Goal: Communication & Community: Answer question/provide support

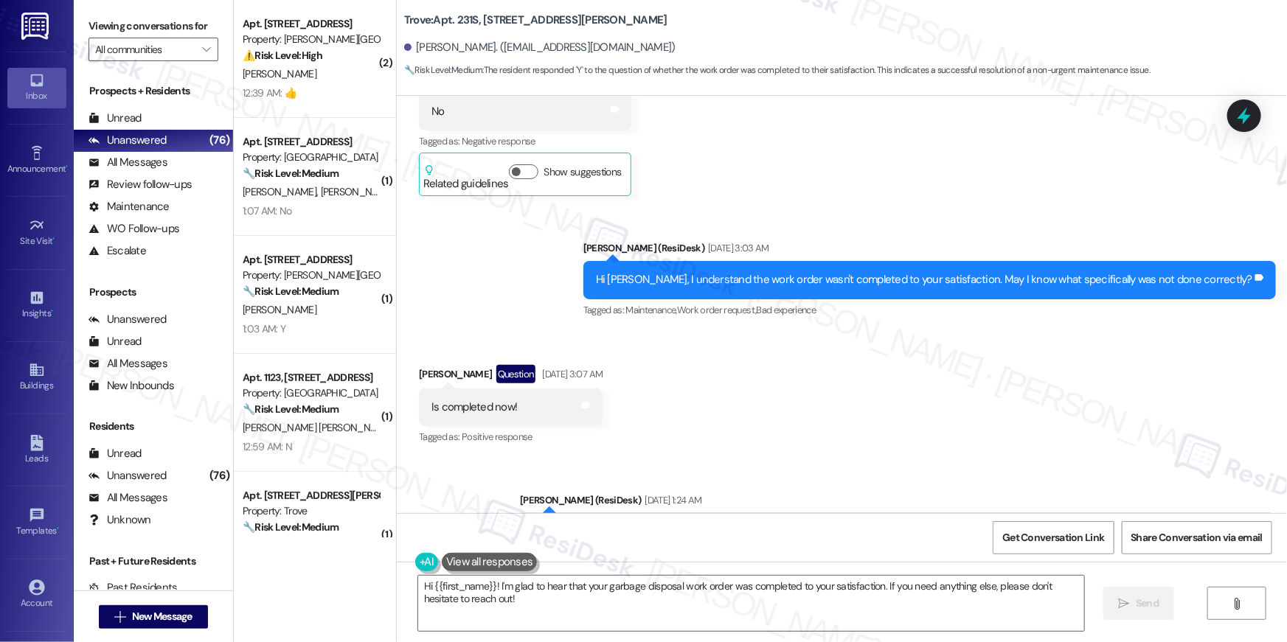
scroll to position [867, 0]
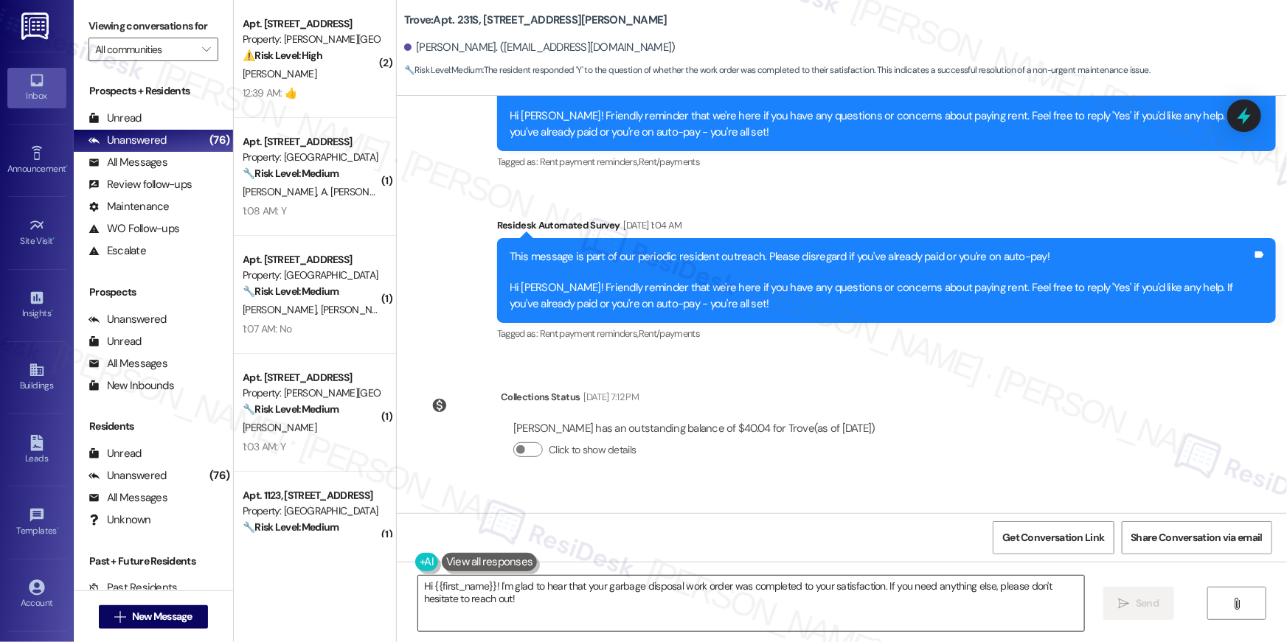
click at [968, 601] on textarea "Hi {{first_name}}! I'm glad to hear that your garbage disposal work order was c…" at bounding box center [751, 603] width 666 height 55
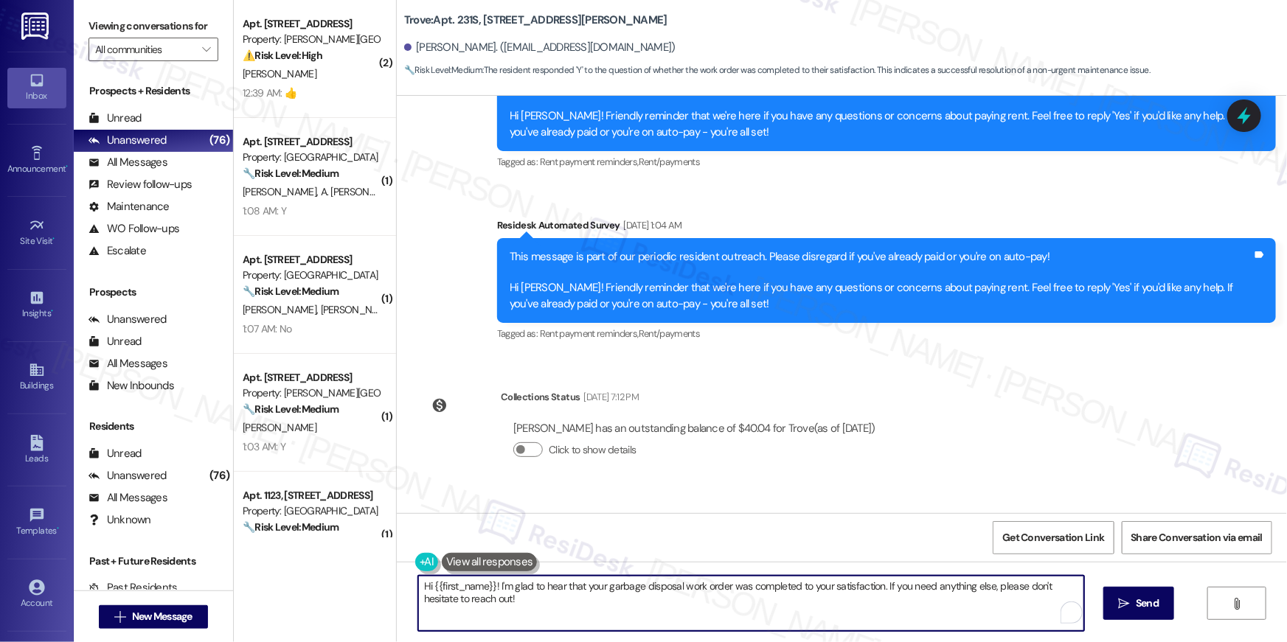
paste textarea ", I’m truly delighted to hear that your work order has been successfully comple…"
click at [985, 600] on textarea "Hi {{first_name}}, I’m truly delighted to hear that your work order has been su…" at bounding box center [751, 603] width 666 height 55
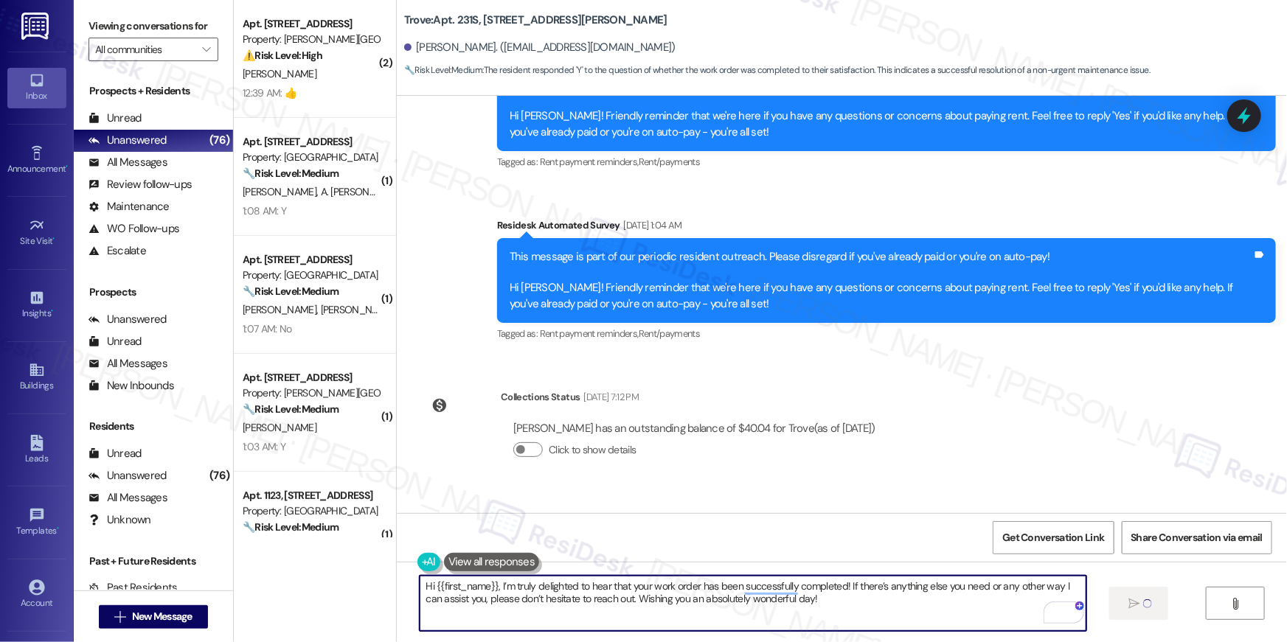
type textarea "Hi {{first_name}}, I’m truly delighted to hear that your work order has been su…"
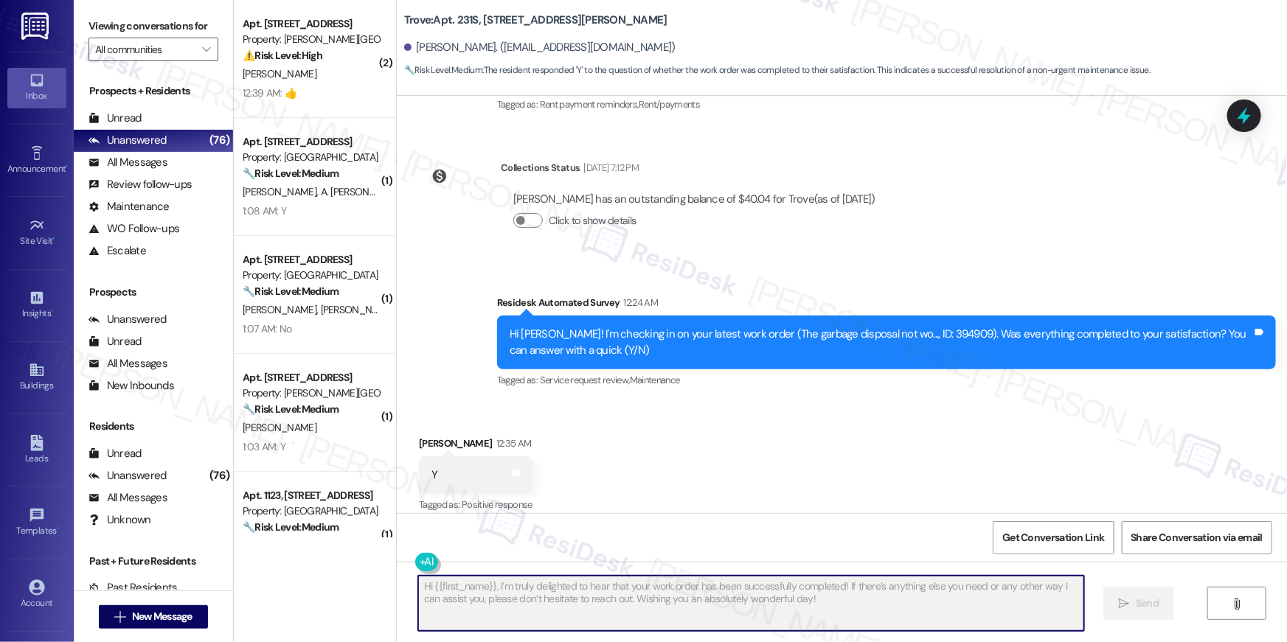
scroll to position [1109, 0]
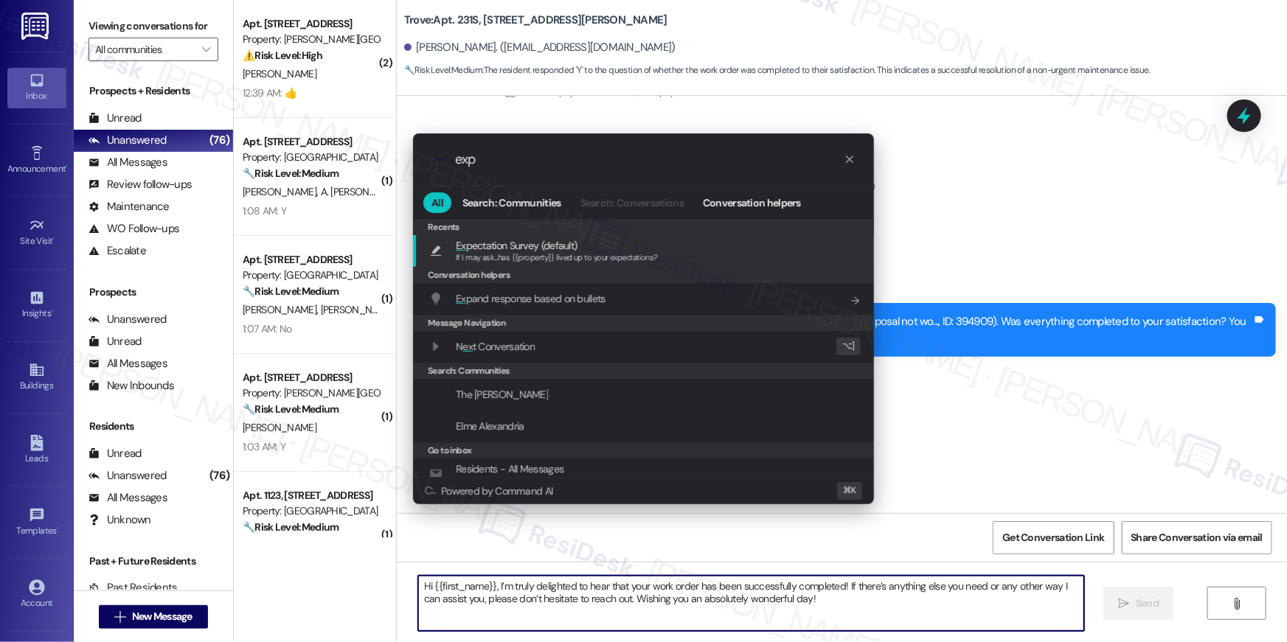
type input "expe"
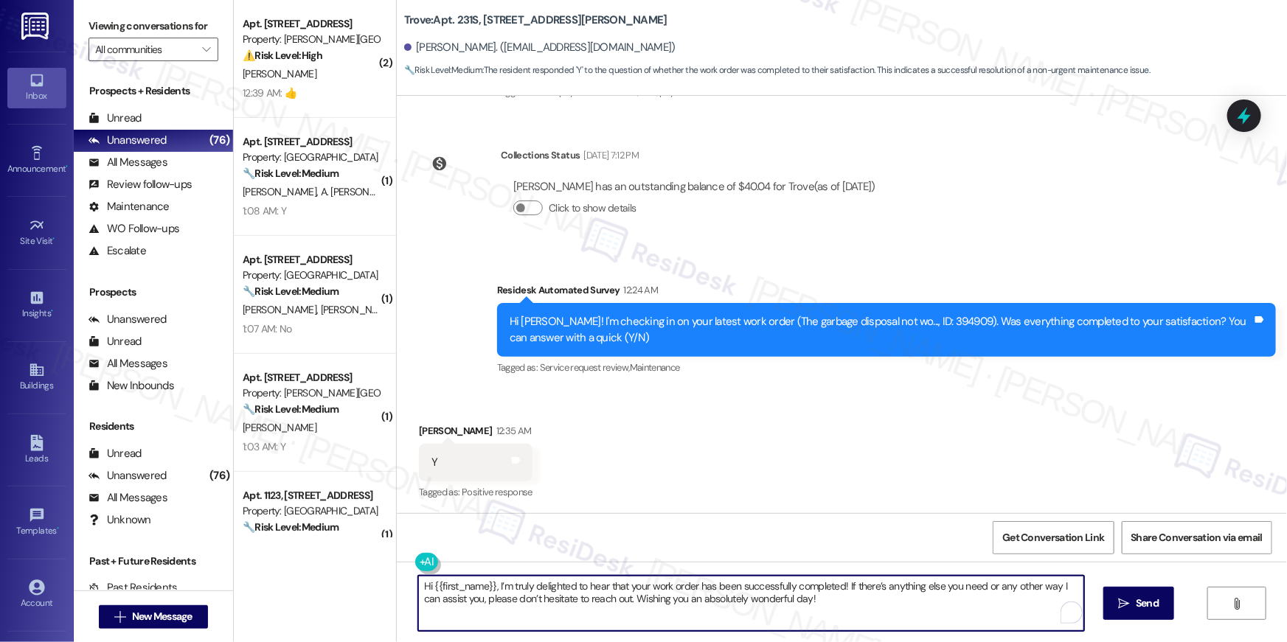
type textarea "If I may ask...has {{property}} lived up to your expectations?"
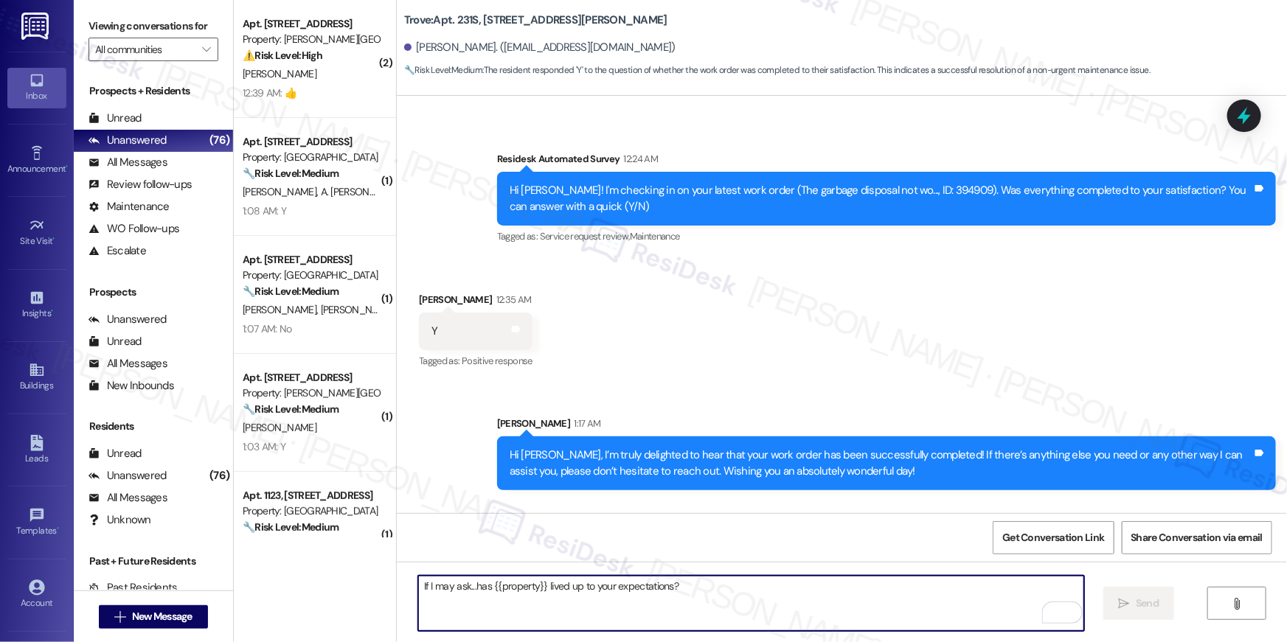
scroll to position [1331, 0]
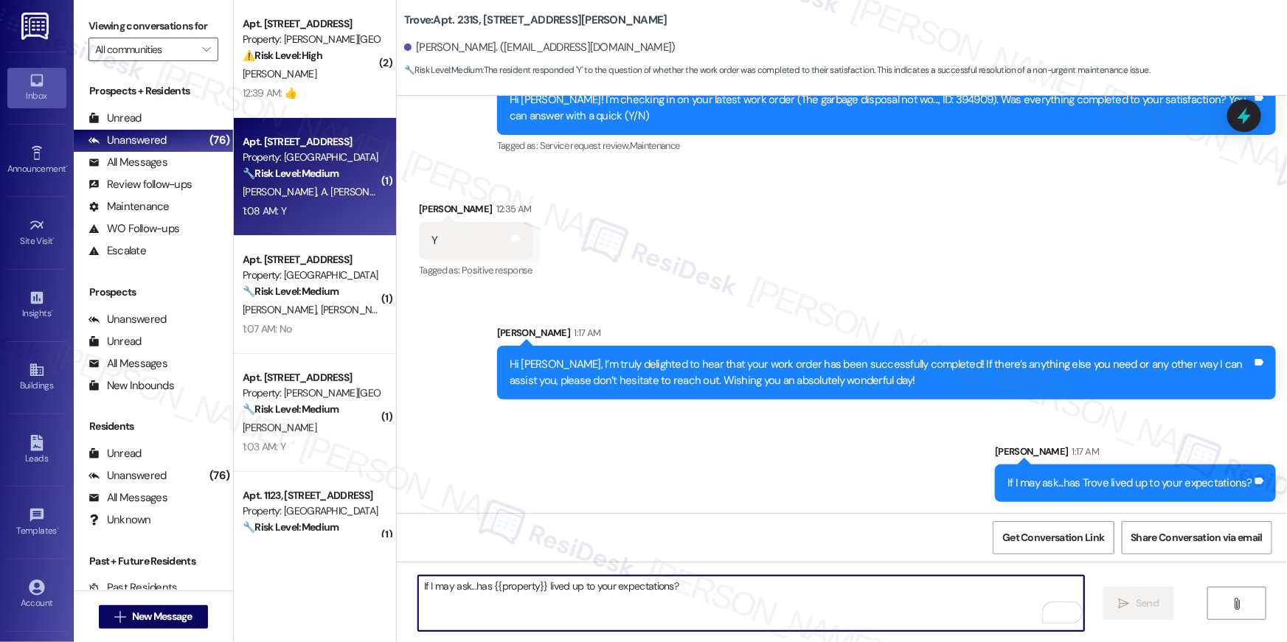
click at [321, 192] on span "A. Bethany" at bounding box center [363, 191] width 84 height 13
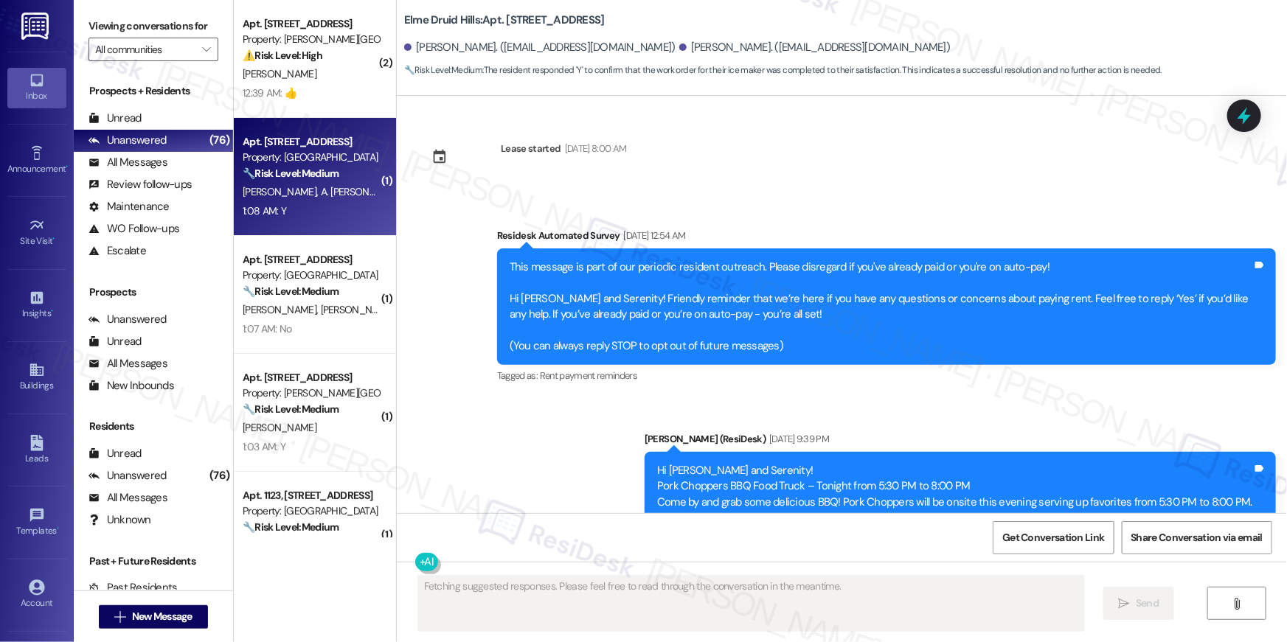
scroll to position [7621, 0]
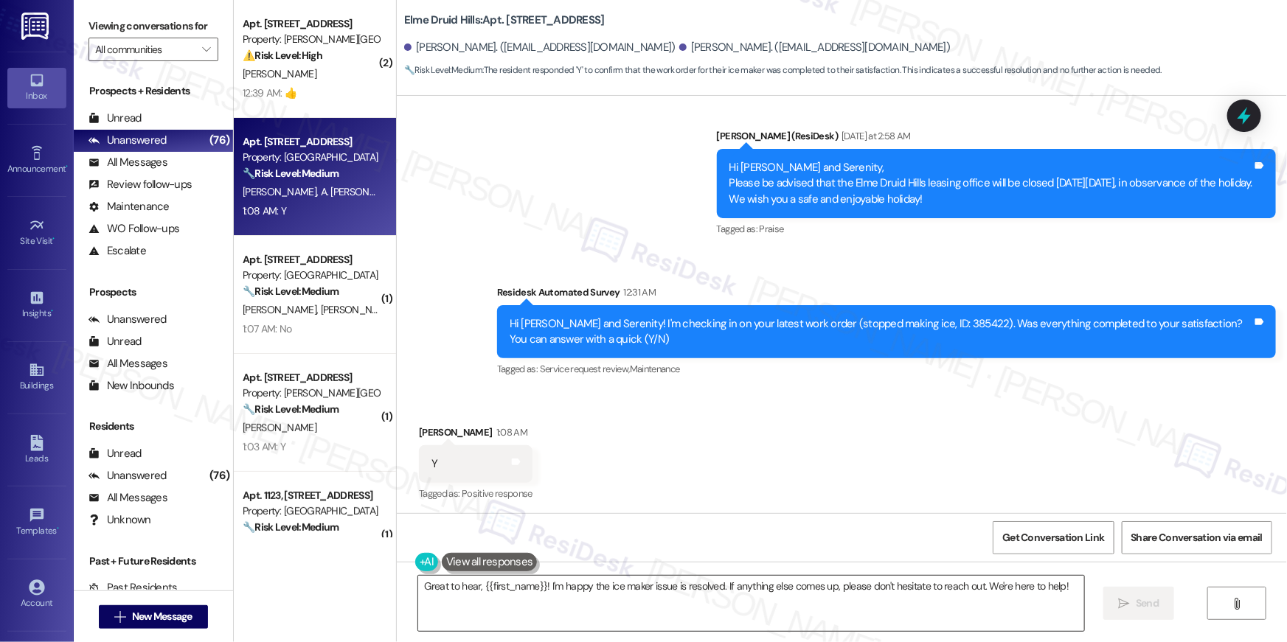
click at [792, 626] on textarea "Great to hear, {{first_name}}! I'm happy the ice maker issue is resolved. If an…" at bounding box center [751, 603] width 666 height 55
click at [791, 624] on textarea "Great to hear, {{first_name}}! I'm happy the ice maker issue is resolved. If an…" at bounding box center [751, 603] width 666 height 55
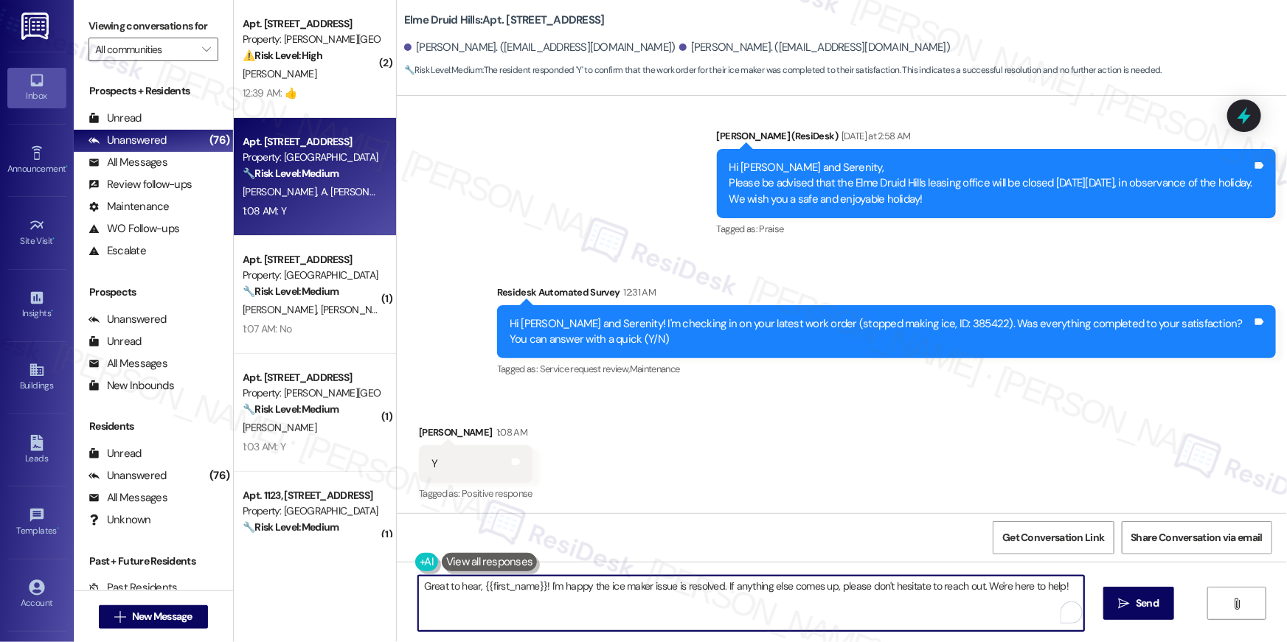
paste textarea "Hi {{first_name}}, I’m truly delighted to hear that your work order has been su…"
click at [791, 618] on textarea "Hi {{first_name}}, I’m truly delighted to hear that your work order has been su…" at bounding box center [751, 603] width 666 height 55
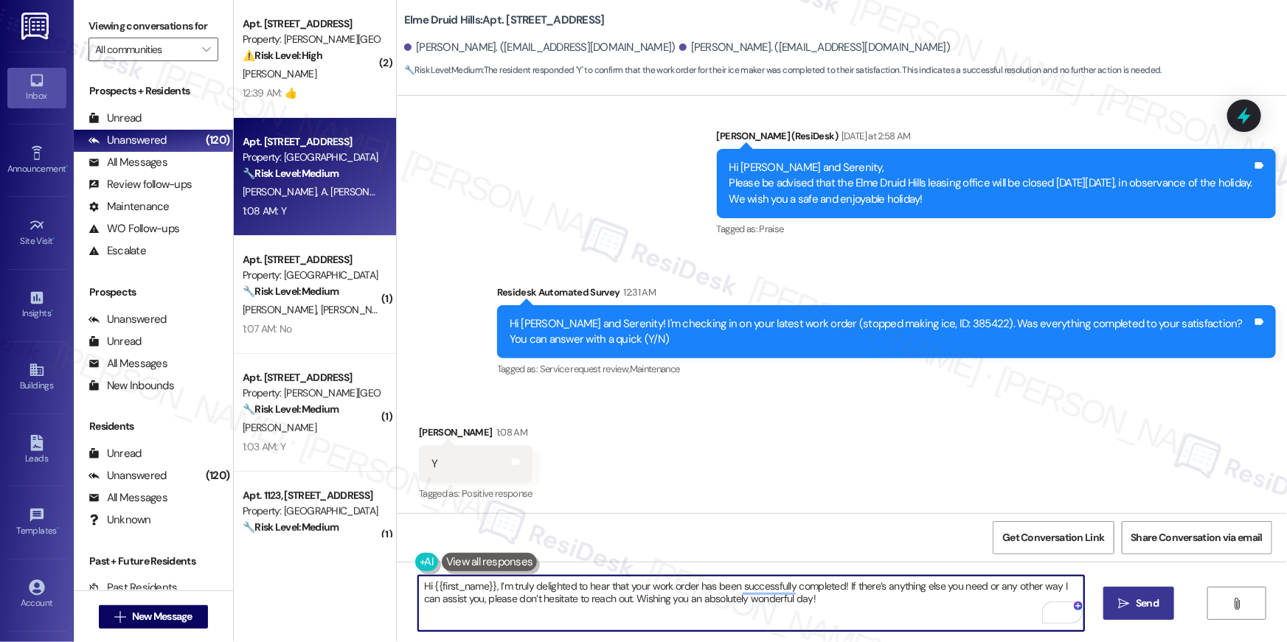
type textarea "Hi {{first_name}}, I’m truly delighted to hear that your work order has been su…"
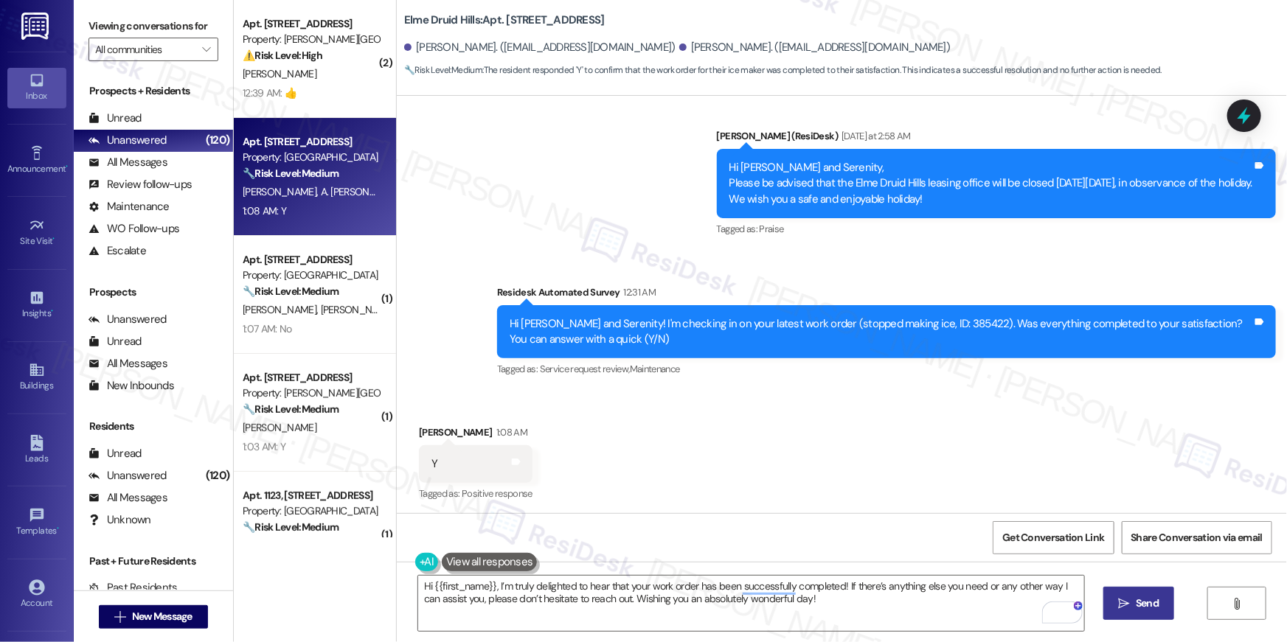
click at [1153, 608] on span "Send" at bounding box center [1147, 603] width 23 height 15
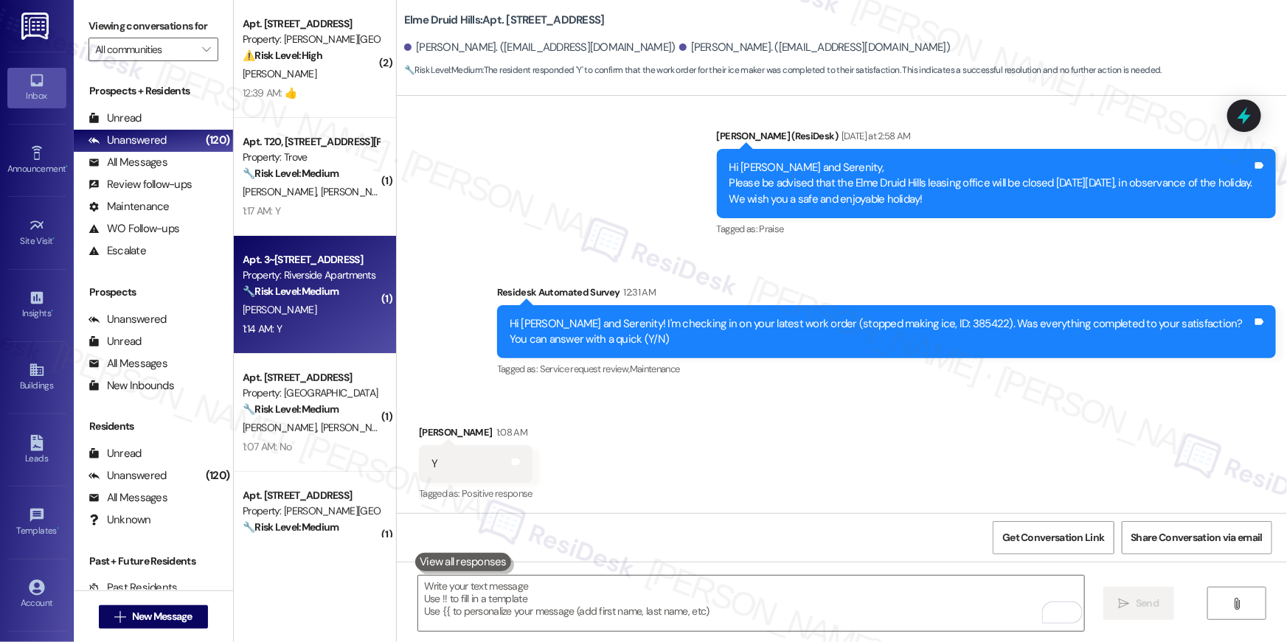
click at [309, 252] on div "Apt. 3~[STREET_ADDRESS]" at bounding box center [311, 259] width 136 height 15
type textarea "Fetching suggested responses. Please feel free to read through the conversation…"
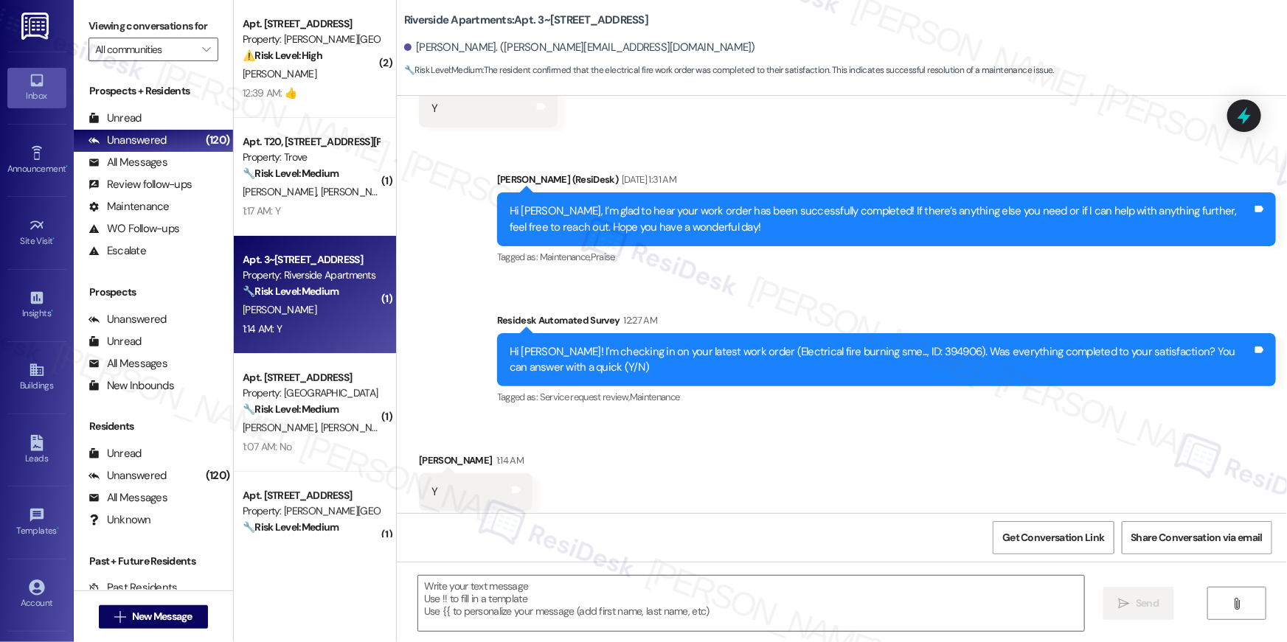
type textarea "Fetching suggested responses. Please feel free to read through the conversation…"
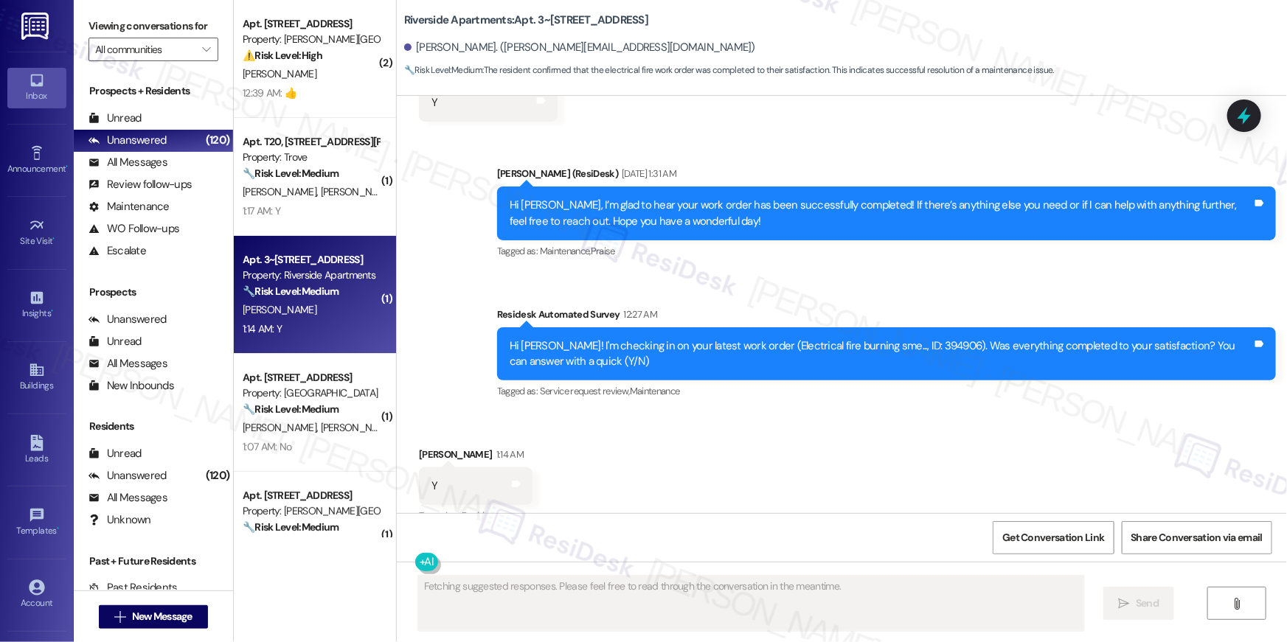
scroll to position [329, 0]
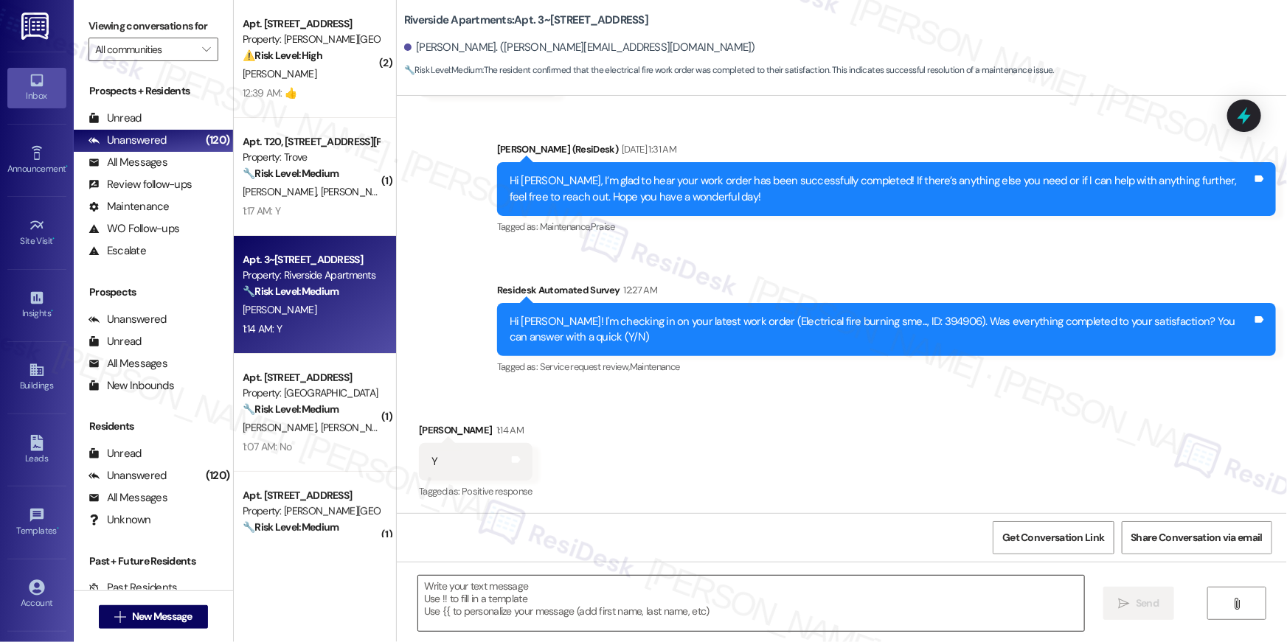
click at [797, 608] on textarea at bounding box center [751, 603] width 666 height 55
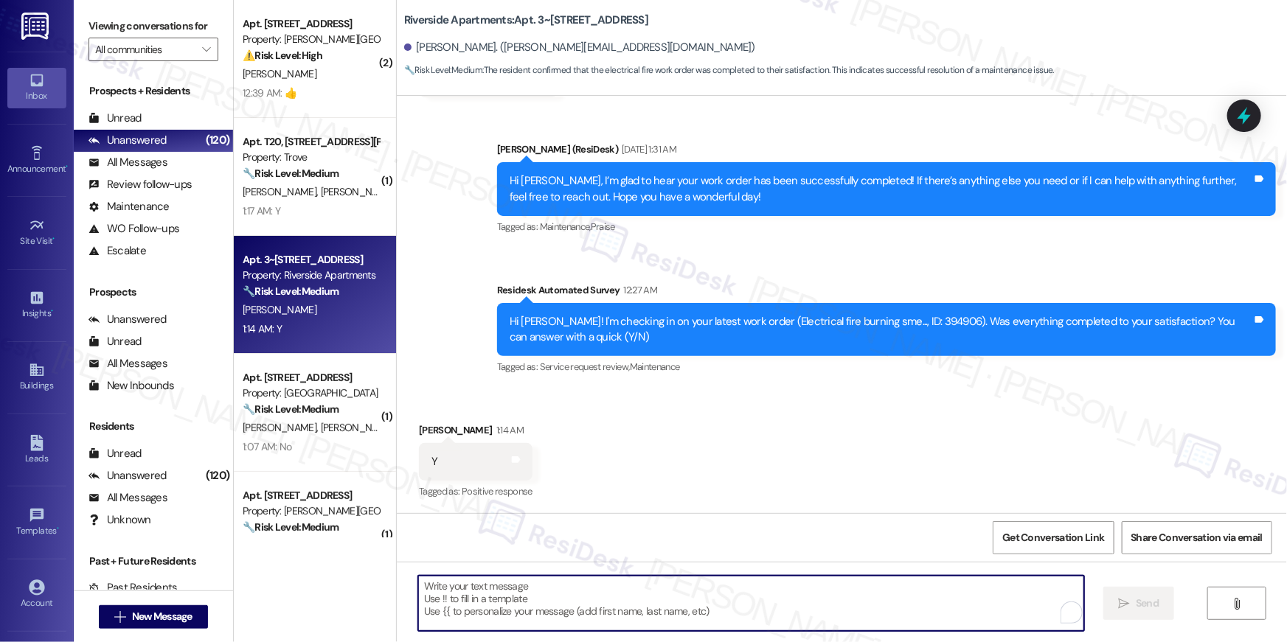
paste textarea "Hi {{first_name}}, I’m truly delighted to hear that your work order has been su…"
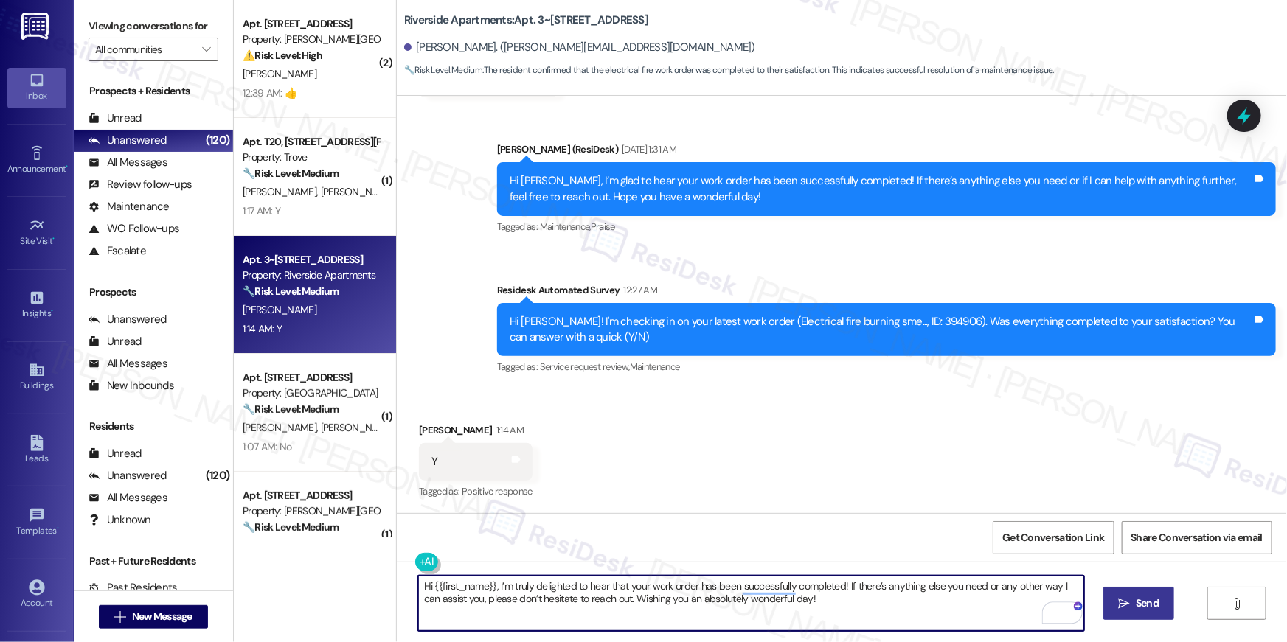
type textarea "Hi {{first_name}}, I’m truly delighted to hear that your work order has been su…"
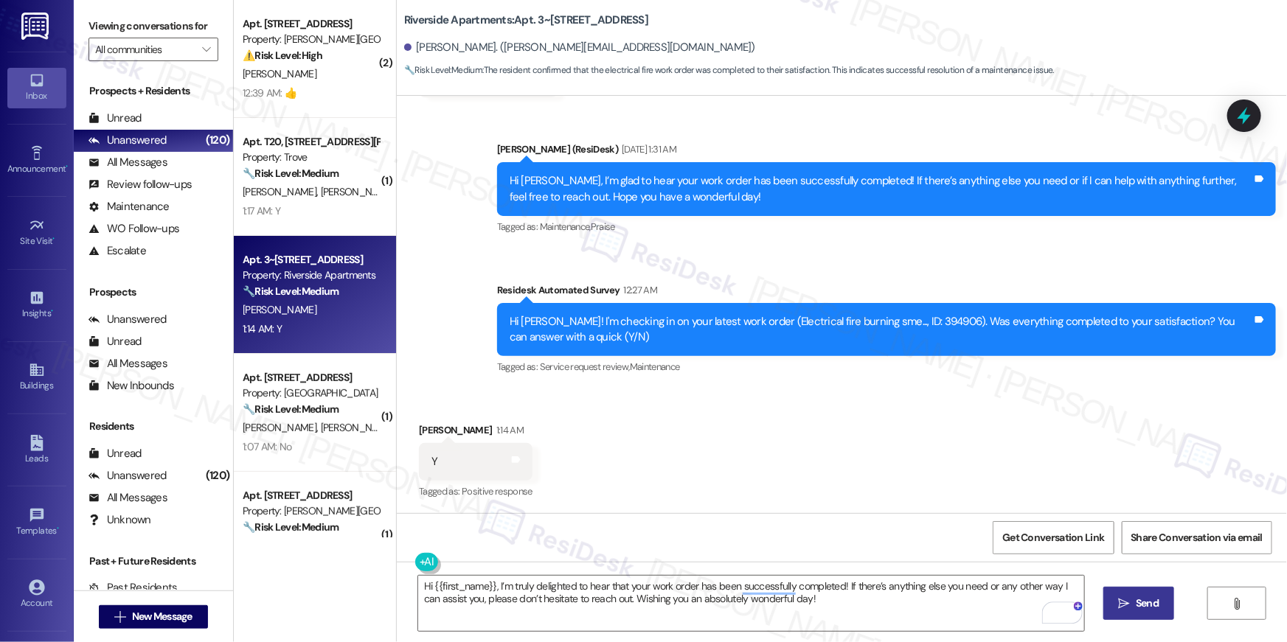
click at [1165, 611] on button " Send" at bounding box center [1139, 603] width 72 height 33
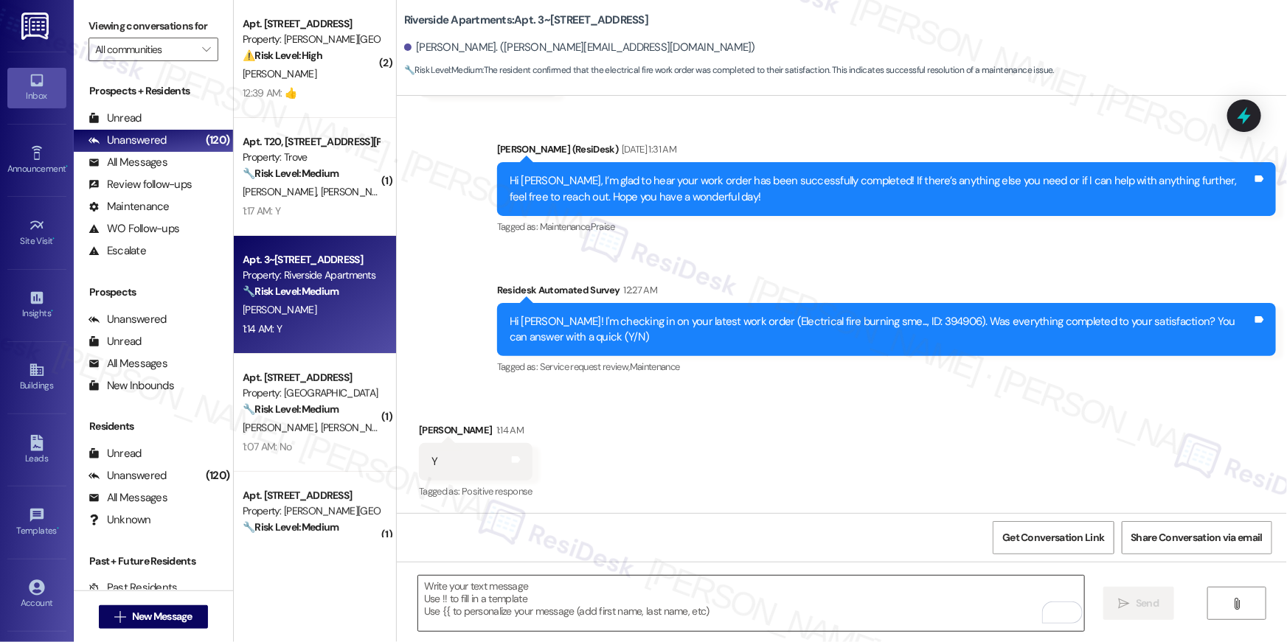
click at [815, 614] on textarea "To enrich screen reader interactions, please activate Accessibility in Grammarl…" at bounding box center [751, 603] width 666 height 55
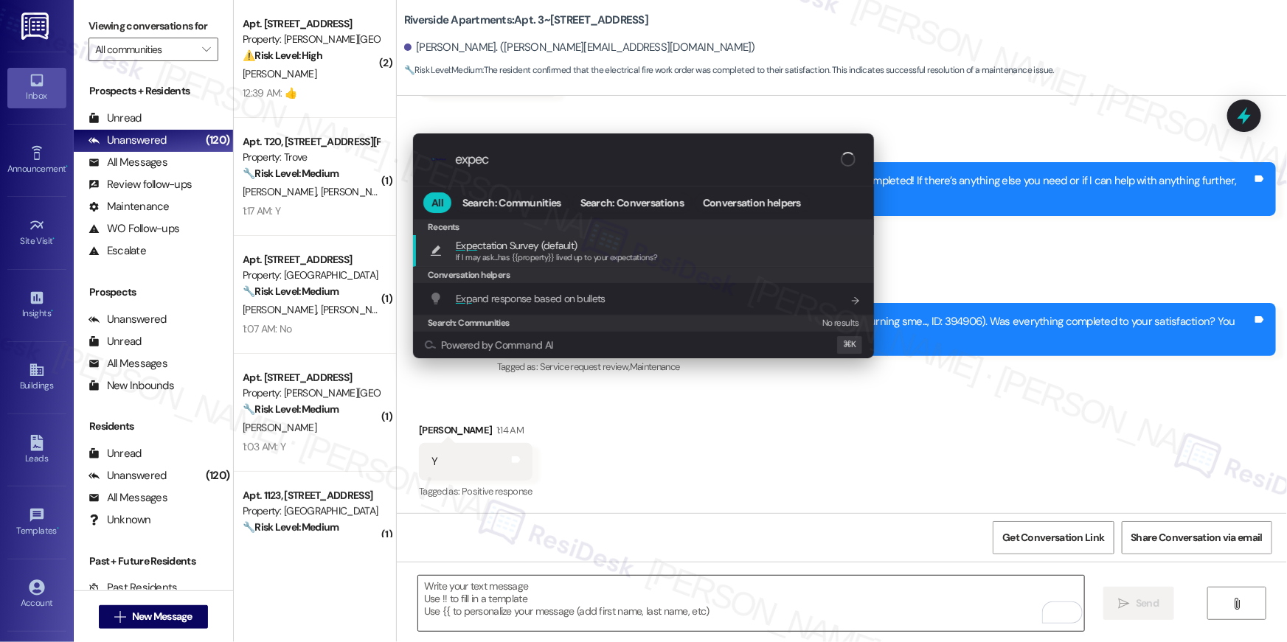
type input "expect"
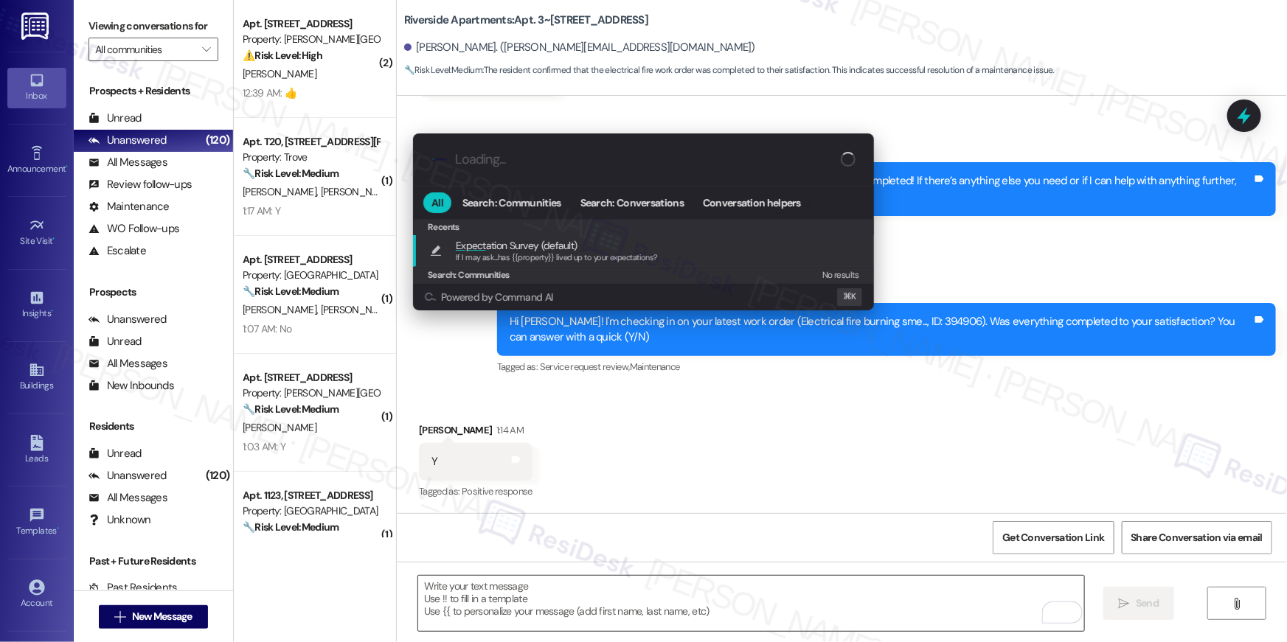
type textarea "If I may ask...has {{property}} lived up to your expectations?"
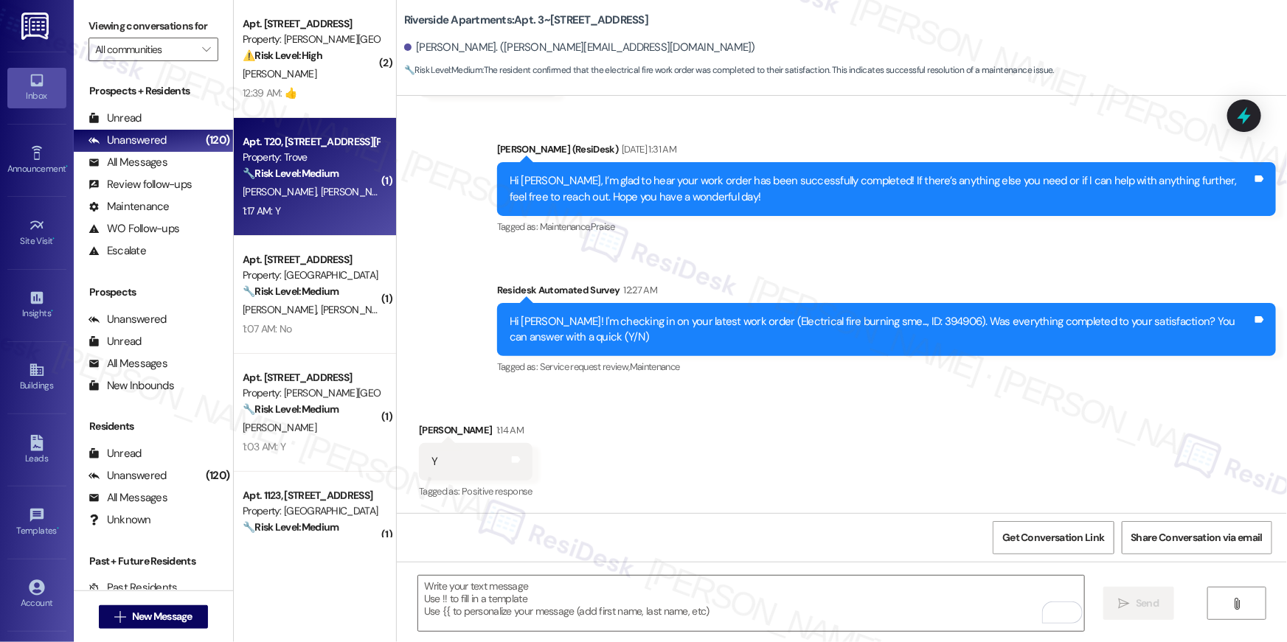
click at [289, 179] on strong "🔧 Risk Level: Medium" at bounding box center [291, 173] width 96 height 13
type textarea "Fetching suggested responses. Please feel free to read through the conversation…"
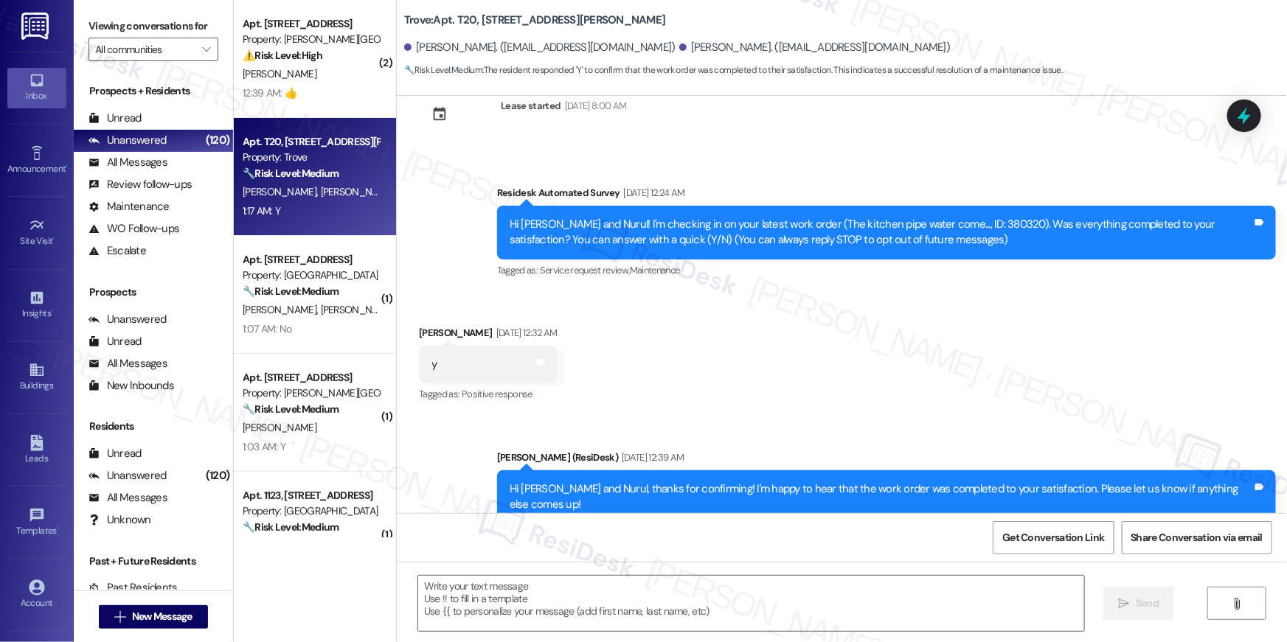
scroll to position [0, 0]
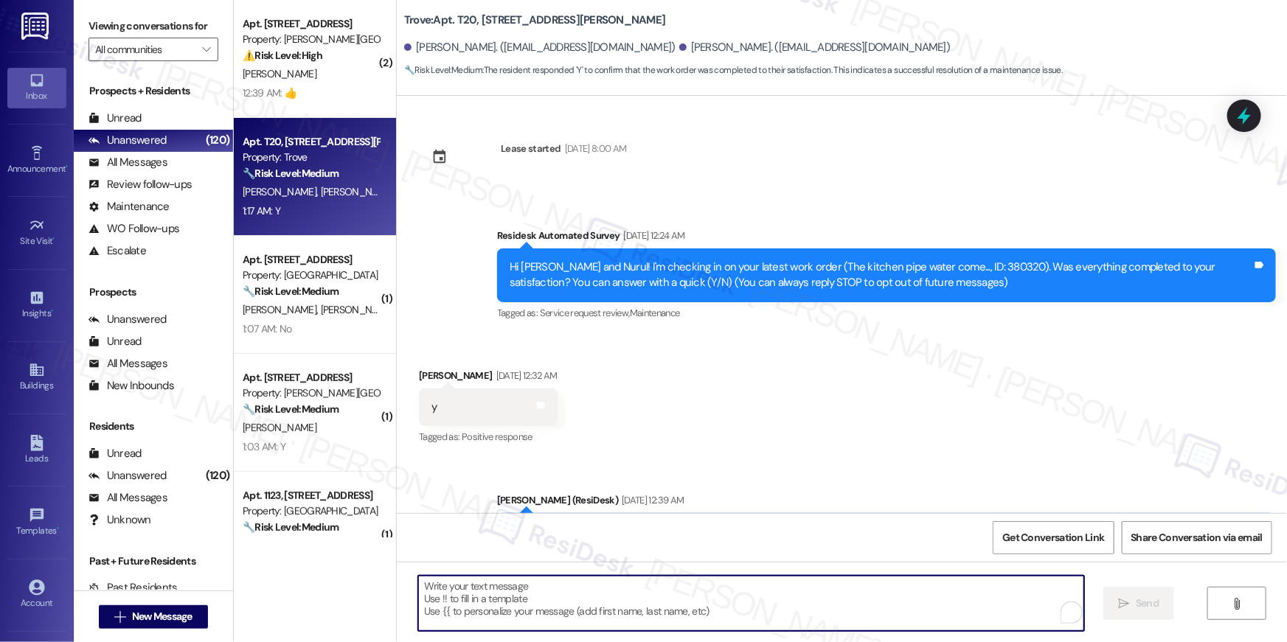
click at [787, 599] on textarea "To enrich screen reader interactions, please activate Accessibility in Grammarl…" at bounding box center [751, 603] width 666 height 55
paste textarea "Hi {{first_name}}, I’m truly delighted to hear that your work order has been su…"
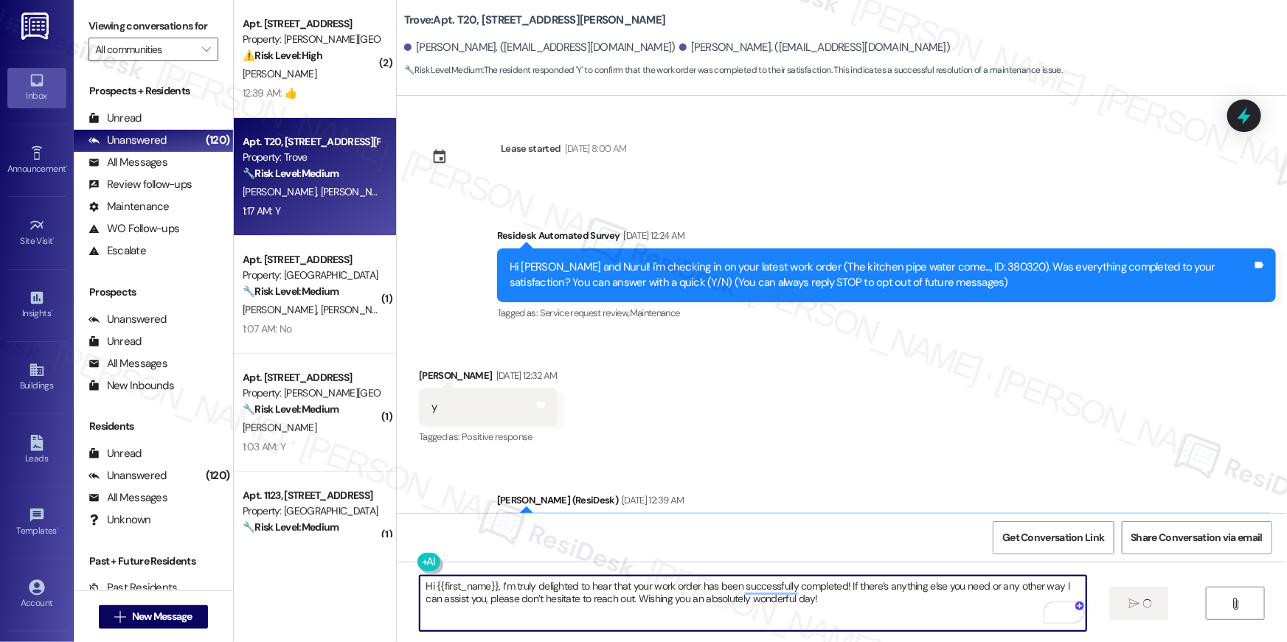
type textarea "Hi {{first_name}}, I’m truly delighted to hear that your work order has been su…"
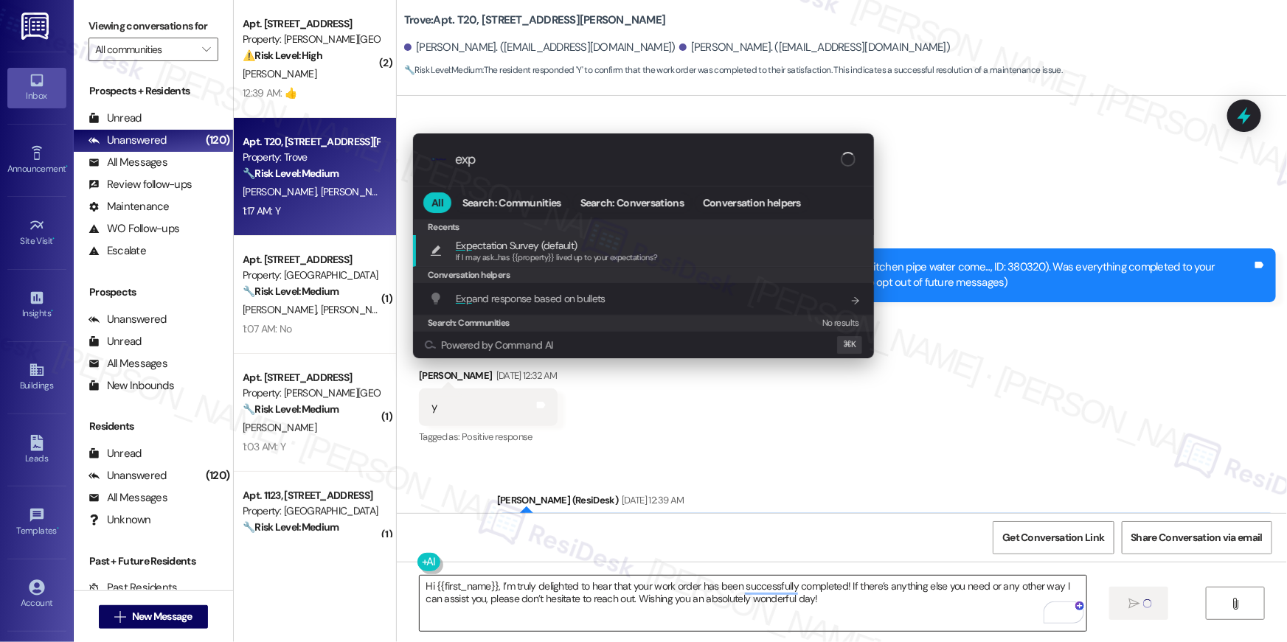
type input "expe"
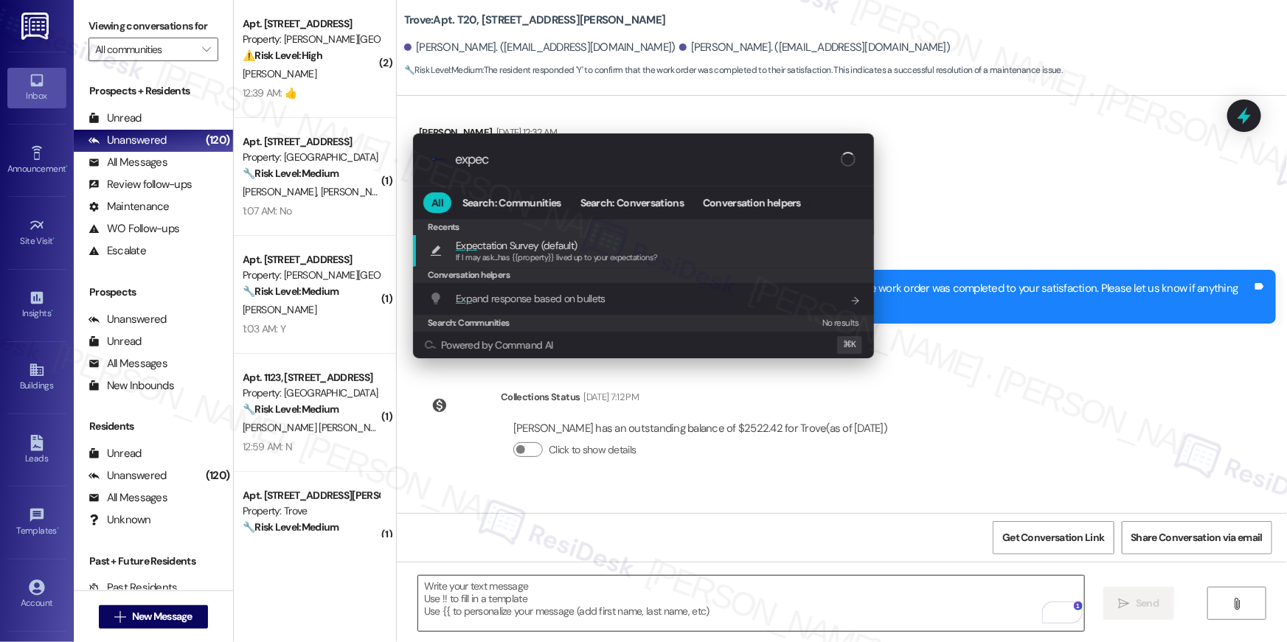
type input "expect"
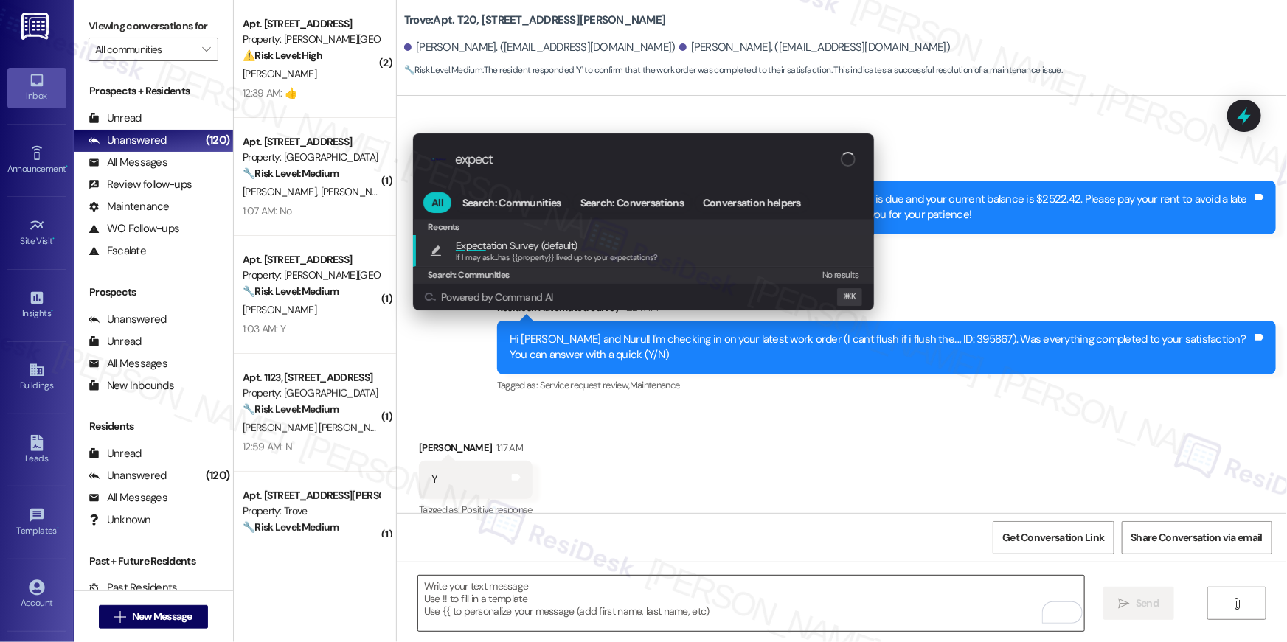
scroll to position [611, 0]
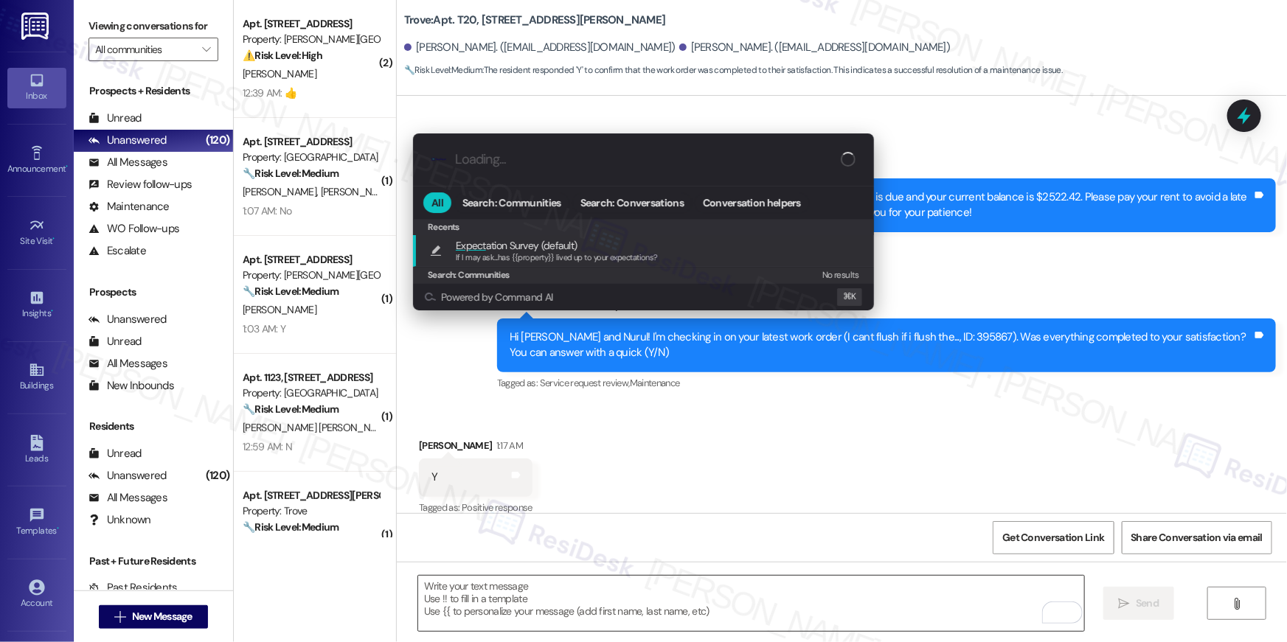
type textarea "If I may ask...has {{property}} lived up to your expectations?"
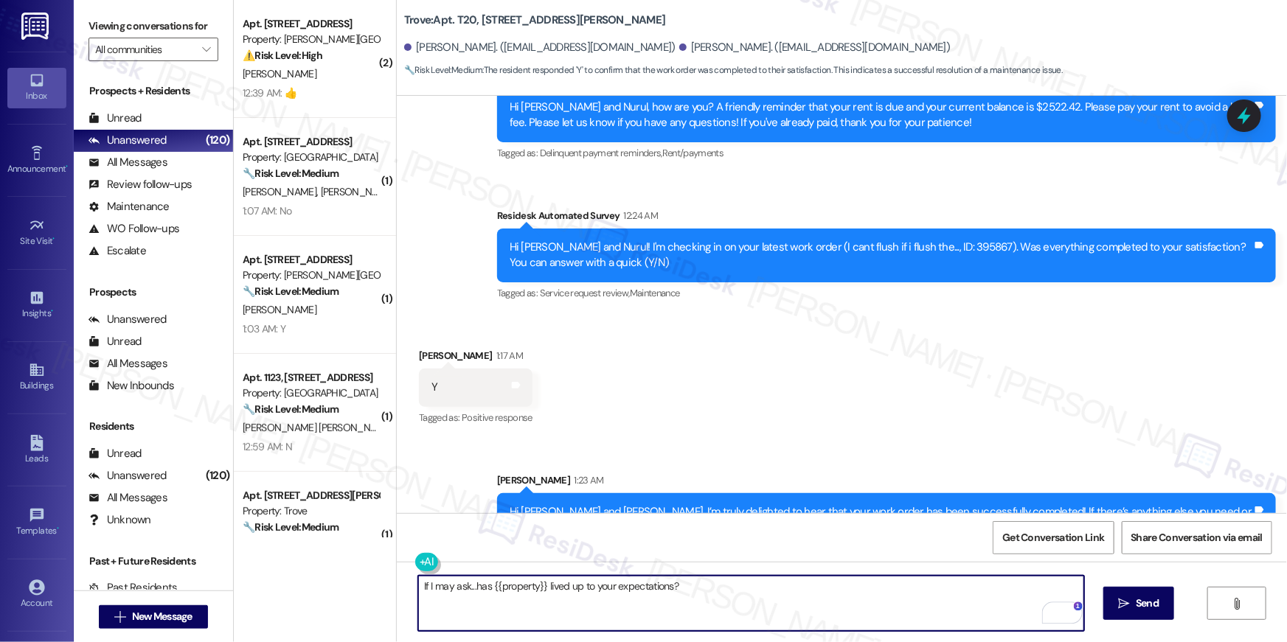
scroll to position [730, 0]
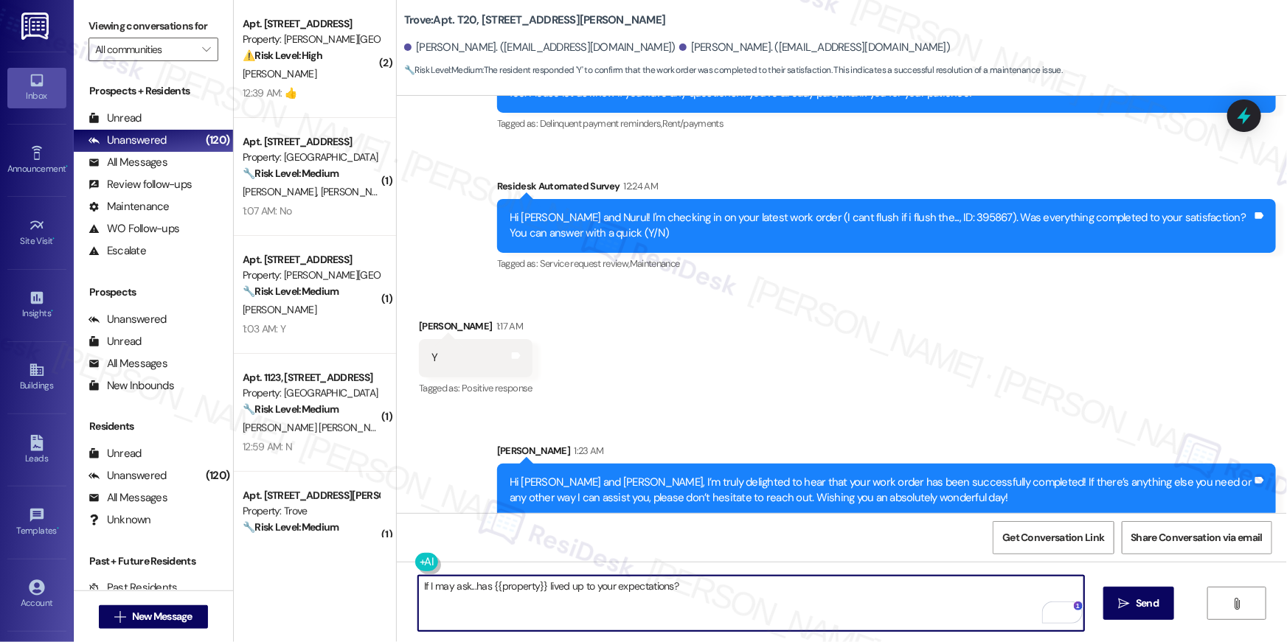
drag, startPoint x: 798, startPoint y: 597, endPoint x: 878, endPoint y: 588, distance: 80.1
click at [798, 597] on textarea "If I may ask...has {{property}} lived up to your expectations?" at bounding box center [751, 603] width 666 height 55
click at [909, 611] on textarea "If I may ask...has {{property}} lived up to your expectations?" at bounding box center [751, 603] width 666 height 55
click at [1146, 599] on span "Send" at bounding box center [1147, 603] width 23 height 15
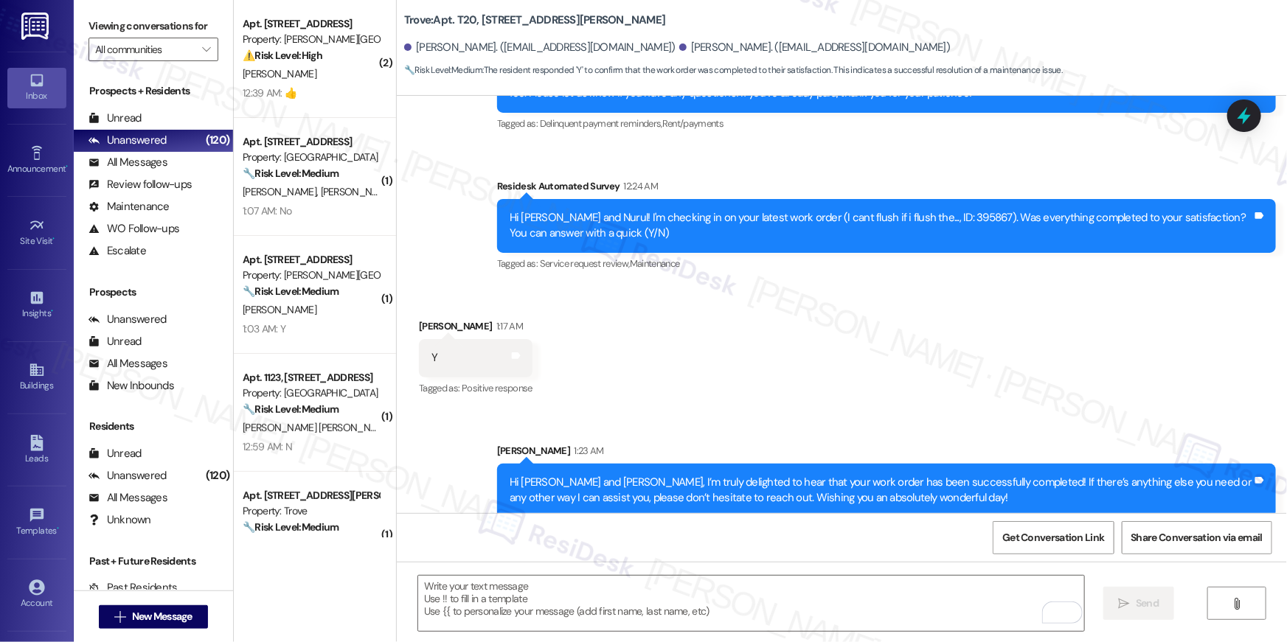
scroll to position [611, 0]
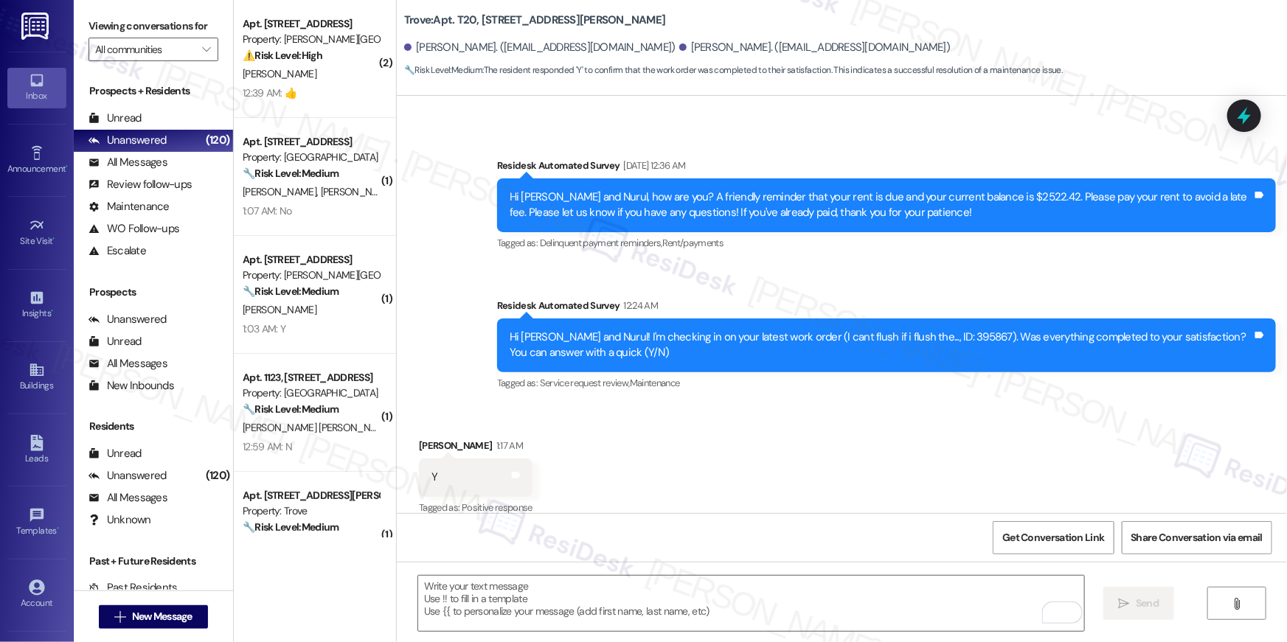
click at [278, 273] on div "Property: Elme Sandy Springs" at bounding box center [311, 275] width 136 height 15
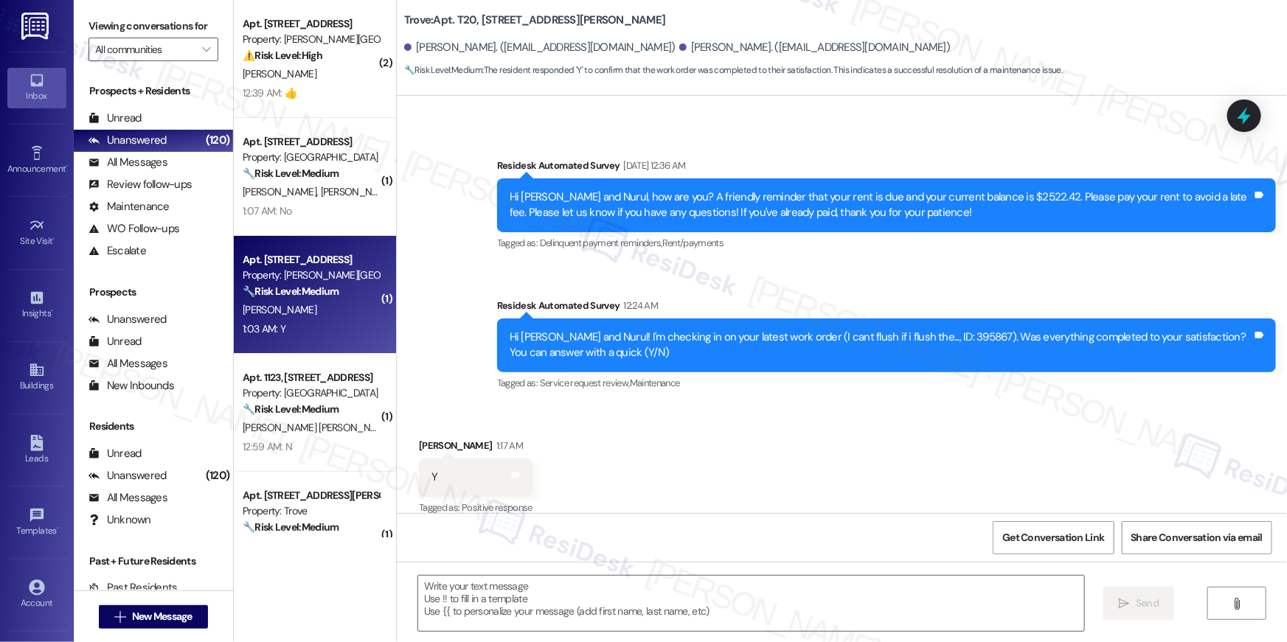
type textarea "Fetching suggested responses. Please feel free to read through the conversation…"
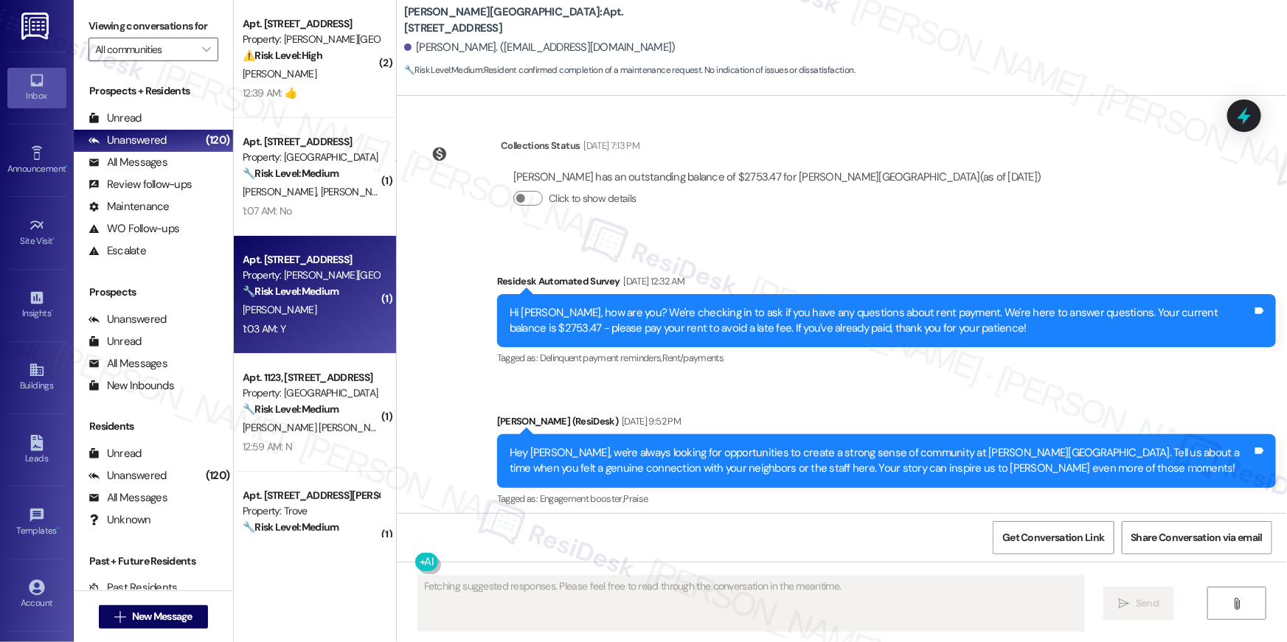
scroll to position [16699, 0]
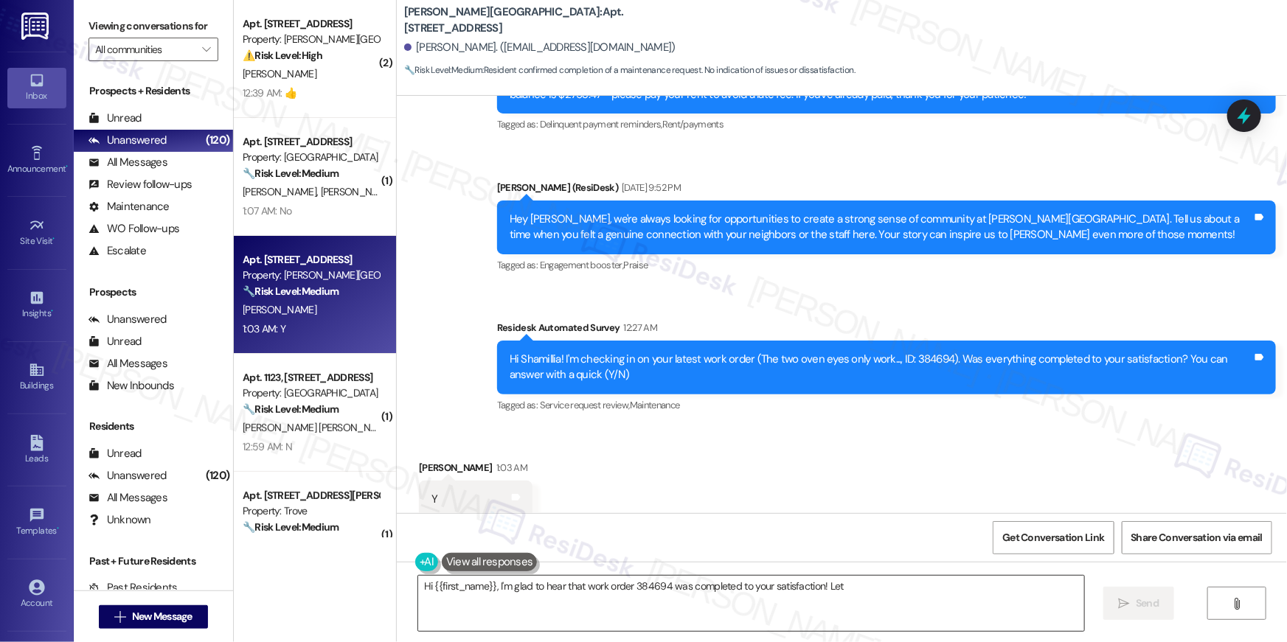
click at [761, 614] on textarea "Hi {{first_name}}, I'm glad to hear that work order 384694 was completed to" at bounding box center [751, 603] width 666 height 55
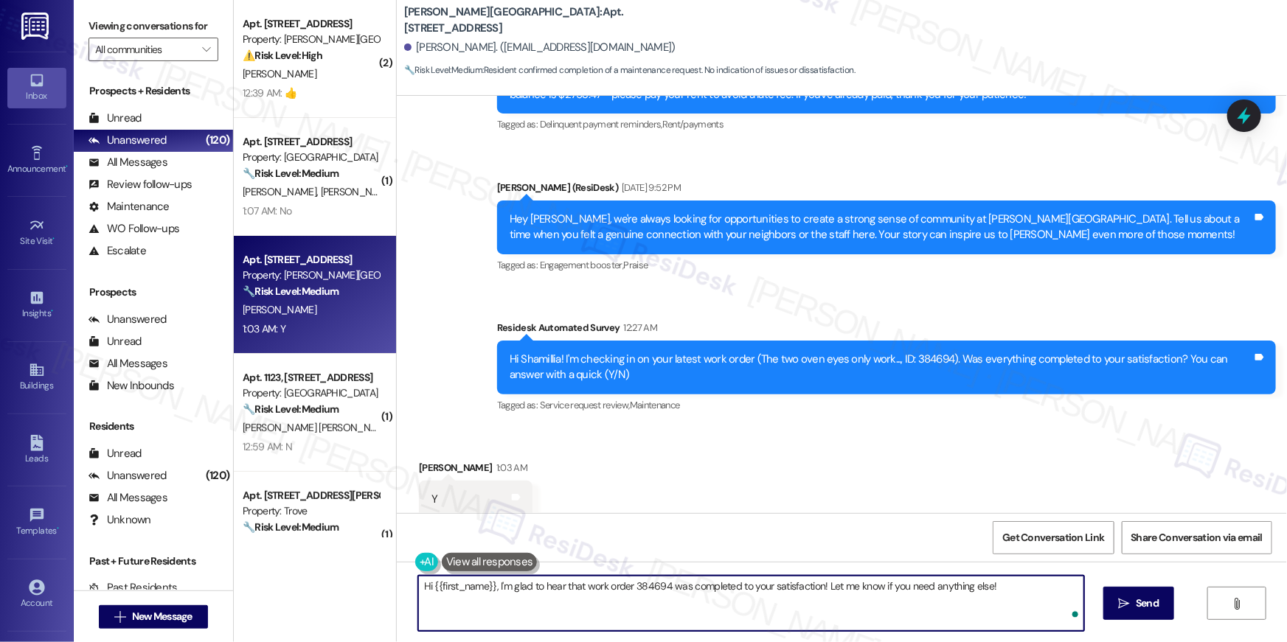
click at [761, 614] on textarea "Hi {{first_name}}, I'm glad to hear that work order 384694 was completed to you…" at bounding box center [751, 603] width 666 height 55
paste textarea "’m truly delighted to hear that your work order has been successfully completed…"
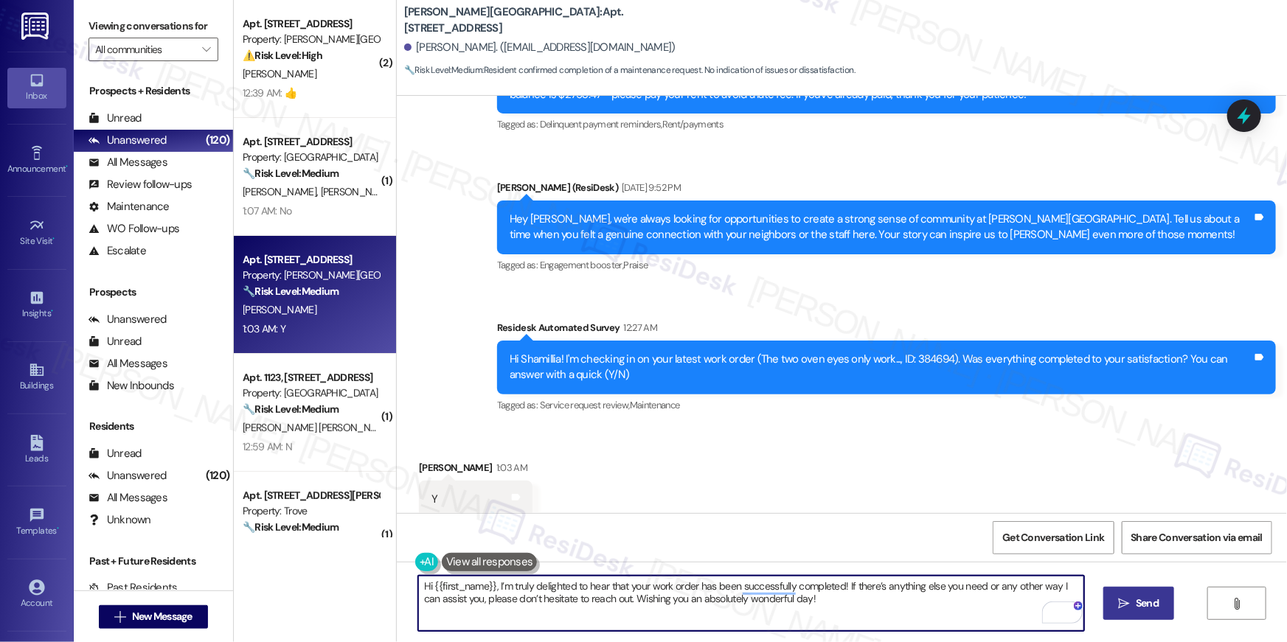
type textarea "Hi {{first_name}}, I’m truly delighted to hear that your work order has been su…"
click at [1136, 606] on span "Send" at bounding box center [1147, 603] width 23 height 15
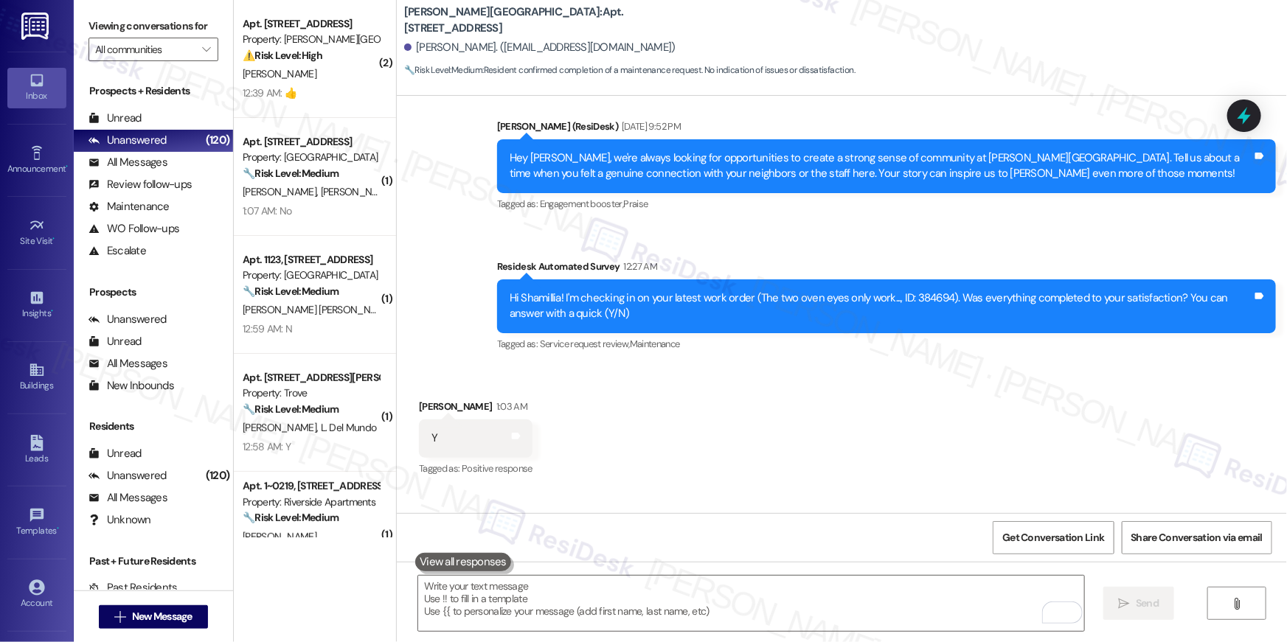
scroll to position [16818, 0]
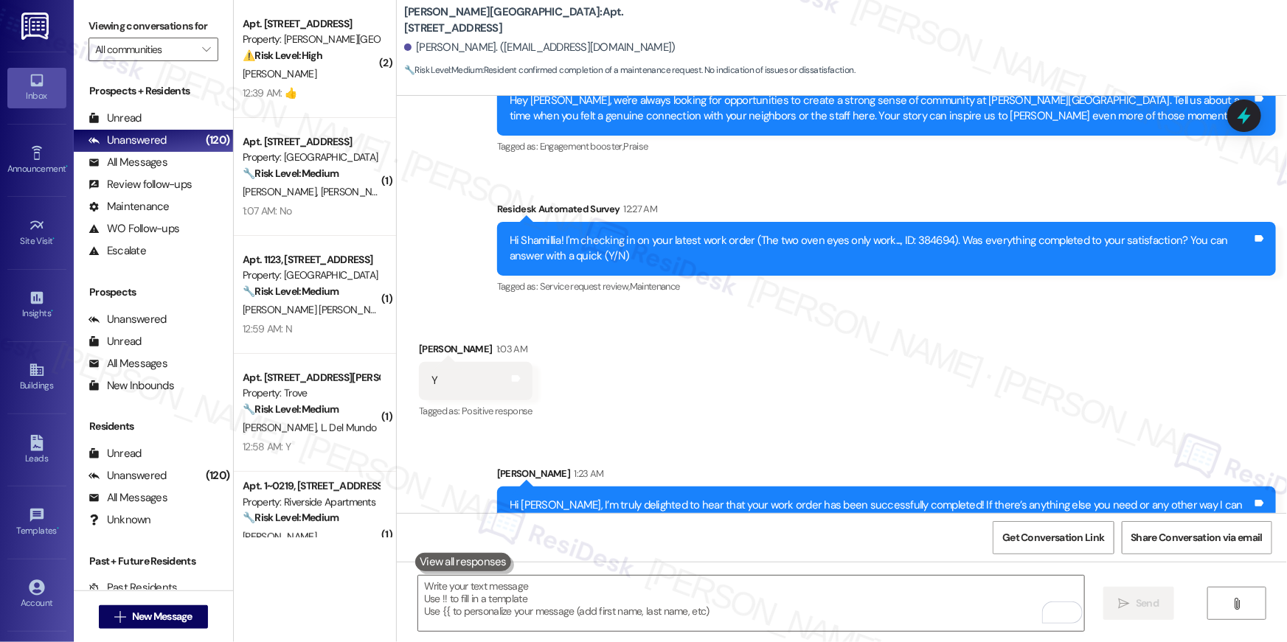
click at [683, 344] on div "Received via SMS Shamillia White 1:03 AM Y Tags and notes Tagged as: Positive r…" at bounding box center [842, 370] width 890 height 125
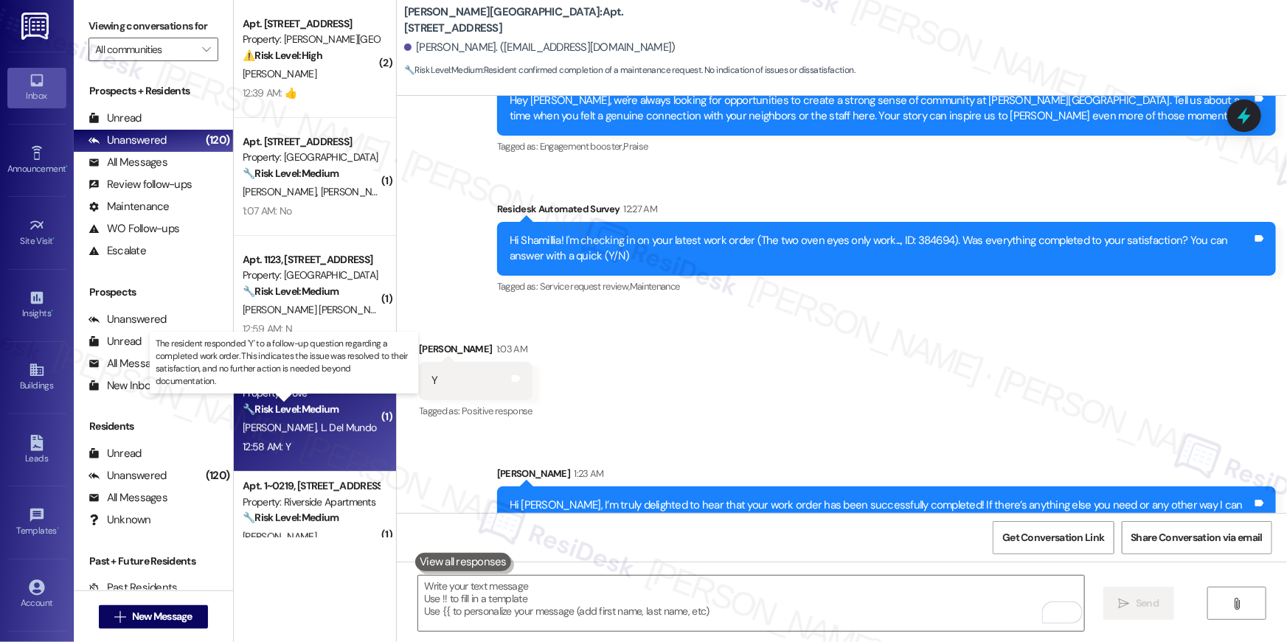
click at [314, 413] on strong "🔧 Risk Level: Medium" at bounding box center [291, 409] width 96 height 13
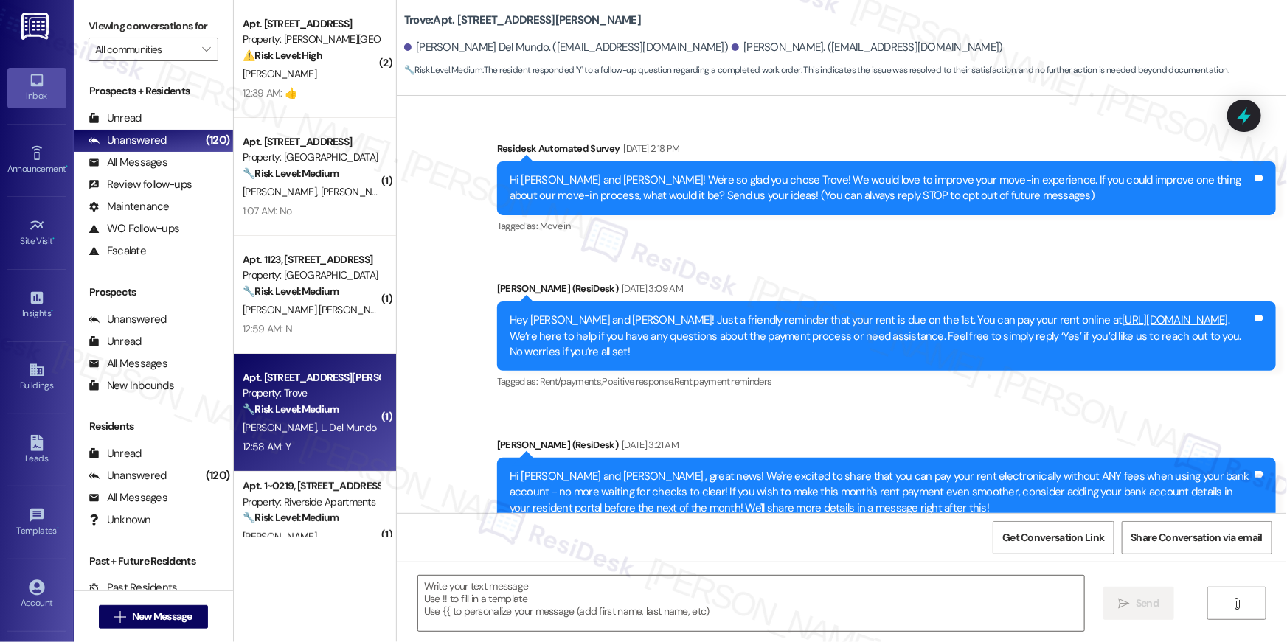
scroll to position [6937, 0]
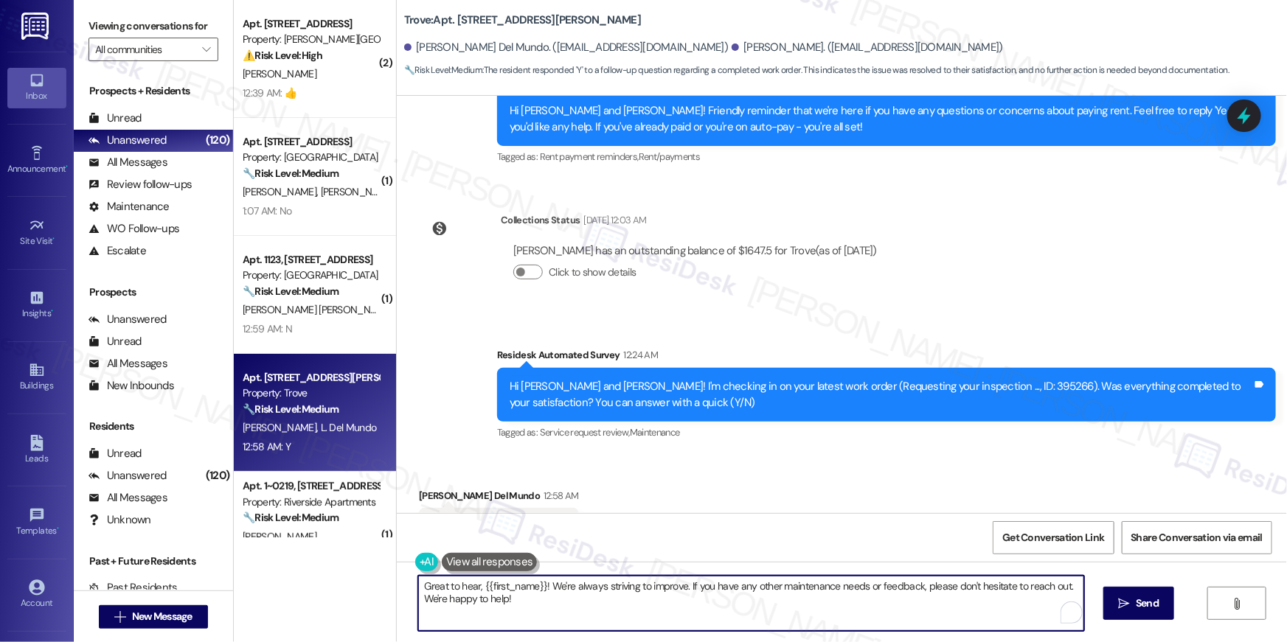
click at [806, 592] on textarea "Great to hear, {{first_name}}! We're always striving to improve. If you have an…" at bounding box center [751, 603] width 666 height 55
click at [916, 613] on textarea "Great to hear, {{first_name}}! We're always striving to improve. If you have an…" at bounding box center [751, 603] width 666 height 55
paste textarea "Hi {{first_name}}, I’m truly delighted to hear that your work order has been su…"
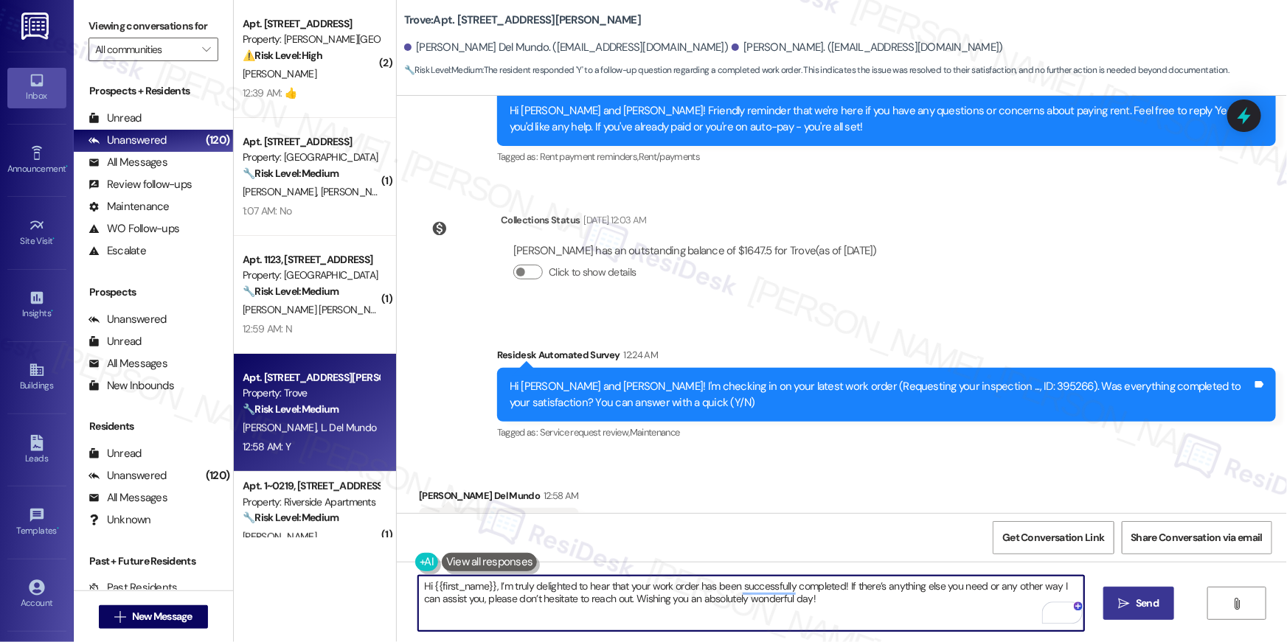
type textarea "Hi {{first_name}}, I’m truly delighted to hear that your work order has been su…"
click at [1142, 612] on button " Send" at bounding box center [1139, 603] width 72 height 33
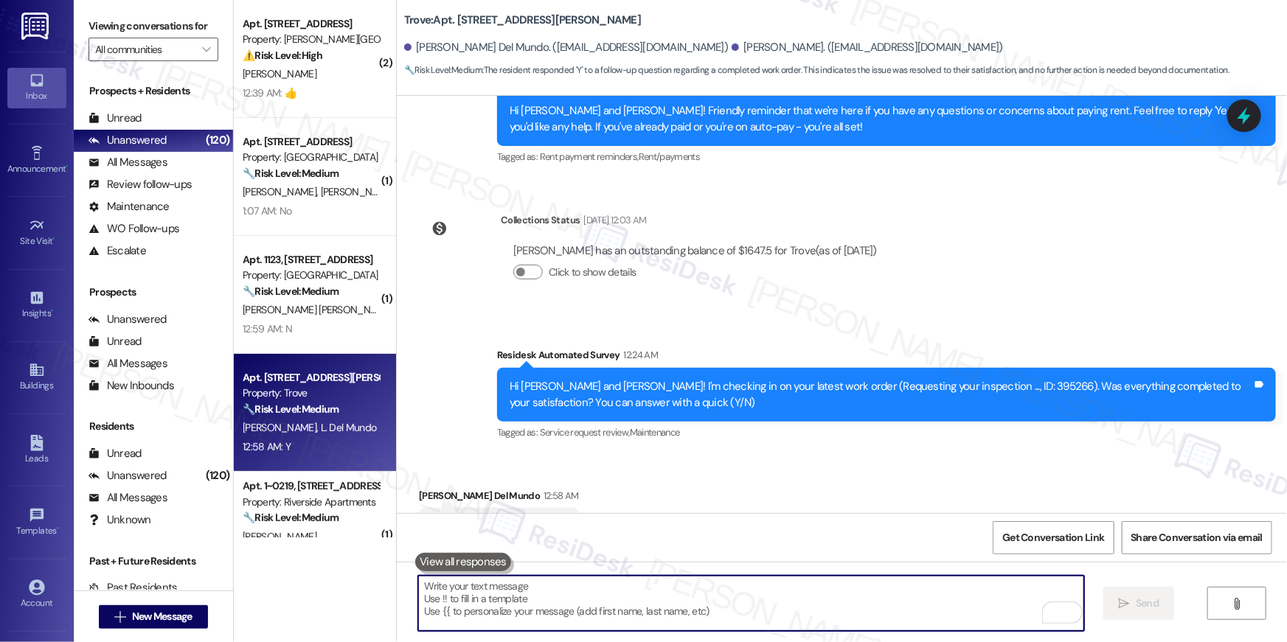
click at [898, 591] on textarea "To enrich screen reader interactions, please activate Accessibility in Grammarl…" at bounding box center [751, 603] width 666 height 55
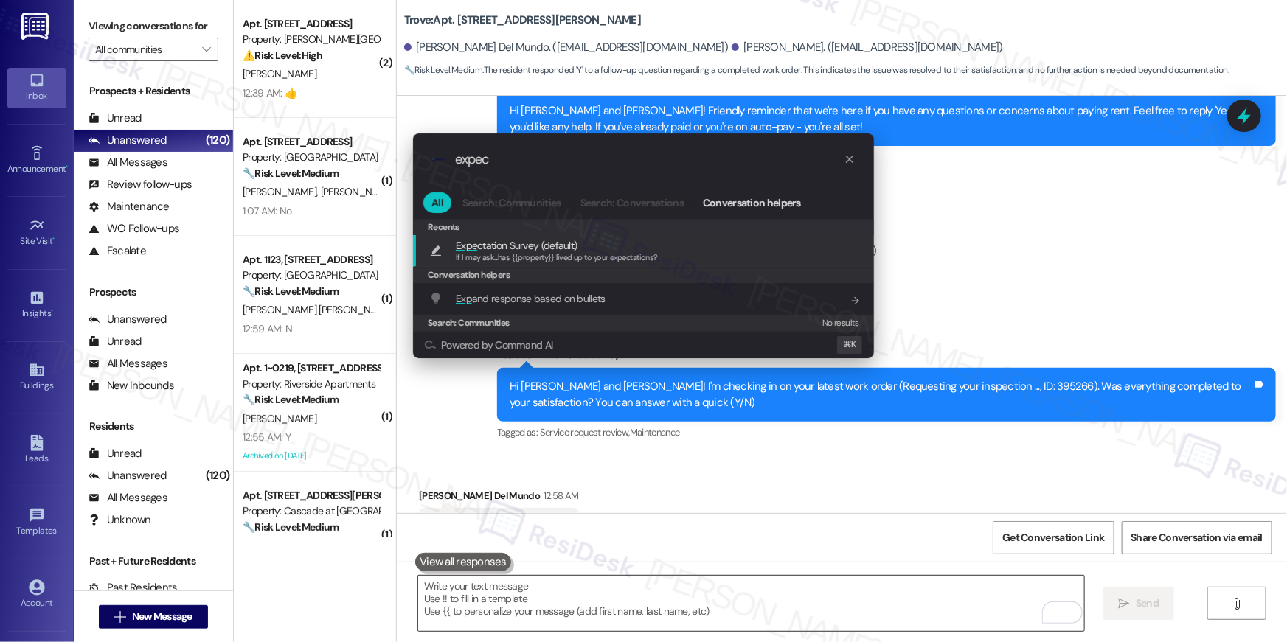
type input "expect"
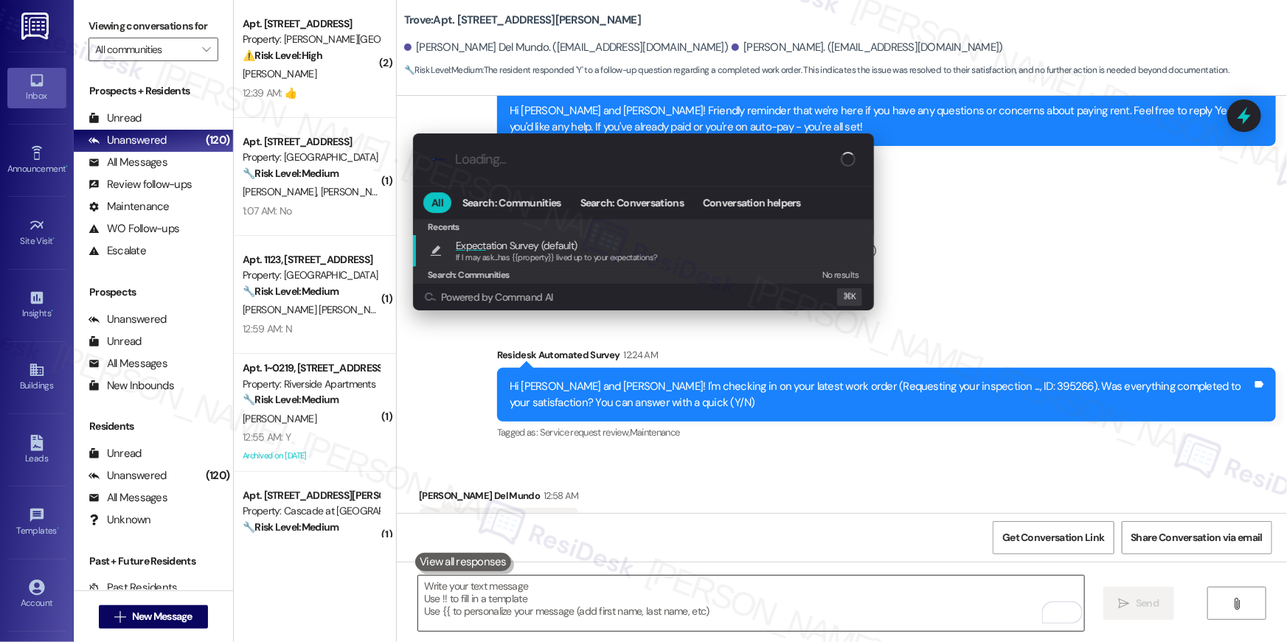
type textarea "If I may ask...has {{property}} lived up to your expectations?"
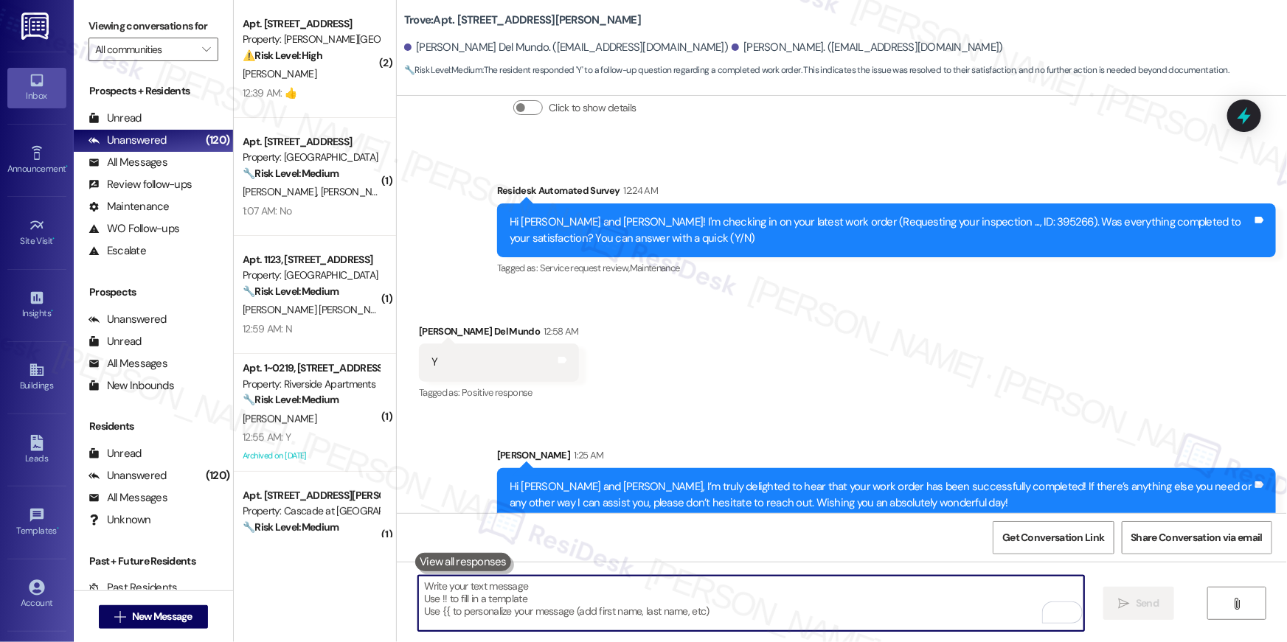
scroll to position [7158, 0]
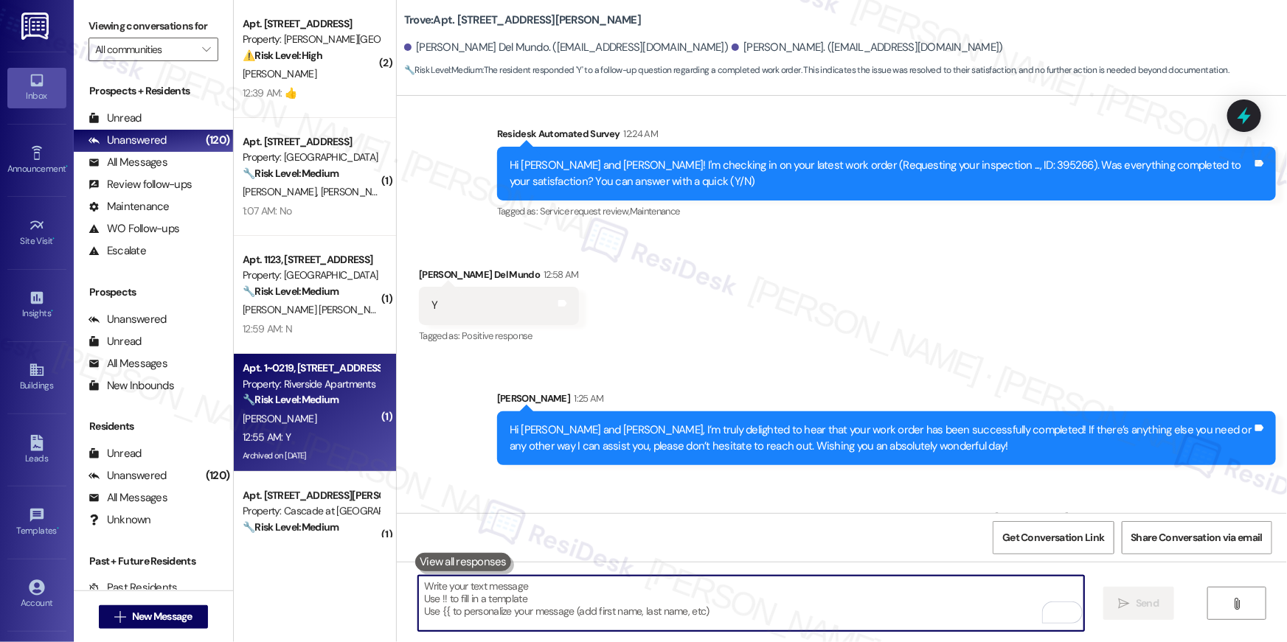
click at [327, 410] on div "D. Collingwood" at bounding box center [310, 419] width 139 height 18
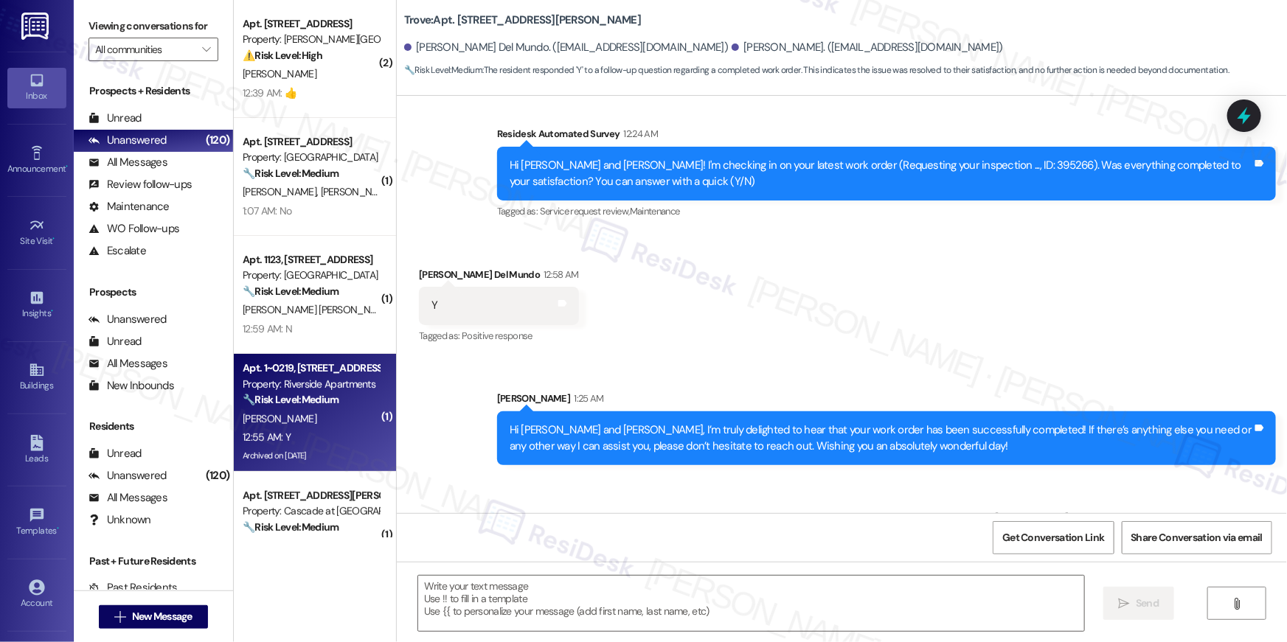
type textarea "Fetching suggested responses. Please feel free to read through the conversation…"
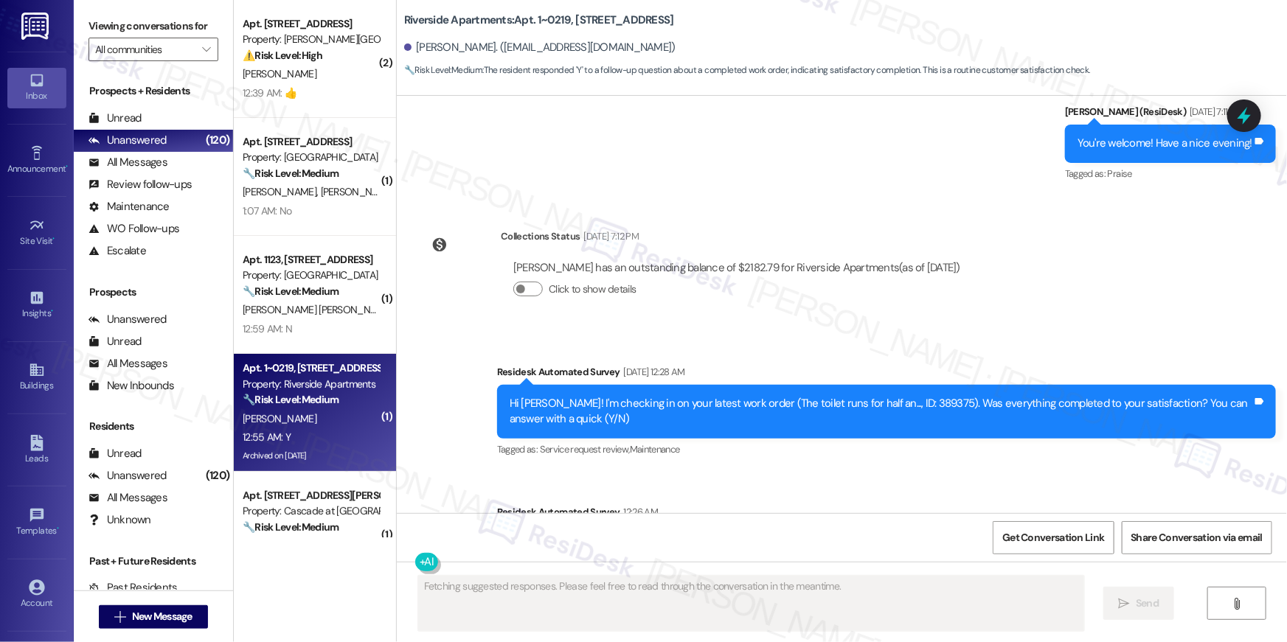
scroll to position [15560, 0]
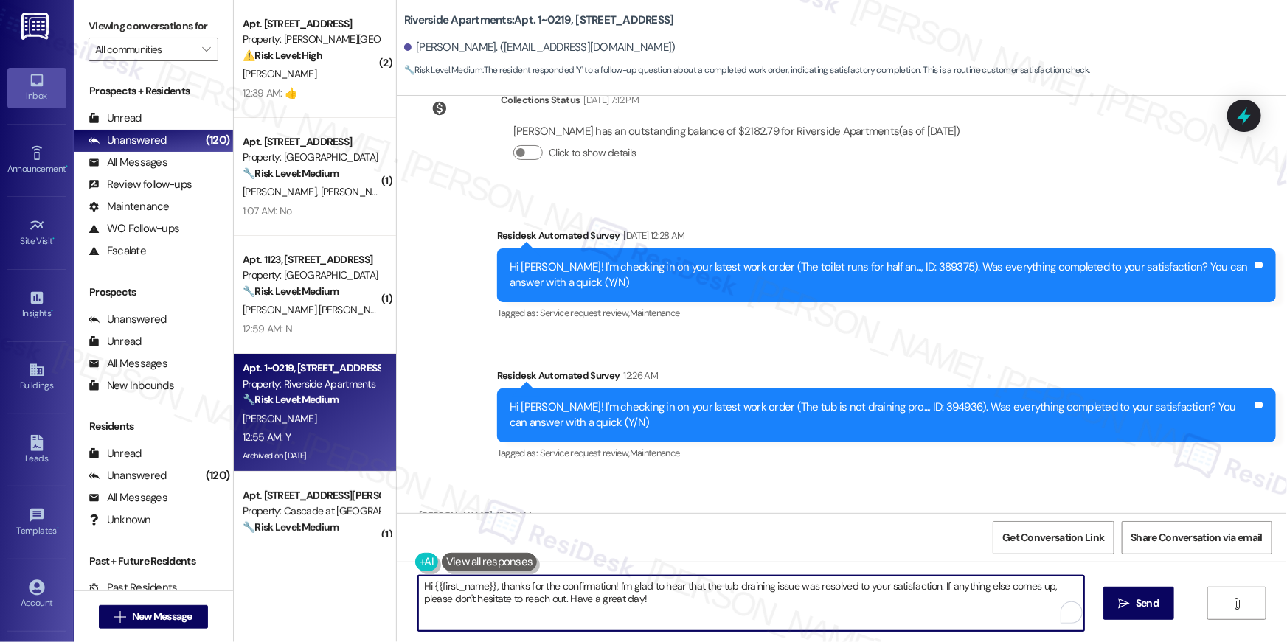
click at [737, 605] on textarea "Hi {{first_name}}, thanks for the confirmation! I'm glad to hear that the tub d…" at bounding box center [751, 603] width 666 height 55
paste textarea "I’m truly delighted to hear that your work order has been successfully complete…"
type textarea "Hi {{first_name}}, I’m truly delighted to hear that your work order has been su…"
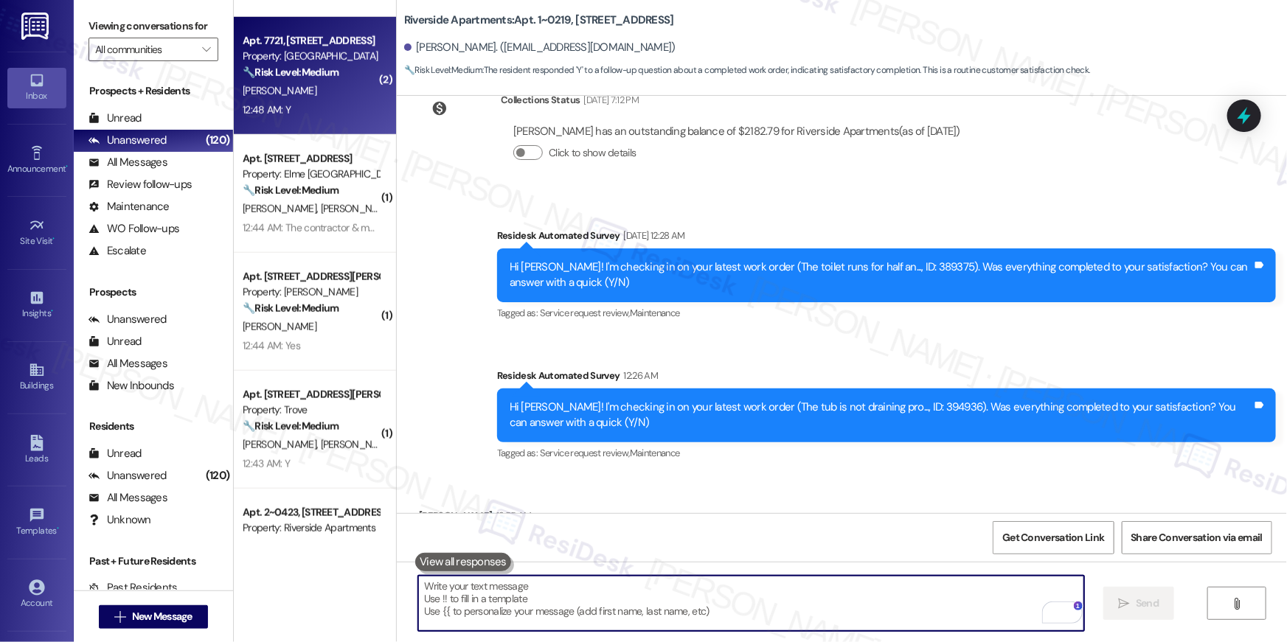
scroll to position [15559, 0]
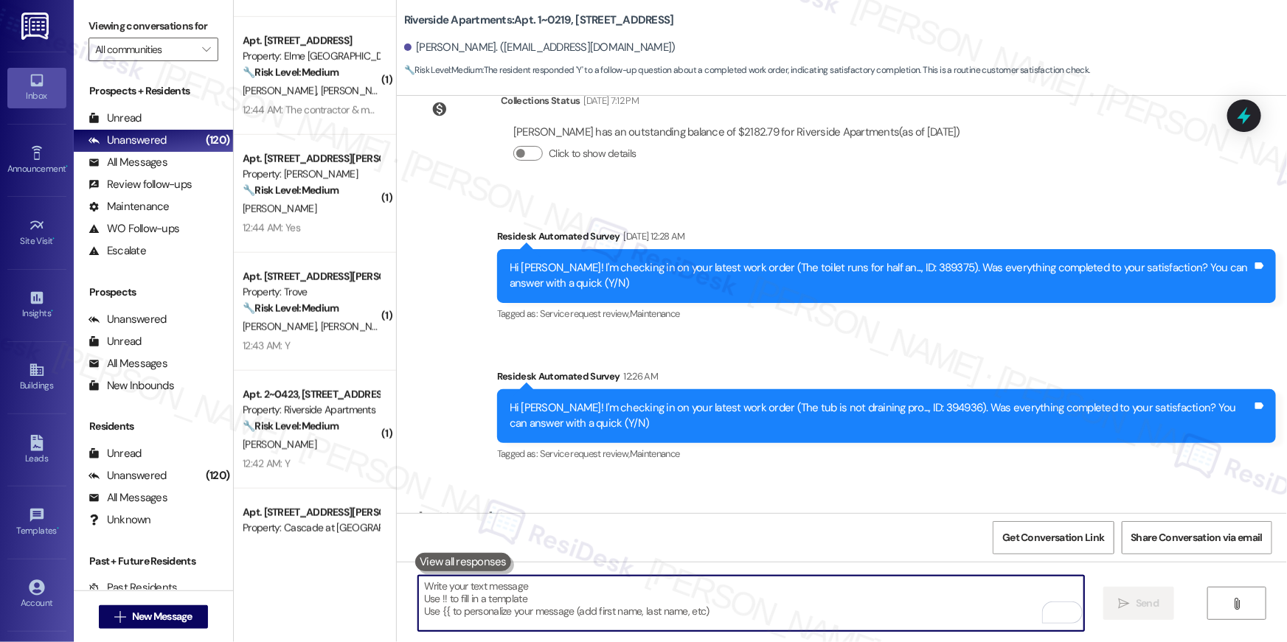
click at [295, 108] on div "12:44 AM: The contractor & maintenance came to assess needed repairs & are comi…" at bounding box center [456, 109] width 427 height 13
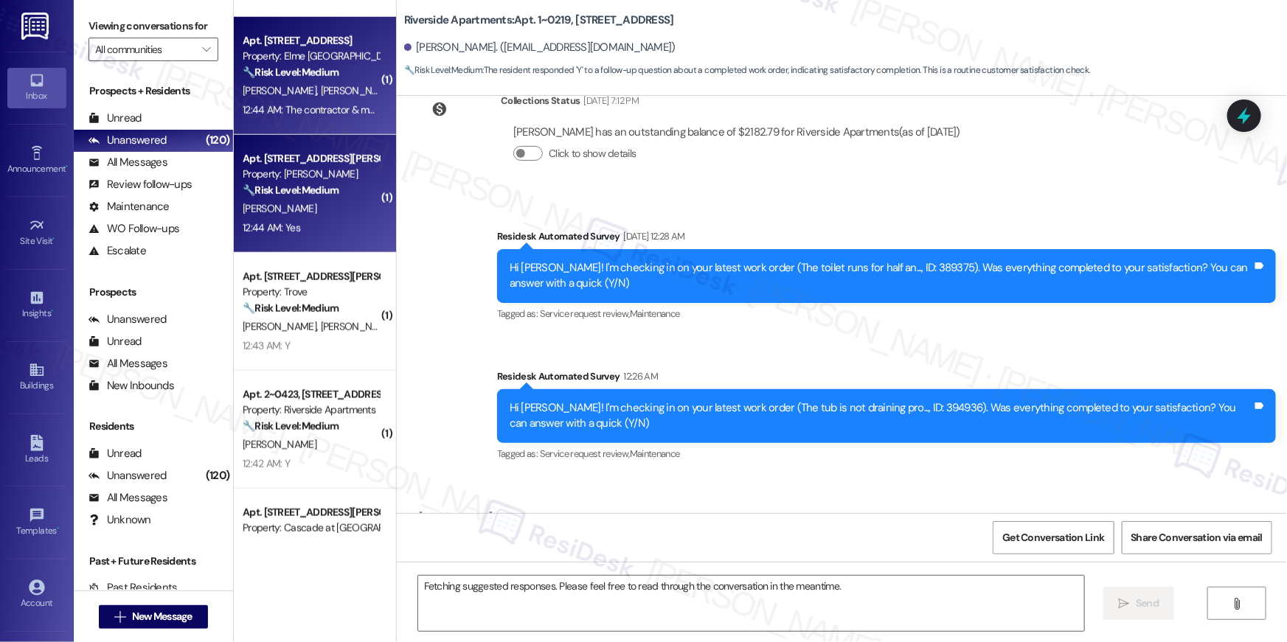
click at [306, 192] on strong "🔧 Risk Level: Medium" at bounding box center [291, 190] width 96 height 13
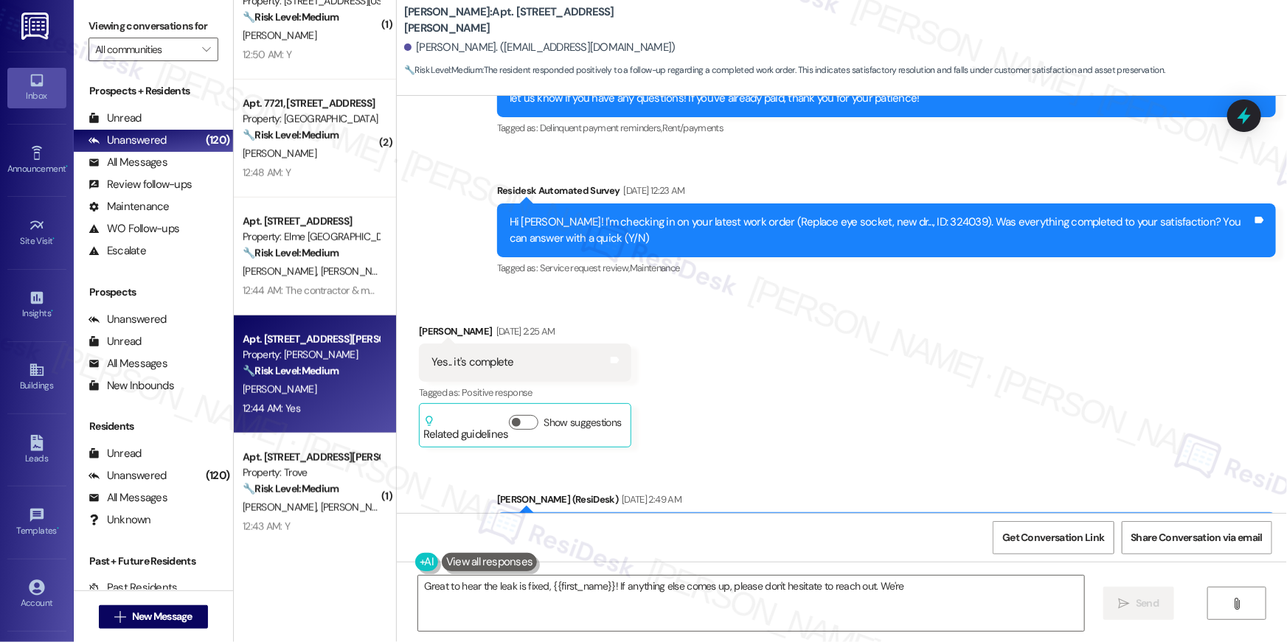
scroll to position [4153, 0]
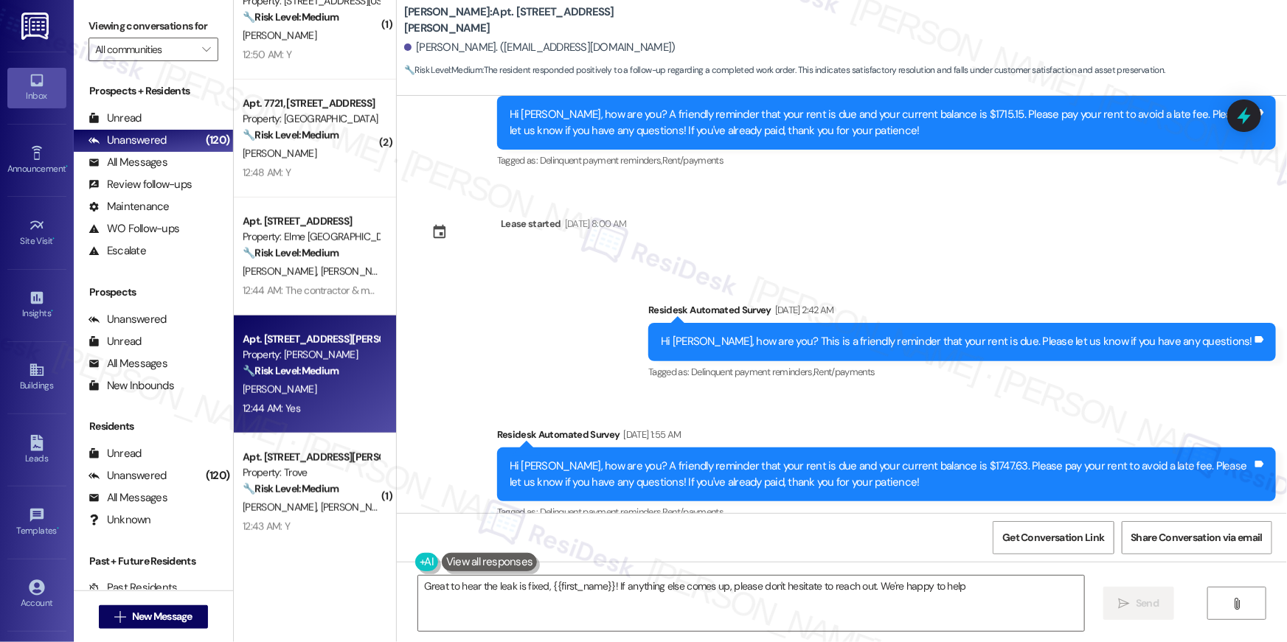
type textarea "Great to hear the leak is fixed, {{first_name}}! If anything else comes up, ple…"
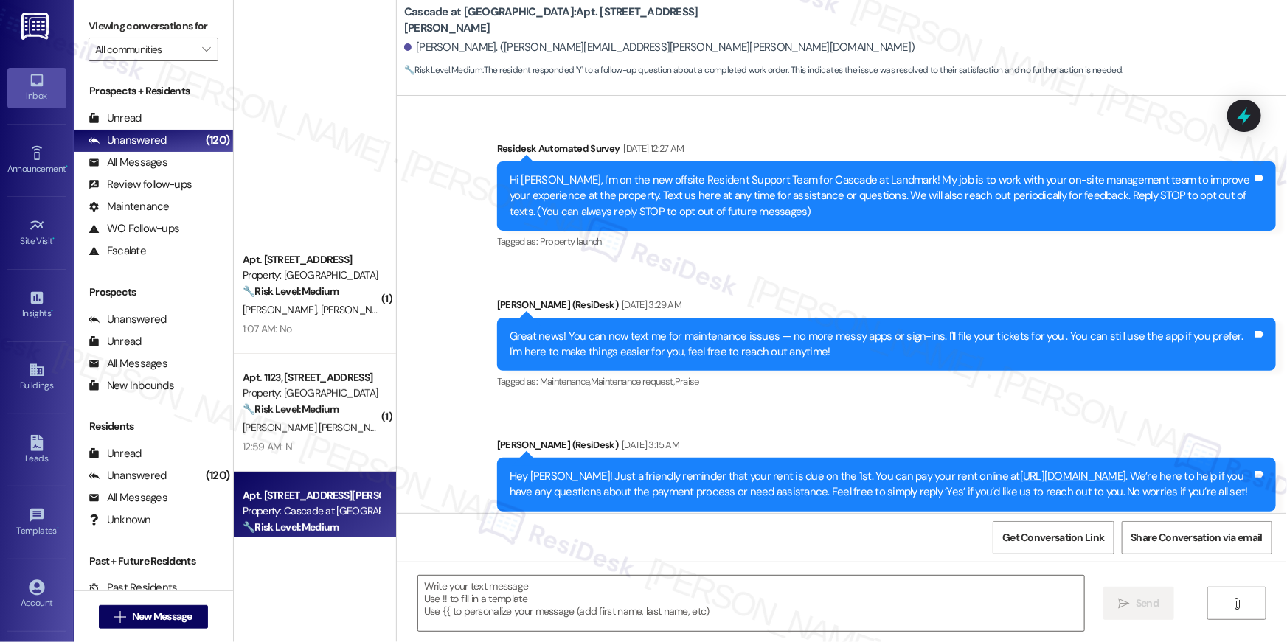
scroll to position [11614, 0]
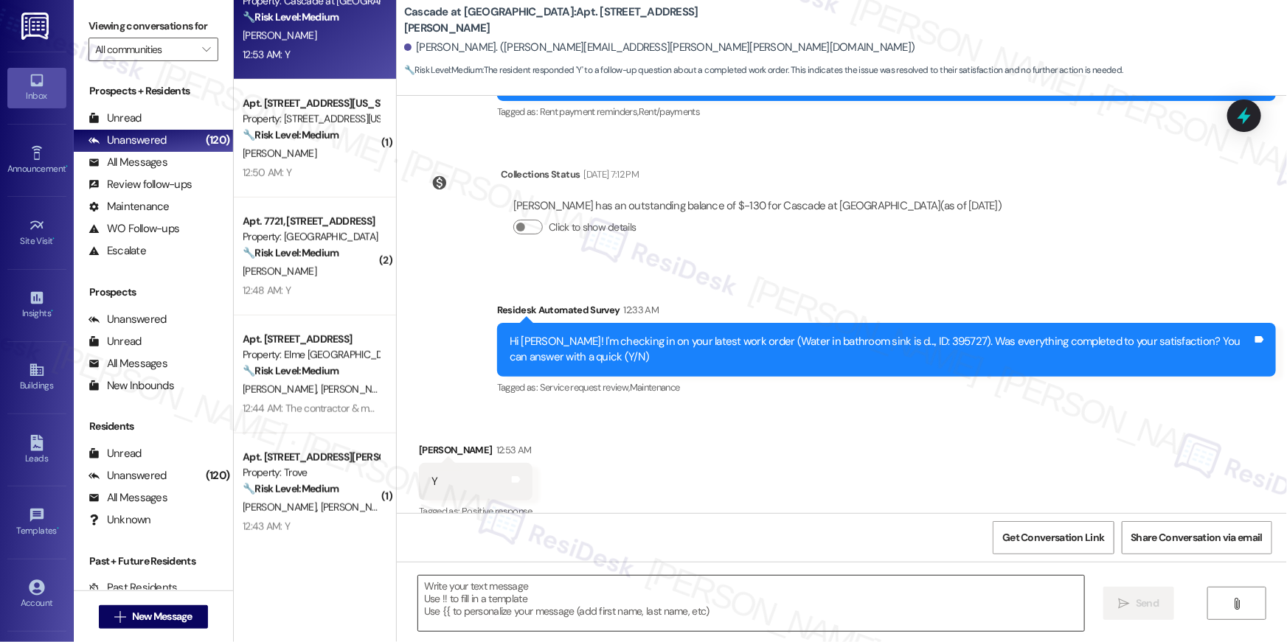
click at [860, 599] on textarea at bounding box center [751, 603] width 666 height 55
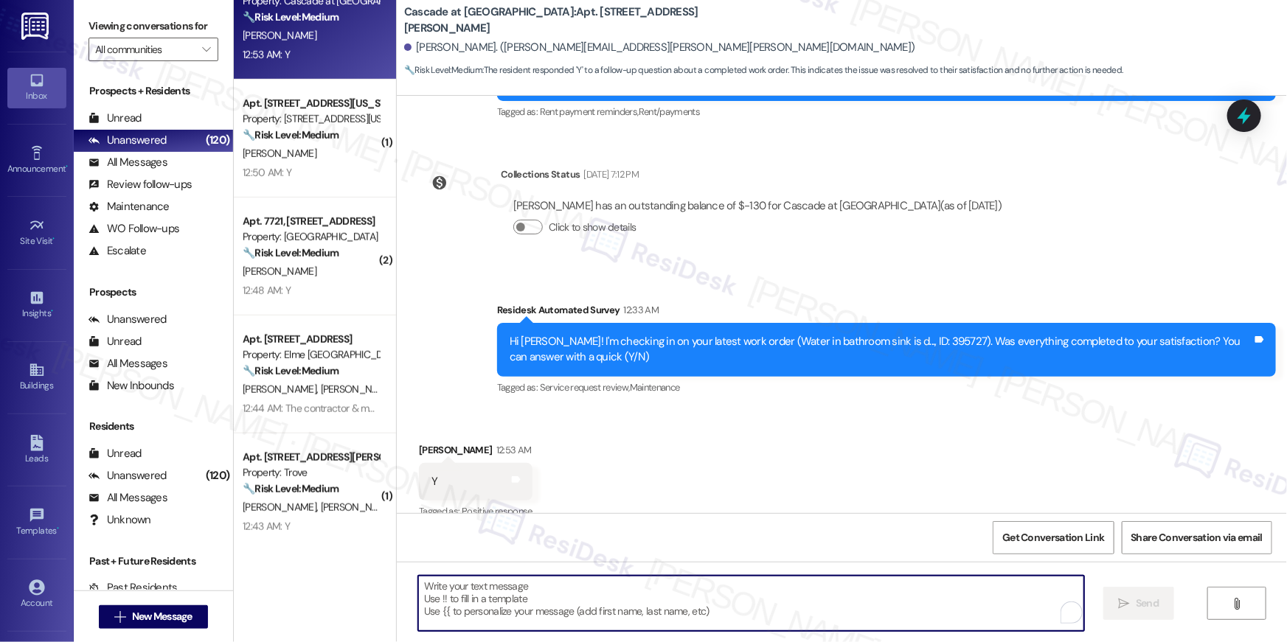
paste textarea "Hi {{first_name}}, I’m truly delighted to hear that your work order has been su…"
type textarea "Hi {{first_name}}, I’m truly delighted to hear that your work order has been su…"
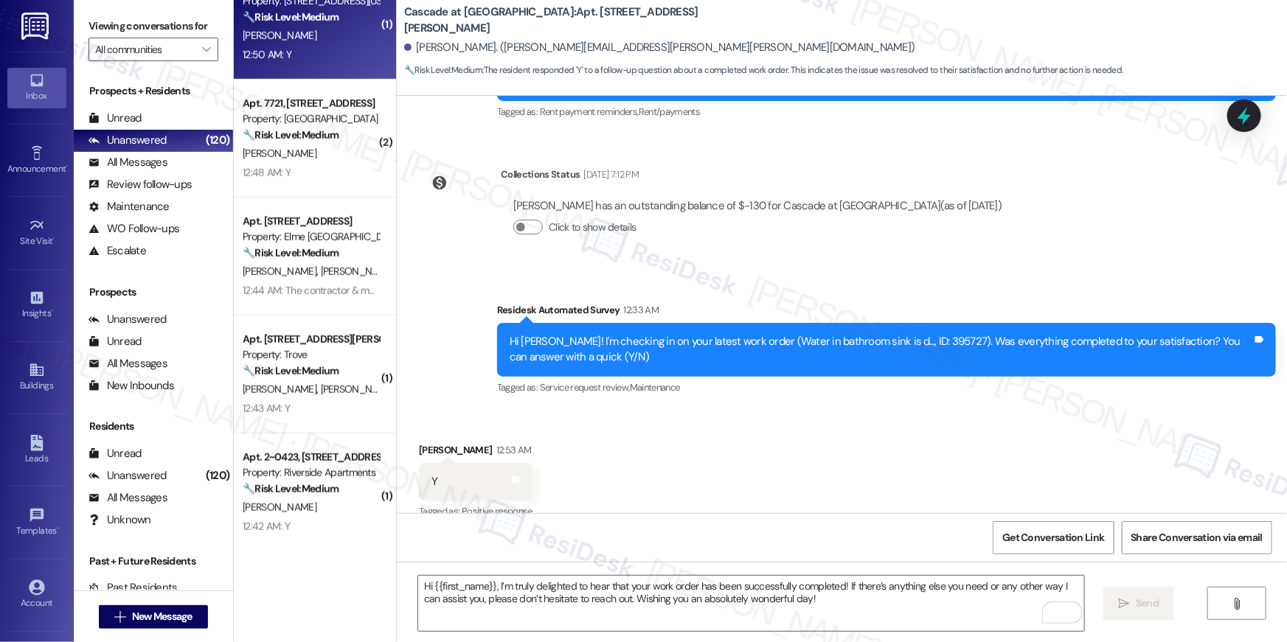
click at [289, 57] on div "12:50 AM: Y 12:50 AM: Y" at bounding box center [310, 55] width 139 height 18
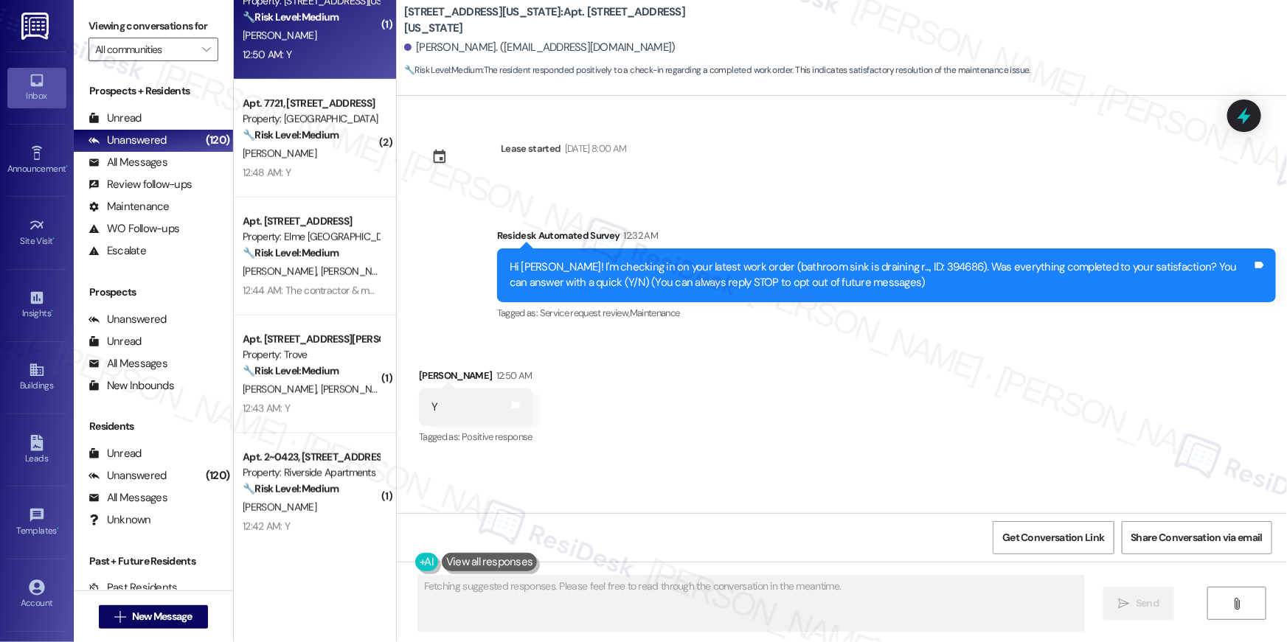
type textarea "Hi"
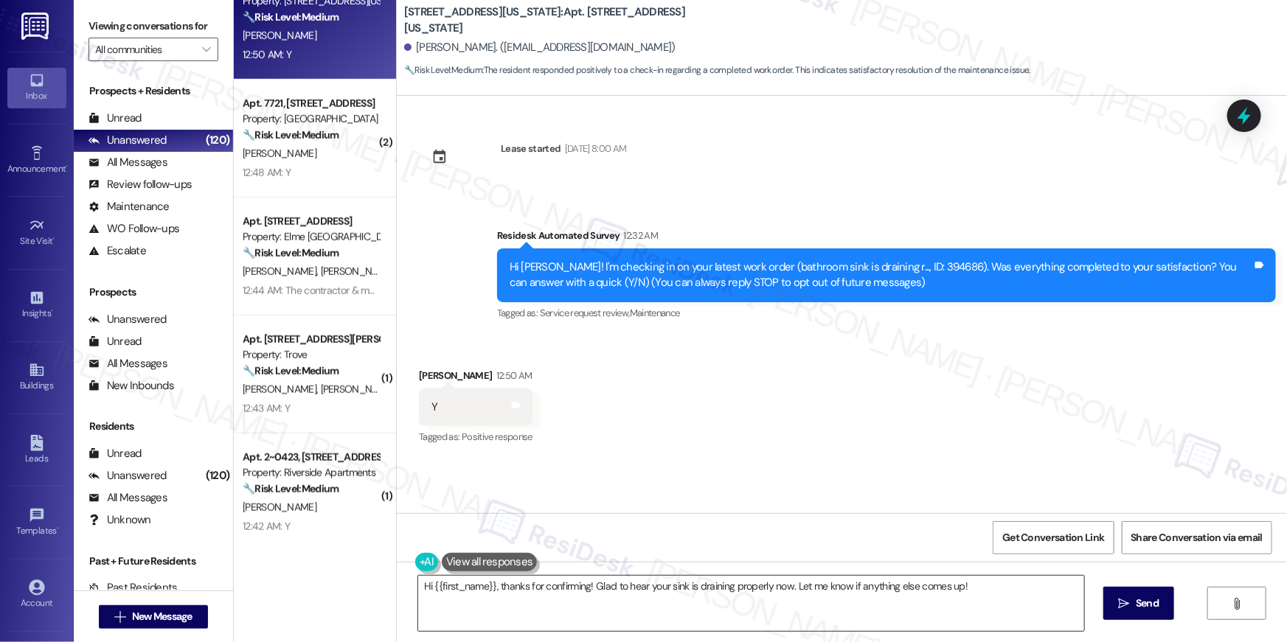
click at [822, 609] on textarea "Hi {{first_name}}, thanks for confirming! Glad to hear your sink is draining pr…" at bounding box center [751, 603] width 666 height 55
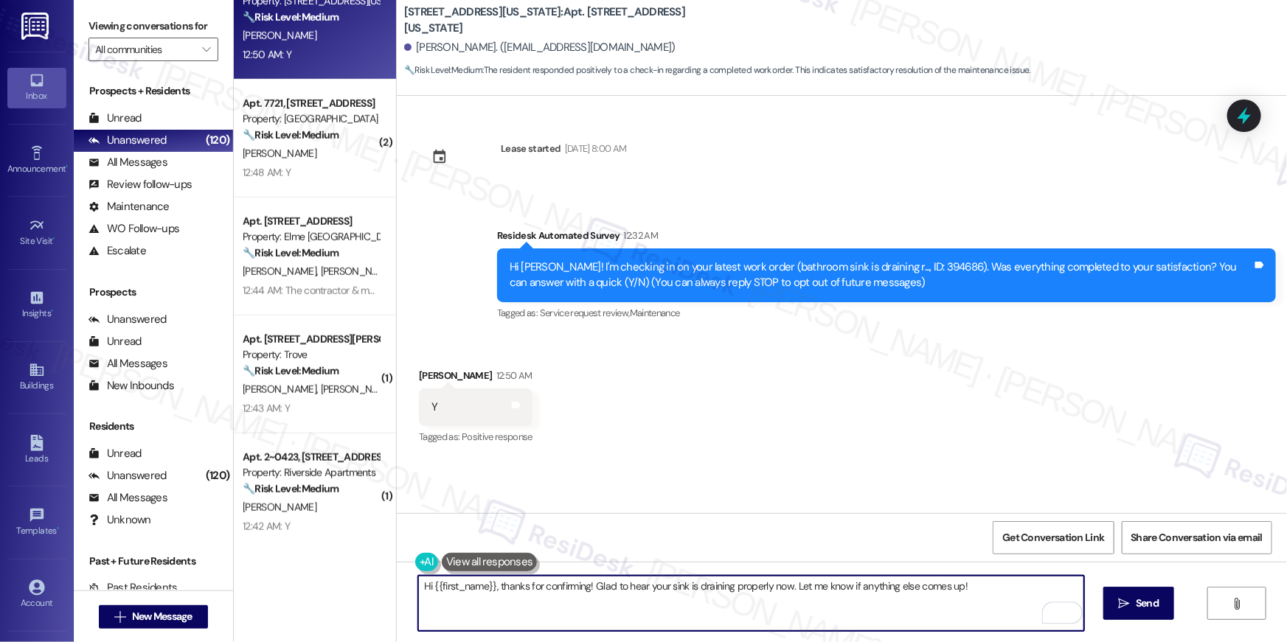
paste textarea "I’m truly delighted to hear that your work order has been successfully complete…"
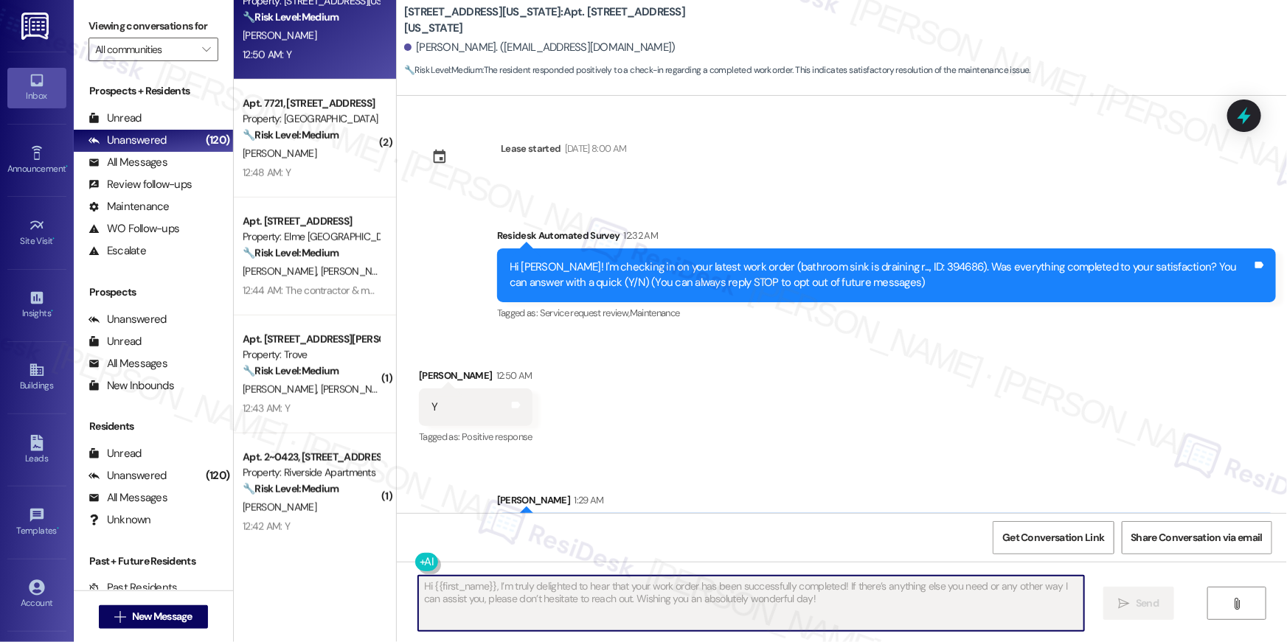
type textarea "Fetching suggested responses. Please feel free to read through the conversation…"
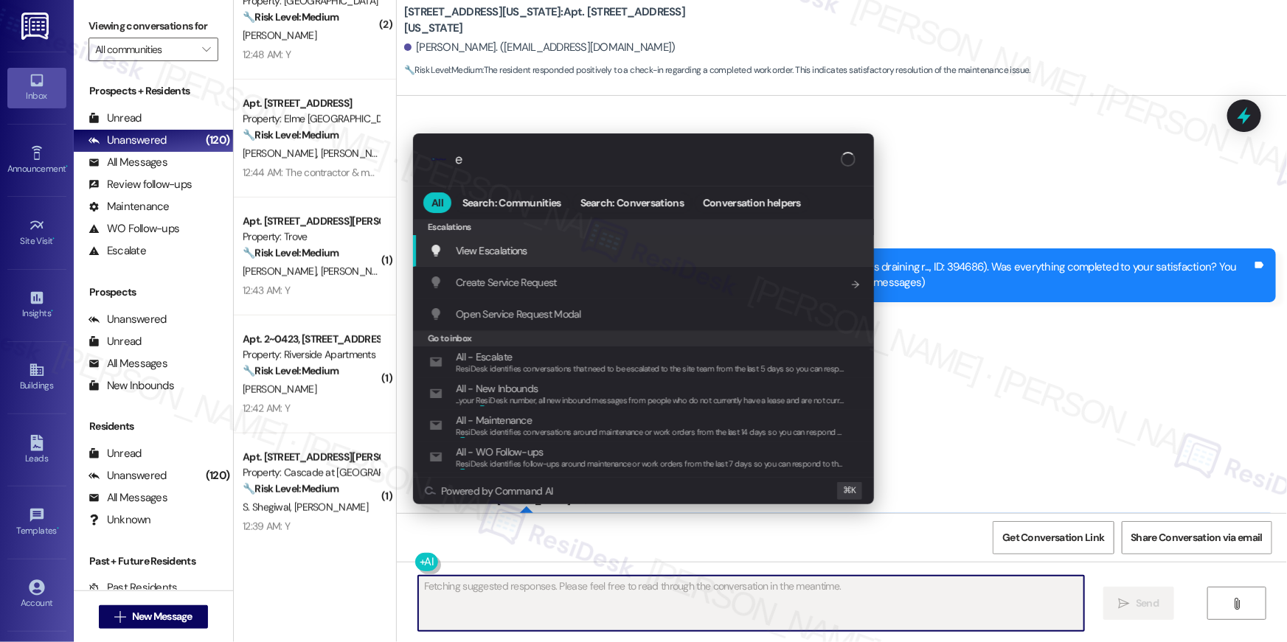
type input "ex"
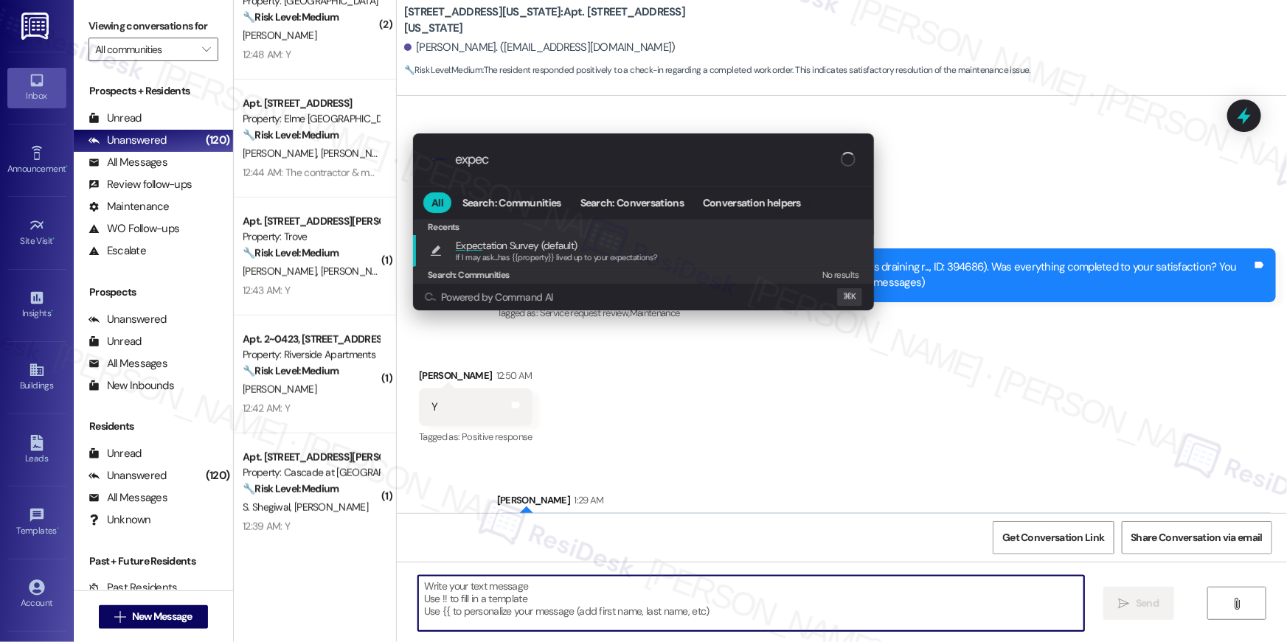
type input "expect"
type textarea "If I may ask...has {{property}} lived up to your expectations?"
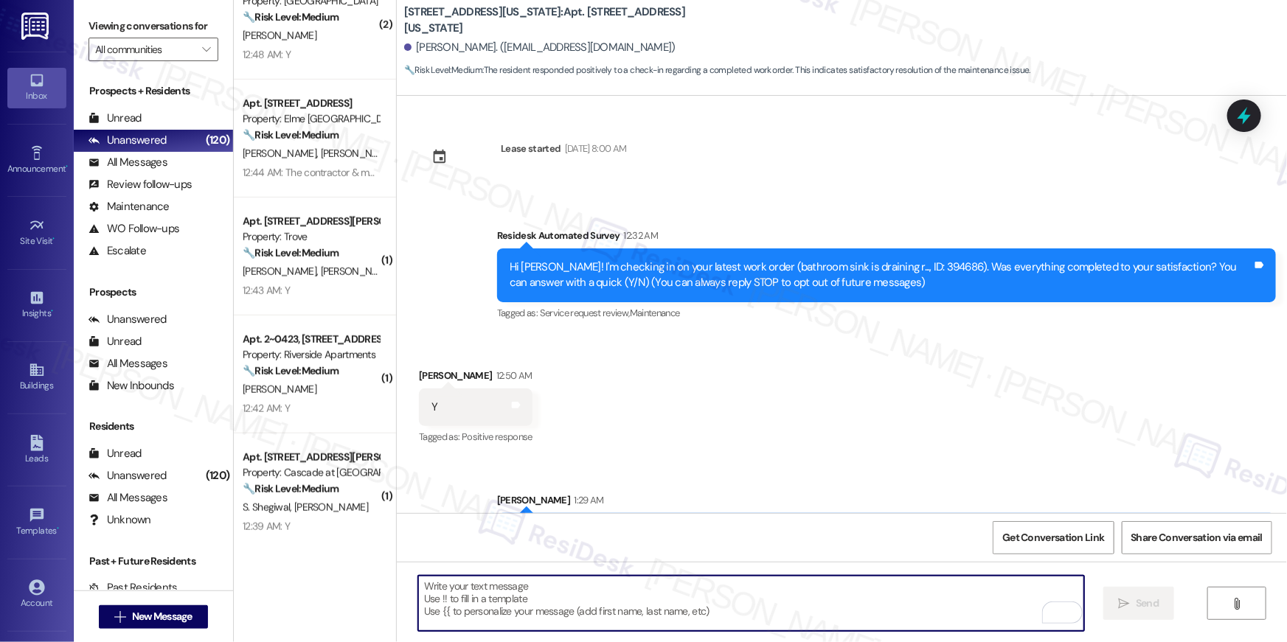
click at [295, 237] on div "Property: Trove" at bounding box center [311, 236] width 136 height 15
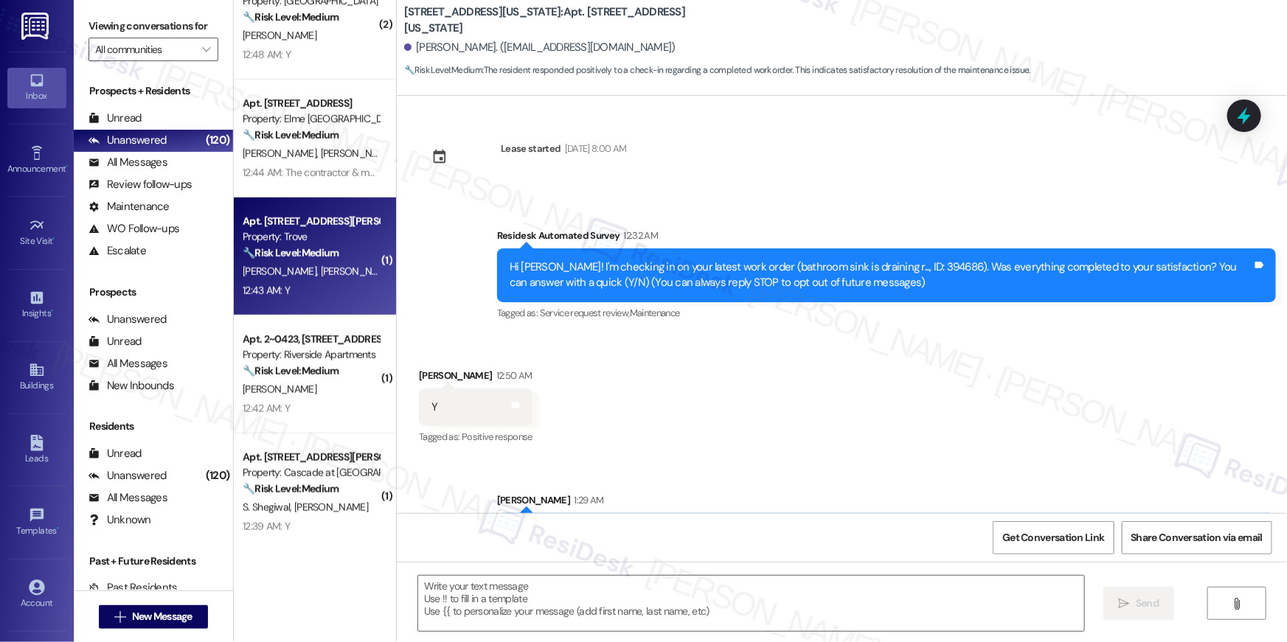
type textarea "Fetching suggested responses. Please feel free to read through the conversation…"
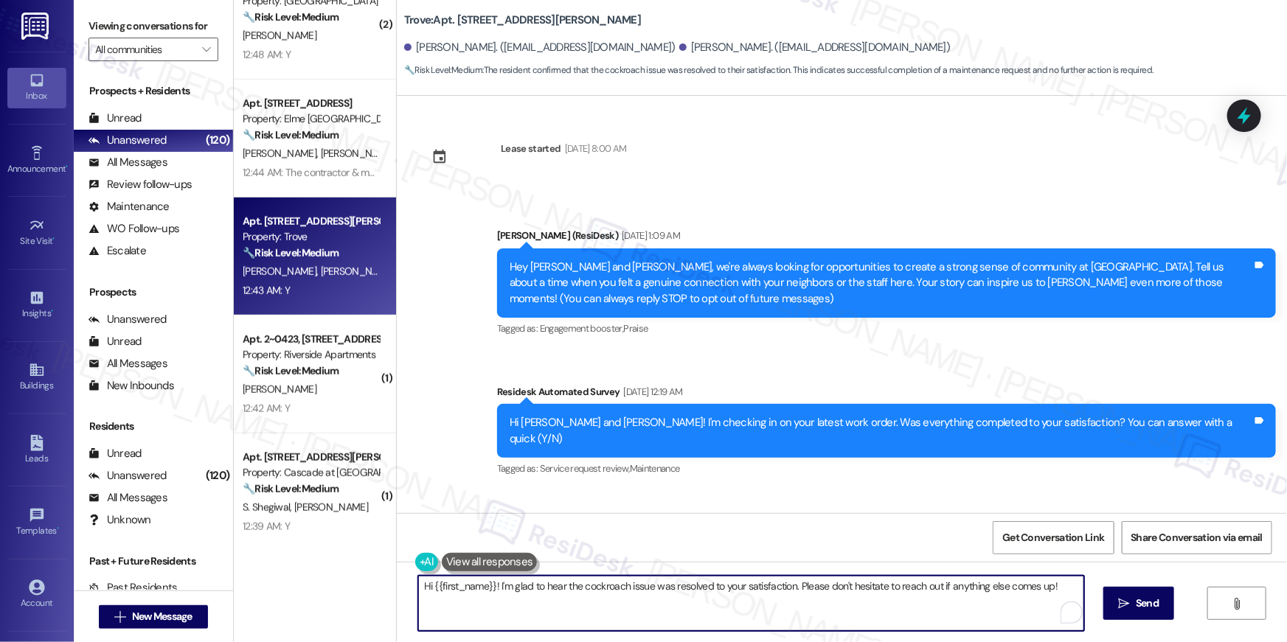
click at [785, 614] on textarea "Hi {{first_name}}! I'm glad to hear the cockroach issue was resolved to your sa…" at bounding box center [751, 603] width 666 height 55
paste textarea ", I’m truly delighted to hear that your work order has been successfully comple…"
type textarea "Hi {{first_name}}, I’m truly delighted to hear that your work order has been su…"
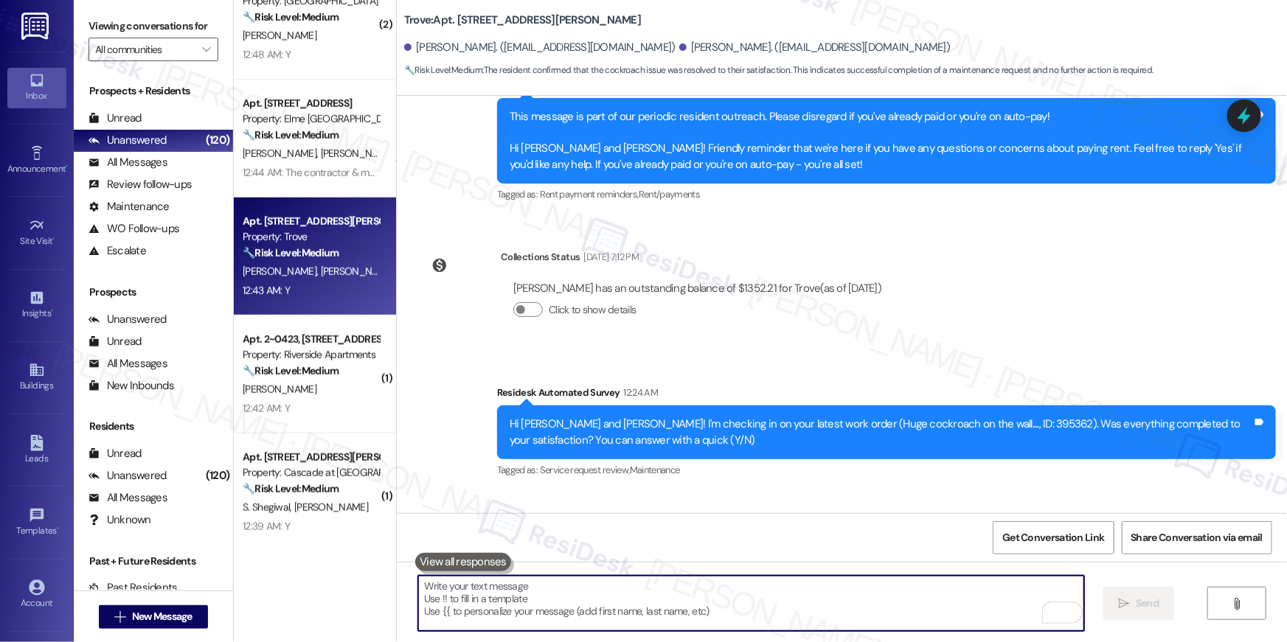
scroll to position [2117, 0]
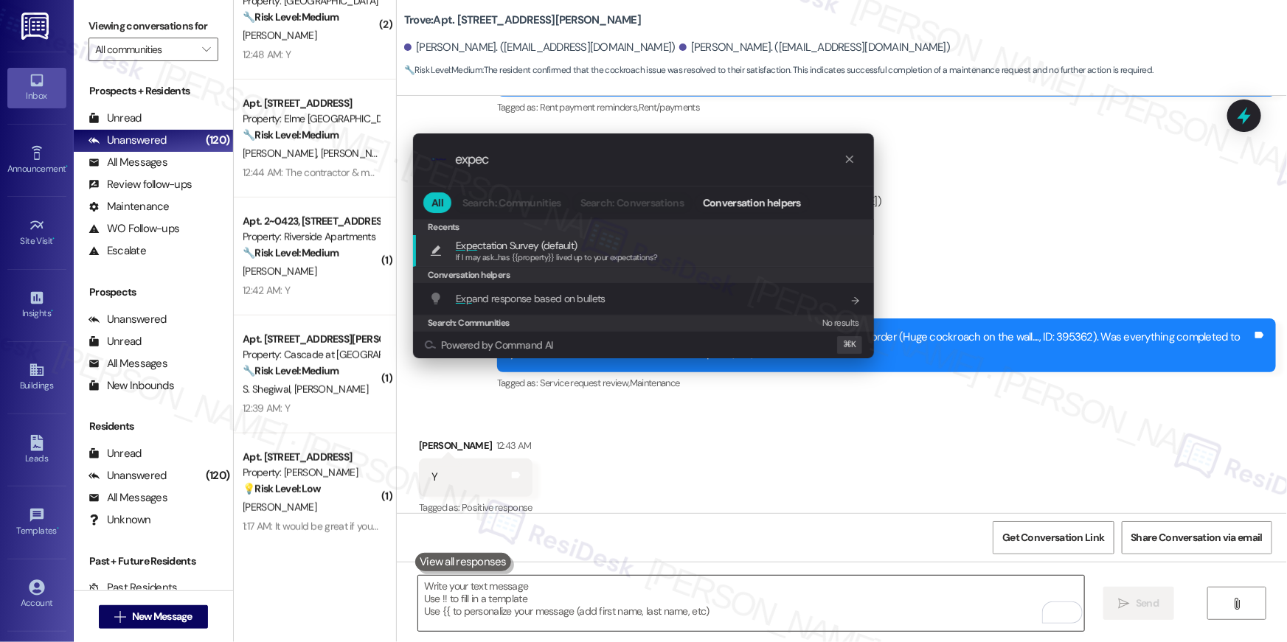
type input "expect"
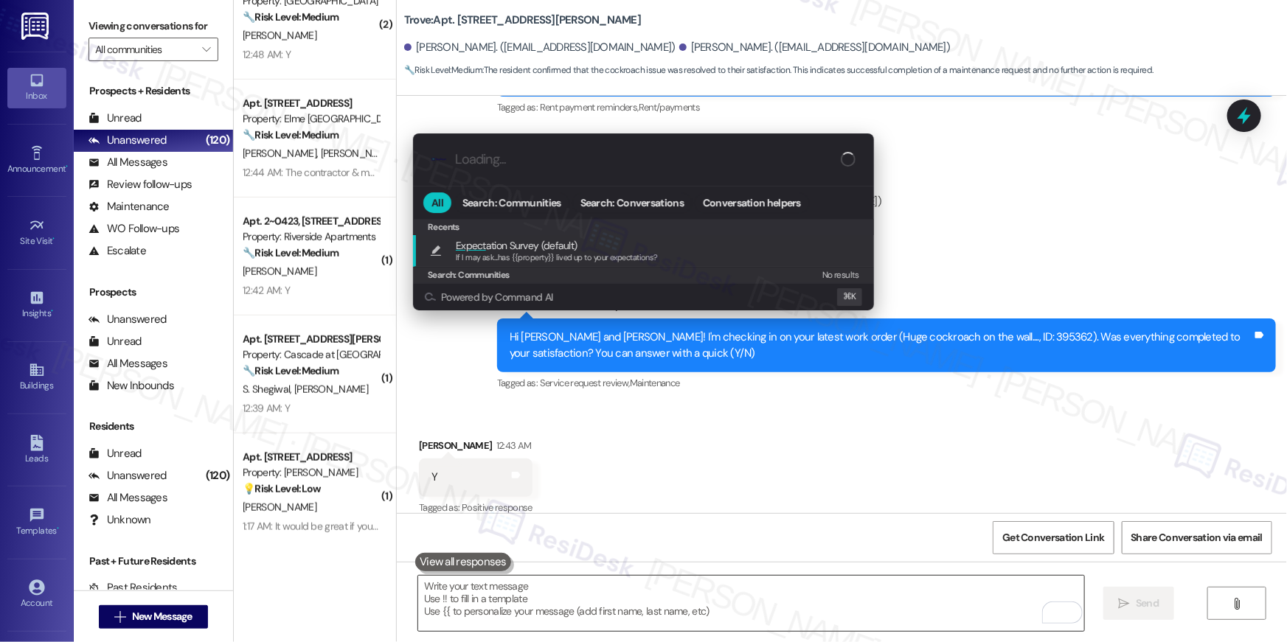
type textarea "If I may ask...has {{property}} lived up to your expectations?"
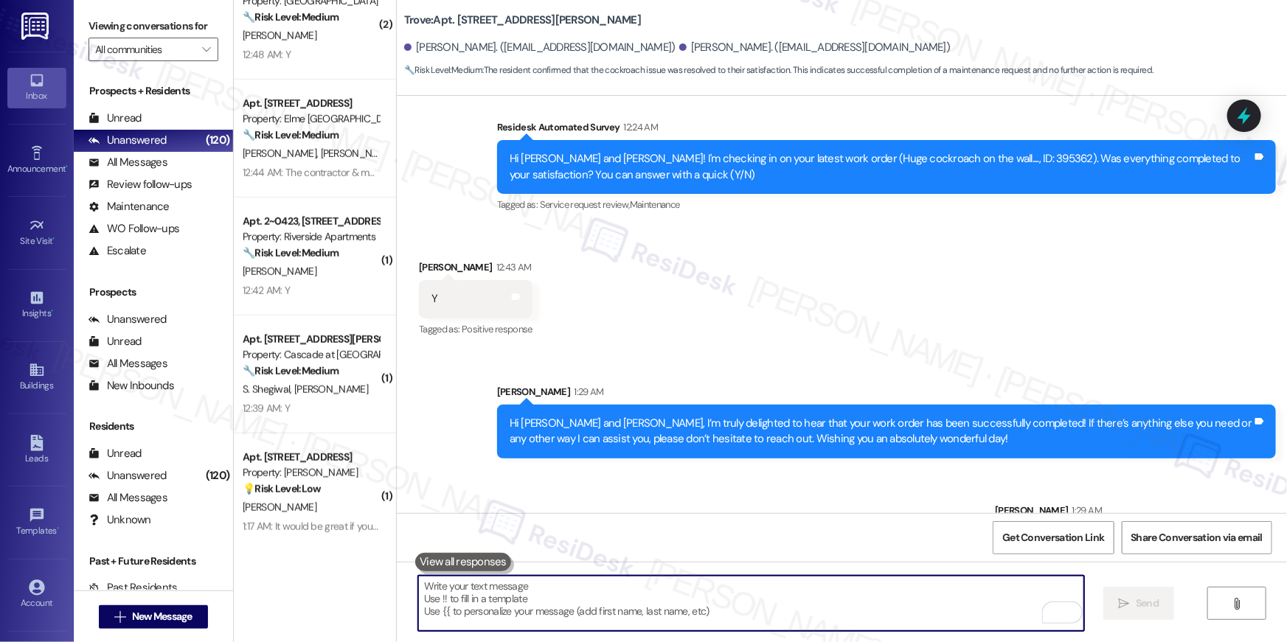
scroll to position [2338, 0]
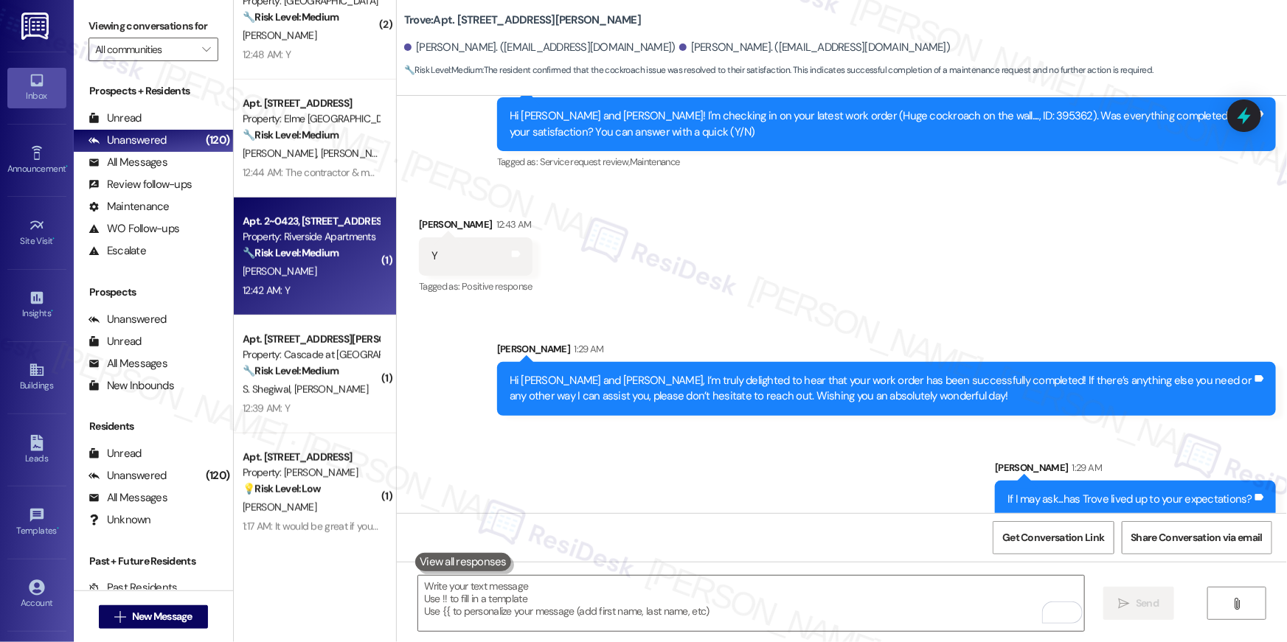
click at [274, 294] on div "12:42 AM: Y 12:42 AM: Y" at bounding box center [266, 290] width 47 height 13
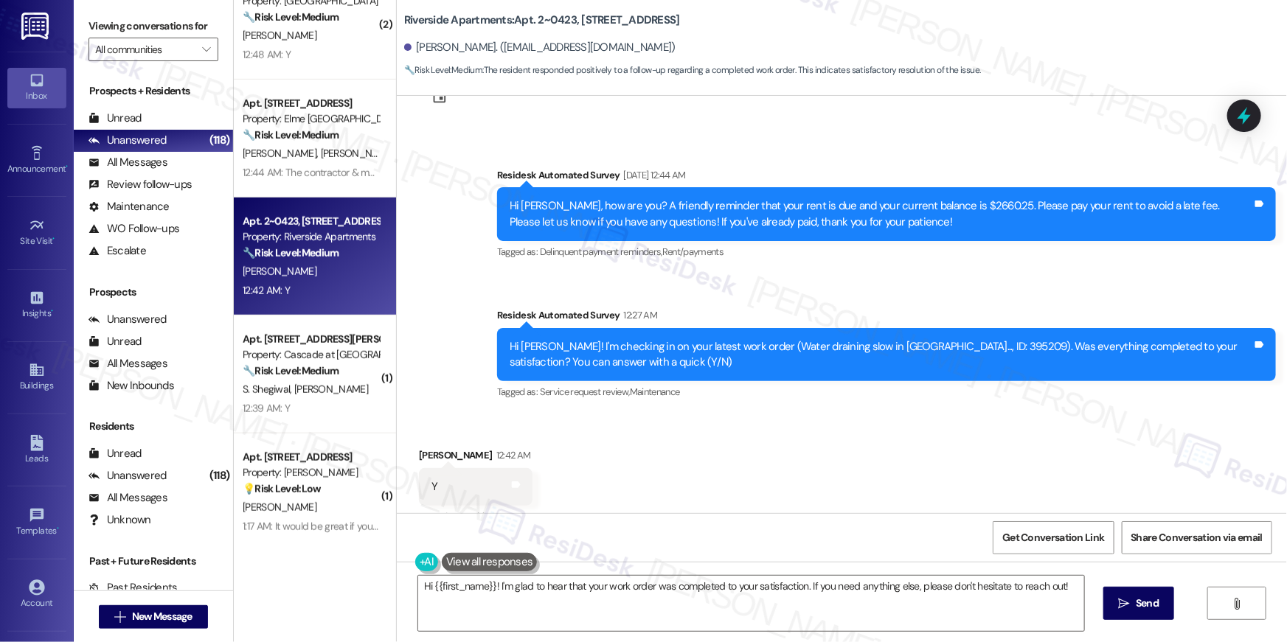
scroll to position [4189, 0]
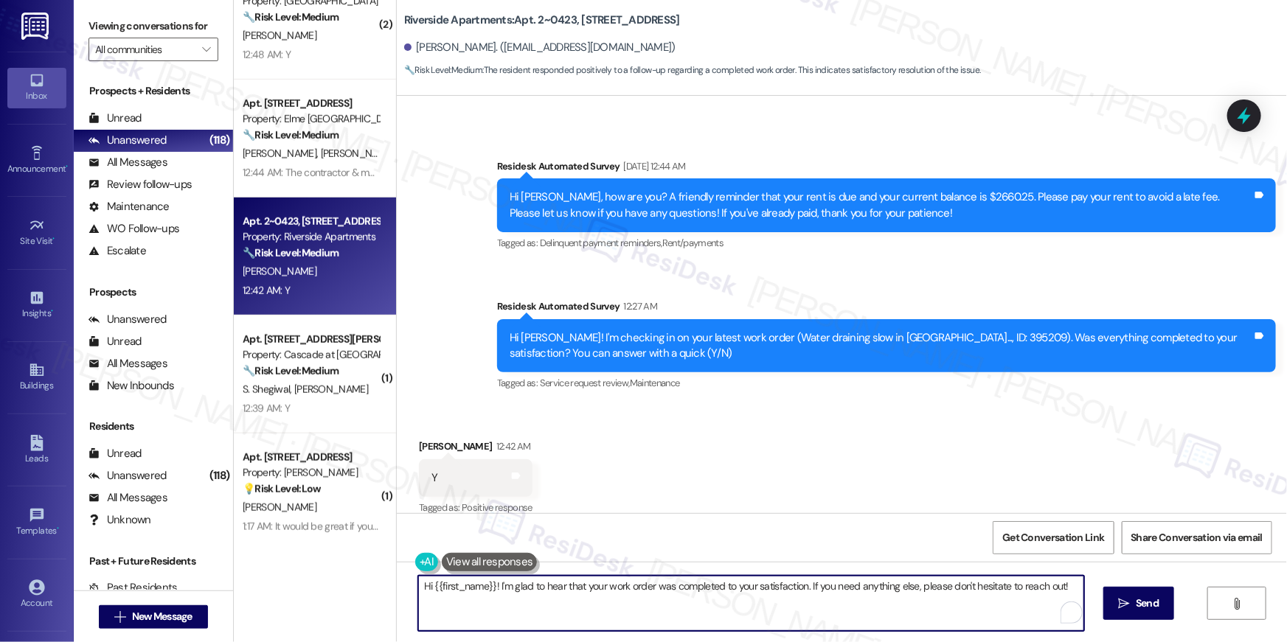
click at [752, 608] on textarea "Hi {{first_name}}! I'm glad to hear that your work order was completed to your …" at bounding box center [751, 603] width 666 height 55
paste textarea ", I’m truly delighted to hear that your work order has been successfully comple…"
type textarea "Hi {{first_name}}, I’m truly delighted to hear that your work order has been su…"
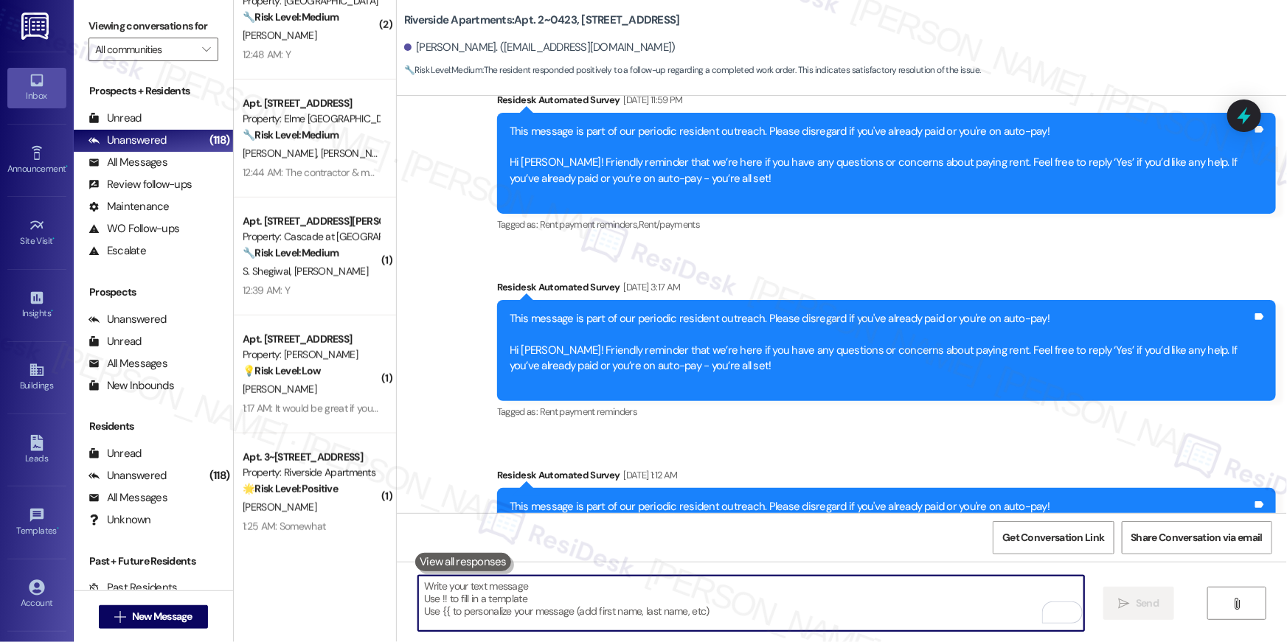
scroll to position [693, 0]
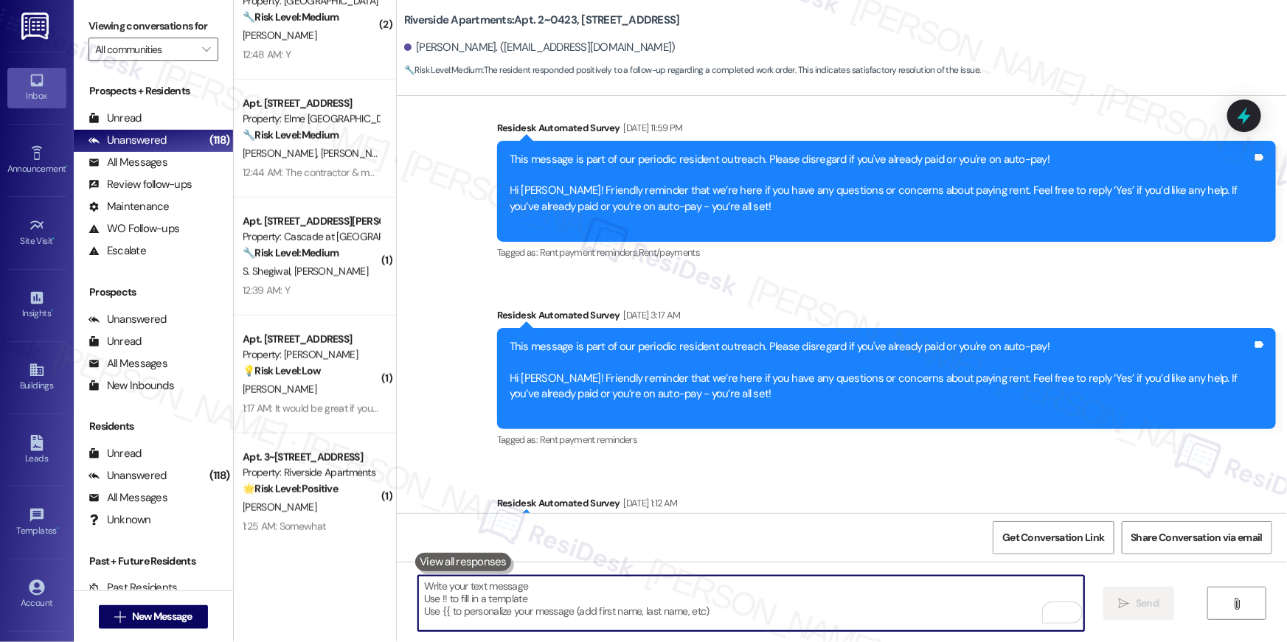
click at [785, 601] on textarea "To enrich screen reader interactions, please activate Accessibility in Grammarl…" at bounding box center [751, 603] width 666 height 55
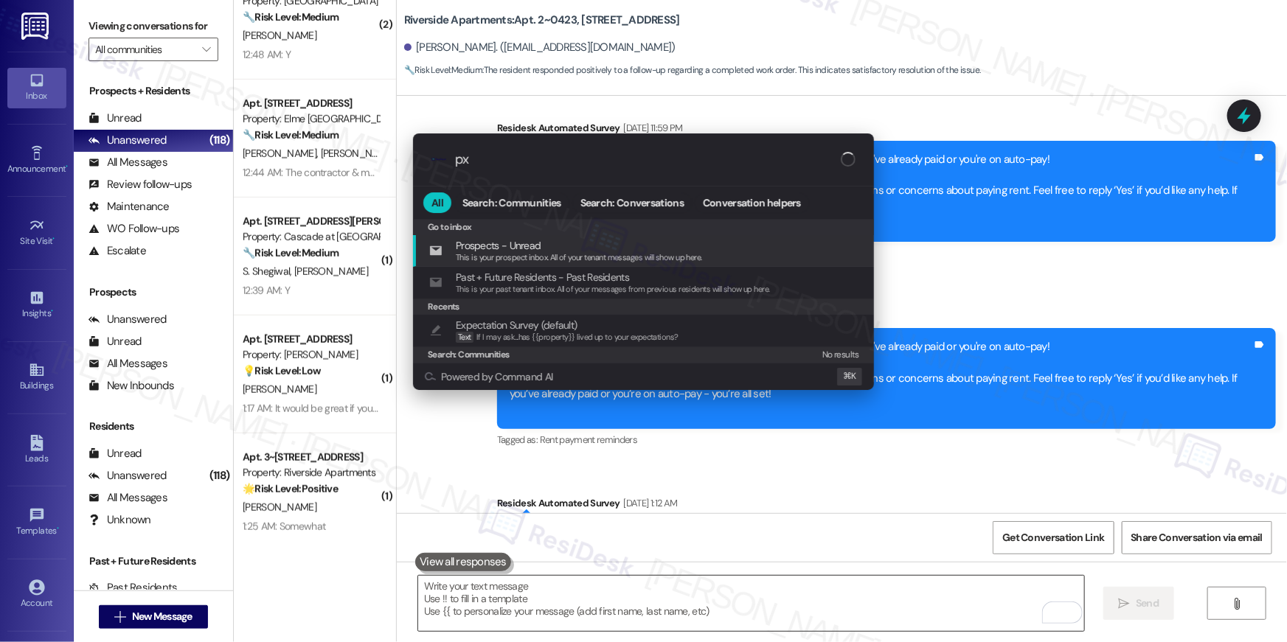
type input "p"
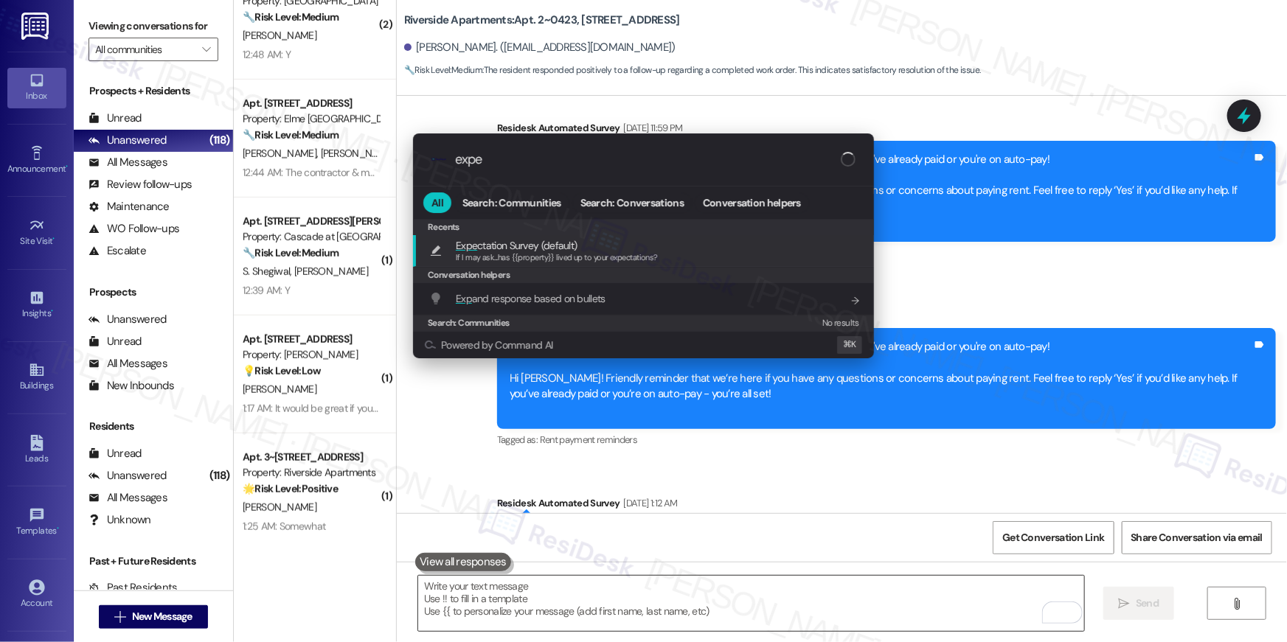
type input "expec"
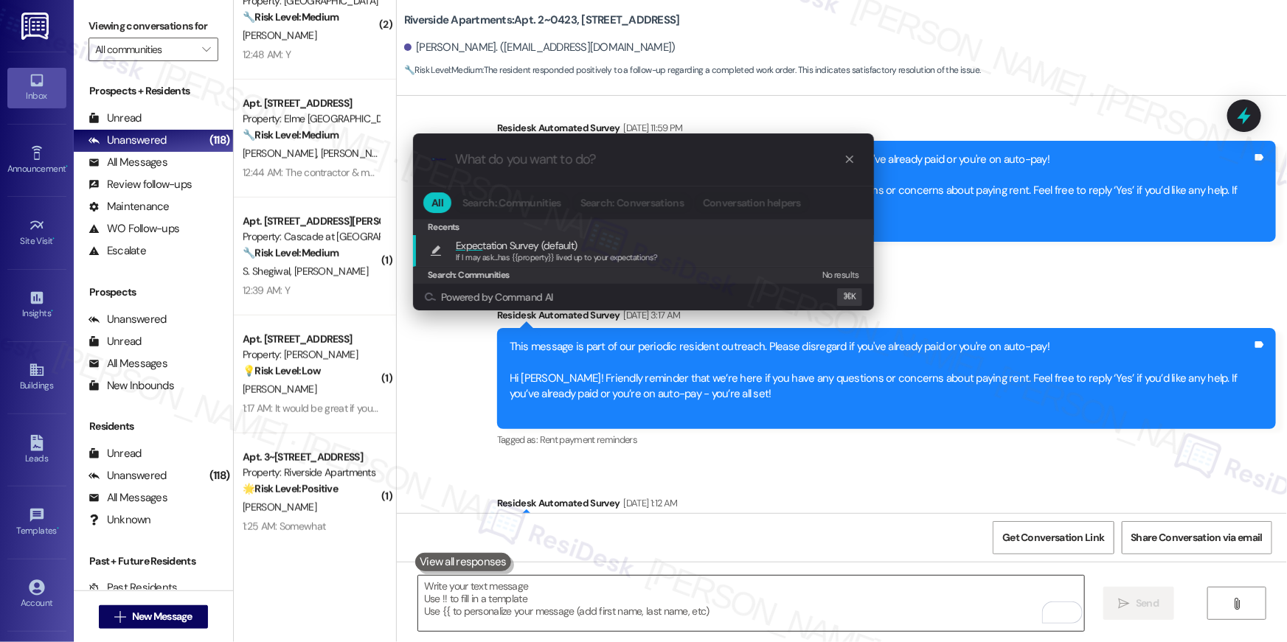
type textarea "If I may ask...has {{property}} lived up to your expectations?"
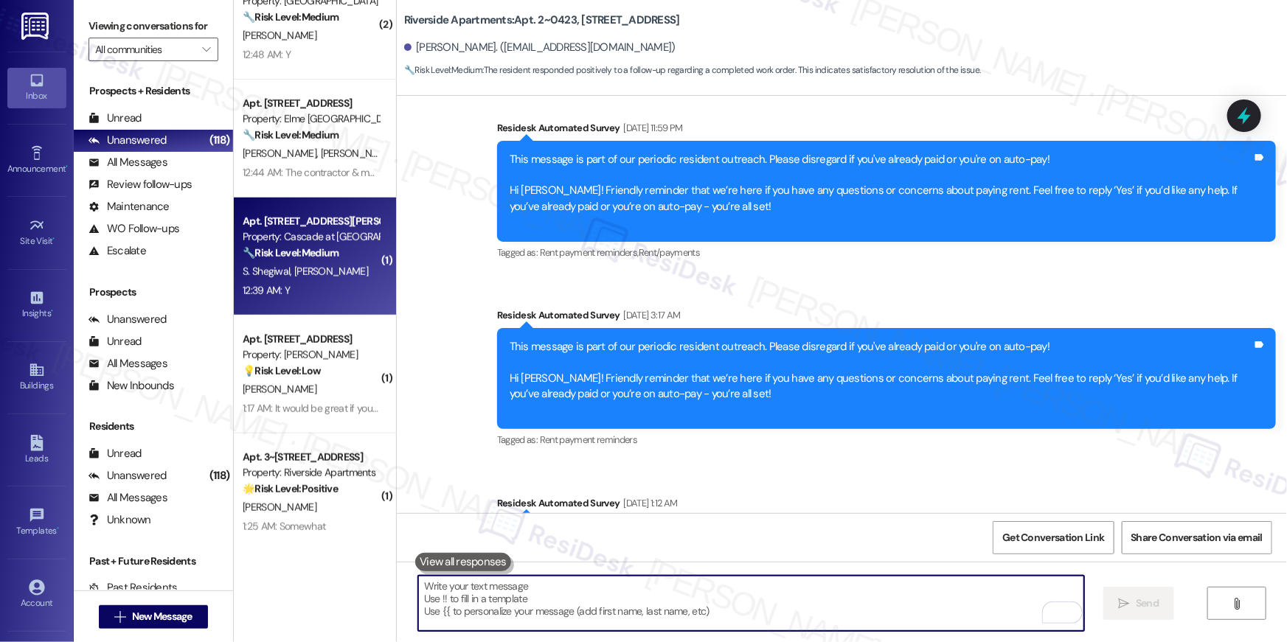
click at [336, 256] on div "🔧 Risk Level: Medium The resident responded 'Y' indicating the work order was c…" at bounding box center [311, 253] width 136 height 15
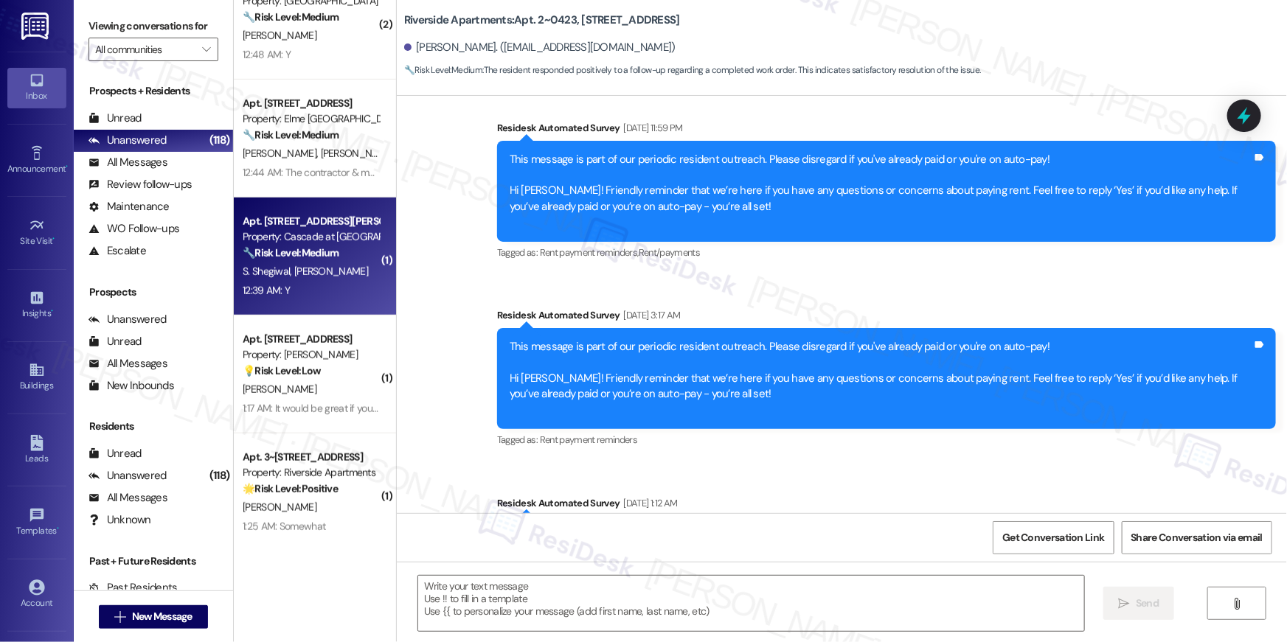
type textarea "Fetching suggested responses. Please feel free to read through the conversation…"
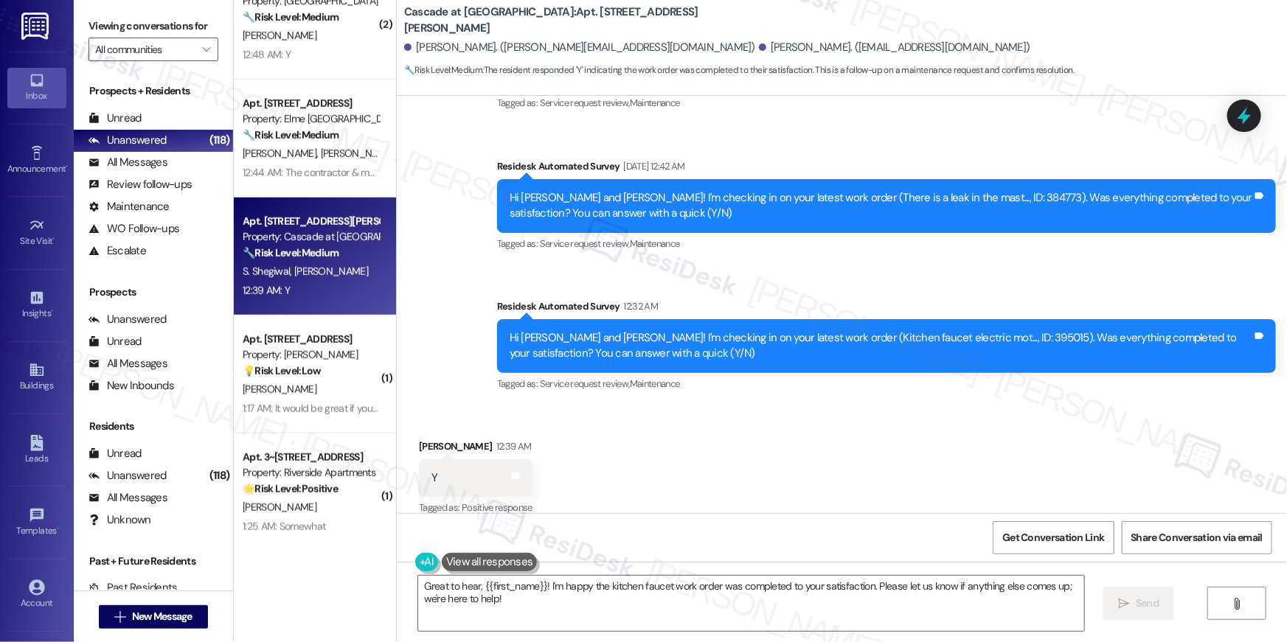
scroll to position [2928, 0]
click at [769, 606] on textarea "Great to hear, {{first_name}}! I'm happy the kitchen faucet work order was comp…" at bounding box center [751, 603] width 666 height 55
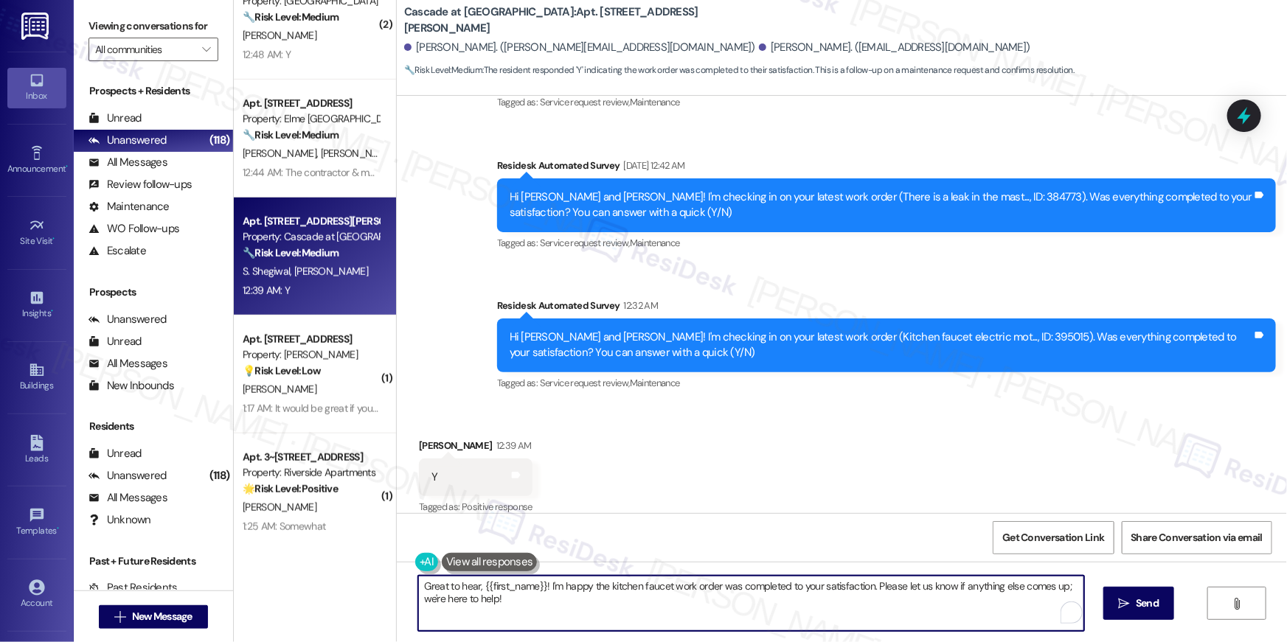
paste textarea "Hi {{first_name}}, I’m truly delighted to hear that your work order has been su…"
type textarea "Hi {{first_name}}, I’m truly delighted to hear that your work order has been su…"
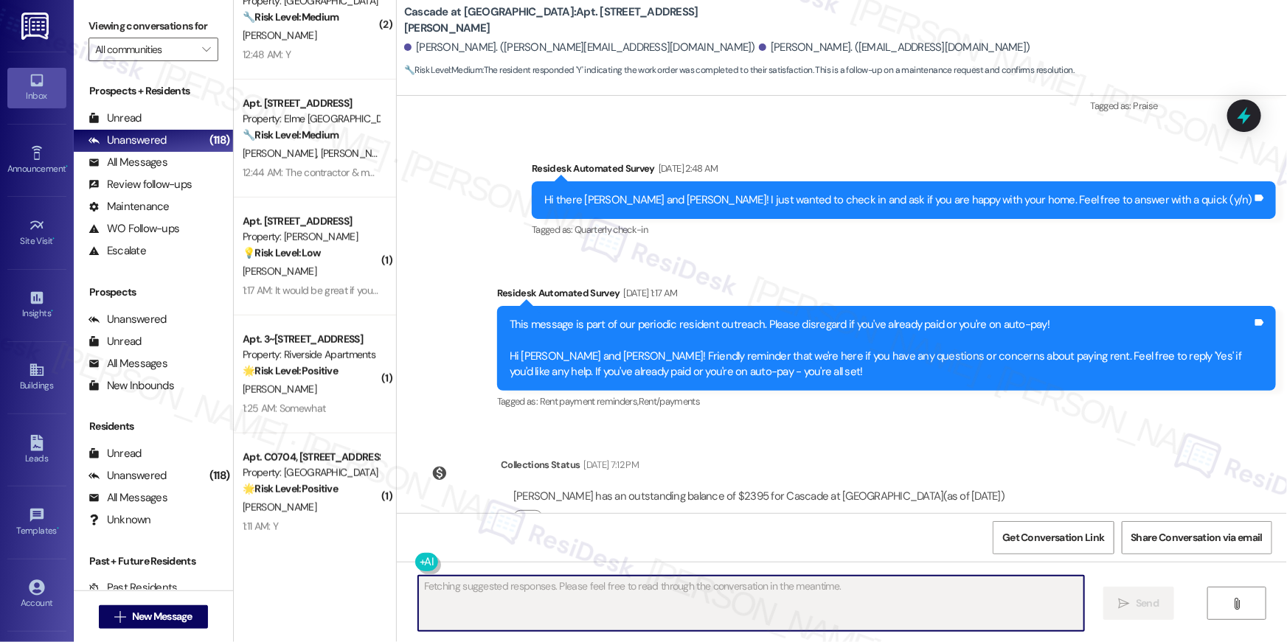
scroll to position [2664, 0]
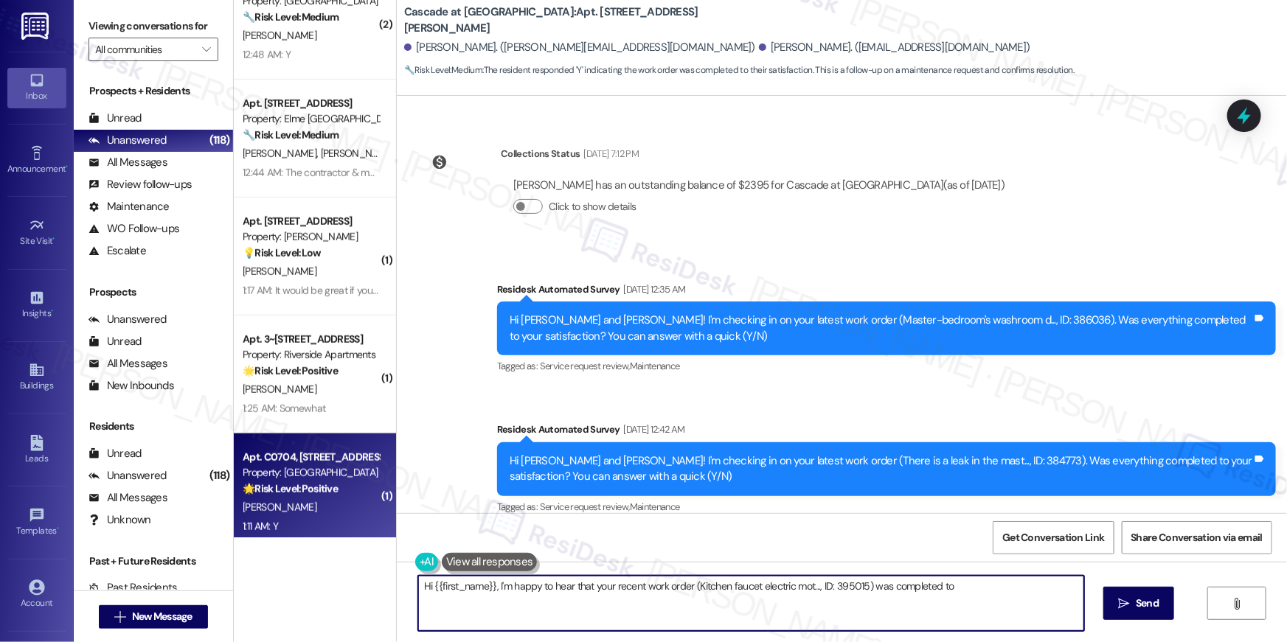
type textarea "Hi {{first_name}}, I'm happy to hear that your recent work order (Kitchen fauce…"
click at [300, 515] on div "C. Egan" at bounding box center [310, 508] width 139 height 18
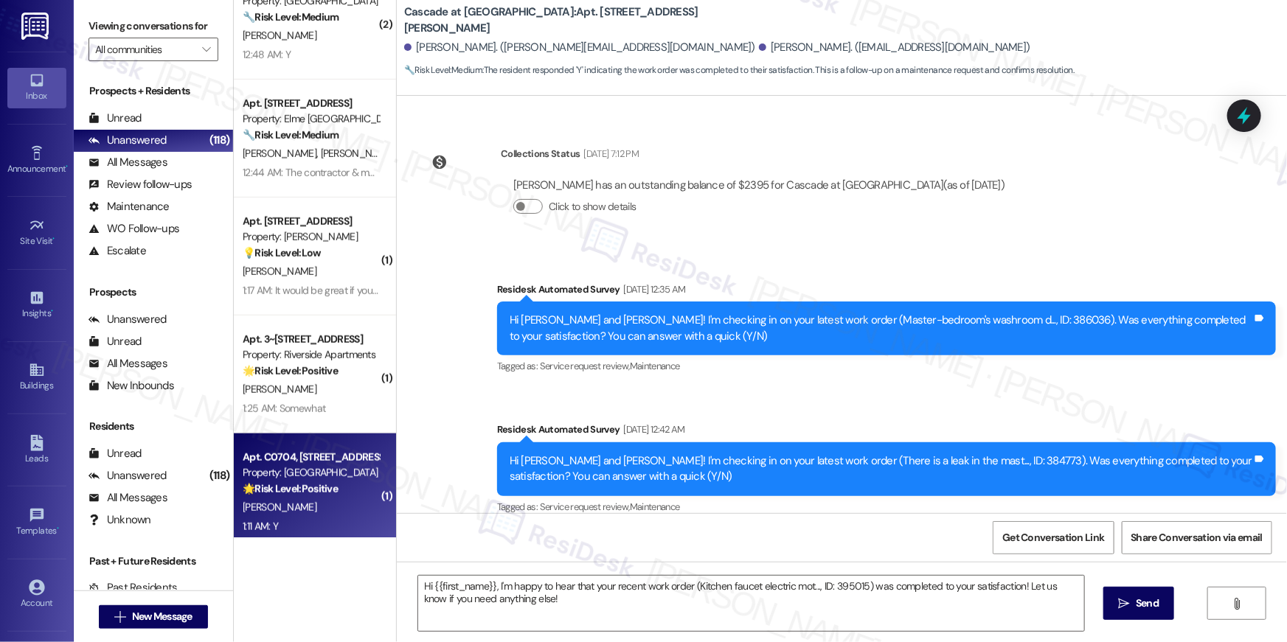
type textarea "Fetching suggested responses. Please feel free to read through the conversation…"
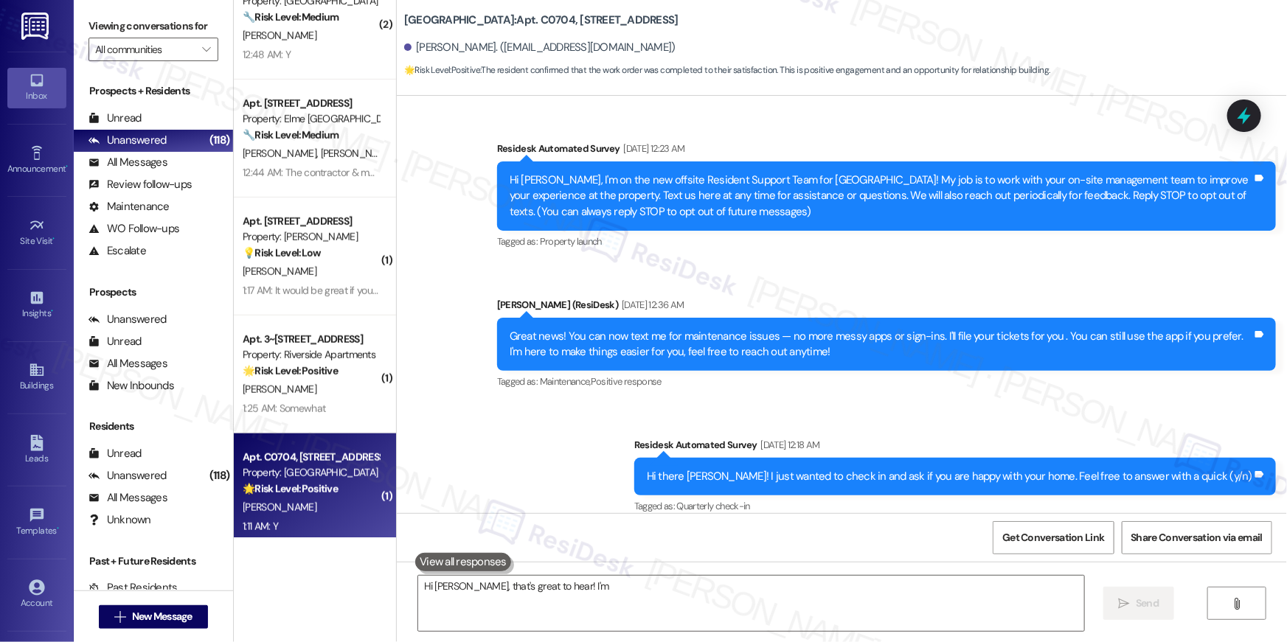
scroll to position [4589, 0]
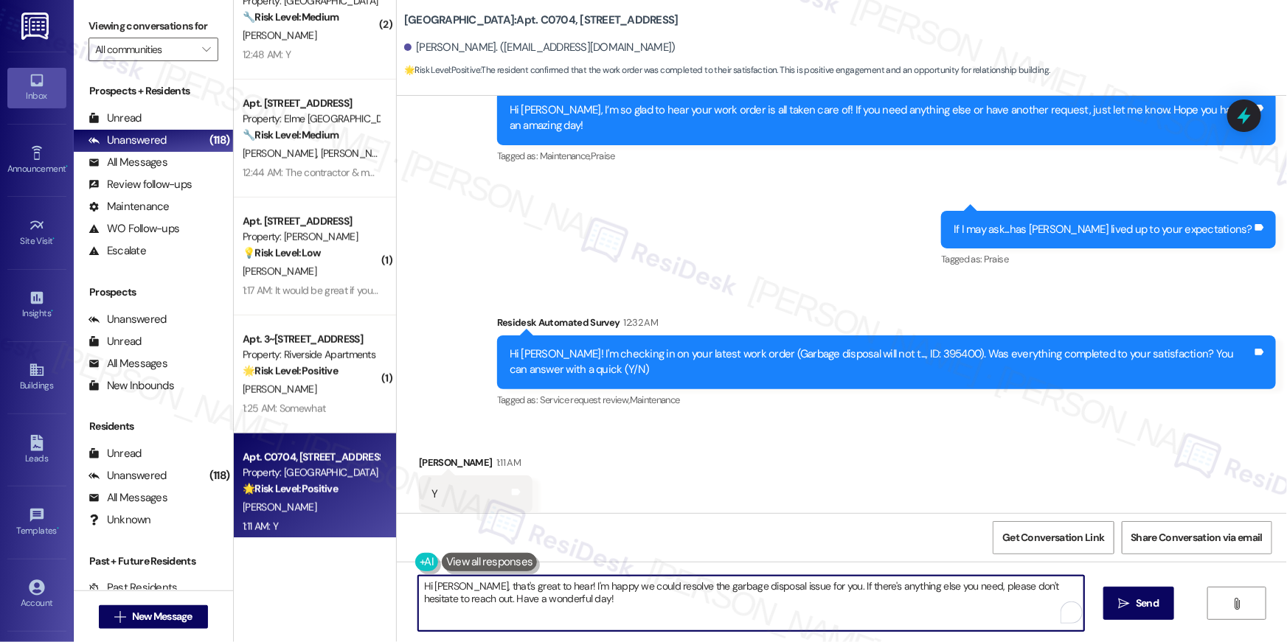
click at [603, 601] on textarea "Hi Clare, that's great to hear! I'm happy we could resolve the garbage disposal…" at bounding box center [751, 603] width 666 height 55
paste textarea "{{first_name}}, I’m truly delighted to hear that your work order has been succe…"
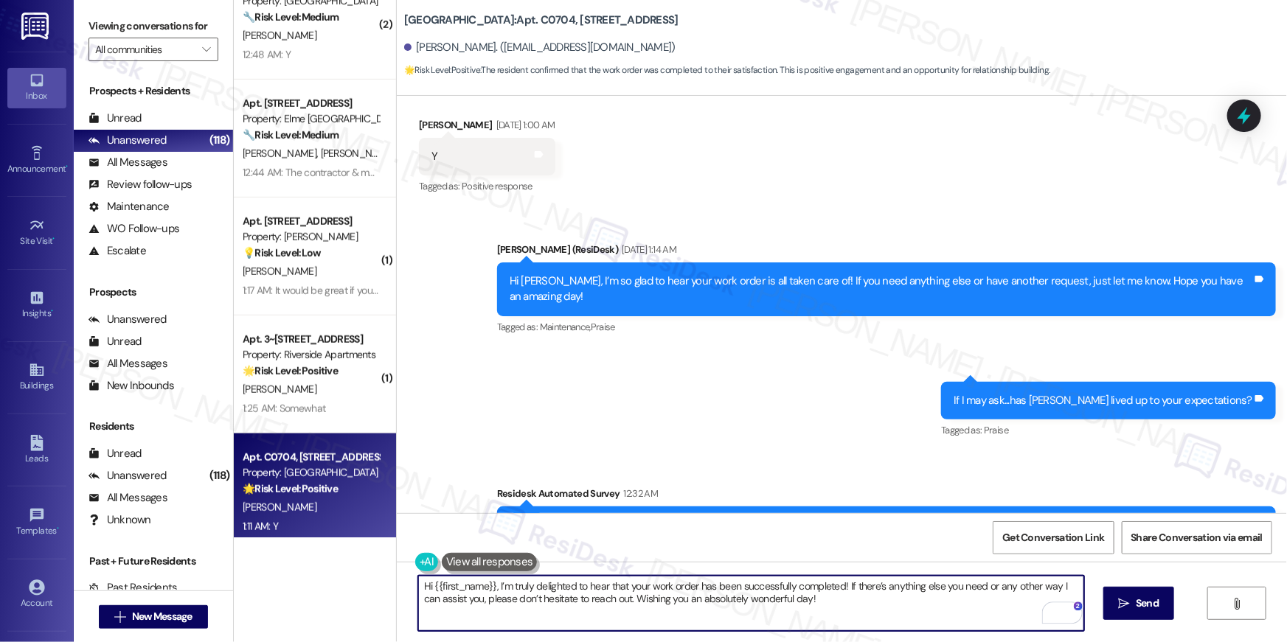
scroll to position [4411, 0]
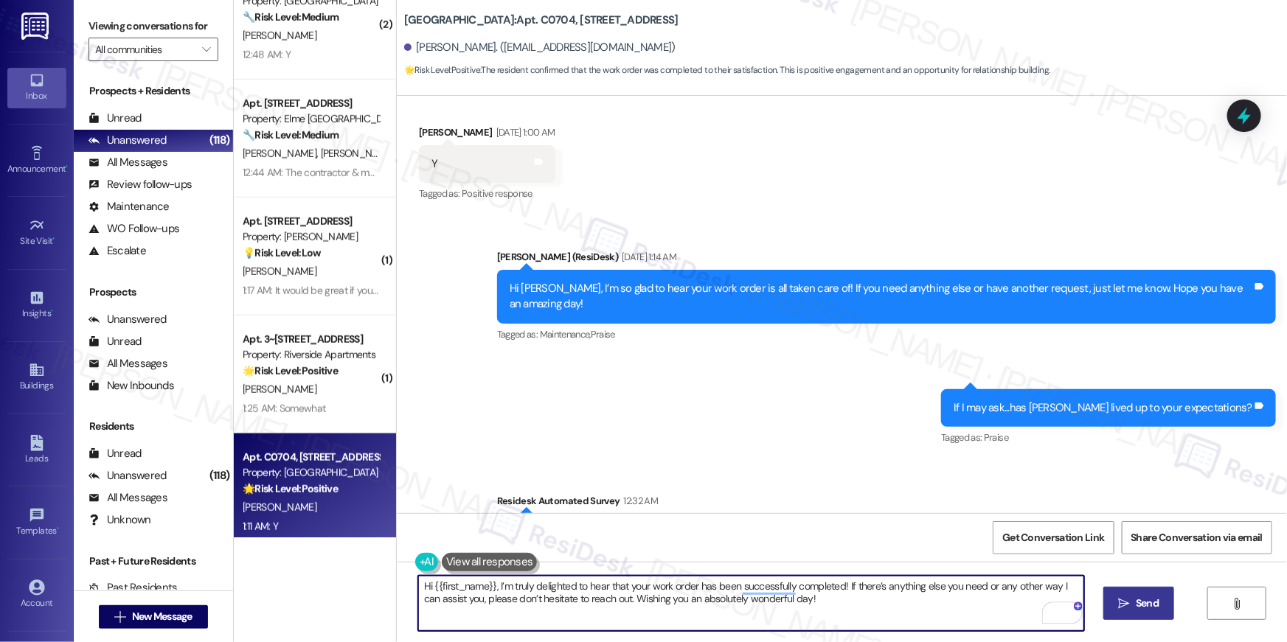
click at [1158, 594] on button " Send" at bounding box center [1139, 603] width 72 height 33
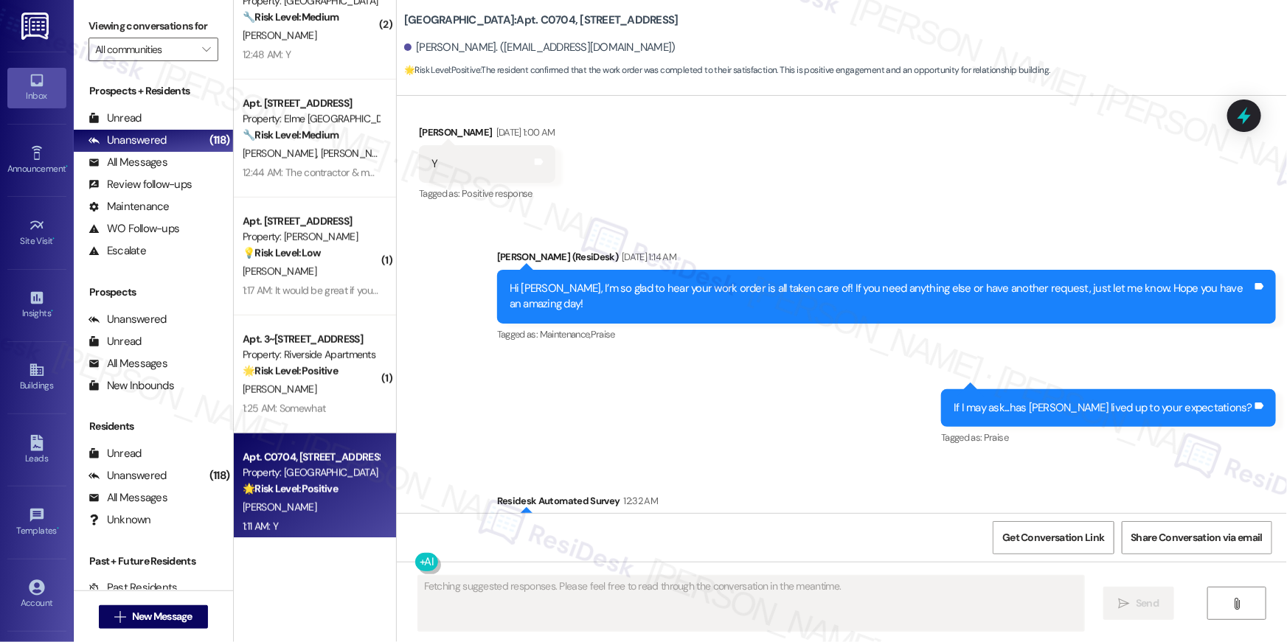
scroll to position [4588, 0]
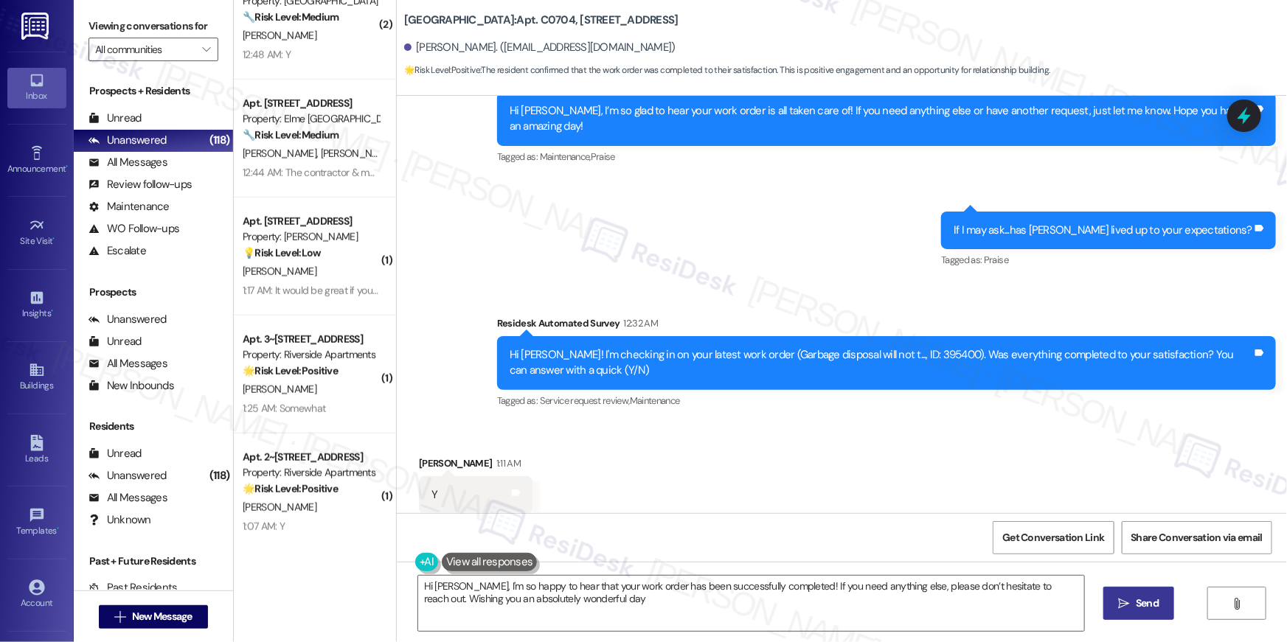
type textarea "Hi Clare, I'm so happy to hear that your work order has been successfully compl…"
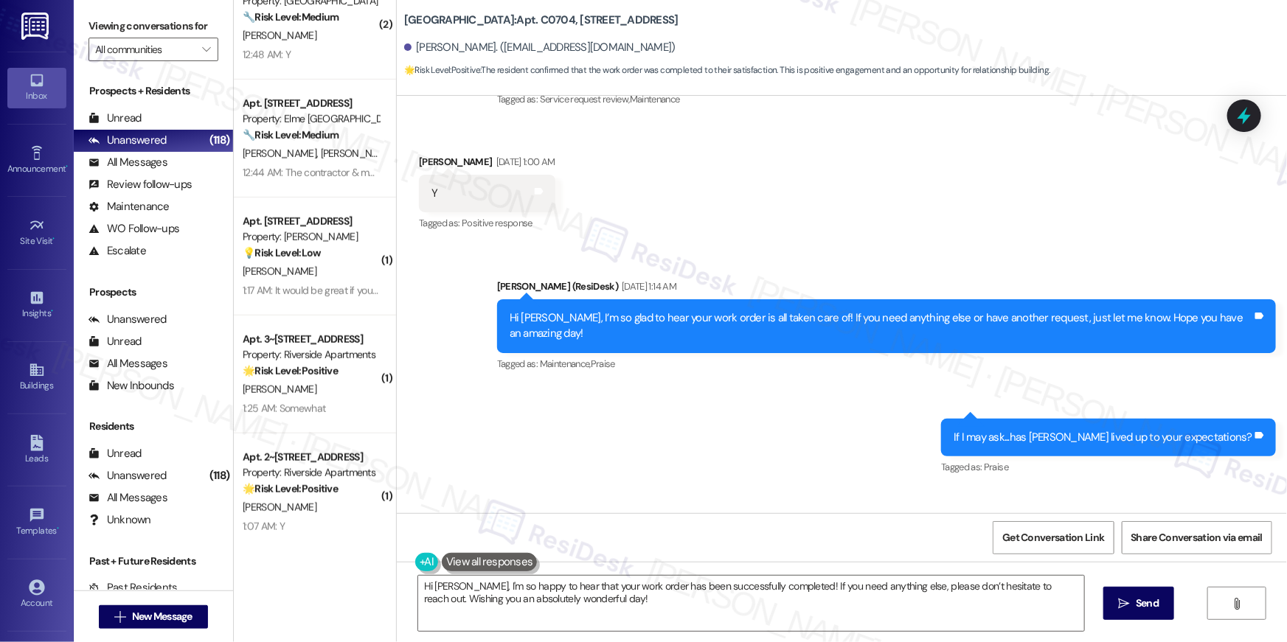
scroll to position [4379, 0]
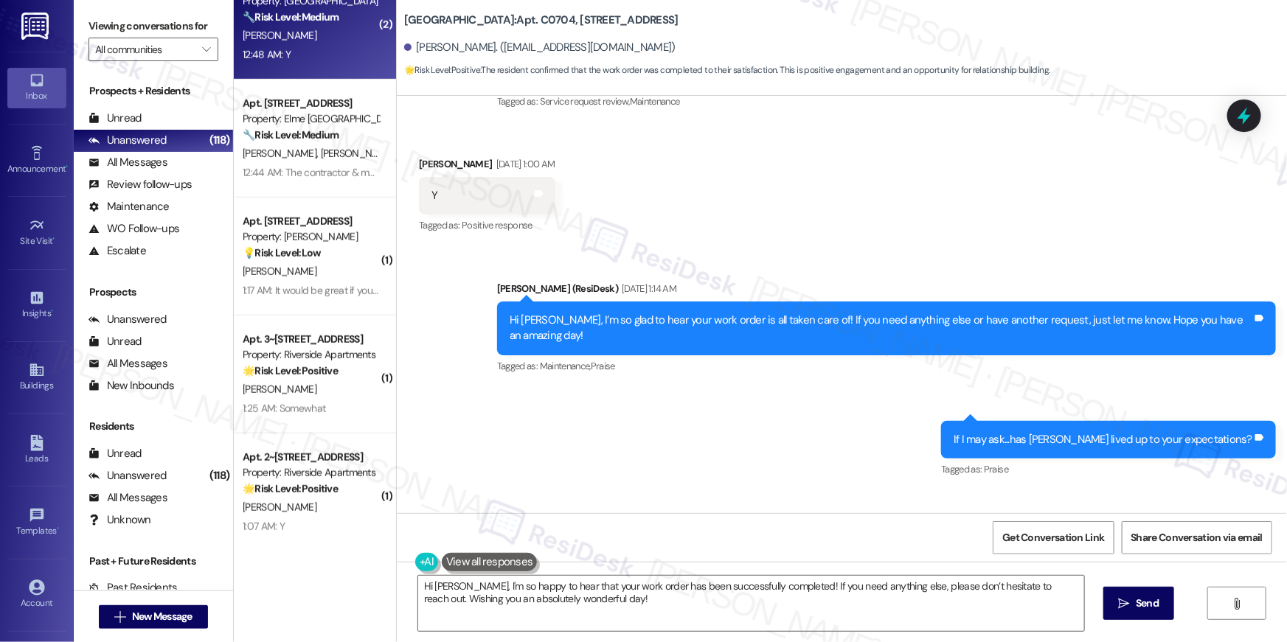
click at [269, 56] on div "12:48 AM: Y 12:48 AM: Y" at bounding box center [267, 54] width 48 height 13
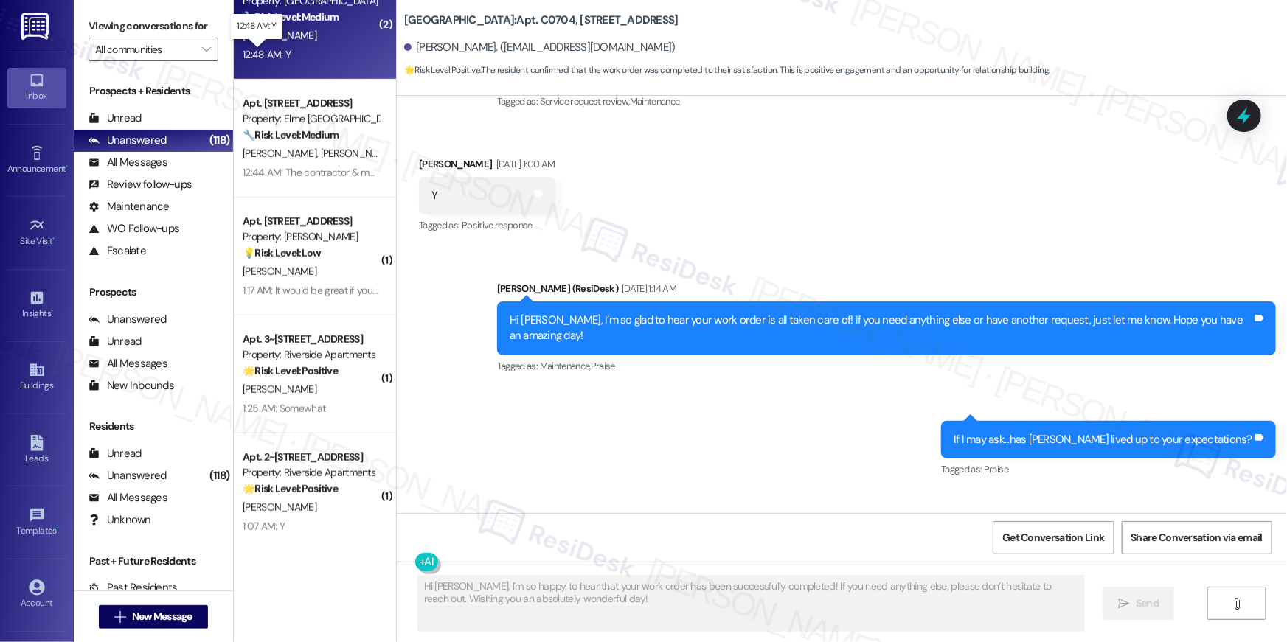
type textarea "Fetching suggested responses. Please feel free to read through the conversation…"
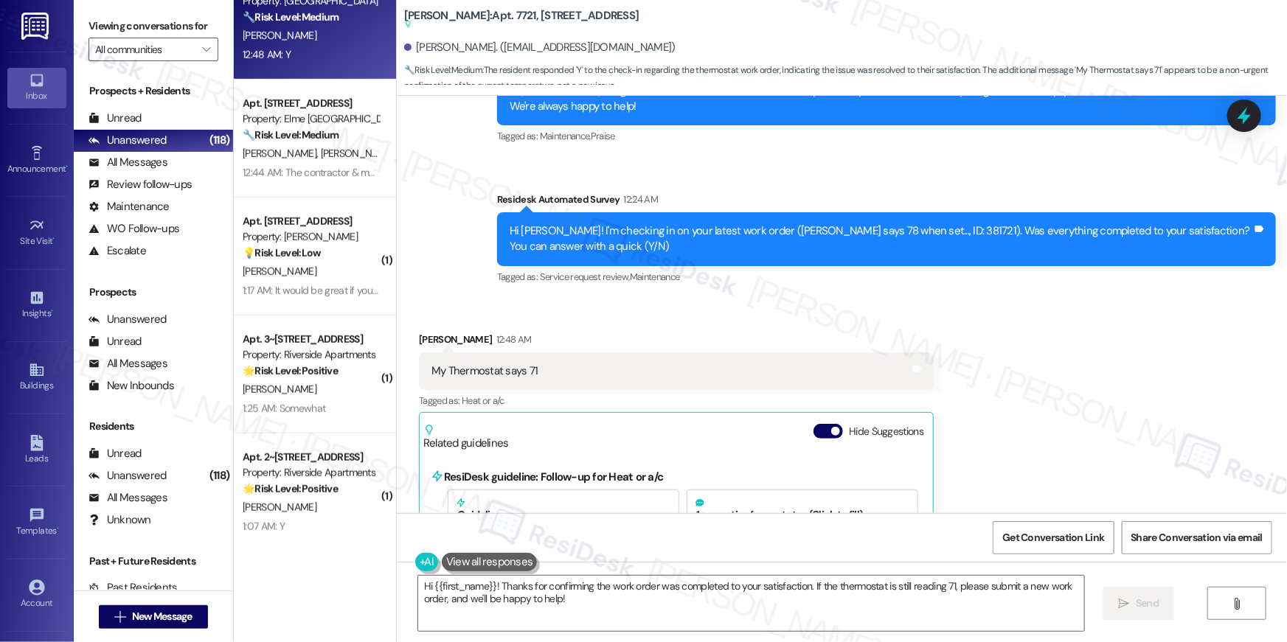
scroll to position [4543, 0]
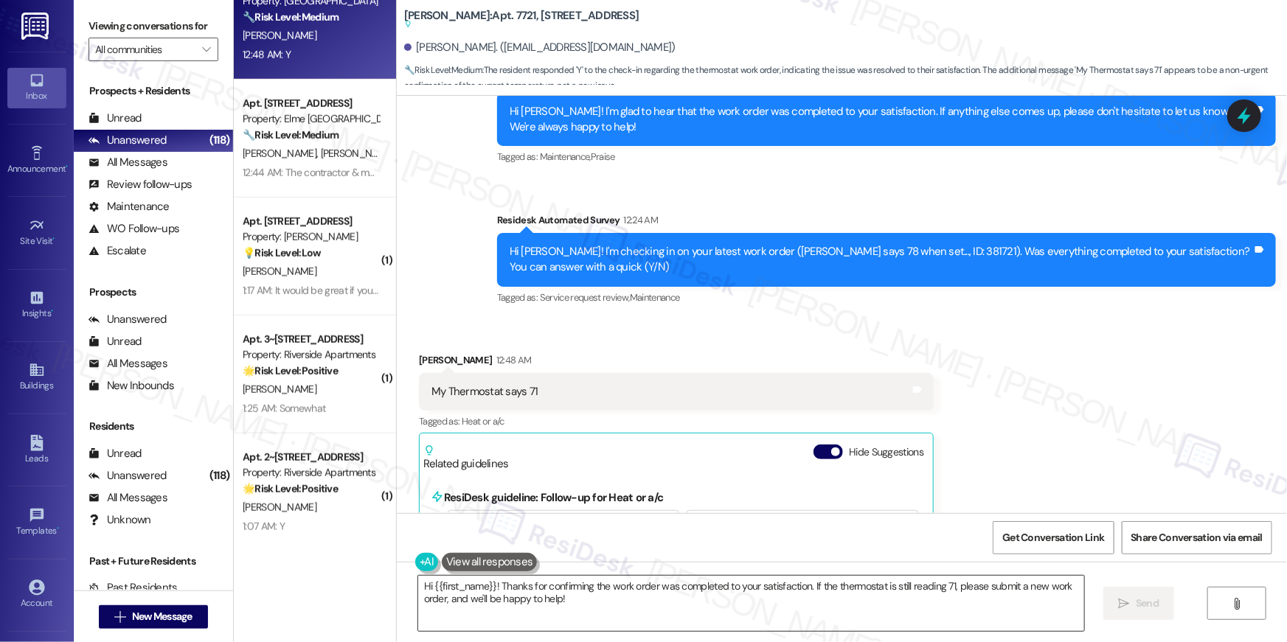
click at [675, 610] on textarea "Hi {{first_name}}! Thanks for confirming the work order was completed to your s…" at bounding box center [751, 603] width 666 height 55
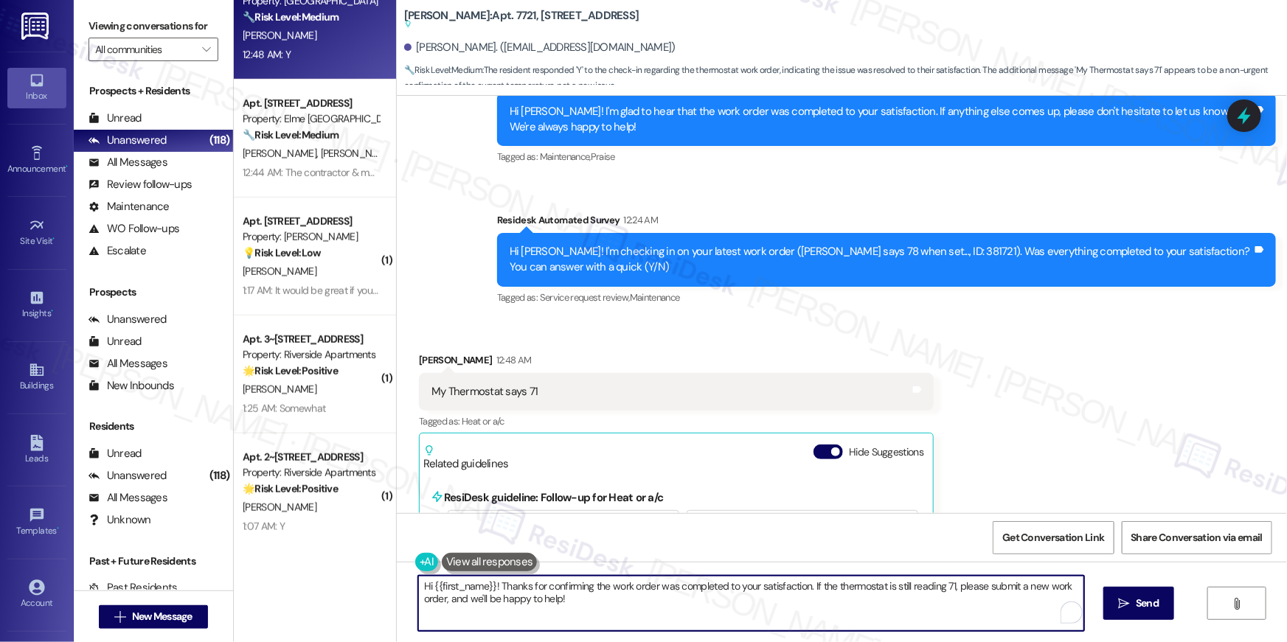
paste textarea ", I’m truly delighted to hear that your work order has been successfully comple…"
type textarea "Hi {{first_name}}, I’m truly delighted to hear that your work order has been su…"
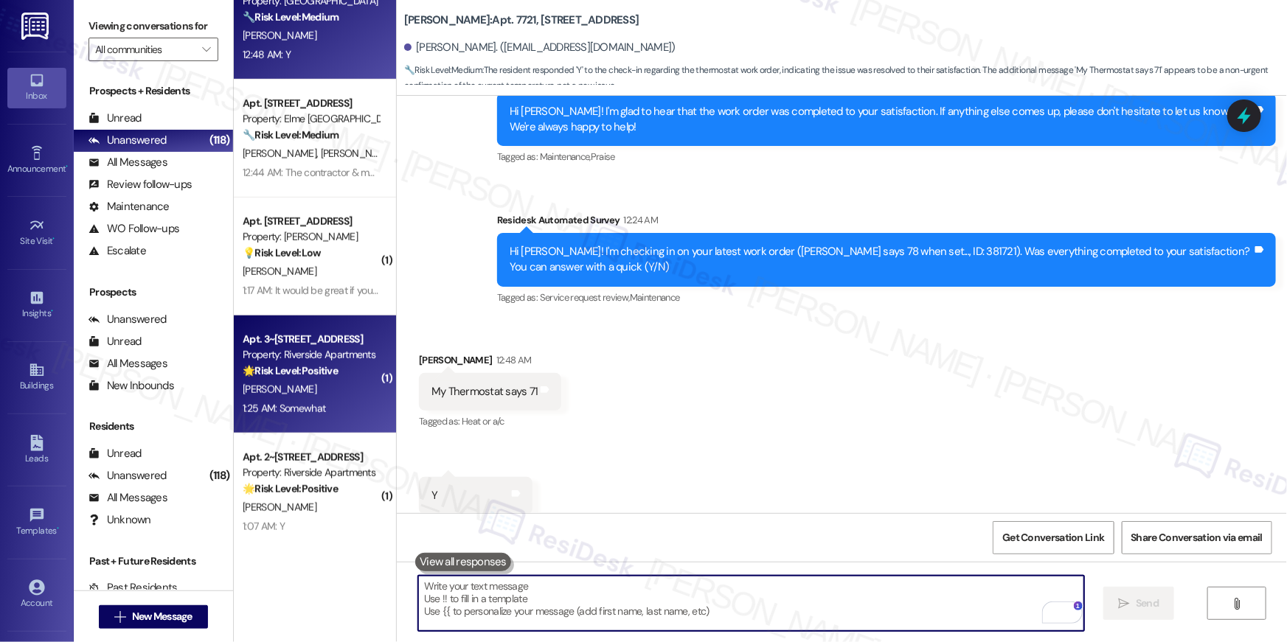
scroll to position [4593, 0]
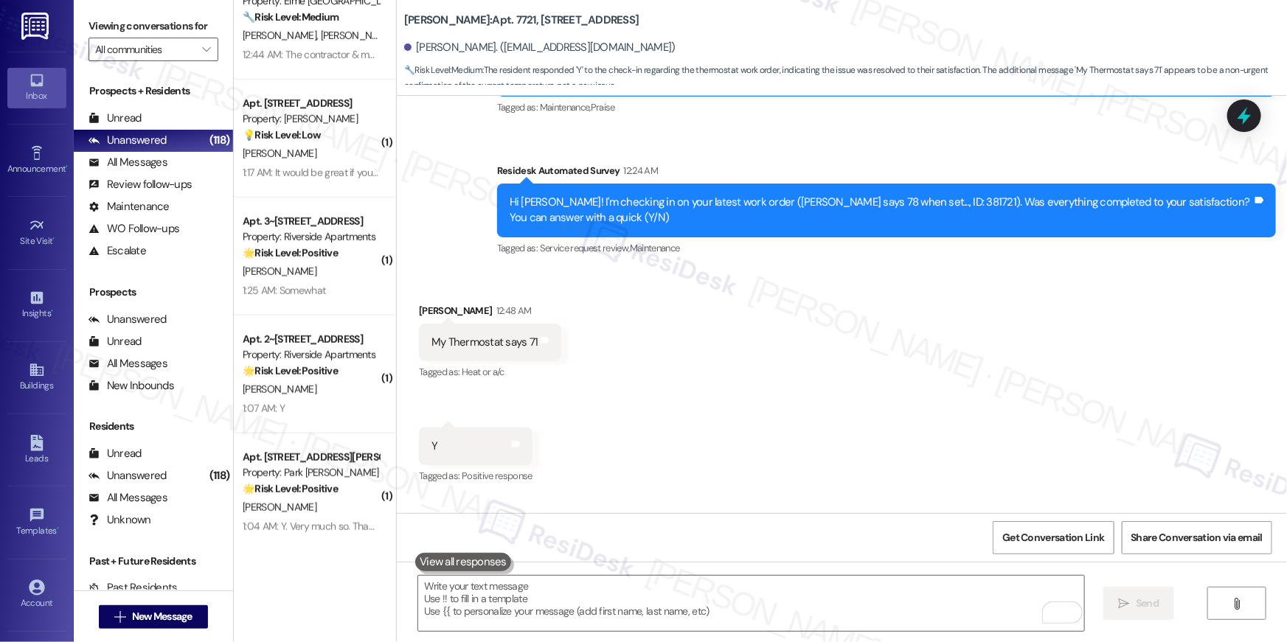
click at [339, 503] on div "B. Eells" at bounding box center [310, 508] width 139 height 18
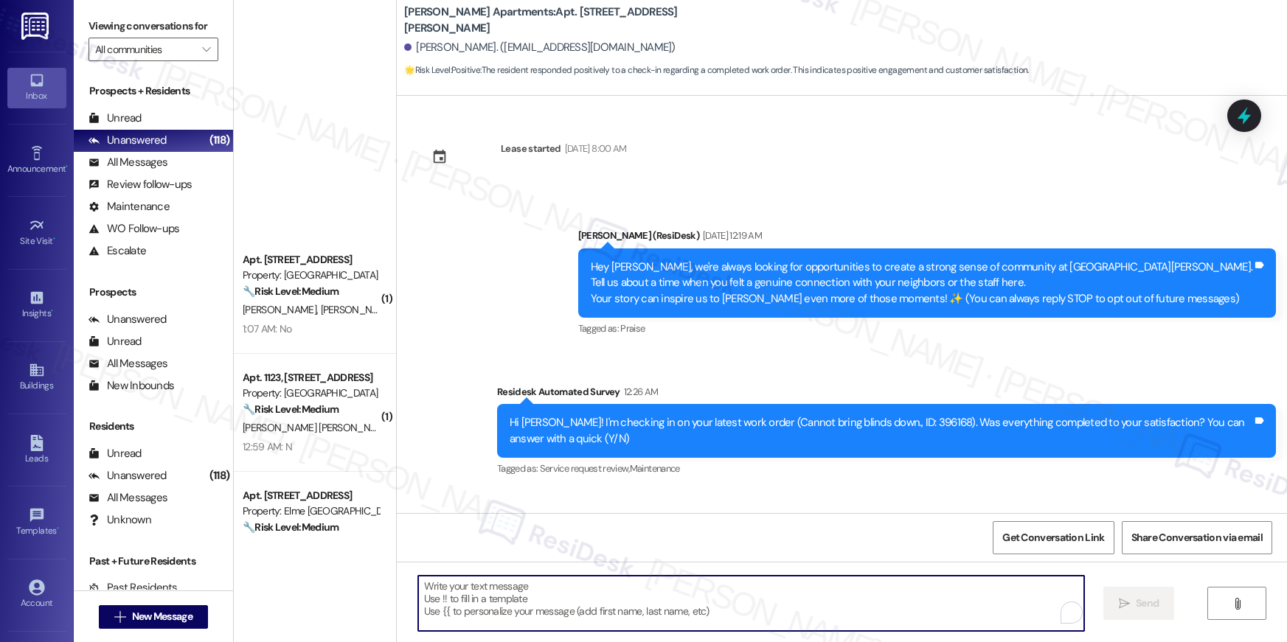
type textarea "Hi {{first_name}}, I’m truly delighted to hear that your work order has been su…"
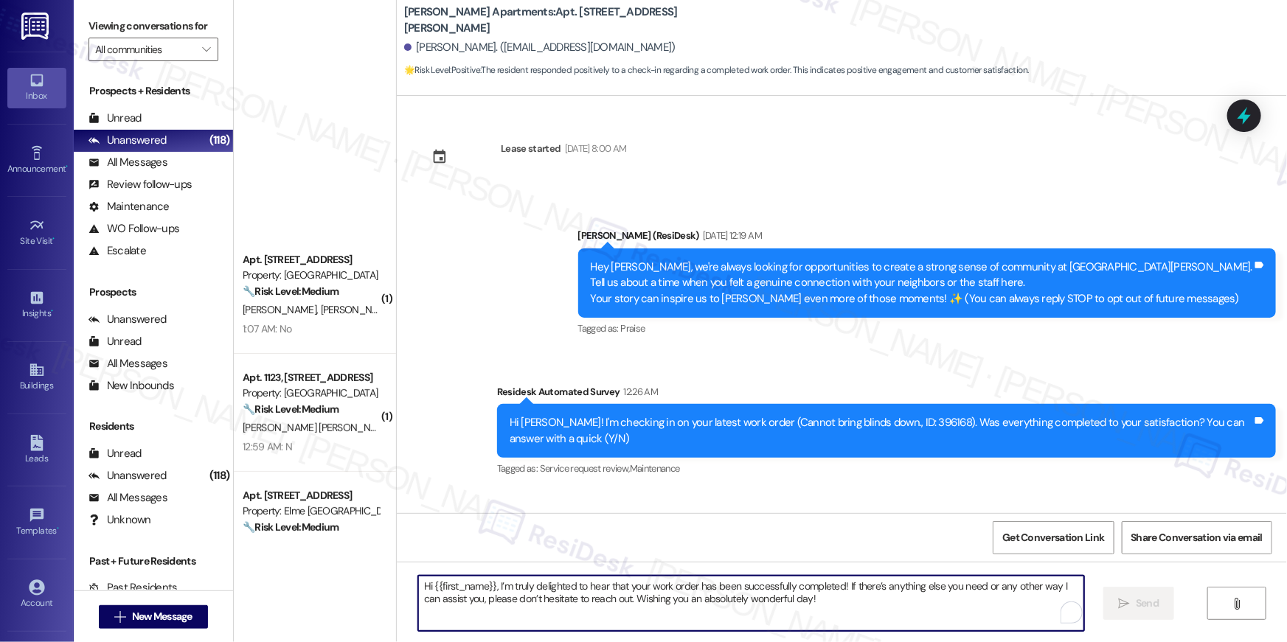
scroll to position [103, 0]
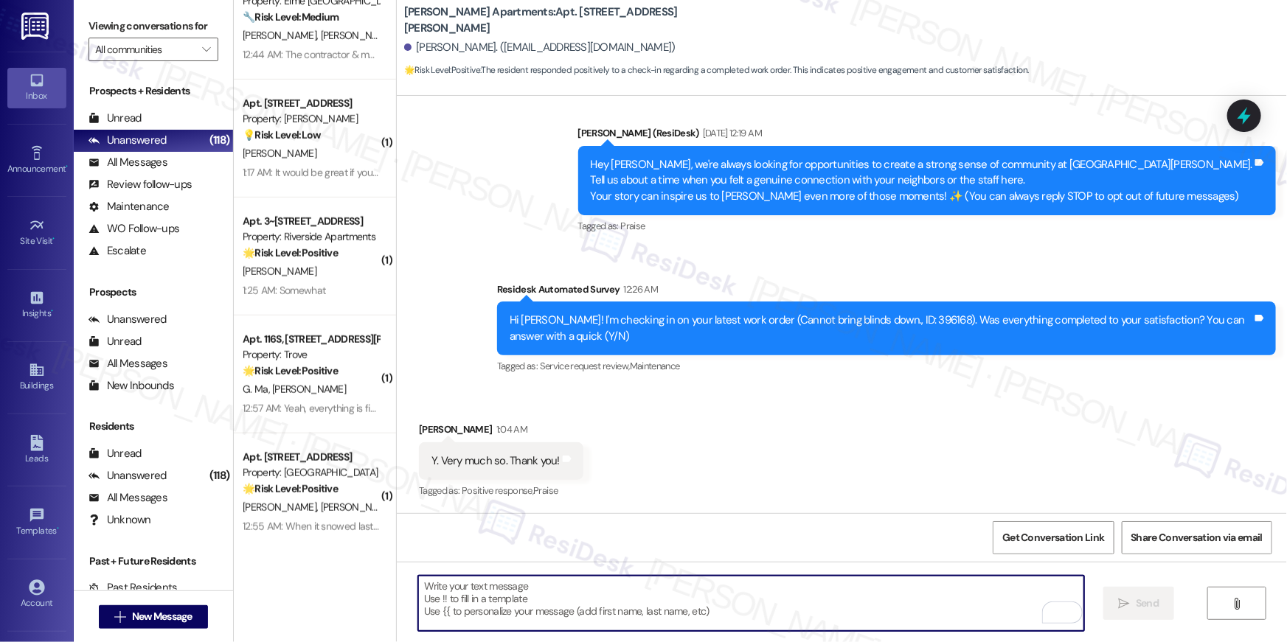
paste textarea "I hope you don’t mind me asking a quick favor—would you be willing to leave us …"
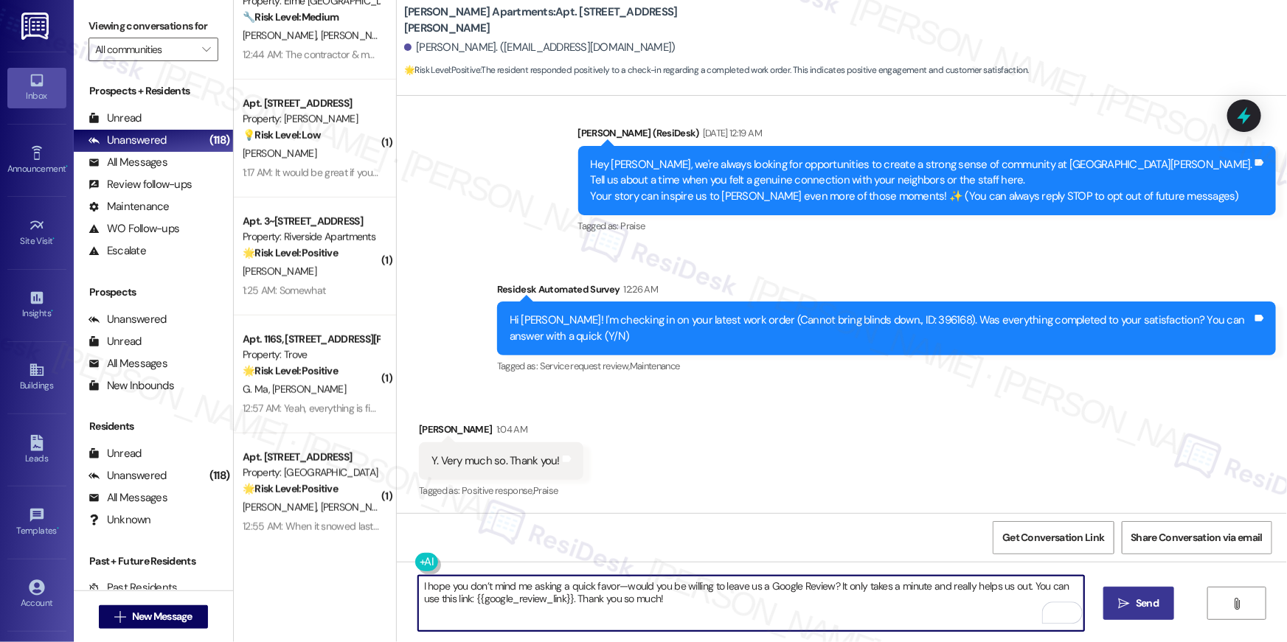
type textarea "I hope you don’t mind me asking a quick favor—would you be willing to leave us …"
click at [1162, 608] on button " Send" at bounding box center [1139, 603] width 72 height 33
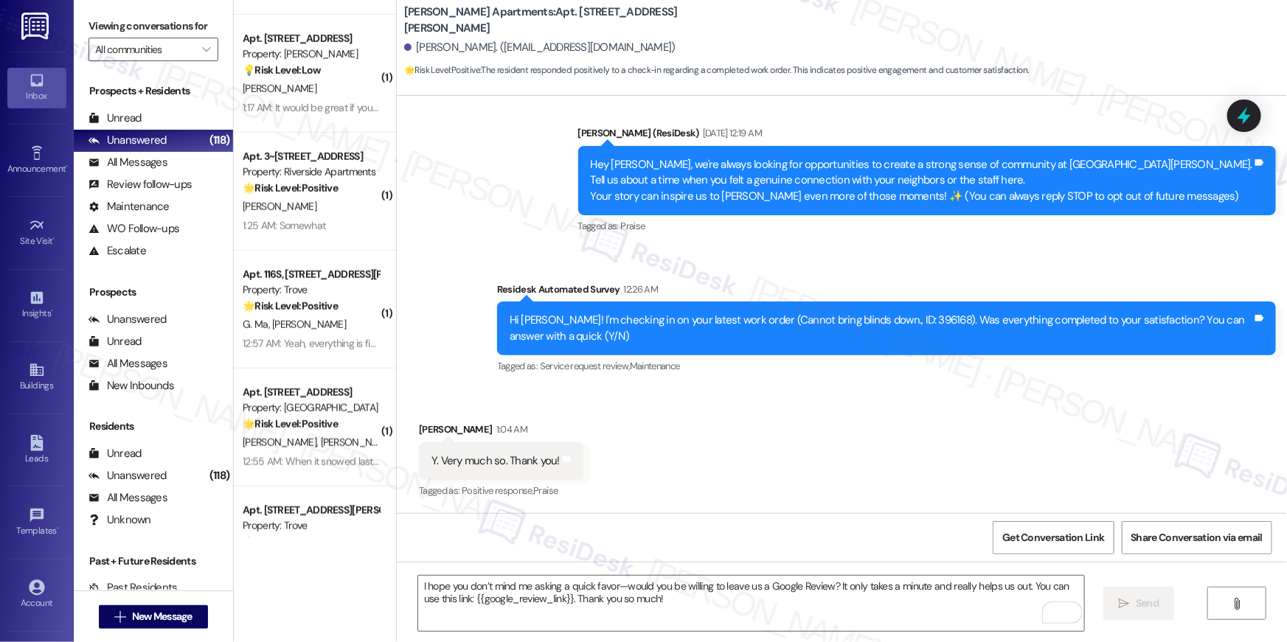
scroll to position [715, 0]
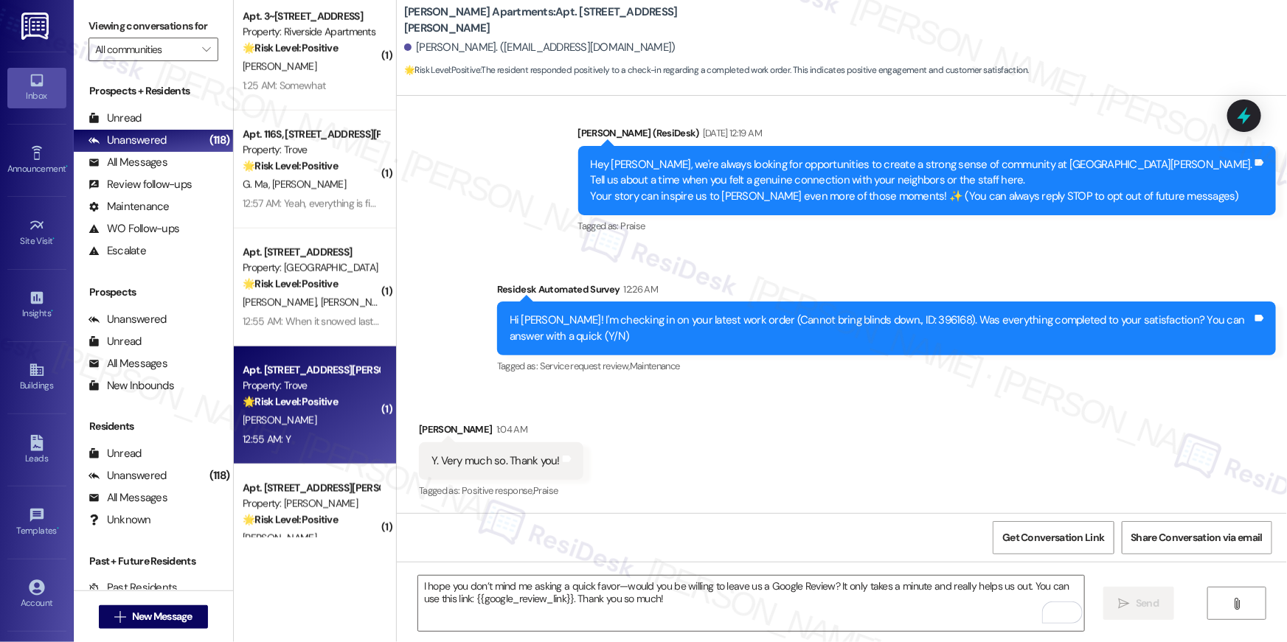
click at [327, 414] on div "M. Clune" at bounding box center [310, 421] width 139 height 18
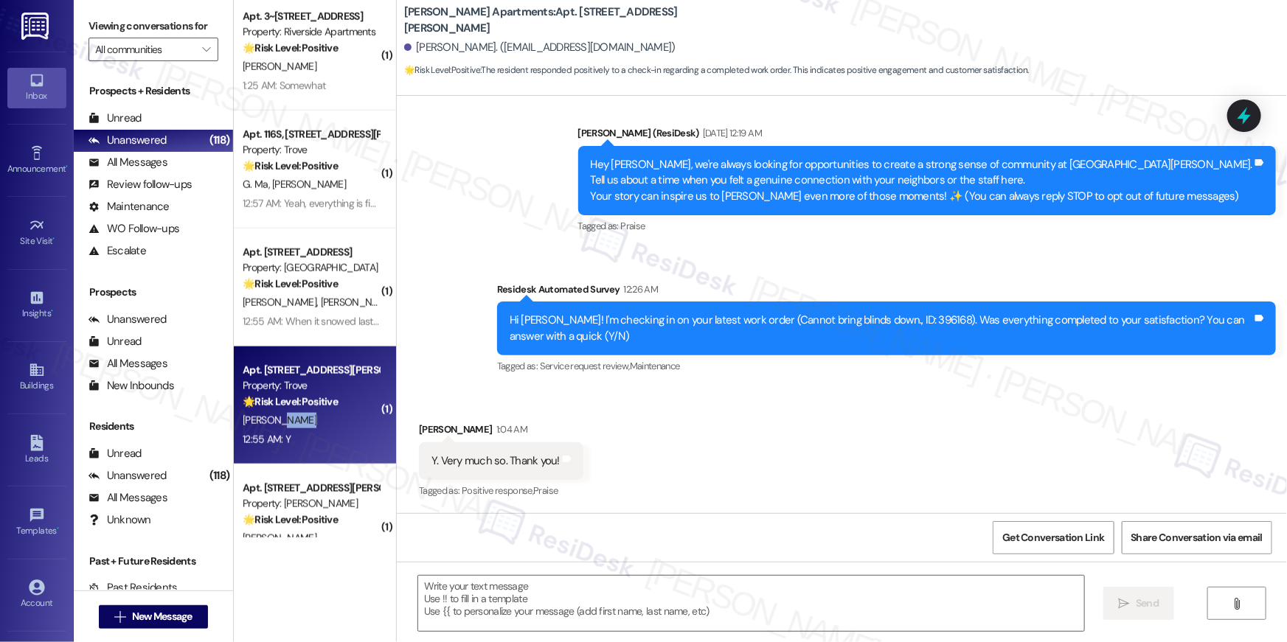
click at [327, 414] on div "M. Clune" at bounding box center [310, 421] width 139 height 18
type textarea "Fetching suggested responses. Please feel free to read through the conversation…"
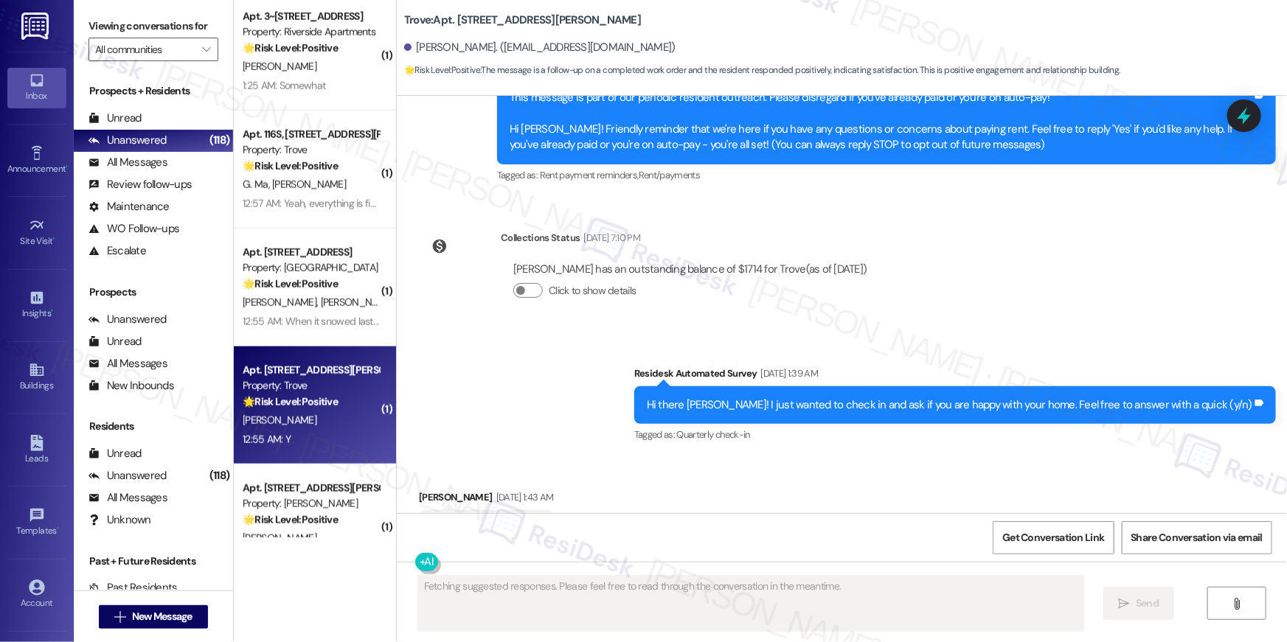
type textarea "Fetching suggested responses. Please feel free to read through the conversation…"
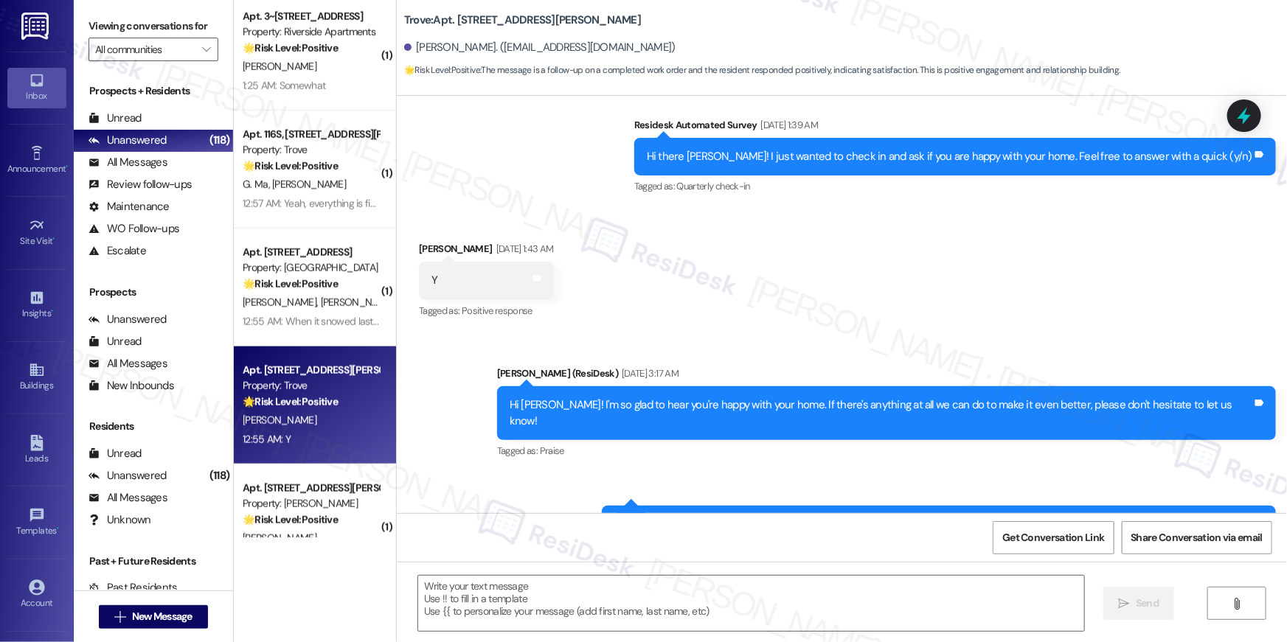
scroll to position [412, 0]
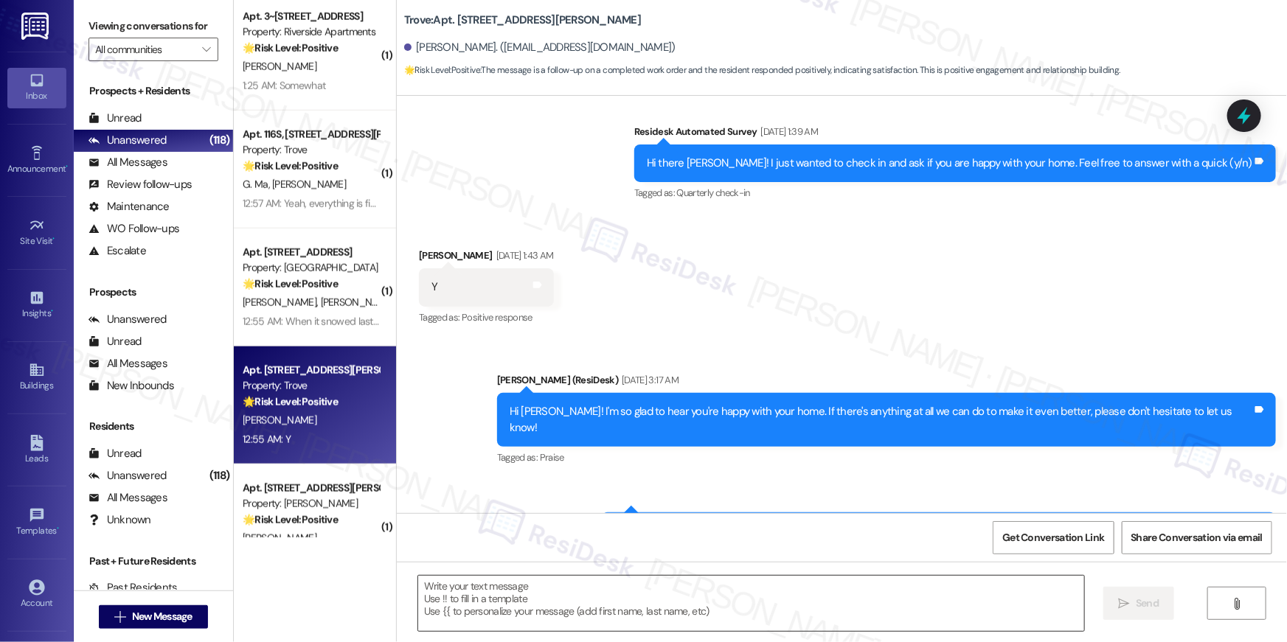
click at [755, 604] on textarea at bounding box center [751, 603] width 666 height 55
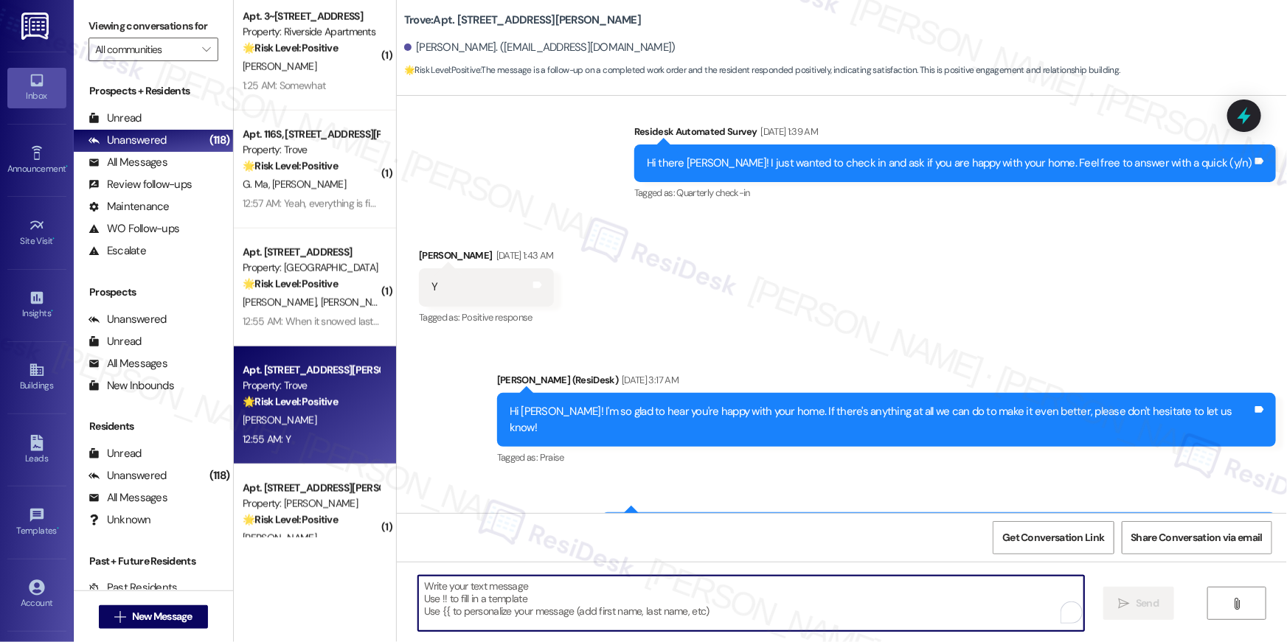
paste textarea "Hi {{first_name}}, I’m truly delighted to hear that your work order has been su…"
type textarea "Hi {{first_name}}, I’m truly delighted to hear that your work order has been su…"
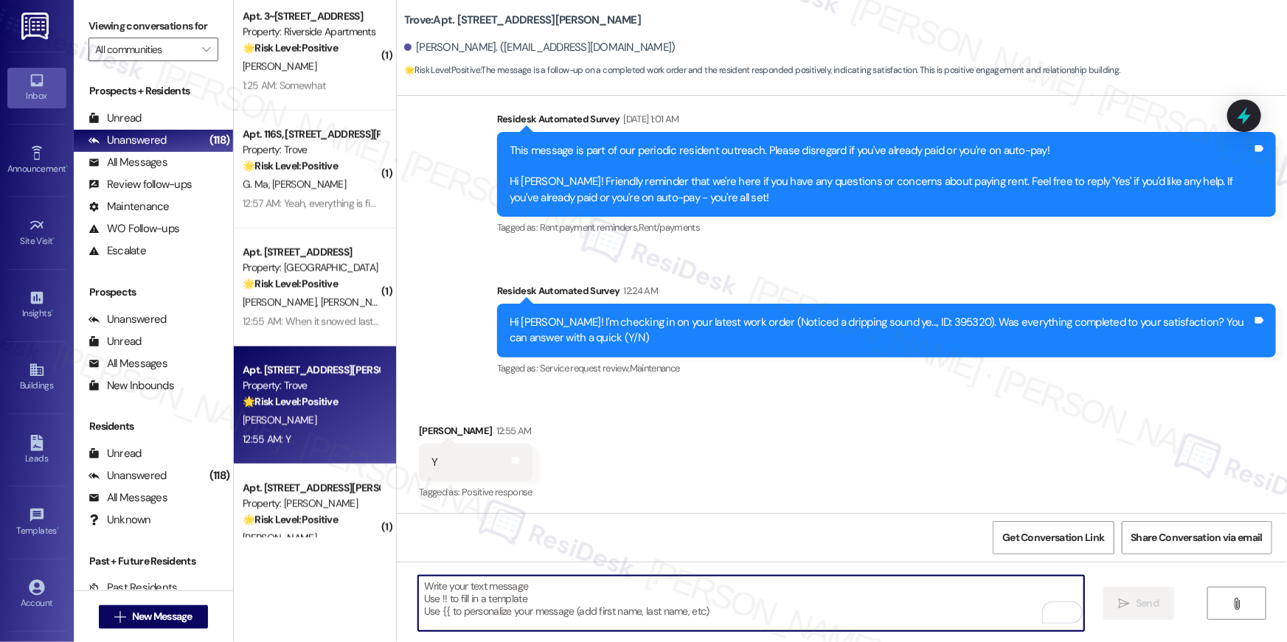
scroll to position [928, 0]
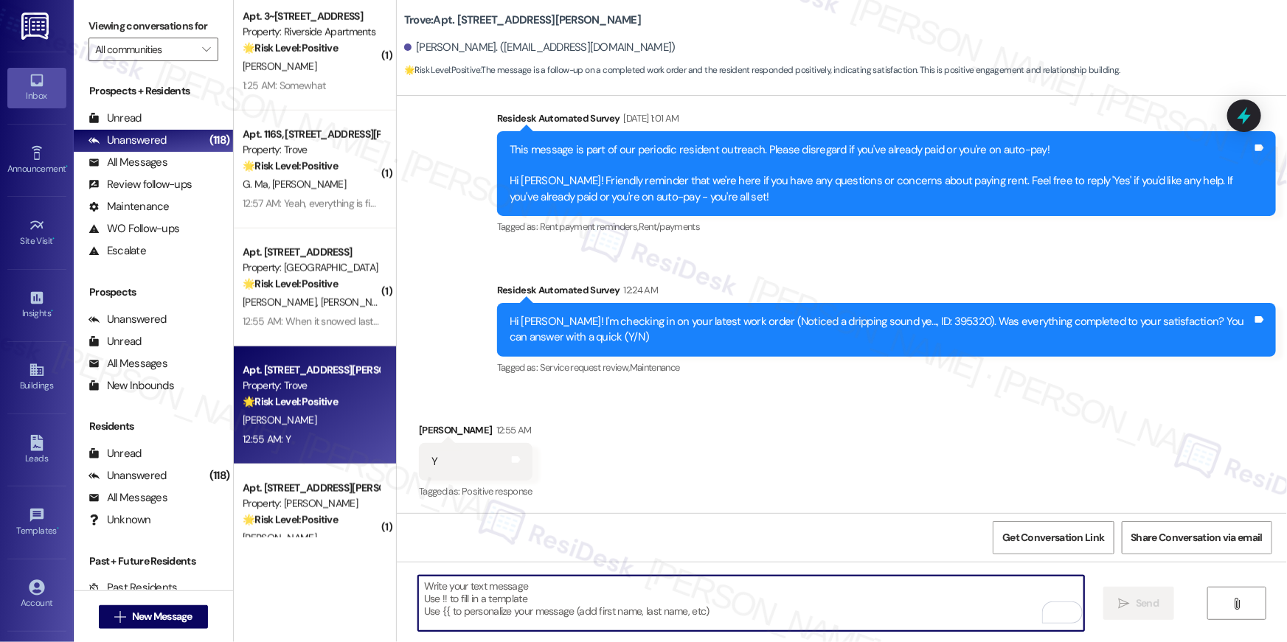
click at [772, 600] on textarea "To enrich screen reader interactions, please activate Accessibility in Grammarl…" at bounding box center [751, 603] width 666 height 55
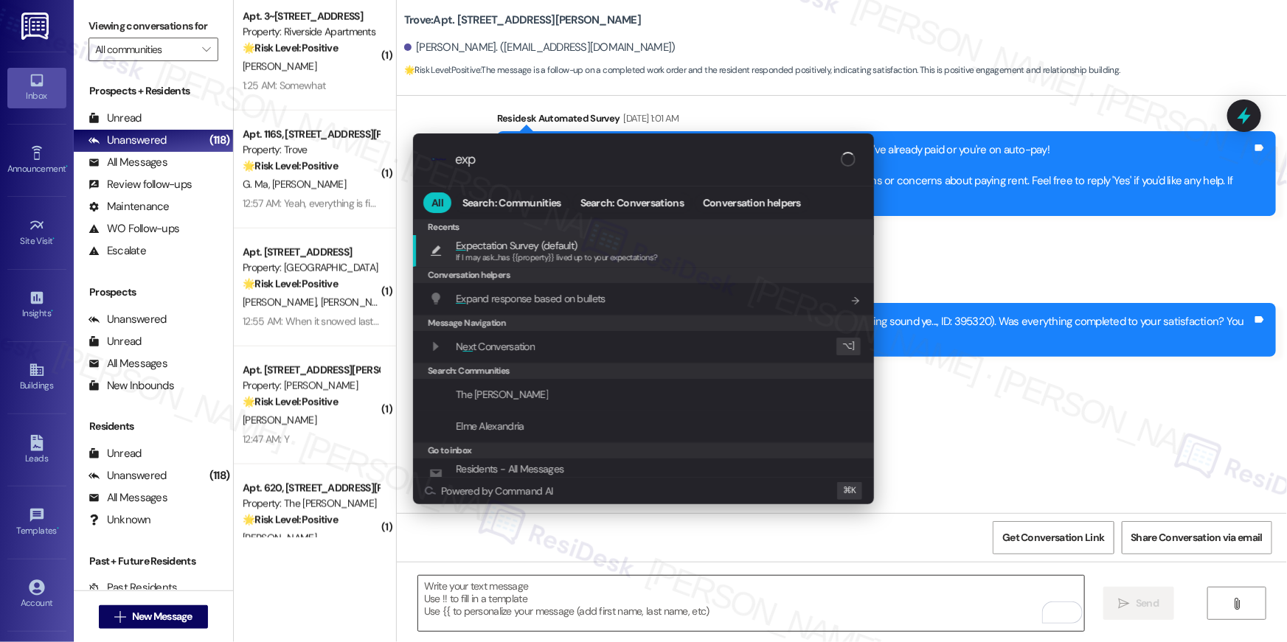
type input "expe"
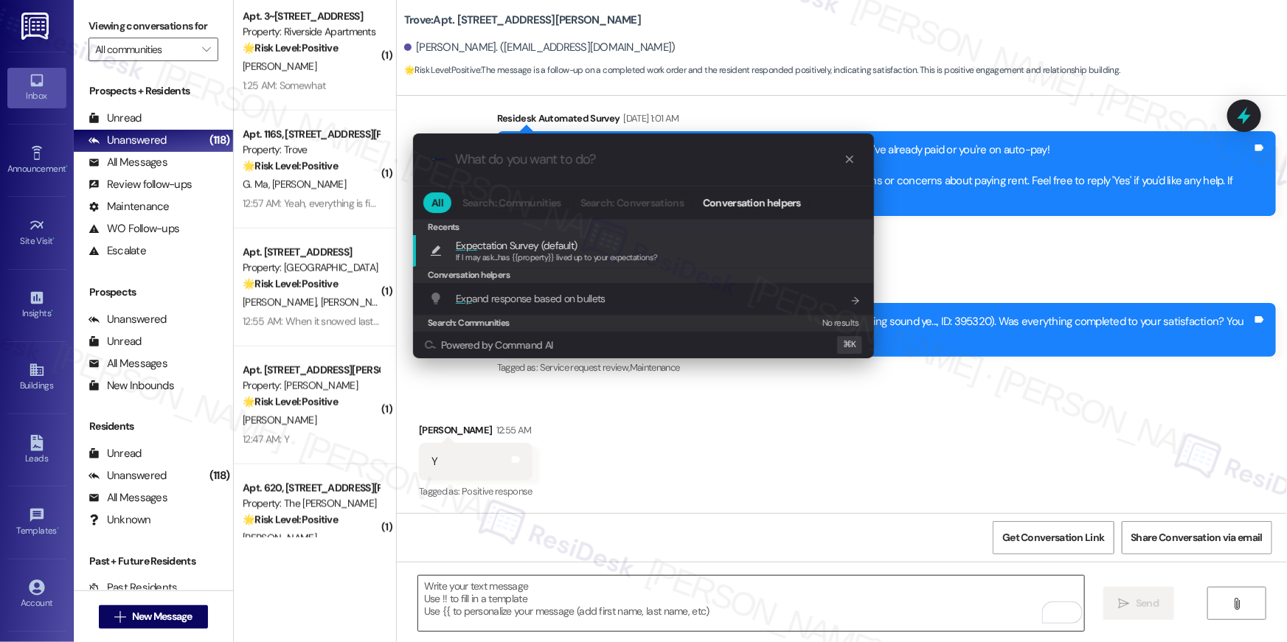
type textarea "If I may ask...has {{property}} lived up to your expectations?"
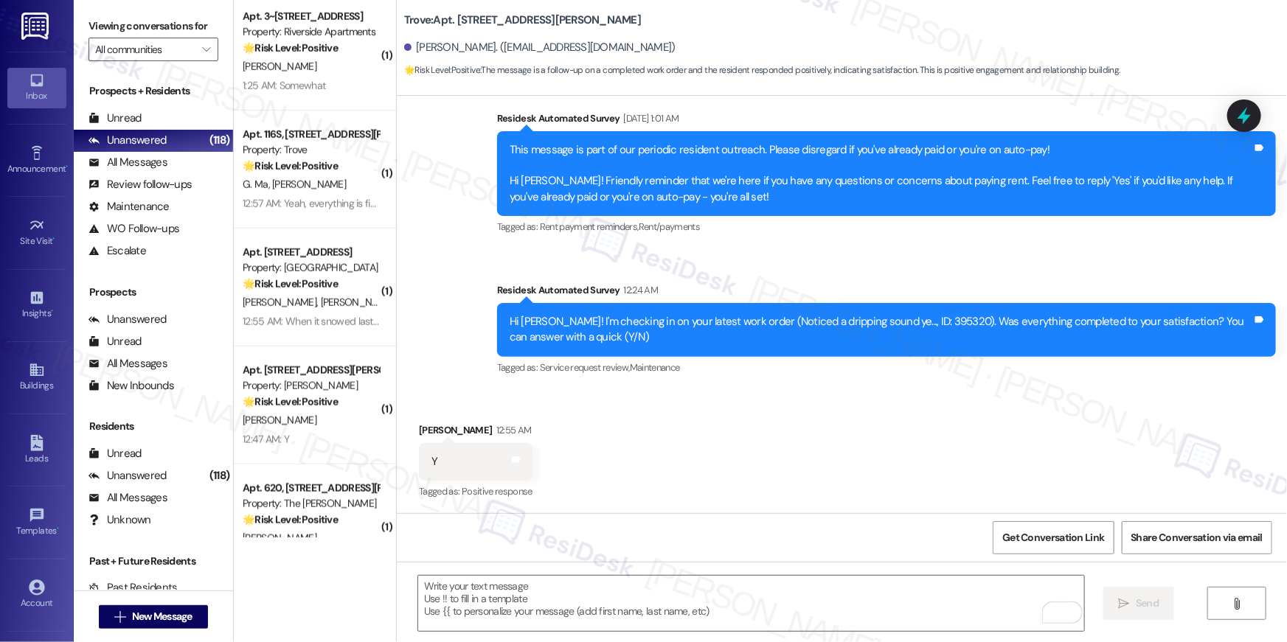
click at [319, 425] on div "T. Moore" at bounding box center [310, 421] width 139 height 18
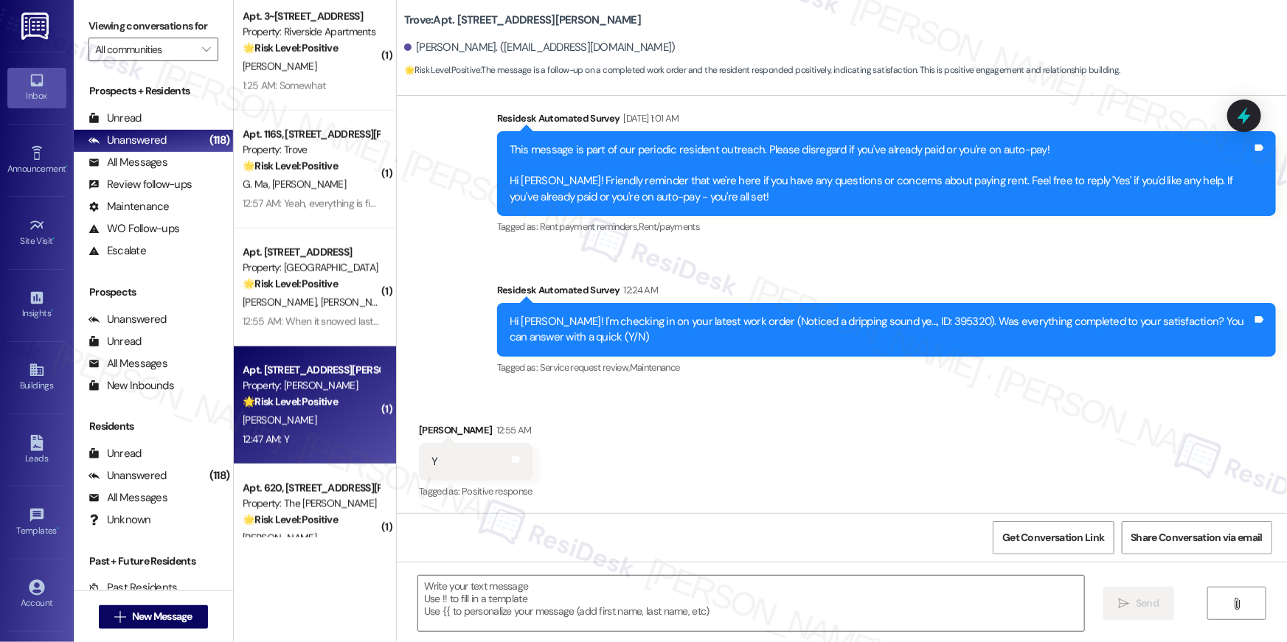
type textarea "Fetching suggested responses. Please feel free to read through the conversation…"
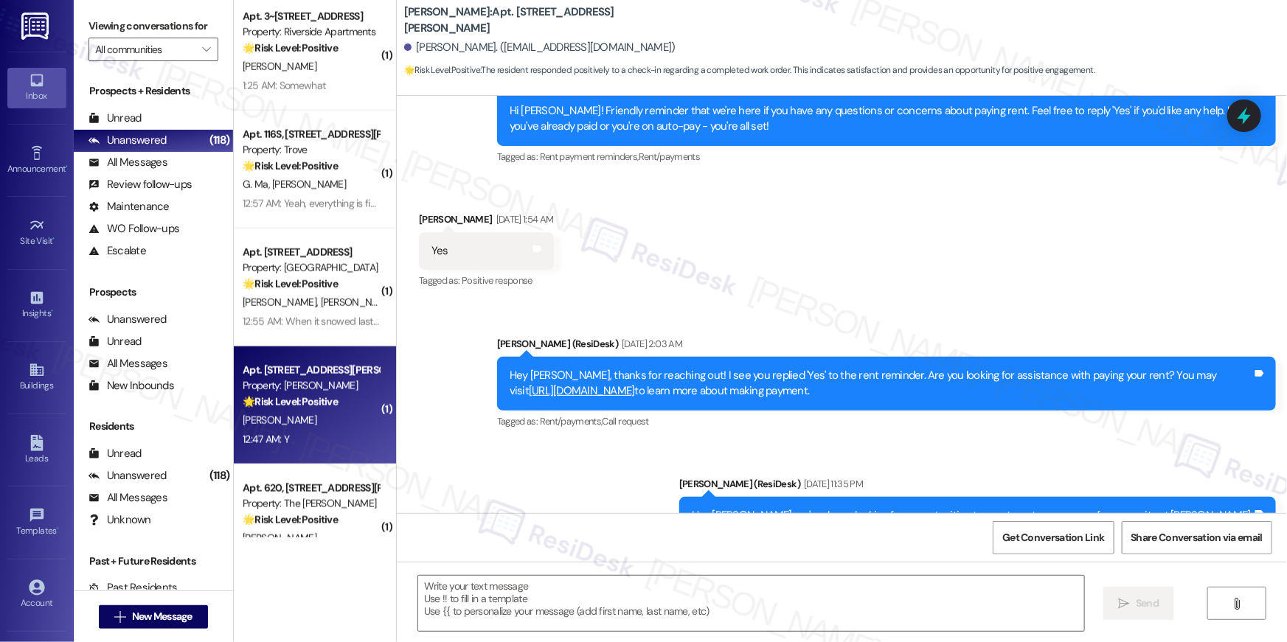
type textarea "Fetching suggested responses. Please feel free to read through the conversation…"
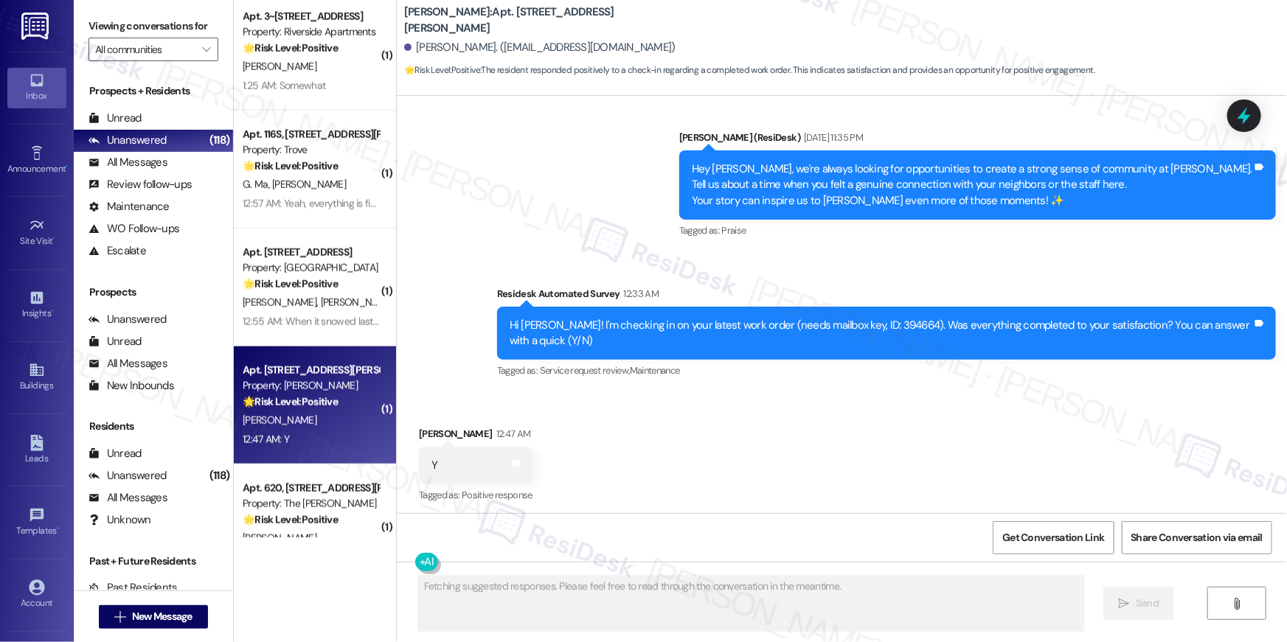
scroll to position [679, 0]
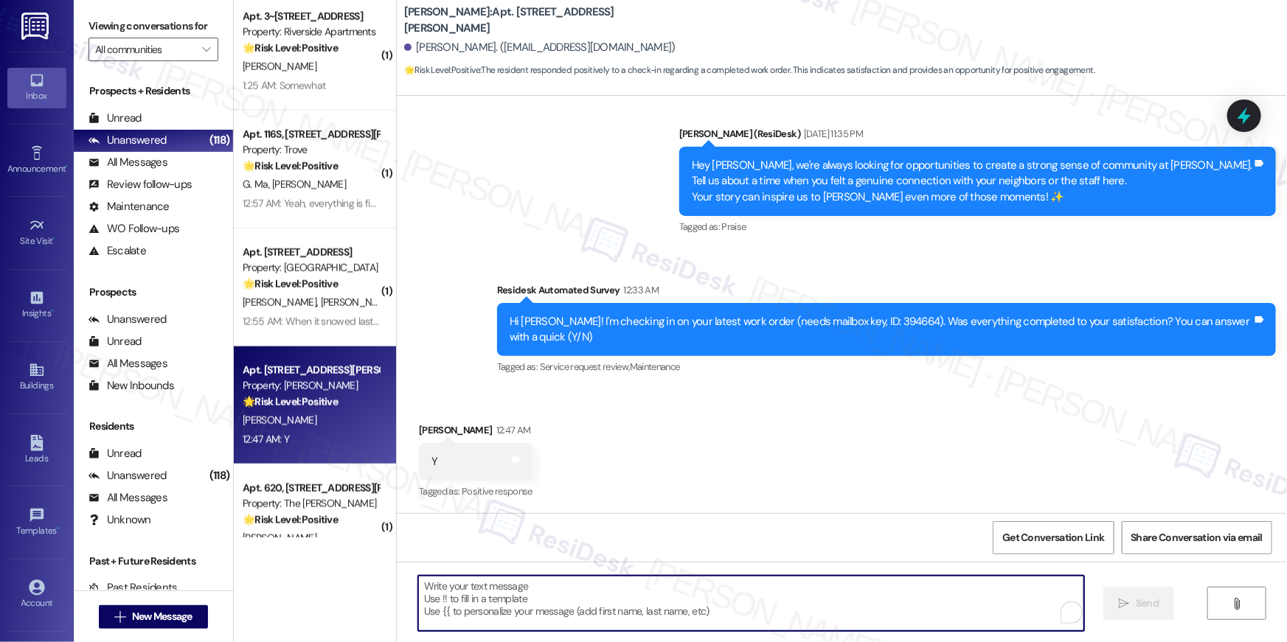
click at [819, 596] on textarea "To enrich screen reader interactions, please activate Accessibility in Grammarl…" at bounding box center [751, 603] width 666 height 55
paste textarea "Hi {{first_name}}, I’m truly delighted to hear that your work order has been su…"
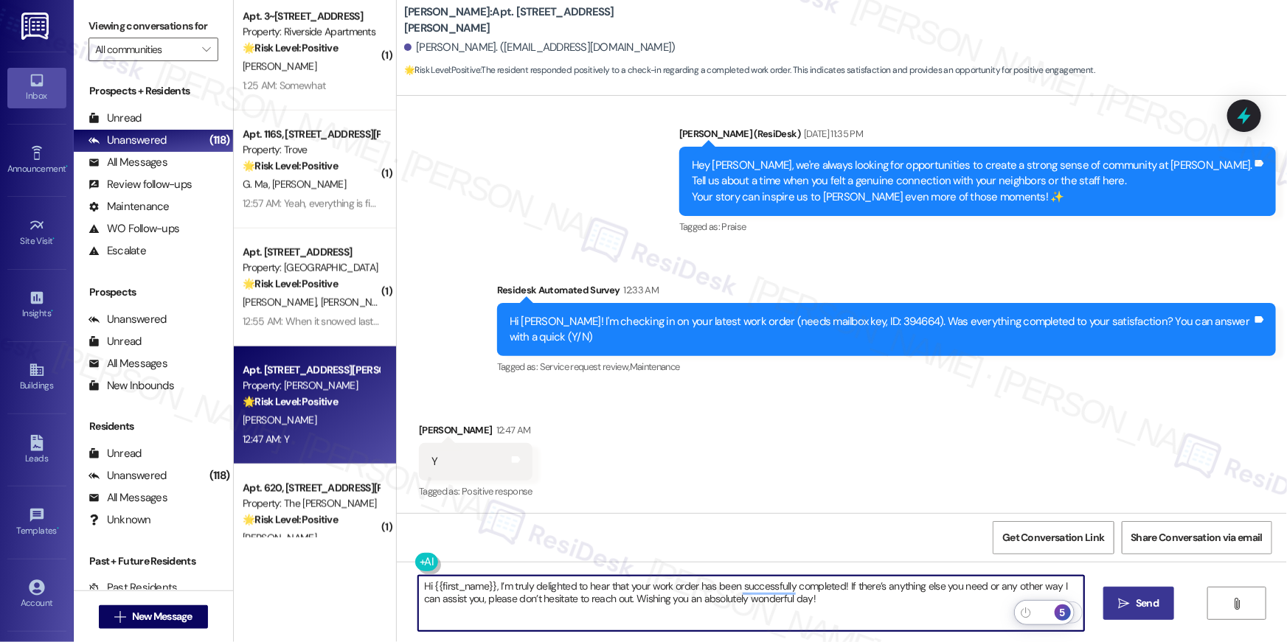
type textarea "Hi {{first_name}}, I’m truly delighted to hear that your work order has been su…"
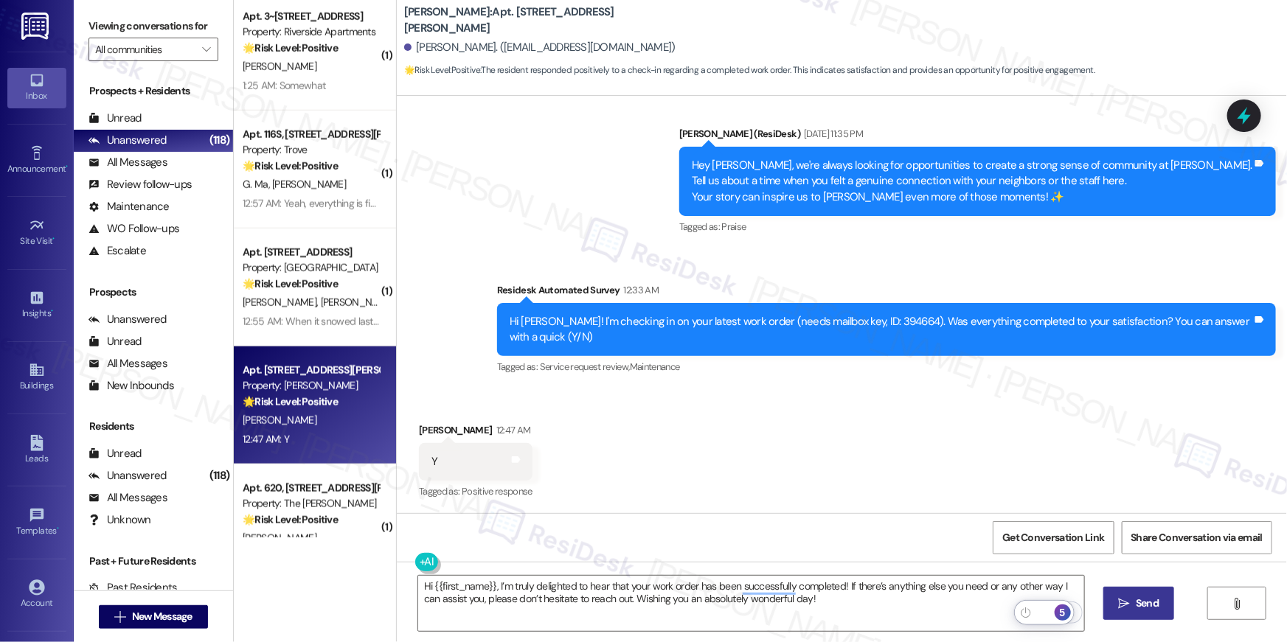
click at [1138, 597] on span "Send" at bounding box center [1147, 603] width 23 height 15
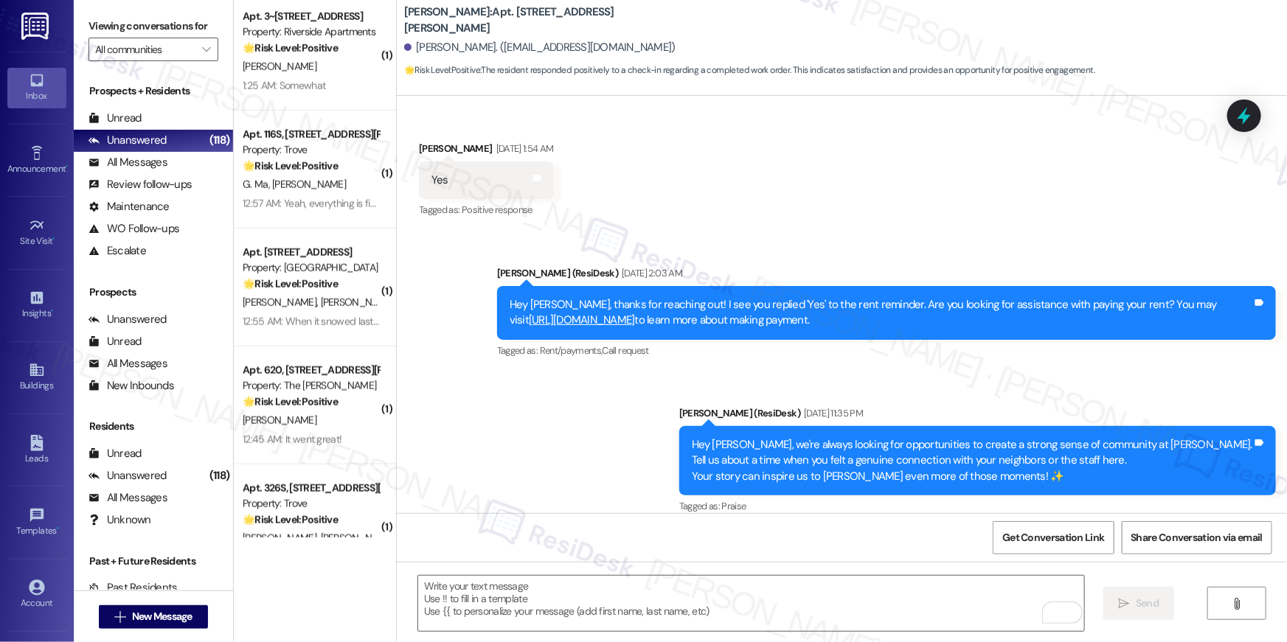
scroll to position [393, 0]
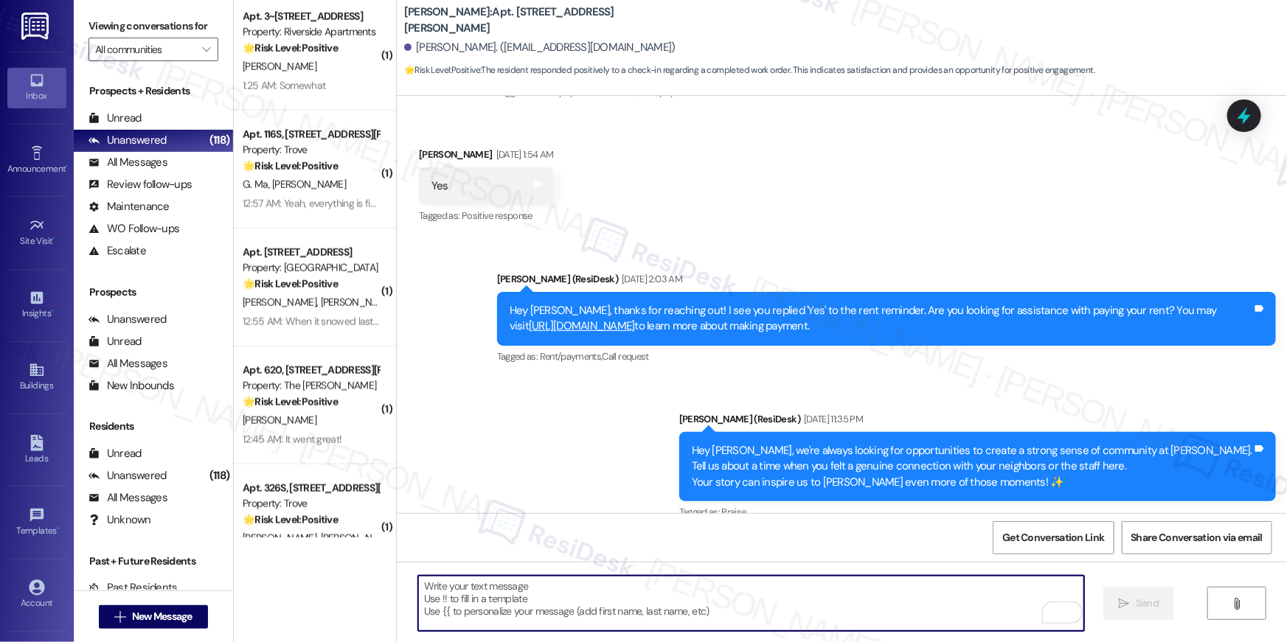
click at [928, 577] on textarea "To enrich screen reader interactions, please activate Accessibility in Grammarl…" at bounding box center [751, 603] width 666 height 55
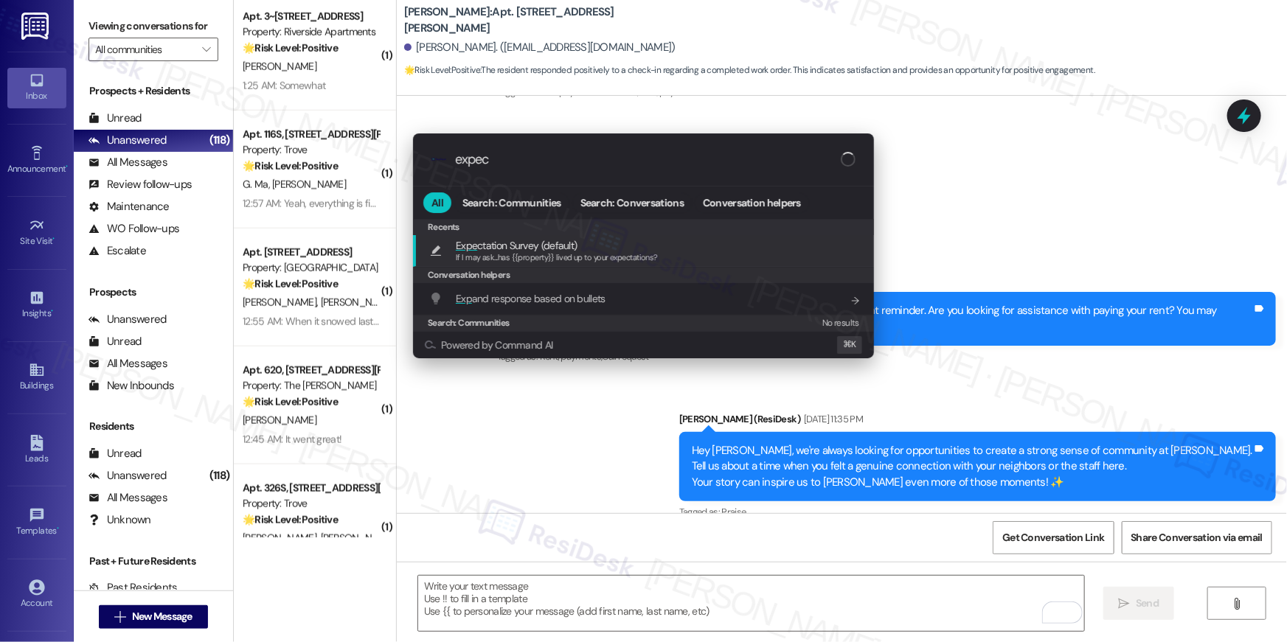
type input "expect"
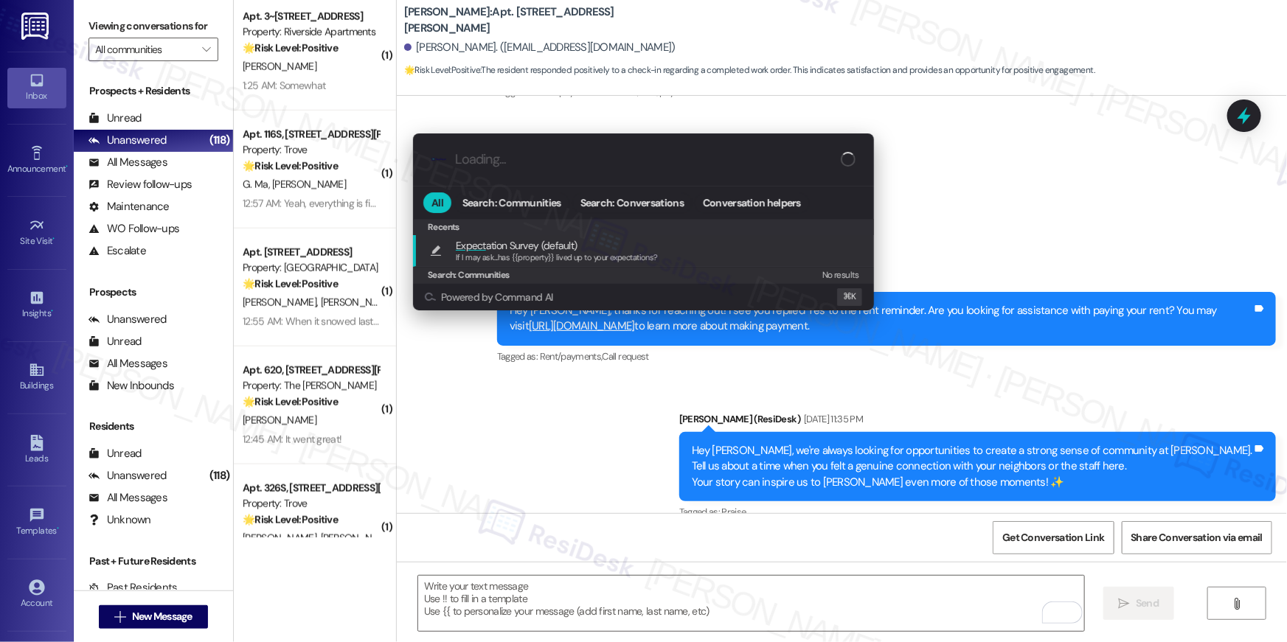
type textarea "If I may ask...has {{property}} lived up to your expectations?"
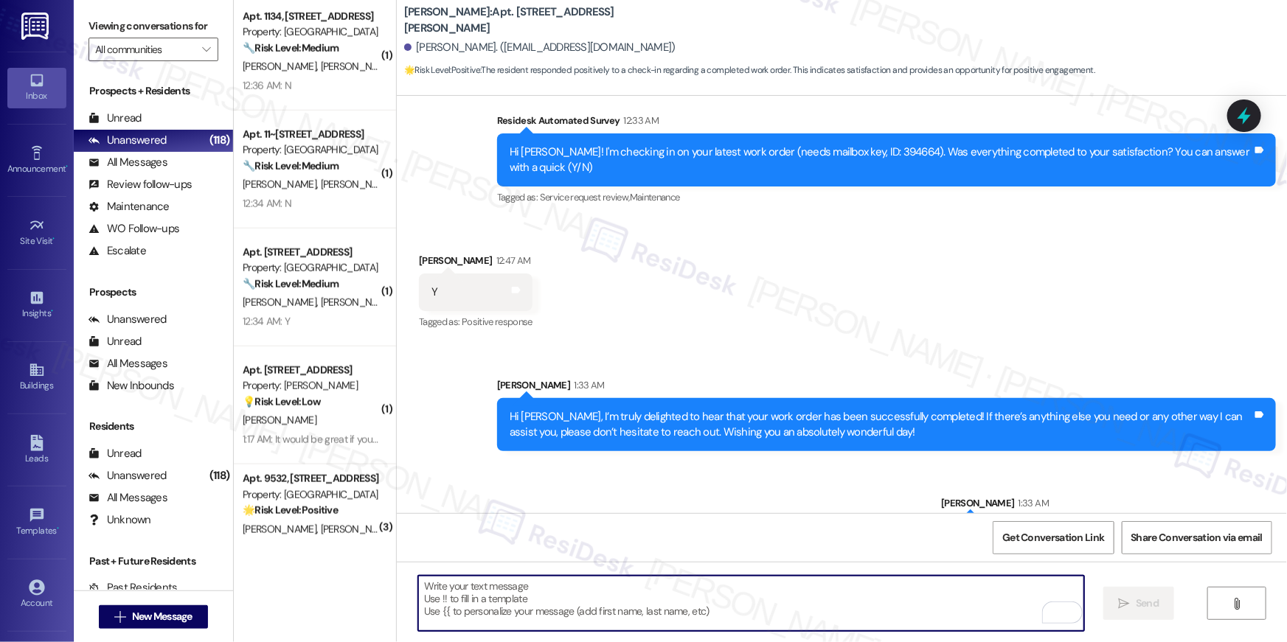
scroll to position [900, 0]
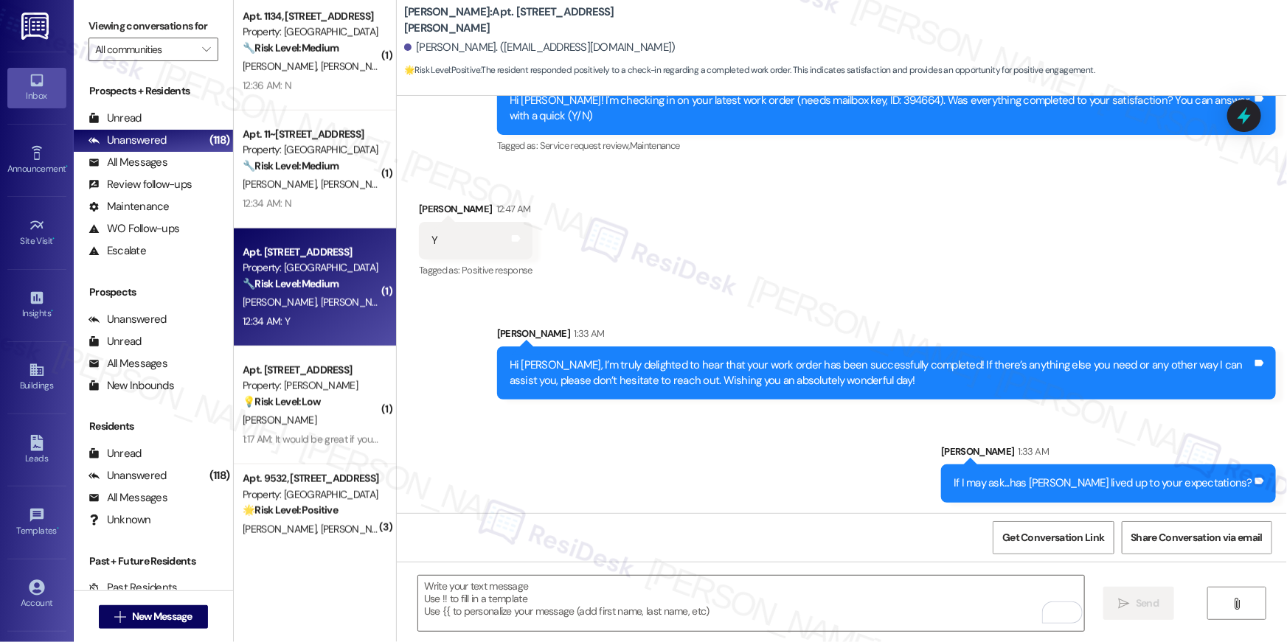
click at [288, 316] on div "12:34 AM: Y 12:34 AM: Y" at bounding box center [310, 322] width 139 height 18
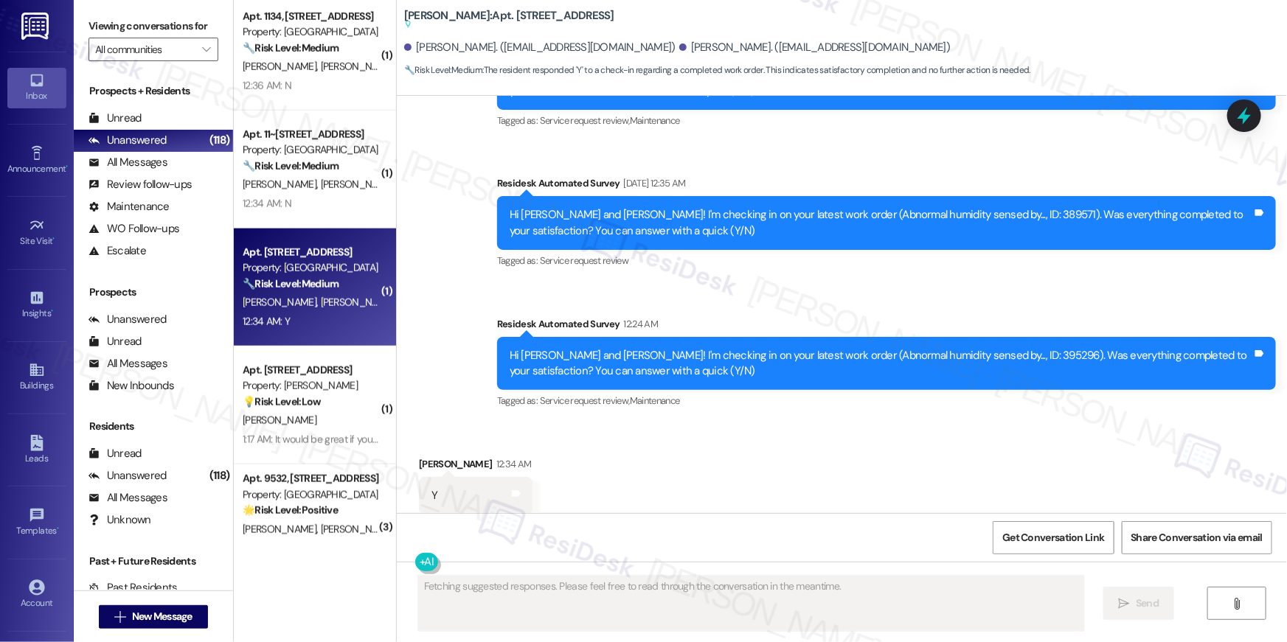
scroll to position [9489, 0]
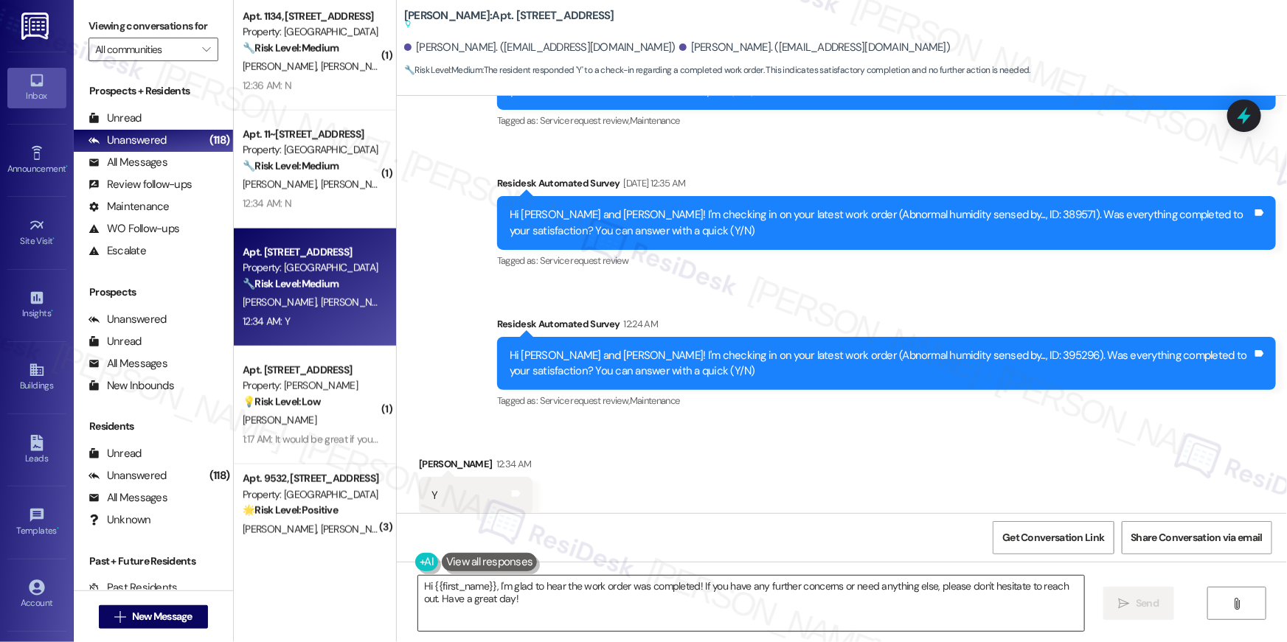
click at [682, 597] on textarea "Hi {{first_name}}, I'm glad to hear the work order was completed! If you have a…" at bounding box center [751, 603] width 666 height 55
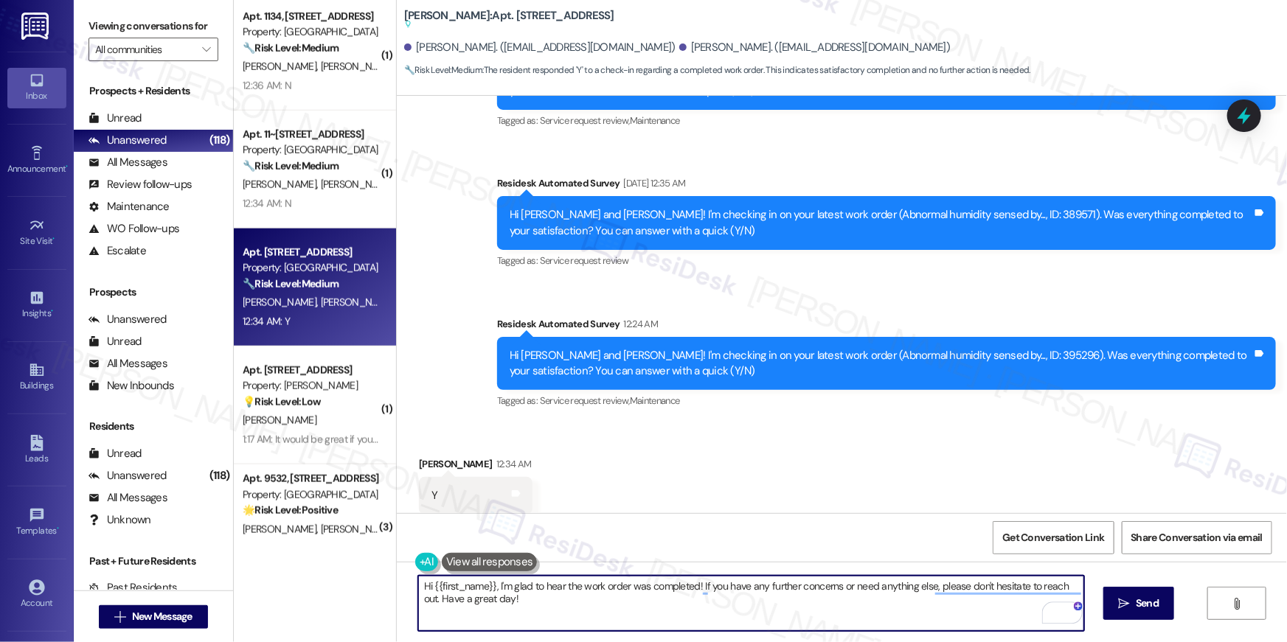
click at [914, 617] on textarea "Hi {{first_name}}, I'm glad to hear the work order was completed! If you have a…" at bounding box center [751, 603] width 666 height 55
paste textarea "’m truly delighted to hear that your work order has been successfully completed…"
type textarea "Hi {{first_name}}, I’m truly delighted to hear that your work order has been su…"
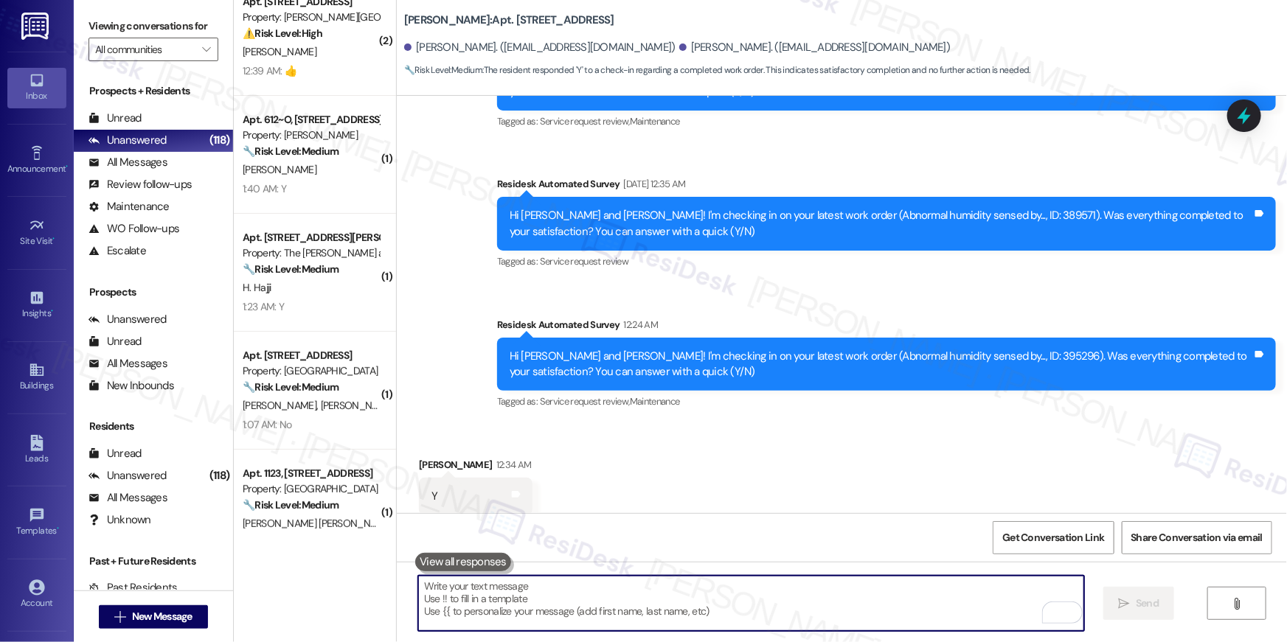
scroll to position [0, 0]
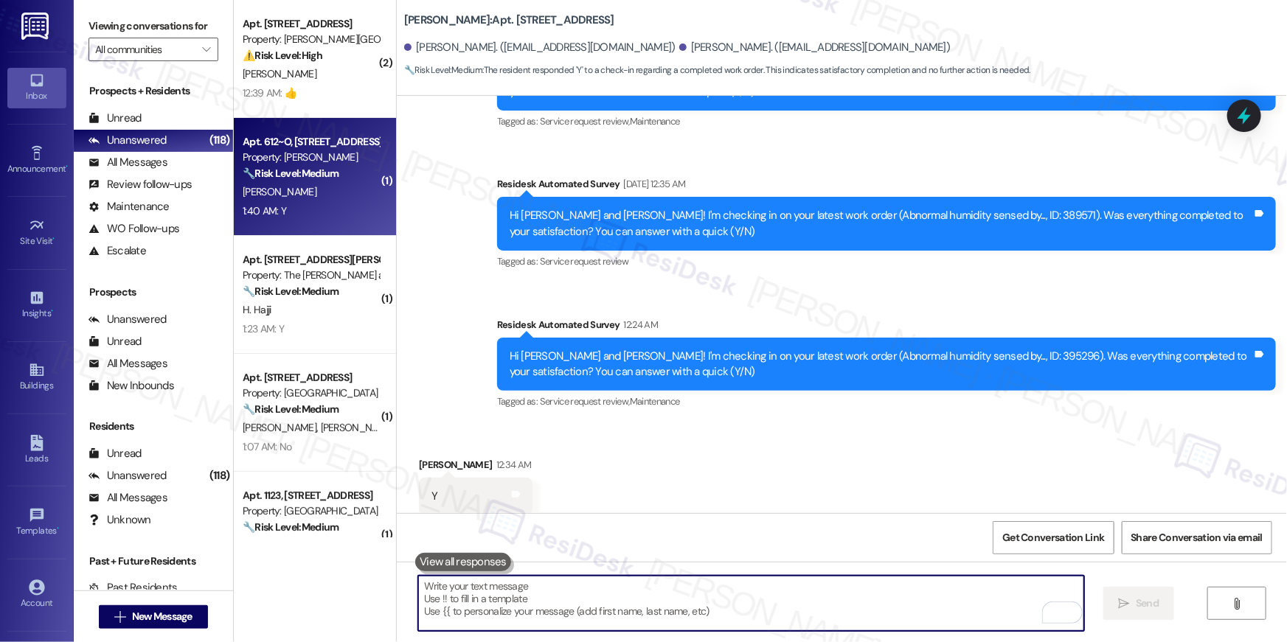
click at [308, 183] on div "S. Kammela" at bounding box center [310, 192] width 139 height 18
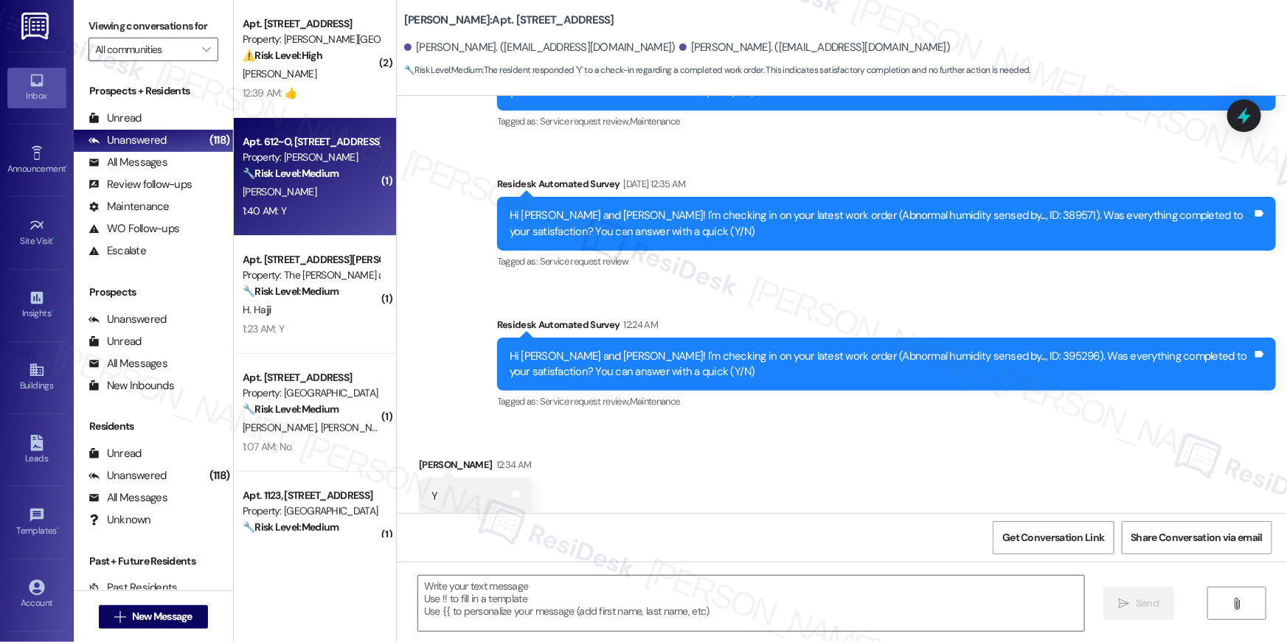
type textarea "Fetching suggested responses. Please feel free to read through the conversation…"
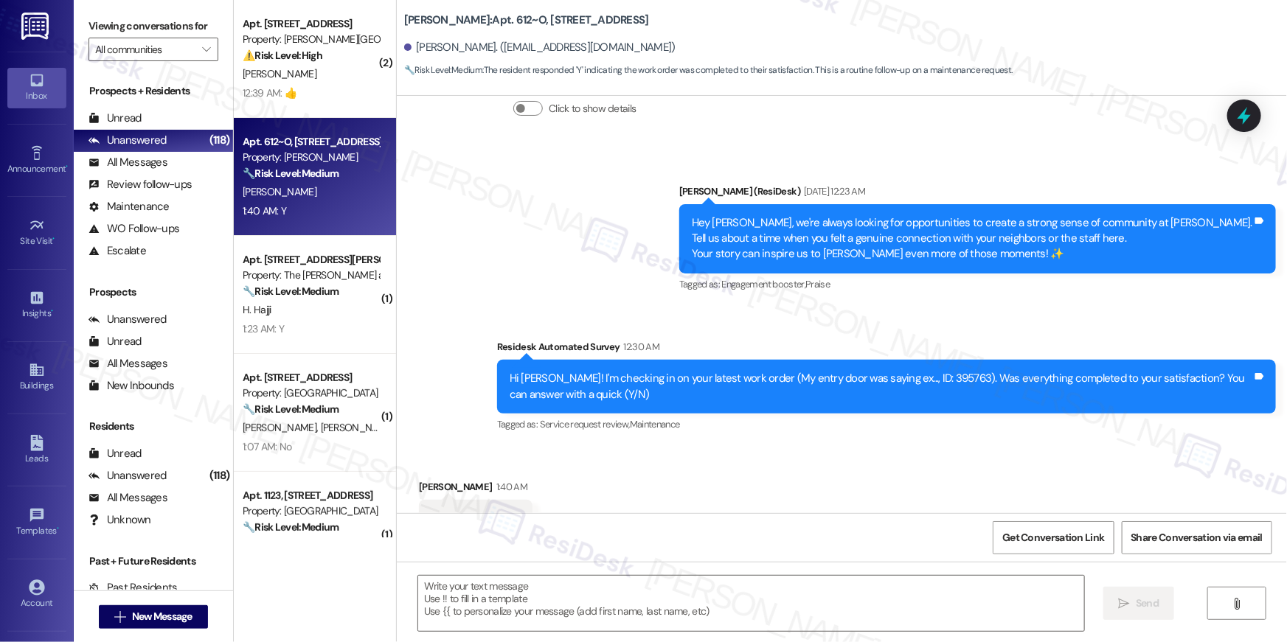
scroll to position [502, 0]
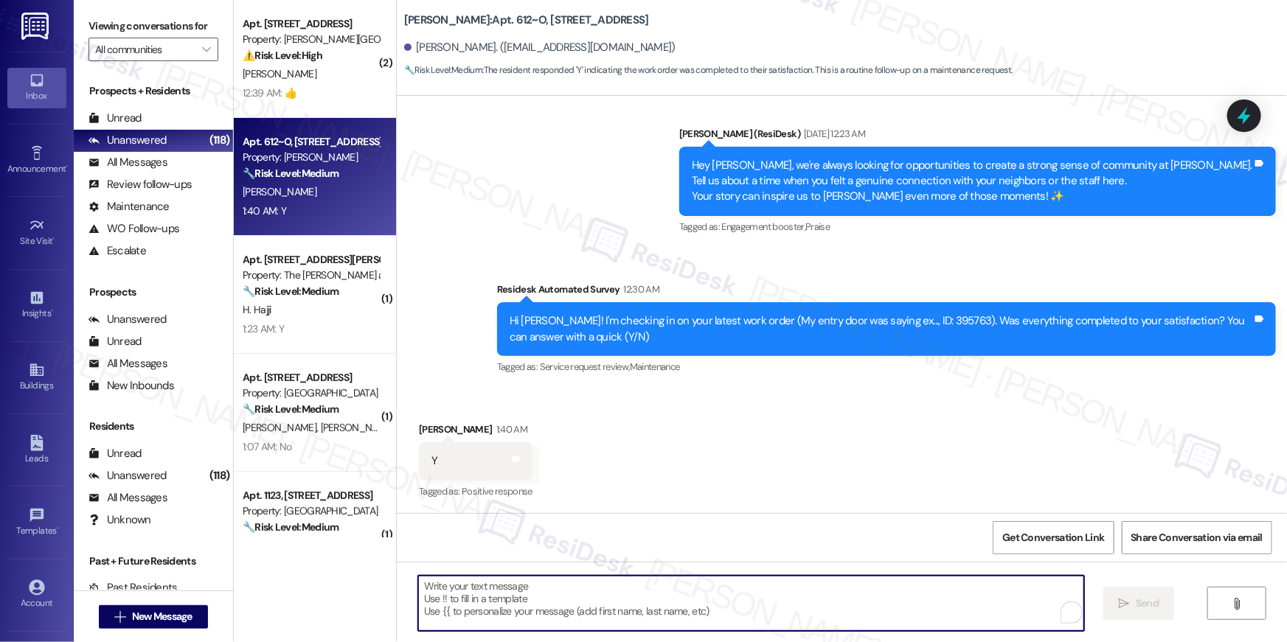
click at [726, 594] on textarea "To enrich screen reader interactions, please activate Accessibility in Grammarl…" at bounding box center [751, 603] width 666 height 55
paste textarea "Hi {{first_name}}, I’m truly delighted to hear that your work order has been su…"
type textarea "Hi {{first_name}}, I’m truly delighted to hear that your work order has been su…"
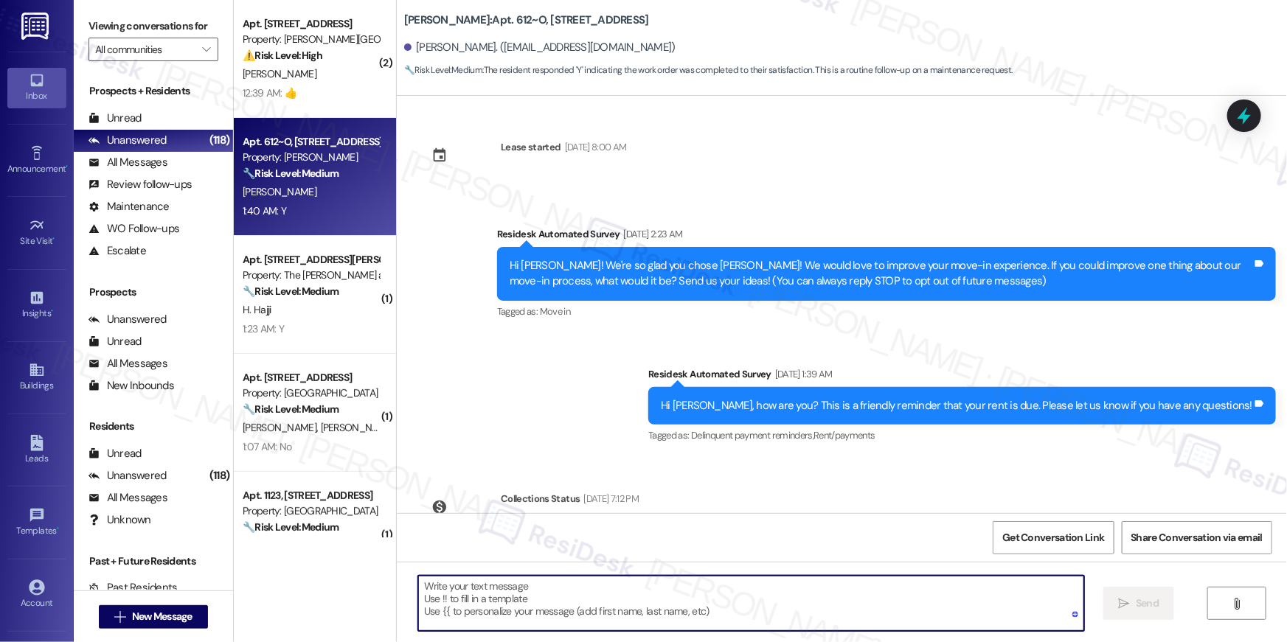
scroll to position [0, 0]
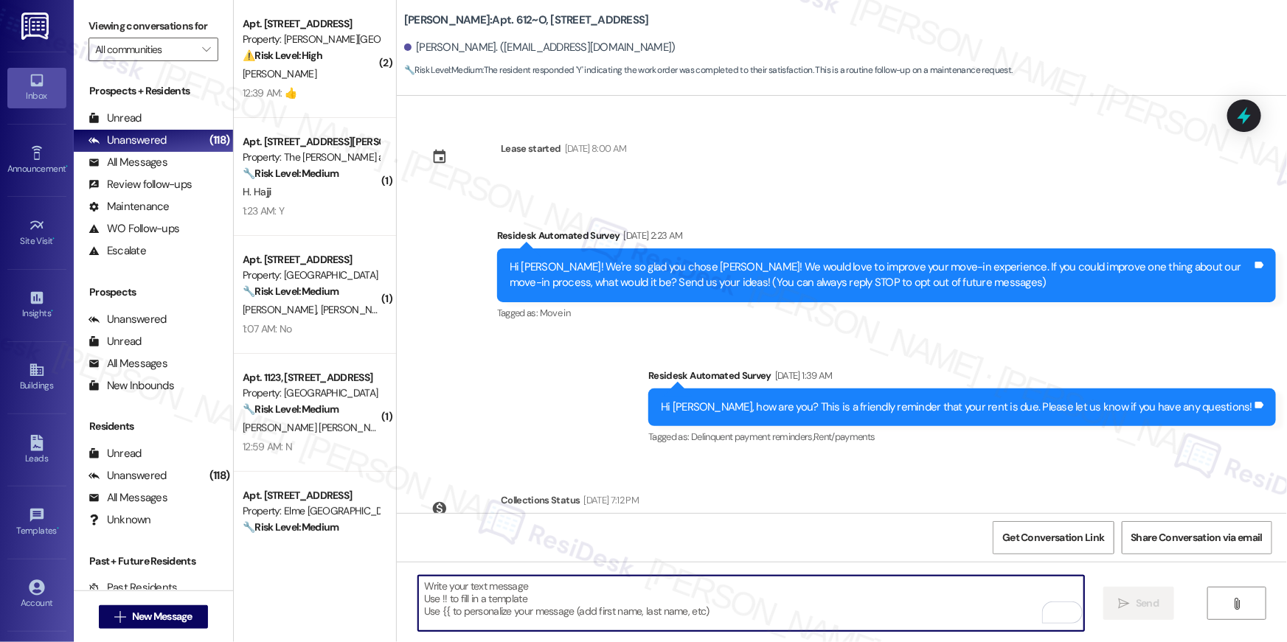
click at [805, 605] on textarea "To enrich screen reader interactions, please activate Accessibility in Grammarl…" at bounding box center [751, 603] width 666 height 55
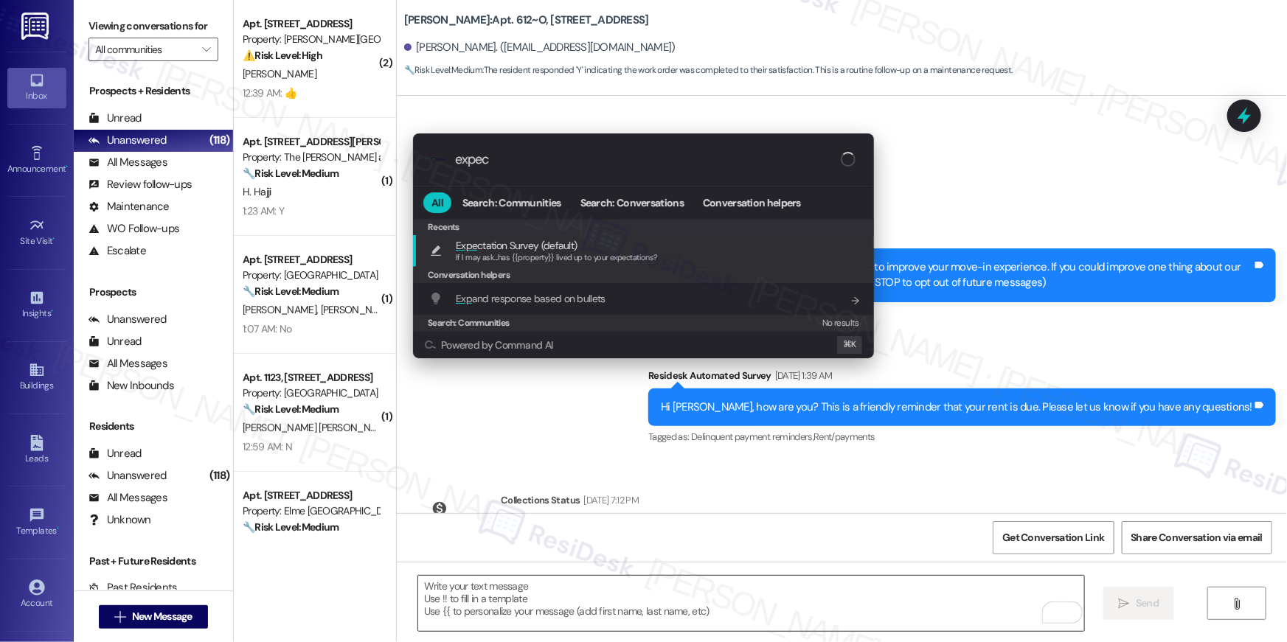
type input "expect"
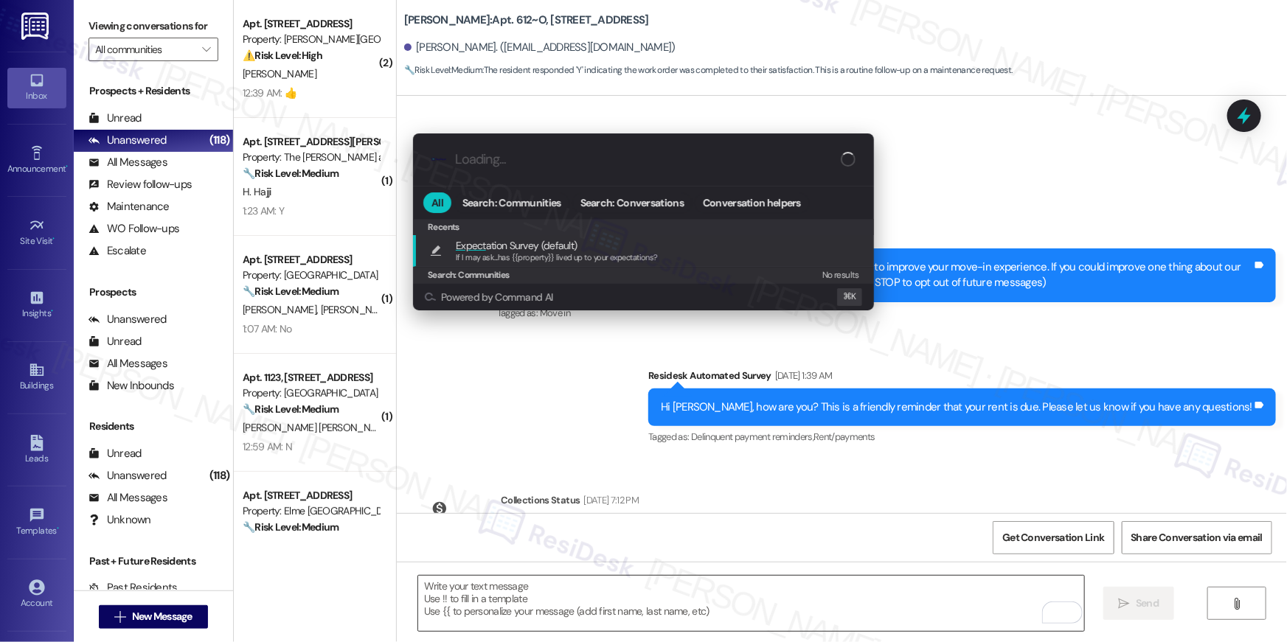
type textarea "If I may ask...has {{property}} lived up to your expectations?"
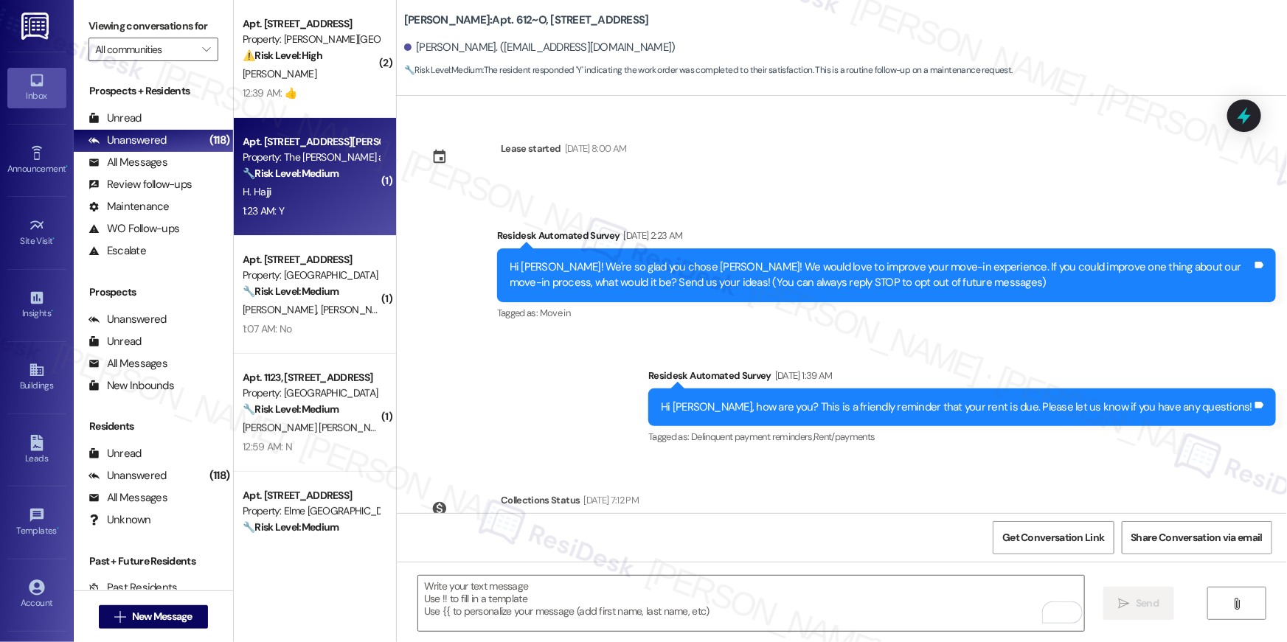
click at [333, 169] on strong "🔧 Risk Level: Medium" at bounding box center [291, 173] width 96 height 13
type textarea "Fetching suggested responses. Please feel free to read through the conversation…"
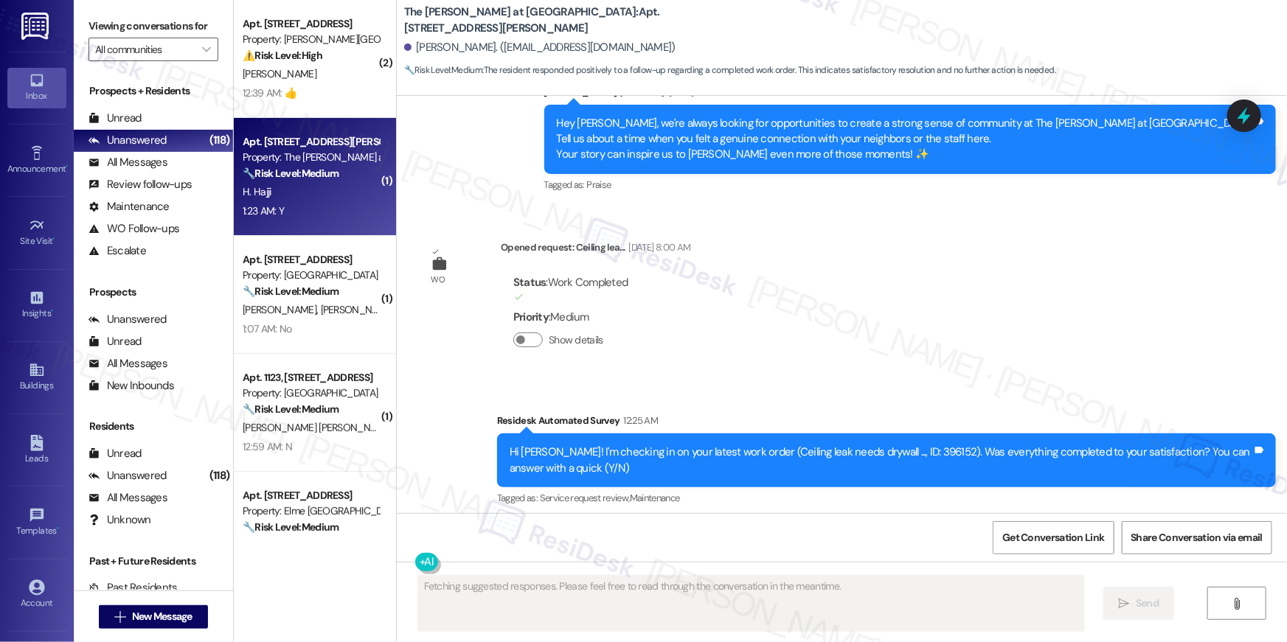
scroll to position [10340, 0]
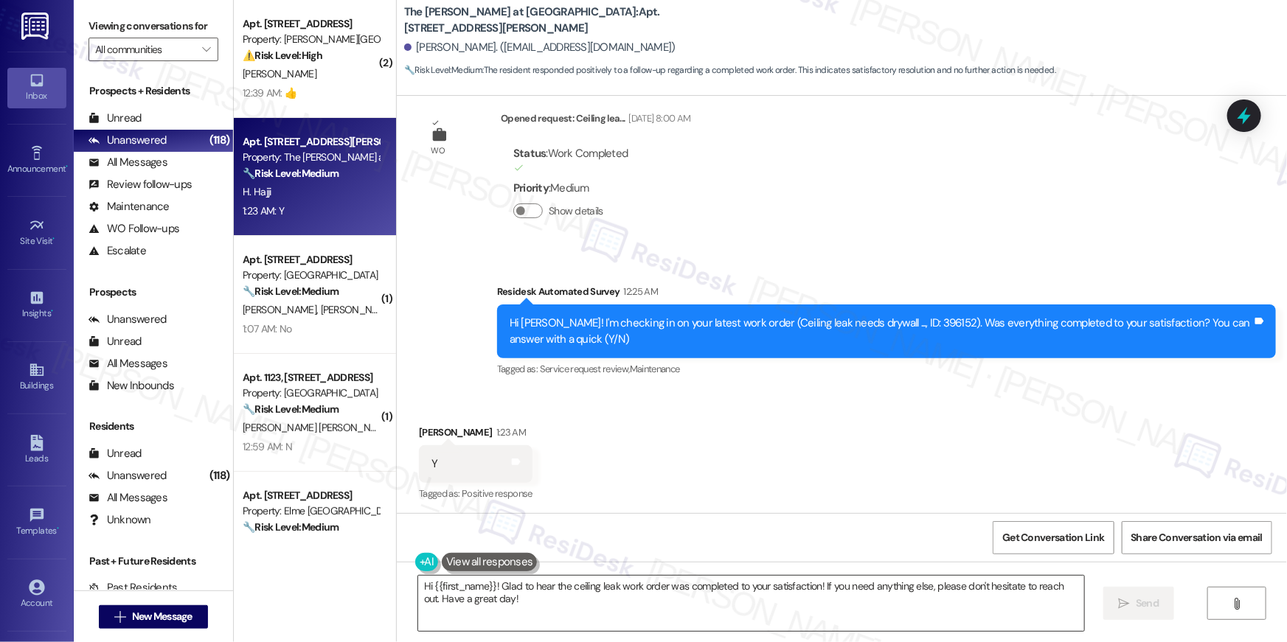
click at [686, 592] on textarea "Hi {{first_name}}! Glad to hear the ceiling leak work order was completed to yo…" at bounding box center [751, 603] width 666 height 55
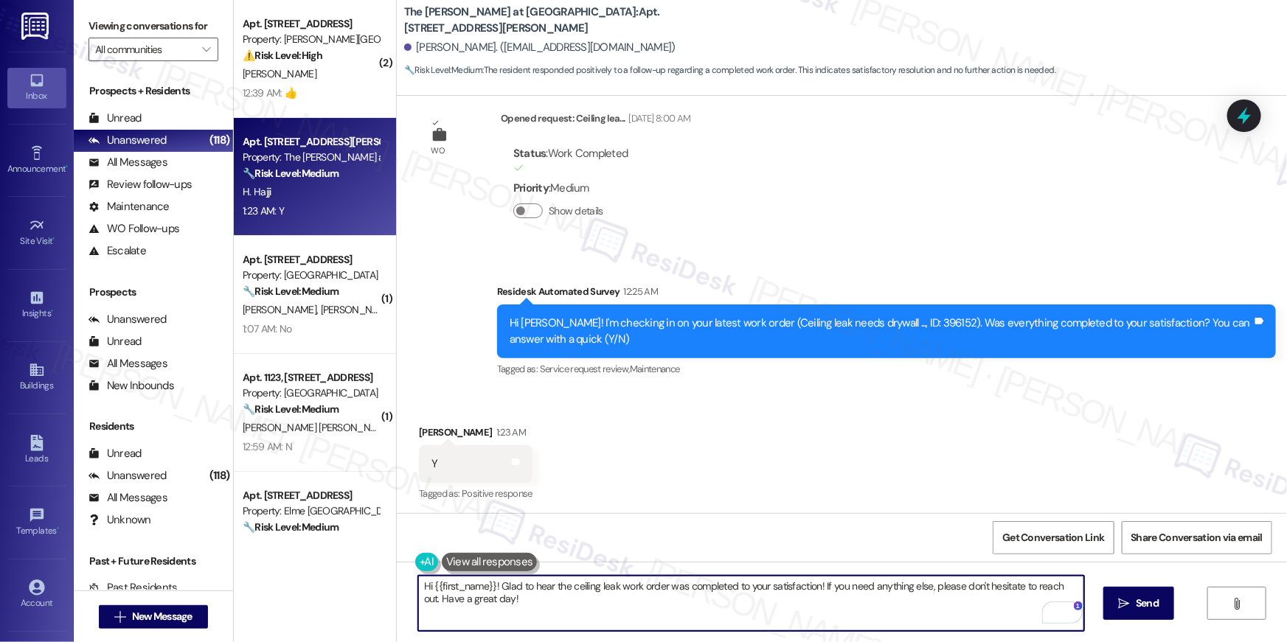
click at [651, 598] on textarea "Hi {{first_name}}! Glad to hear the ceiling leak work order was completed to yo…" at bounding box center [751, 603] width 666 height 55
click at [651, 597] on textarea "Hi {{first_name}}! Glad to hear the ceiling leak work order was completed to yo…" at bounding box center [751, 603] width 666 height 55
paste textarea ", I’m truly delighted to hear that your work order has been successfully comple…"
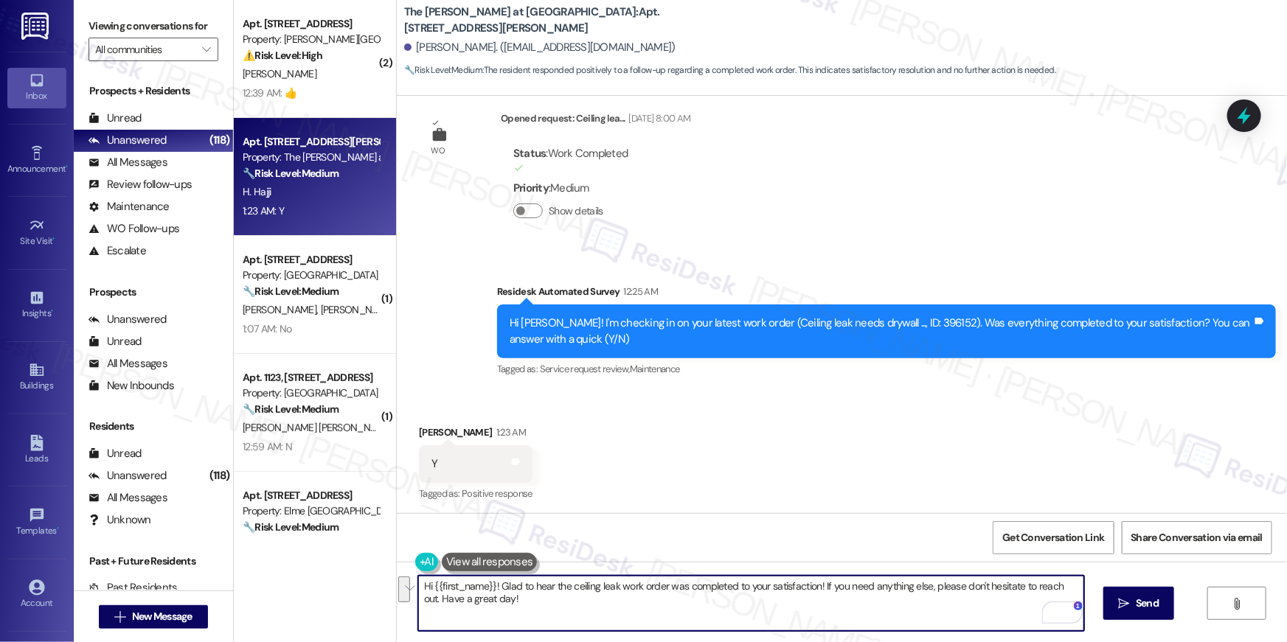
type textarea "Hi {{first_name}}, I’m truly delighted to hear that your work order has been su…"
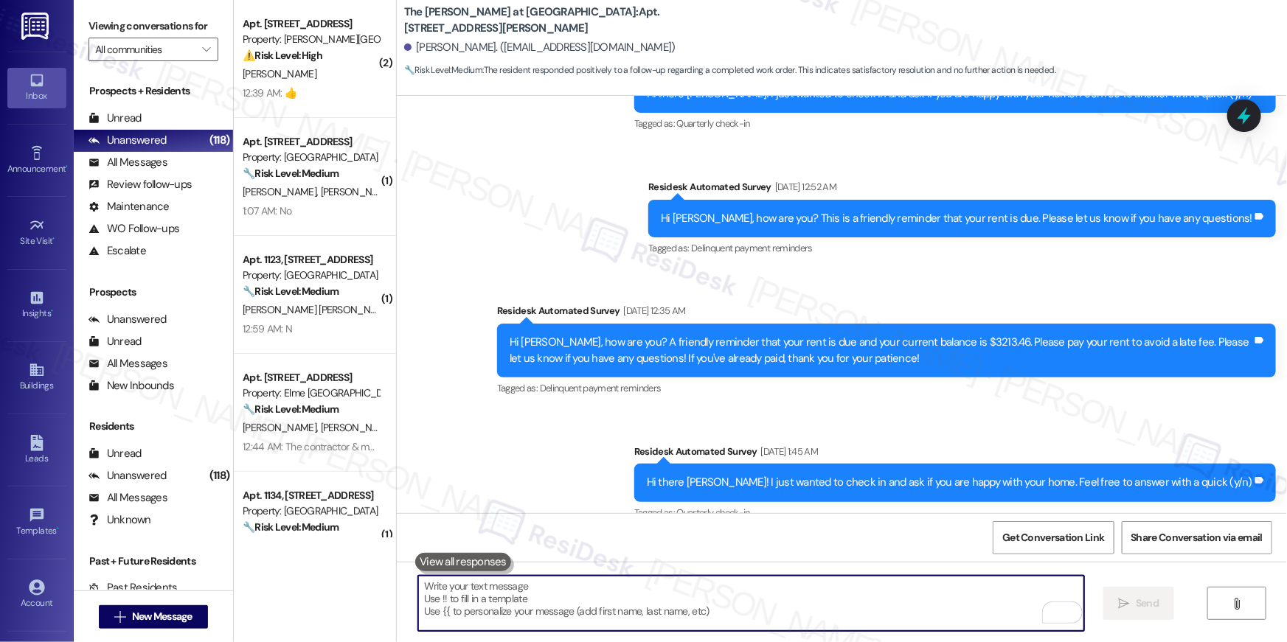
scroll to position [6805, 0]
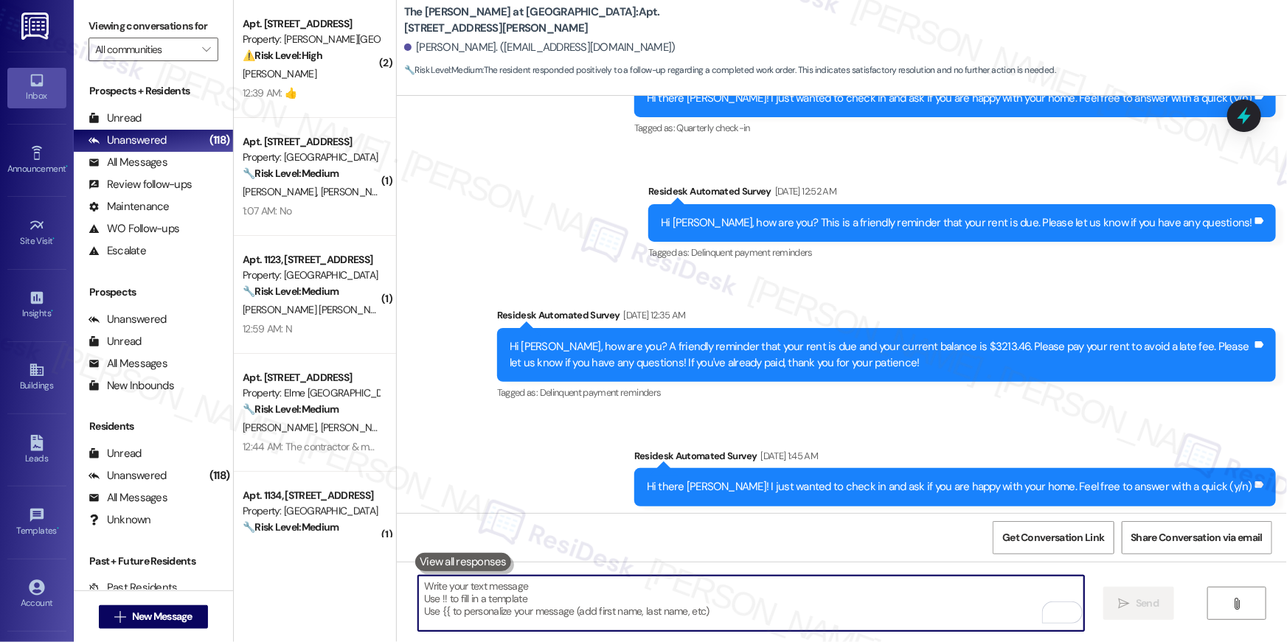
click at [810, 592] on textarea "To enrich screen reader interactions, please activate Accessibility in Grammarl…" at bounding box center [751, 603] width 666 height 55
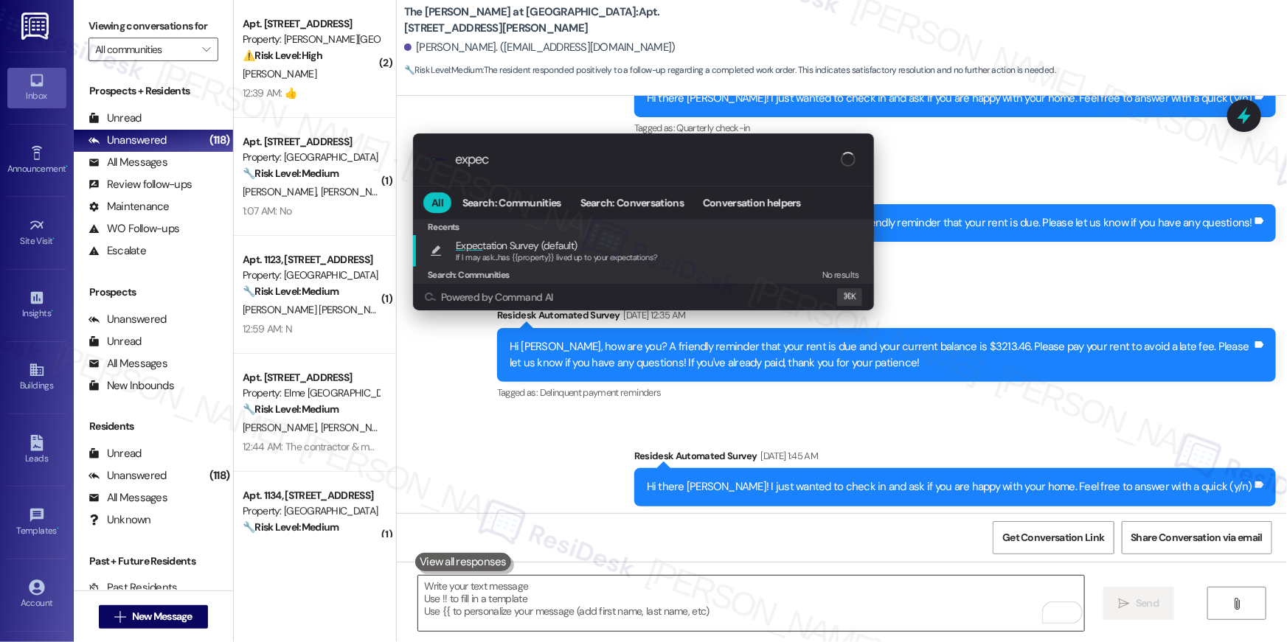
type input "expect"
type textarea "If I may ask...has {{property}} lived up to your expectations?"
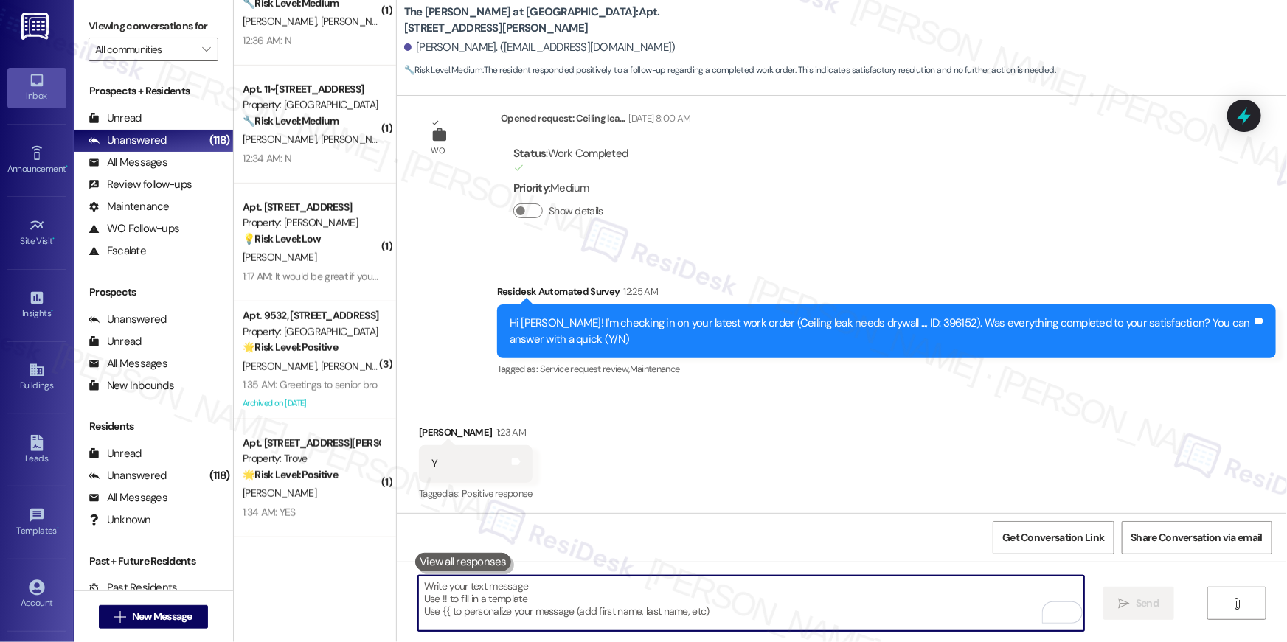
scroll to position [760, 0]
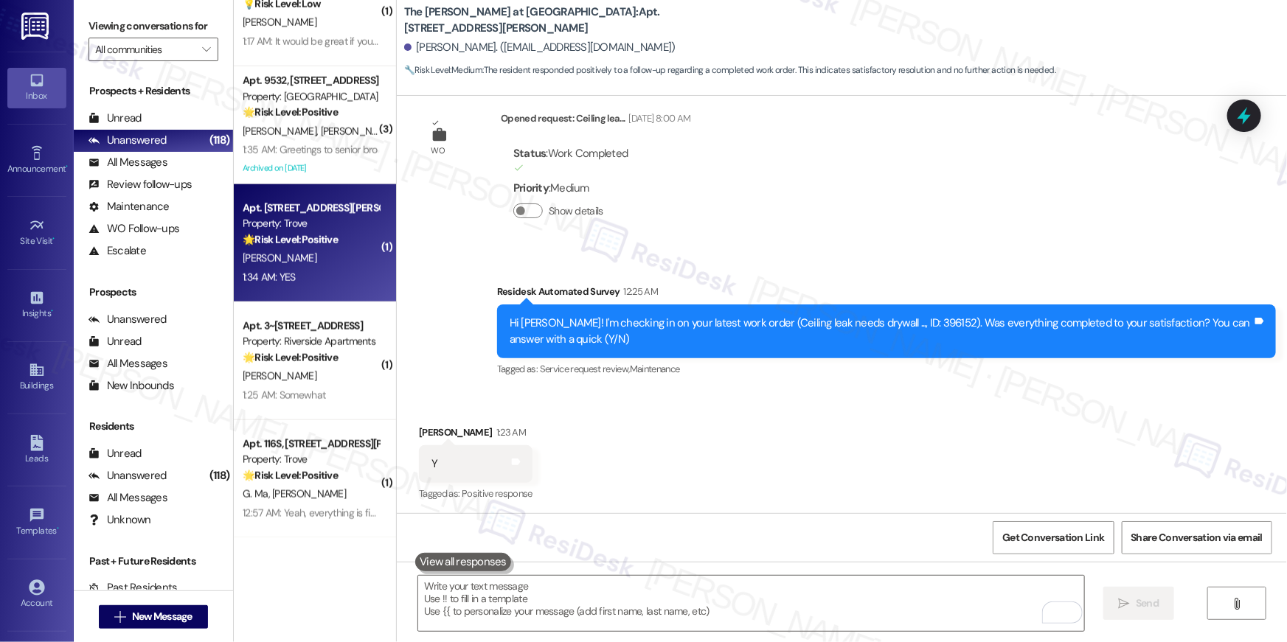
click at [284, 249] on div "M. Clune" at bounding box center [310, 258] width 139 height 18
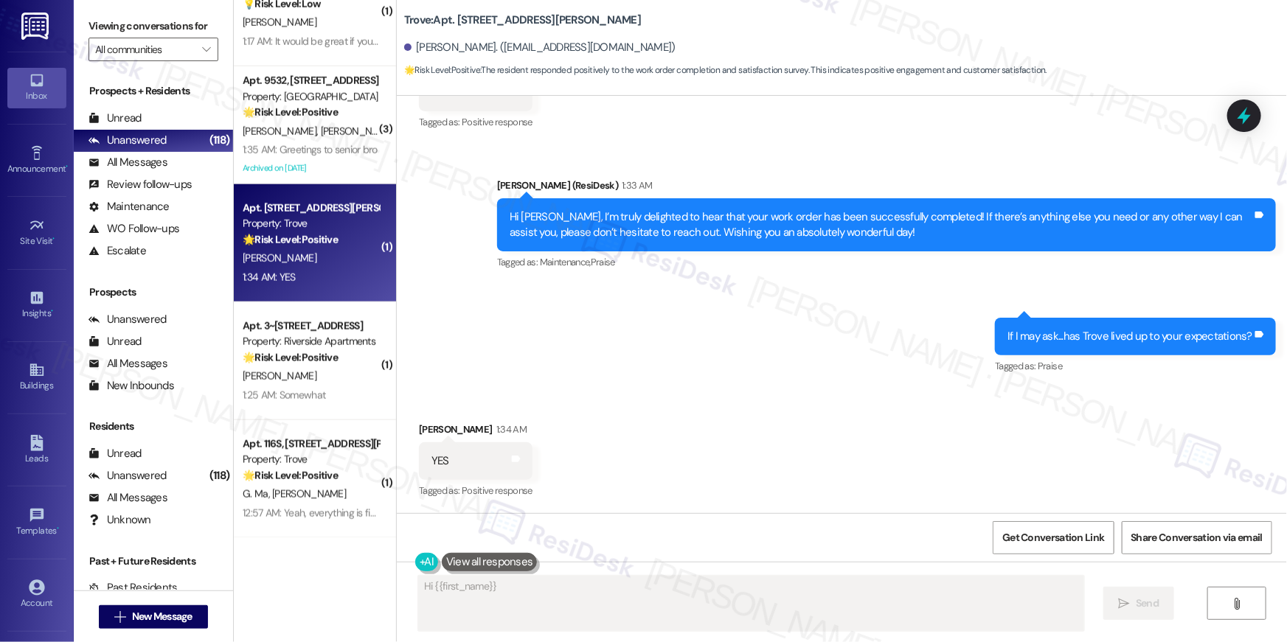
scroll to position [1297, 0]
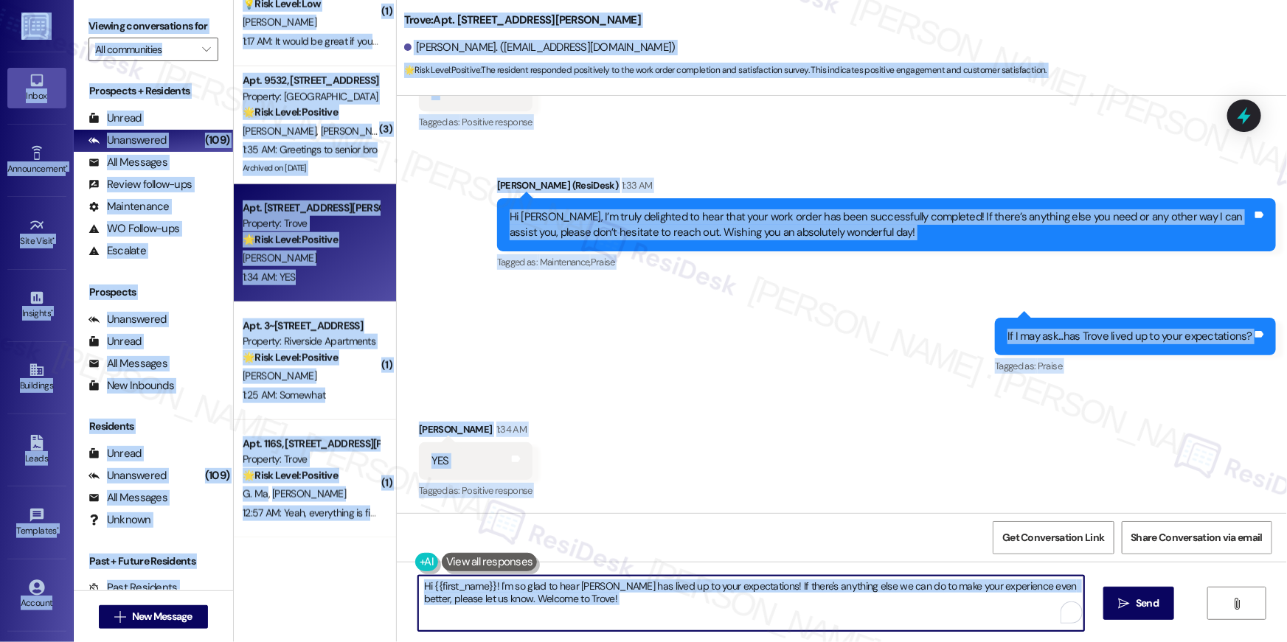
click at [963, 607] on textarea "Hi {{first_name}}! I'm so glad to hear Trove has lived up to your expectations!…" at bounding box center [751, 603] width 666 height 55
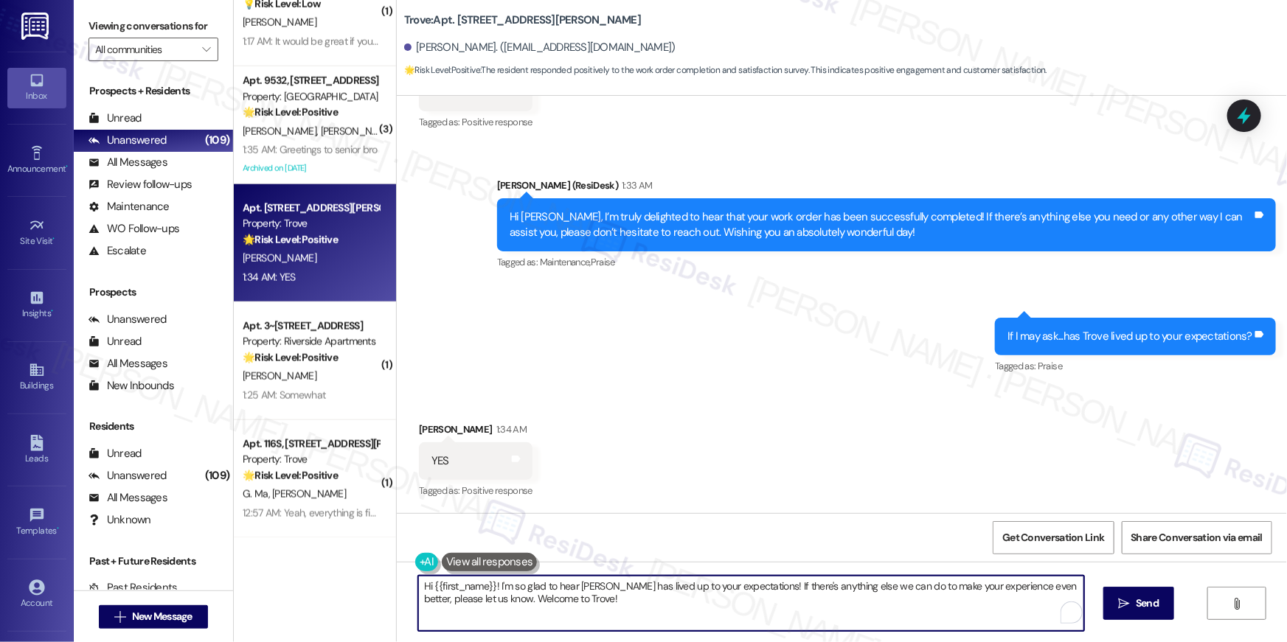
paste textarea "Thank you, {{first_name}}! I'm so glad to hear that the property has lived up t…"
click at [1116, 610] on span " Send" at bounding box center [1139, 603] width 46 height 15
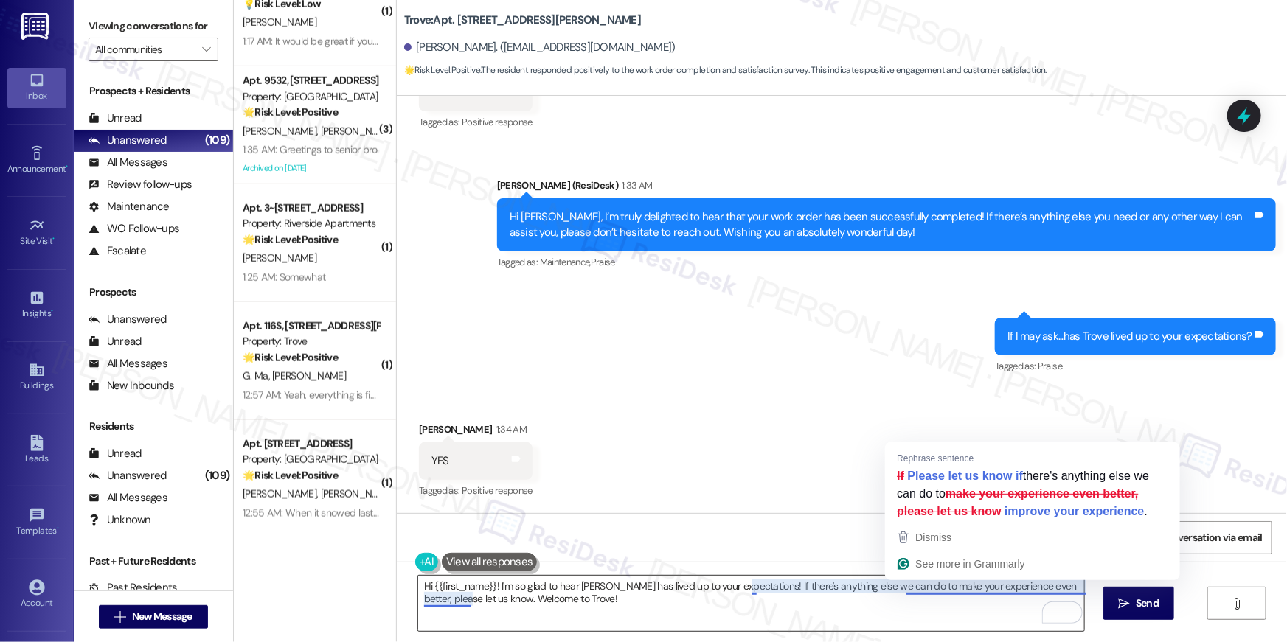
click at [932, 595] on textarea "Hi {{first_name}}! I'm so glad to hear Trove has lived up to your expectations!…" at bounding box center [751, 603] width 666 height 55
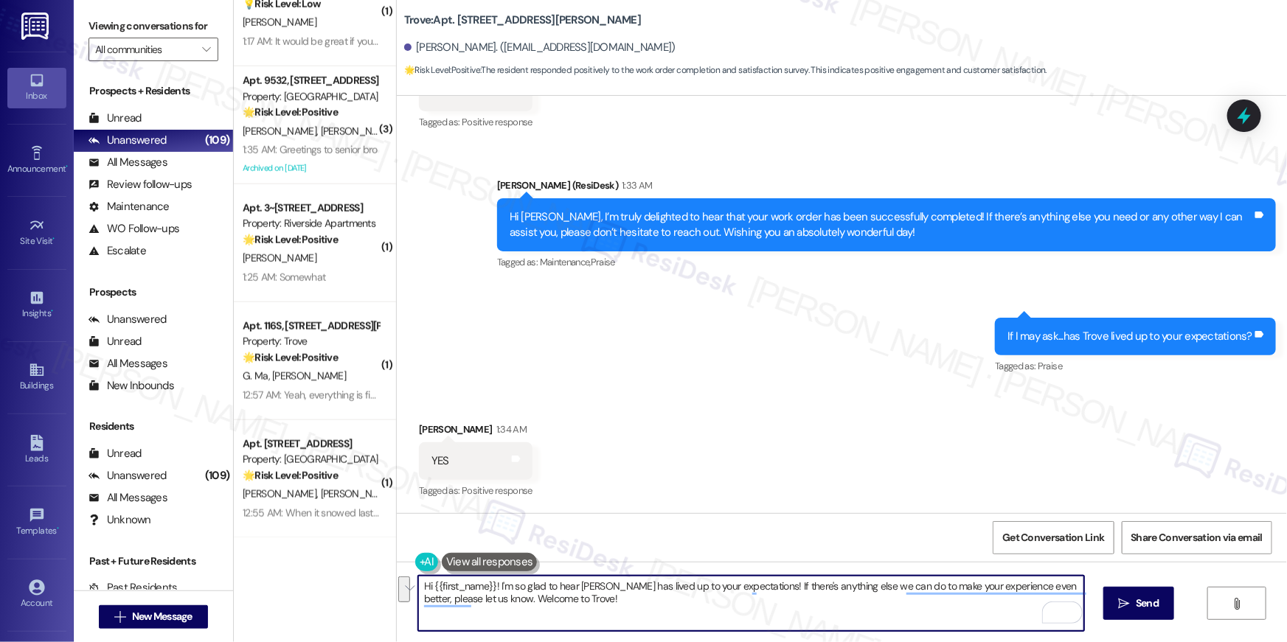
paste textarea "I hope you don’t mind me asking a quick favor—would you be willing to leave us …"
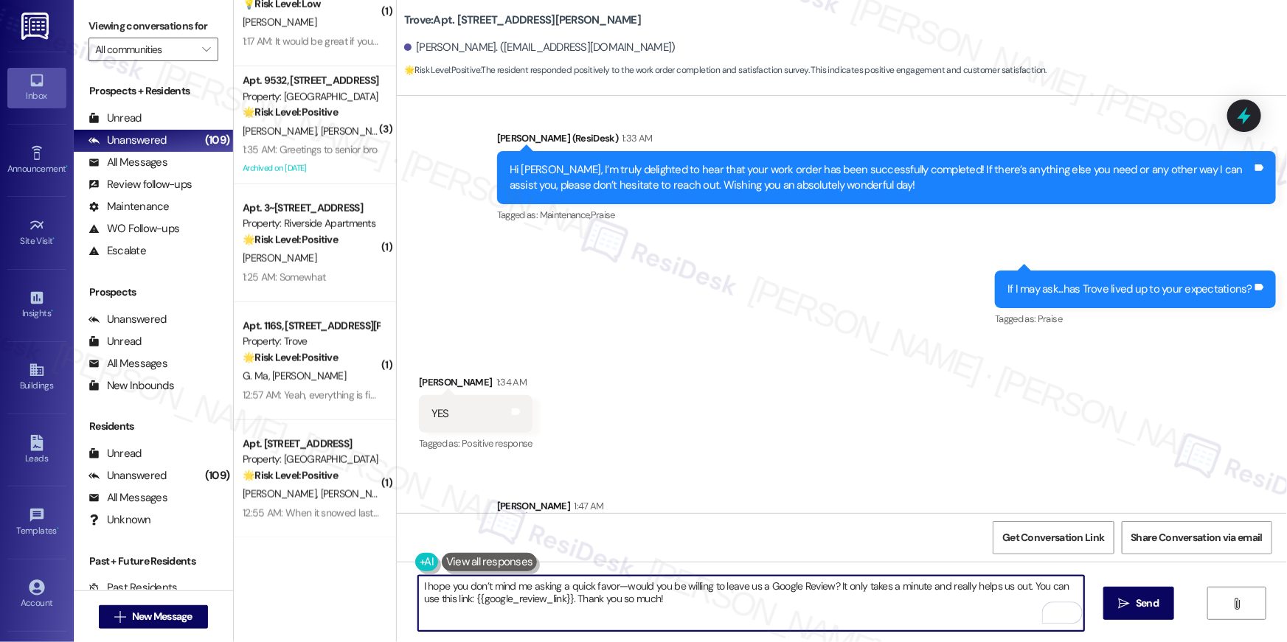
scroll to position [1415, 0]
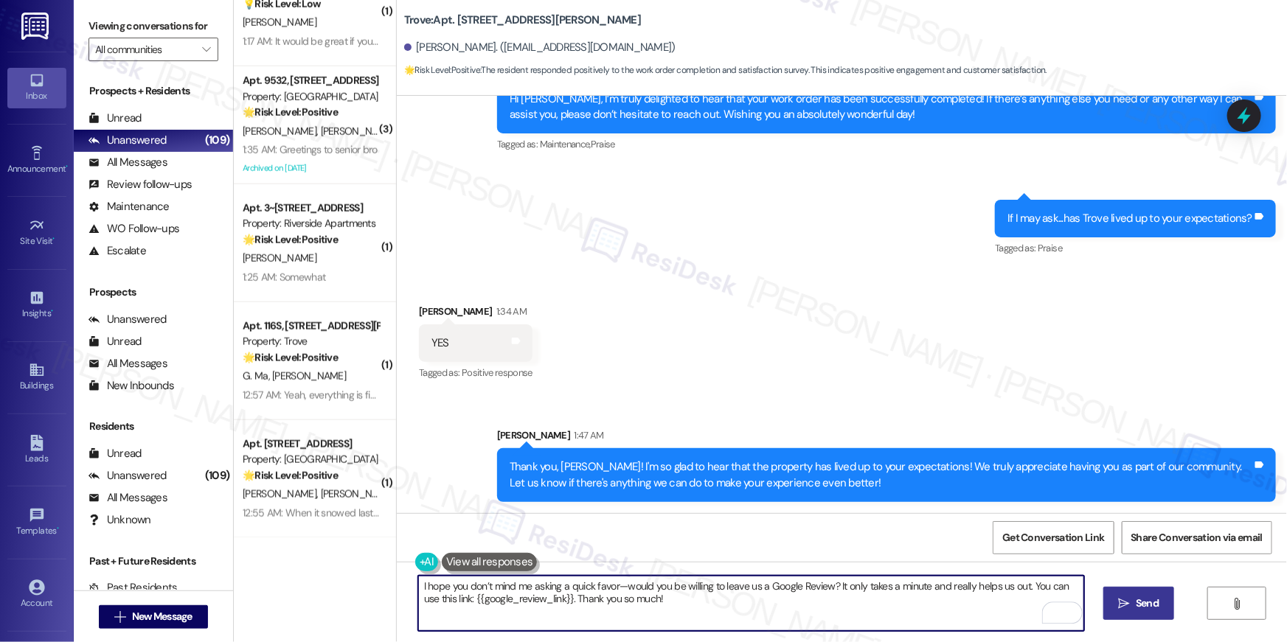
type textarea "I hope you don’t mind me asking a quick favor—would you be willing to leave us …"
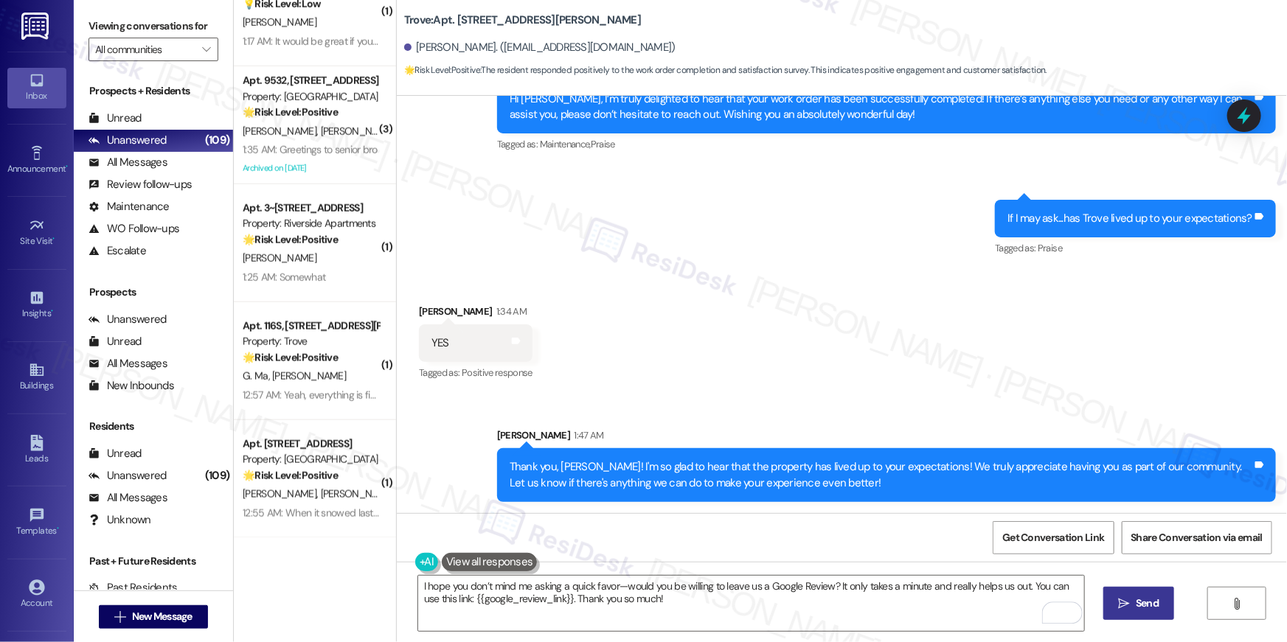
click at [1134, 600] on span "Send" at bounding box center [1147, 603] width 29 height 15
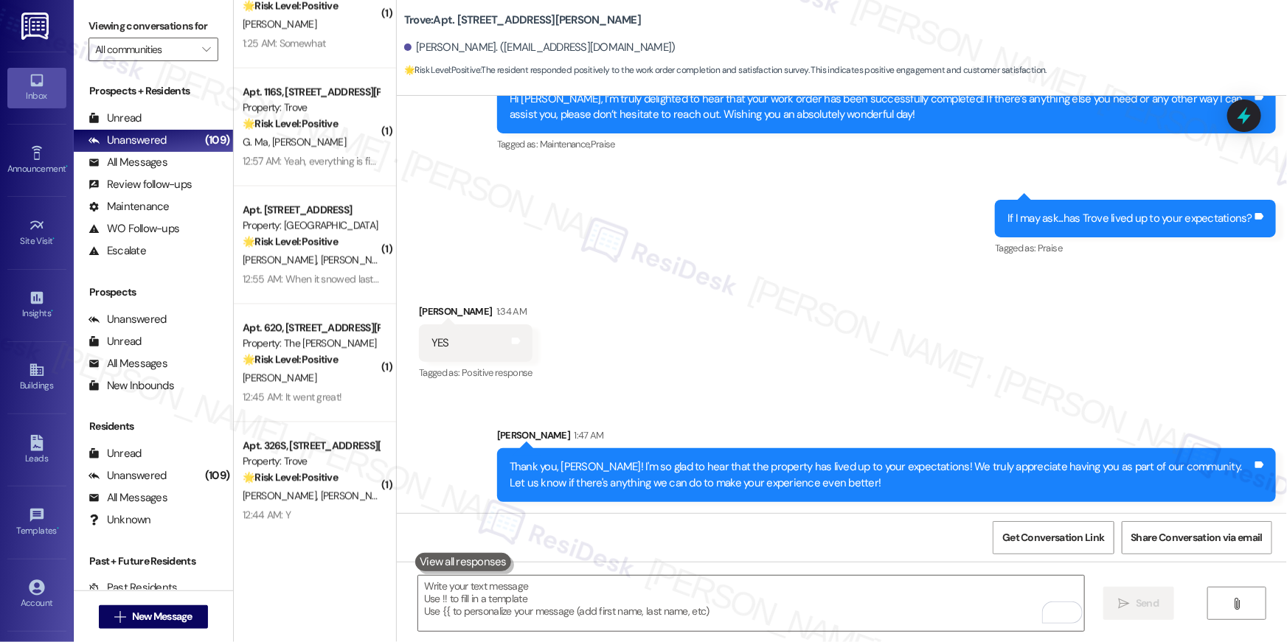
scroll to position [1366, 0]
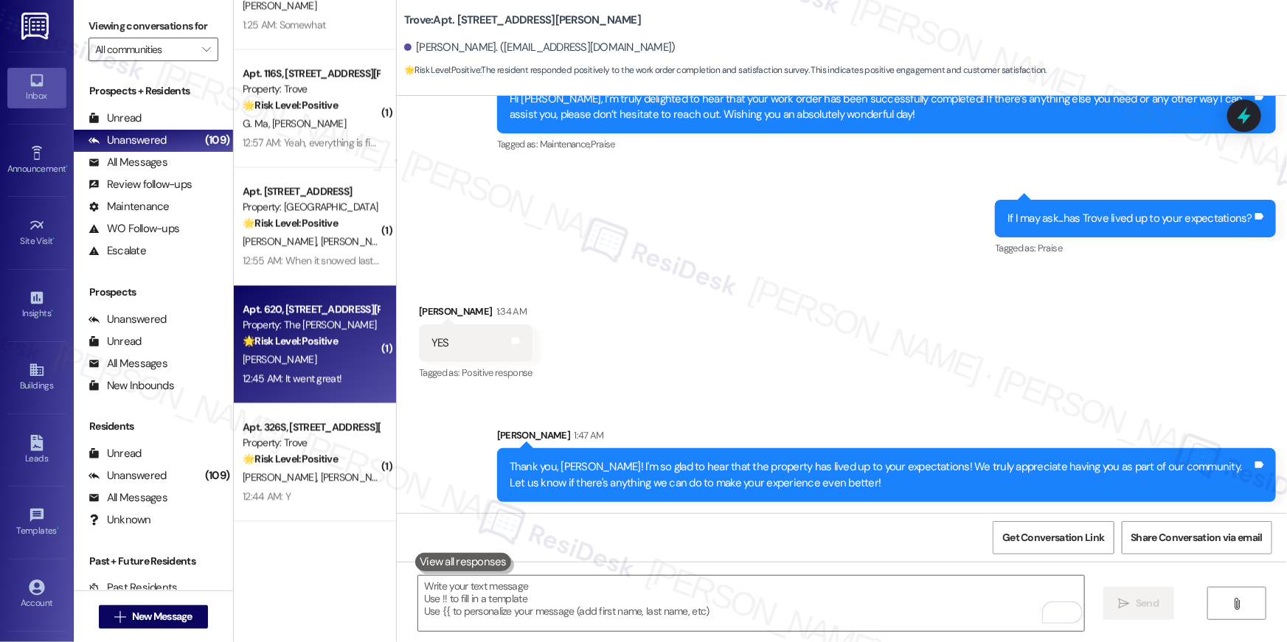
click at [328, 358] on div "[PERSON_NAME]" at bounding box center [310, 360] width 139 height 18
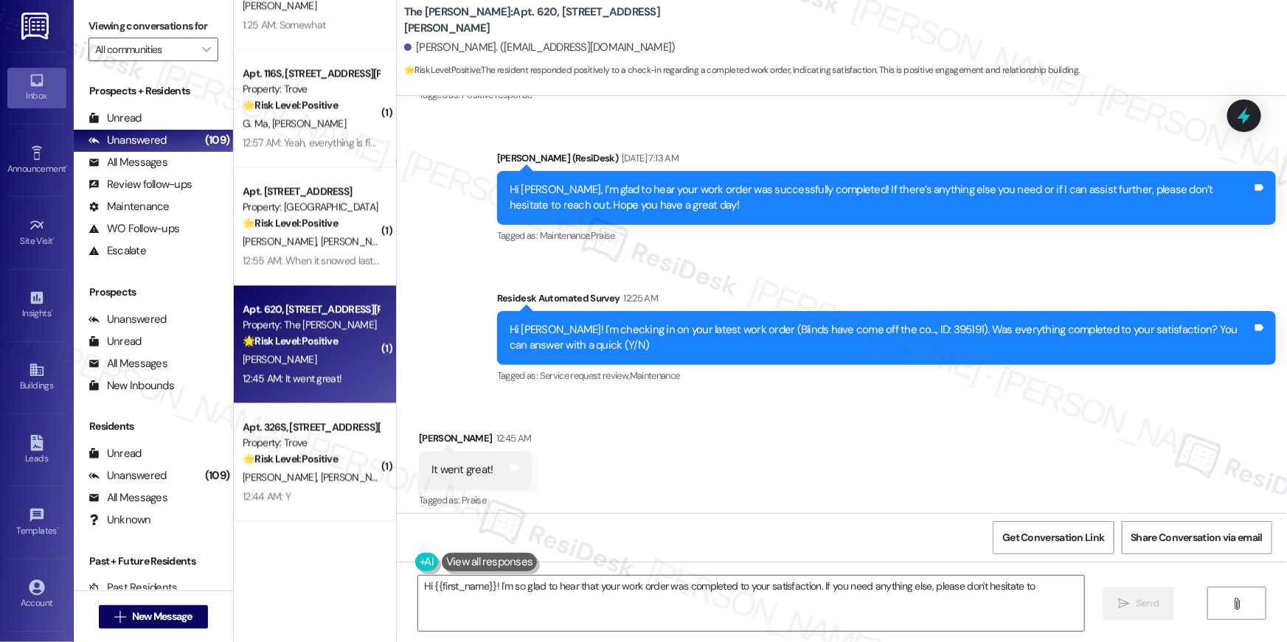
scroll to position [627, 0]
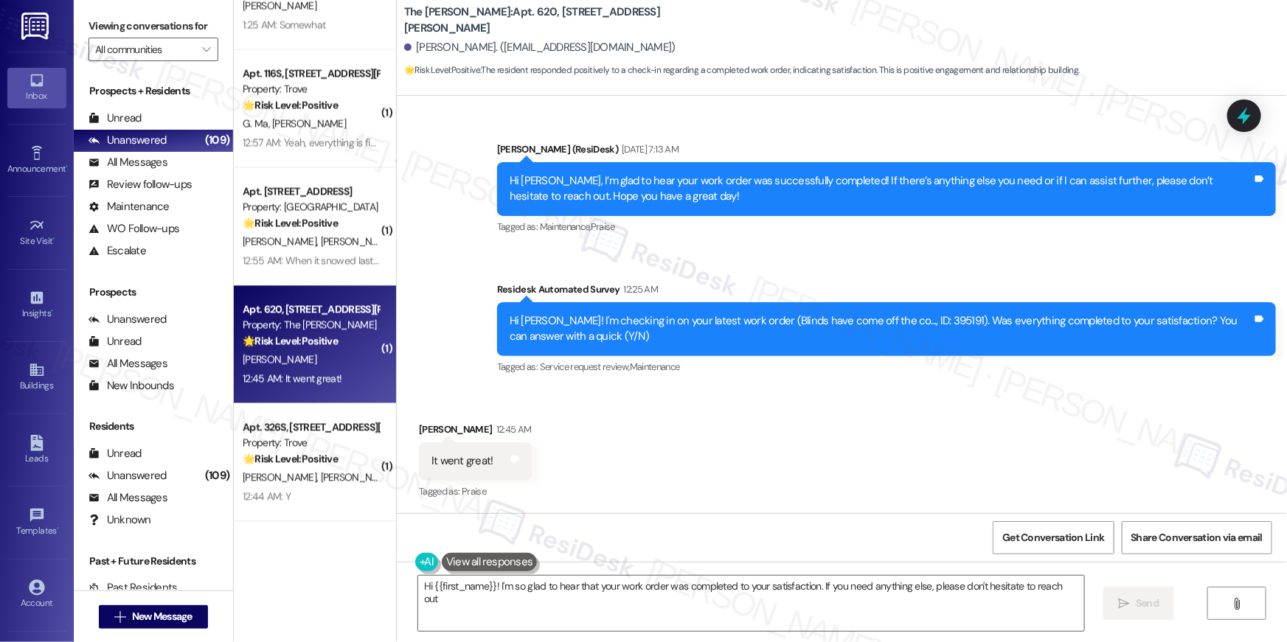
type textarea "Hi {{first_name}}! I'm so glad to hear that your work order was completed to yo…"
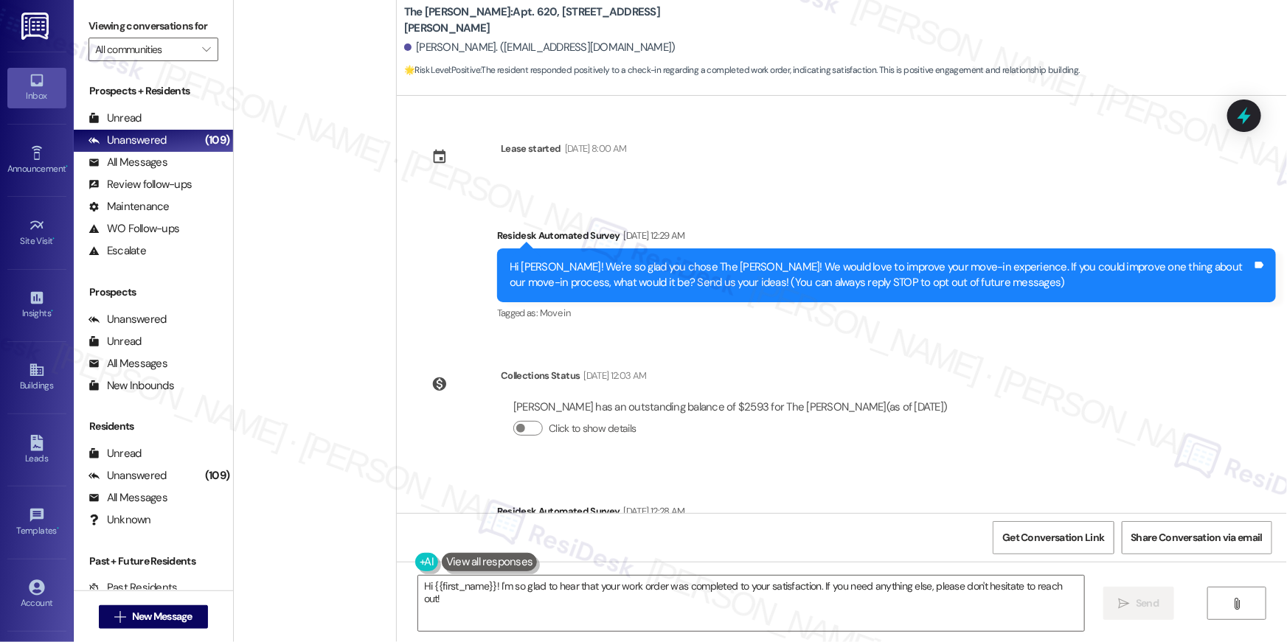
scroll to position [627, 0]
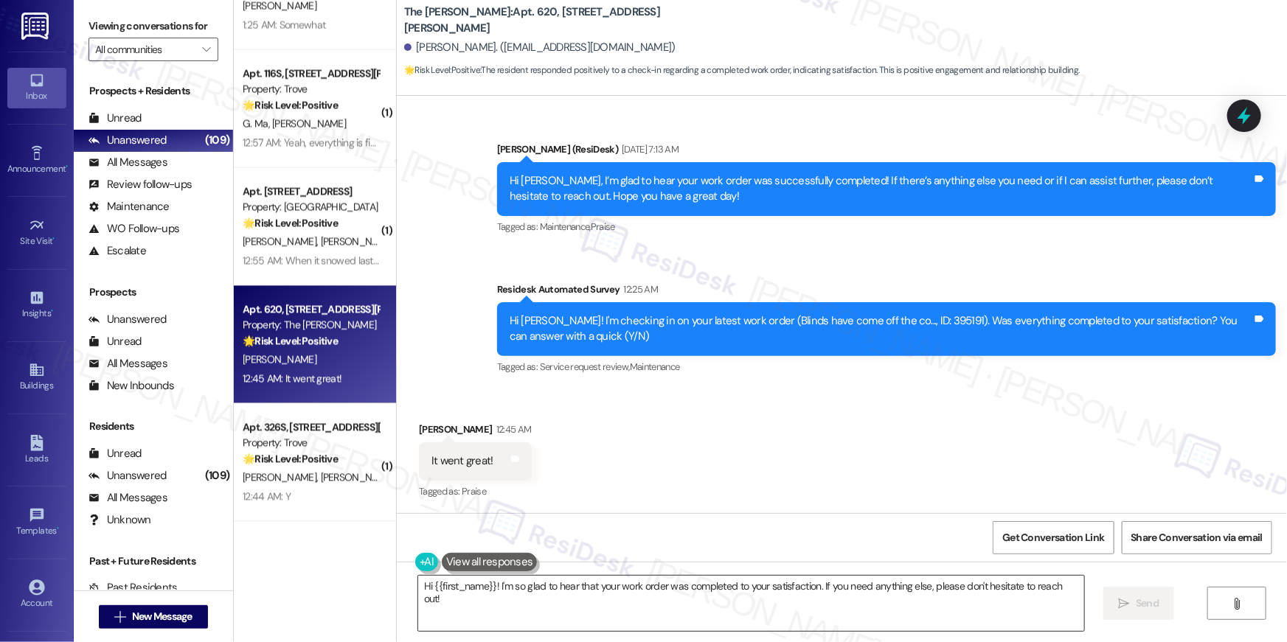
click at [819, 604] on textarea "Hi {{first_name}}! I'm so glad to hear that your work order was completed to yo…" at bounding box center [751, 603] width 666 height 55
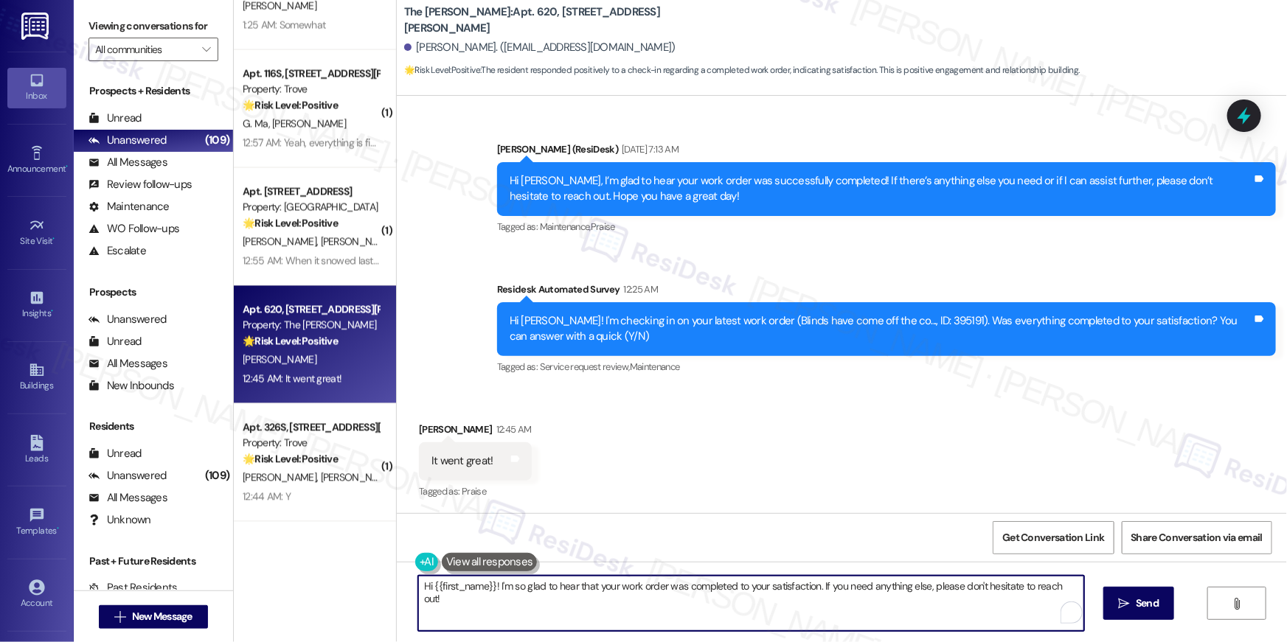
click at [818, 604] on textarea "Hi {{first_name}}! I'm so glad to hear that your work order was completed to yo…" at bounding box center [751, 603] width 666 height 55
paste textarea ", I’m truly delighted to hear that your work order has been successfully comple…"
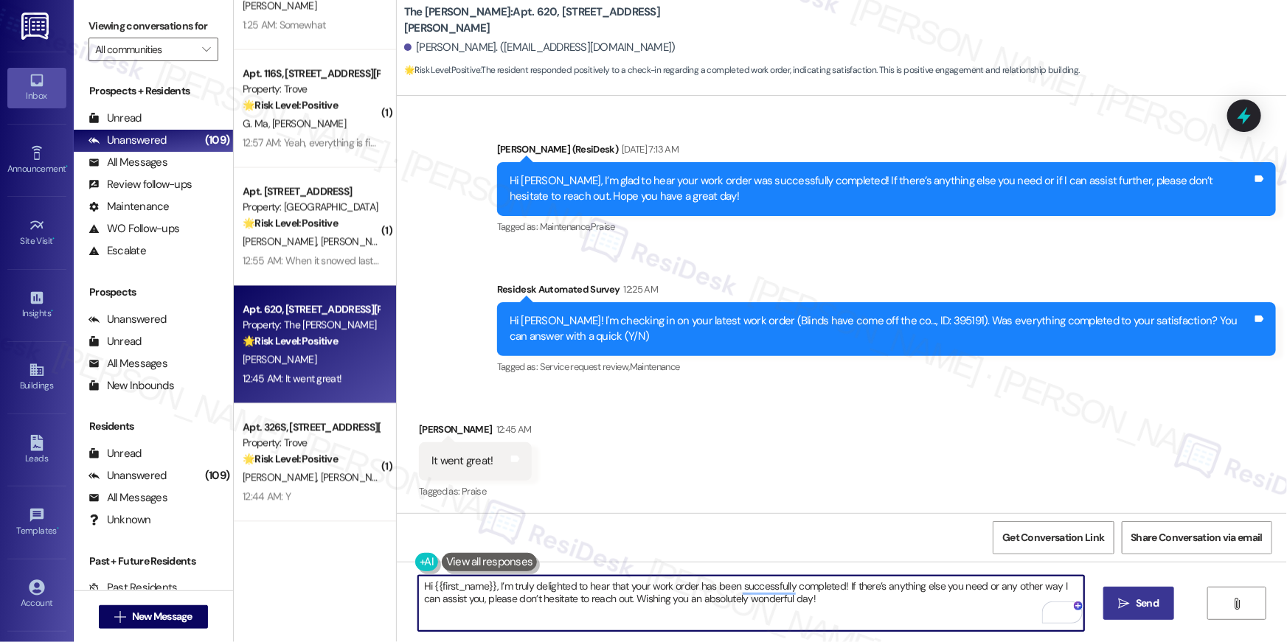
type textarea "Hi {{first_name}}, I’m truly delighted to hear that your work order has been su…"
click at [1134, 596] on span "Send" at bounding box center [1147, 603] width 29 height 15
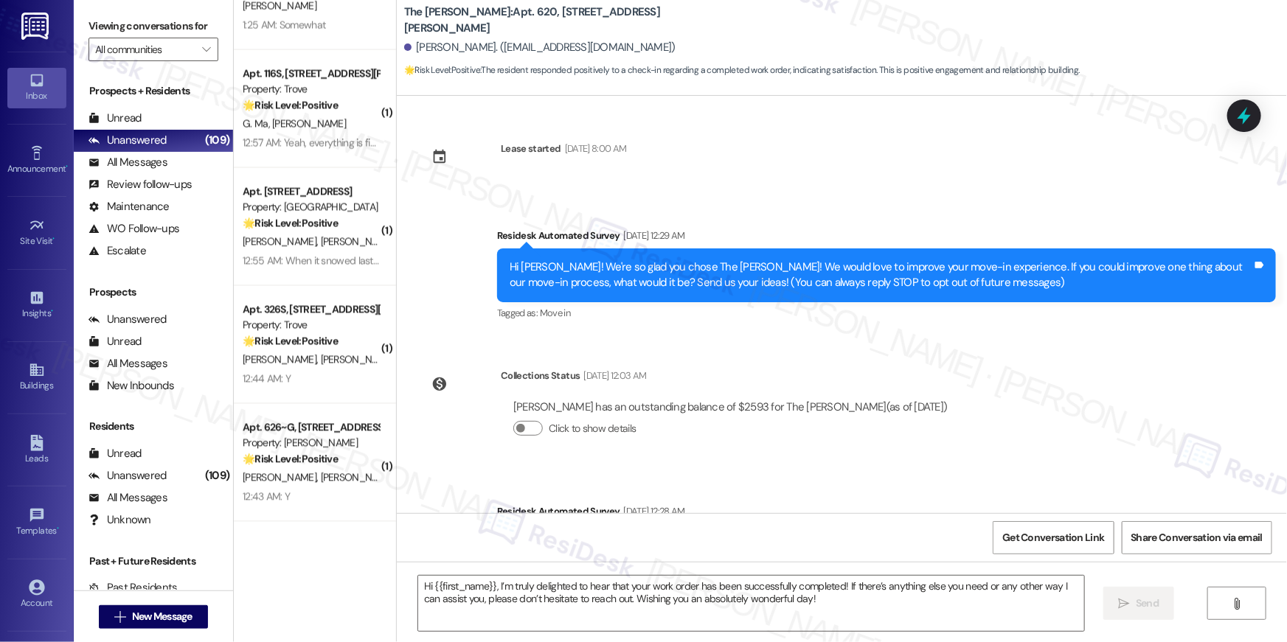
scroll to position [0, 0]
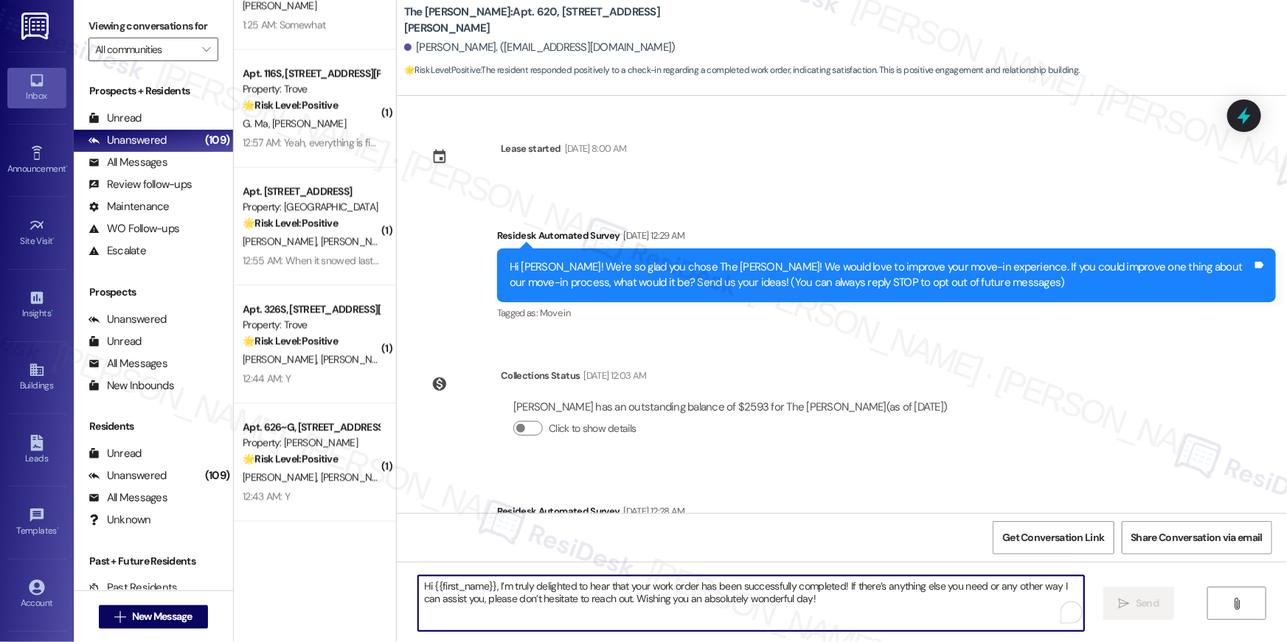
click at [936, 602] on textarea "Hi {{first_name}}, I’m truly delighted to hear that your work order has been su…" at bounding box center [751, 603] width 666 height 55
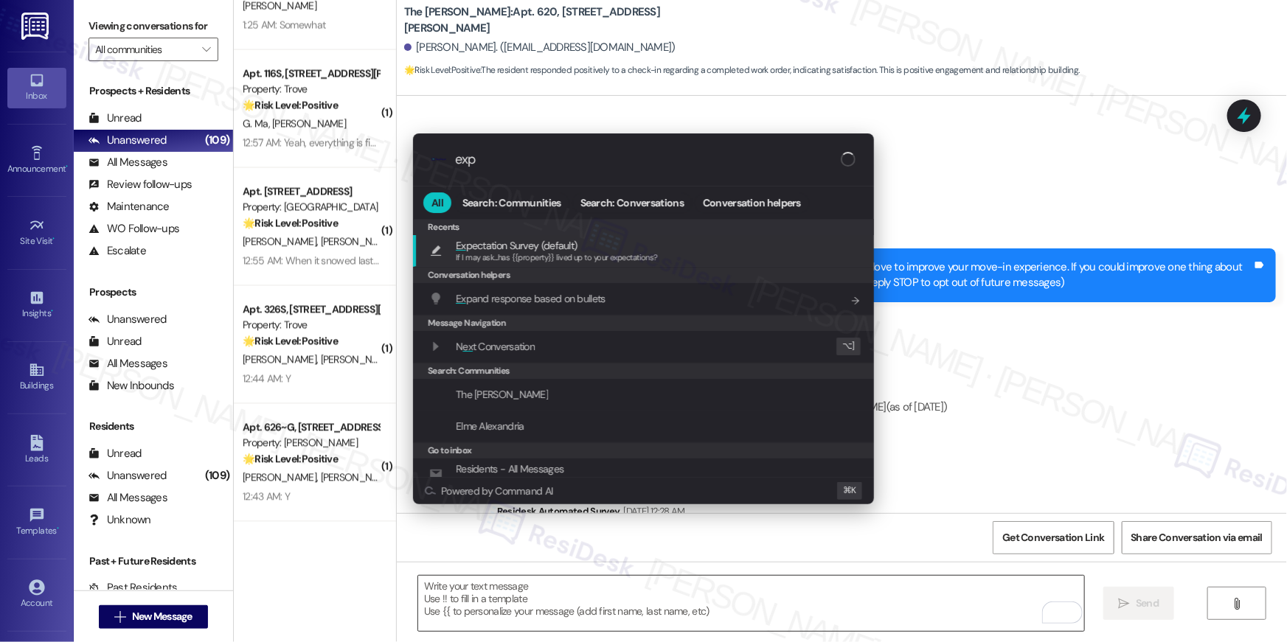
type input "expe"
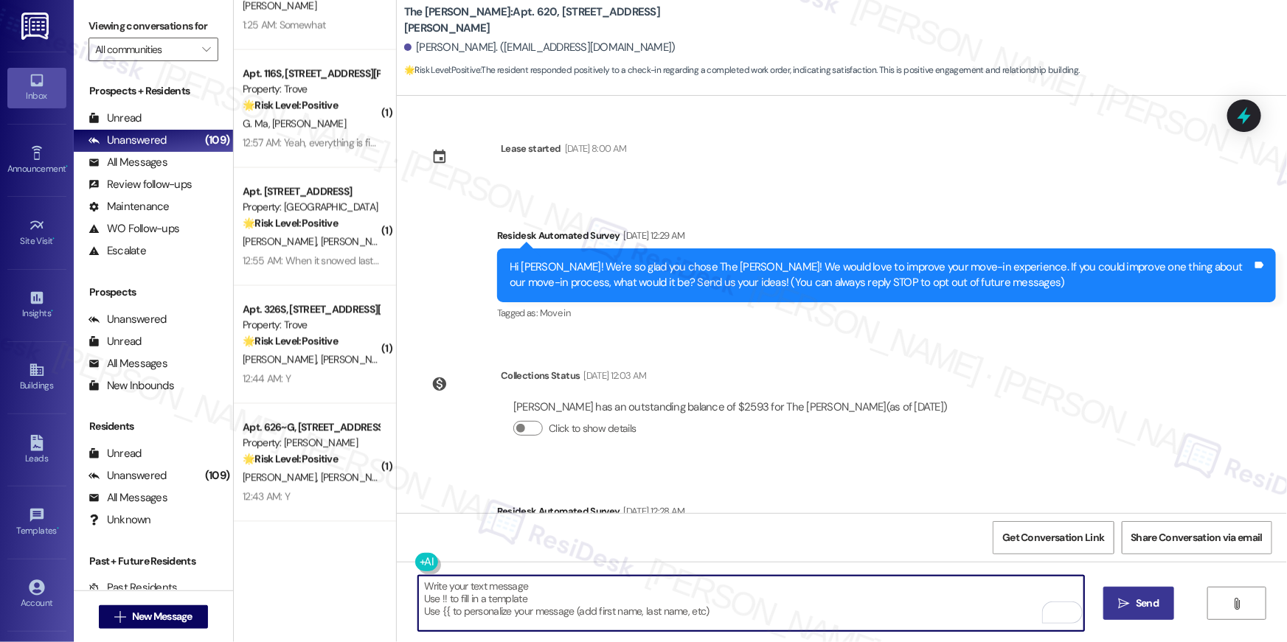
type textarea "If I may ask...has {{property}} lived up to your expectations?"
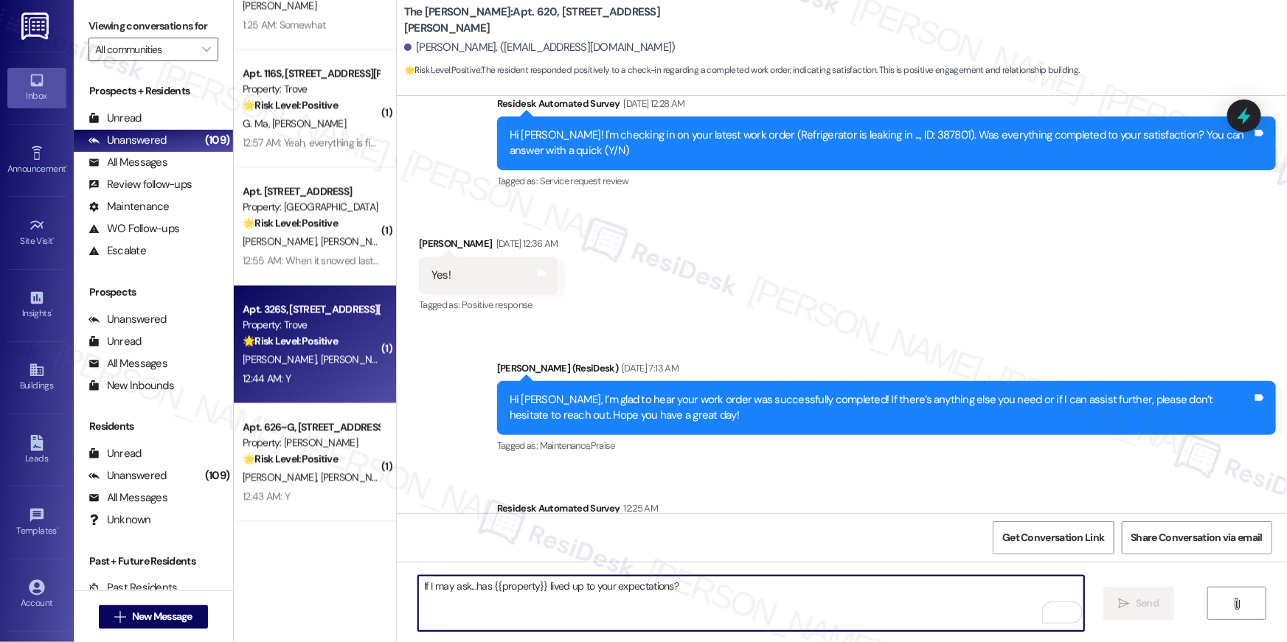
scroll to position [627, 0]
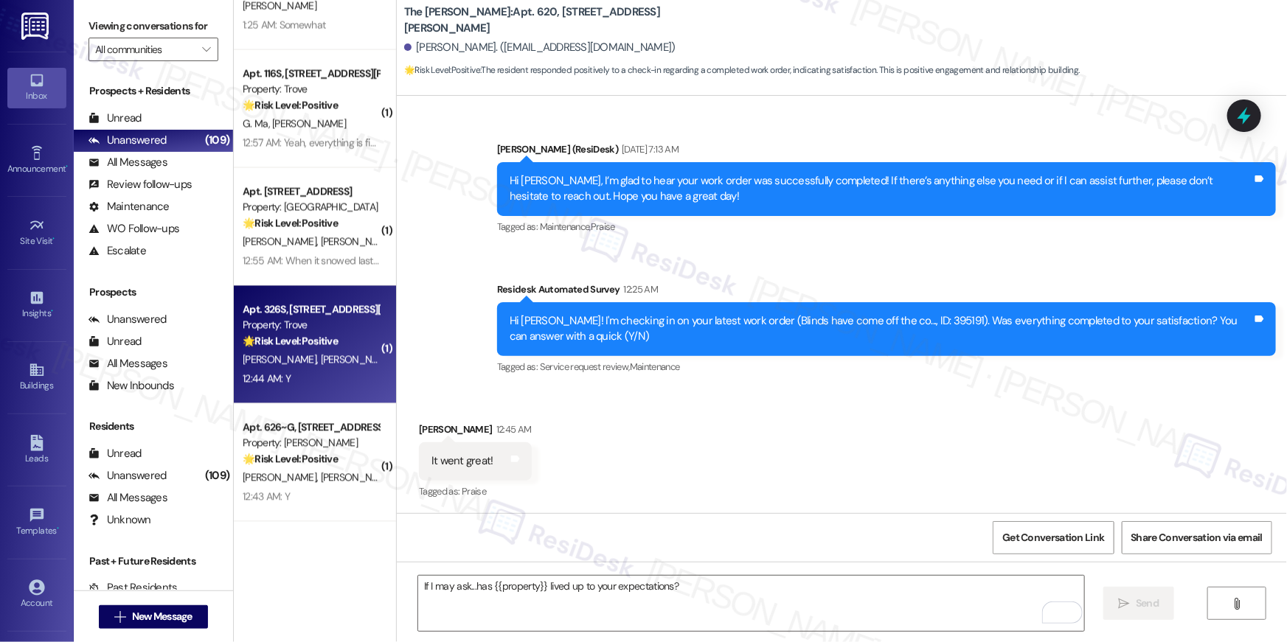
click at [308, 385] on div "12:44 AM: Y 12:44 AM: Y" at bounding box center [310, 379] width 139 height 18
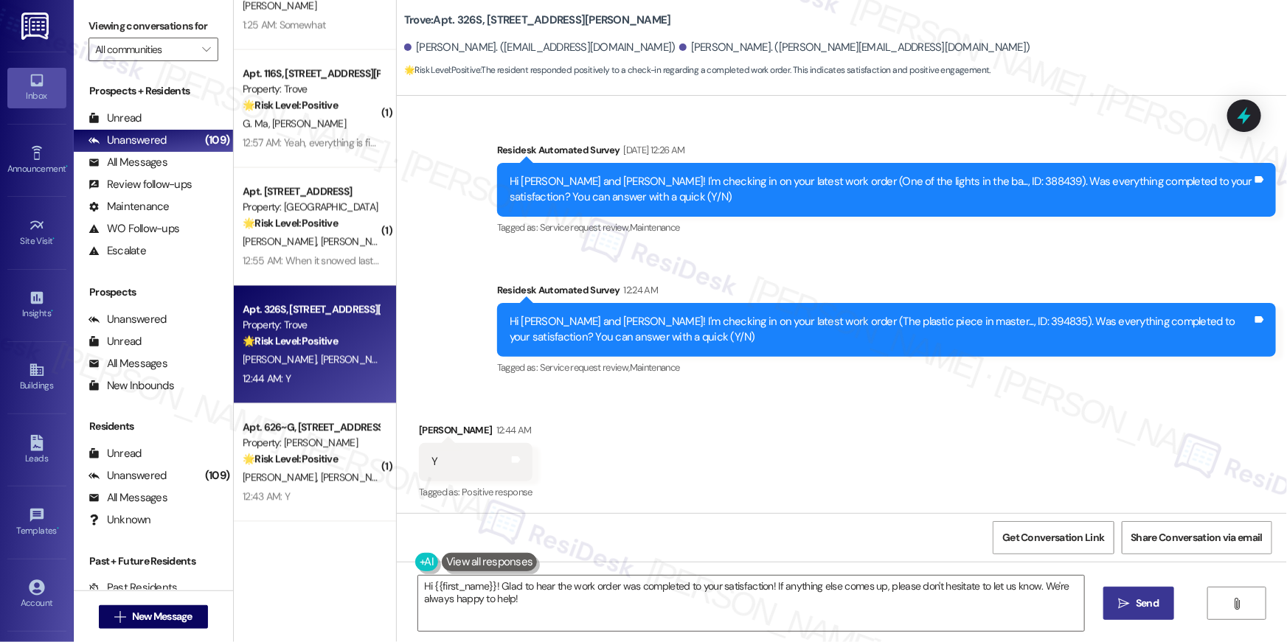
scroll to position [1064, 0]
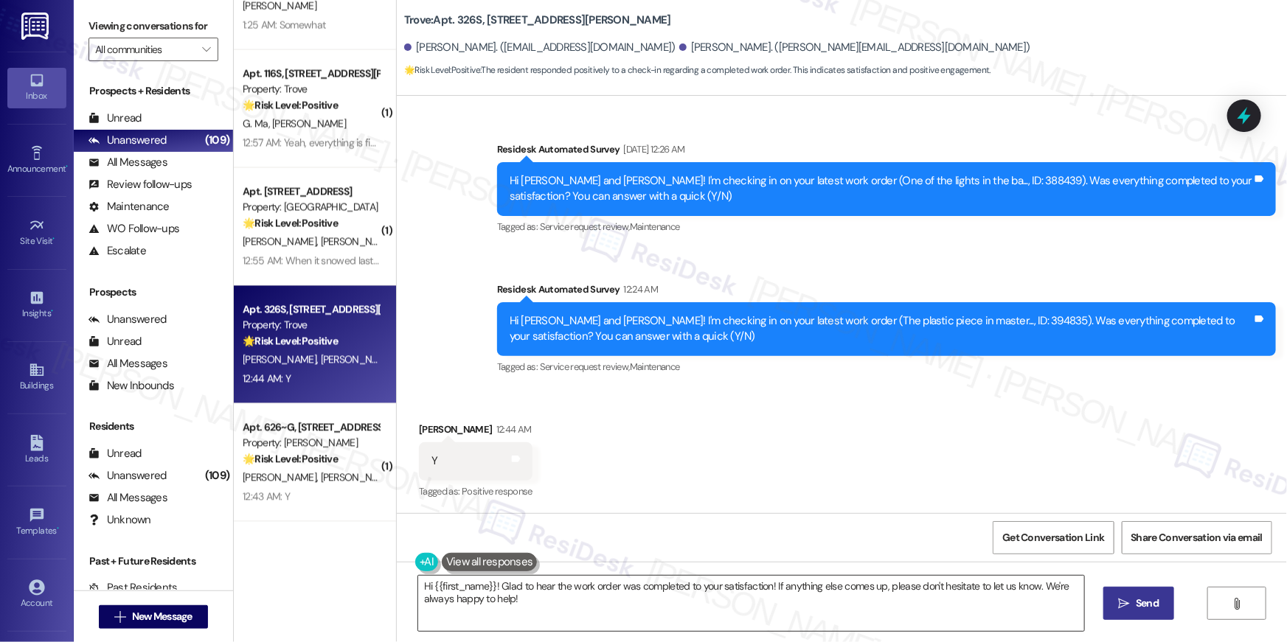
click at [743, 599] on textarea "Hi {{first_name}}! Glad to hear the work order was completed to your satisfacti…" at bounding box center [751, 603] width 666 height 55
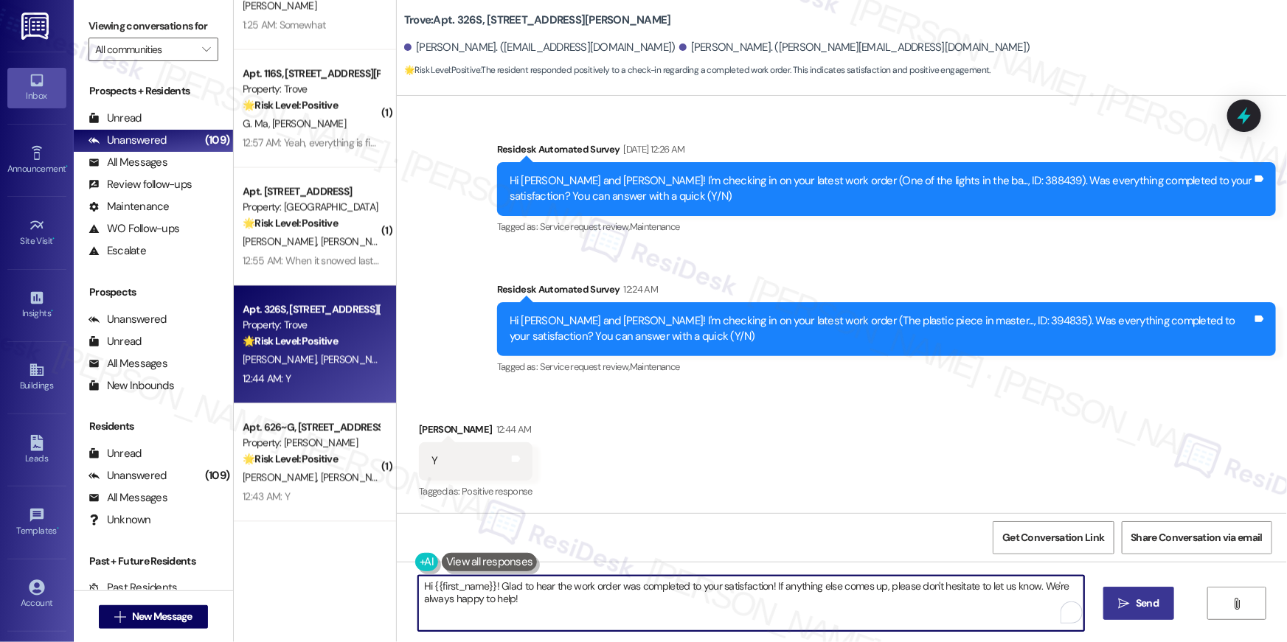
click at [1133, 608] on span "Send" at bounding box center [1147, 603] width 29 height 15
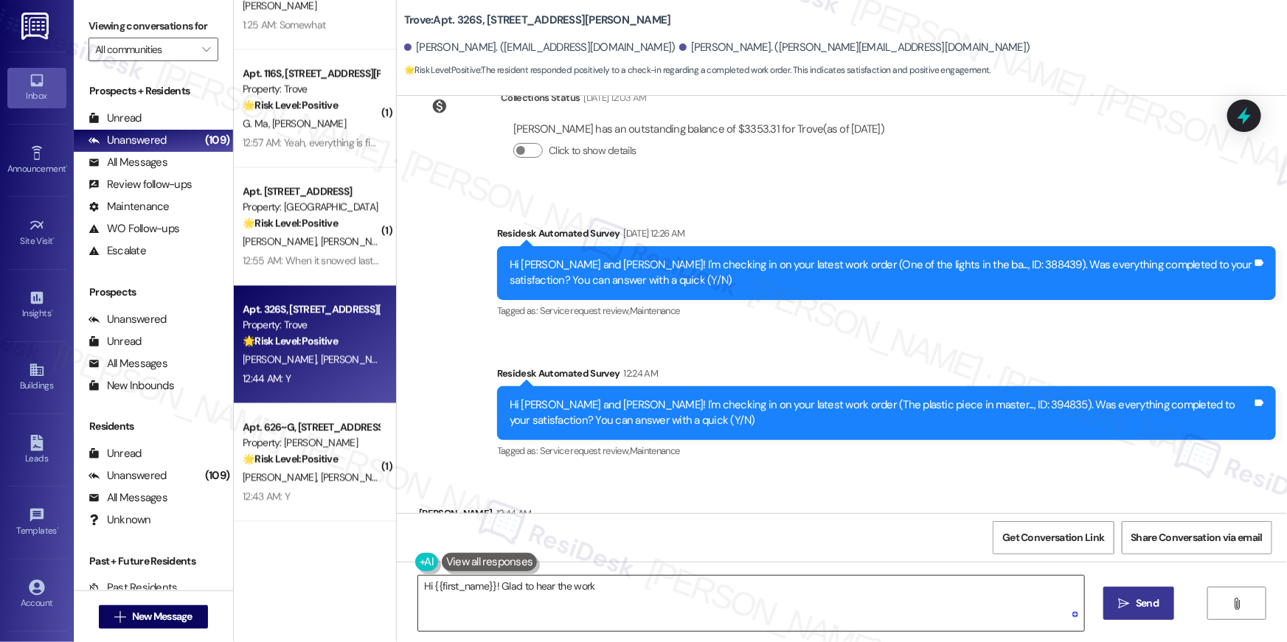
scroll to position [1063, 0]
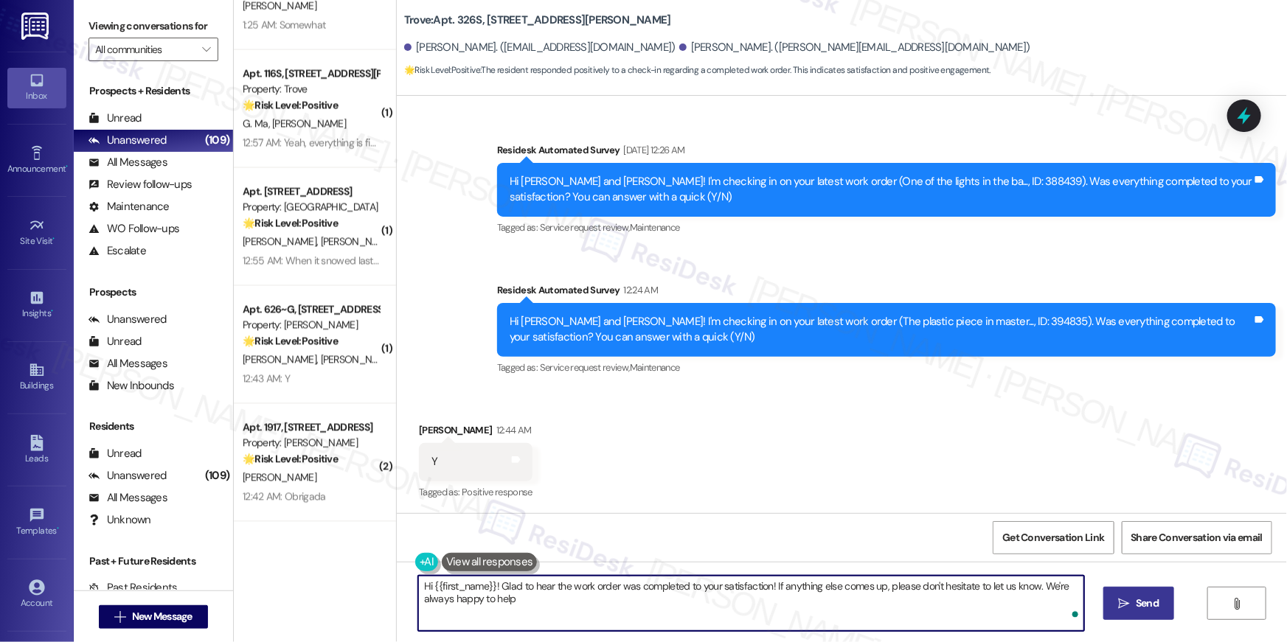
type textarea "Hi {{first_name}}! Glad to hear the work order was completed to your satisfacti…"
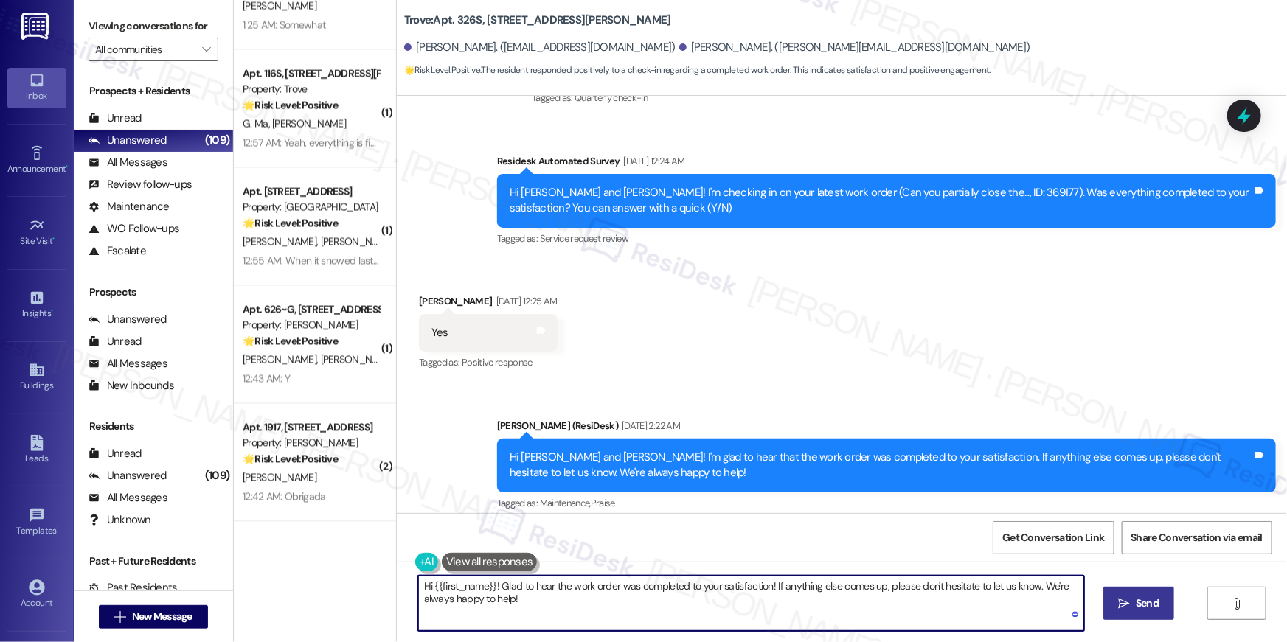
scroll to position [0, 0]
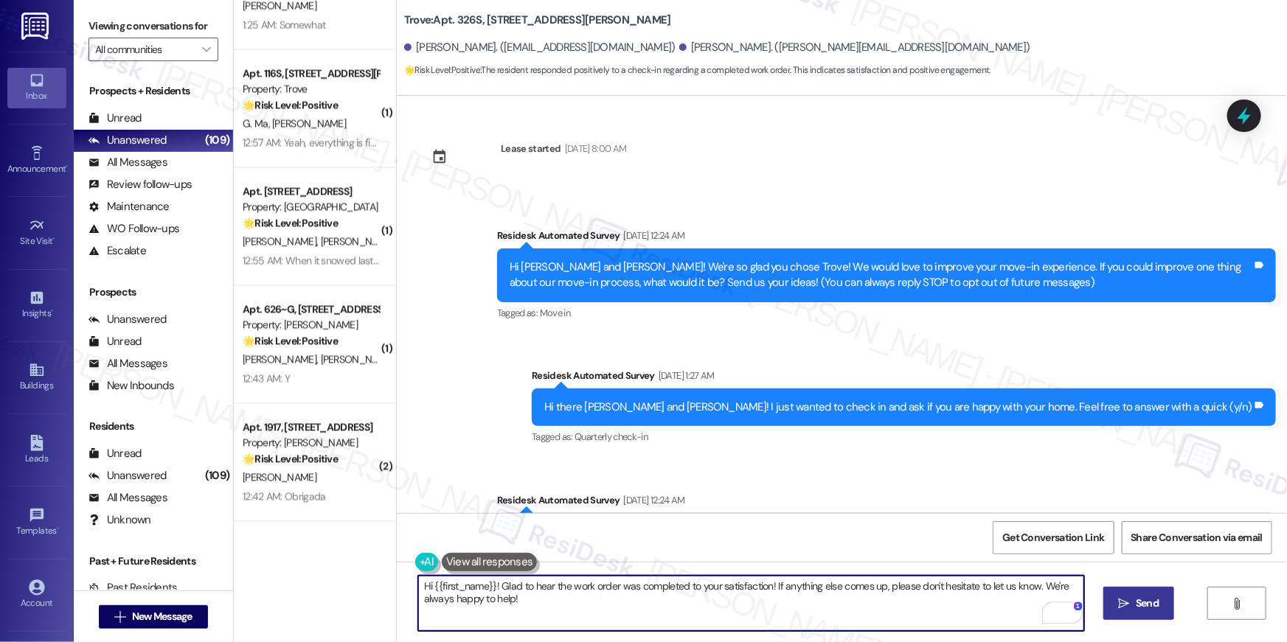
click at [902, 606] on textarea "Hi {{first_name}}! Glad to hear the work order was completed to your satisfacti…" at bounding box center [751, 603] width 666 height 55
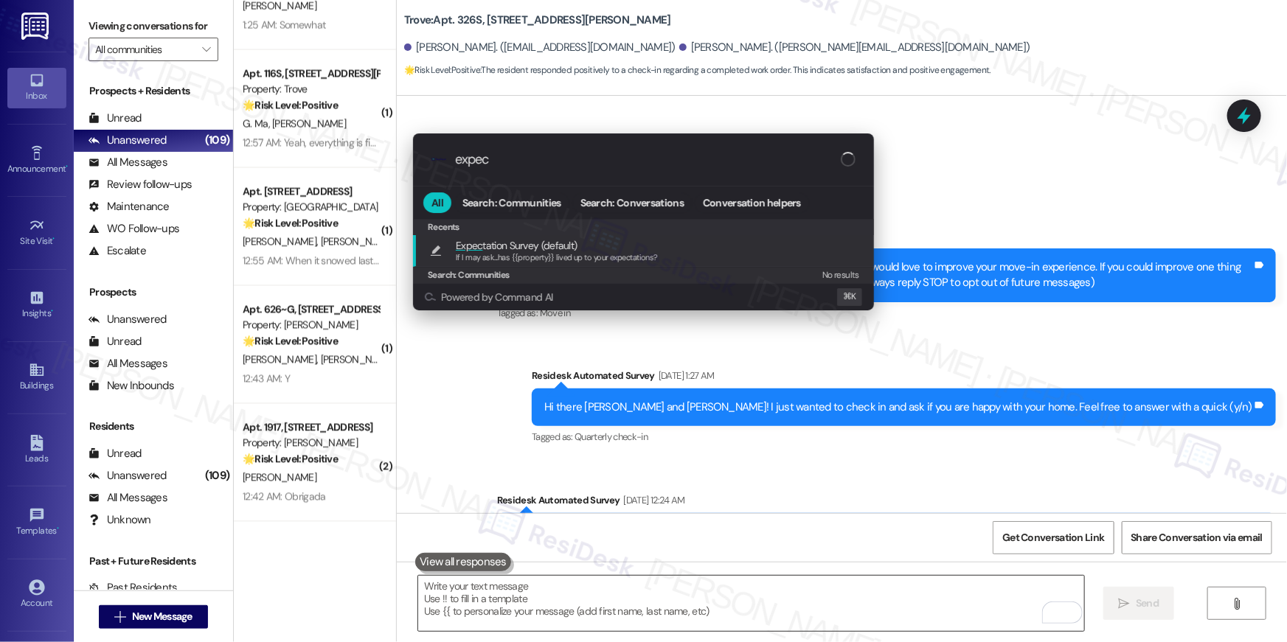
type input "expect"
type textarea "If I may ask...has {{property}} lived up to your expectations?"
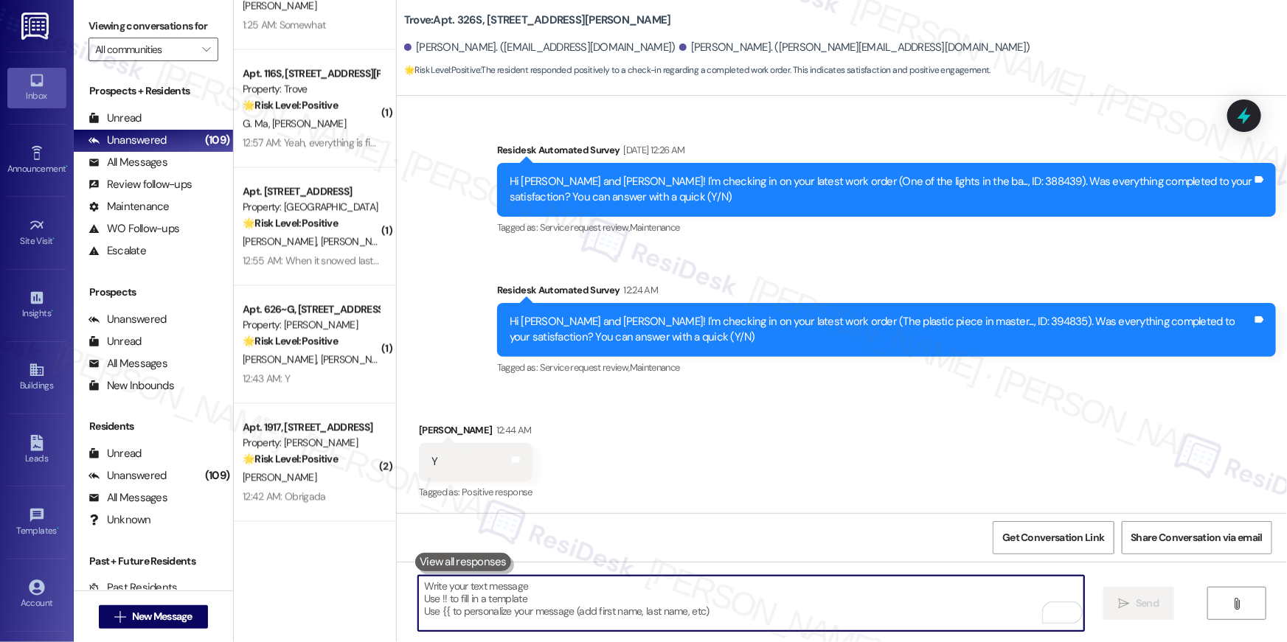
scroll to position [1285, 0]
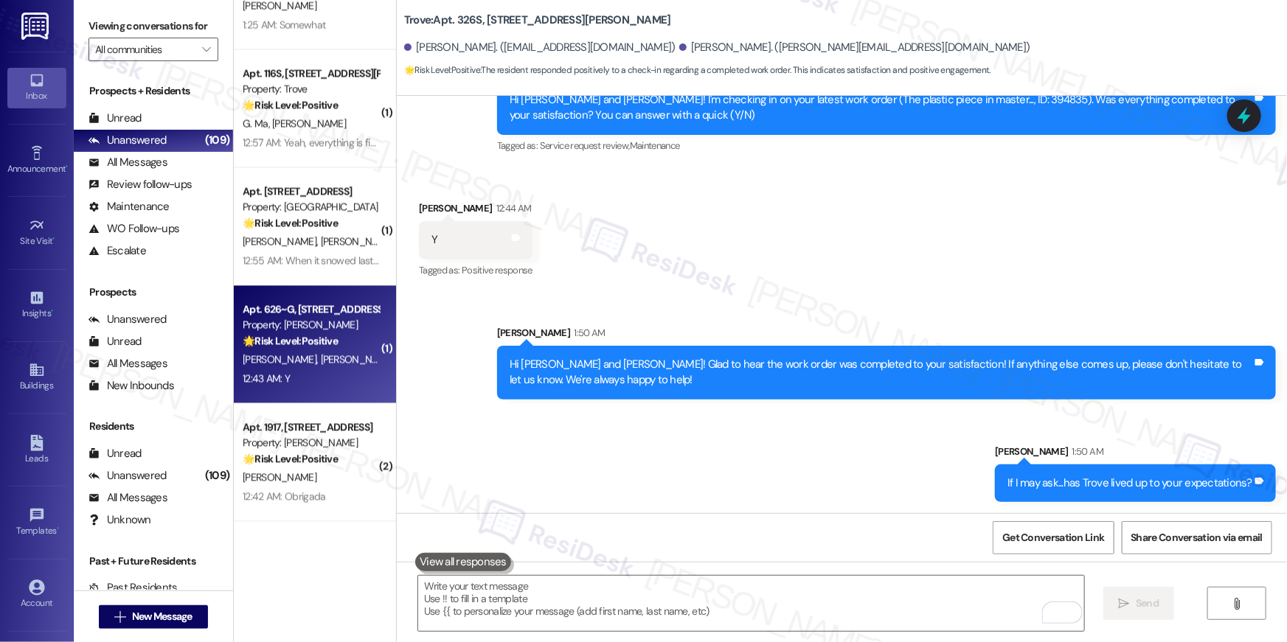
click at [319, 375] on div "12:43 AM: Y 12:43 AM: Y" at bounding box center [310, 379] width 139 height 18
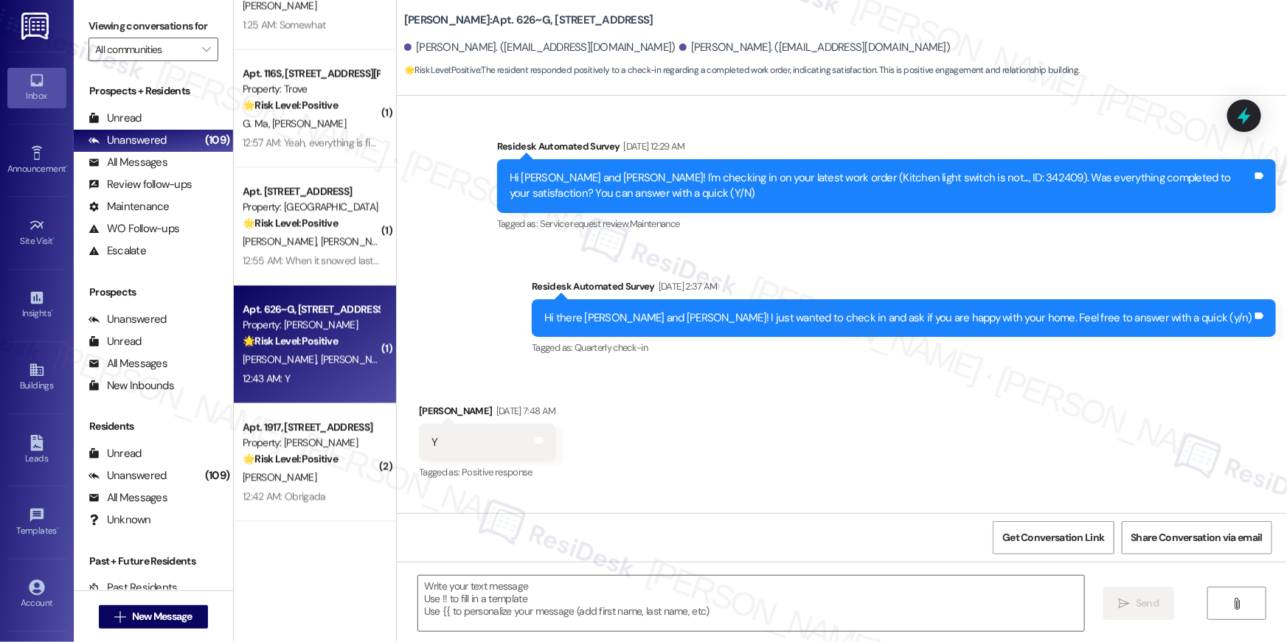
type textarea "Fetching suggested responses. Please feel free to read through the conversation…"
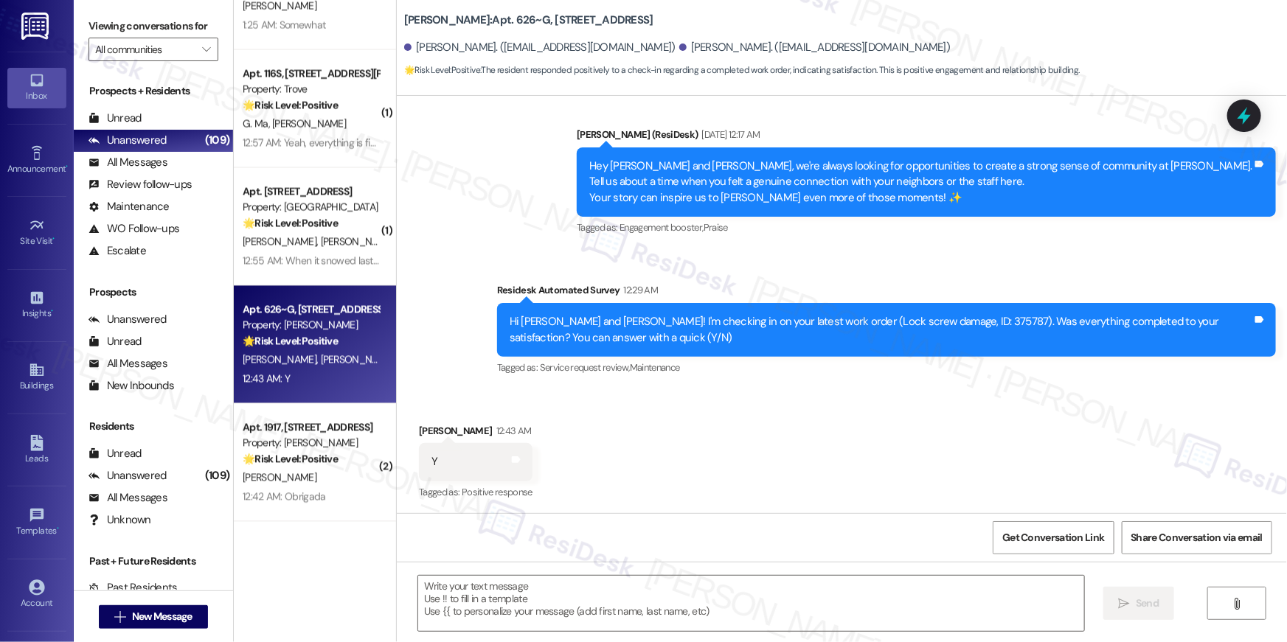
scroll to position [1262, 0]
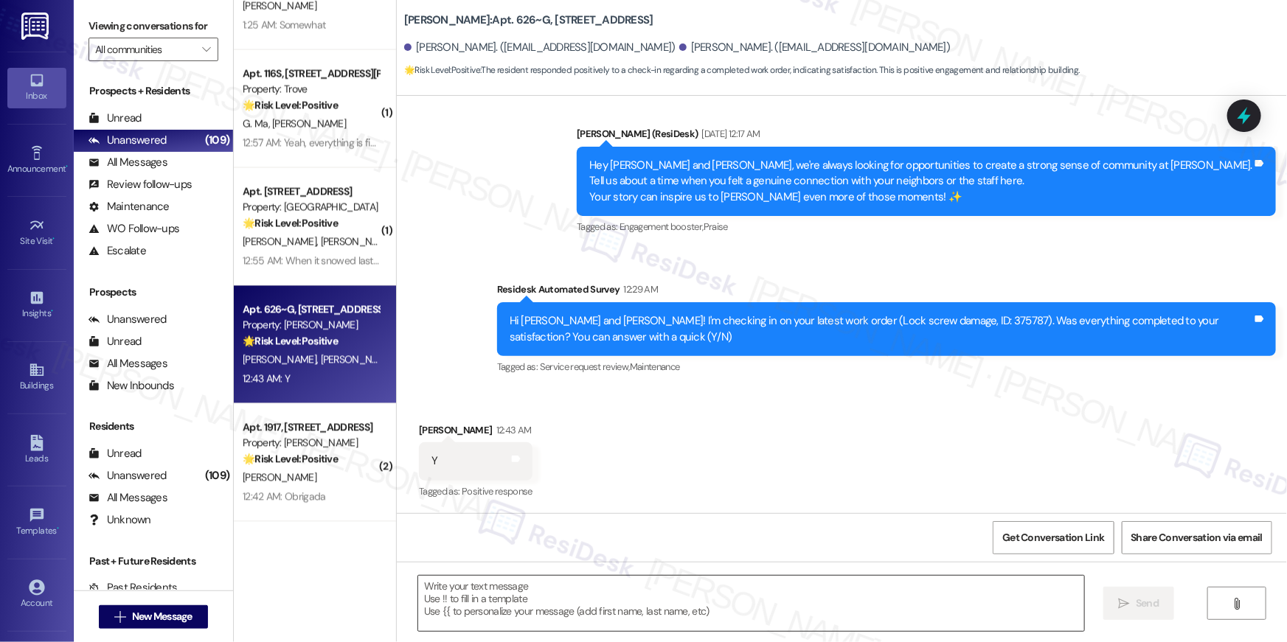
click at [793, 625] on textarea at bounding box center [751, 603] width 666 height 55
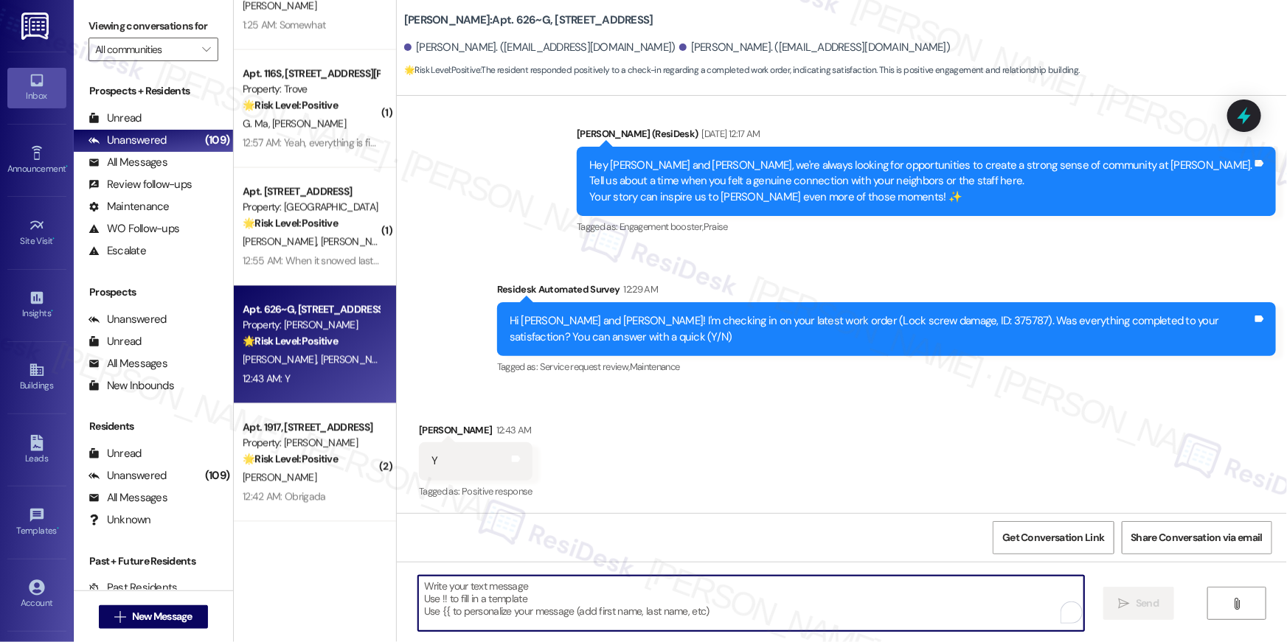
paste textarea "Hi {{first_name}}, I’m truly delighted to hear that your work order has been su…"
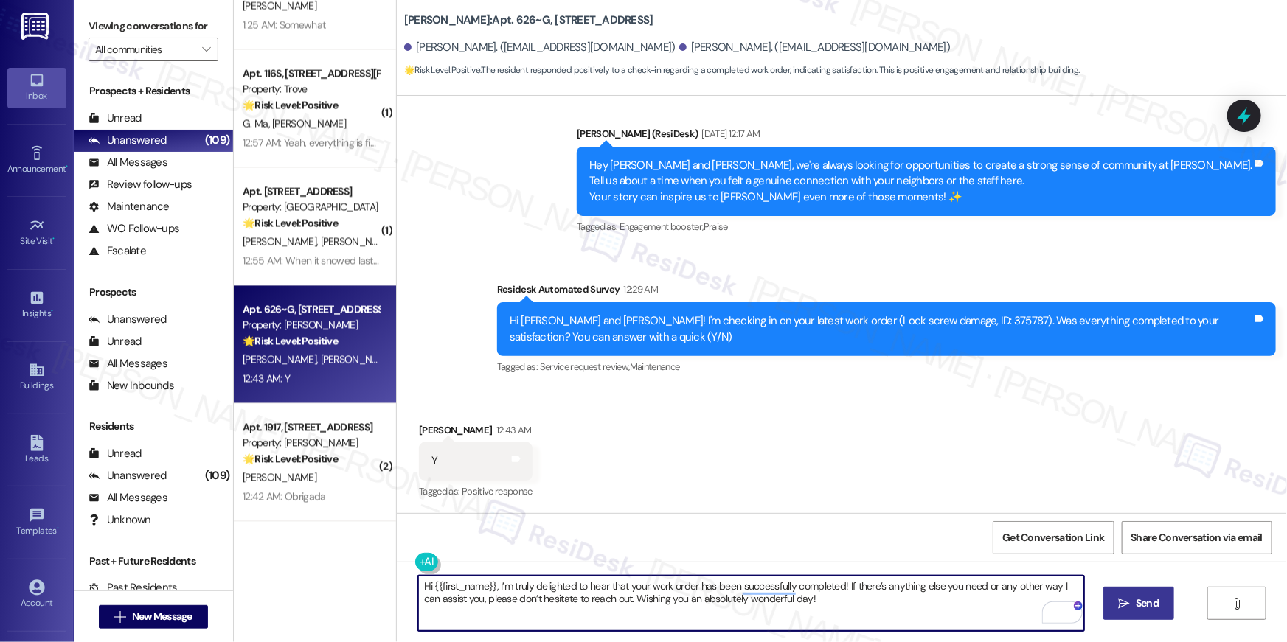
type textarea "Hi {{first_name}}, I’m truly delighted to hear that your work order has been su…"
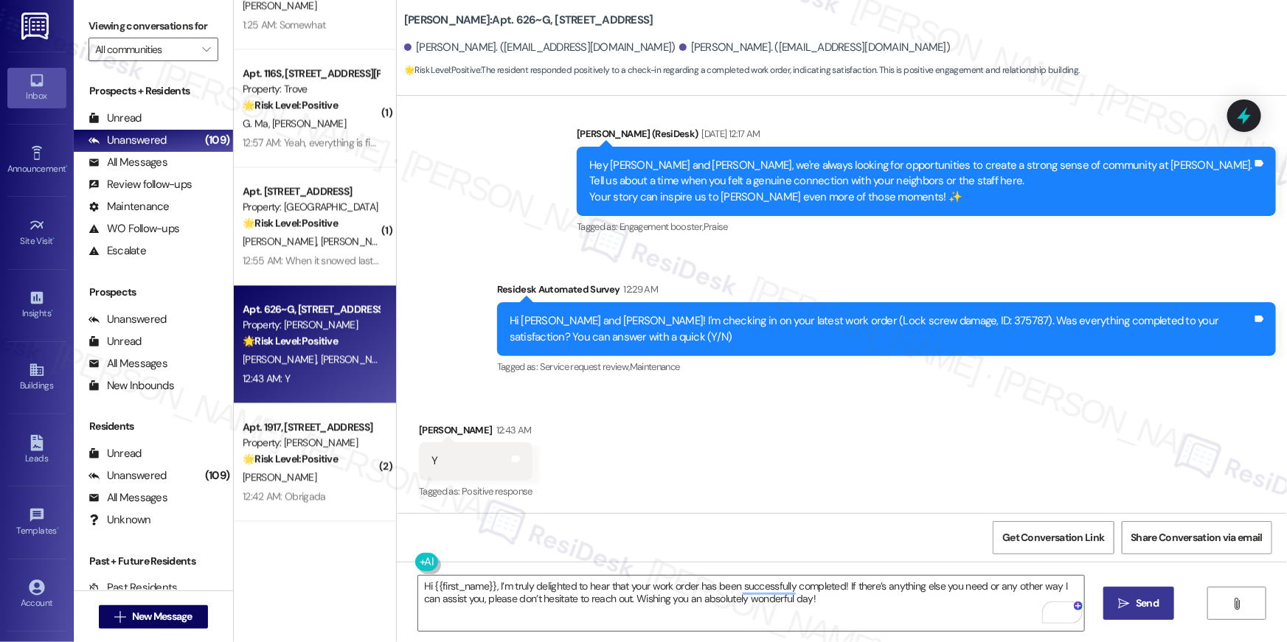
click at [1123, 606] on icon "" at bounding box center [1124, 604] width 11 height 12
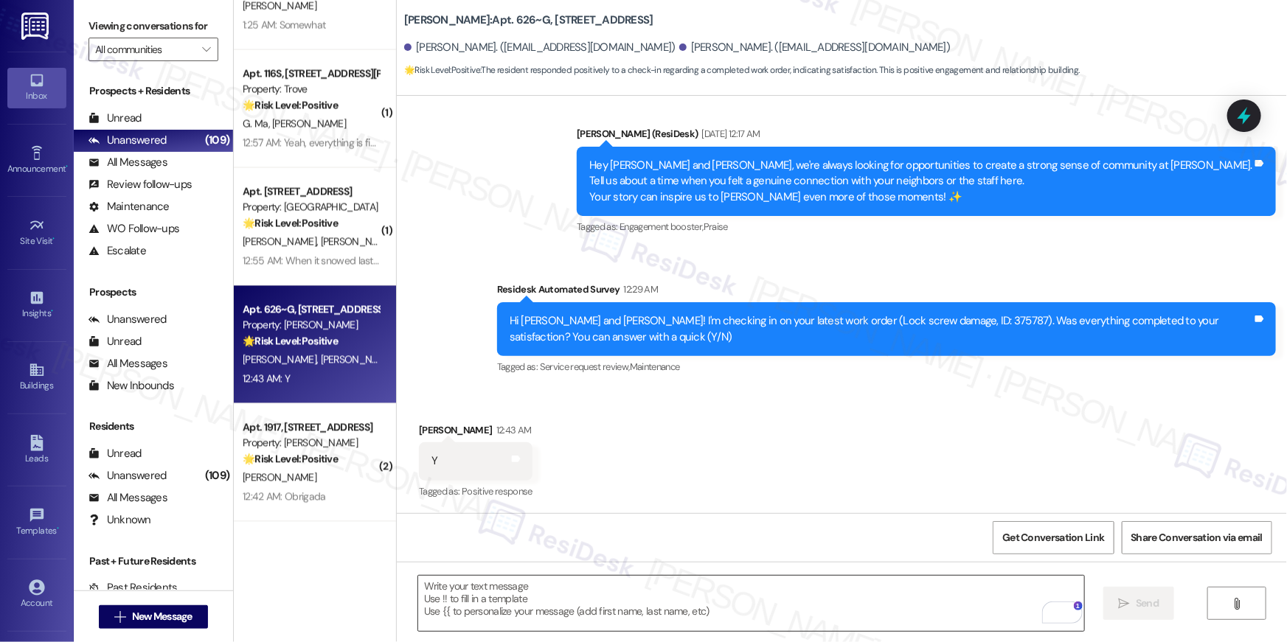
scroll to position [1261, 0]
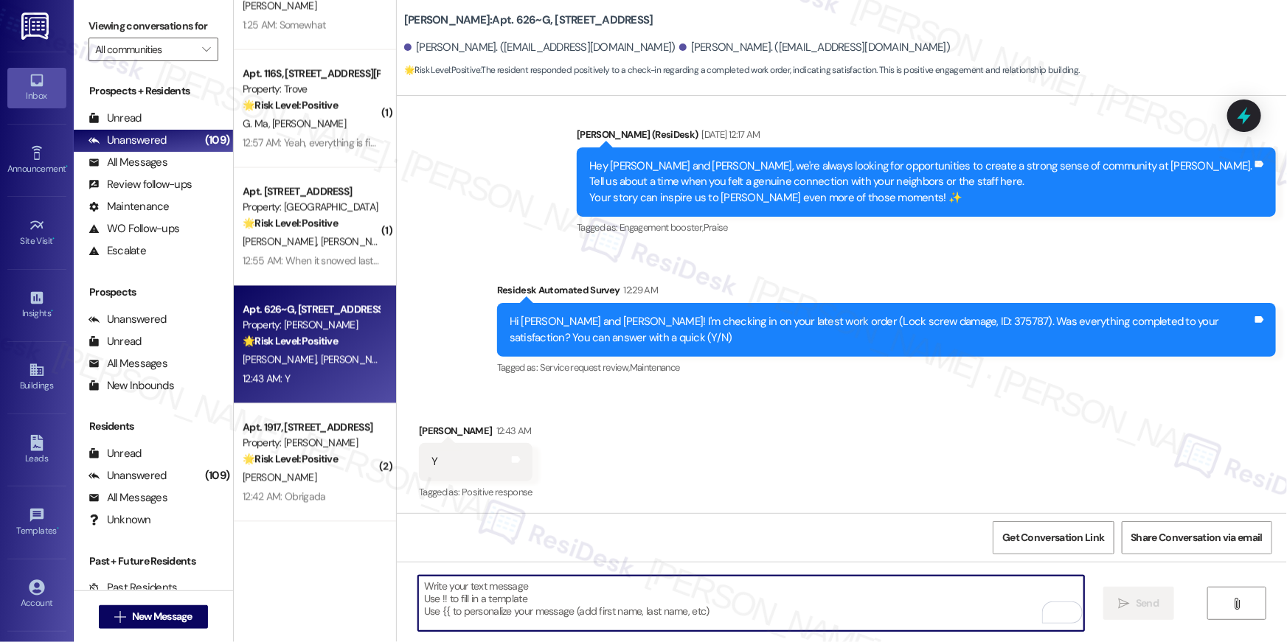
click at [893, 617] on textarea "To enrich screen reader interactions, please activate Accessibility in Grammarl…" at bounding box center [751, 603] width 666 height 55
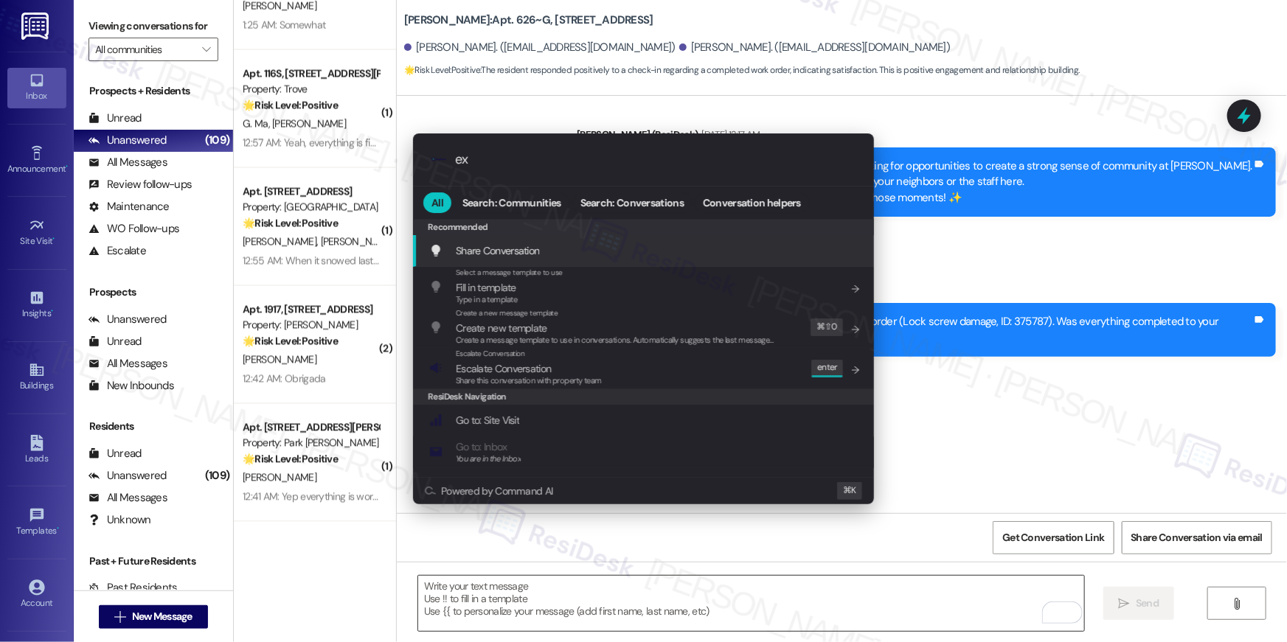
type input "exp"
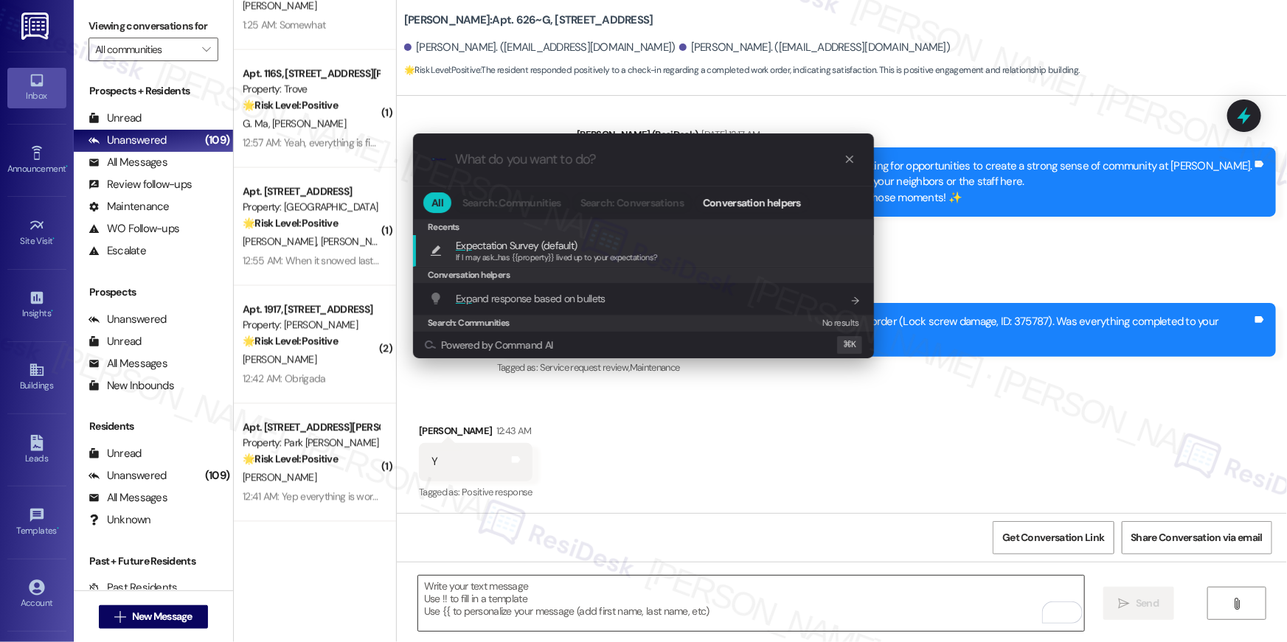
type textarea "If I may ask...has {{property}} lived up to your expectations?"
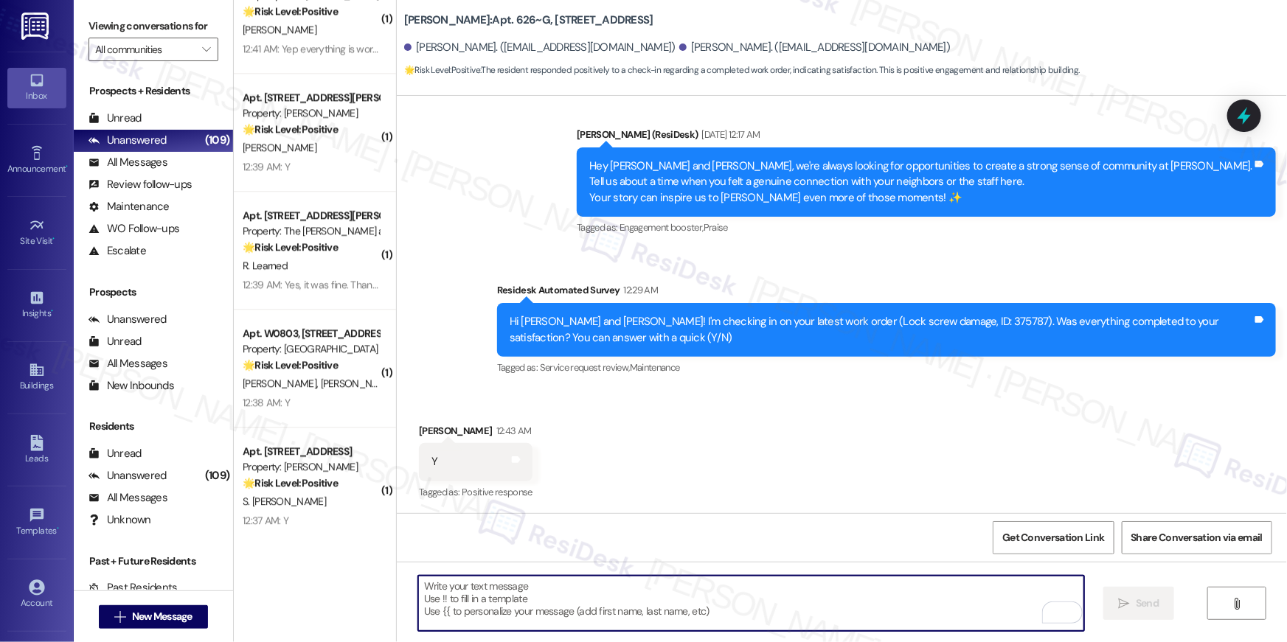
scroll to position [1876, 0]
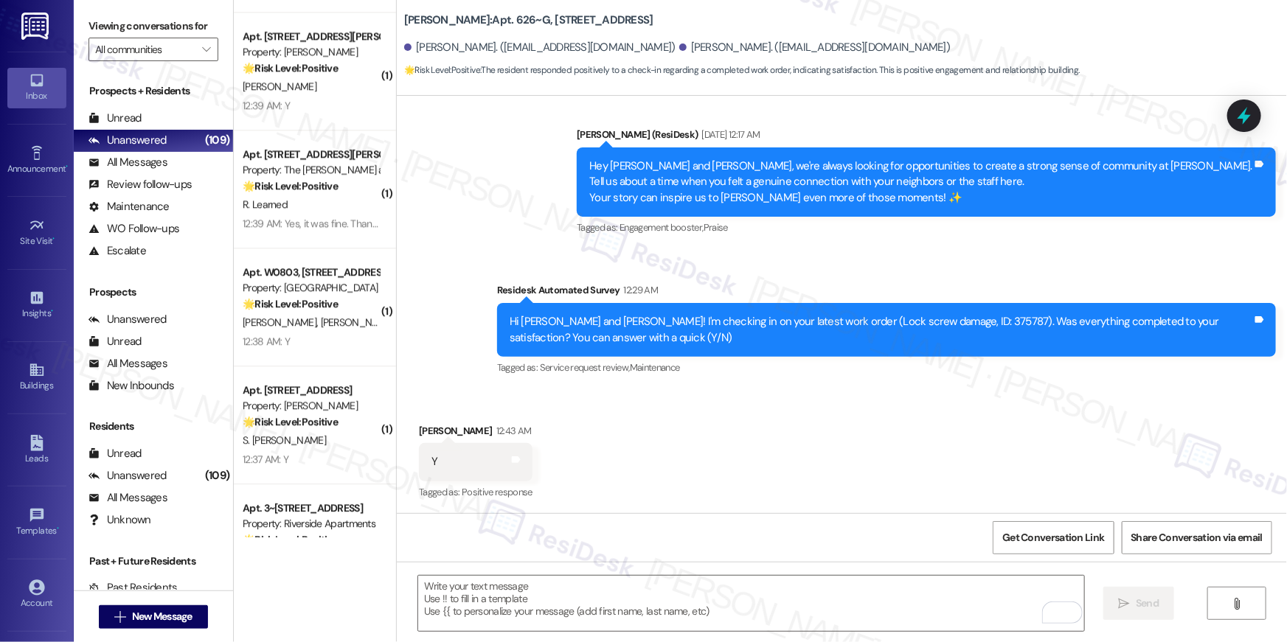
click at [398, 316] on span "S. Ferguson" at bounding box center [435, 322] width 74 height 13
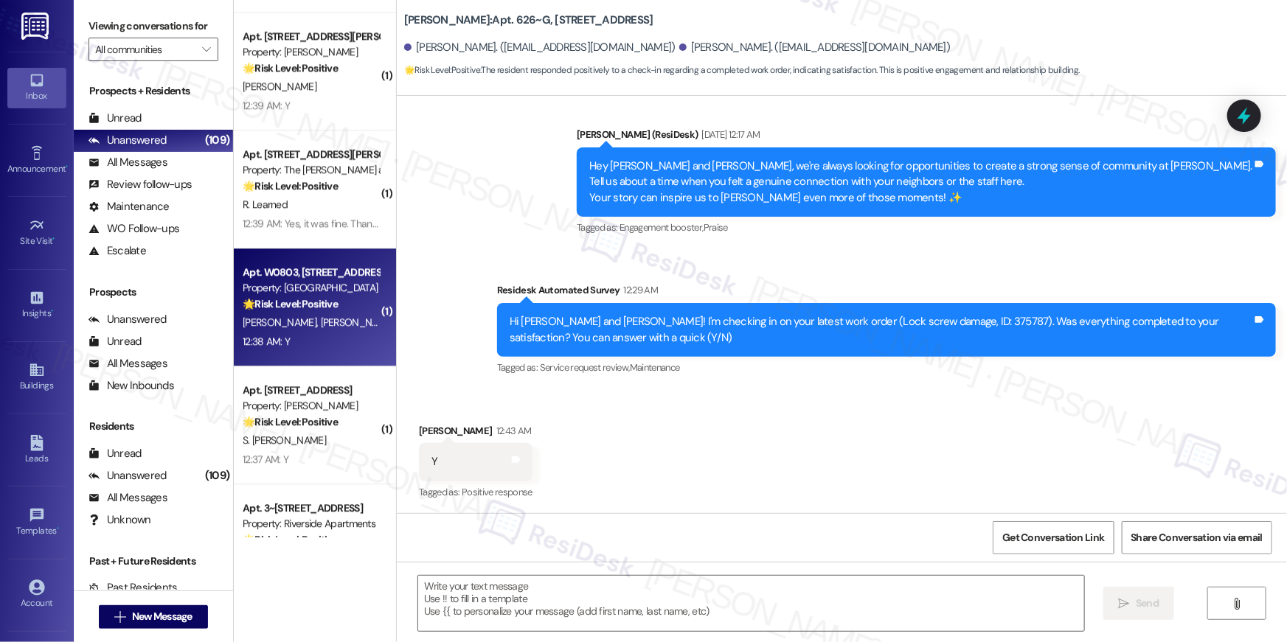
type textarea "Fetching suggested responses. Please feel free to read through the conversation…"
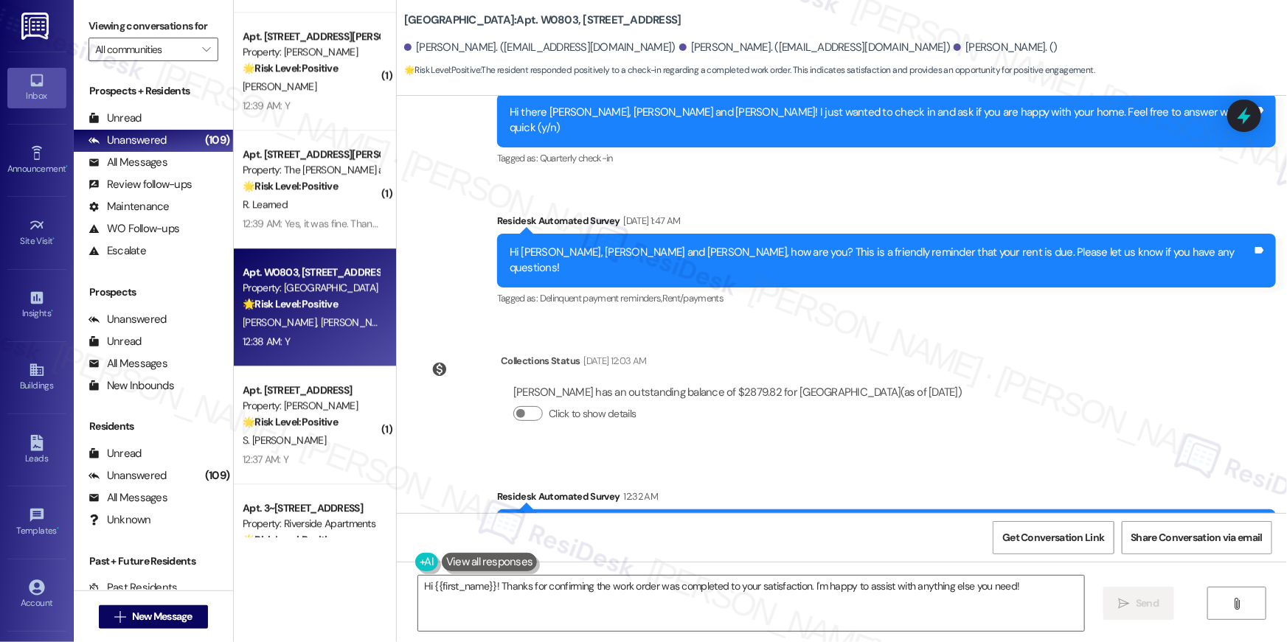
scroll to position [7315, 0]
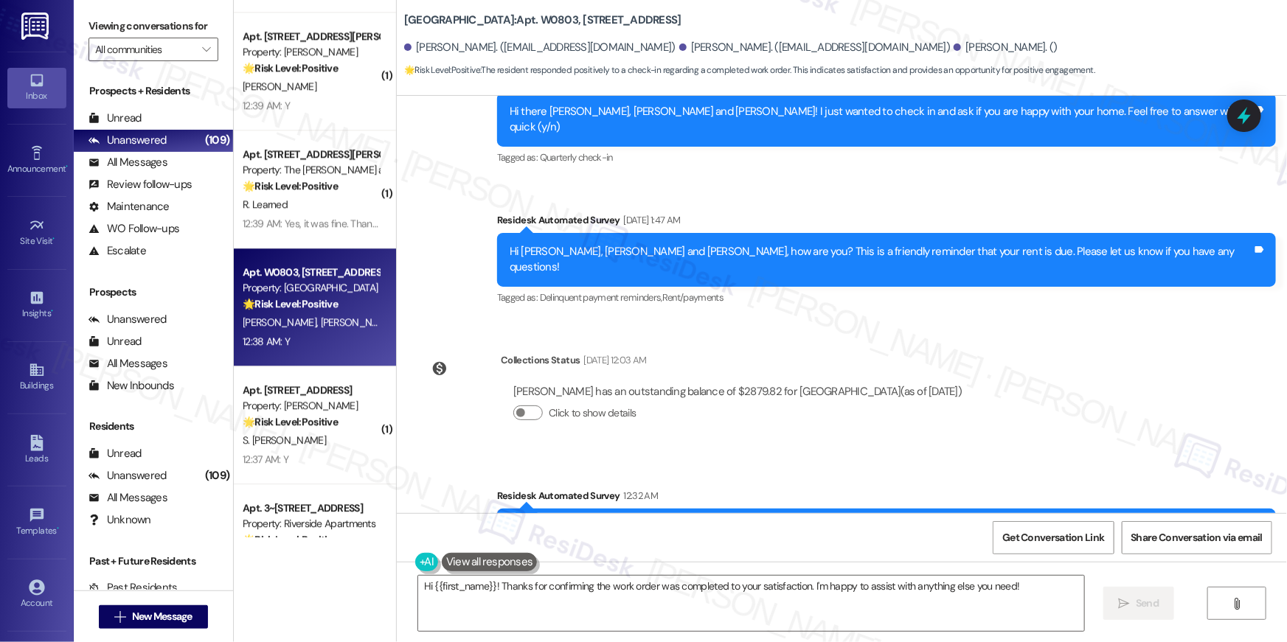
click at [806, 572] on div "Hi {{first_name}}! Thanks for confirming the work order was completed to your s…" at bounding box center [842, 617] width 890 height 111
click at [814, 591] on textarea "Hi {{first_name}}! Thanks for confirming the work order was completed to your s…" at bounding box center [751, 603] width 666 height 55
click at [1250, 611] on button "" at bounding box center [1236, 603] width 59 height 33
click at [515, 596] on textarea "Hi {{first_name}}! Thanks for confirming the work order was completed to your s…" at bounding box center [751, 603] width 666 height 55
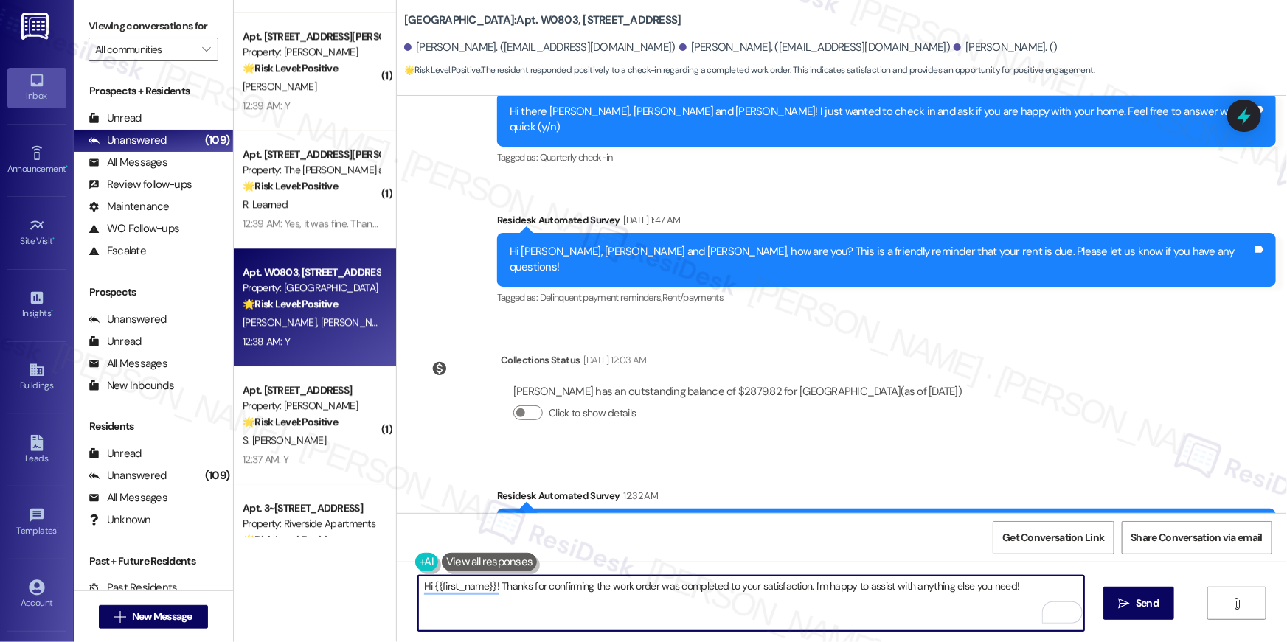
click at [464, 595] on textarea "Hi {{first_name}}! Thanks for confirming the work order was completed to your s…" at bounding box center [751, 603] width 666 height 55
click at [465, 595] on textarea "Hi {{first_name}}! Thanks for confirming the work order was completed to your s…" at bounding box center [751, 603] width 666 height 55
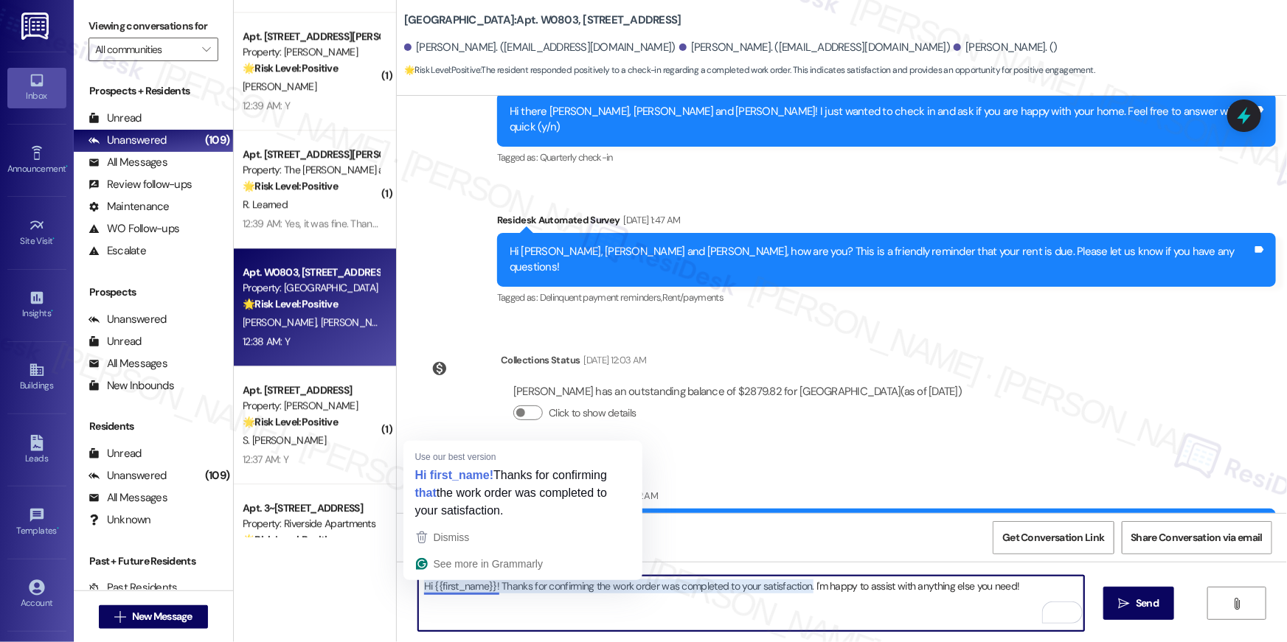
drag, startPoint x: 493, startPoint y: 590, endPoint x: 431, endPoint y: 589, distance: 62.0
click at [431, 589] on textarea "Hi {{first_name}}! Thanks for confirming the work order was completed to your s…" at bounding box center [751, 603] width 666 height 55
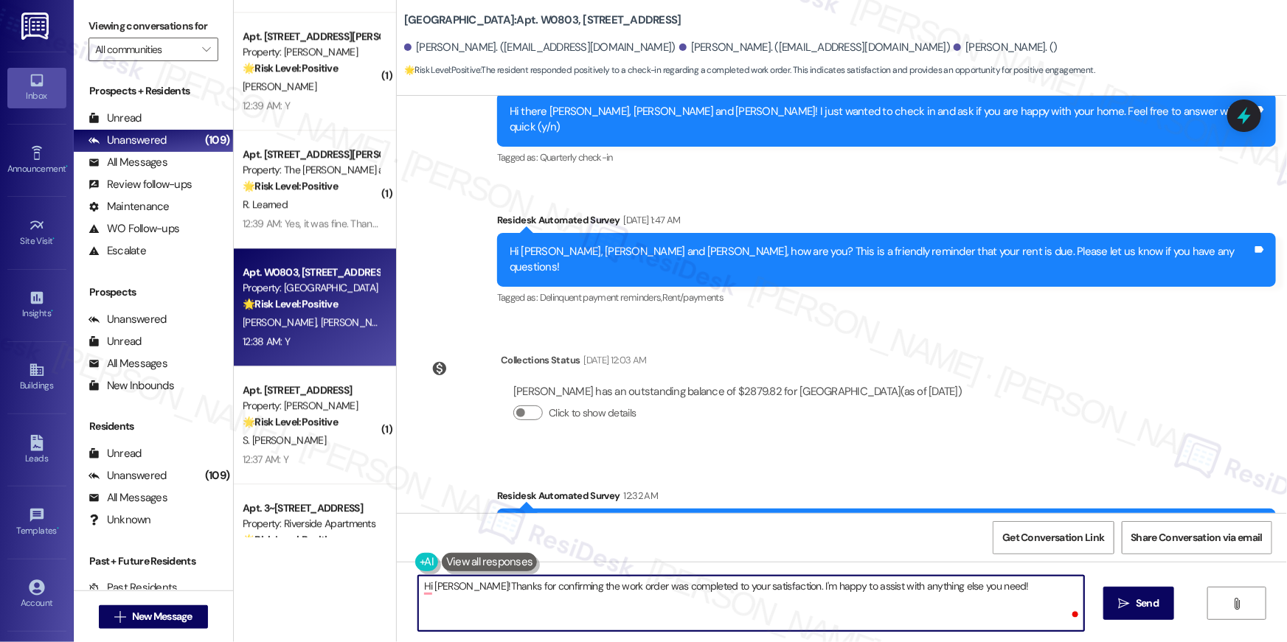
type textarea "Hi Anton! Thanks for confirming the work order was completed to your satisfacti…"
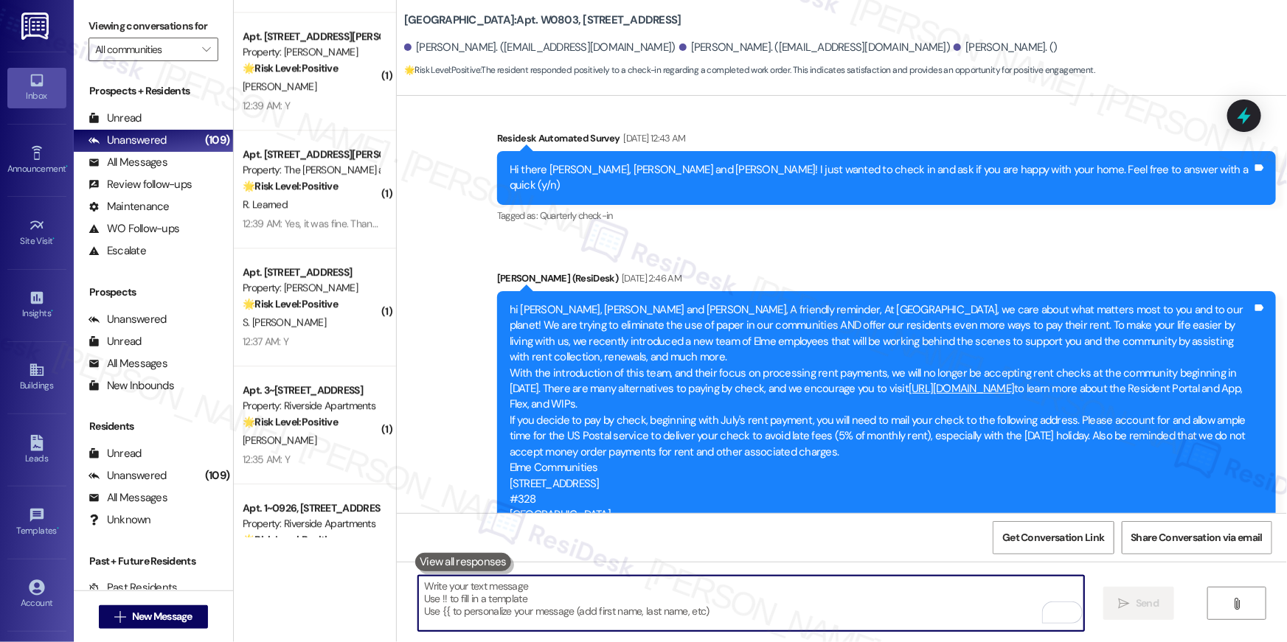
scroll to position [0, 0]
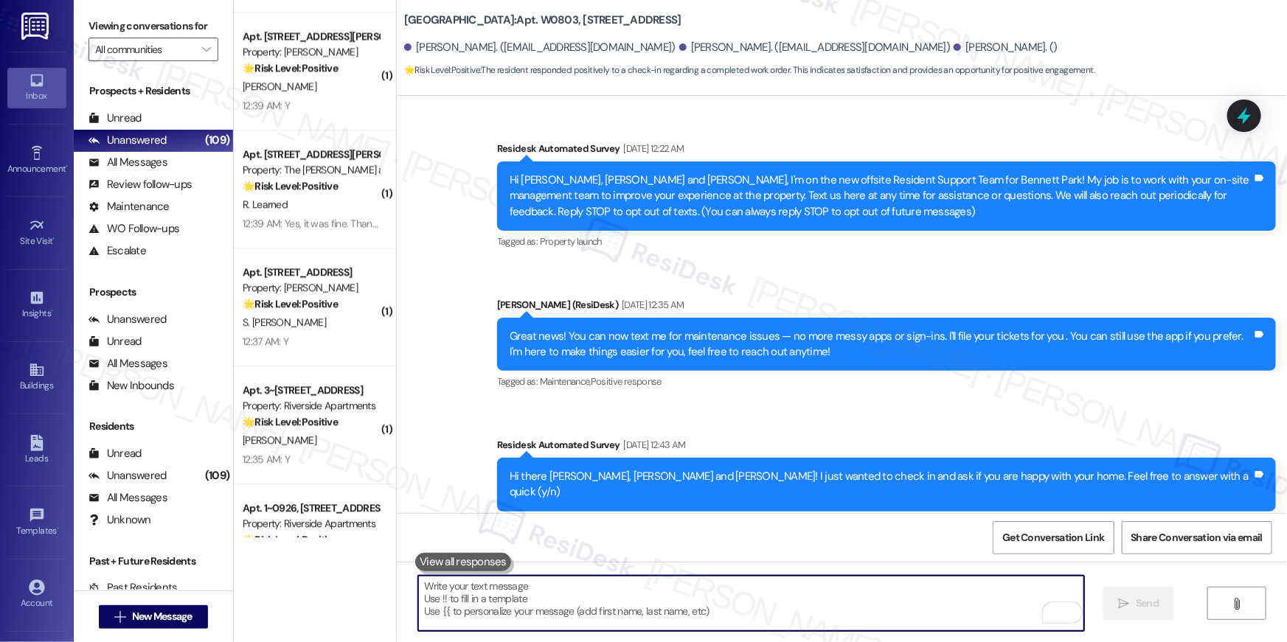
click at [800, 595] on textarea "To enrich screen reader interactions, please activate Accessibility in Grammarl…" at bounding box center [751, 603] width 666 height 55
paste textarea "I hope you don’t mind me asking a quick favor—would you be willing to leave us …"
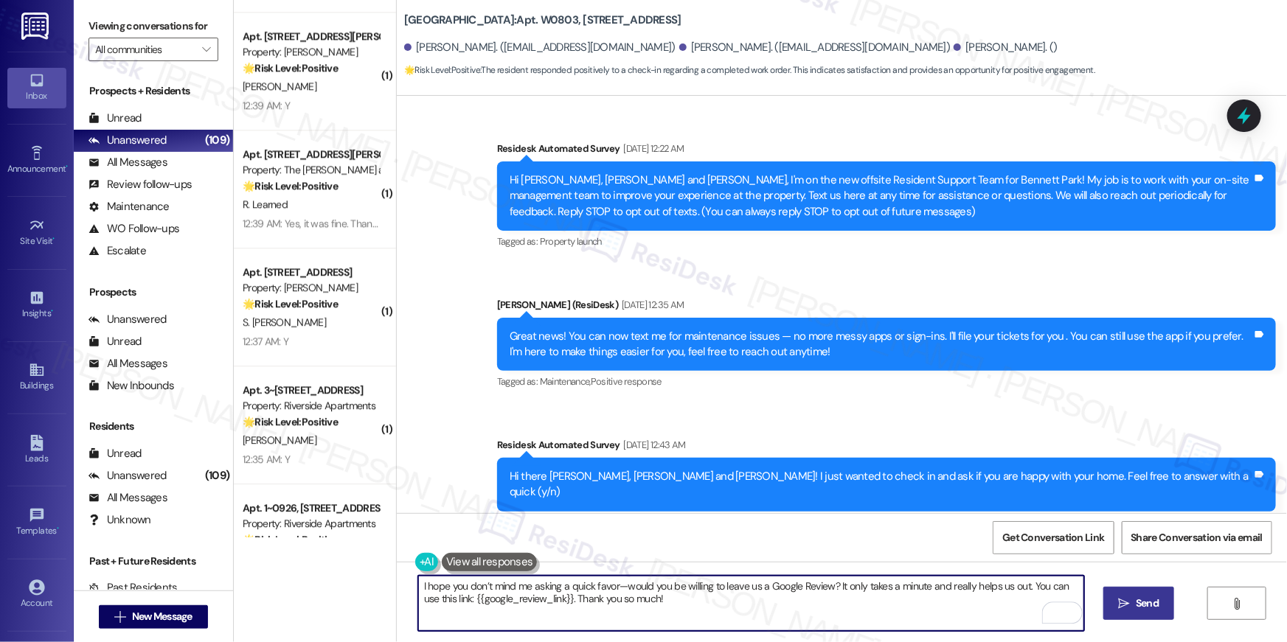
type textarea "I hope you don’t mind me asking a quick favor—would you be willing to leave us …"
click at [1161, 605] on span "Send" at bounding box center [1147, 603] width 29 height 15
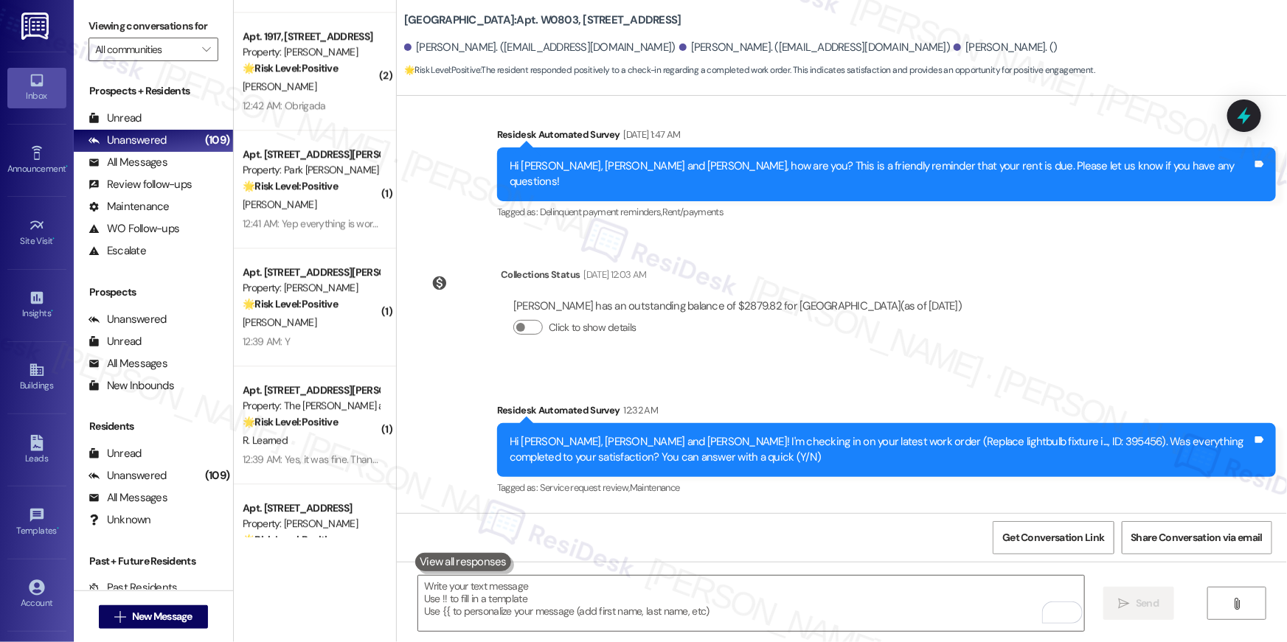
scroll to position [7536, 0]
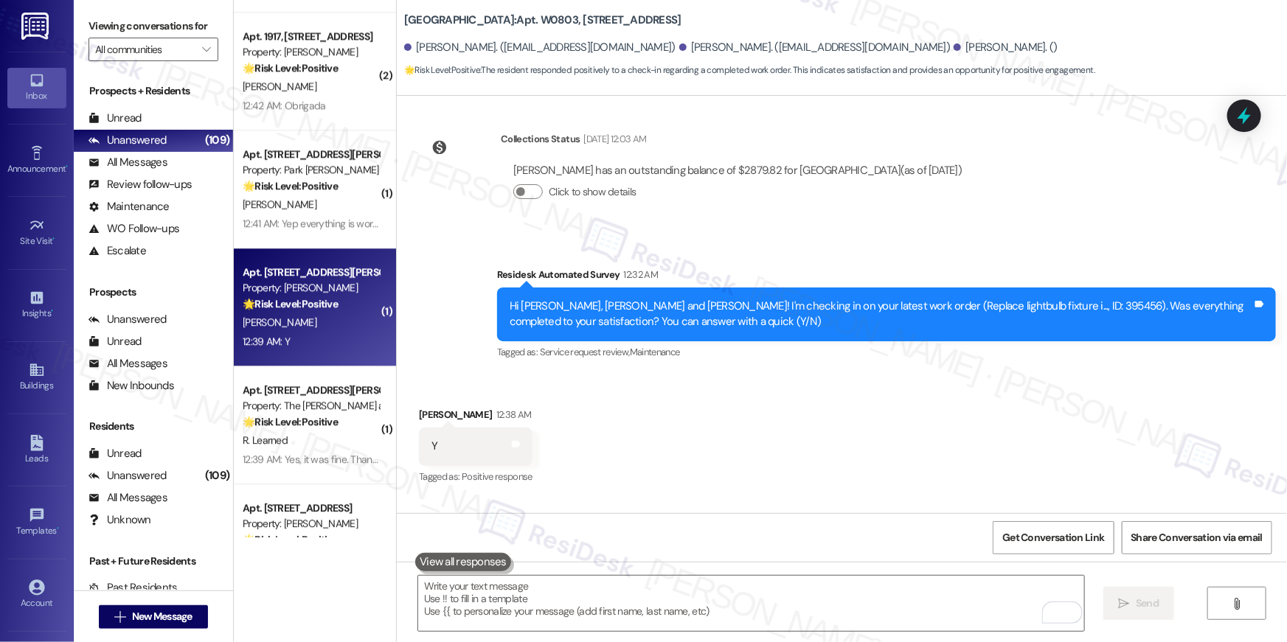
click at [348, 319] on div "M. Collins" at bounding box center [310, 322] width 139 height 18
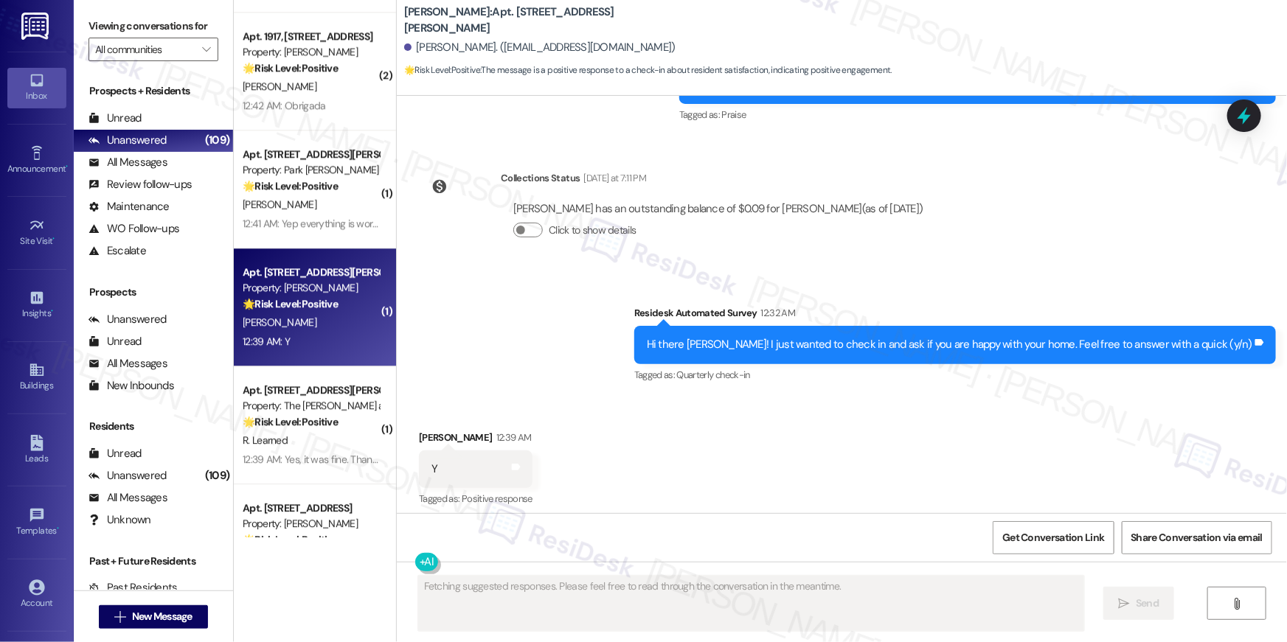
scroll to position [658, 0]
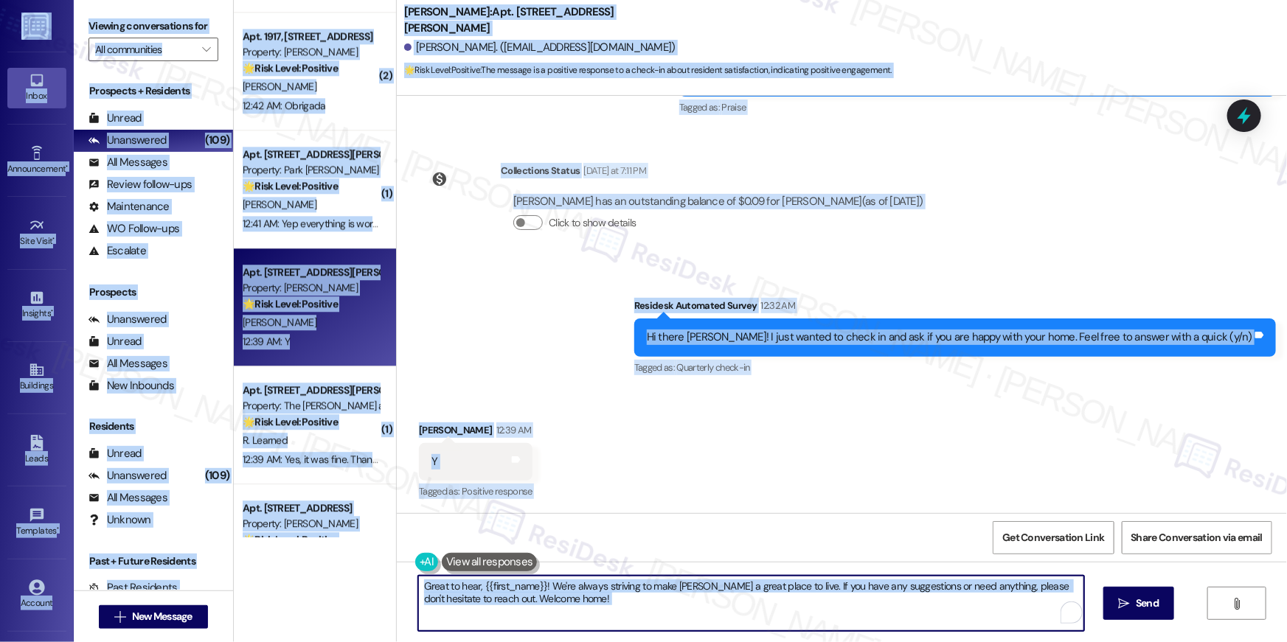
click at [871, 603] on textarea "Great to hear, {{first_name}}! We're always striving to make Elme Conyers a gre…" at bounding box center [751, 603] width 666 height 55
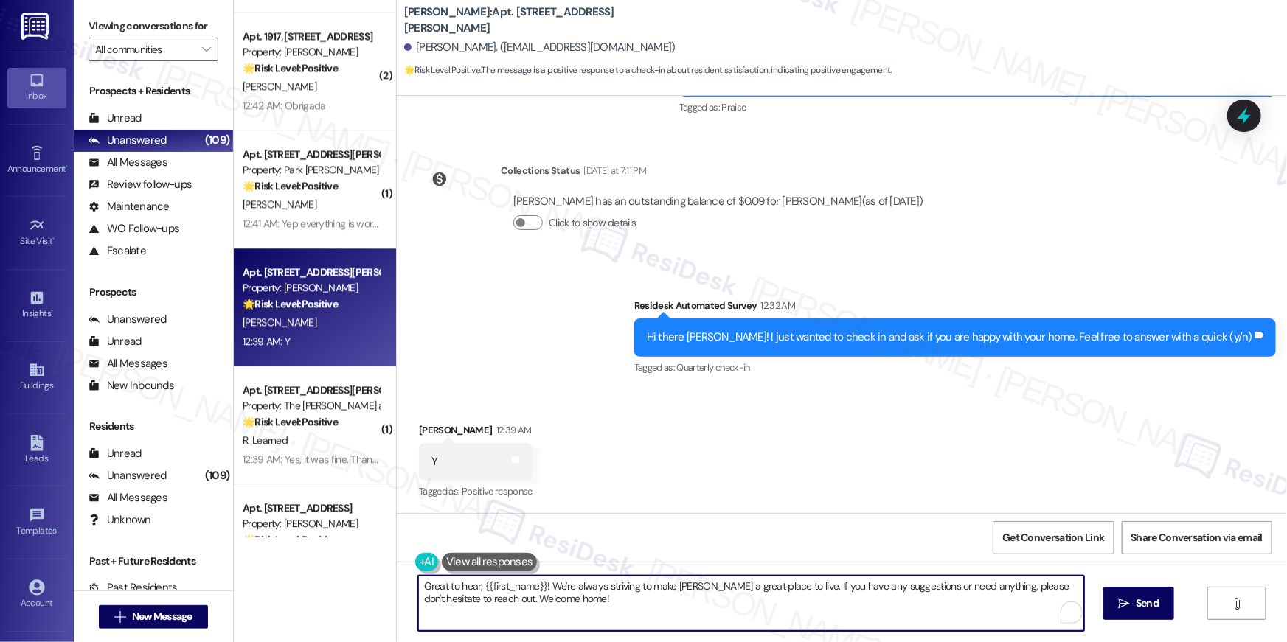
click at [894, 611] on textarea "Great to hear, {{first_name}}! We're always striving to make Elme Conyers a gre…" at bounding box center [751, 603] width 666 height 55
paste textarea "Thank you, {{first_name}}! I’m so glad to hear you’re enjoying your home. We tr…"
type textarea "Thank you, {{first_name}}! I’m so glad to hear you’re enjoying your home. We tr…"
click at [1123, 607] on icon "" at bounding box center [1124, 604] width 11 height 12
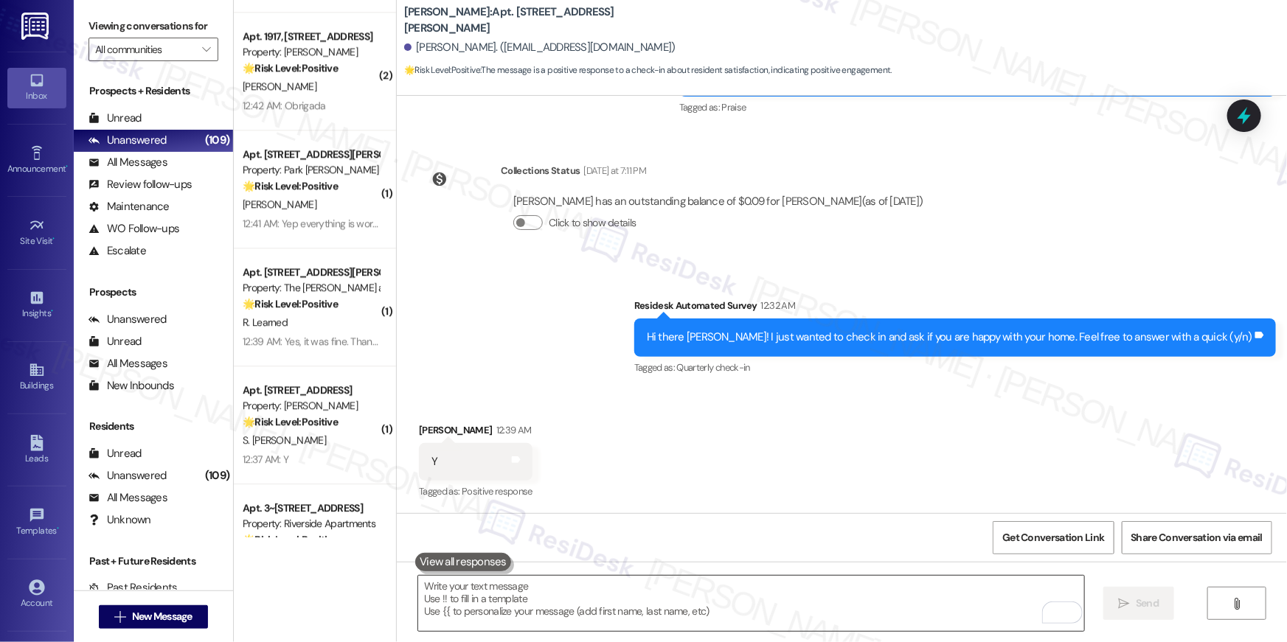
click at [788, 596] on textarea "To enrich screen reader interactions, please activate Accessibility in Grammarl…" at bounding box center [751, 603] width 666 height 55
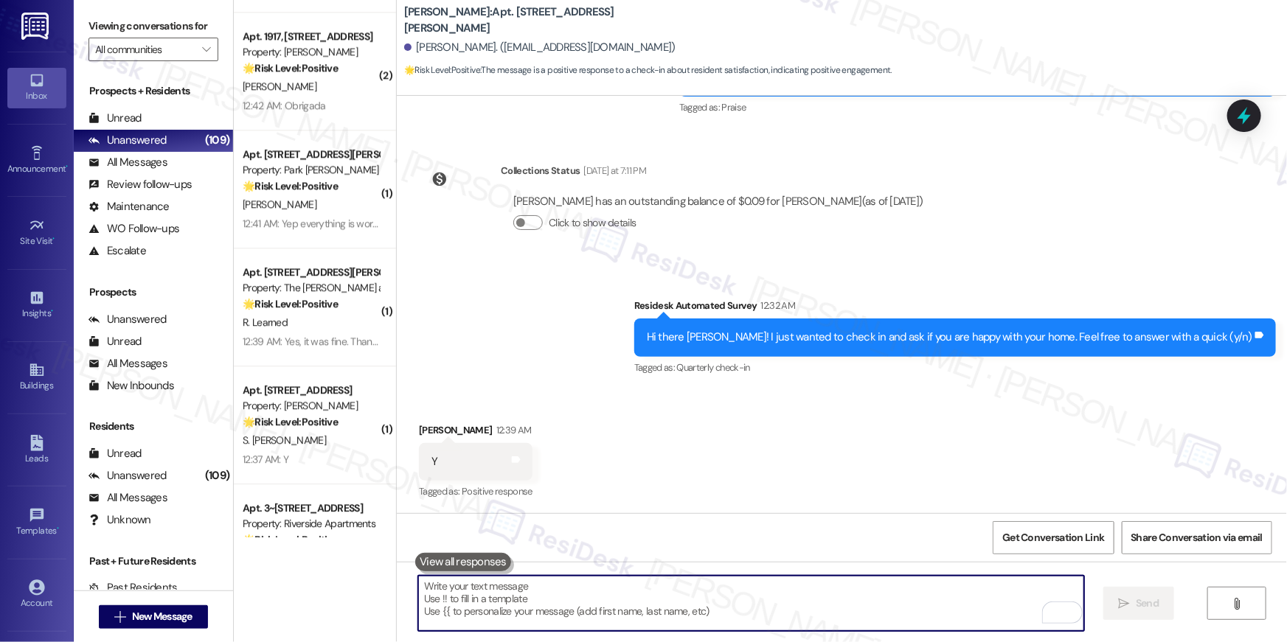
paste textarea "I hope you don’t mind me asking a quick favor—would you be willing to leave us …"
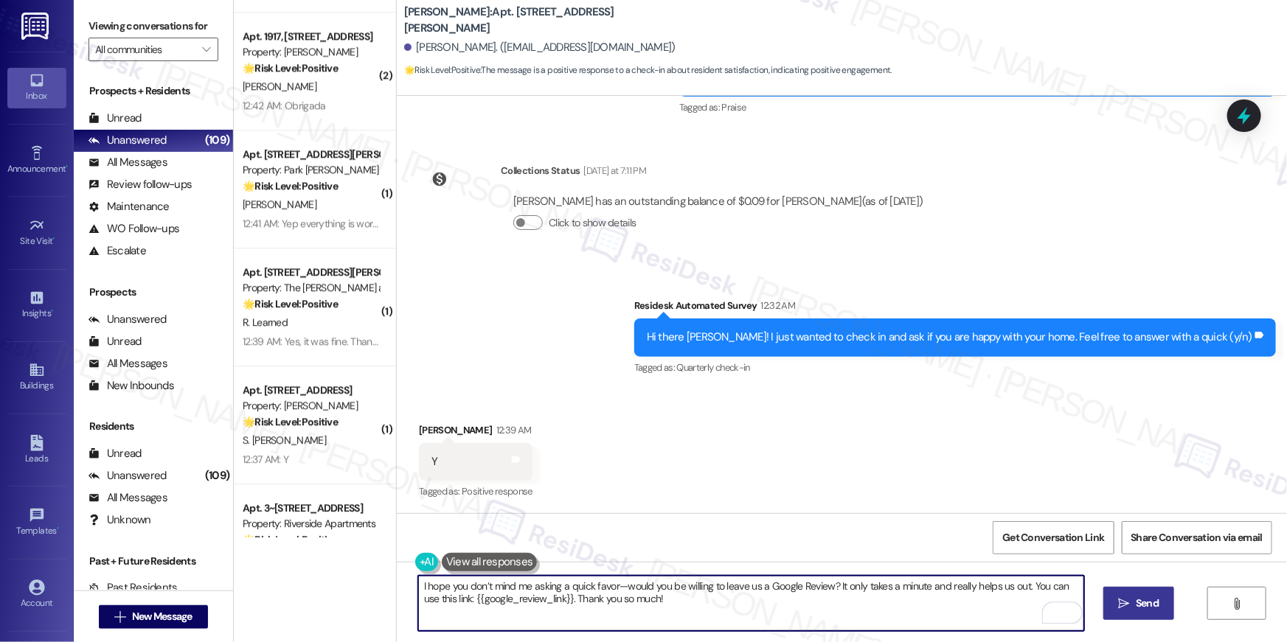
type textarea "I hope you don’t mind me asking a quick favor—would you be willing to leave us …"
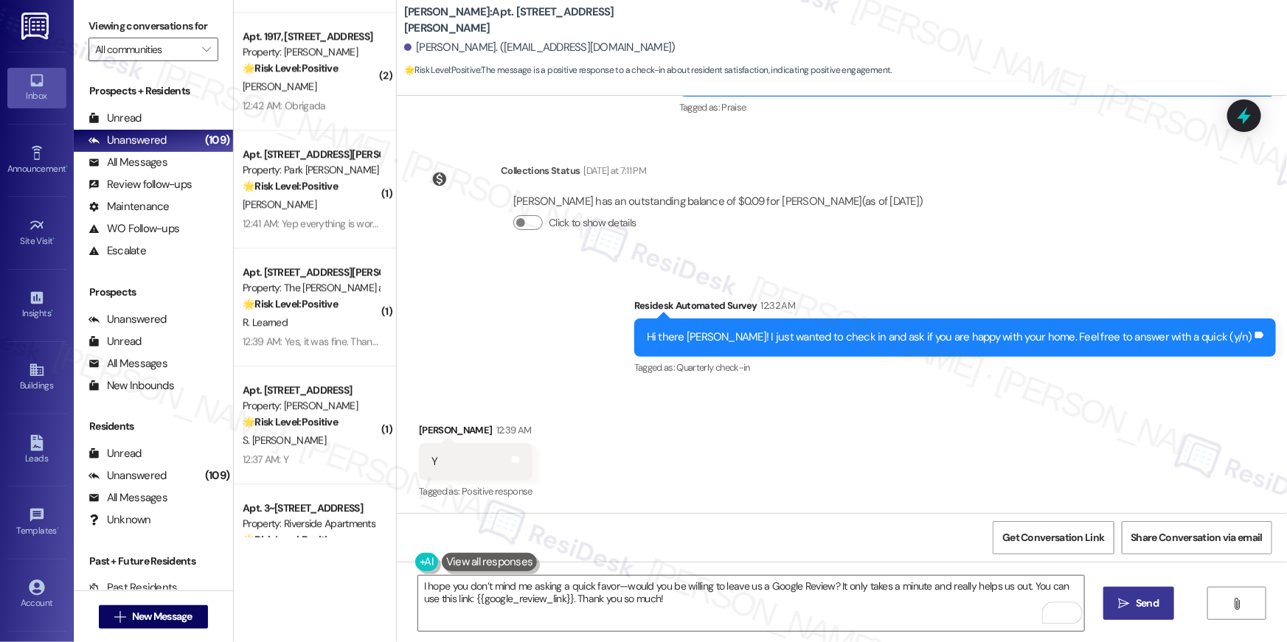
click at [1116, 600] on span " Send" at bounding box center [1139, 603] width 46 height 15
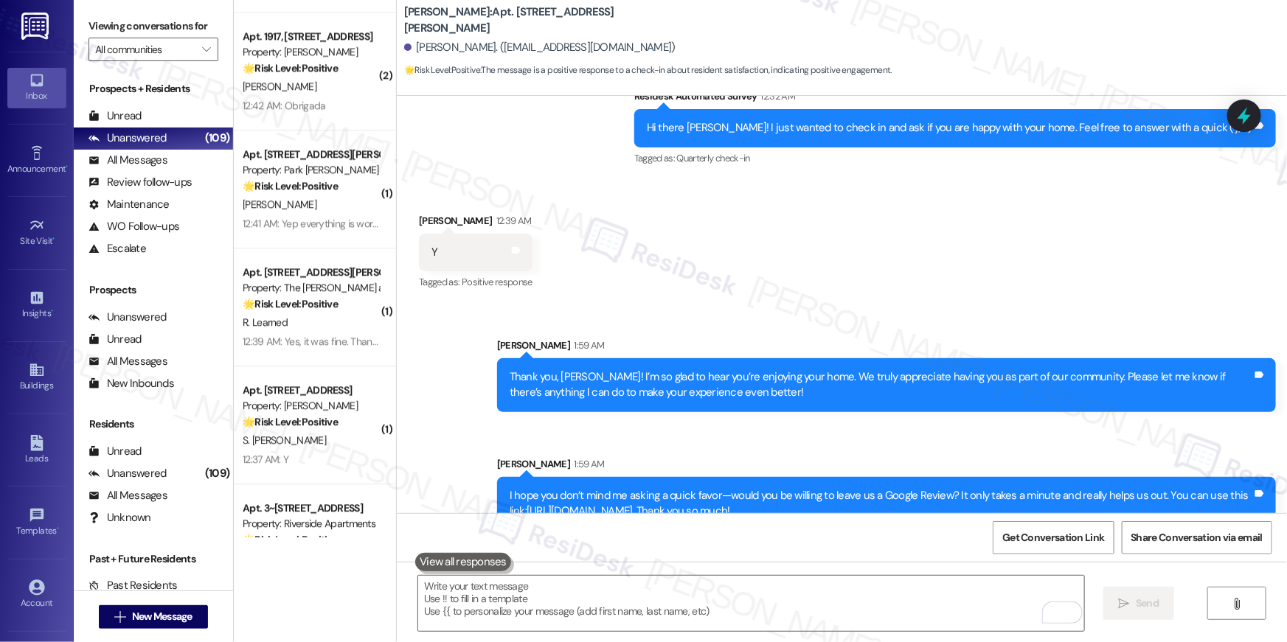
scroll to position [895, 0]
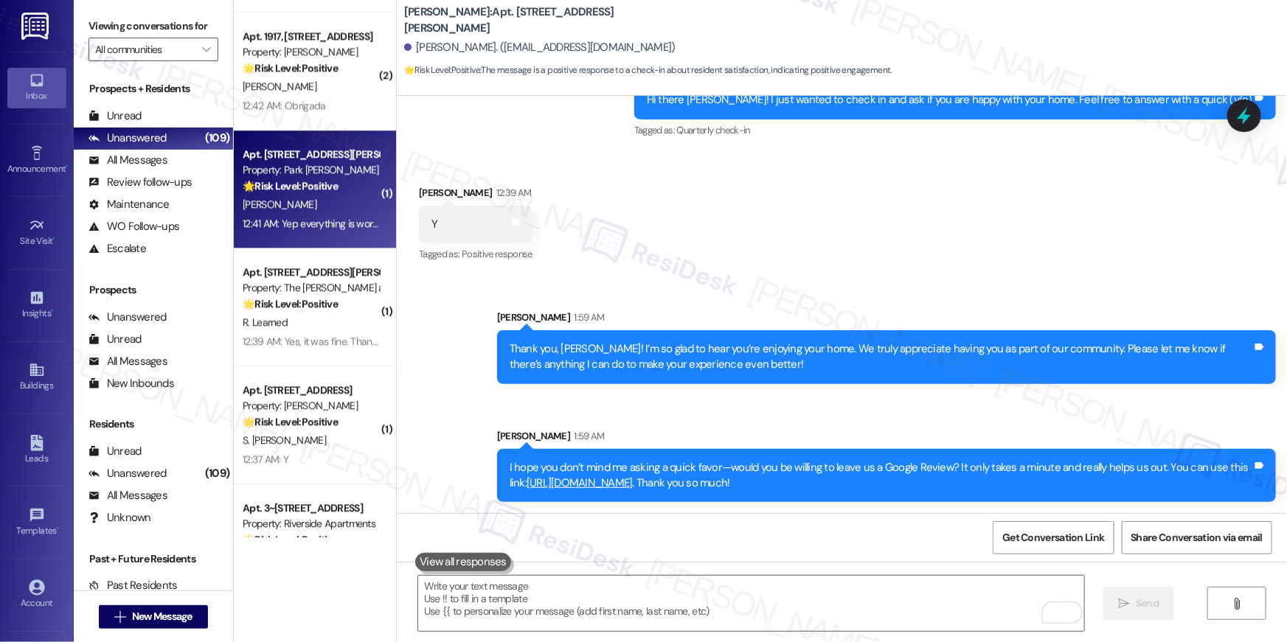
click at [303, 201] on div "T. Otoole" at bounding box center [310, 204] width 139 height 18
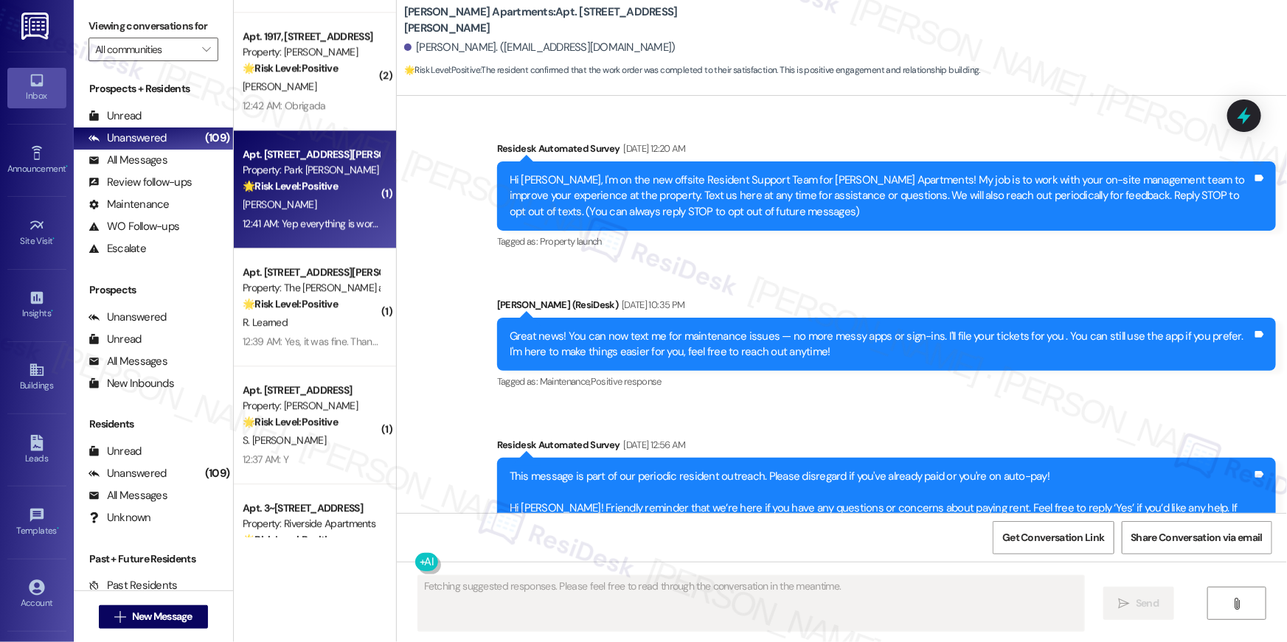
scroll to position [11375, 0]
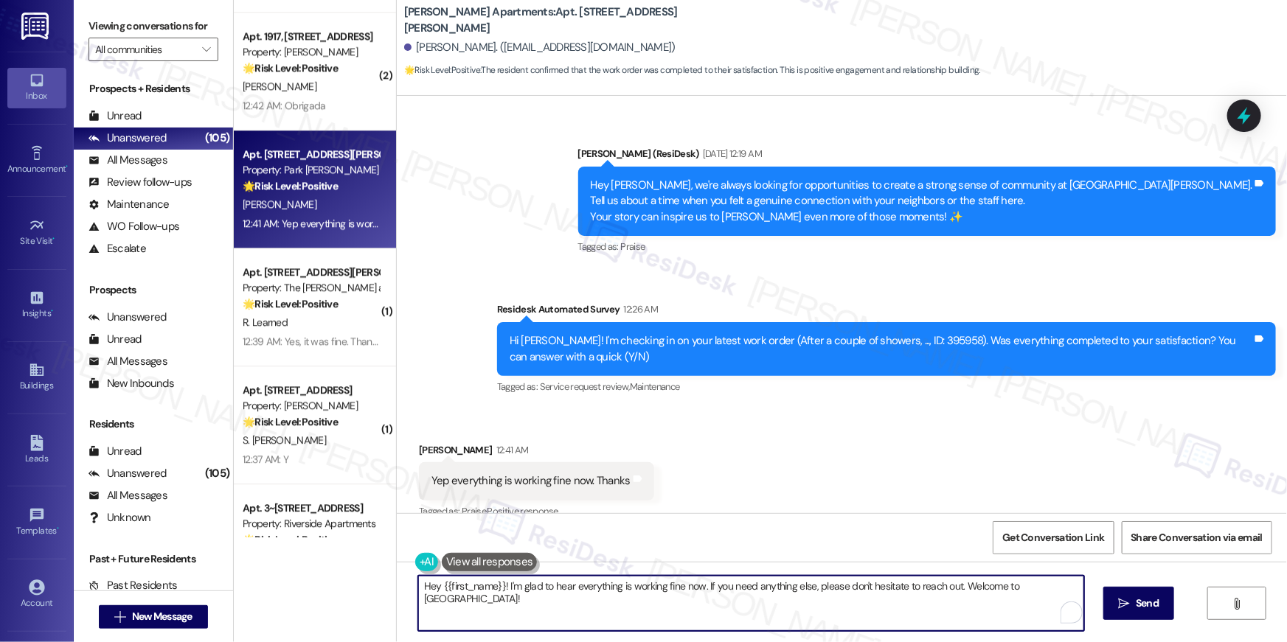
click at [732, 589] on textarea "Hey {{first_name}}! I'm glad to hear everything is working fine now. If you nee…" at bounding box center [751, 603] width 666 height 55
click at [917, 596] on textarea "Hey {{first_name}}! I'm glad to hear everything is working fine now. If you nee…" at bounding box center [751, 603] width 666 height 55
paste textarea "I hope you don’t mind me asking a quick favor—would you be willing to leave us …"
type textarea "I hope you don’t mind me asking a quick favor—would you be willing to leave us …"
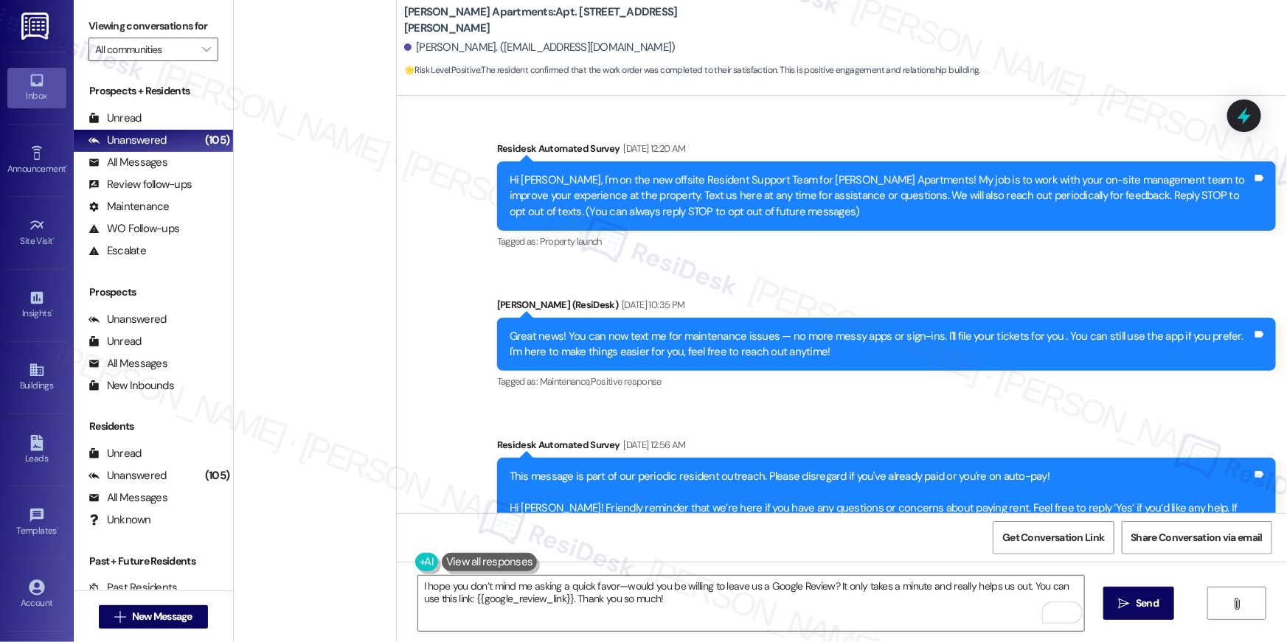
scroll to position [11375, 0]
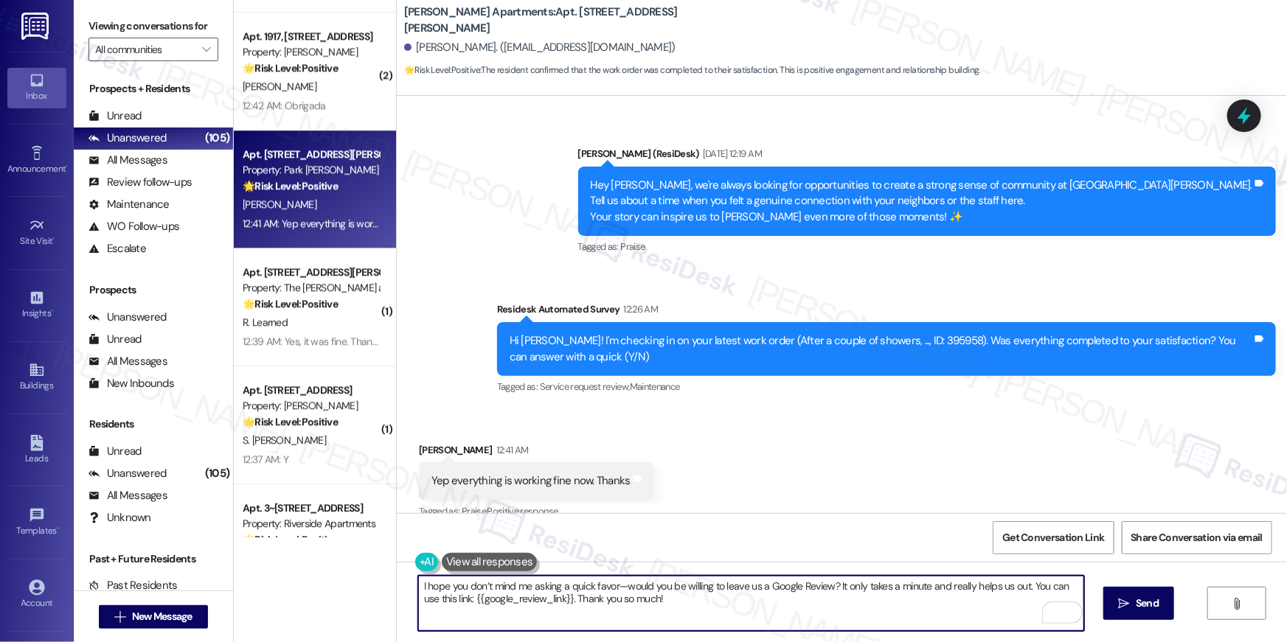
click at [962, 599] on textarea "I hope you don’t mind me asking a quick favor—would you be willing to leave us …" at bounding box center [751, 603] width 666 height 55
paste textarea "Hi {{first_name}}, I’m truly delighted to hear that your work order has been su…"
click at [809, 608] on textarea "Hi {{first_name}}, I’m truly delighted to hear that your work order has been su…" at bounding box center [751, 603] width 666 height 55
type textarea "Hi {{first_name}}, I’m truly delighted to hear that your work order has been su…"
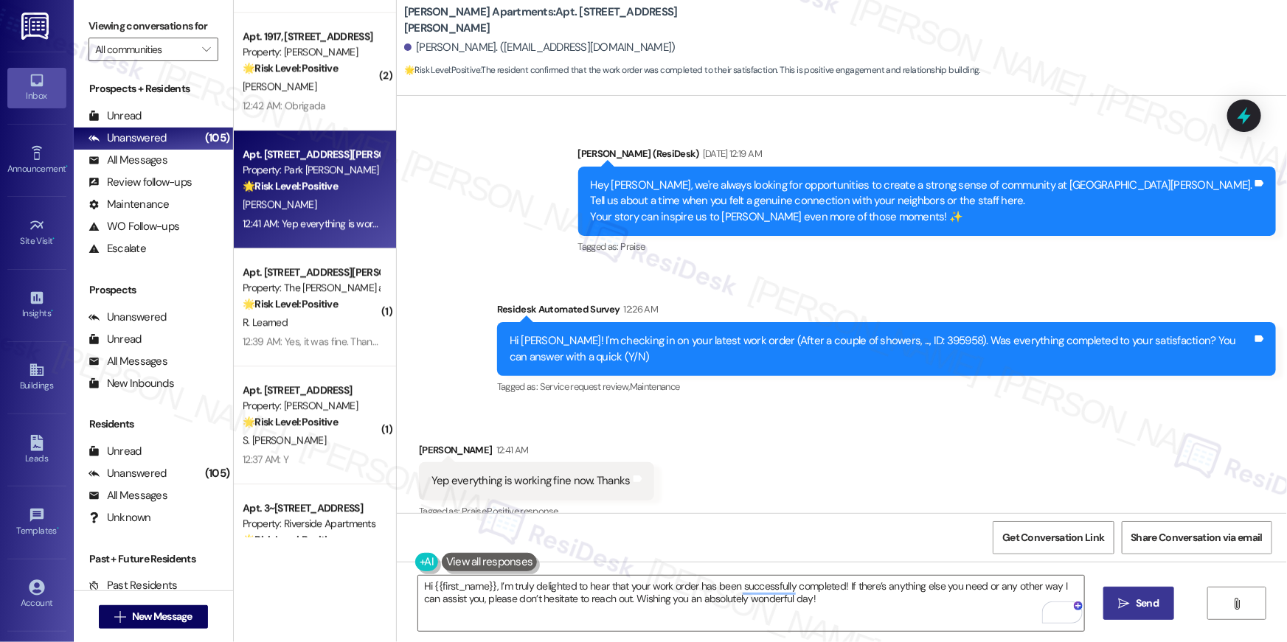
click at [1116, 603] on span " Send" at bounding box center [1139, 603] width 46 height 15
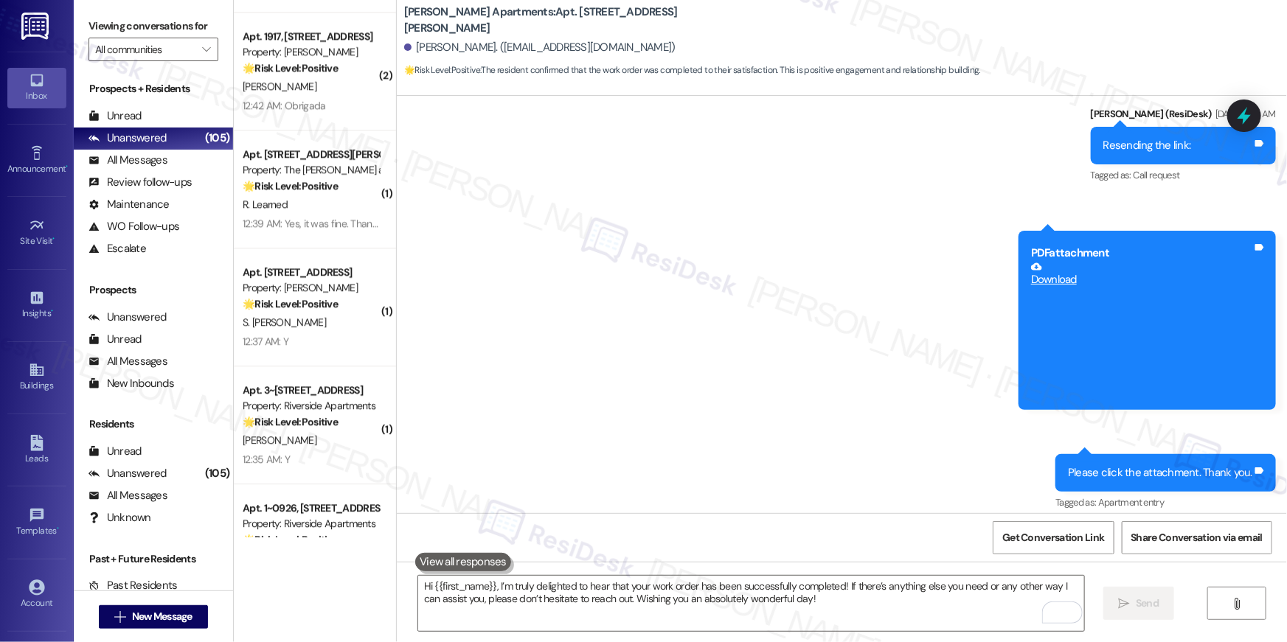
scroll to position [2548, 0]
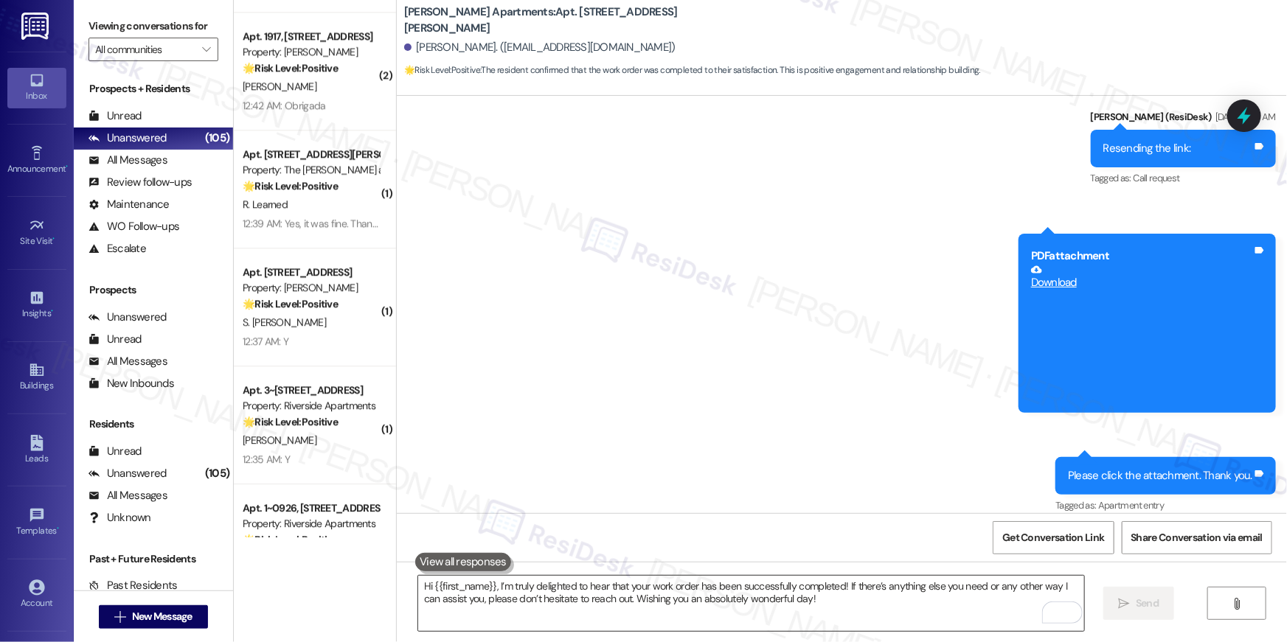
click at [787, 613] on textarea "Hi {{first_name}}, I’m truly delighted to hear that your work order has been su…" at bounding box center [751, 603] width 666 height 55
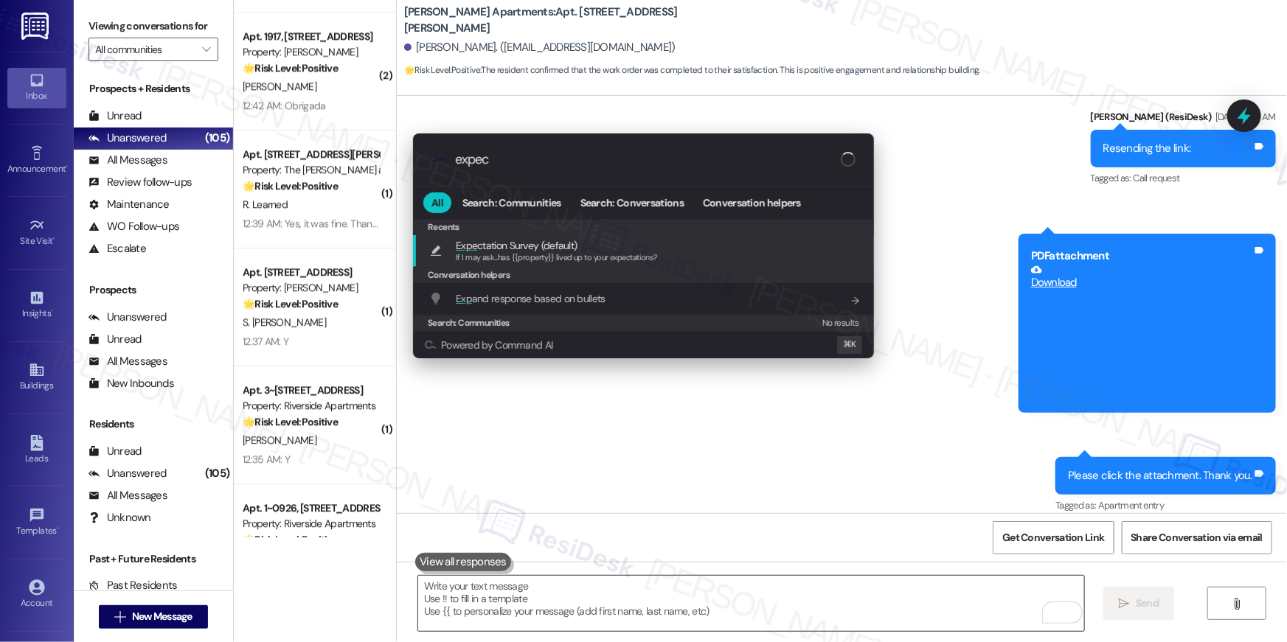
type input "expect"
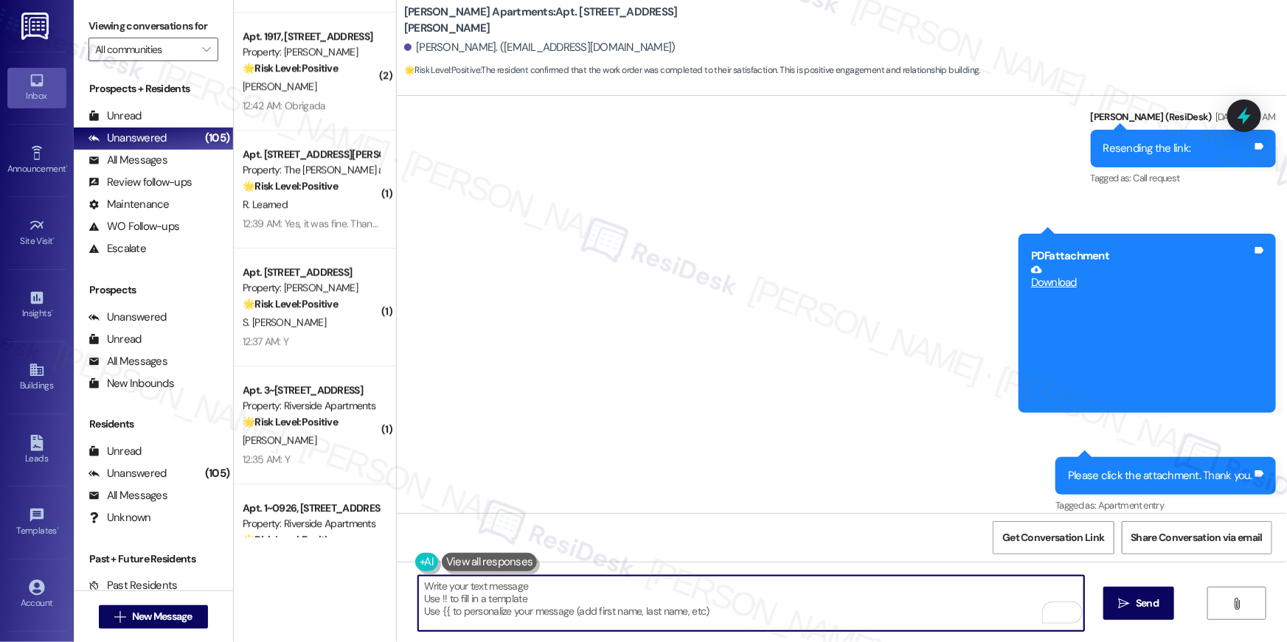
type textarea "If I may ask...has {{property}} lived up to your expectations?"
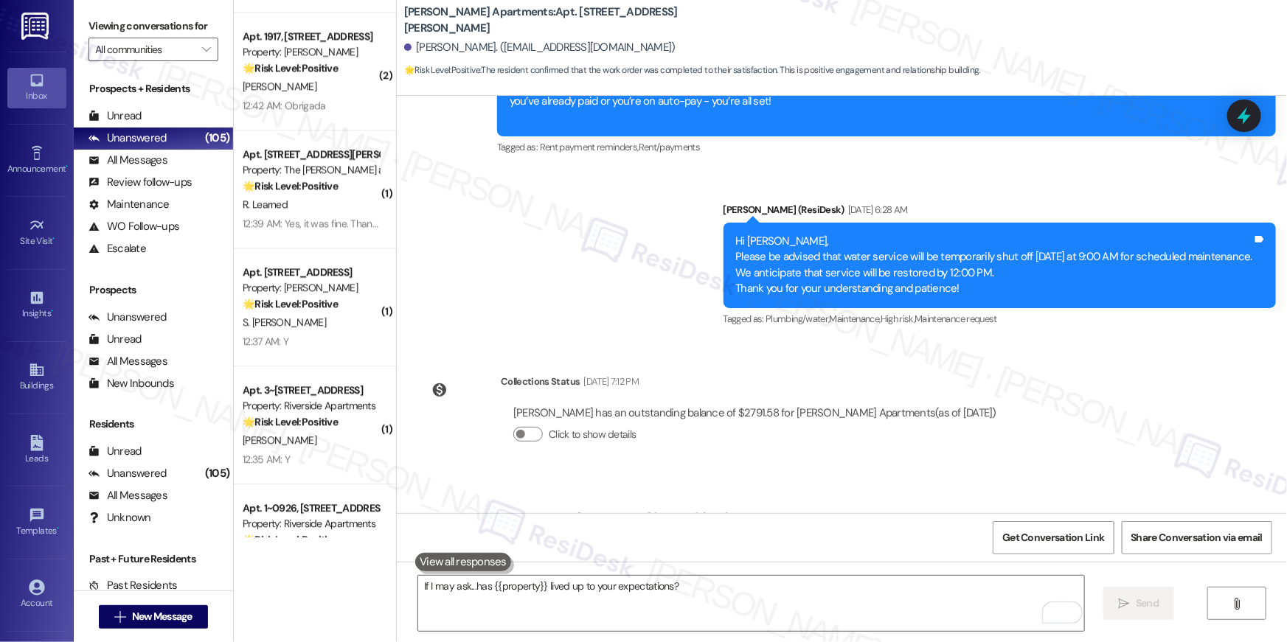
click at [346, 324] on div "S. Aiyatham Prabakar" at bounding box center [310, 322] width 139 height 18
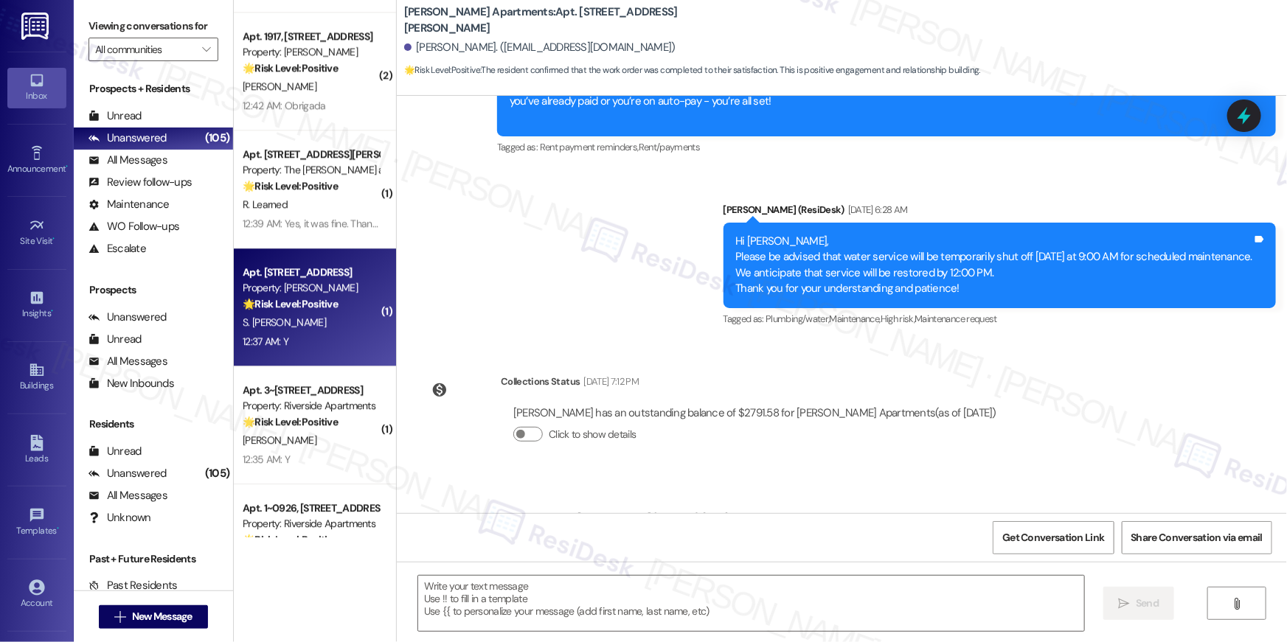
scroll to position [11374, 0]
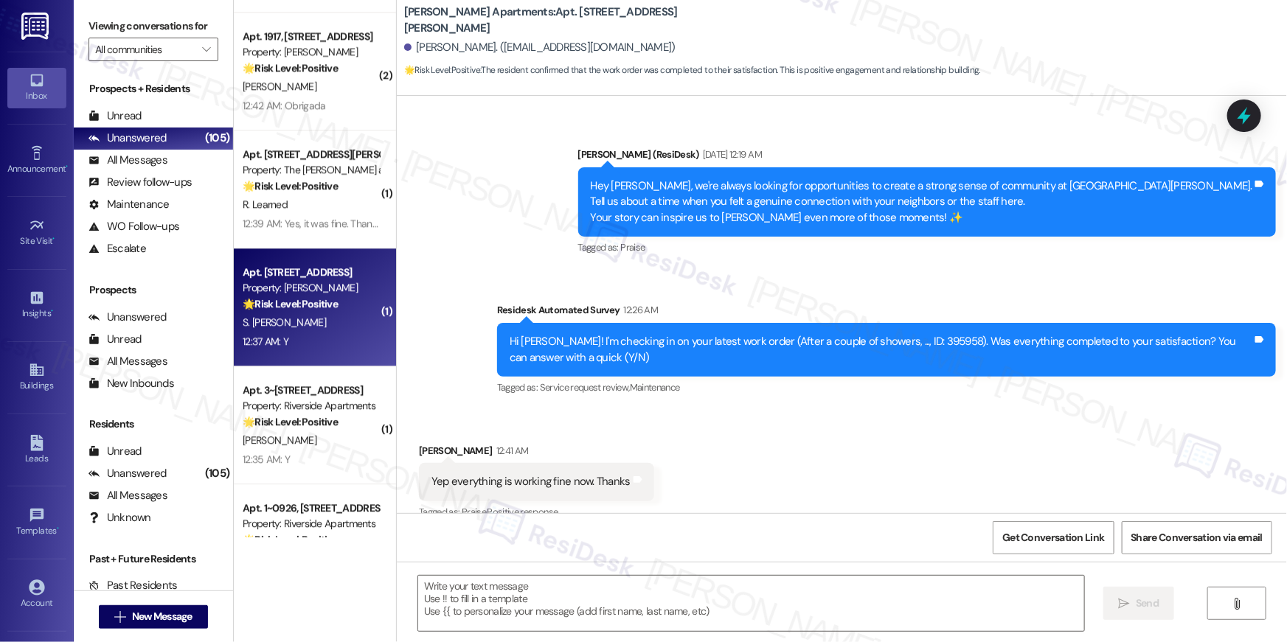
type textarea "Fetching suggested responses. Please feel free to read through the conversation…"
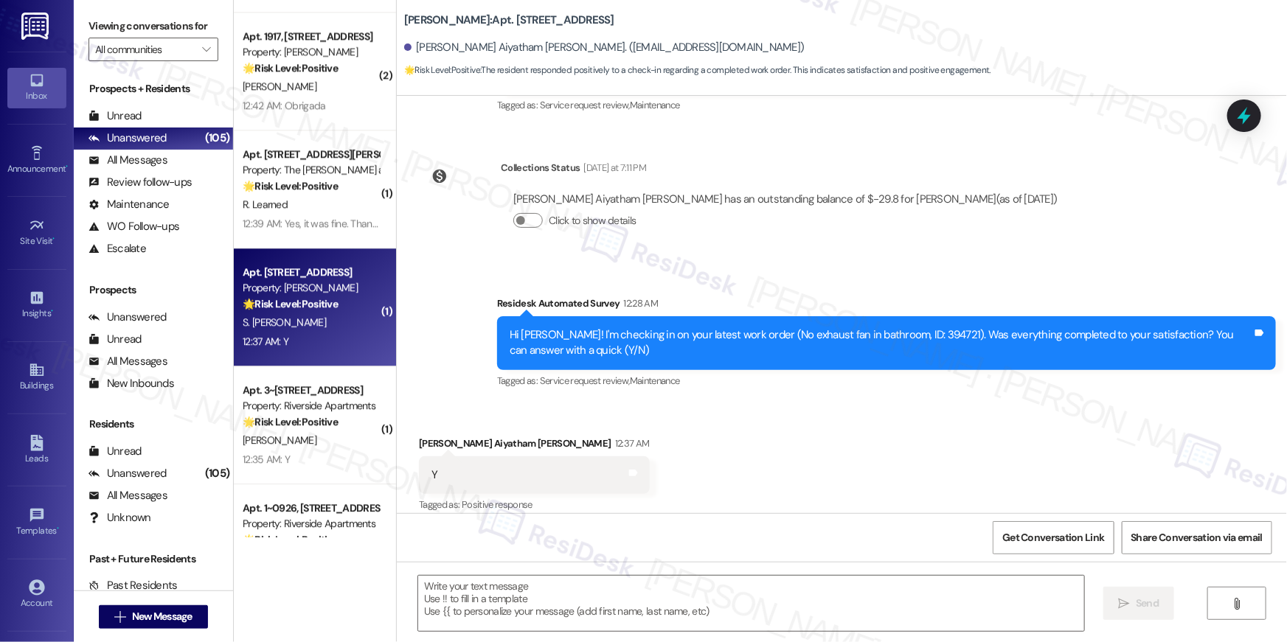
scroll to position [221, 0]
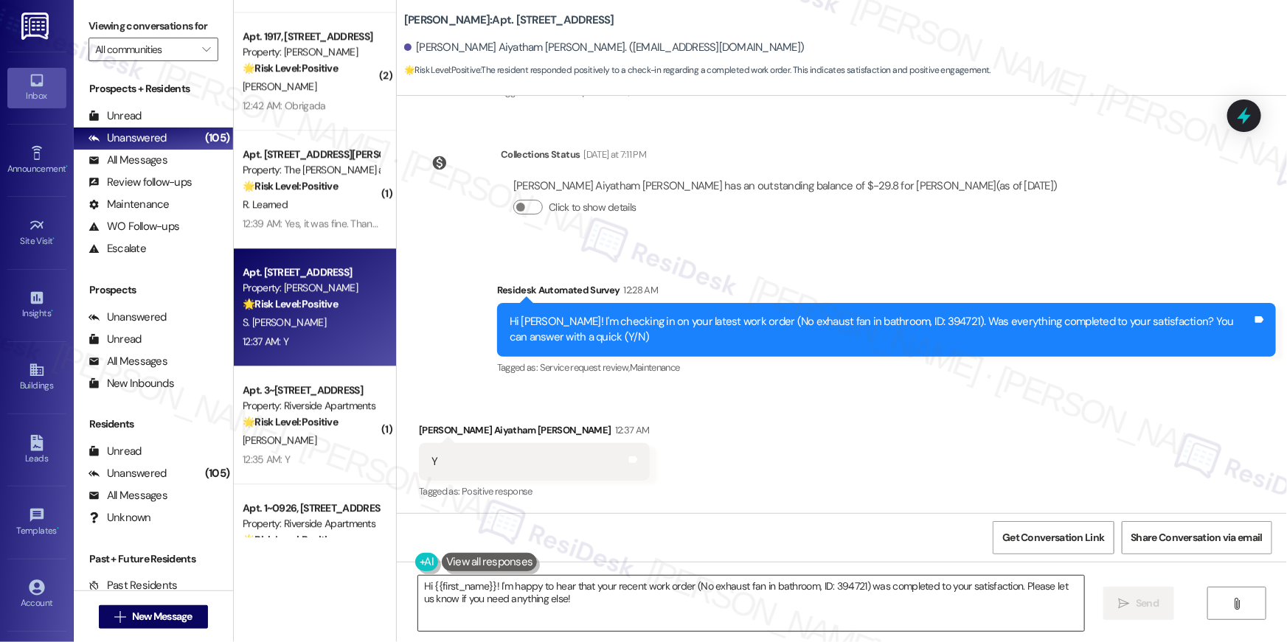
click at [695, 601] on textarea "Hi {{first_name}}! I'm happy to hear that your recent work order (No exhaust fa…" at bounding box center [751, 603] width 666 height 55
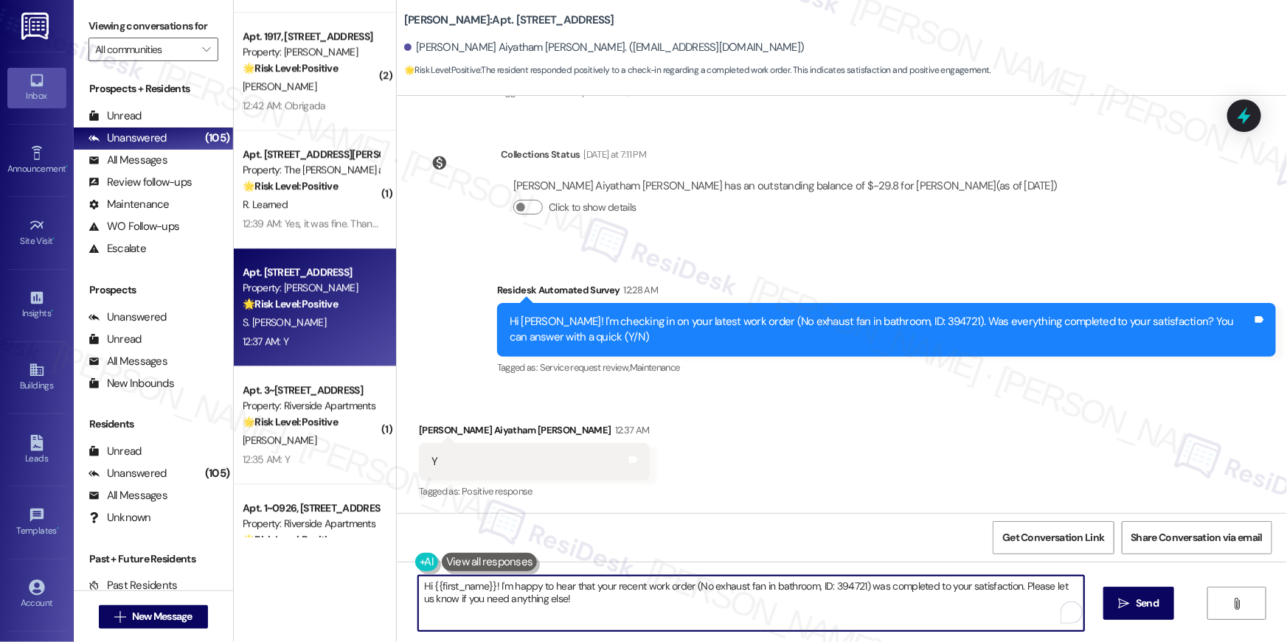
paste textarea ", I’m truly delighted to hear that your work order has been successfully comple…"
type textarea "Hi {{first_name}}, I’m truly delighted to hear that your work order has been su…"
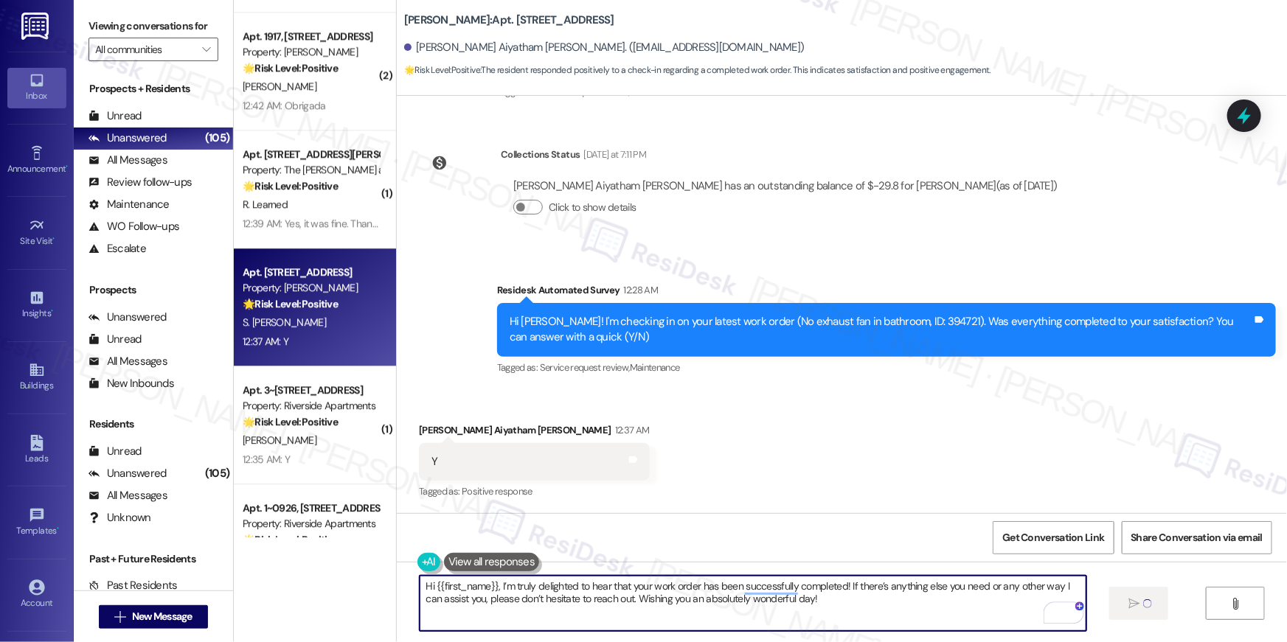
scroll to position [0, 0]
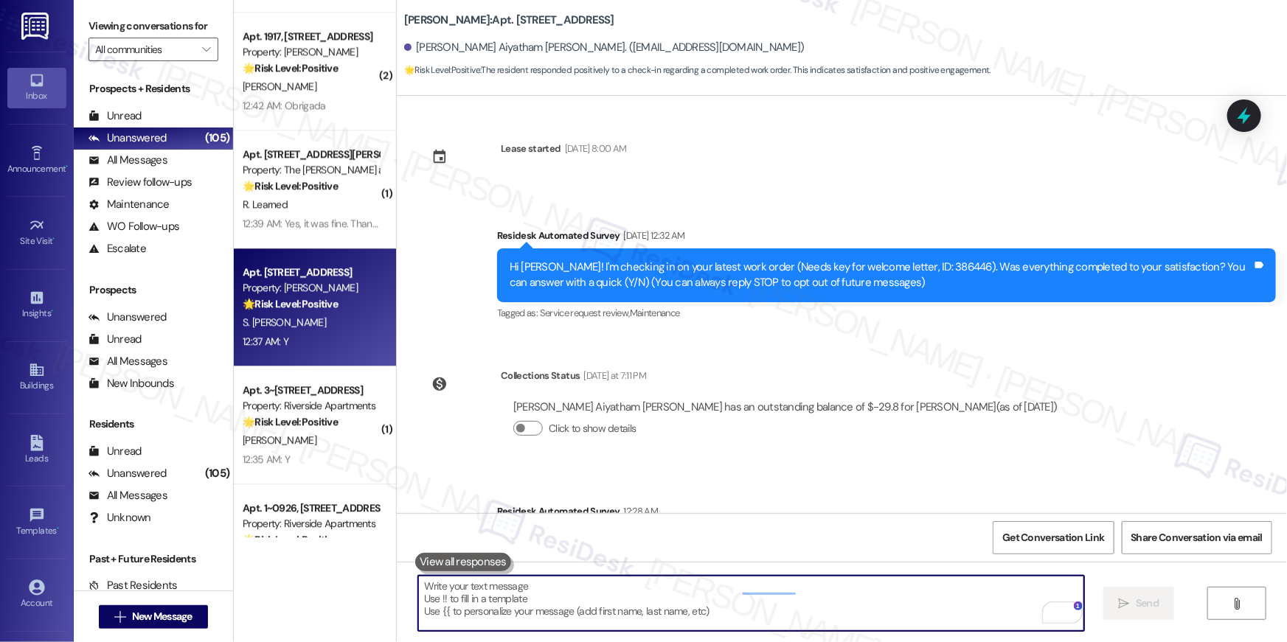
click at [870, 616] on textarea "To enrich screen reader interactions, please activate Accessibility in Grammarl…" at bounding box center [751, 603] width 666 height 55
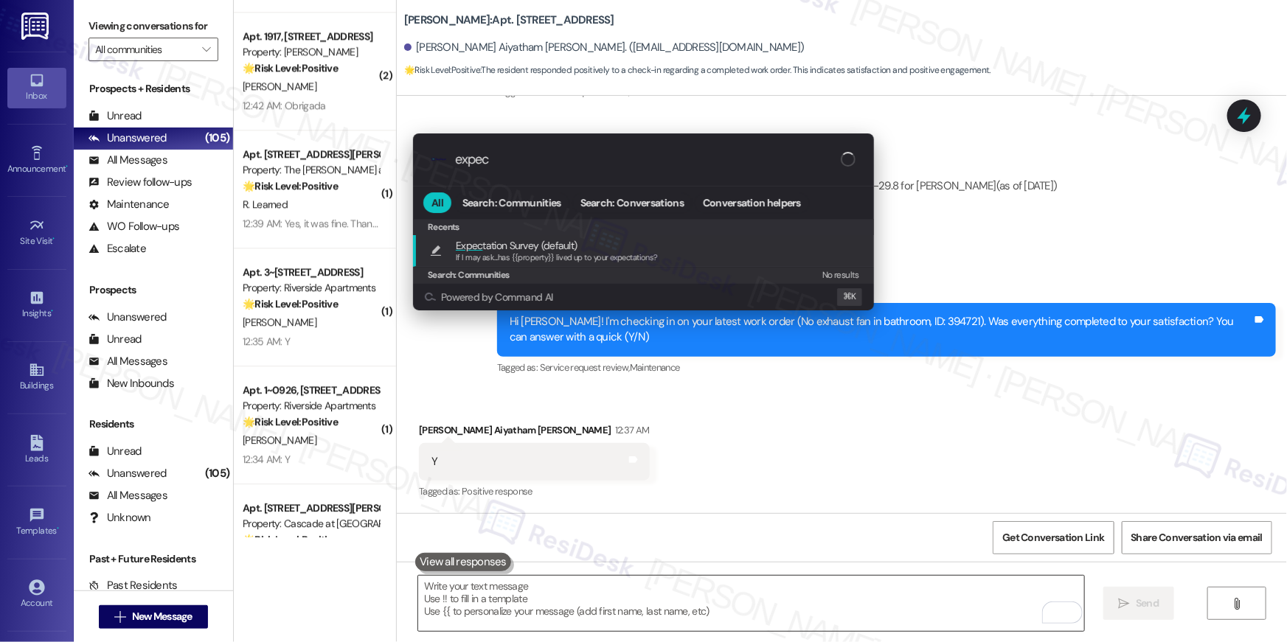
type input "expect"
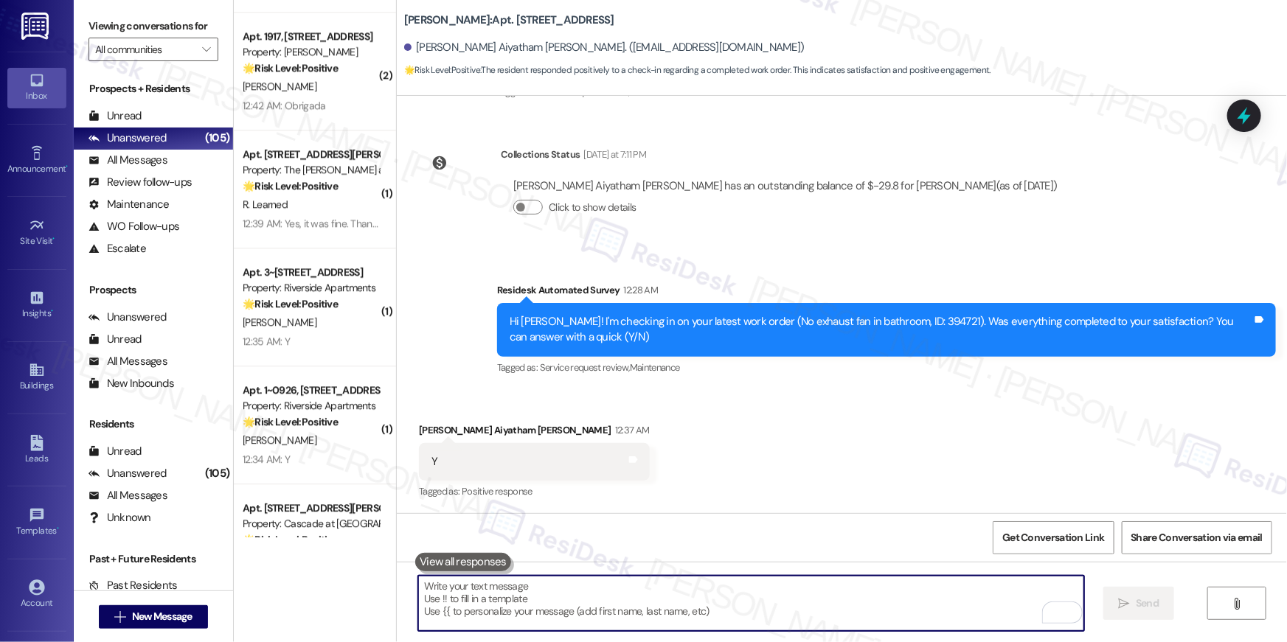
type textarea "If I may ask...has {{property}} lived up to your expectations?"
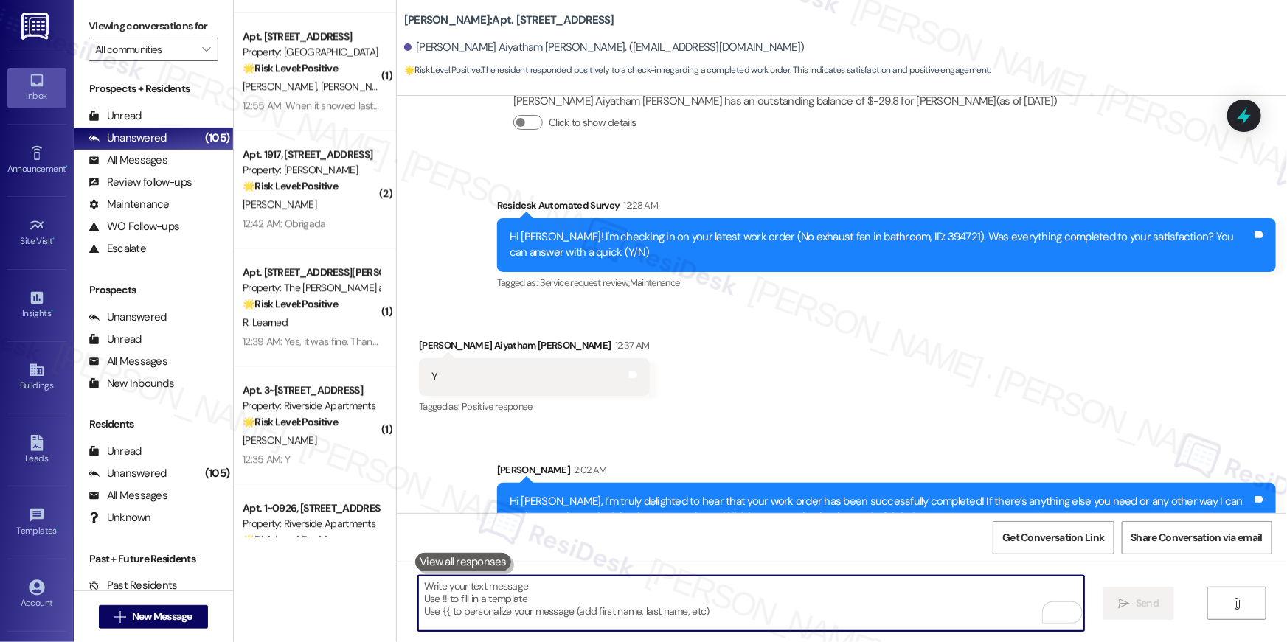
scroll to position [443, 0]
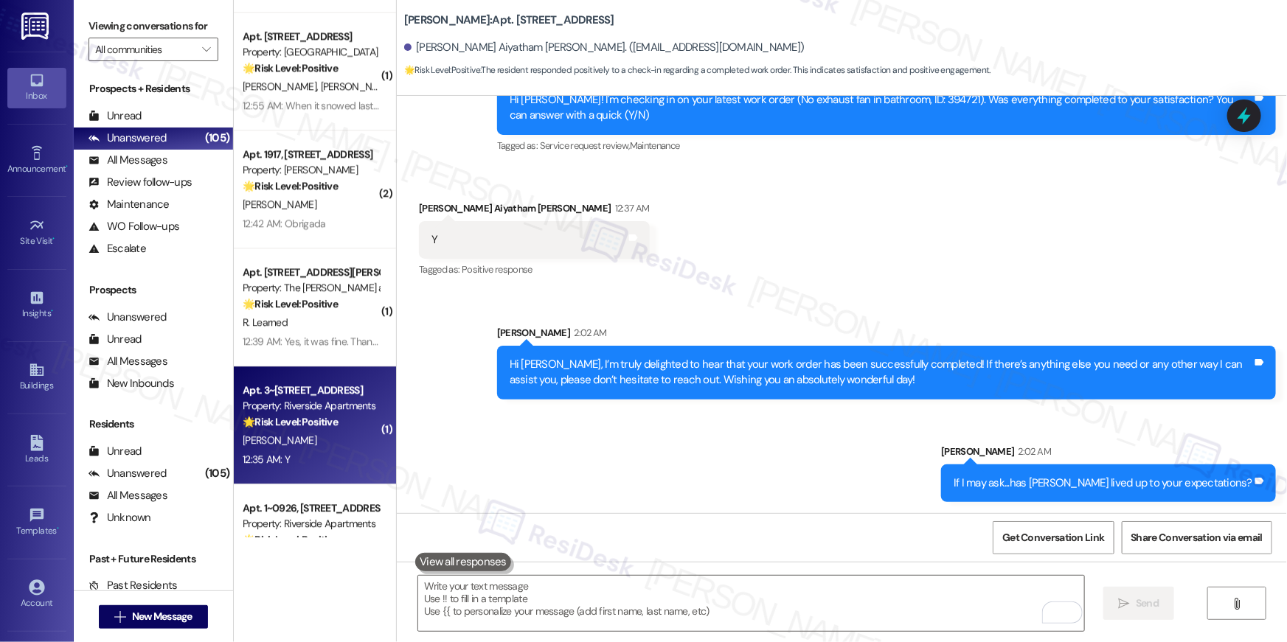
click at [334, 451] on div "12:35 AM: Y 12:35 AM: Y" at bounding box center [310, 460] width 139 height 18
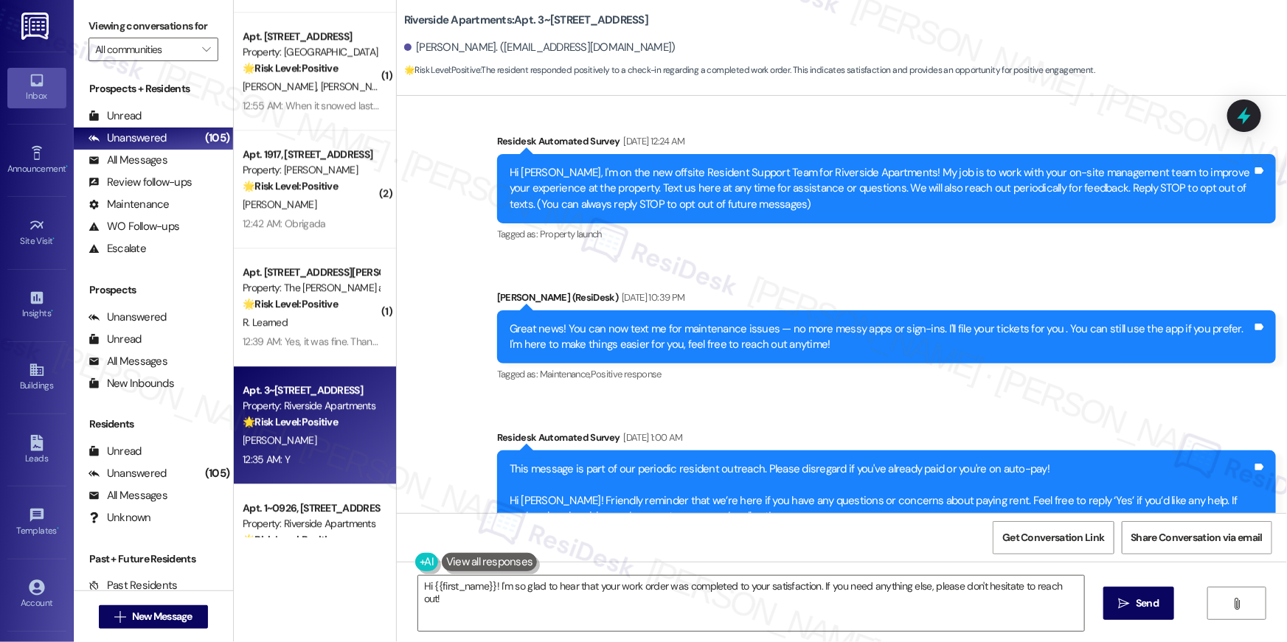
scroll to position [0, 0]
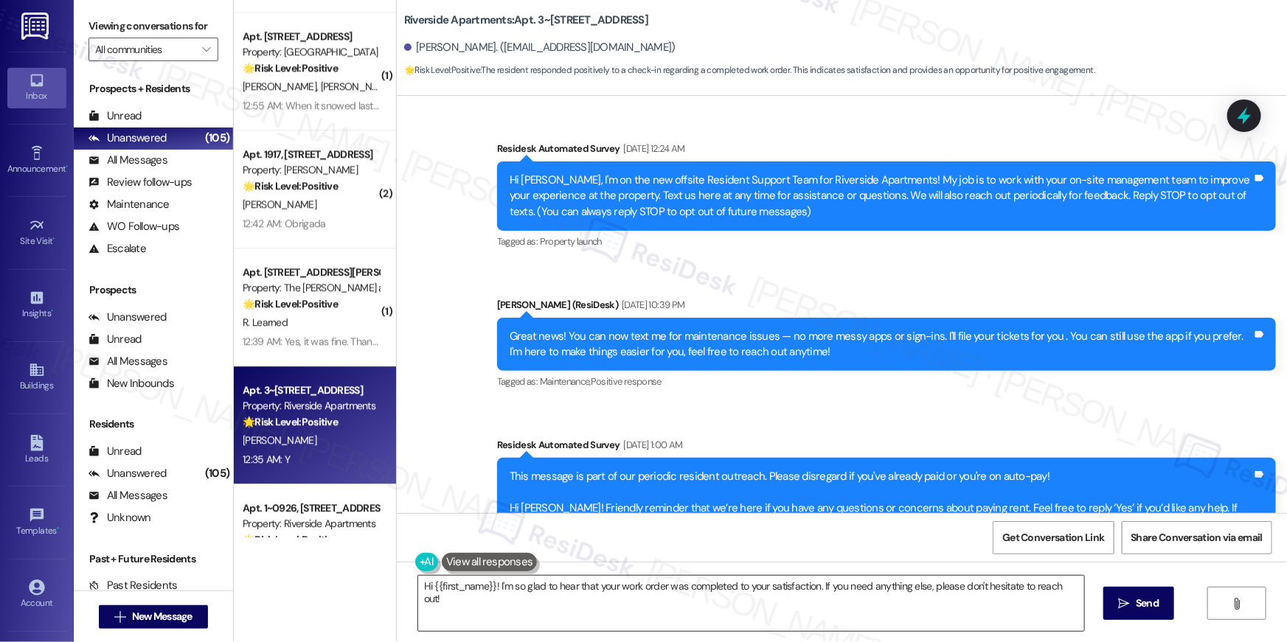
click at [928, 603] on textarea "Hi {{first_name}}! I'm so glad to hear that your work order was completed to yo…" at bounding box center [751, 603] width 666 height 55
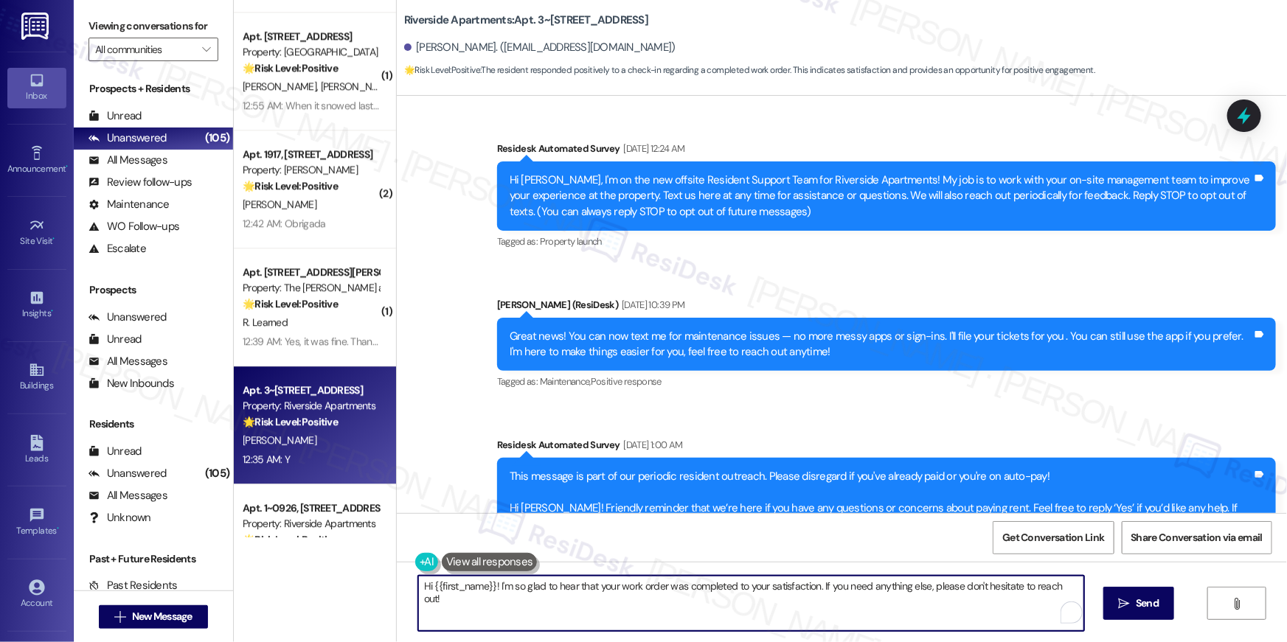
paste textarea ", I’m truly delighted to hear that your work order has been successfully comple…"
type textarea "Hi {{first_name}}, I’m truly delighted to hear that your work order has been su…"
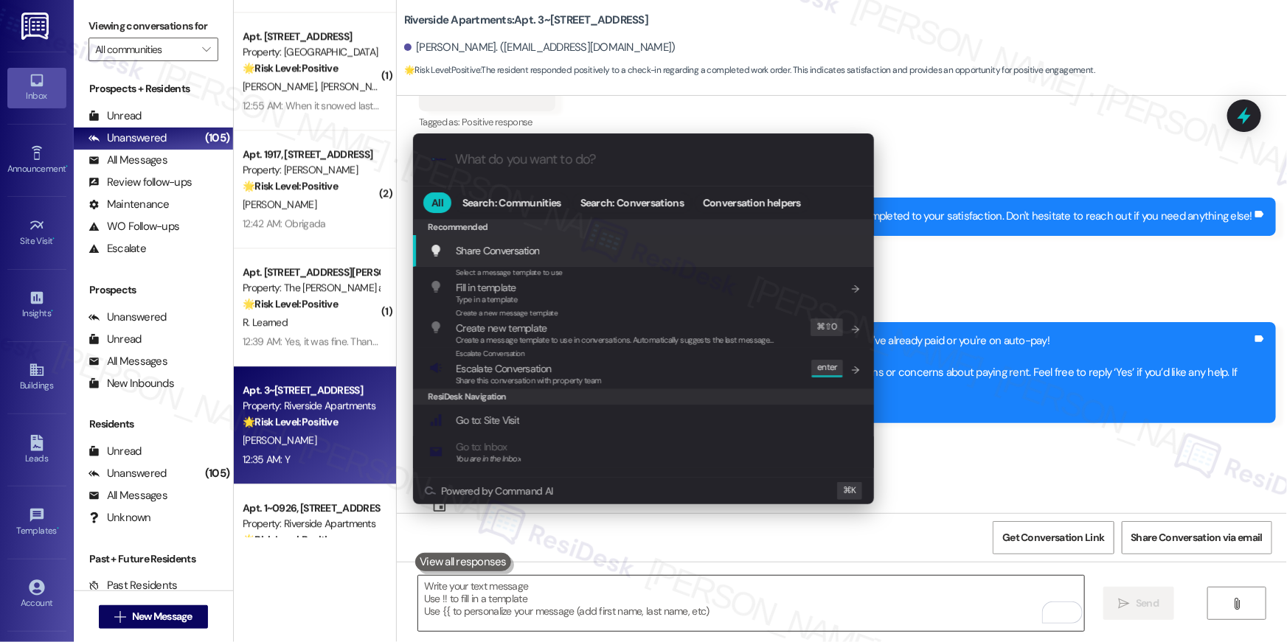
scroll to position [3739, 0]
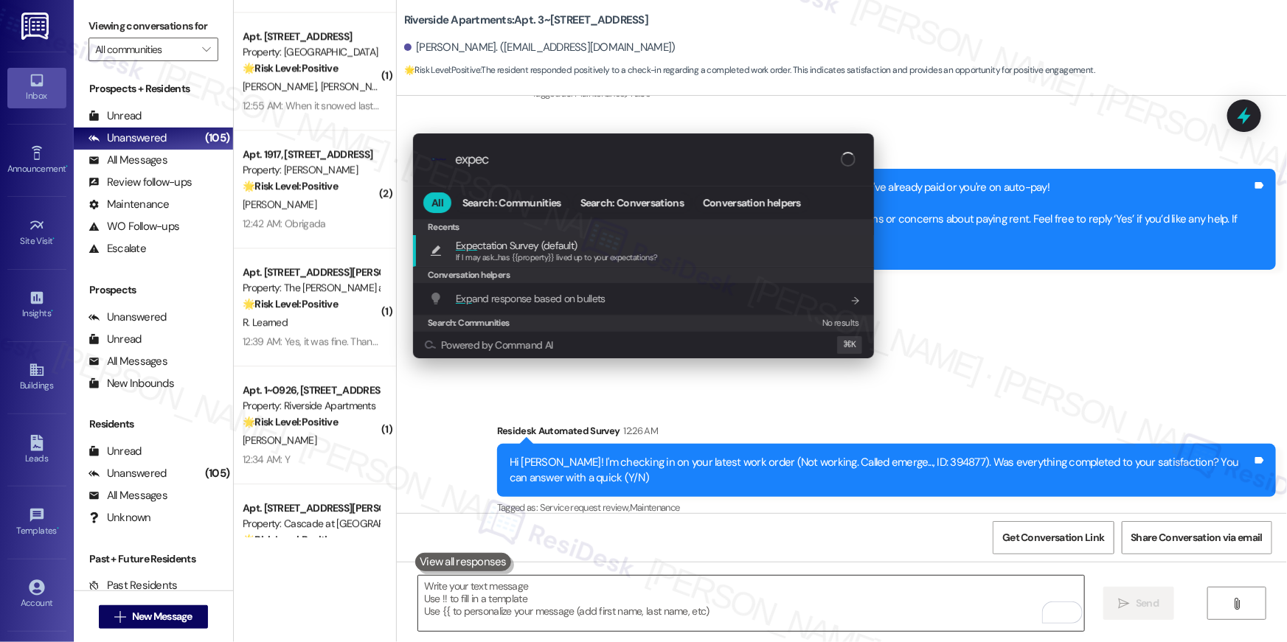
type input "expect"
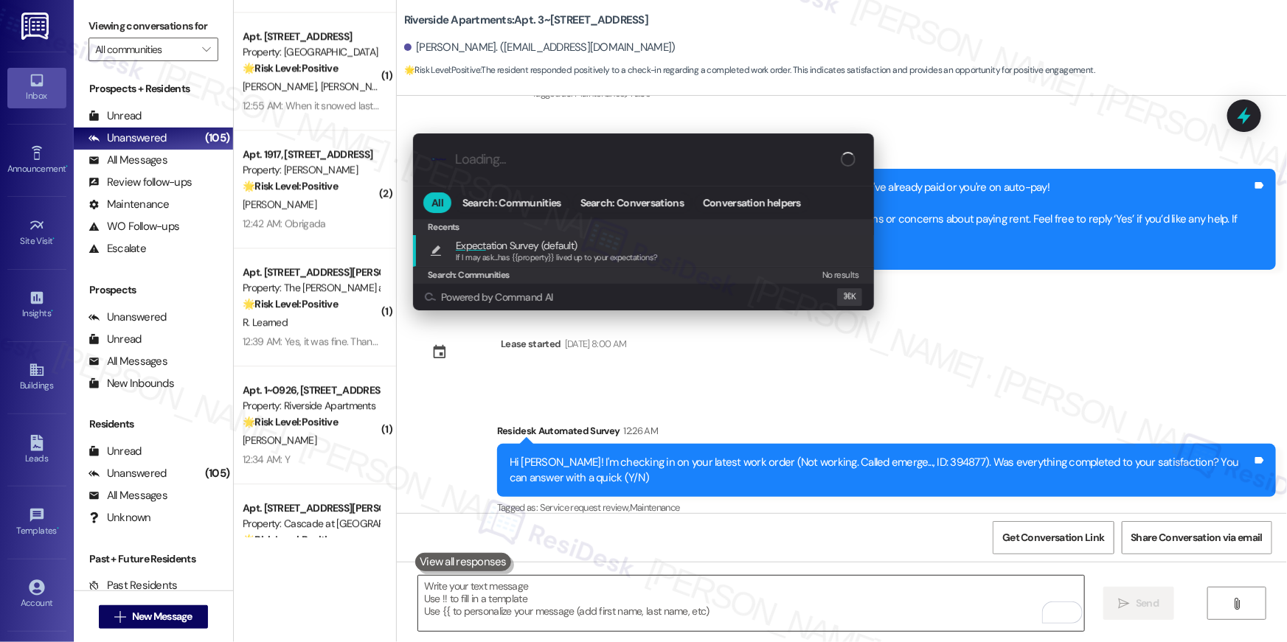
type textarea "If I may ask...has {{property}} lived up to your expectations?"
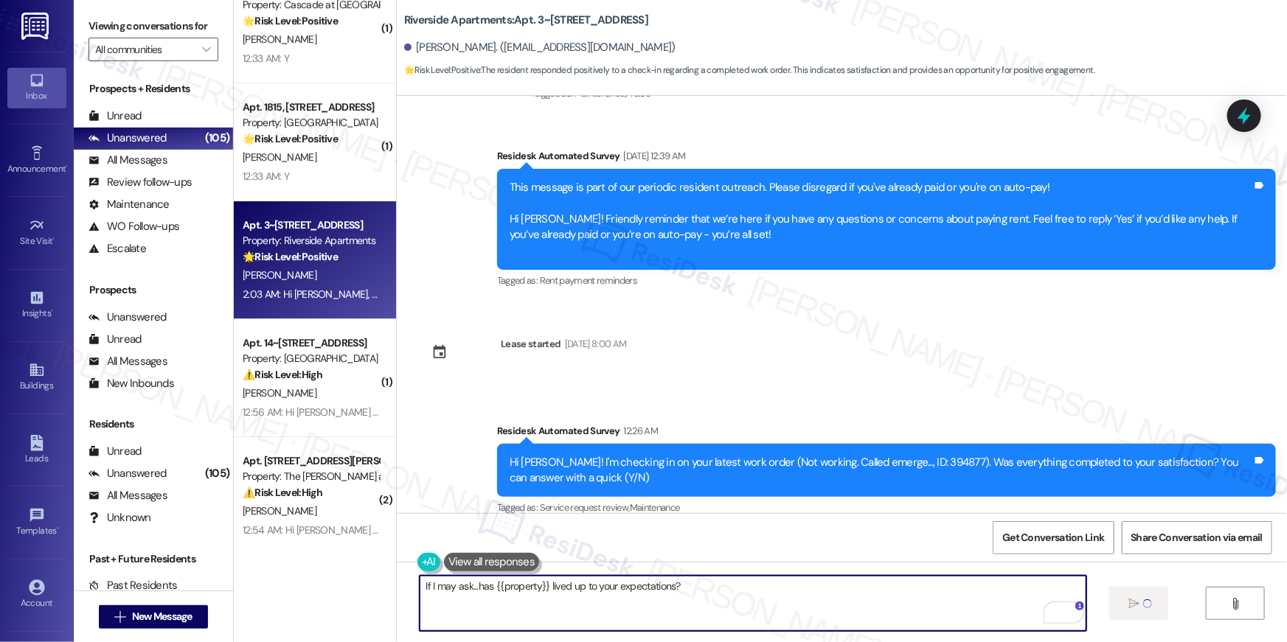
scroll to position [2397, 0]
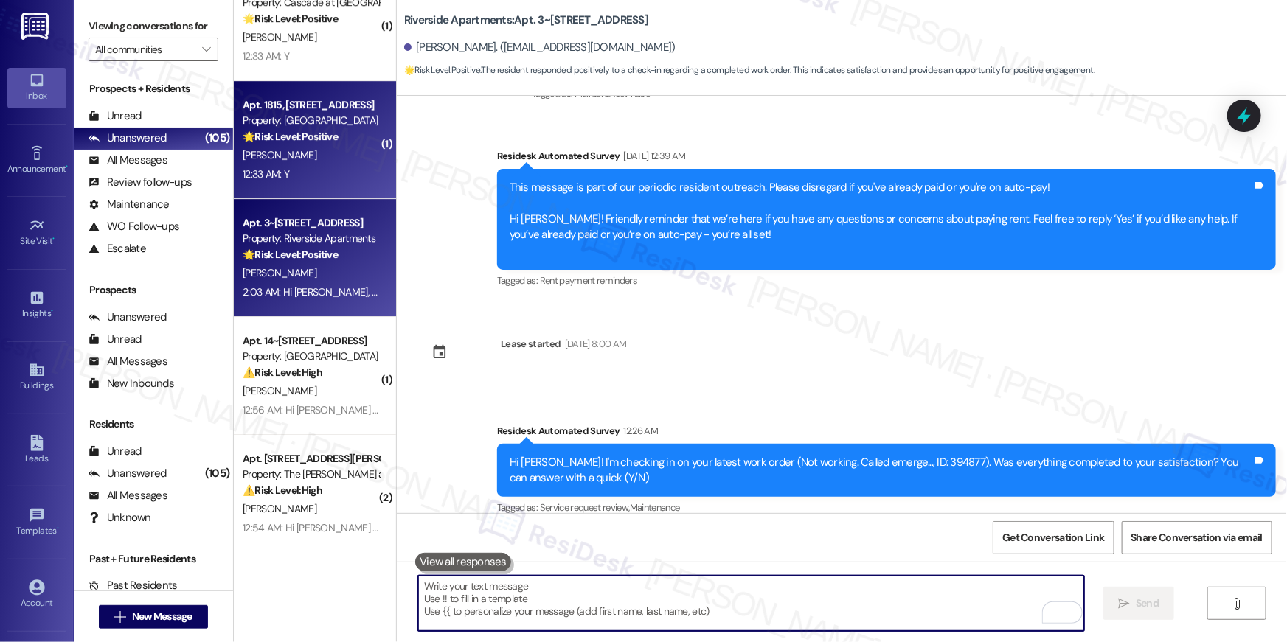
click at [269, 161] on div "E. Elliott" at bounding box center [310, 155] width 139 height 18
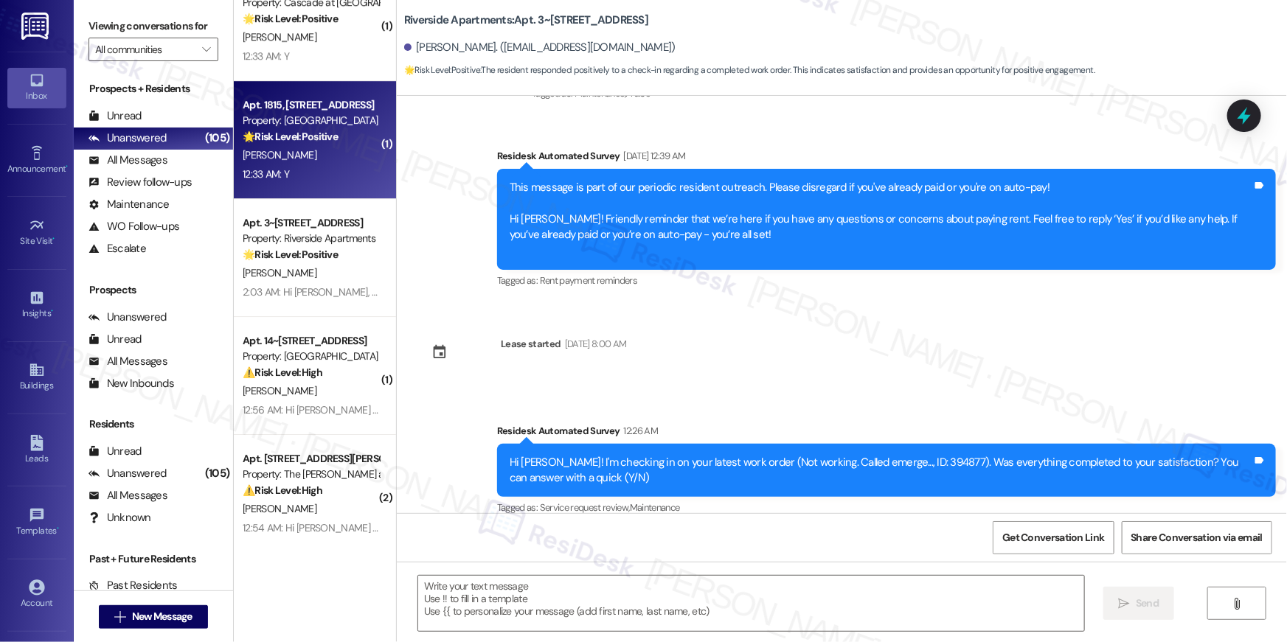
type textarea "Fetching suggested responses. Please feel free to read through the conversation…"
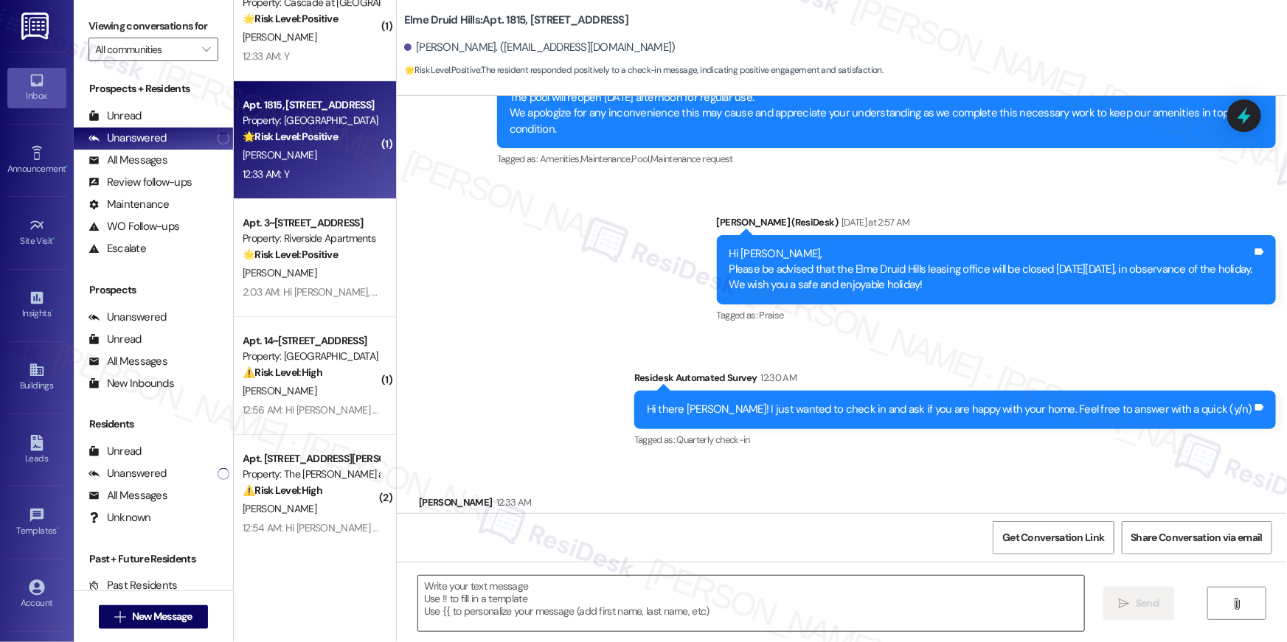
scroll to position [24860, 0]
click at [744, 609] on textarea at bounding box center [751, 603] width 666 height 55
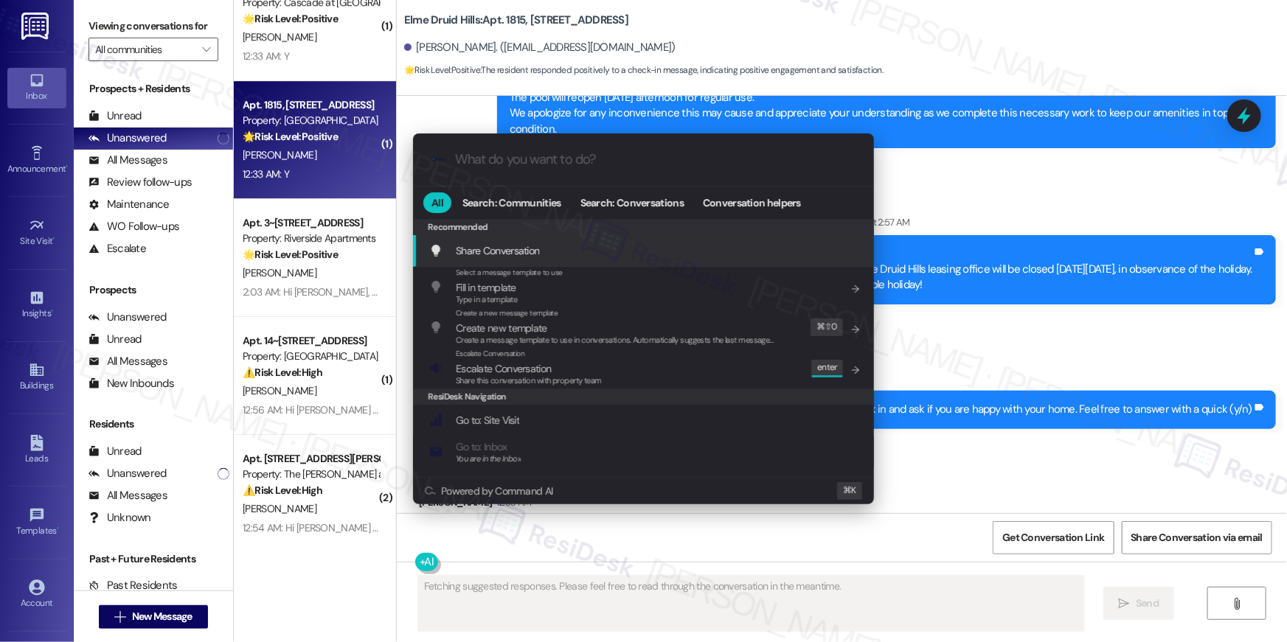
type textarea "Fetching suggested responses. Please feel free to read through the conversation…"
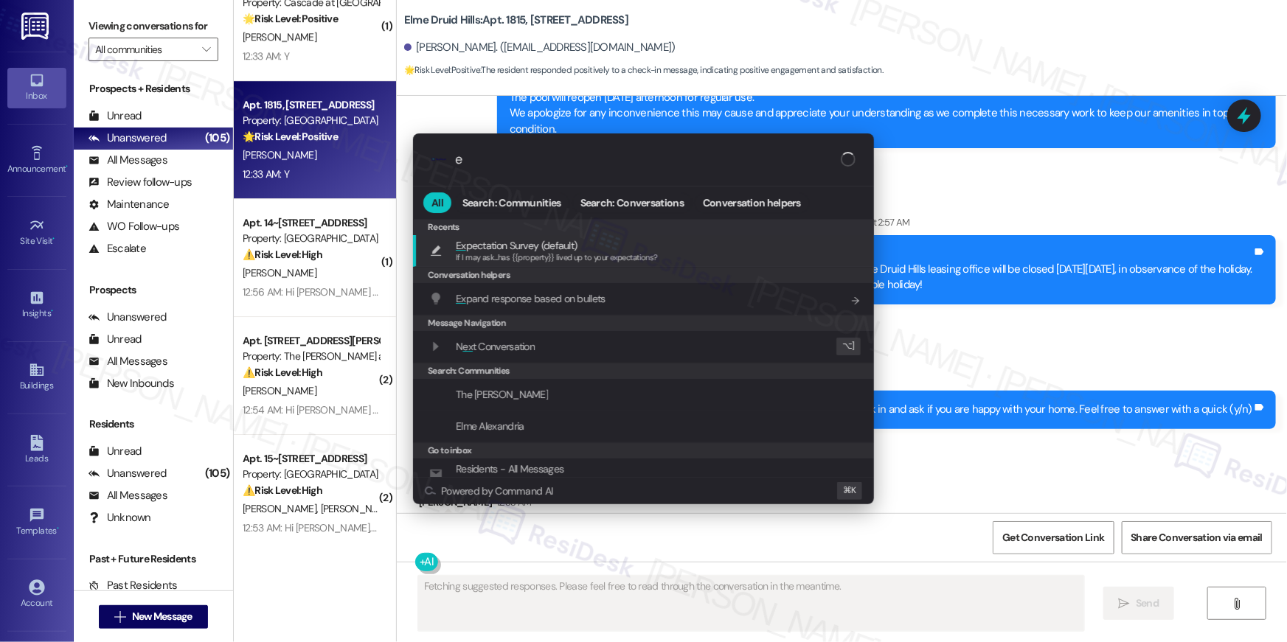
type input "ex"
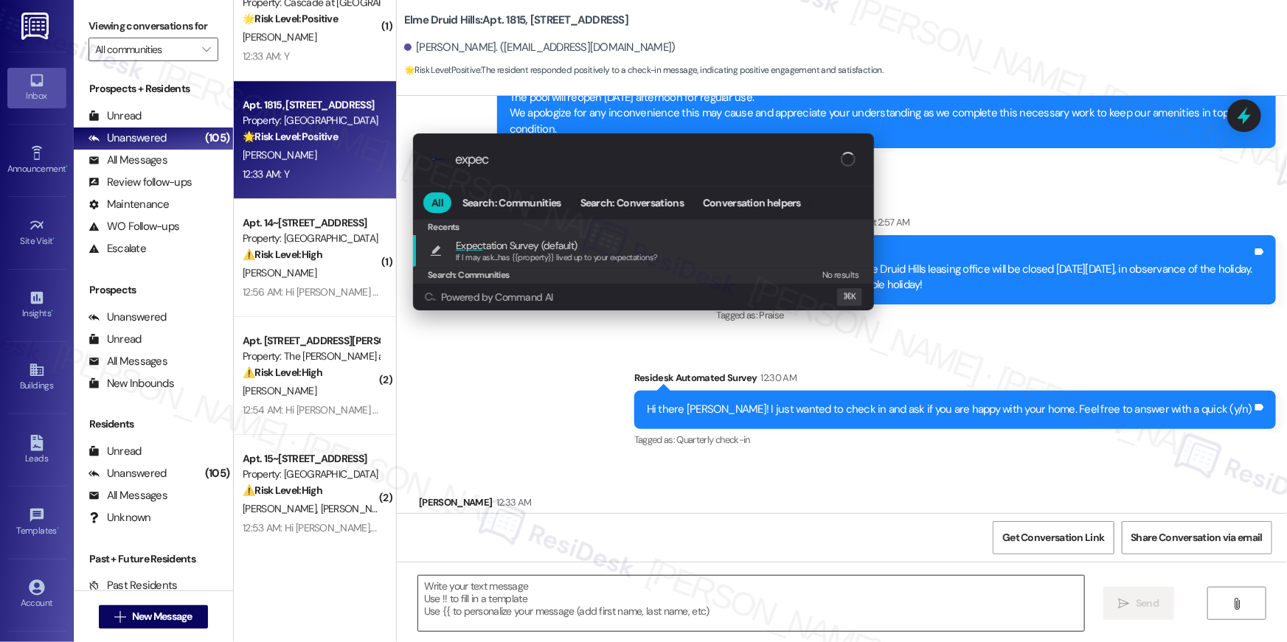
type input "expect"
type textarea "If I may ask...has {{property}} lived up to your expectations?"
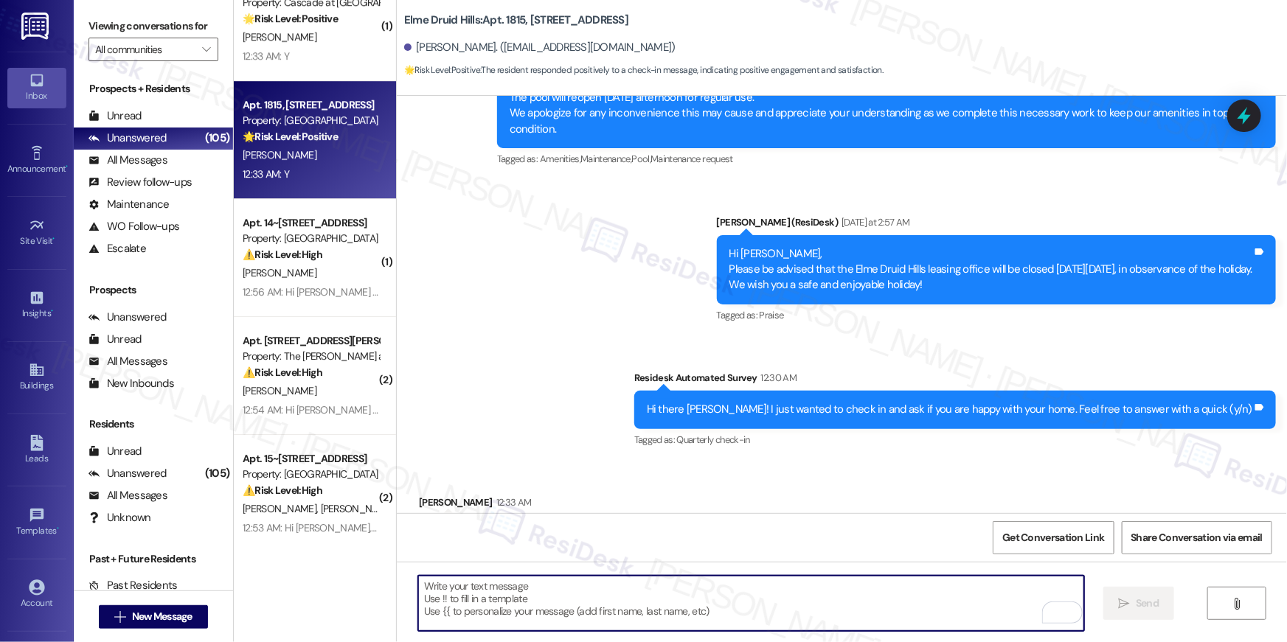
paste textarea "Hi {{first_name}}, I’m truly delighted to hear that your work order has been su…"
type textarea "Hi {{first_name}}, I’m truly delighted to hear that your work order has been su…"
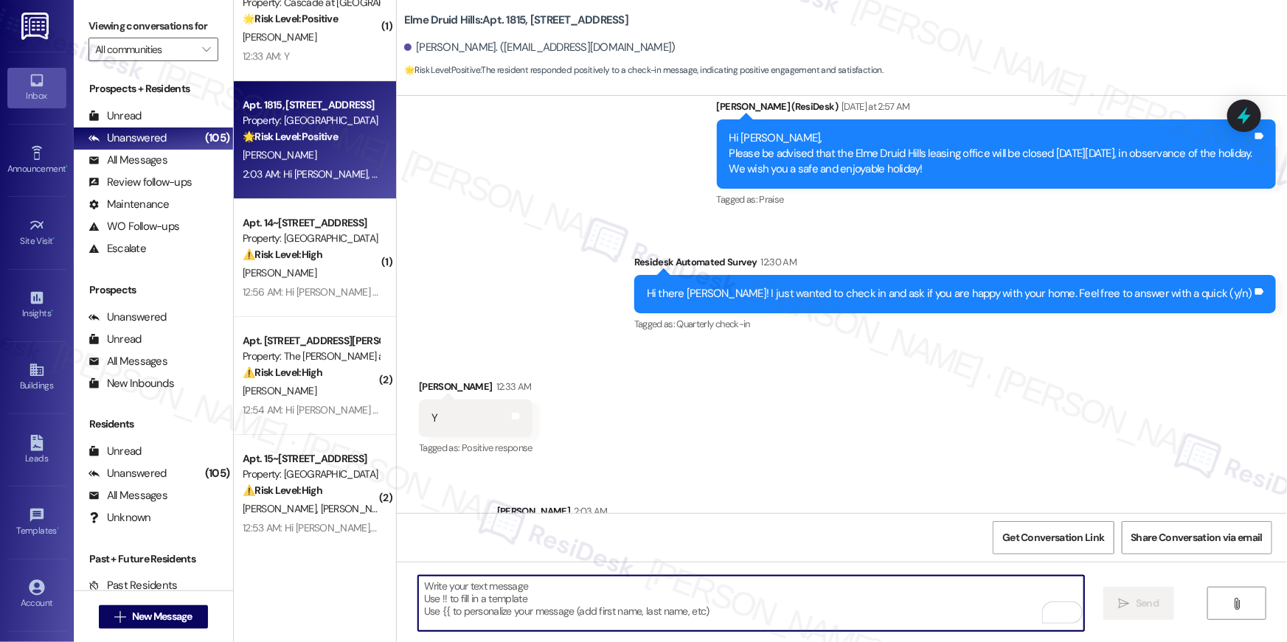
scroll to position [24979, 0]
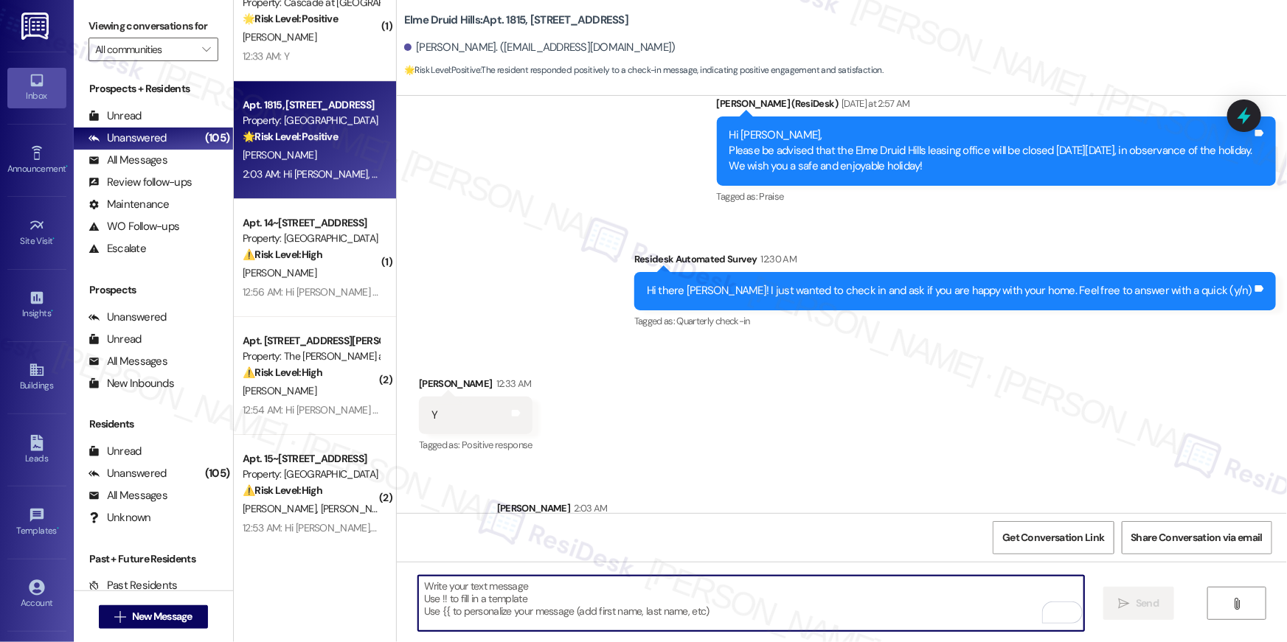
click at [937, 600] on textarea "To enrich screen reader interactions, please activate Accessibility in Grammarl…" at bounding box center [751, 603] width 666 height 55
paste textarea "Thank you, {{first_name}}! I’m so glad to hear you’re enjoying your home. We tr…"
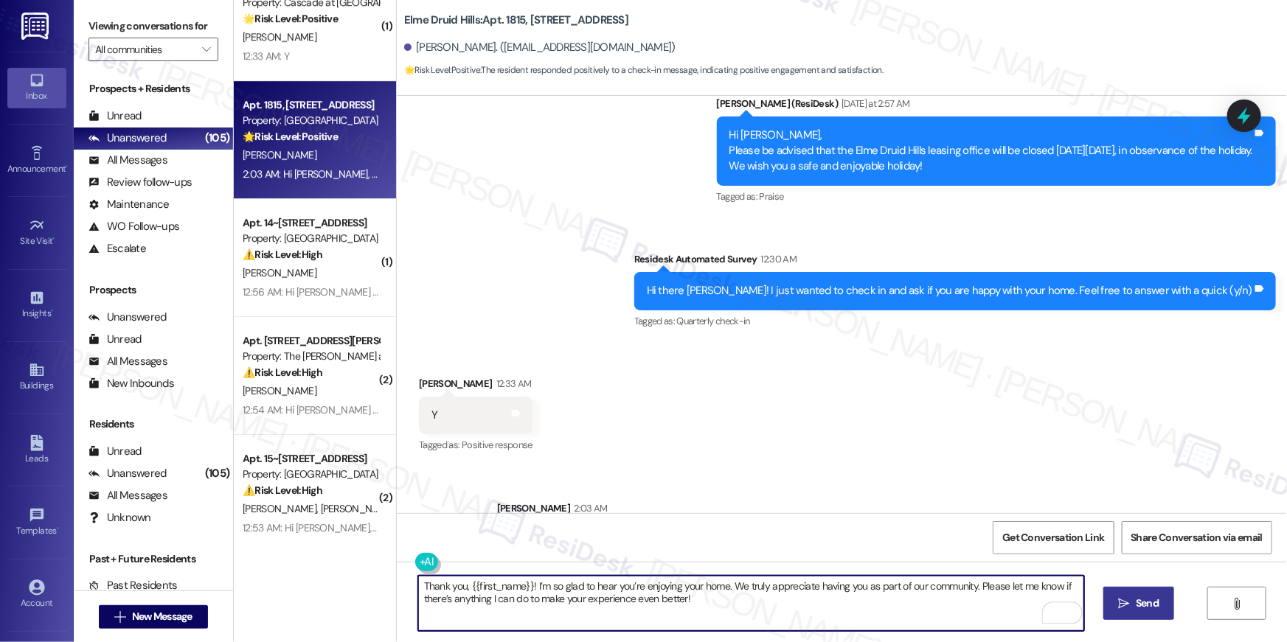
type textarea "Thank you, {{first_name}}! I’m so glad to hear you’re enjoying your home. We tr…"
click at [1150, 605] on span "Send" at bounding box center [1147, 603] width 23 height 15
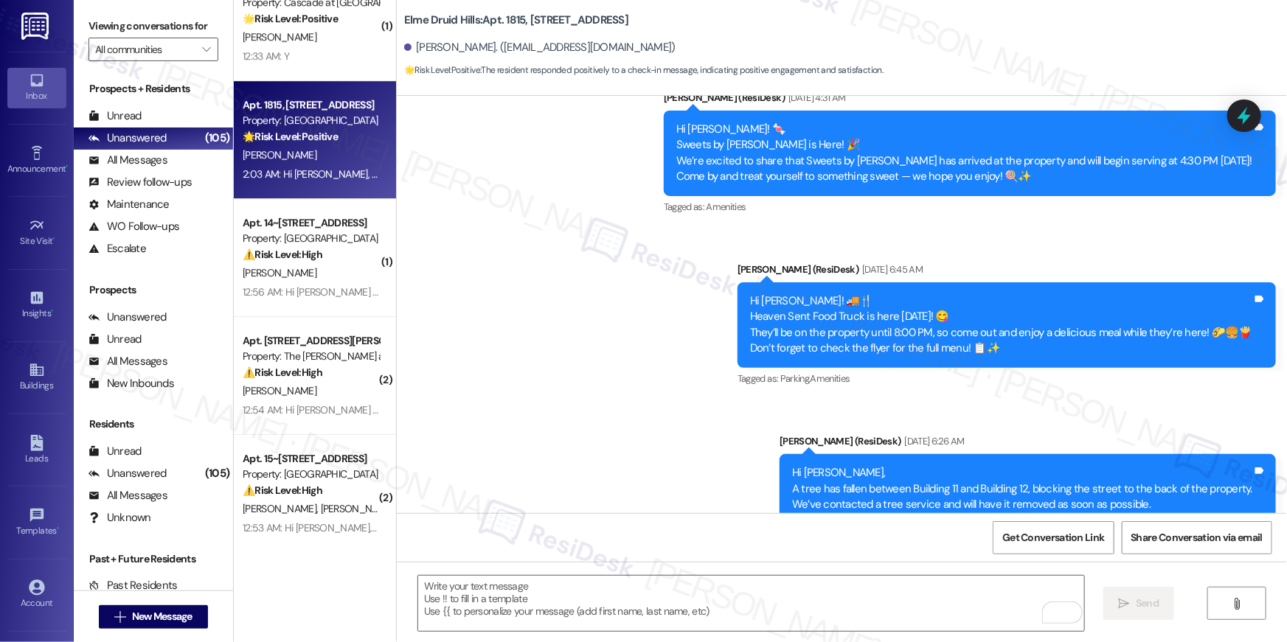
scroll to position [24199, 0]
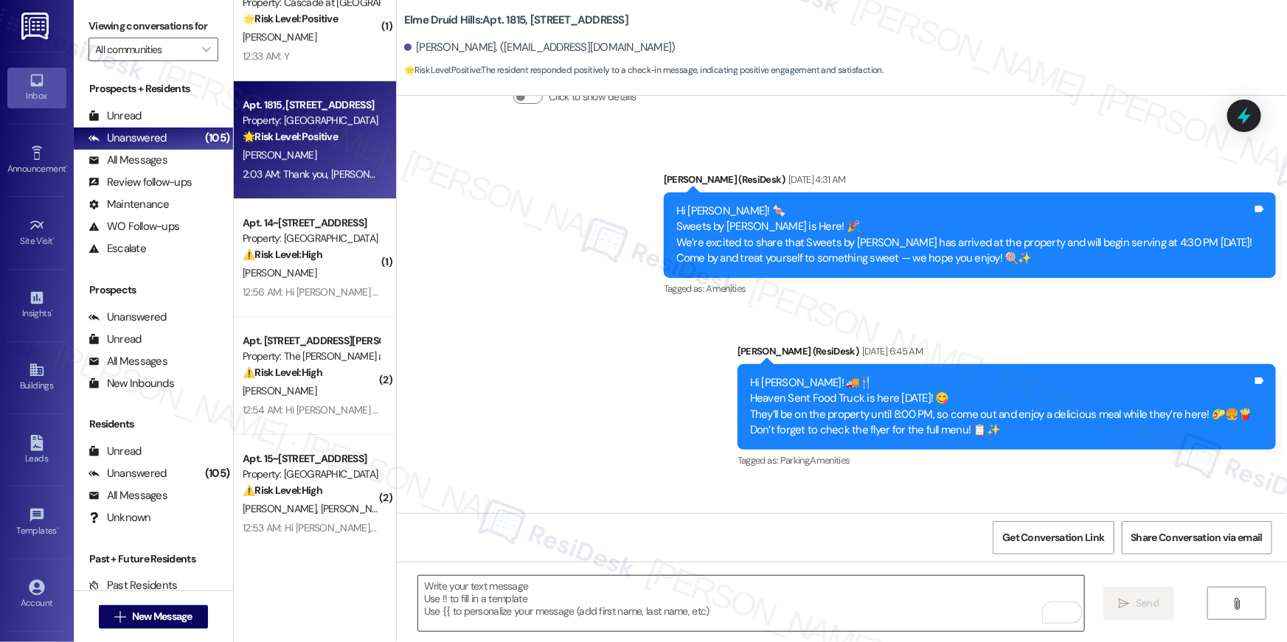
click at [858, 597] on textarea "To enrich screen reader interactions, please activate Accessibility in Grammarl…" at bounding box center [751, 603] width 666 height 55
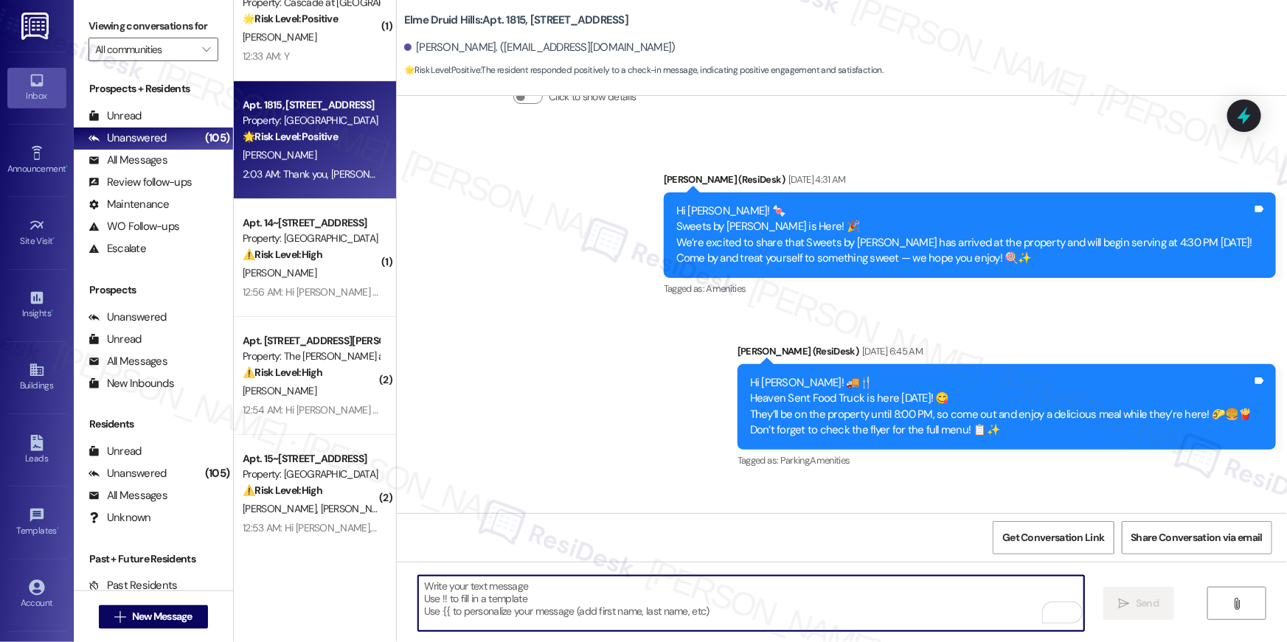
paste textarea "I hope you don’t mind me asking a quick favor—would you be willing to leave us …"
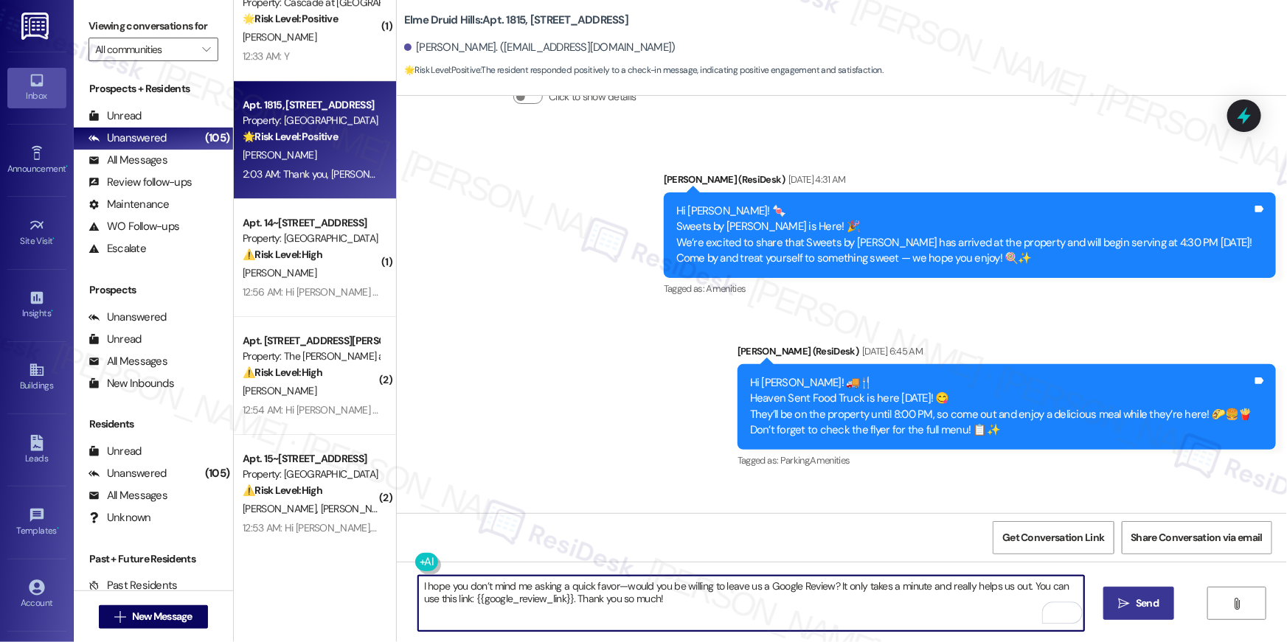
type textarea "I hope you don’t mind me asking a quick favor—would you be willing to leave us …"
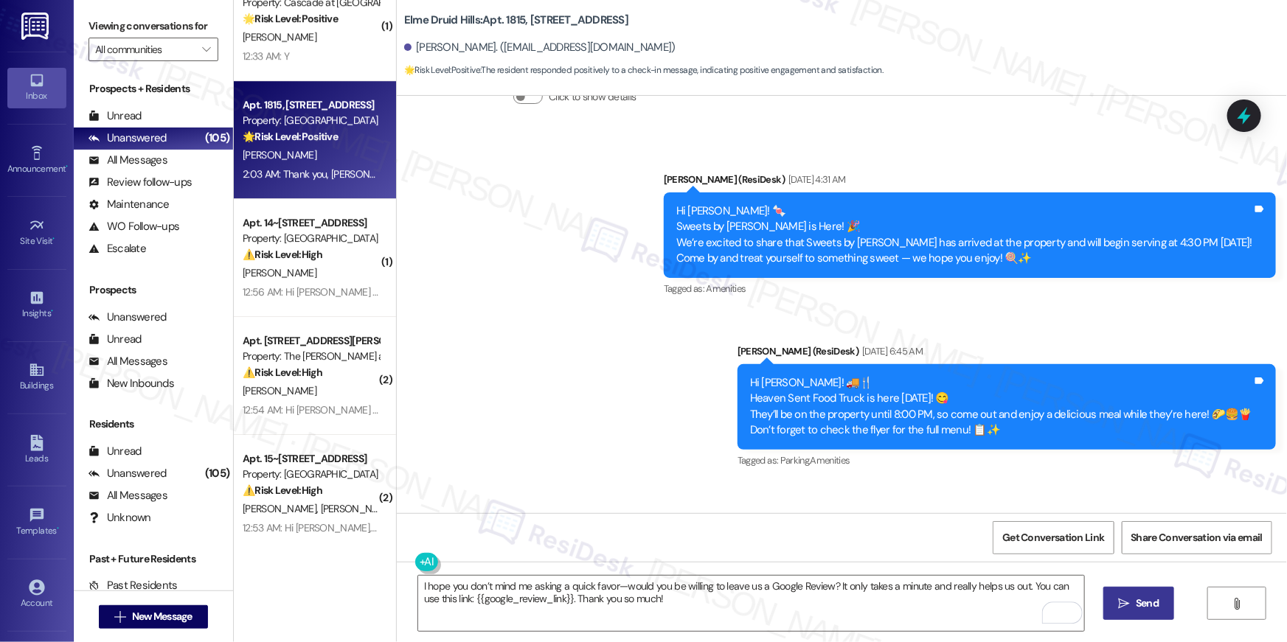
click at [1156, 597] on span "Send" at bounding box center [1147, 603] width 23 height 15
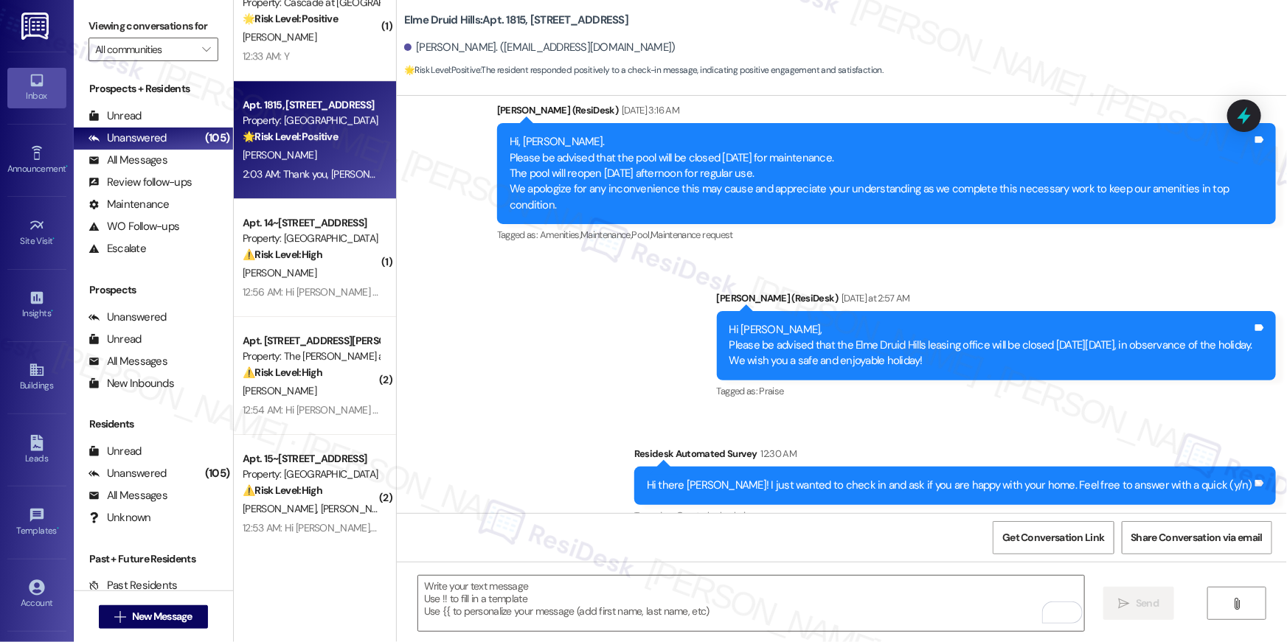
scroll to position [24860, 0]
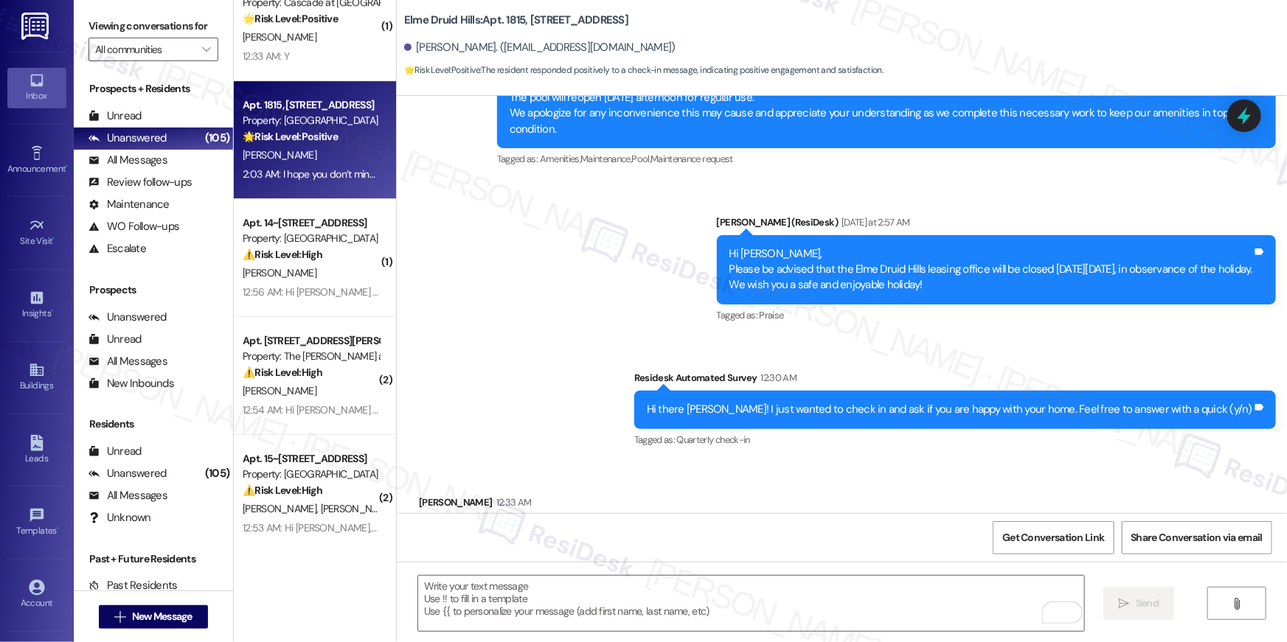
click at [769, 462] on div "Received via SMS Esther Elliott 12:33 AM Y Tags and notes Tagged as: Positive r…" at bounding box center [842, 524] width 890 height 125
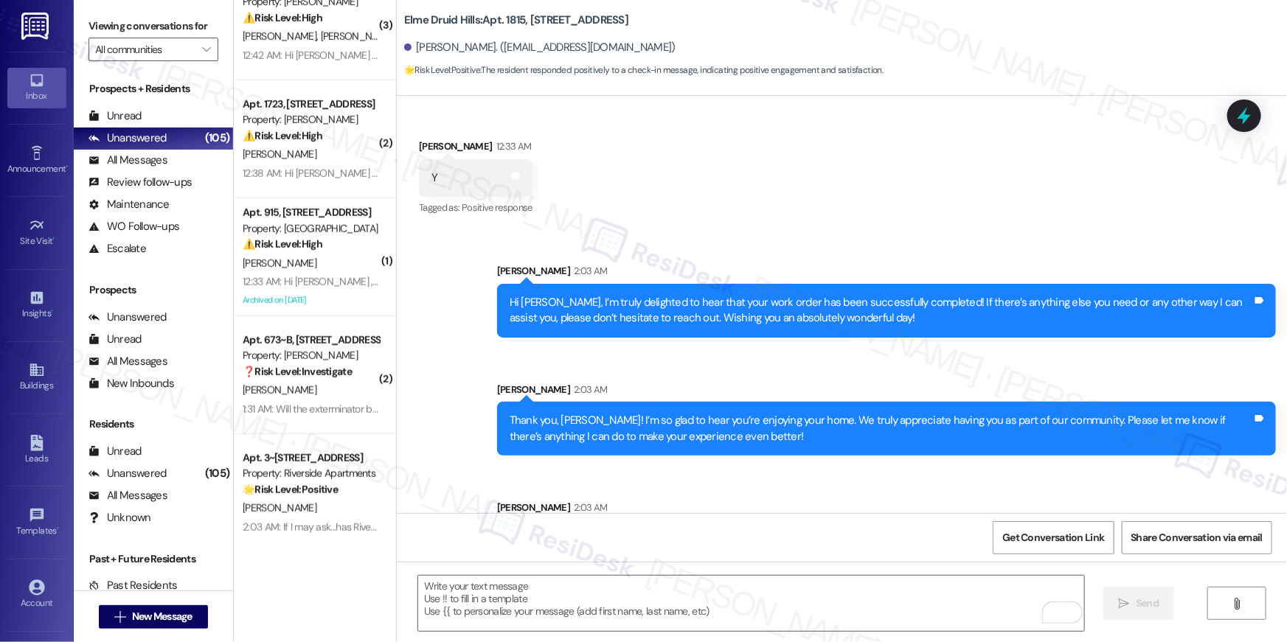
scroll to position [3579, 0]
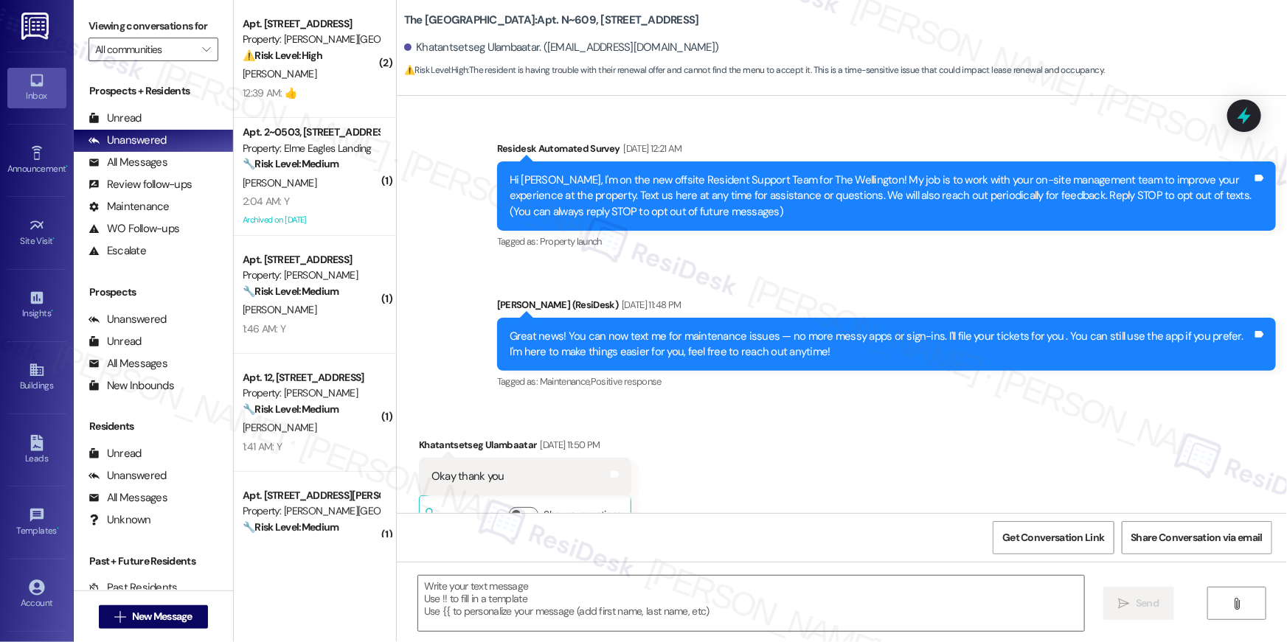
scroll to position [17998, 0]
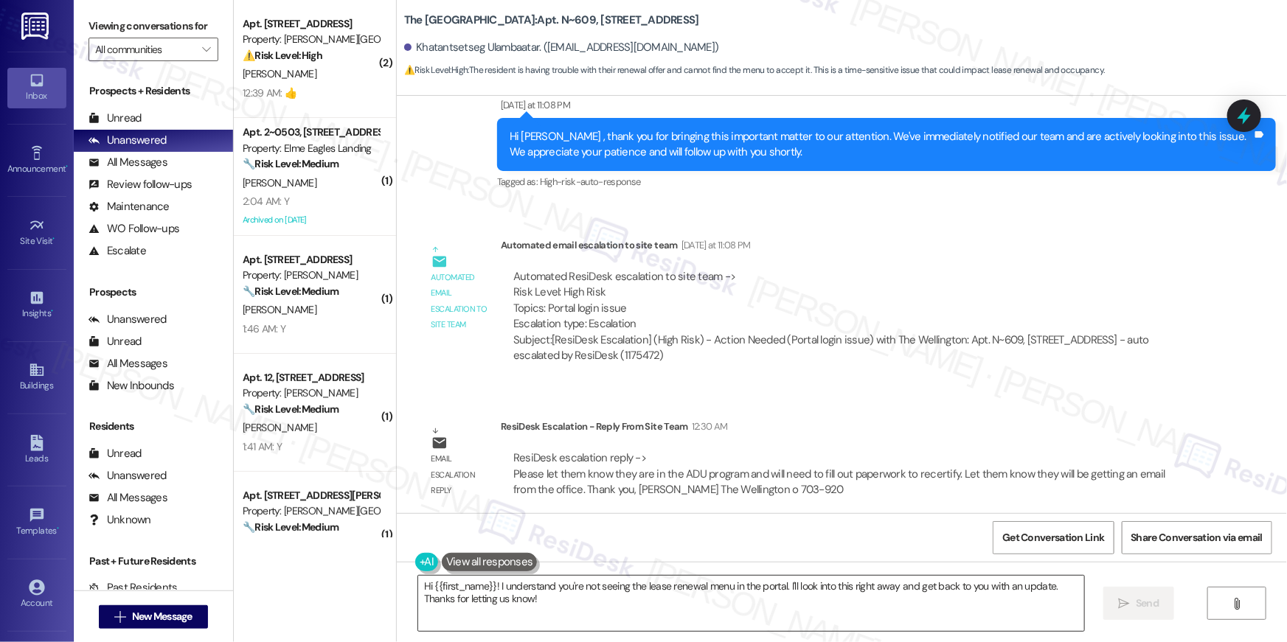
drag, startPoint x: 518, startPoint y: 607, endPoint x: 498, endPoint y: 588, distance: 28.2
click at [519, 607] on textarea "Hi {{first_name}}! I understand you're not seeing the lease renewal menu in the…" at bounding box center [751, 603] width 666 height 55
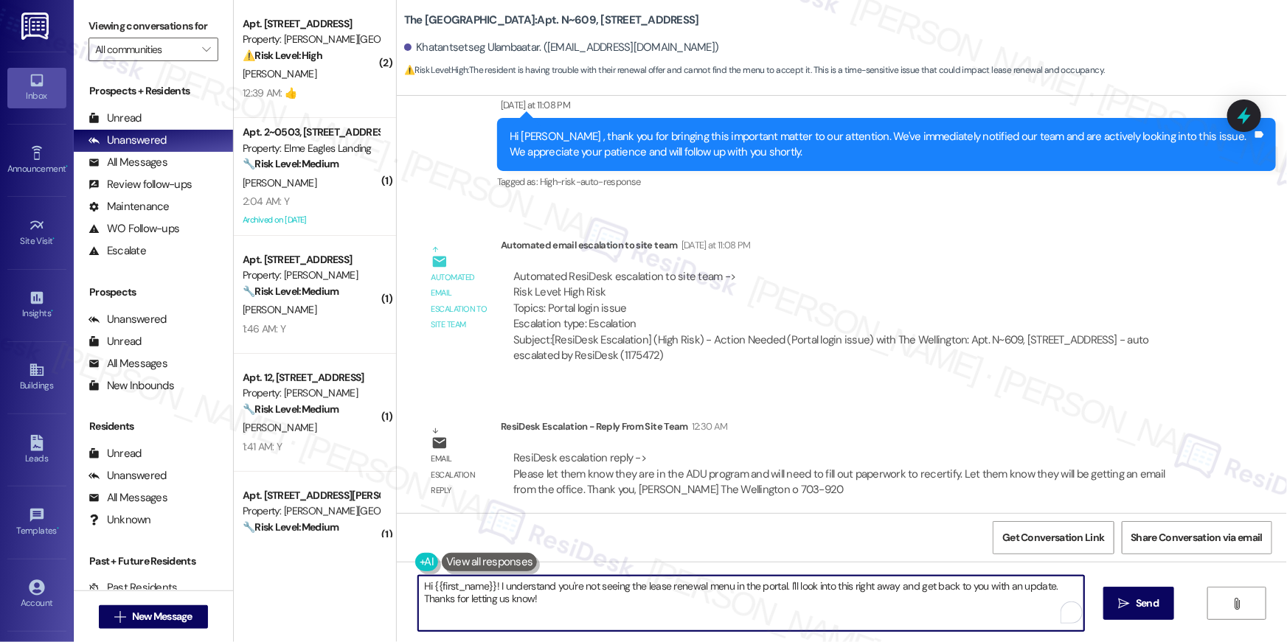
drag, startPoint x: 490, startPoint y: 586, endPoint x: 541, endPoint y: 630, distance: 66.9
click at [541, 630] on textarea "Hi {{first_name}}! I understand you're not seeing the lease renewal menu in the…" at bounding box center [751, 603] width 666 height 55
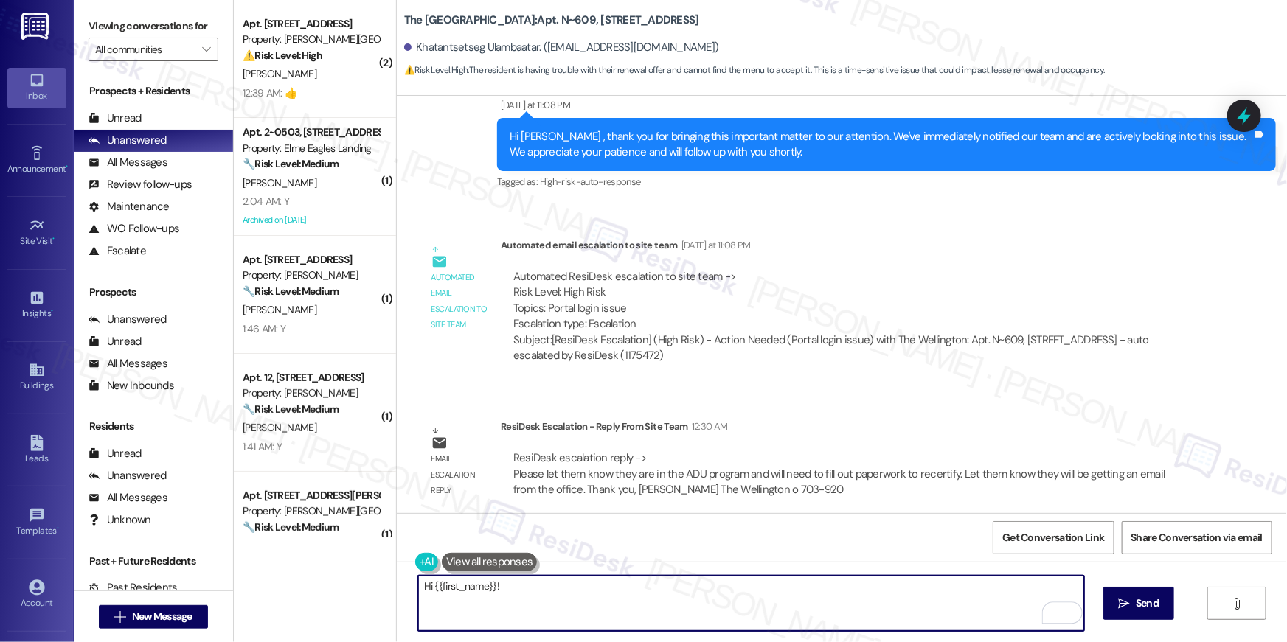
paste textarea "I just got an update from the site team! They said you are in the ADU program a…"
type textarea "Hi {{first_name}}! I just got an update from the site team! They said you are i…"
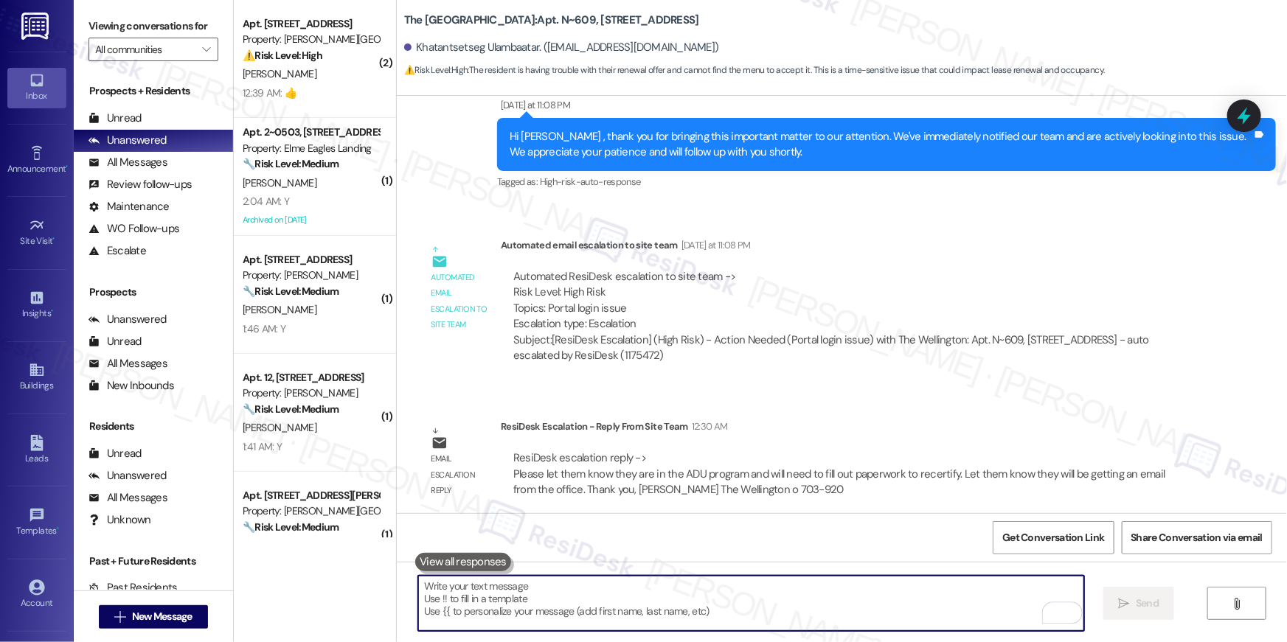
scroll to position [17542, 0]
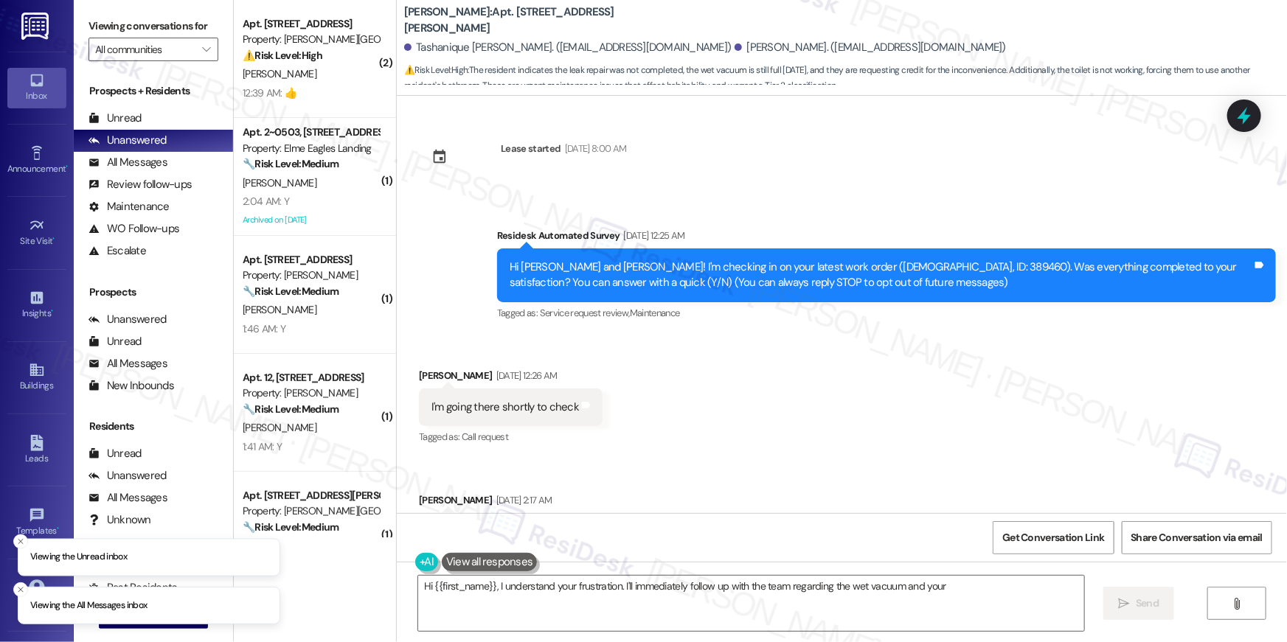
scroll to position [4204, 0]
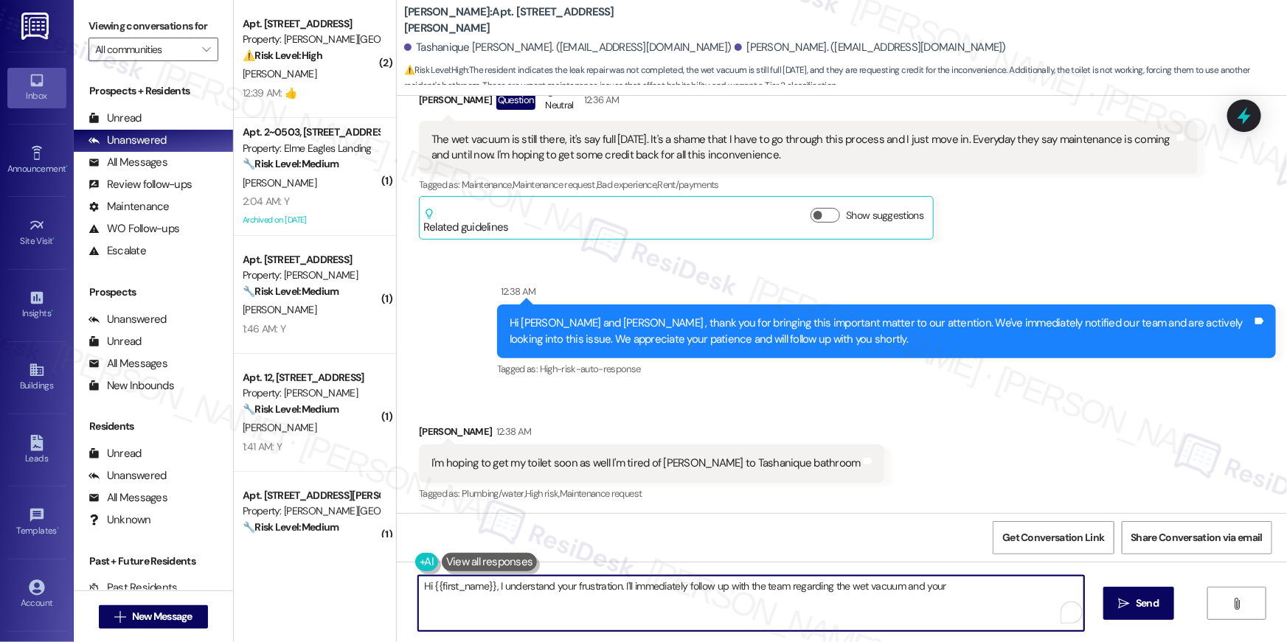
drag, startPoint x: 563, startPoint y: 606, endPoint x: 426, endPoint y: 579, distance: 139.1
click at [426, 579] on textarea "Hi {{first_name}}, I understand your frustration. I'll immediately follow up wi…" at bounding box center [751, 603] width 666 height 55
type textarea "T"
paste textarea "I just got an update from the site team! They said it is on back order and will…"
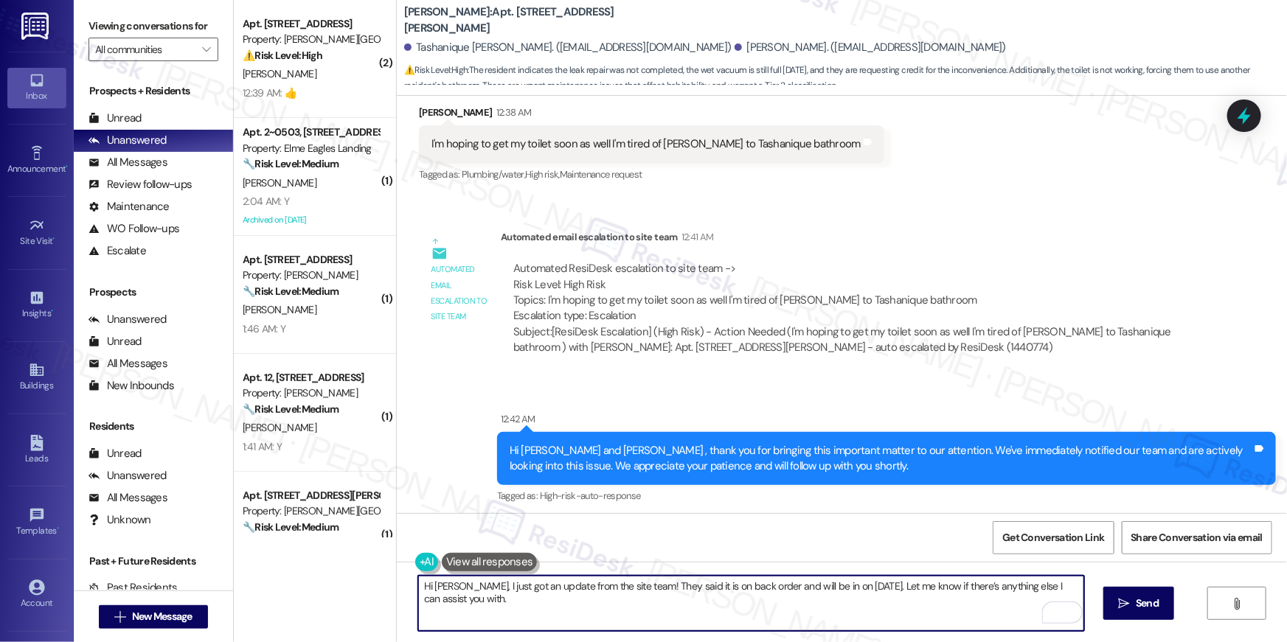
scroll to position [4269, 0]
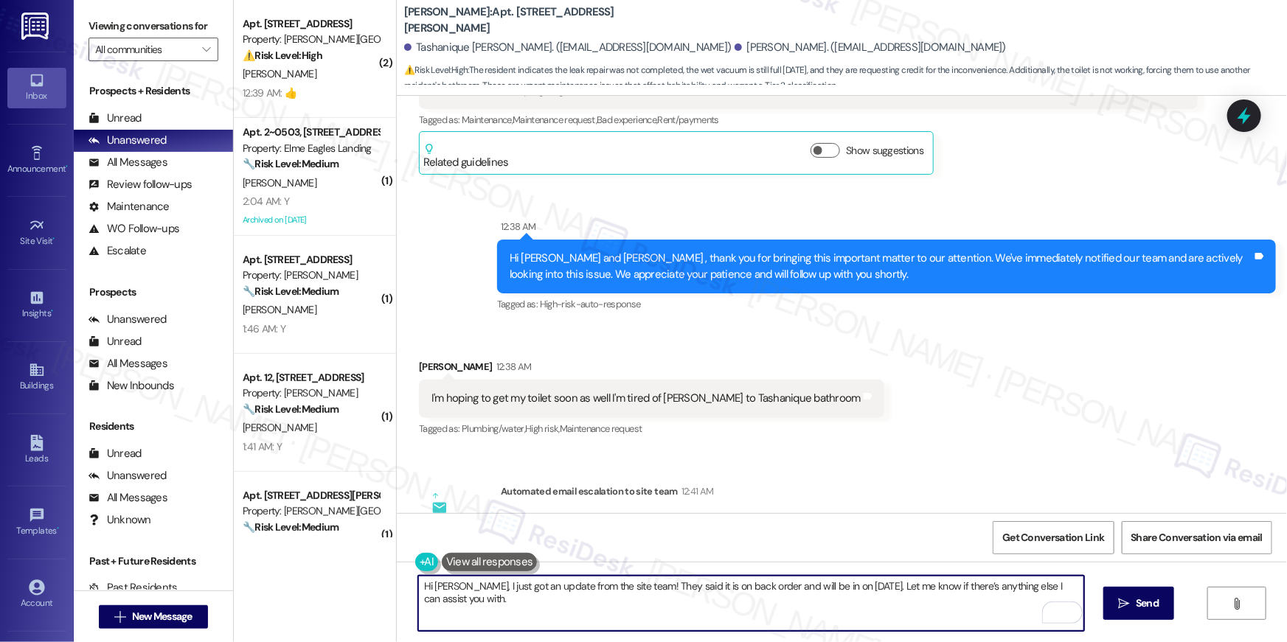
type textarea "Hi [PERSON_NAME], I just got an update from the site team! They said it is on b…"
click at [1156, 615] on button " Send" at bounding box center [1139, 603] width 72 height 33
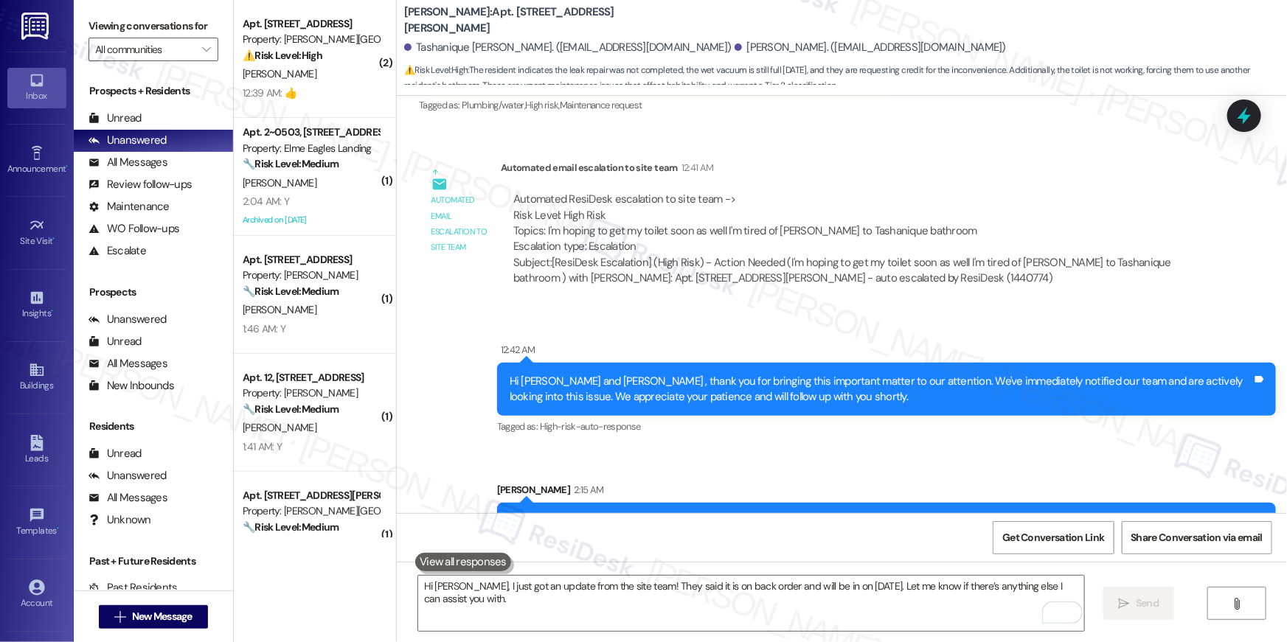
scroll to position [4645, 0]
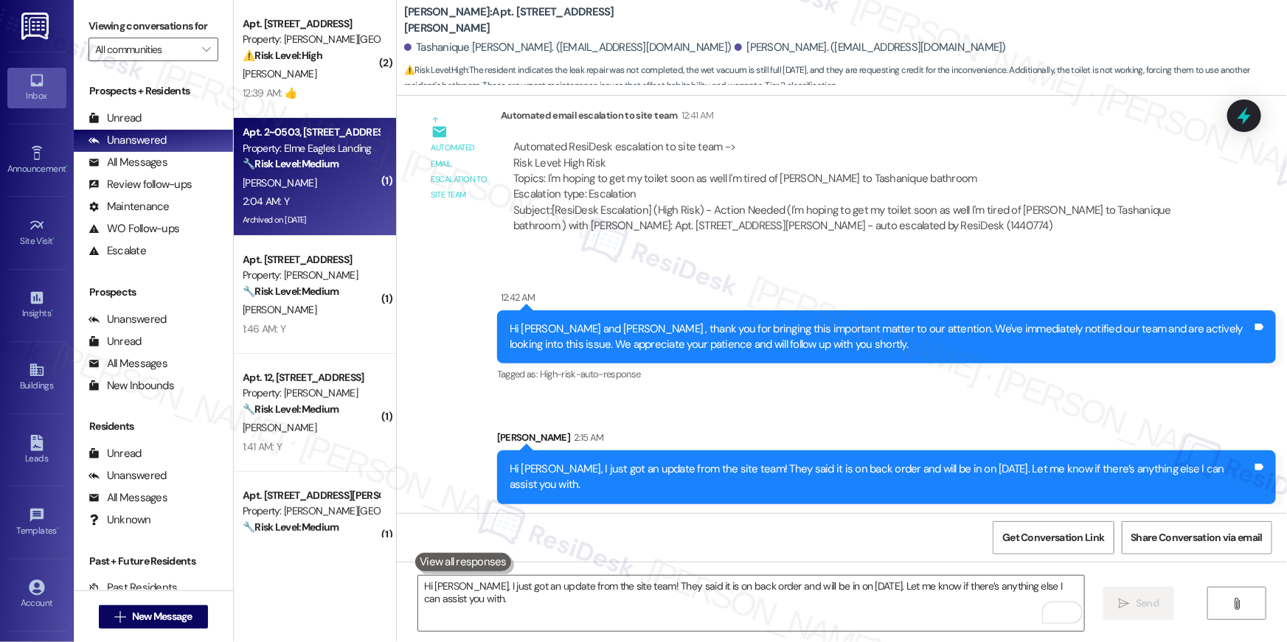
click at [302, 198] on div "2:04 AM: Y 2:04 AM: Y" at bounding box center [310, 201] width 139 height 18
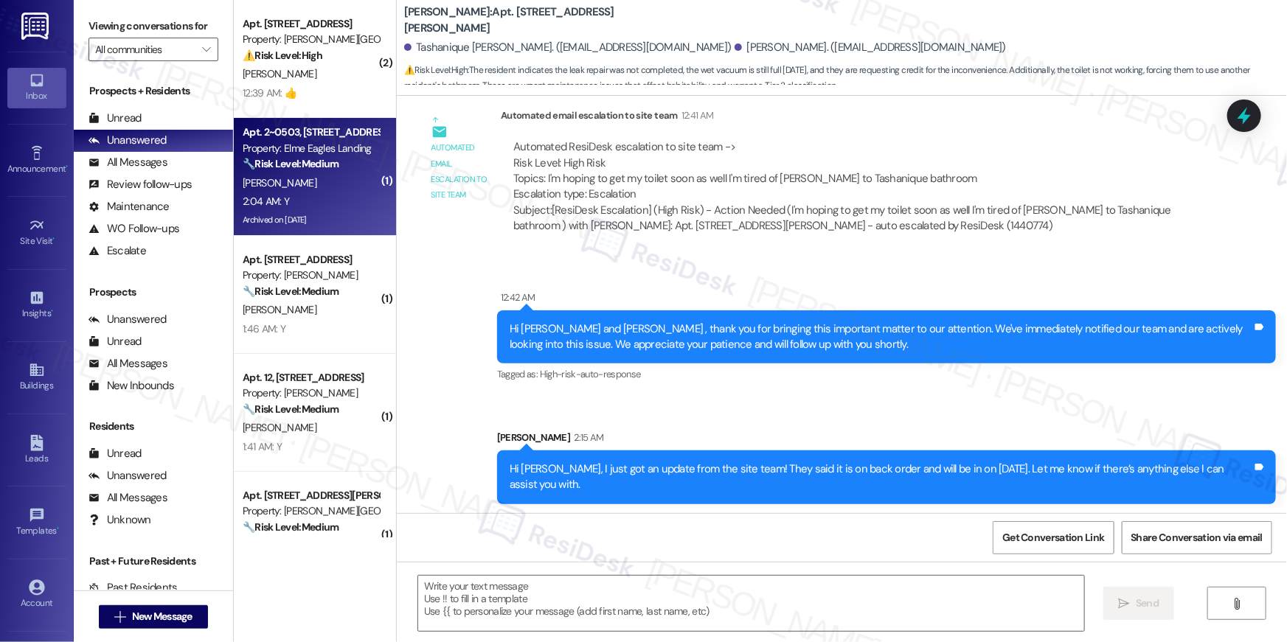
type textarea "Fetching suggested responses. Please feel free to read through the conversation…"
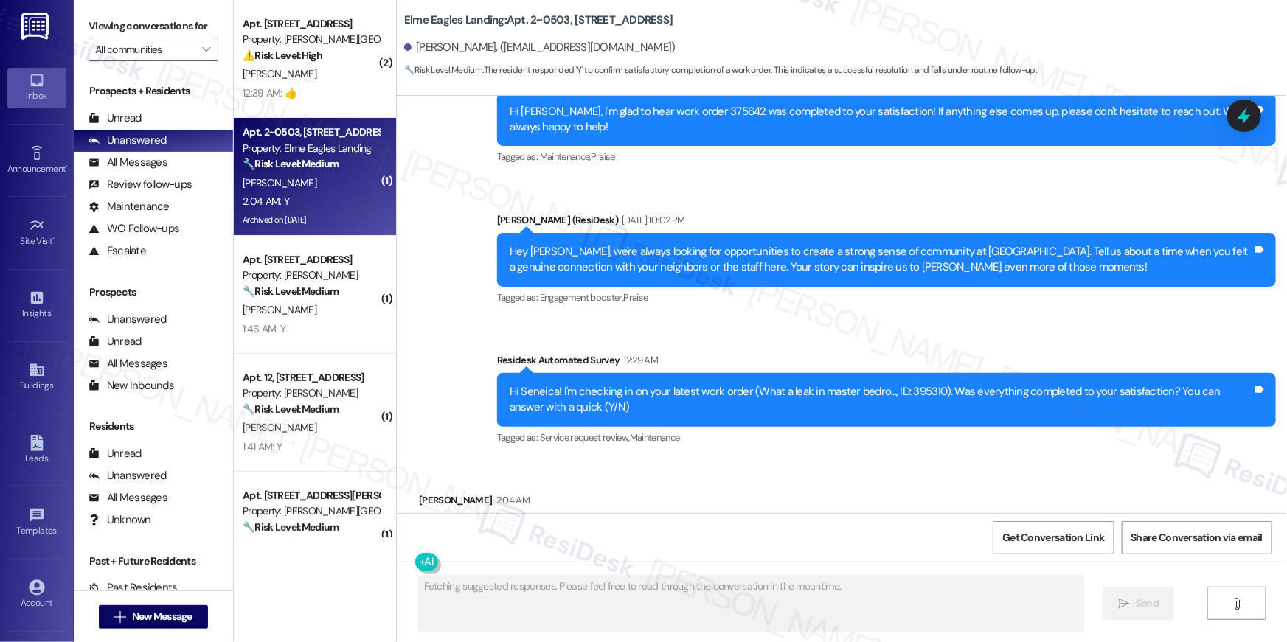
scroll to position [8193, 0]
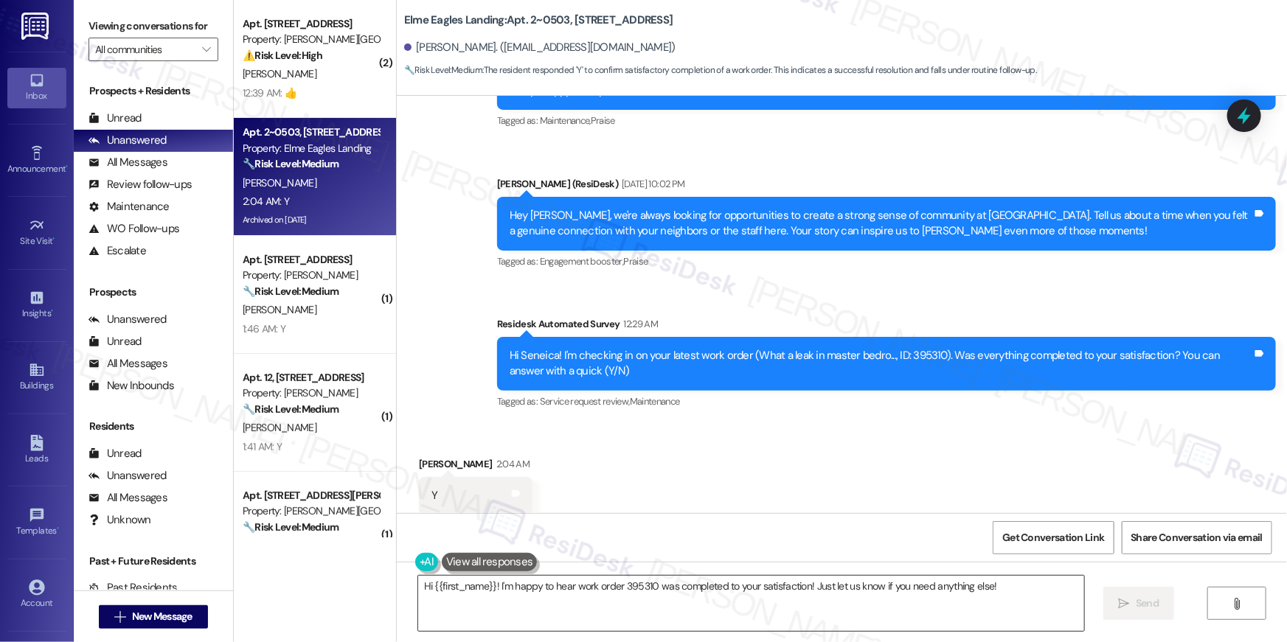
click at [861, 617] on textarea "Hi {{first_name}}! I'm happy to hear work order 395310 was completed to your sa…" at bounding box center [751, 603] width 666 height 55
click at [861, 616] on textarea "Hi {{first_name}}! I'm happy to hear work order 395310 was completed to your sa…" at bounding box center [751, 603] width 666 height 55
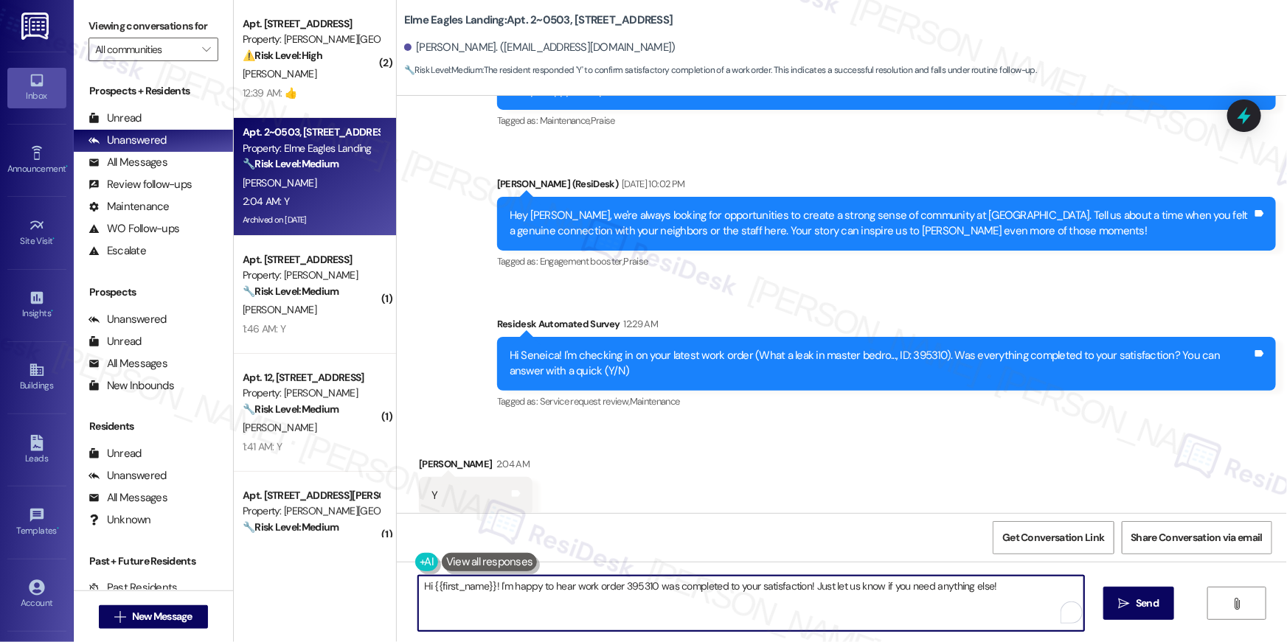
paste textarea ", I’m truly delighted to hear that your work order has been successfully comple…"
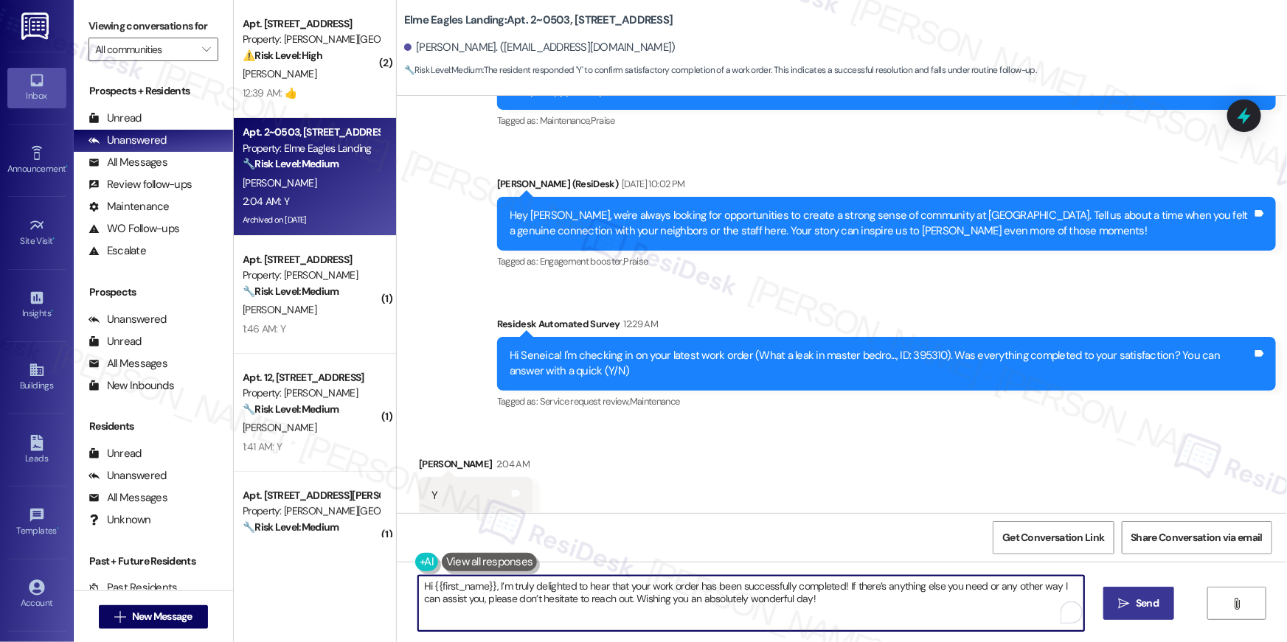
type textarea "Hi {{first_name}}, I’m truly delighted to hear that your work order has been su…"
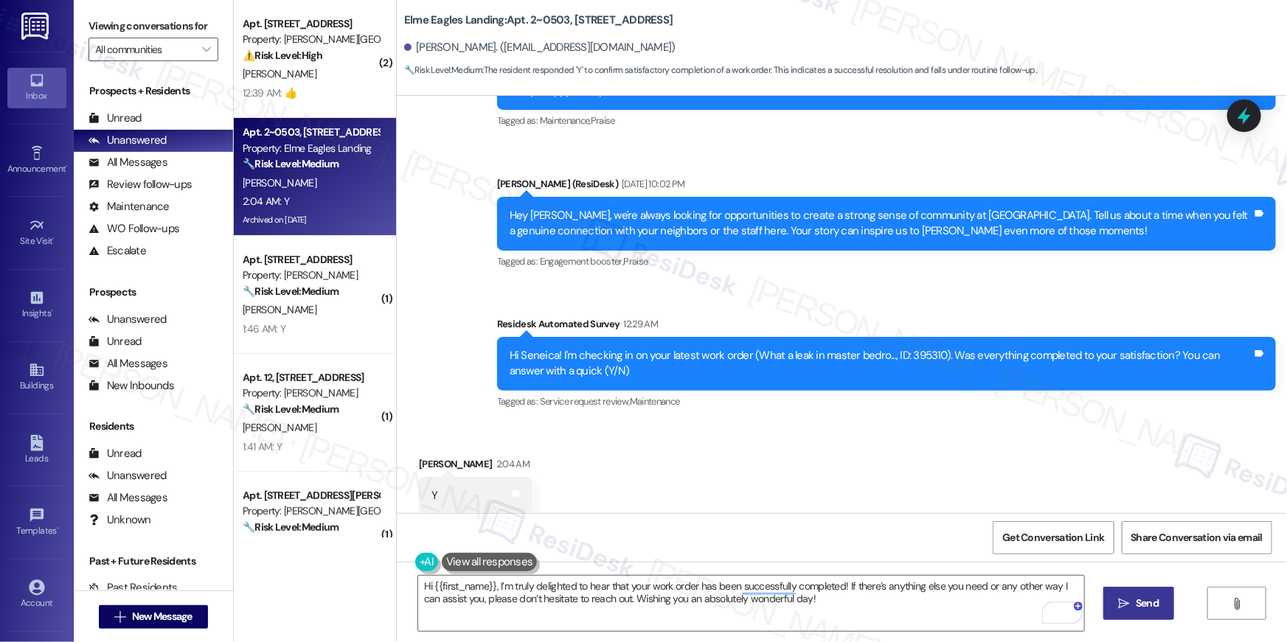
click at [1132, 594] on button " Send" at bounding box center [1139, 603] width 72 height 33
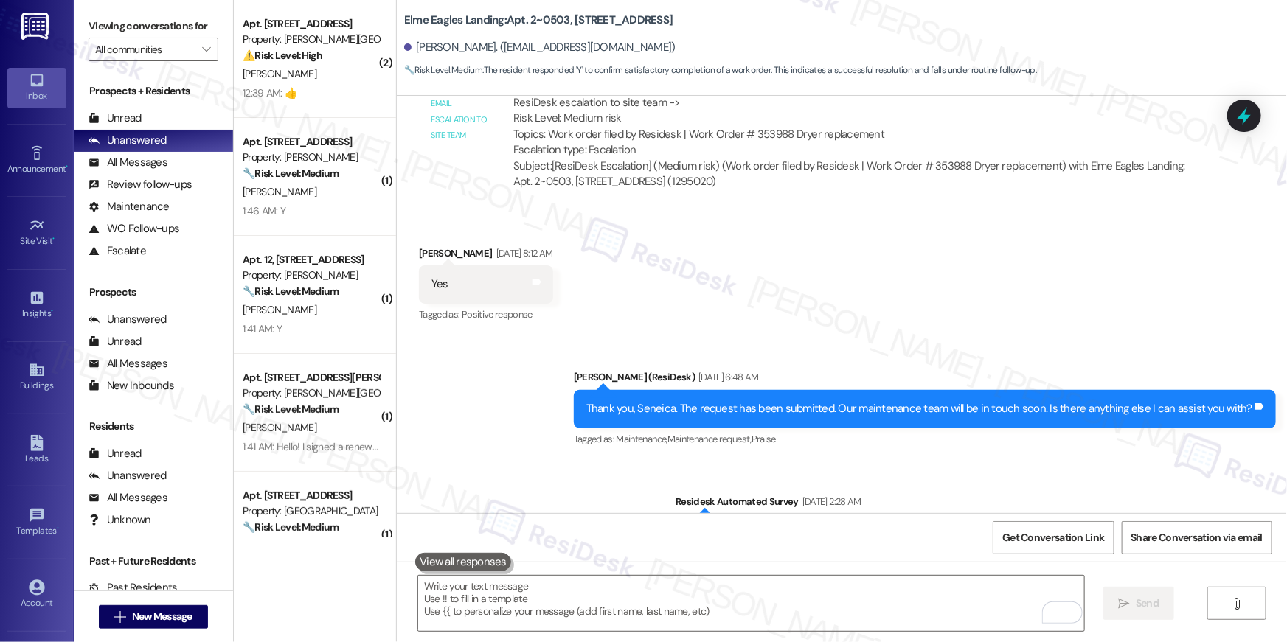
scroll to position [5879, 0]
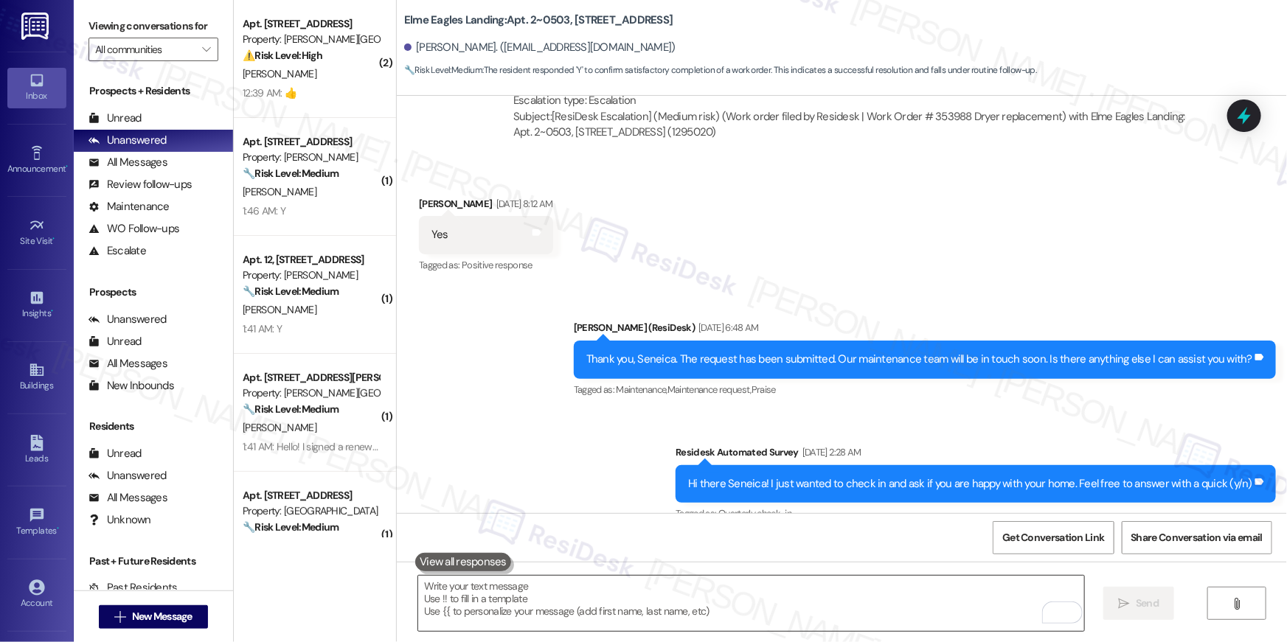
click at [814, 589] on textarea "To enrich screen reader interactions, please activate Accessibility in Grammarl…" at bounding box center [751, 603] width 666 height 55
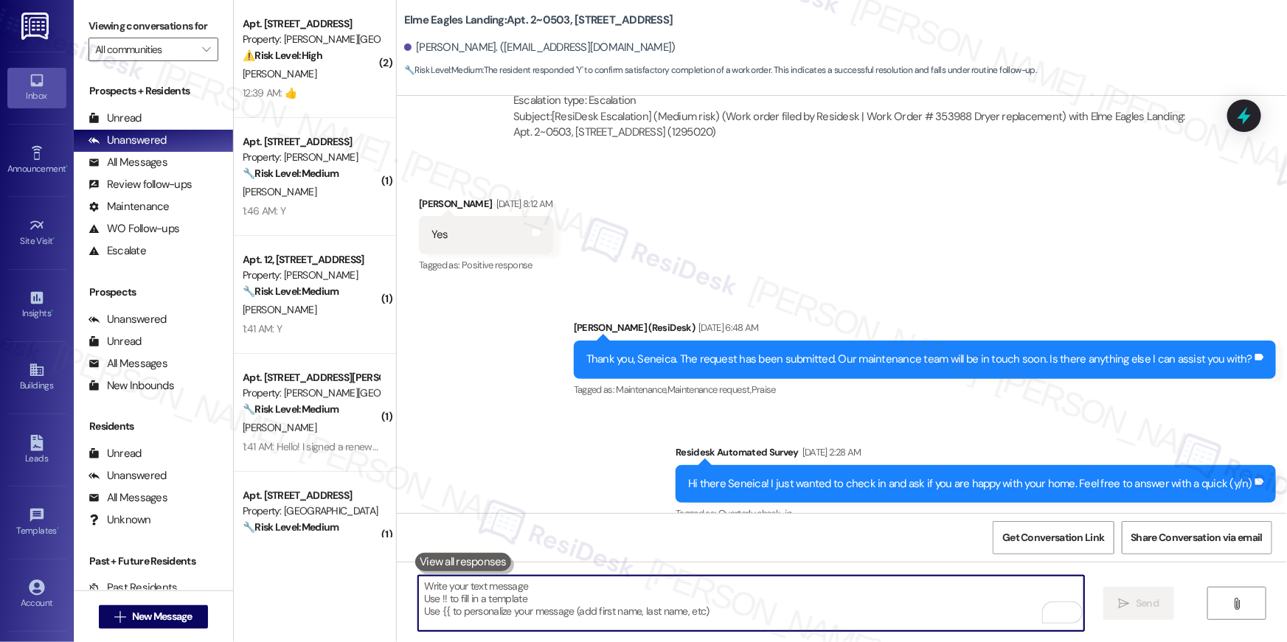
click at [814, 589] on textarea "To enrich screen reader interactions, please activate Accessibility in Grammarl…" at bounding box center [751, 603] width 666 height 55
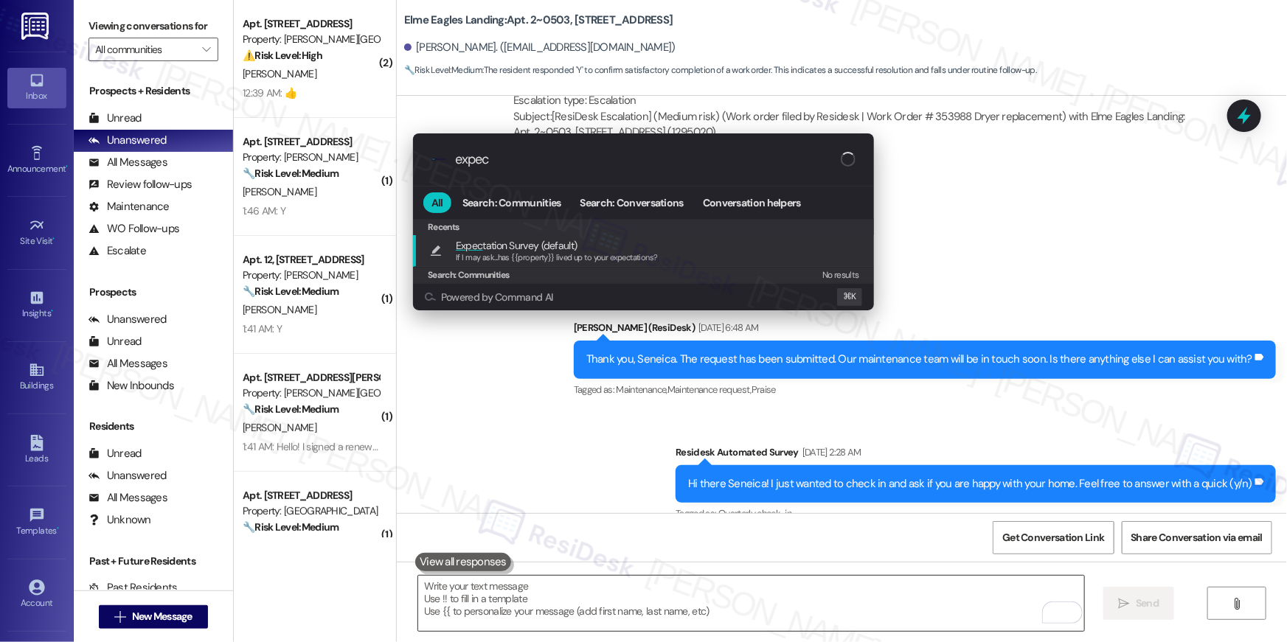
type input "expect"
type textarea "If I may ask...has {{property}} lived up to your expectations?"
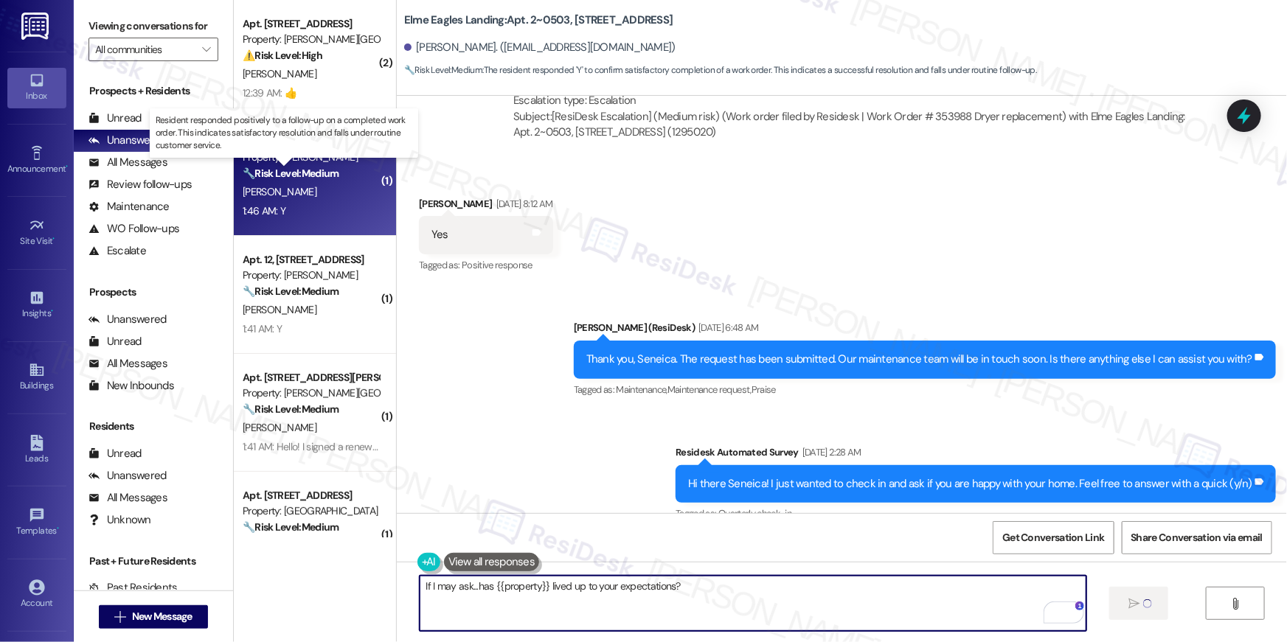
click at [311, 179] on strong "🔧 Risk Level: Medium" at bounding box center [291, 173] width 96 height 13
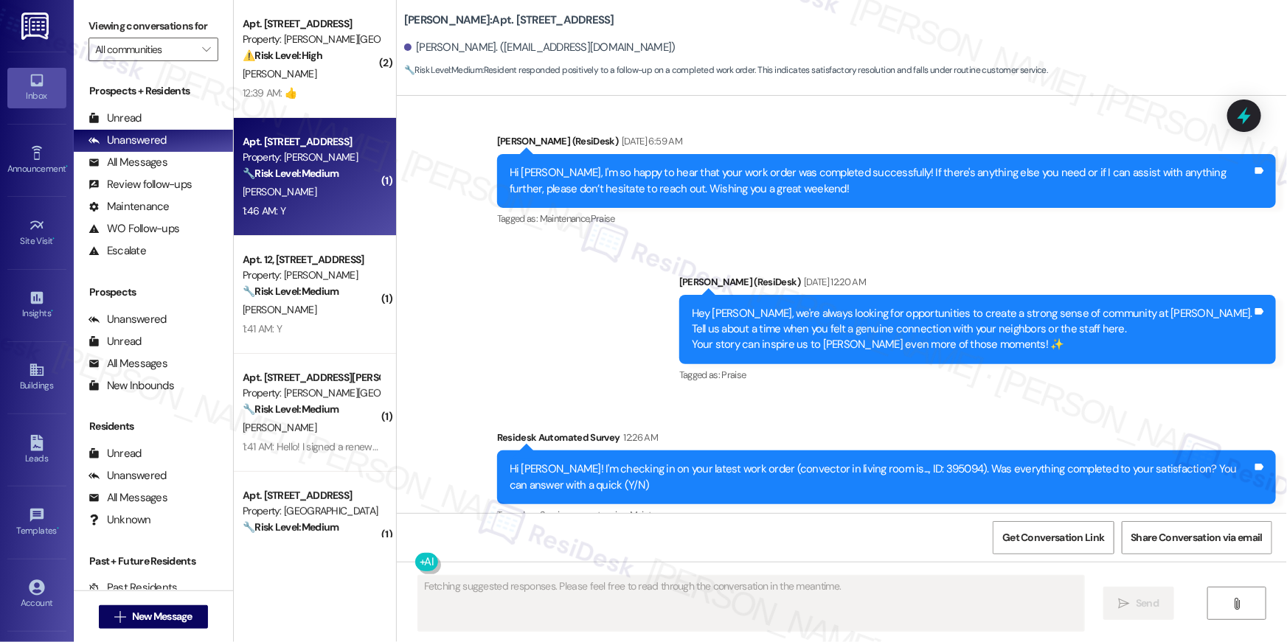
scroll to position [20847, 0]
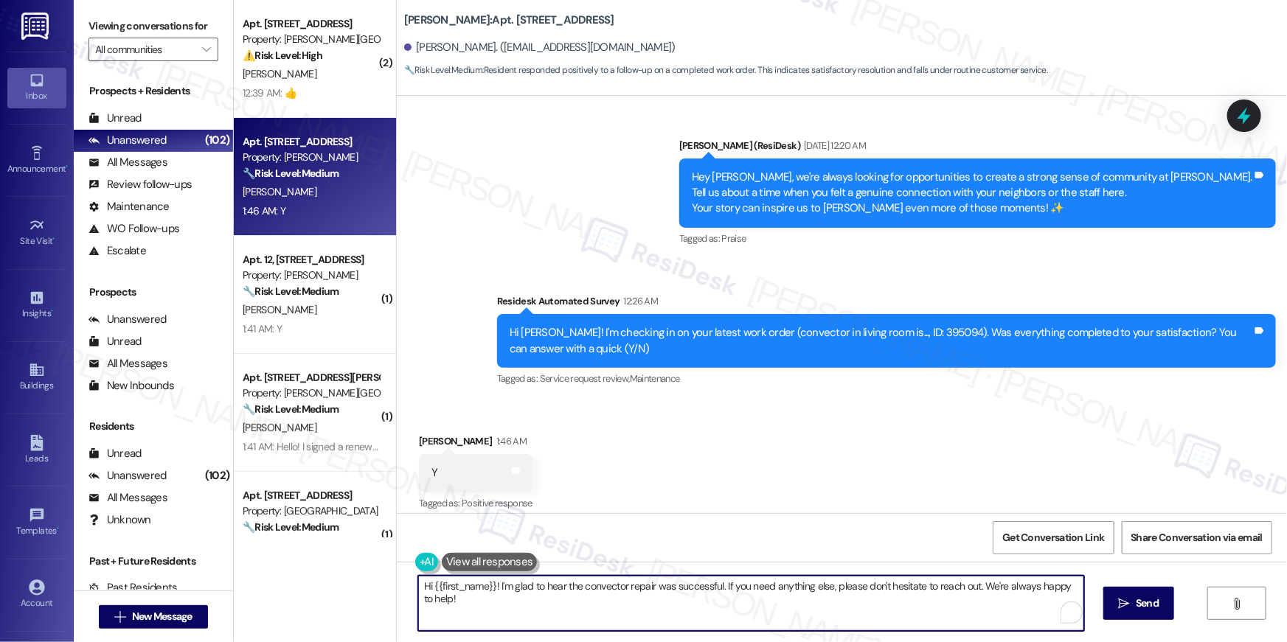
drag, startPoint x: 792, startPoint y: 606, endPoint x: 815, endPoint y: 617, distance: 25.4
click at [792, 605] on textarea "Hi {{first_name}}! I'm glad to hear the convector repair was successful. If you…" at bounding box center [751, 603] width 666 height 55
paste textarea ", I’m truly delighted to hear that your work order has been successfully comple…"
click at [798, 602] on textarea "Hi {{first_name}}, I’m truly delighted to hear that your work order has been su…" at bounding box center [751, 603] width 666 height 55
click at [829, 622] on textarea "Hi {{first_name}}, I’m truly delighted to hear that your work order has been su…" at bounding box center [751, 603] width 666 height 55
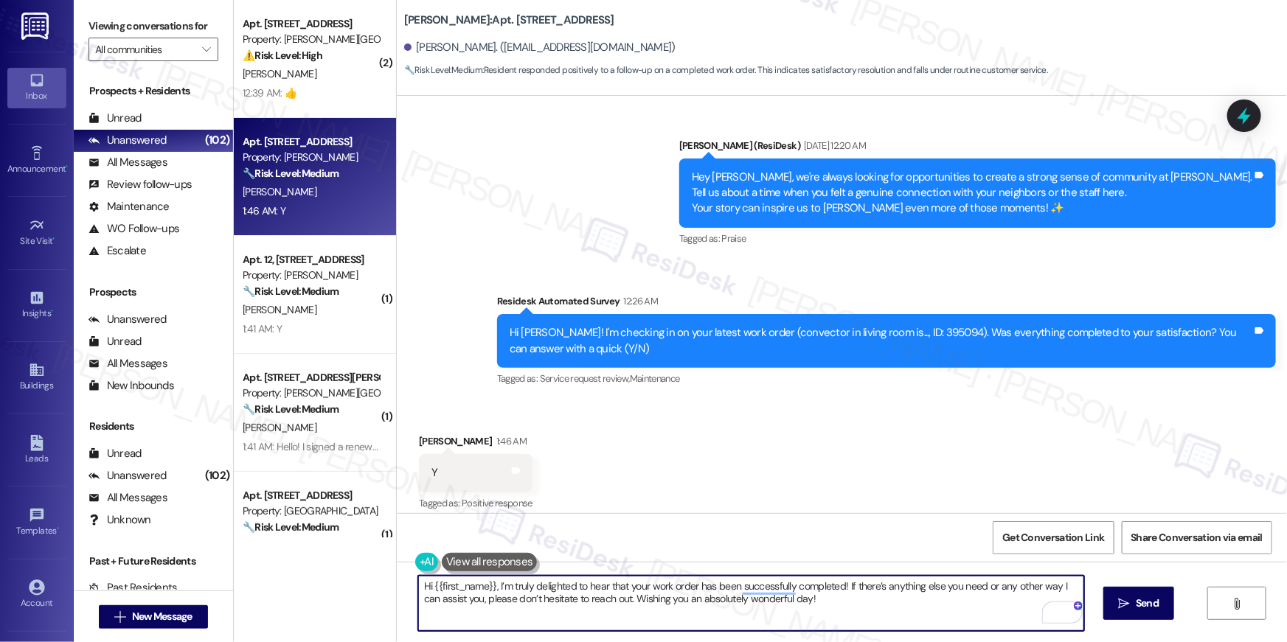
click at [828, 610] on textarea "Hi {{first_name}}, I’m truly delighted to hear that your work order has been su…" at bounding box center [751, 603] width 666 height 55
paste textarea "To enrich screen reader interactions, please activate Accessibility in Grammarl…"
type textarea "Hi {{first_name}}, I’m truly delighted to hear that your work order has been su…"
click at [1140, 606] on span "Send" at bounding box center [1147, 603] width 23 height 15
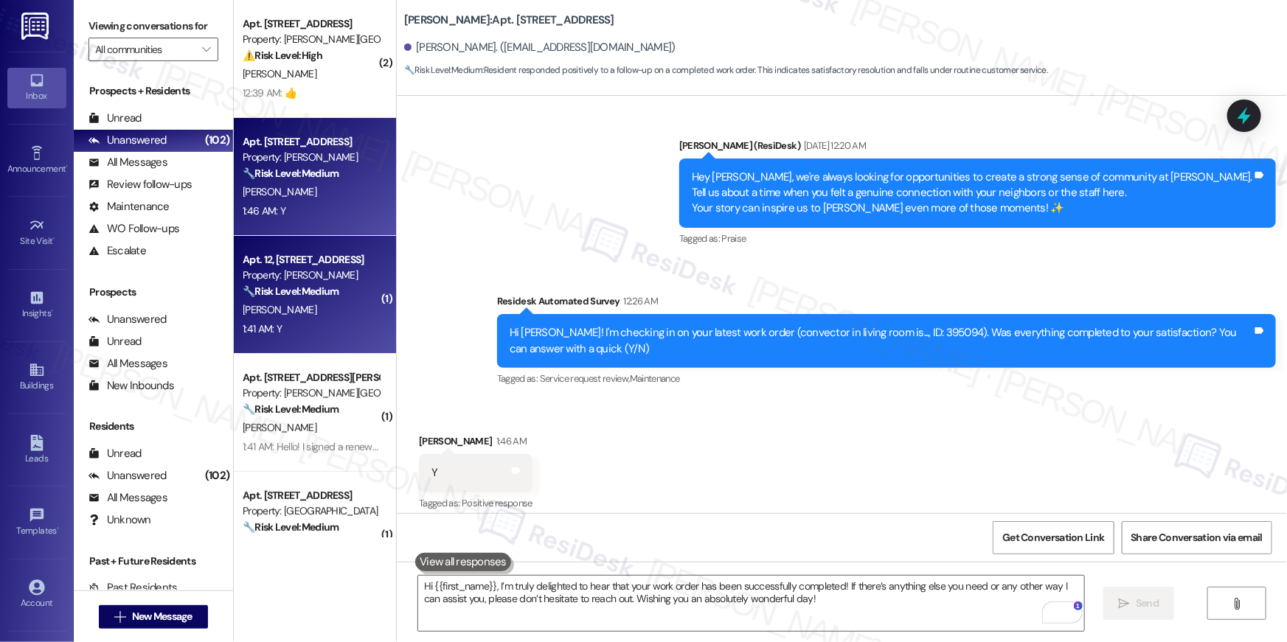
scroll to position [20846, 0]
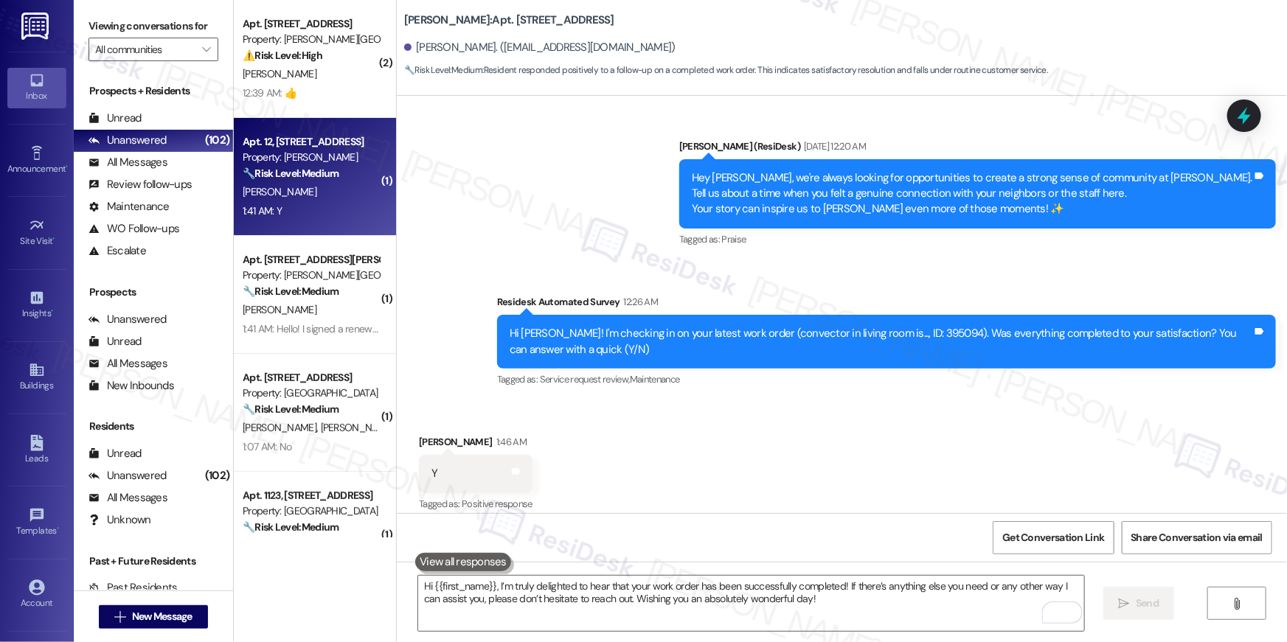
click at [311, 208] on div "1:41 AM: Y 1:41 AM: Y" at bounding box center [310, 211] width 139 height 18
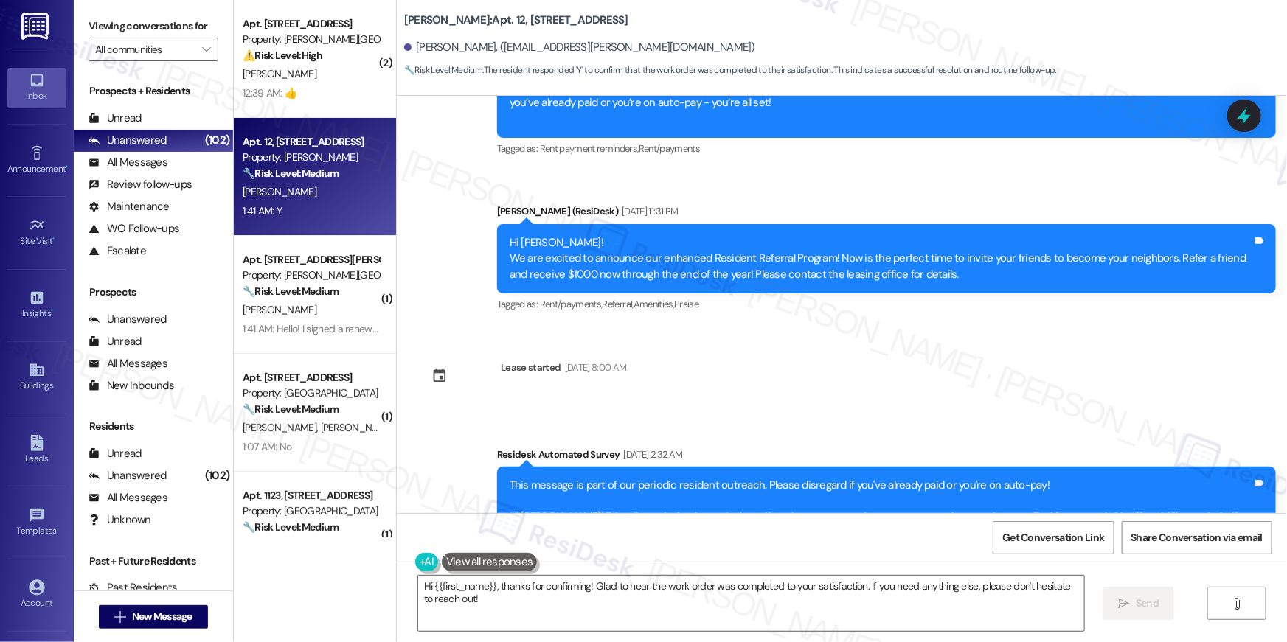
scroll to position [2261, 0]
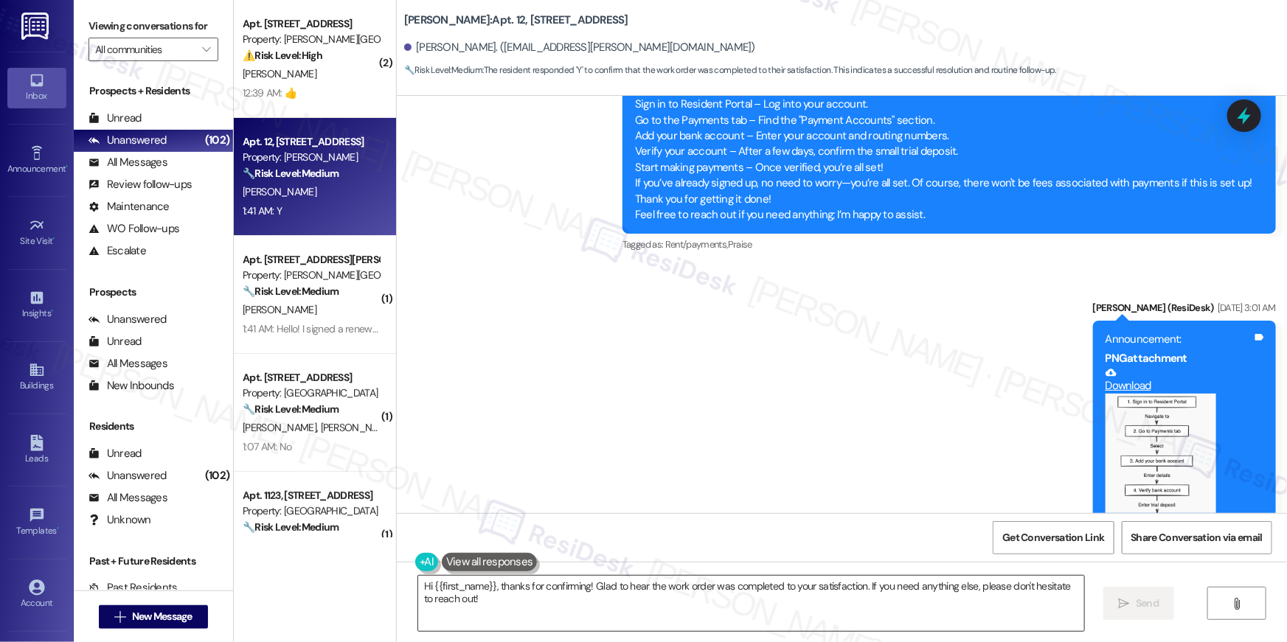
click at [810, 608] on textarea "Hi {{first_name}}, thanks for confirming! Glad to hear the work order was compl…" at bounding box center [751, 603] width 666 height 55
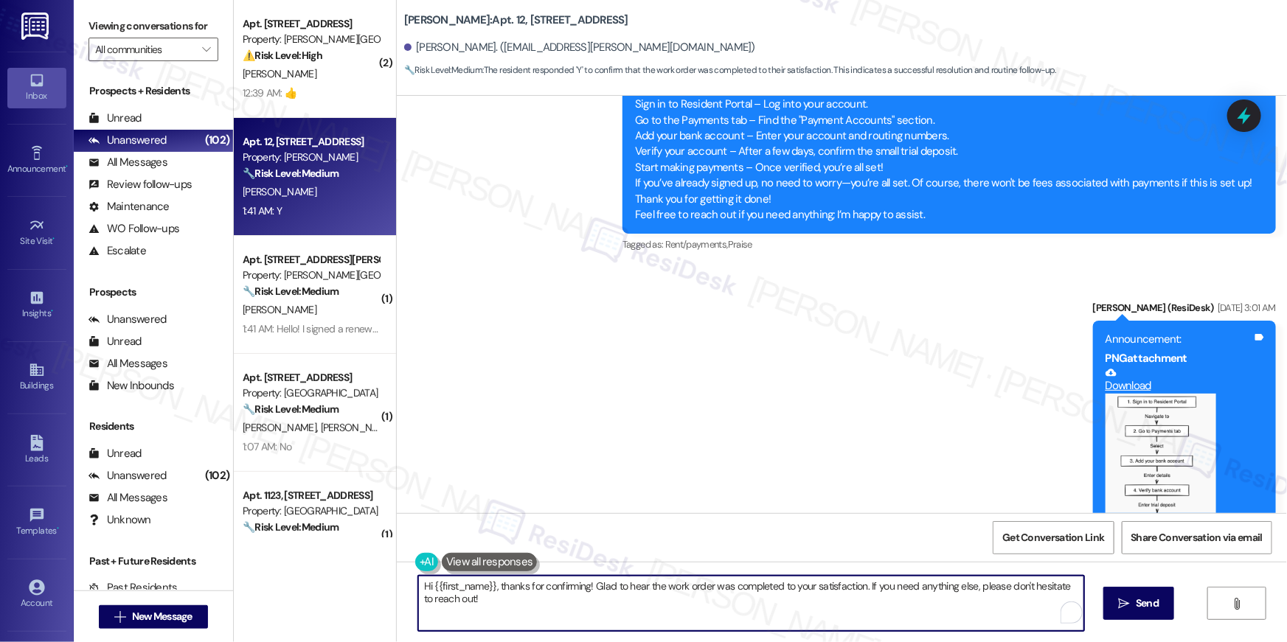
paste textarea "I’m truly delighted to hear that your work order has been successfully complete…"
type textarea "Hi {{first_name}}, I’m truly delighted to hear that your work order has been su…"
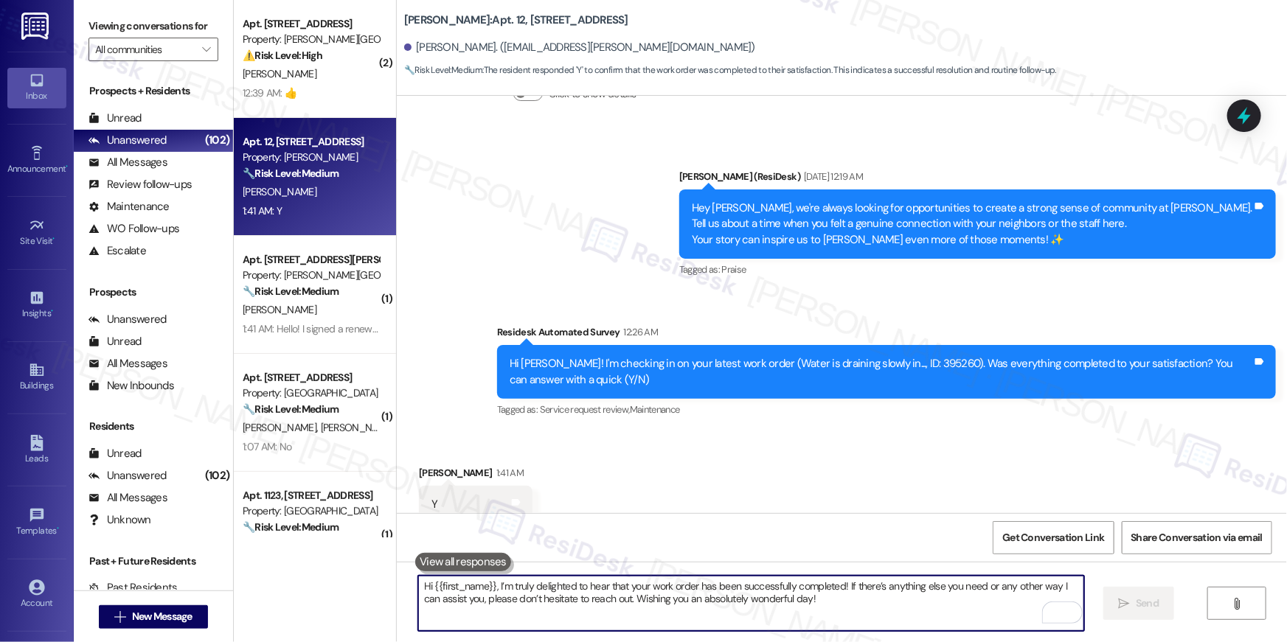
scroll to position [4643, 0]
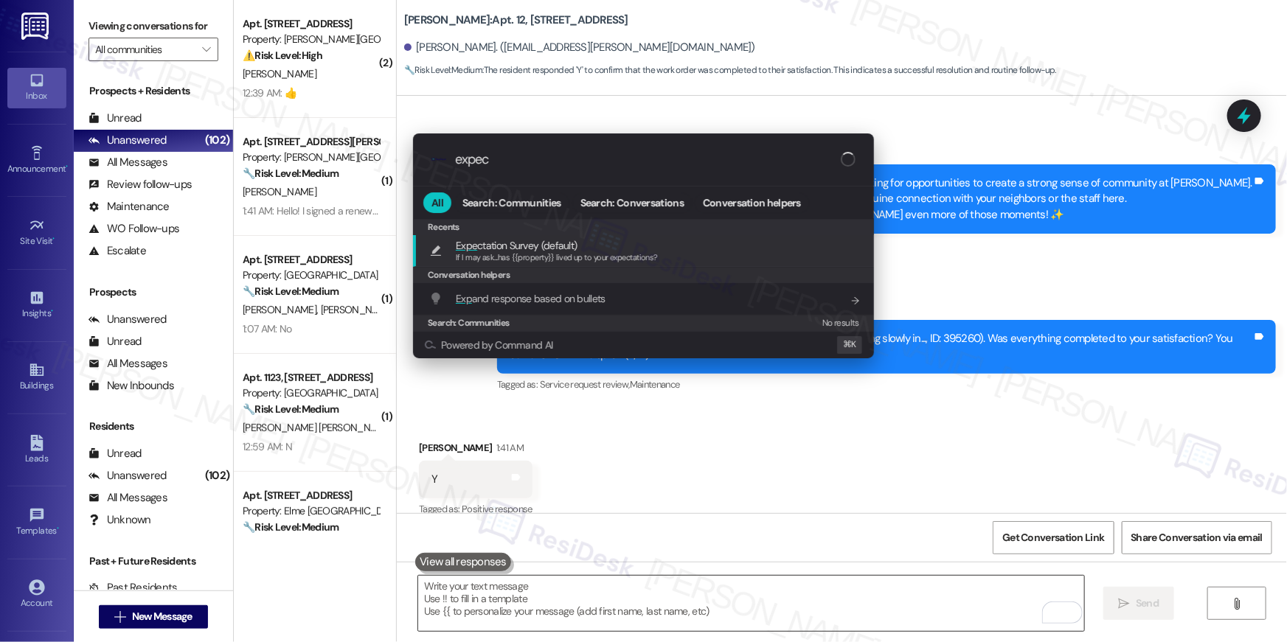
type input "expect"
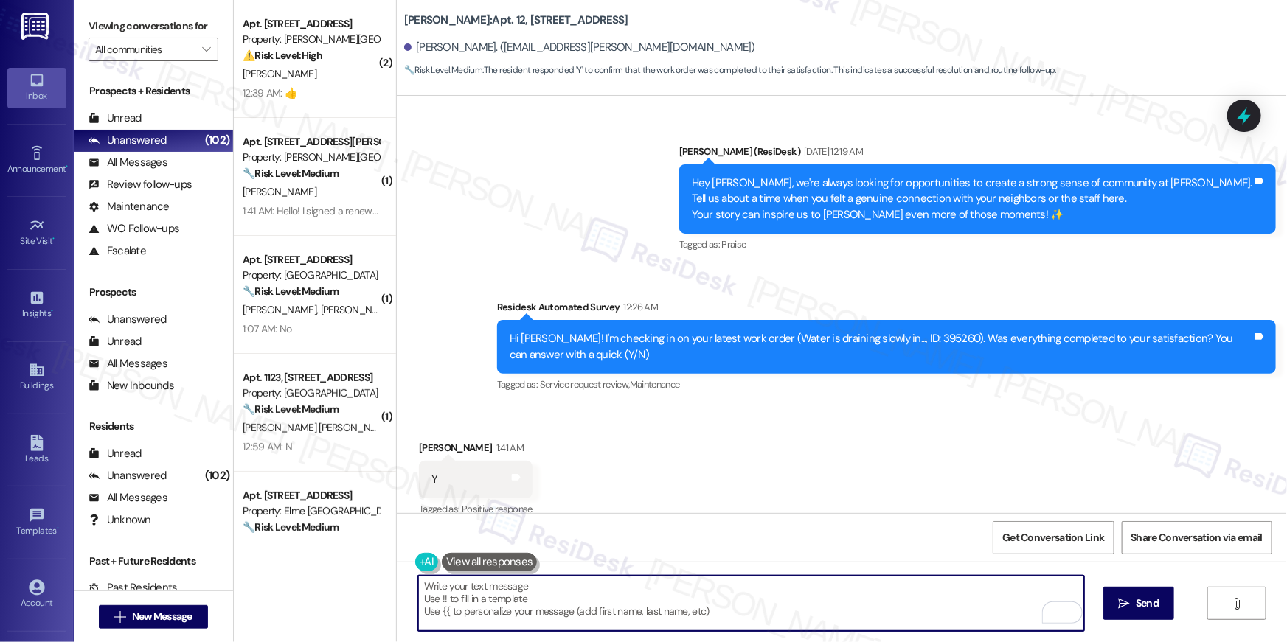
type textarea "If I may ask...has {{property}} lived up to your expectations?"
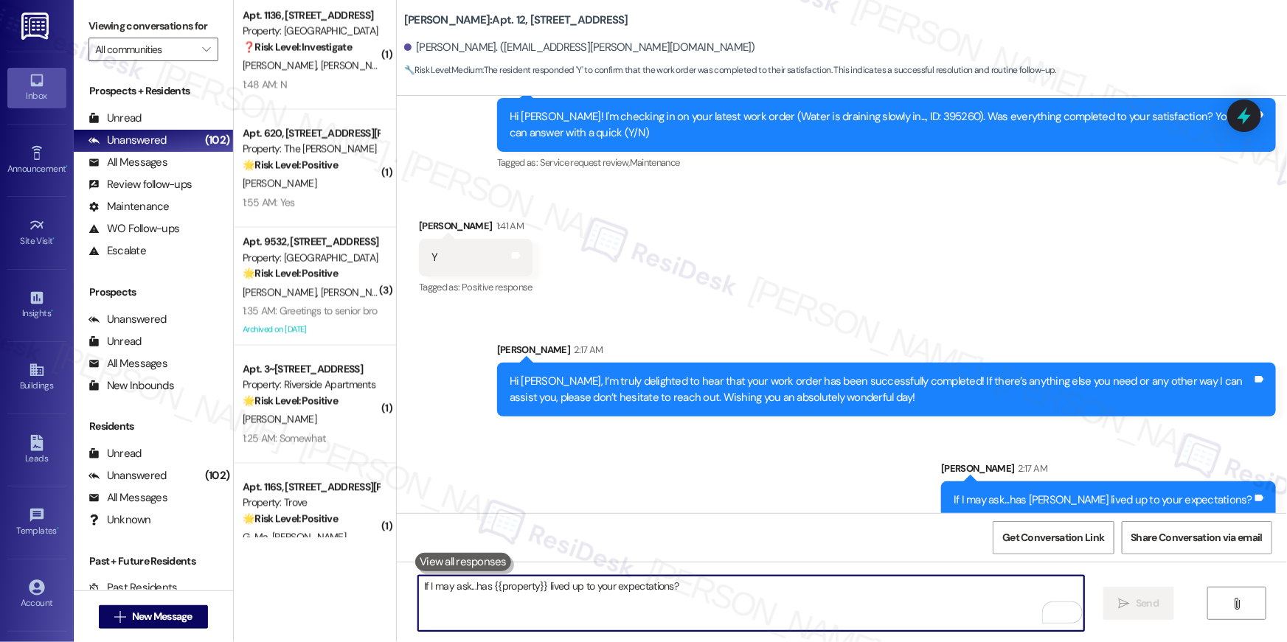
scroll to position [1354, 0]
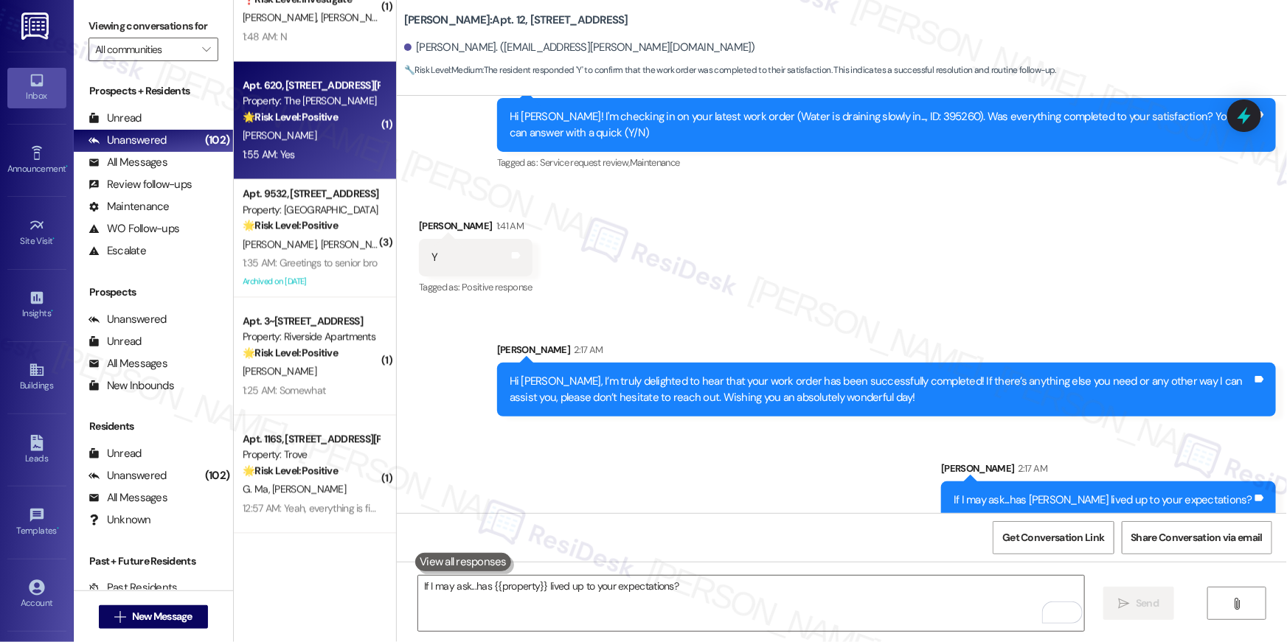
click at [313, 120] on strong "🌟 Risk Level: Positive" at bounding box center [290, 117] width 95 height 13
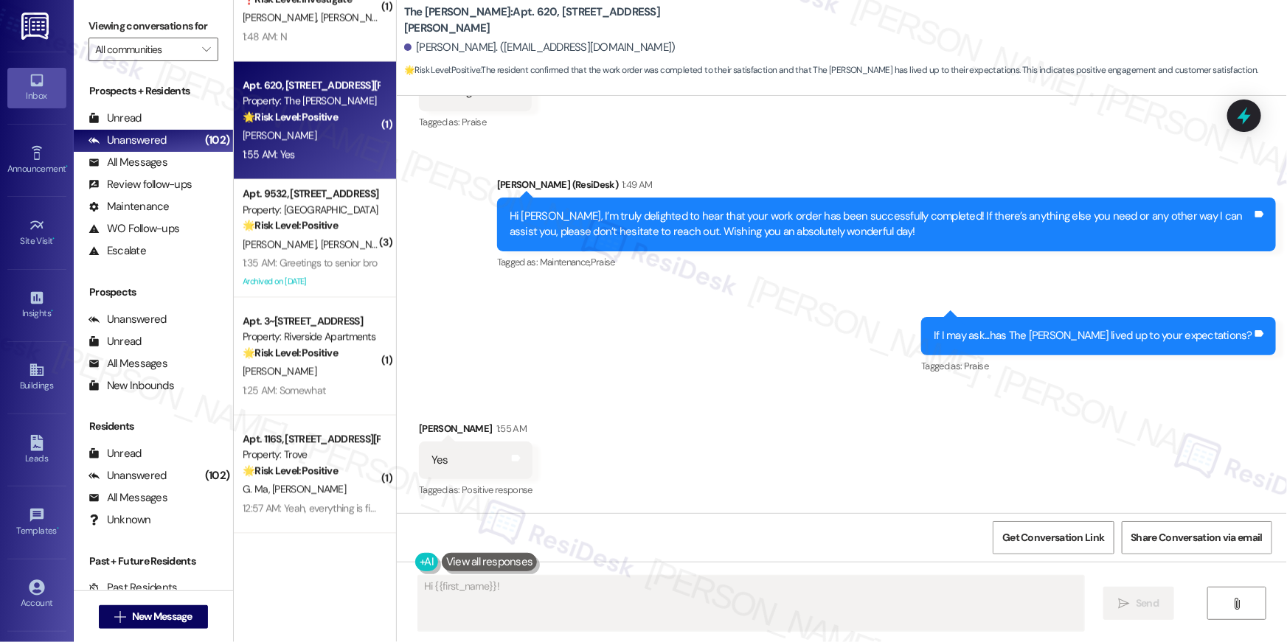
scroll to position [996, 0]
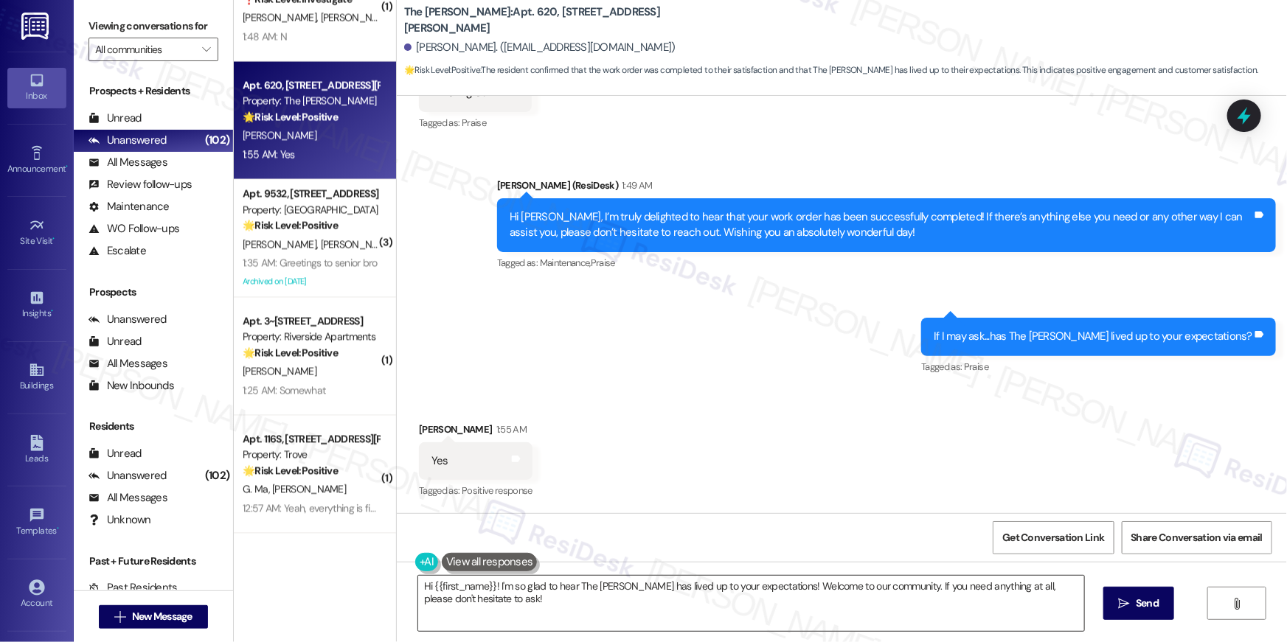
click at [980, 611] on textarea "Hi {{first_name}}! I'm so glad to hear The [PERSON_NAME] has lived up to your e…" at bounding box center [751, 603] width 666 height 55
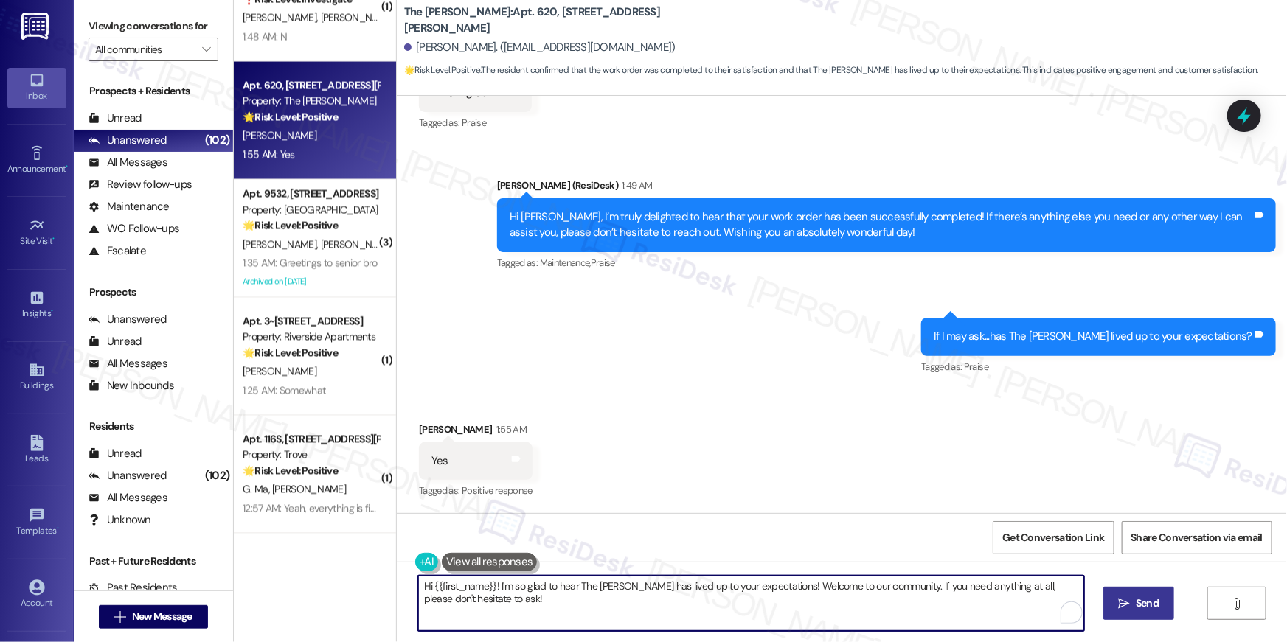
paste textarea "Thank you, {{first_name}}! I'm so glad to hear that the property has lived up t…"
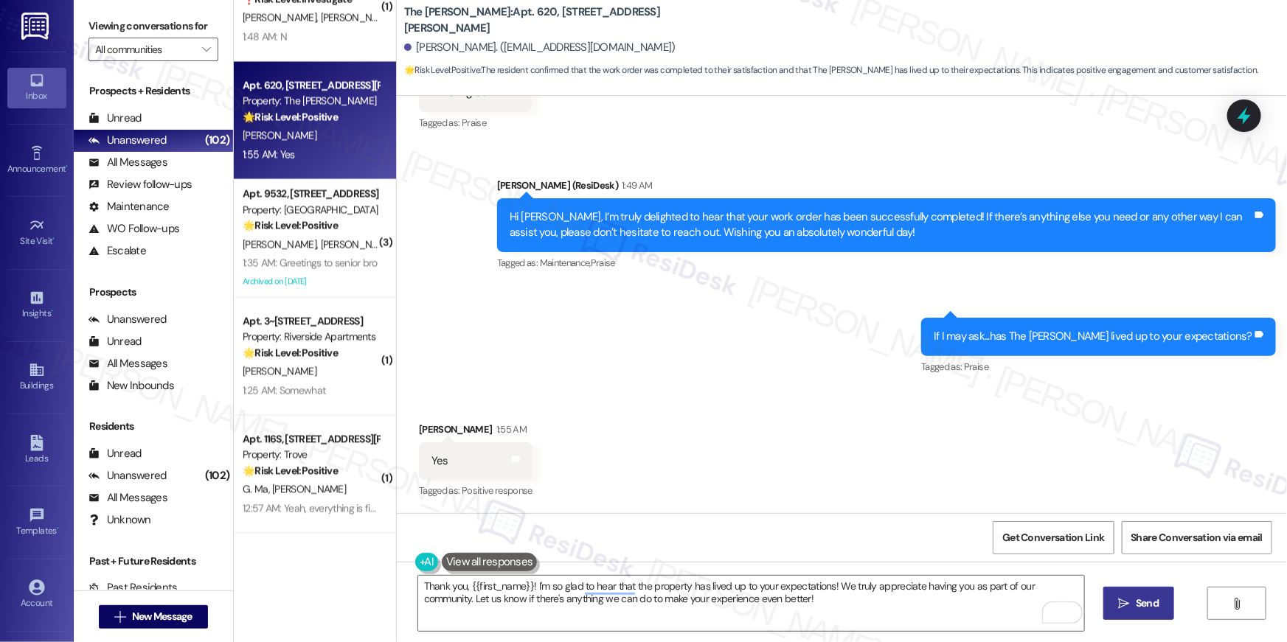
click at [1140, 596] on span "Send" at bounding box center [1147, 603] width 23 height 15
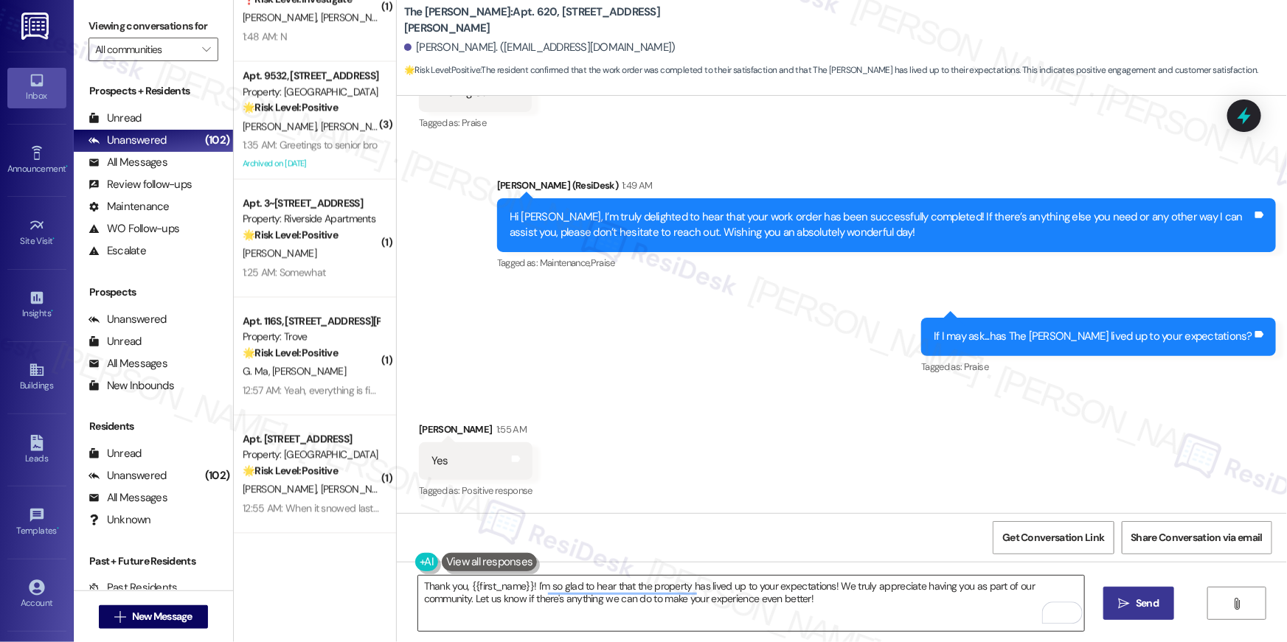
click at [869, 603] on textarea "Hi {{first_name}}! I'm so glad to hear The [PERSON_NAME] has lived up to your e…" at bounding box center [751, 603] width 666 height 55
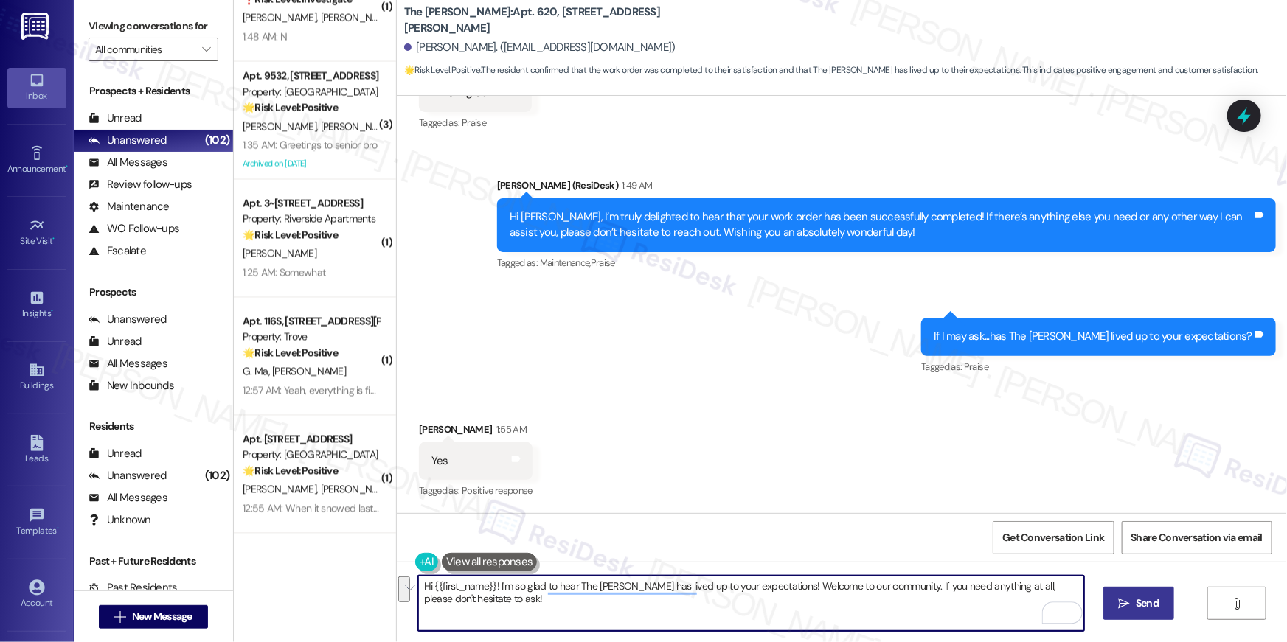
paste textarea "I hope you don’t mind me asking a quick favor—would you be willing to leave us …"
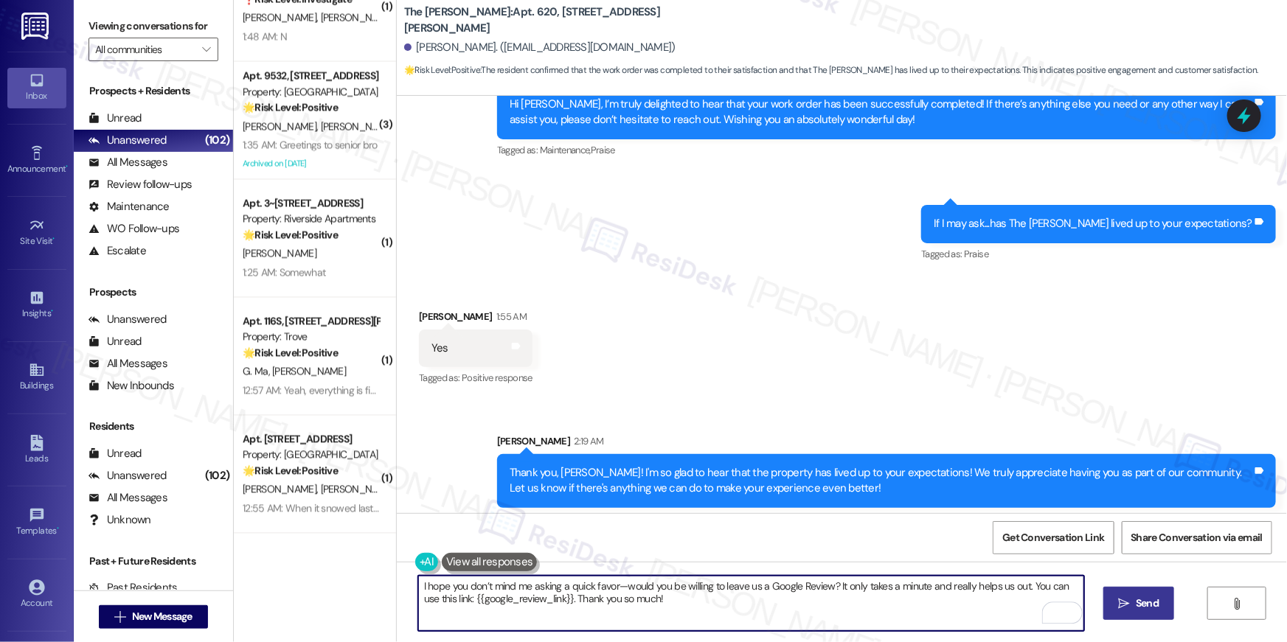
scroll to position [1114, 0]
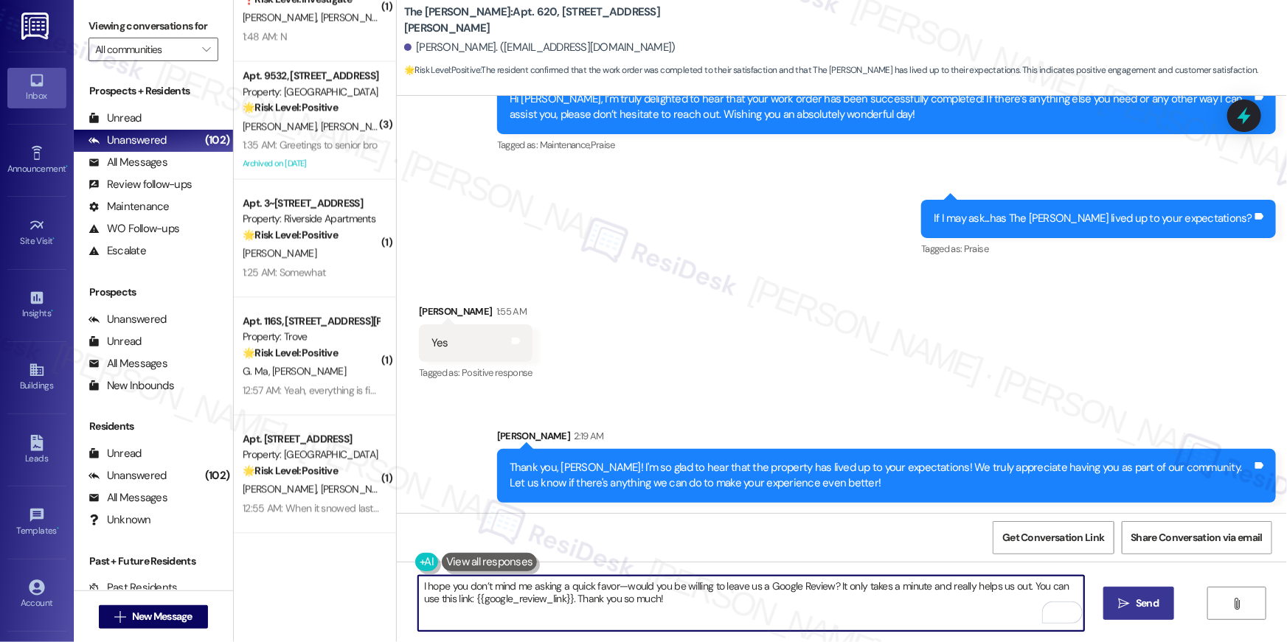
type textarea "I hope you don’t mind me asking a quick favor—would you be willing to leave us …"
click at [1153, 612] on button " Send" at bounding box center [1139, 603] width 72 height 33
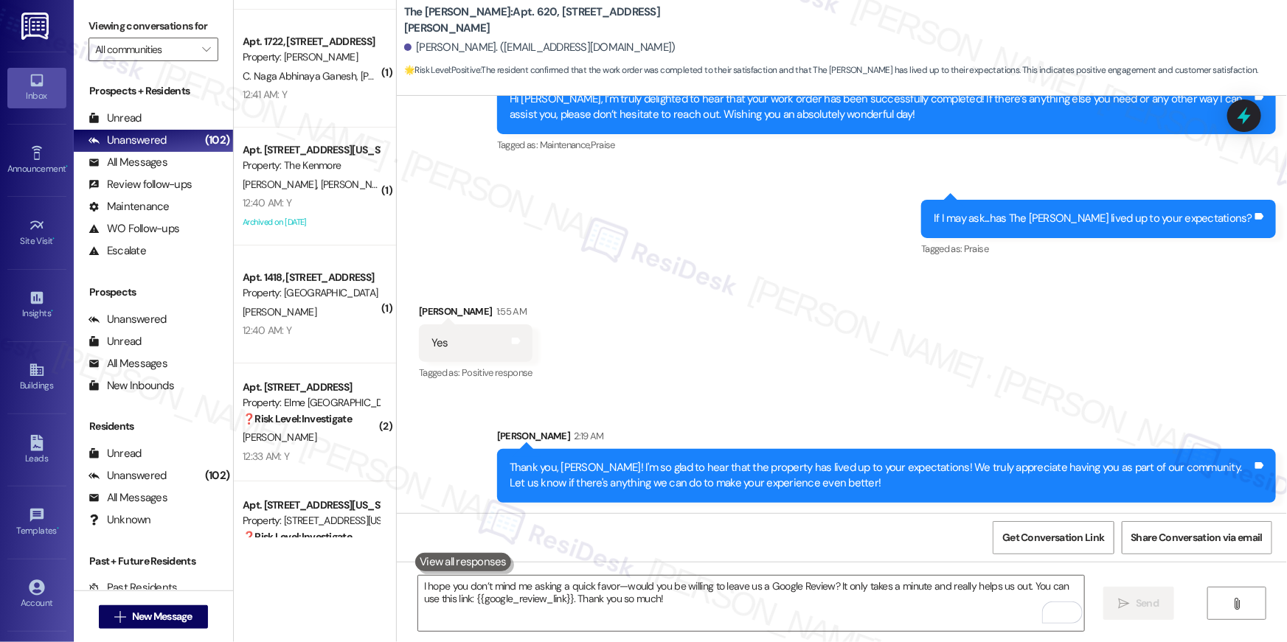
scroll to position [5362, 0]
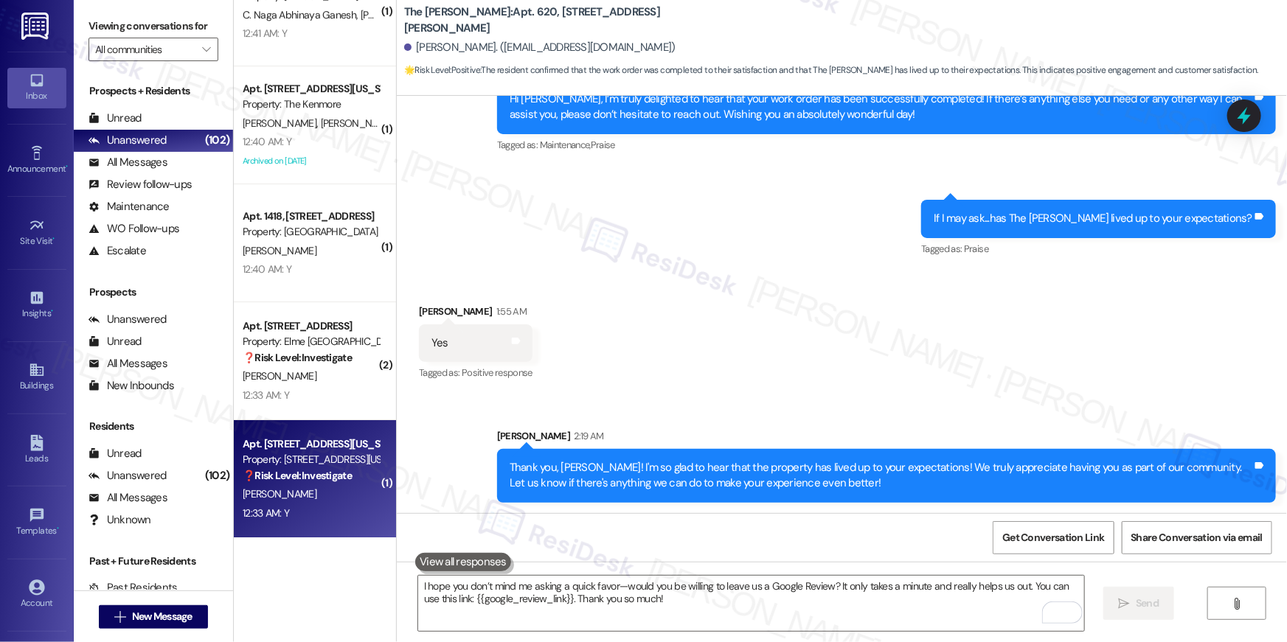
click at [313, 490] on div "R. Wood" at bounding box center [310, 494] width 139 height 18
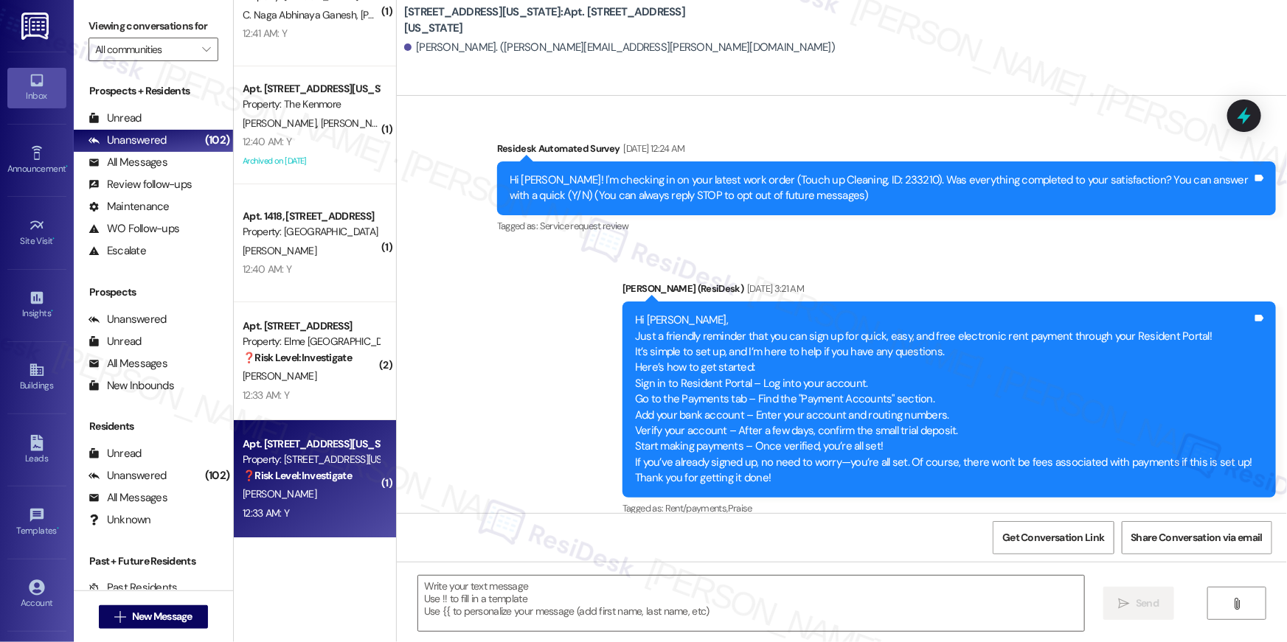
scroll to position [5317, 0]
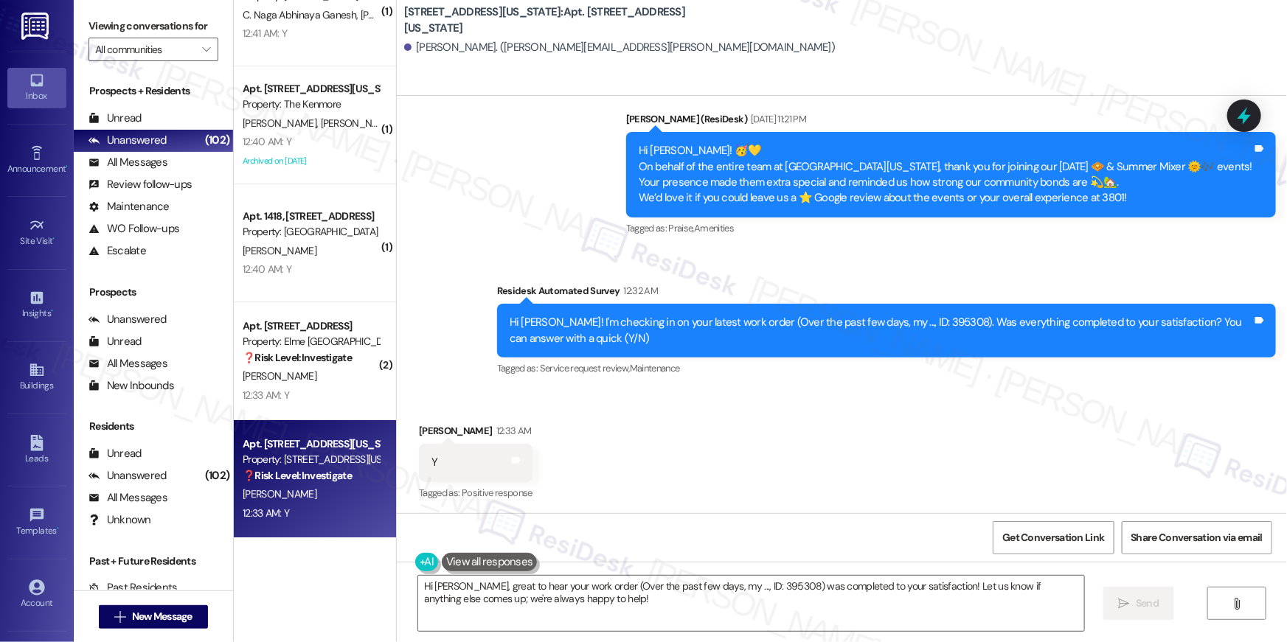
click at [661, 411] on div "Received via SMS Robert Wood 12:33 AM Y Tags and notes Tagged as: Positive resp…" at bounding box center [842, 452] width 890 height 125
click at [834, 594] on textarea "Hi Robert, great to hear your work order (Over the past few days, my ..., ID: 3…" at bounding box center [751, 603] width 666 height 55
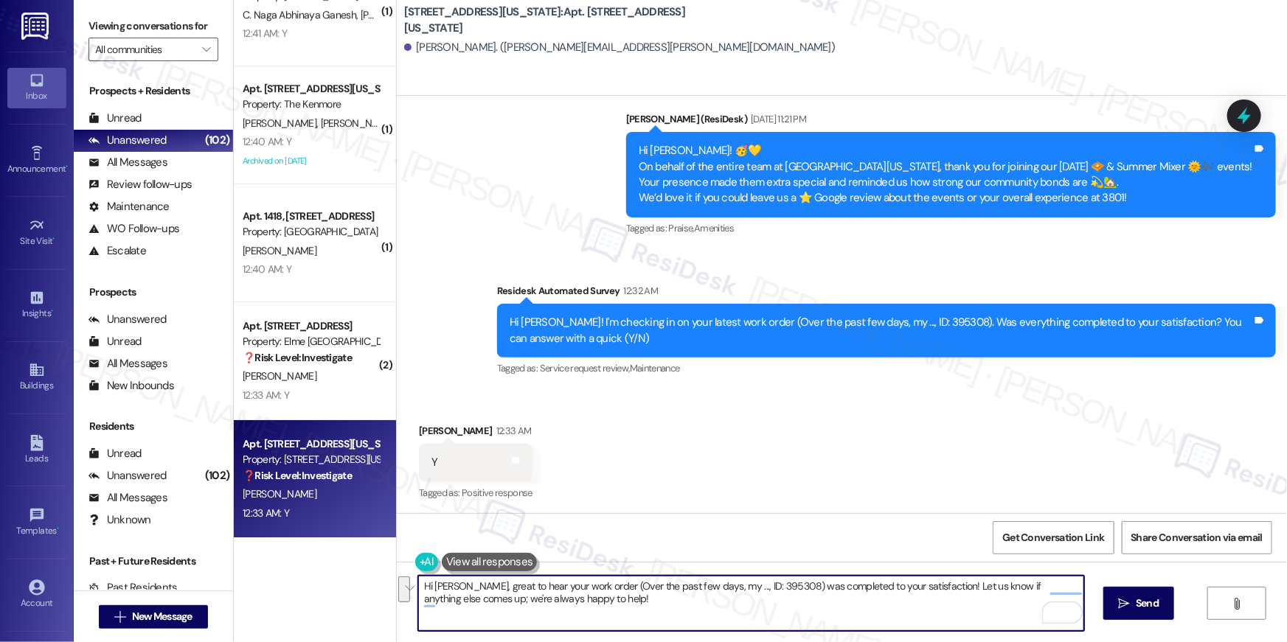
click at [840, 615] on textarea "Hi Robert, great to hear your work order (Over the past few days, my ..., ID: 3…" at bounding box center [751, 603] width 666 height 55
paste textarea "{{first_name}}, I’m truly delighted to hear that your work order has been succe…"
type textarea "Hi {{first_name}}, I’m truly delighted to hear that your work order has been su…"
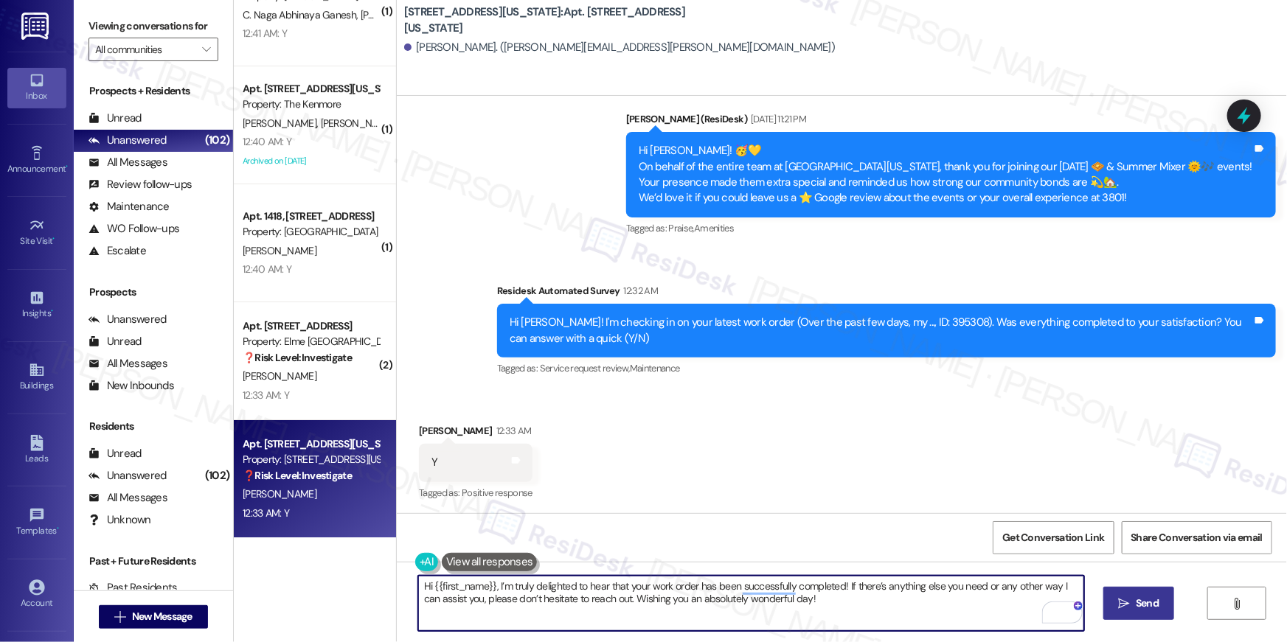
click at [1164, 610] on button " Send" at bounding box center [1139, 603] width 72 height 33
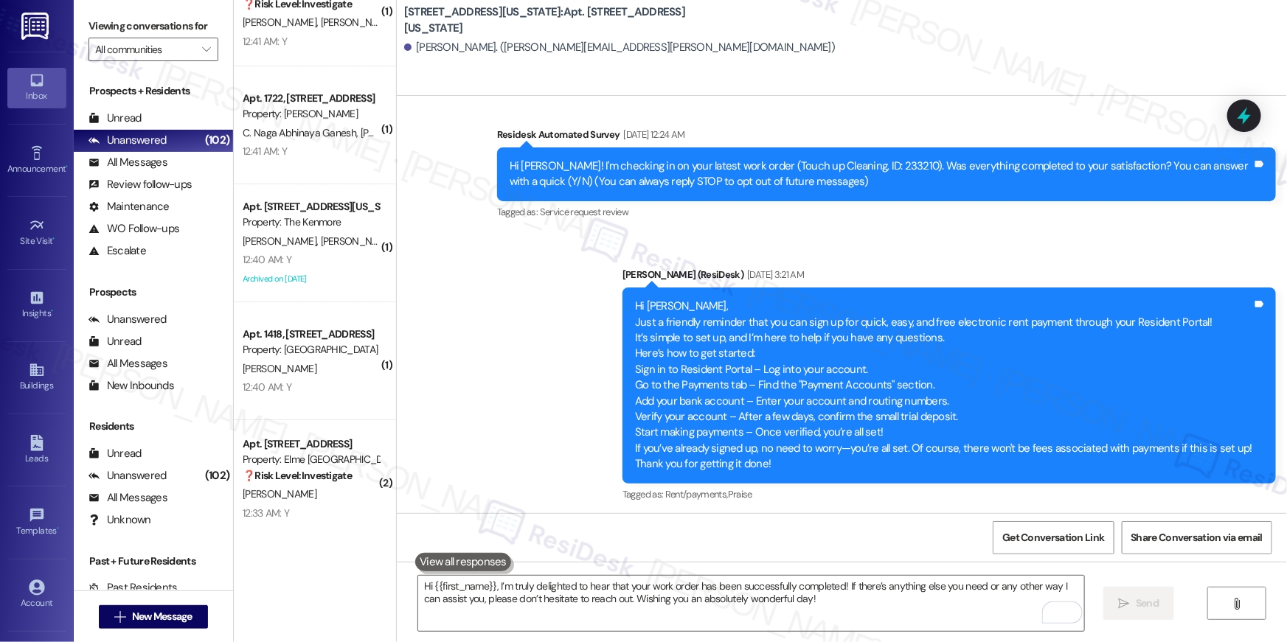
scroll to position [0, 0]
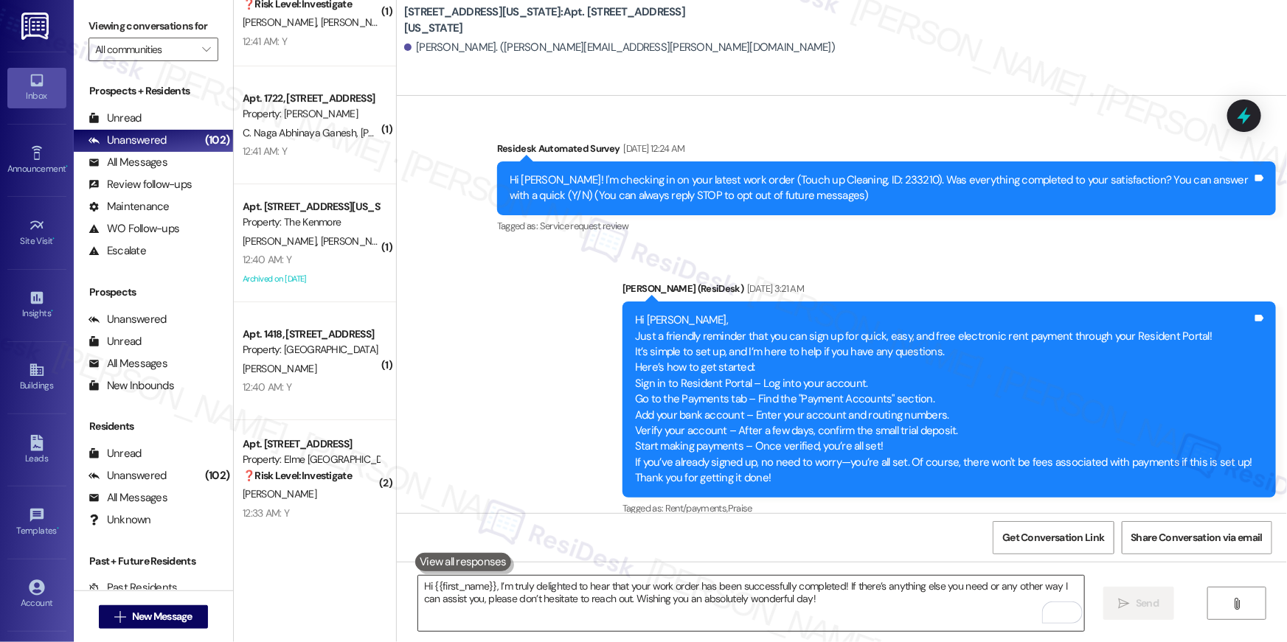
click at [894, 603] on textarea "Hi {{first_name}}, I’m truly delighted to hear that your work order has been su…" at bounding box center [751, 603] width 666 height 55
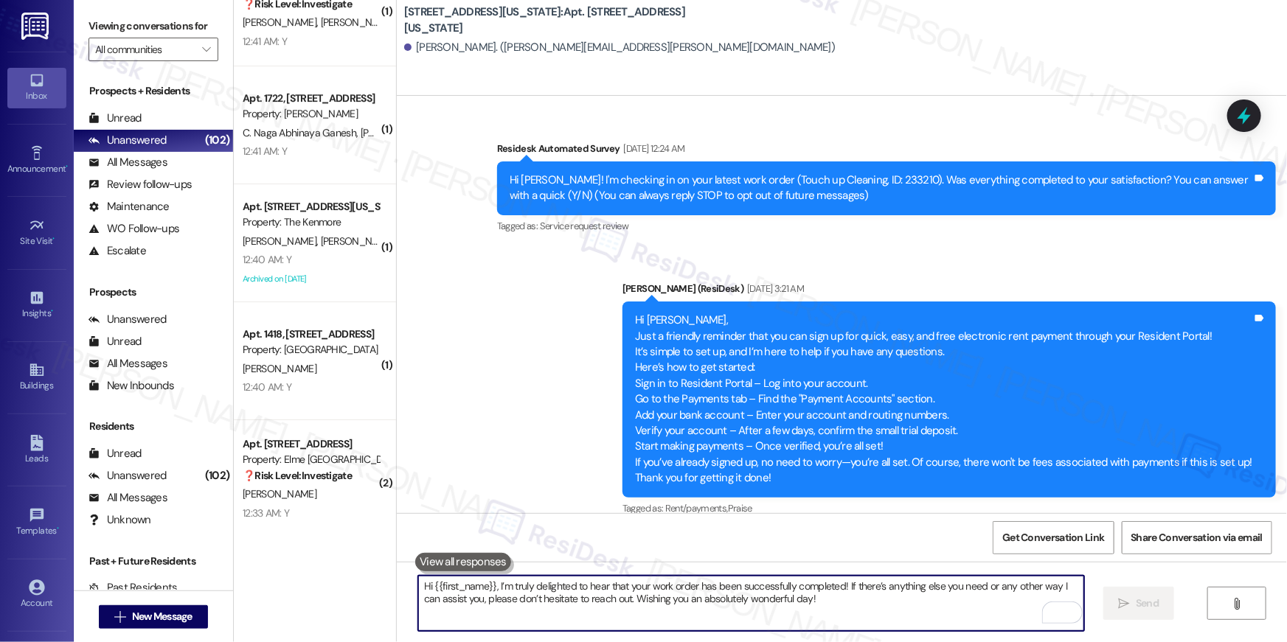
click at [893, 603] on textarea "Hi {{first_name}}, I’m truly delighted to hear that your work order has been su…" at bounding box center [751, 603] width 666 height 55
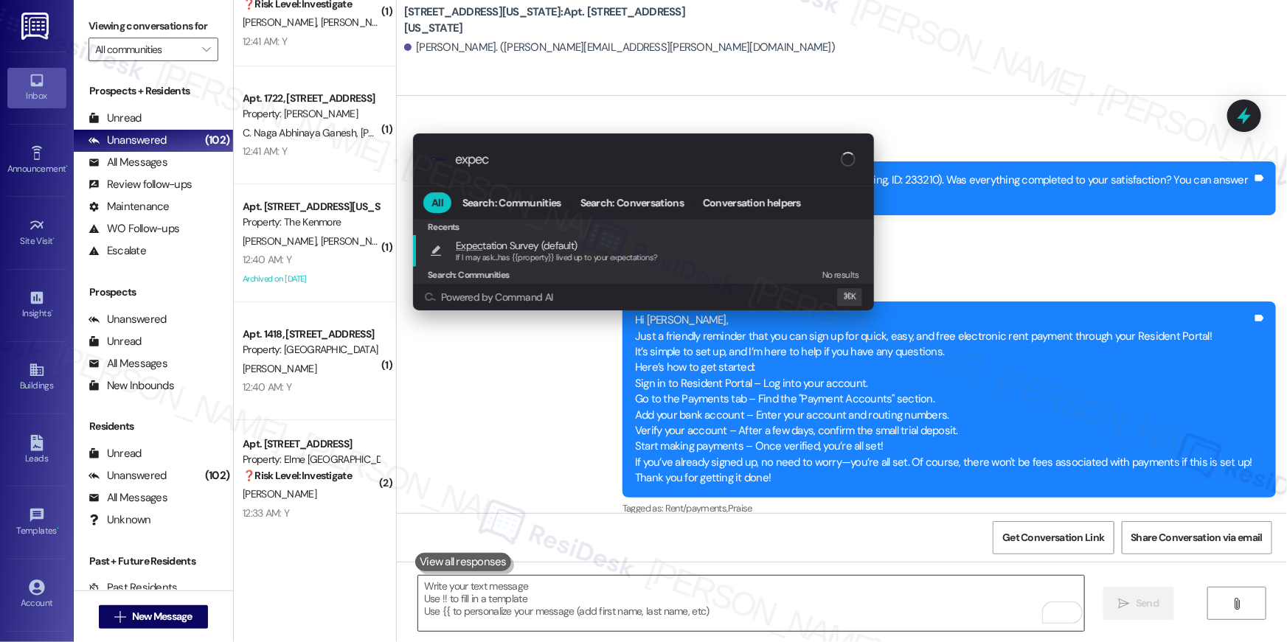
type input "expect"
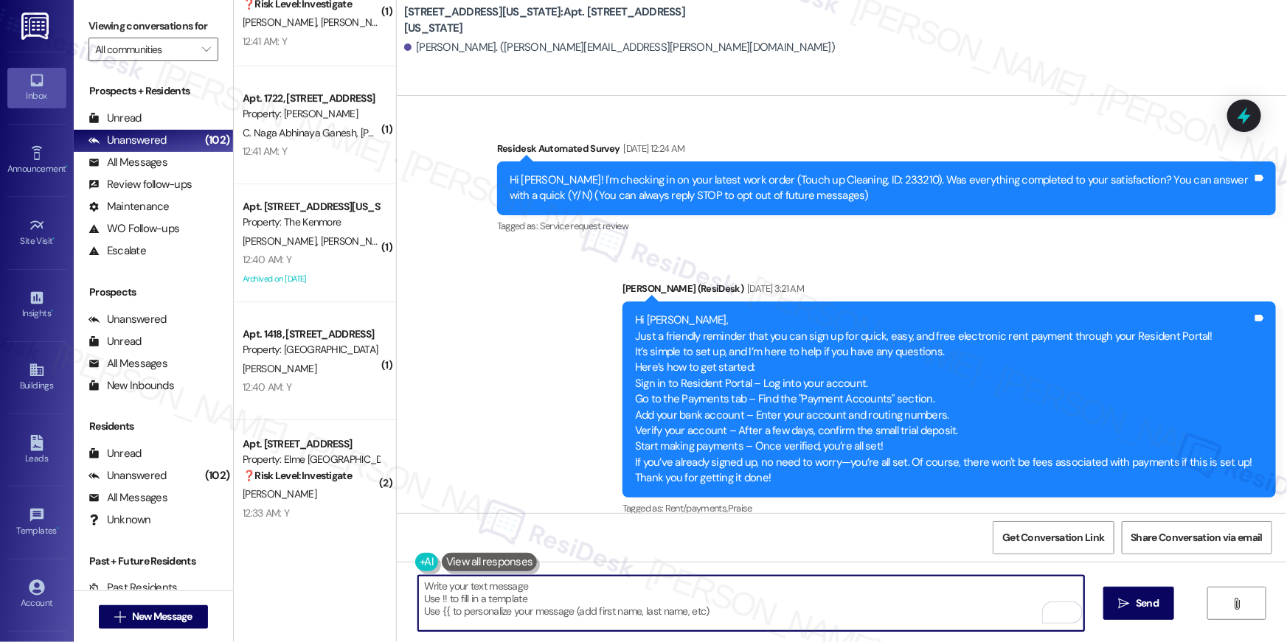
type textarea "If I may ask...has {{property}} lived up to your expectations?"
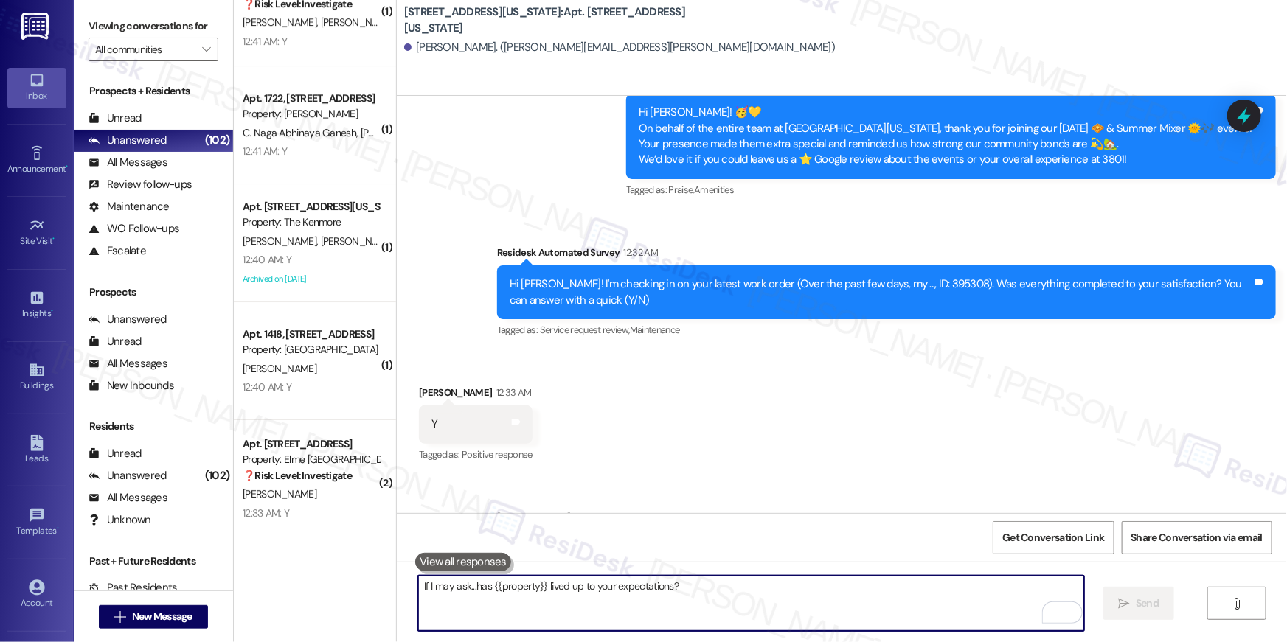
scroll to position [5538, 0]
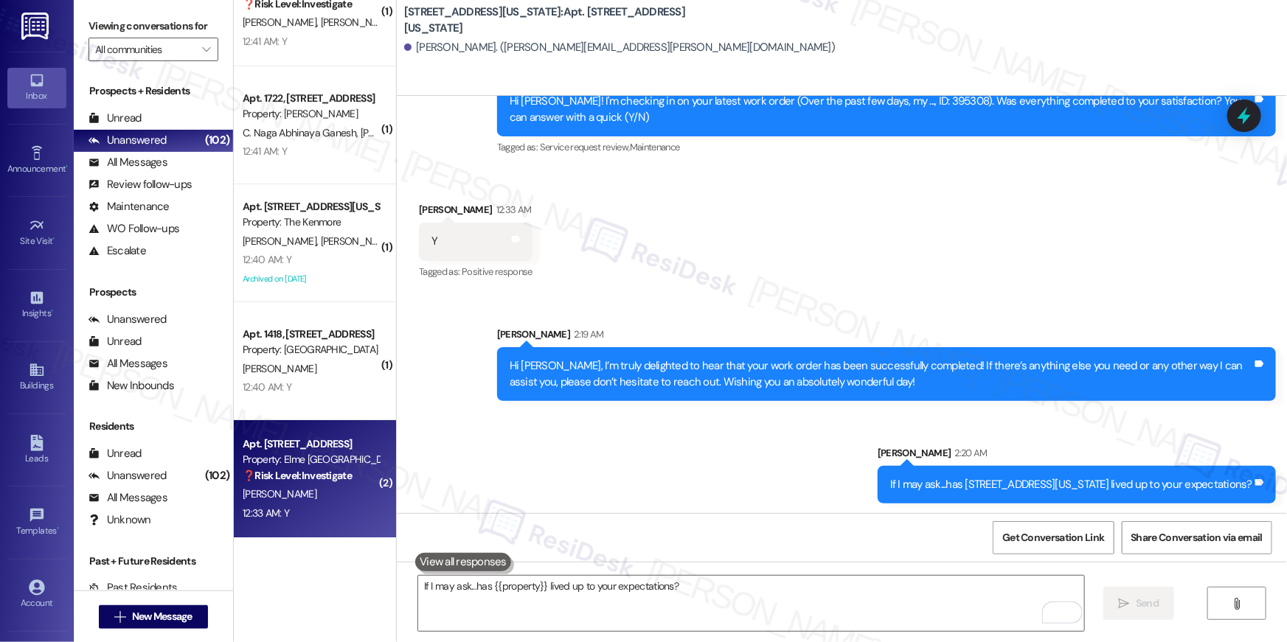
click at [313, 508] on div "12:33 AM: Y 12:33 AM: Y" at bounding box center [310, 513] width 139 height 18
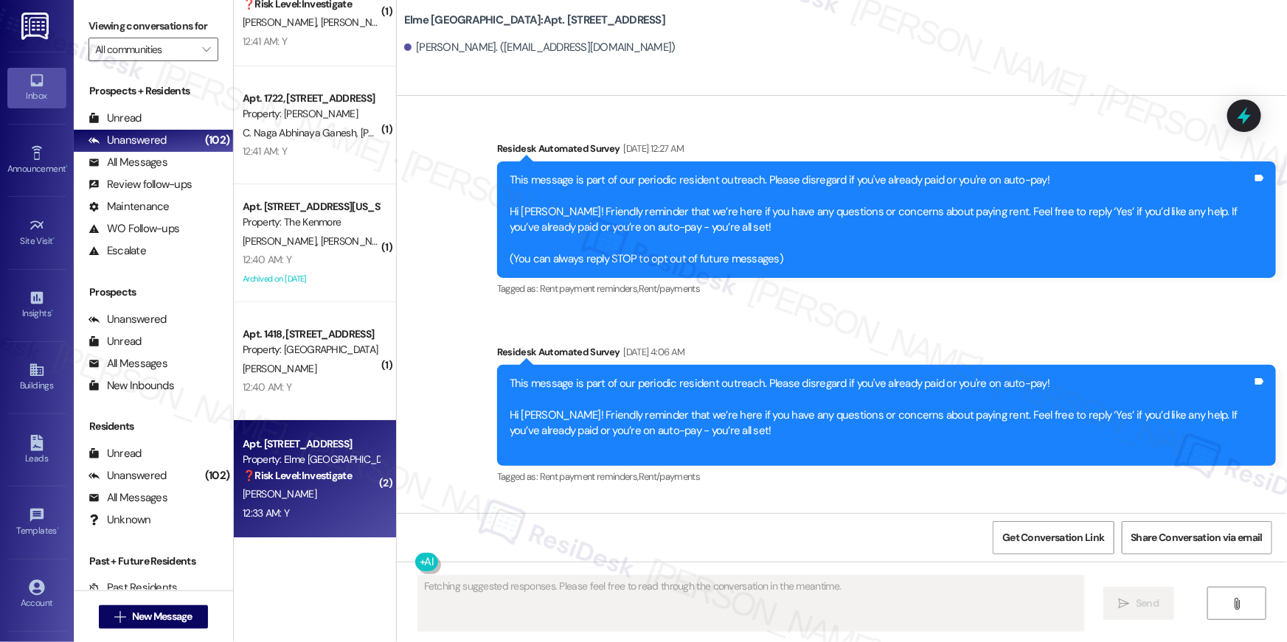
scroll to position [36424, 0]
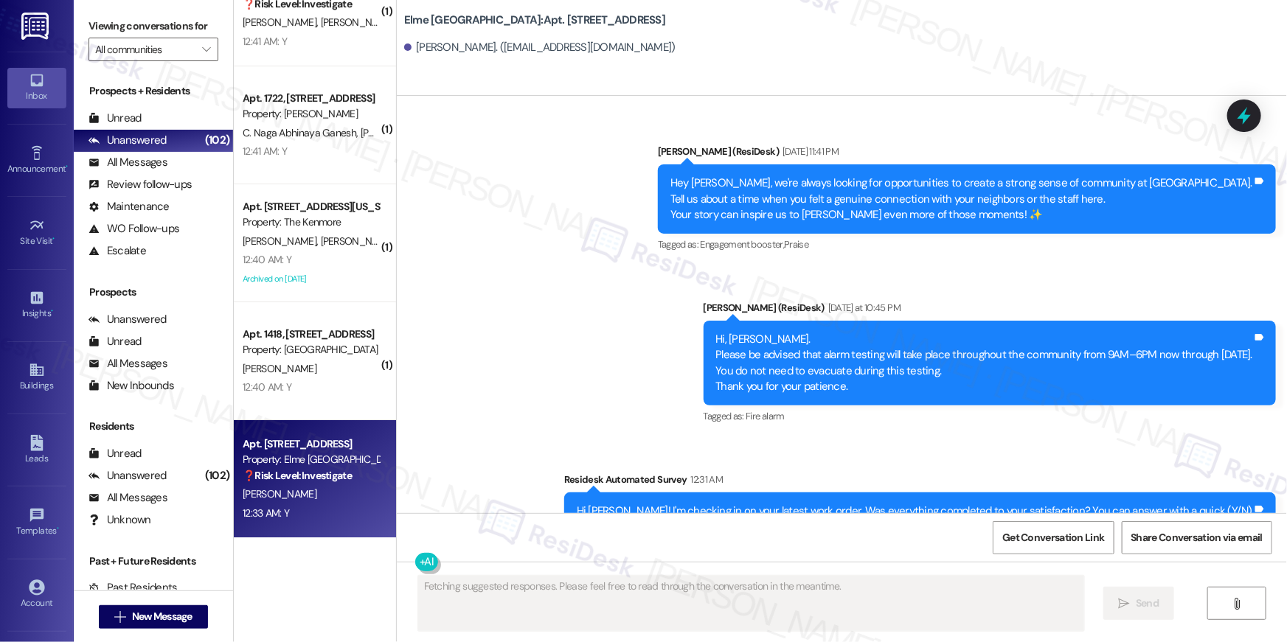
click at [313, 508] on div "12:33 AM: Y 12:33 AM: Y" at bounding box center [310, 513] width 139 height 18
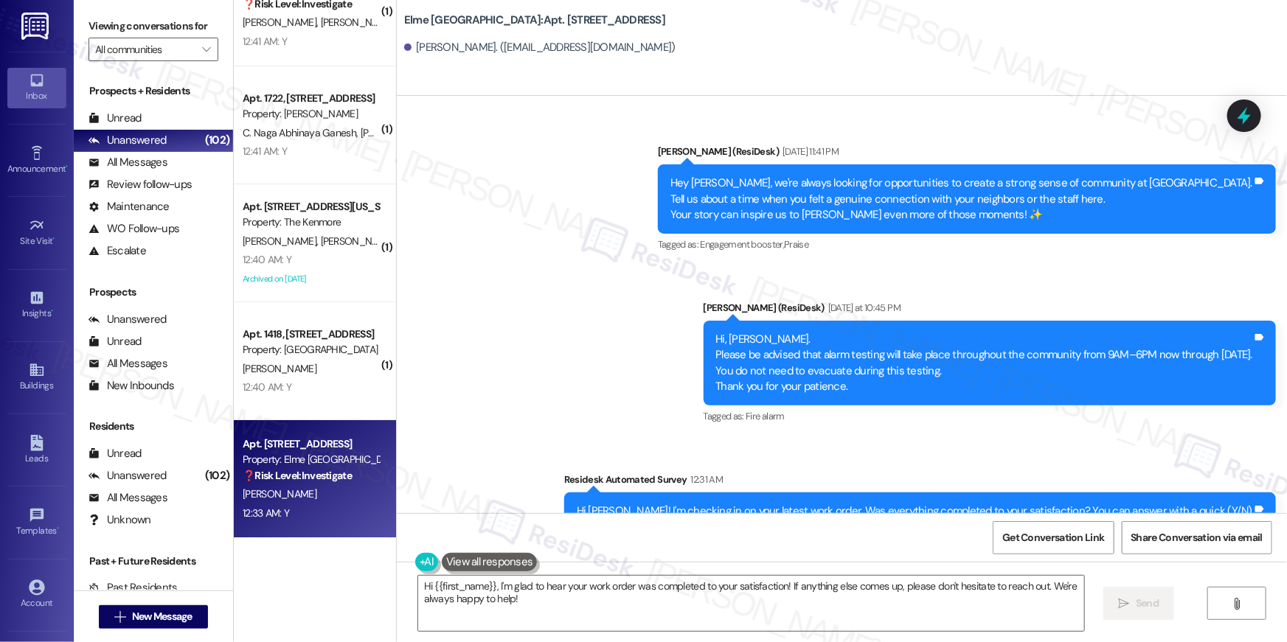
click at [893, 563] on div "Received via SMS Jennifer Rogers 12:33 AM Y Tags and notes Tagged as: Positive …" at bounding box center [842, 625] width 890 height 125
click at [802, 609] on textarea "Hi {{first_name}}, I'm glad to hear your work order was completed to your satis…" at bounding box center [751, 603] width 666 height 55
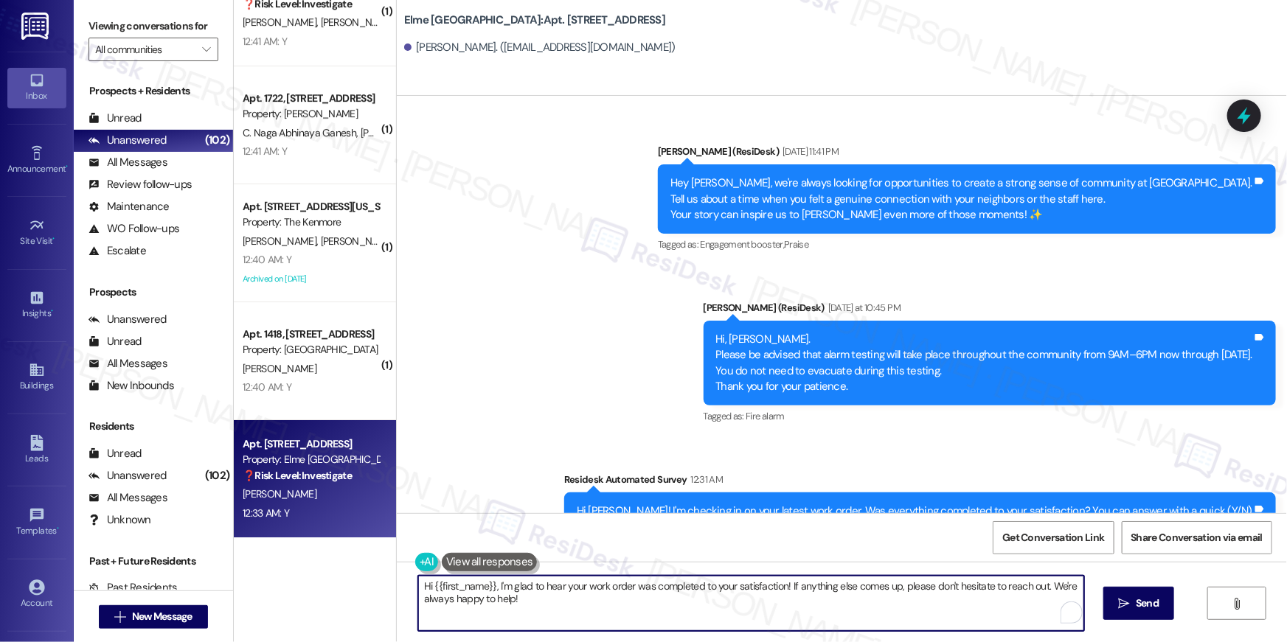
click at [802, 609] on textarea "Hi {{first_name}}, I'm glad to hear your work order was completed to your satis…" at bounding box center [751, 603] width 666 height 55
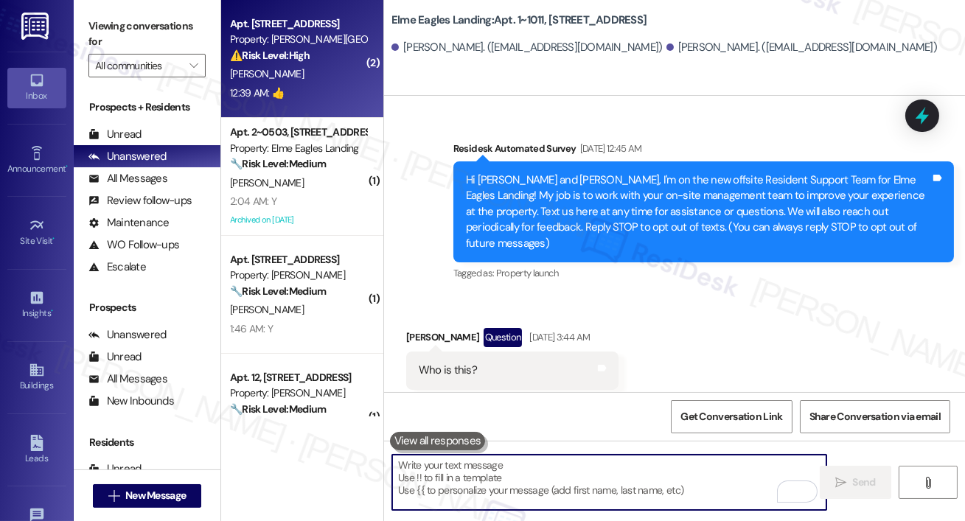
scroll to position [36873, 0]
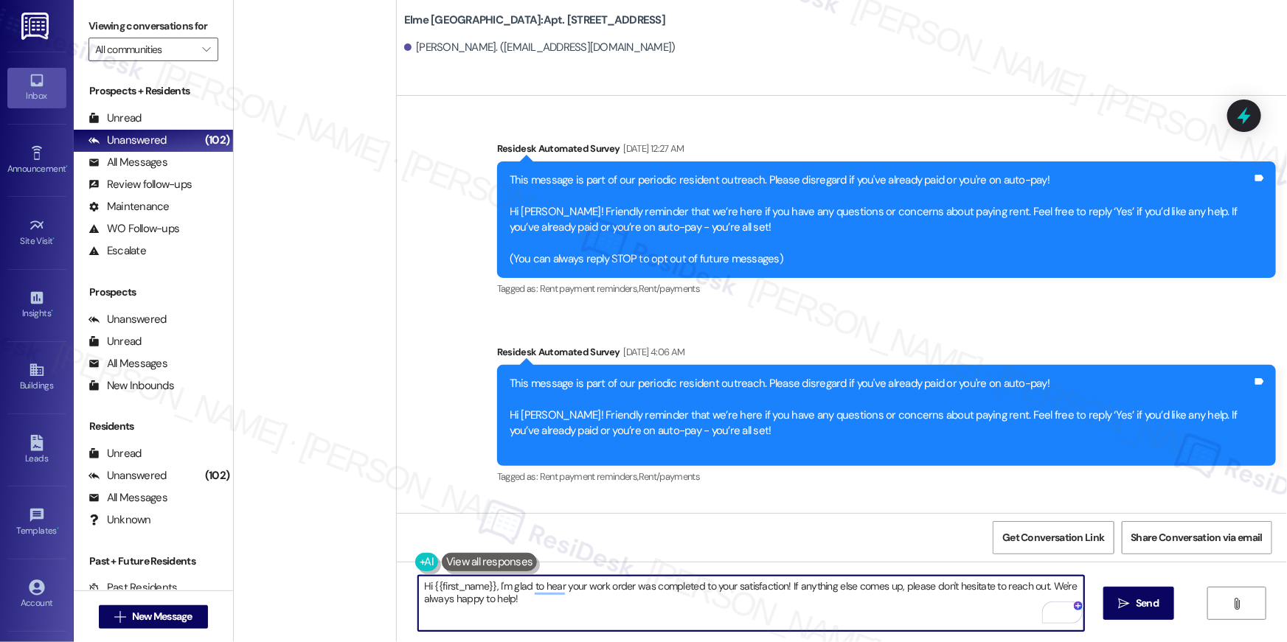
scroll to position [36424, 0]
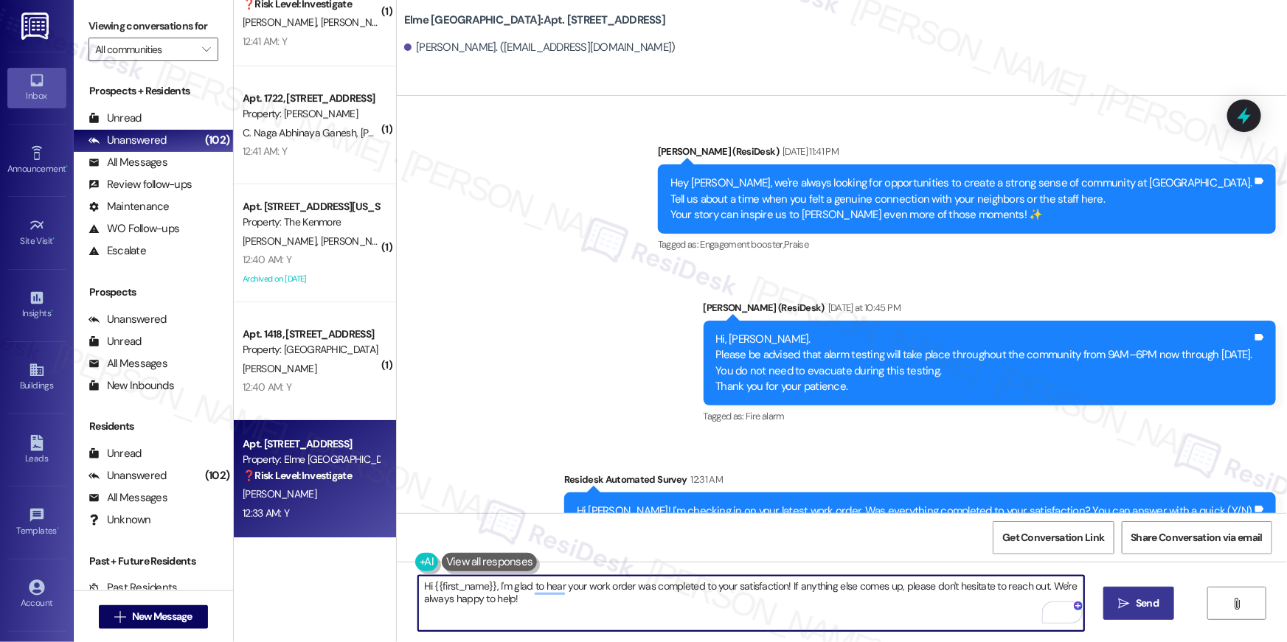
click at [1143, 603] on span "Send" at bounding box center [1147, 603] width 23 height 15
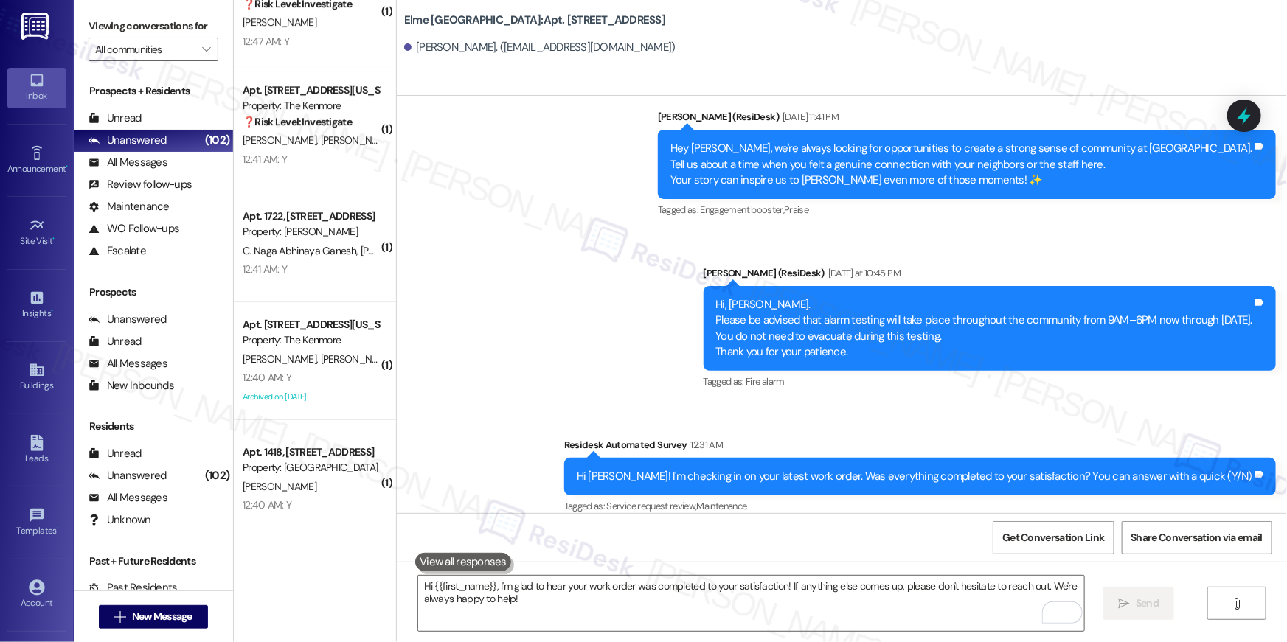
scroll to position [36543, 0]
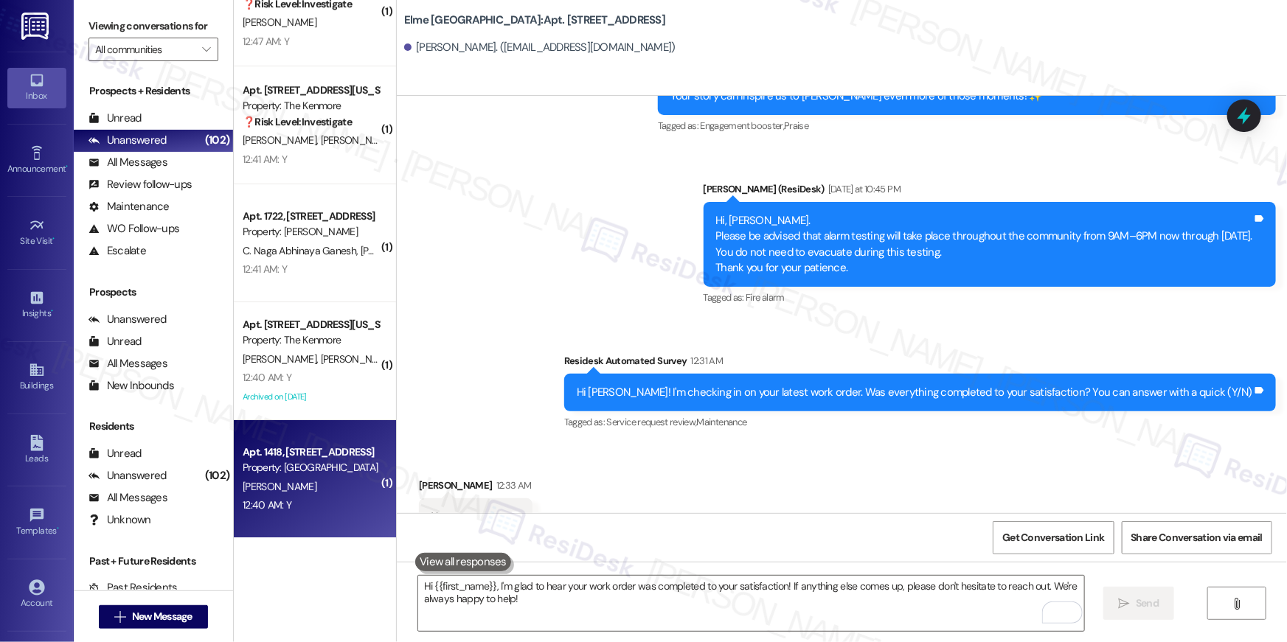
click at [325, 460] on div "Property: [GEOGRAPHIC_DATA]" at bounding box center [311, 467] width 136 height 15
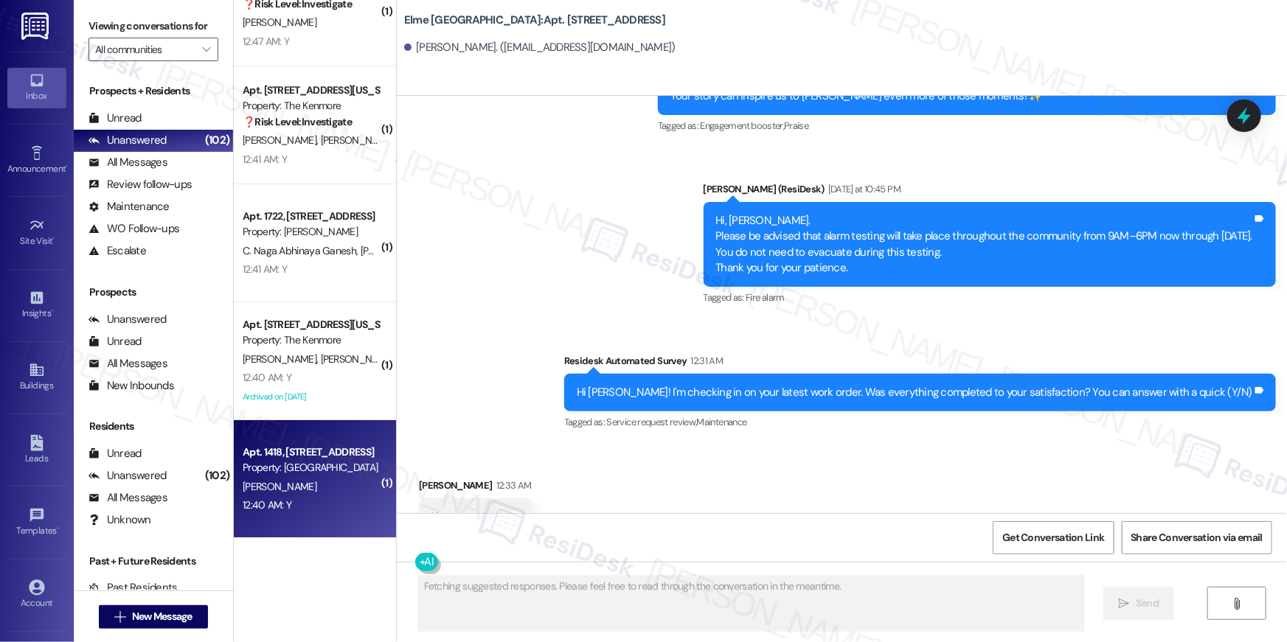
type textarea "Fetching suggested responses. Please feel free to read through the conversation…"
click at [329, 470] on div "Property: [GEOGRAPHIC_DATA]" at bounding box center [311, 467] width 136 height 15
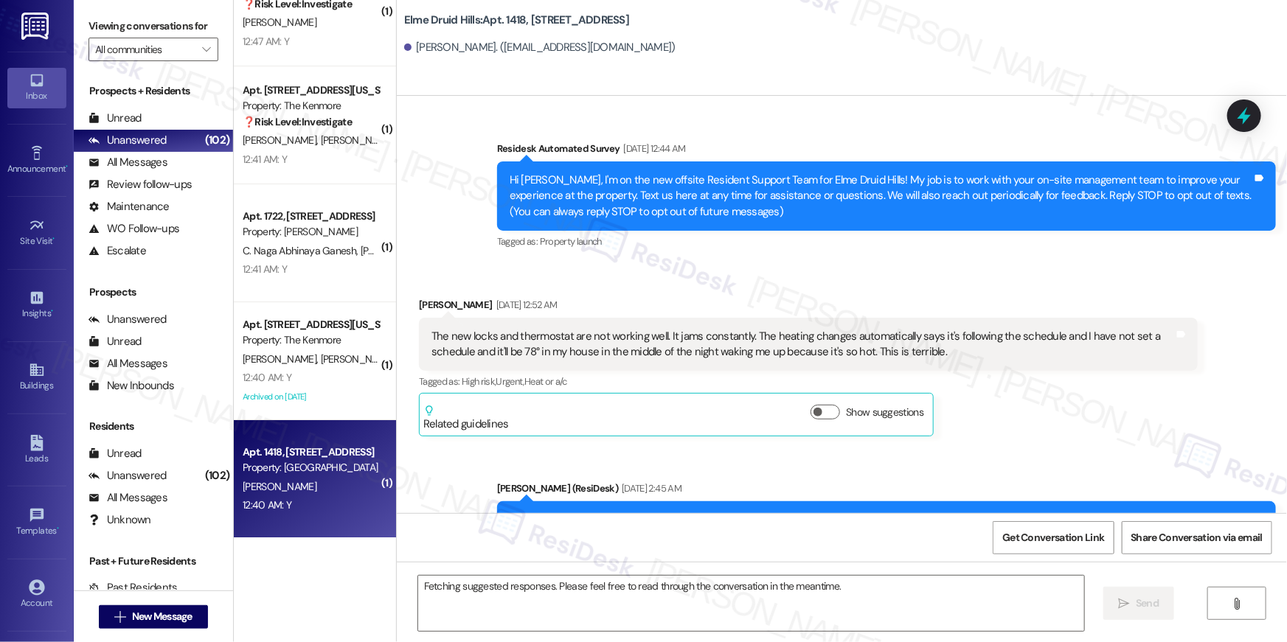
scroll to position [31903, 0]
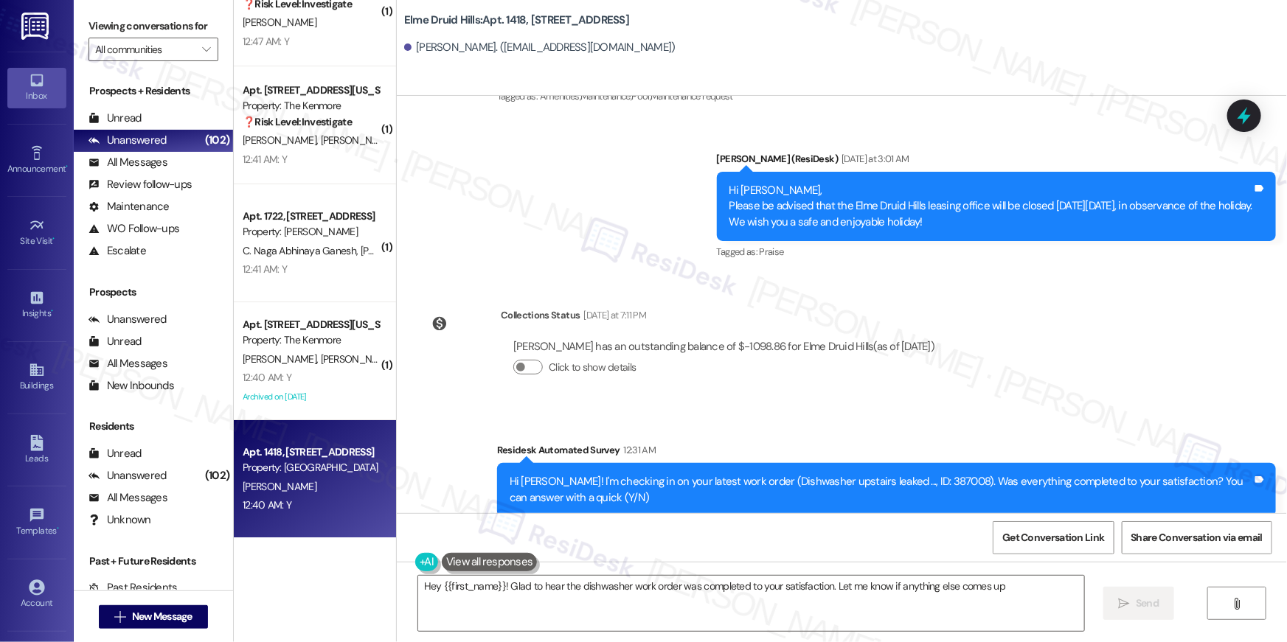
type textarea "Hey {{first_name}}! Glad to hear the dishwasher work order was completed to you…"
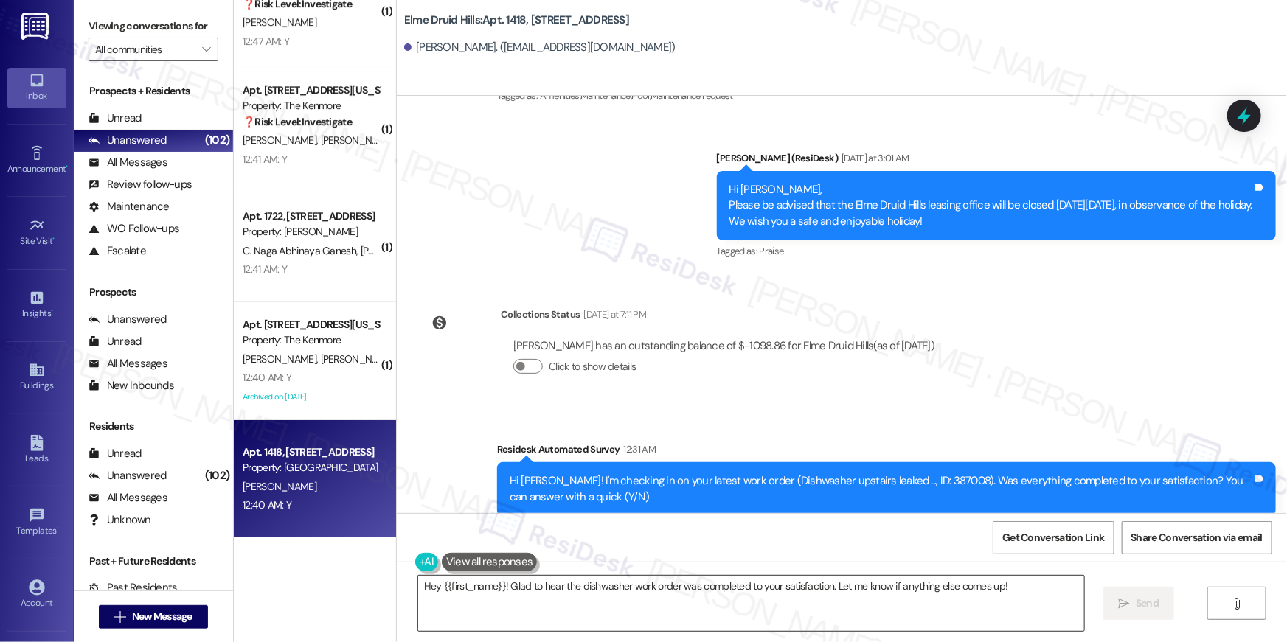
click at [629, 596] on textarea "Hey {{first_name}}! Glad to hear the dishwasher work order was completed to you…" at bounding box center [751, 603] width 666 height 55
click at [1121, 598] on icon "" at bounding box center [1124, 604] width 11 height 12
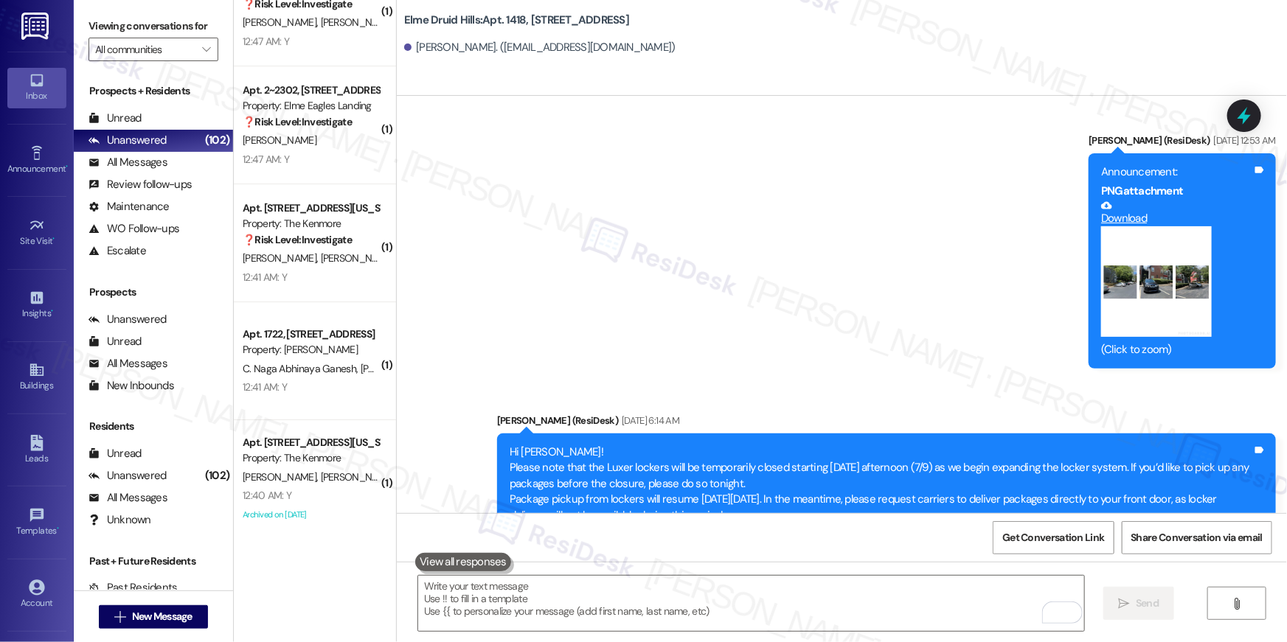
scroll to position [29016, 0]
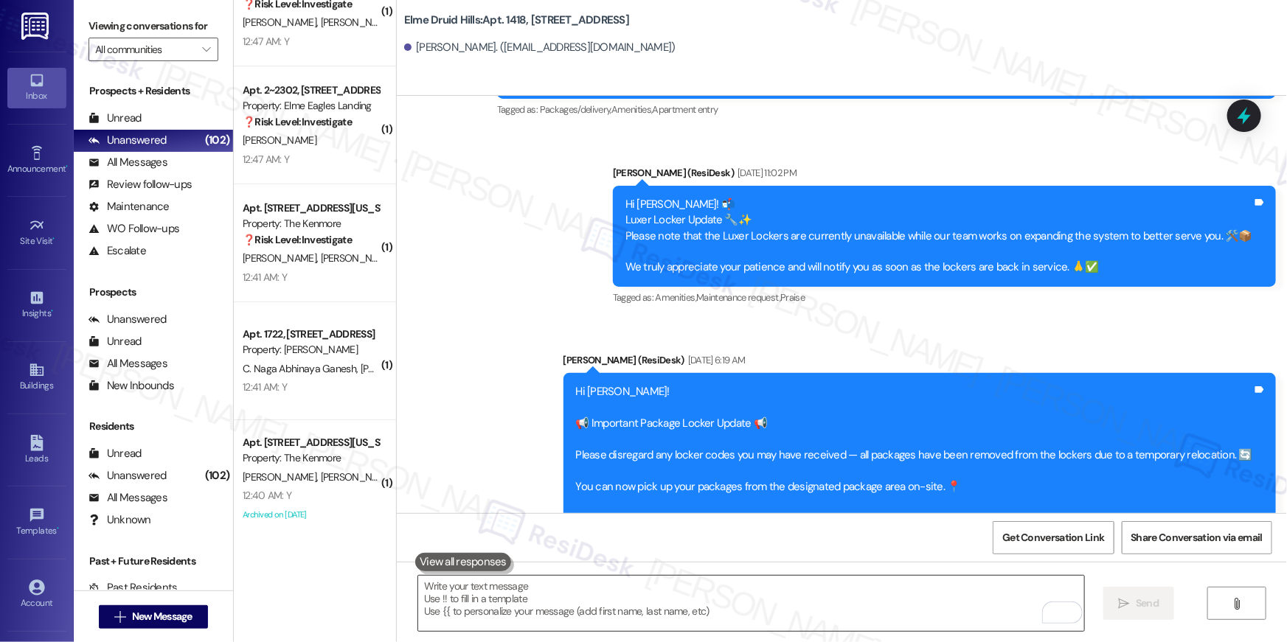
click at [717, 596] on textarea "To enrich screen reader interactions, please activate Accessibility in Grammarl…" at bounding box center [751, 603] width 666 height 55
click at [718, 597] on textarea "To enrich screen reader interactions, please activate Accessibility in Grammarl…" at bounding box center [751, 603] width 666 height 55
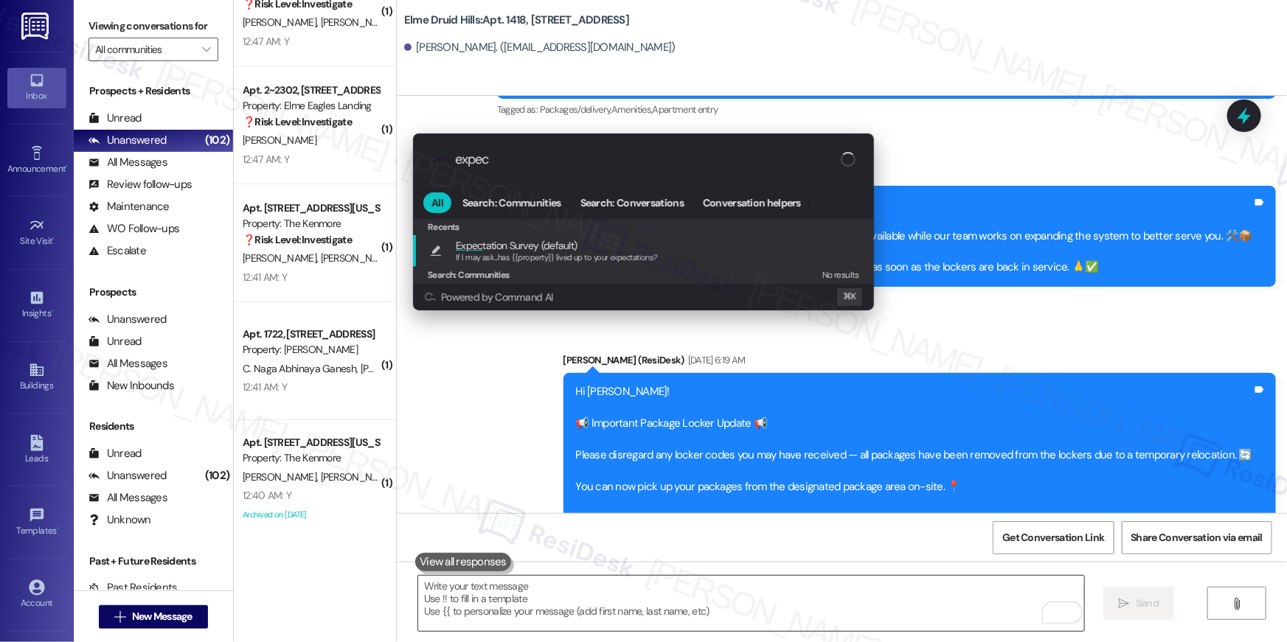
type input "expect"
type textarea "If I may ask...has {{property}} lived up to your expectations?"
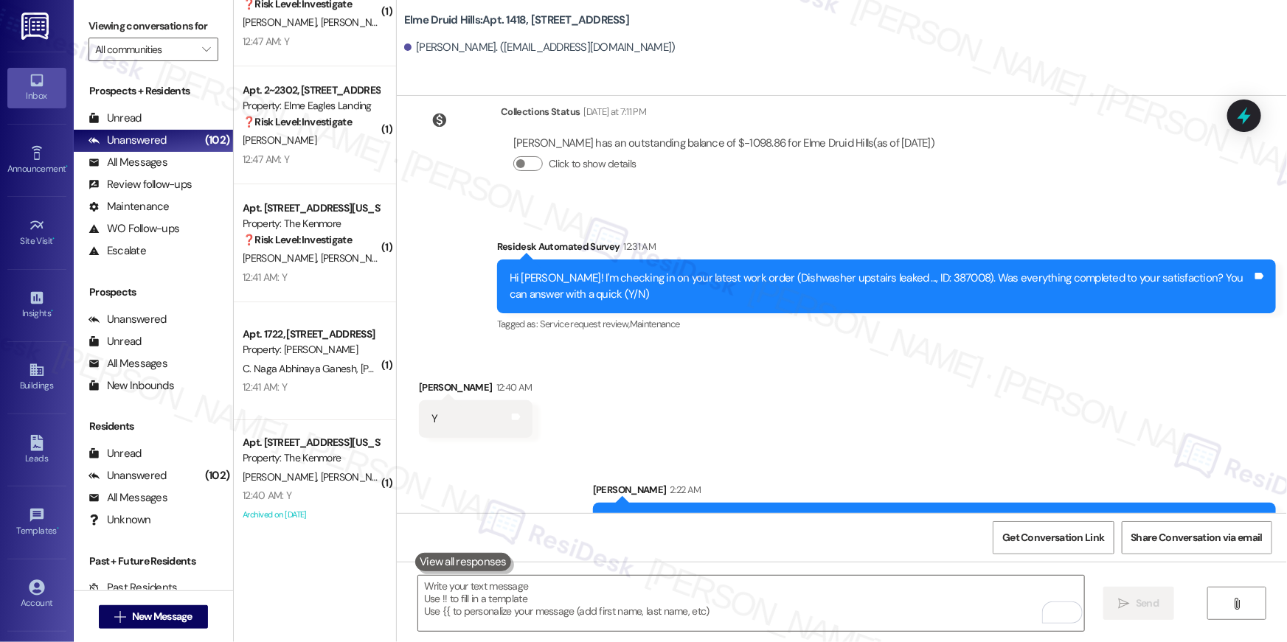
scroll to position [32109, 0]
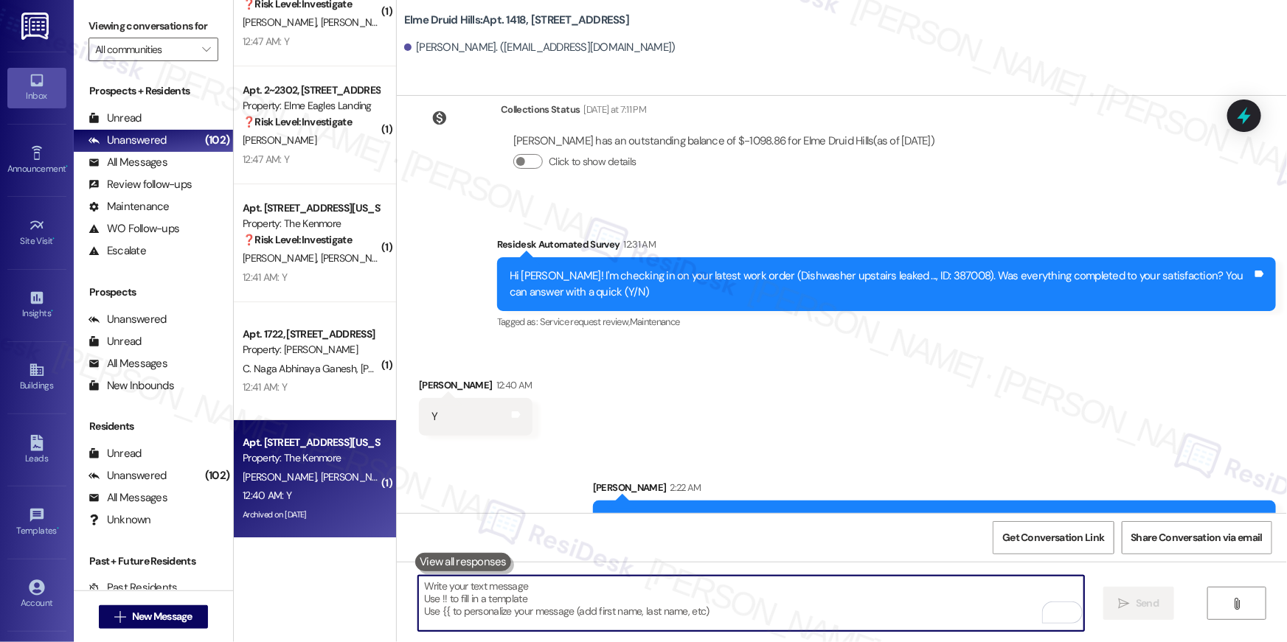
click at [338, 472] on div "[PERSON_NAME] [PERSON_NAME]" at bounding box center [310, 477] width 139 height 18
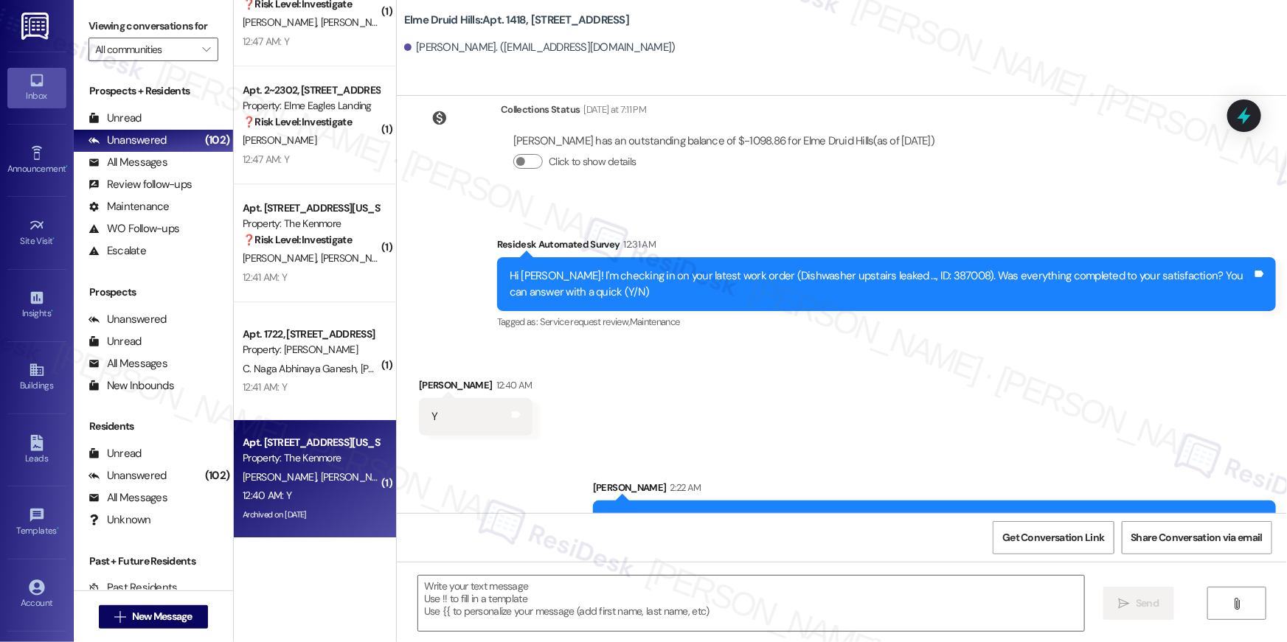
type textarea "Fetching suggested responses. Please feel free to read through the conversation…"
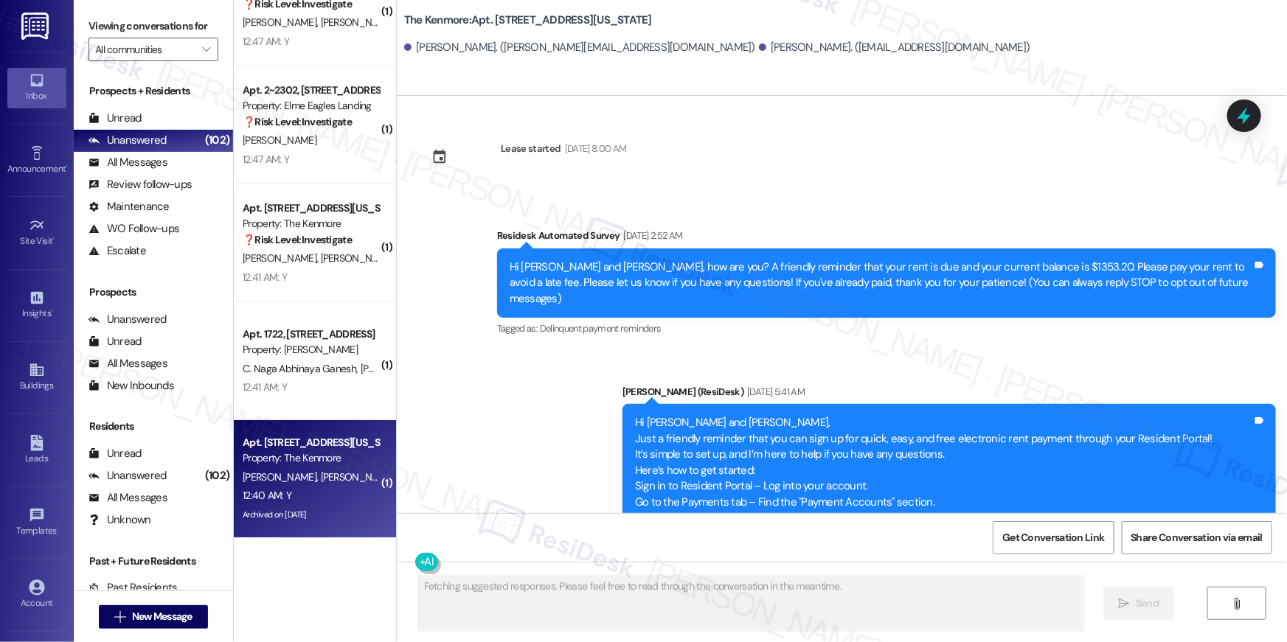
scroll to position [3772, 0]
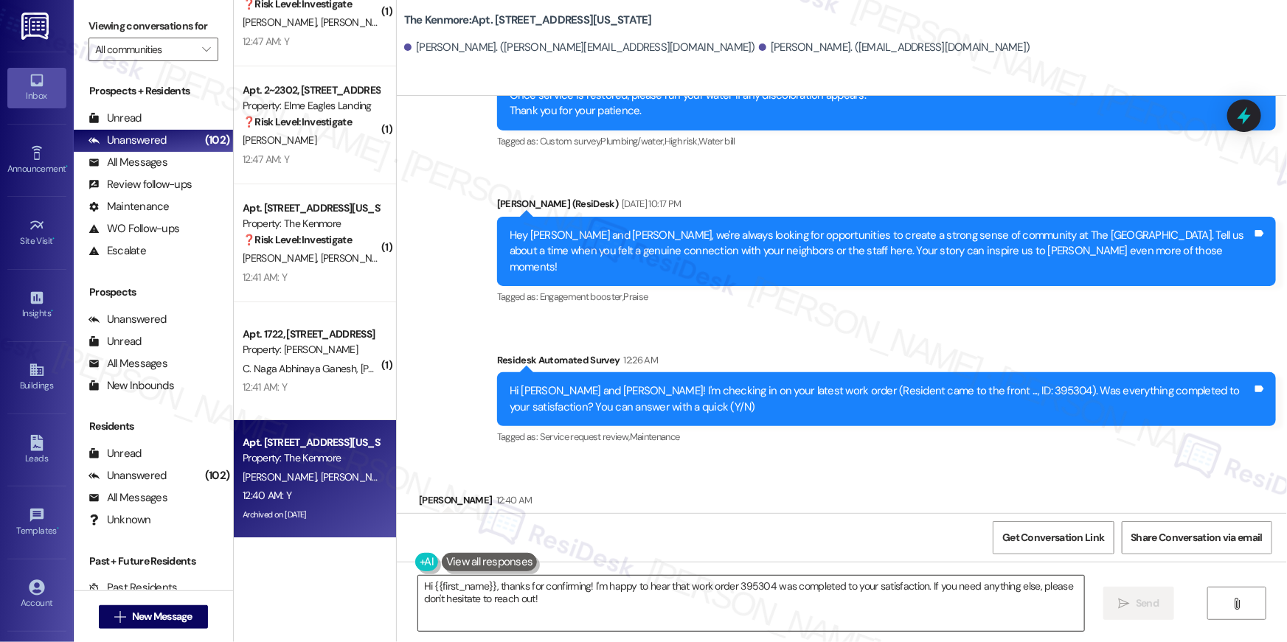
click at [766, 600] on textarea "Hi {{first_name}}, thanks for confirming! I'm happy to hear that work order 395…" at bounding box center [751, 603] width 666 height 55
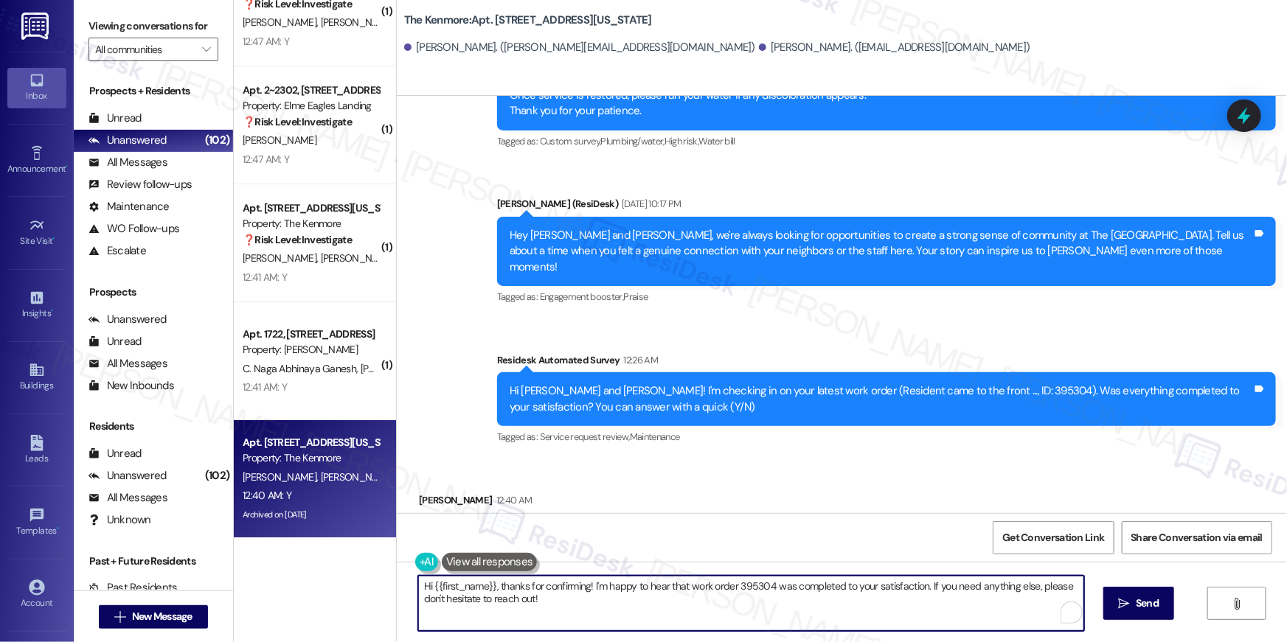
paste textarea "I’m truly delighted to hear that your work order has been successfully complete…"
type textarea "Hi {{first_name}}, I’m truly delighted to hear that your work order has been su…"
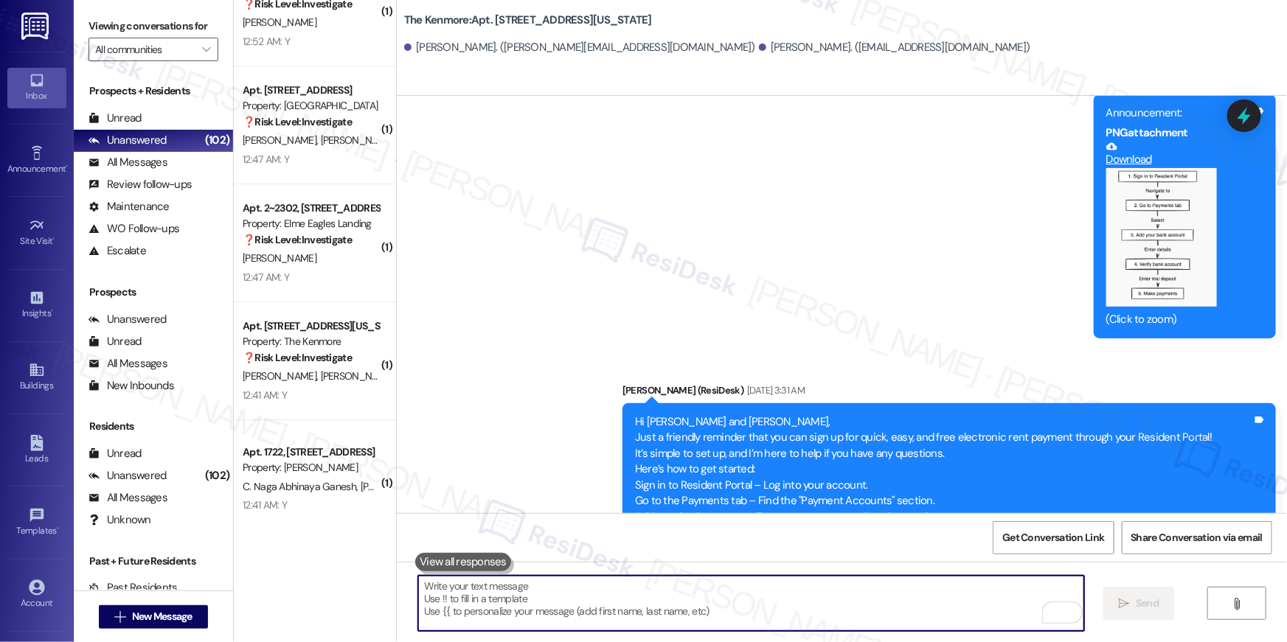
scroll to position [1476, 0]
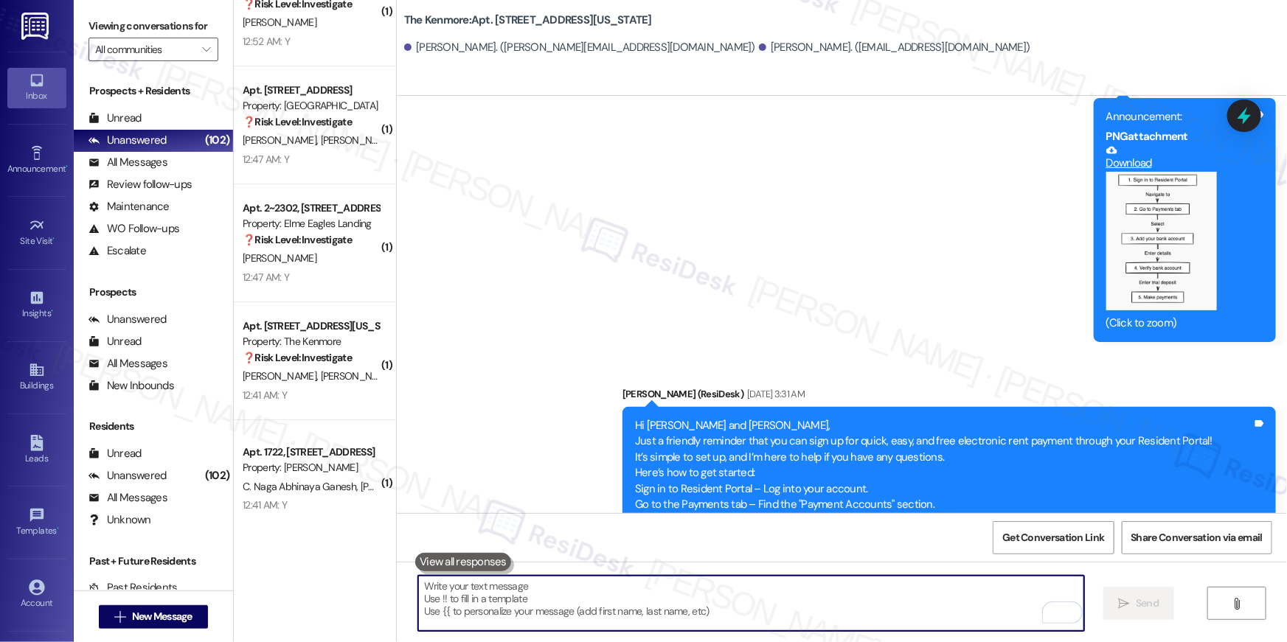
click at [765, 596] on textarea "To enrich screen reader interactions, please activate Accessibility in Grammarl…" at bounding box center [751, 603] width 666 height 55
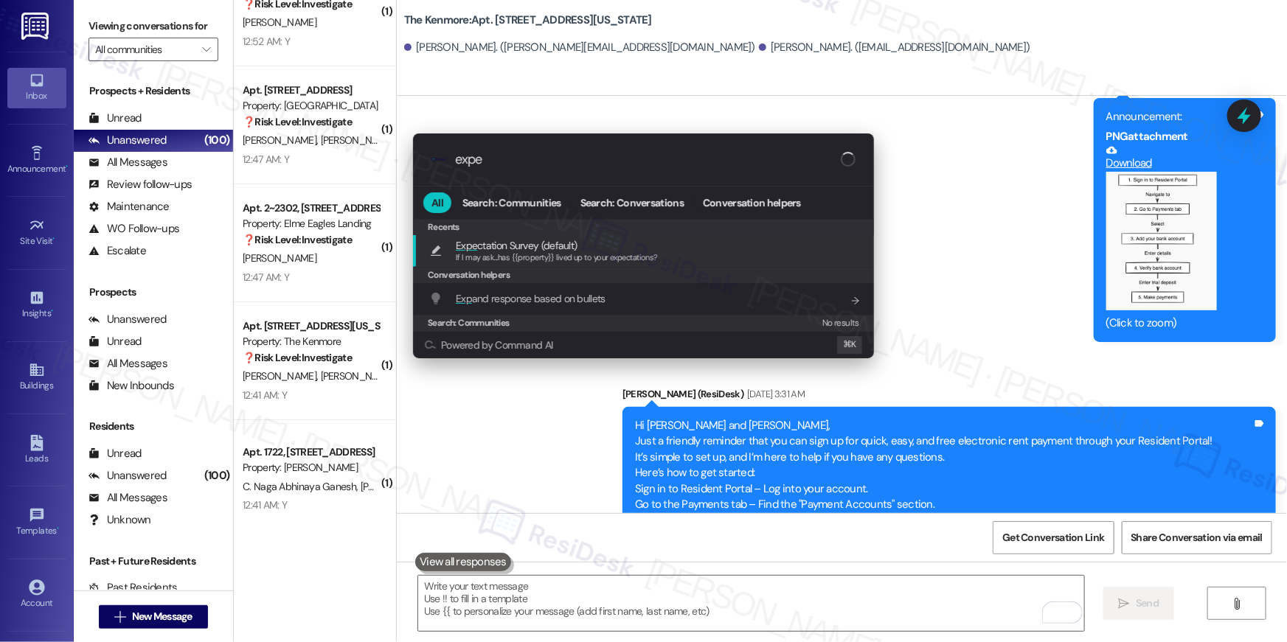
type input "expec"
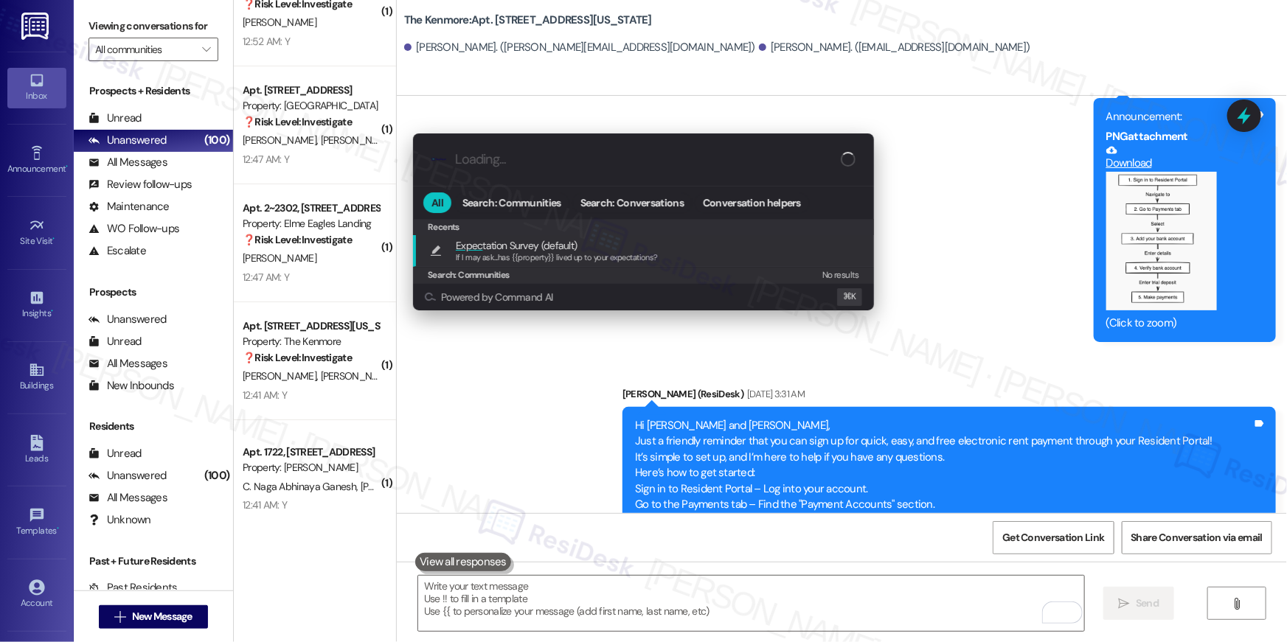
type textarea "If I may ask...has {{property}} lived up to your expectations?"
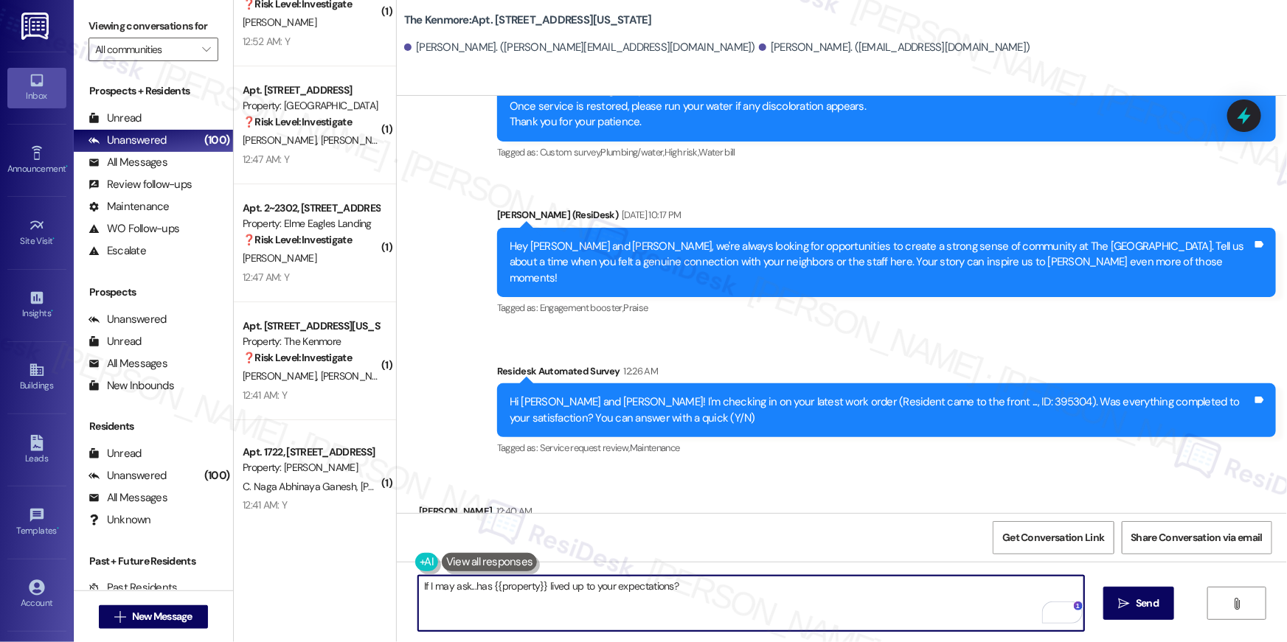
scroll to position [3891, 0]
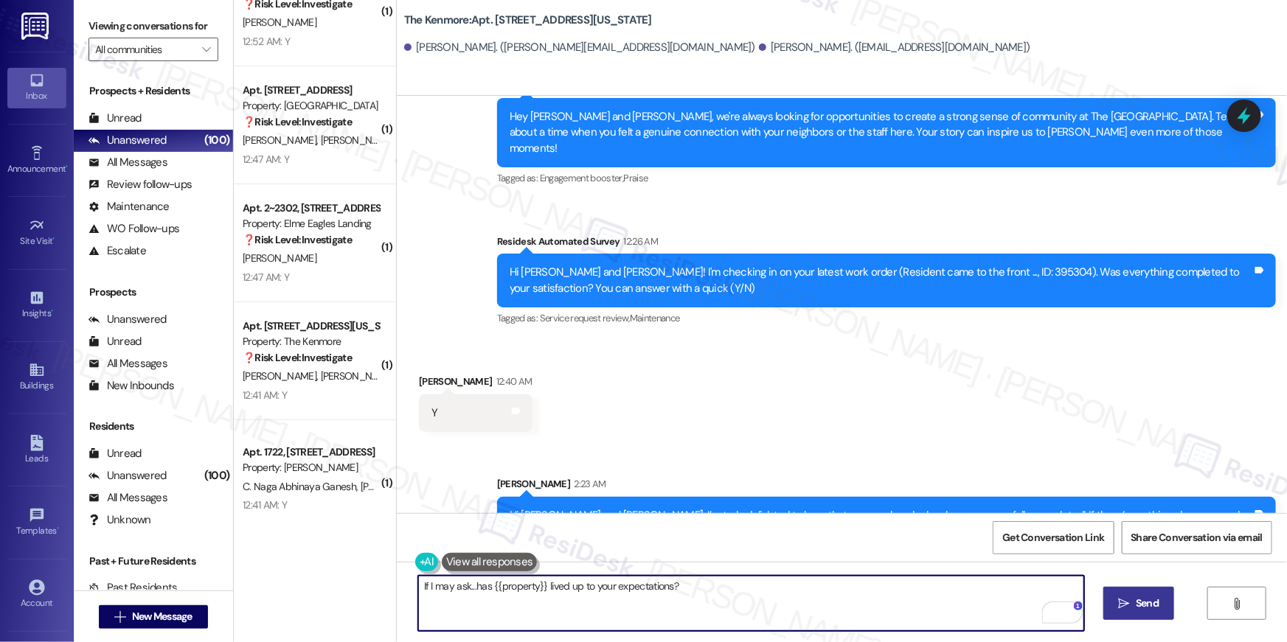
click at [1137, 598] on span "Send" at bounding box center [1147, 603] width 23 height 15
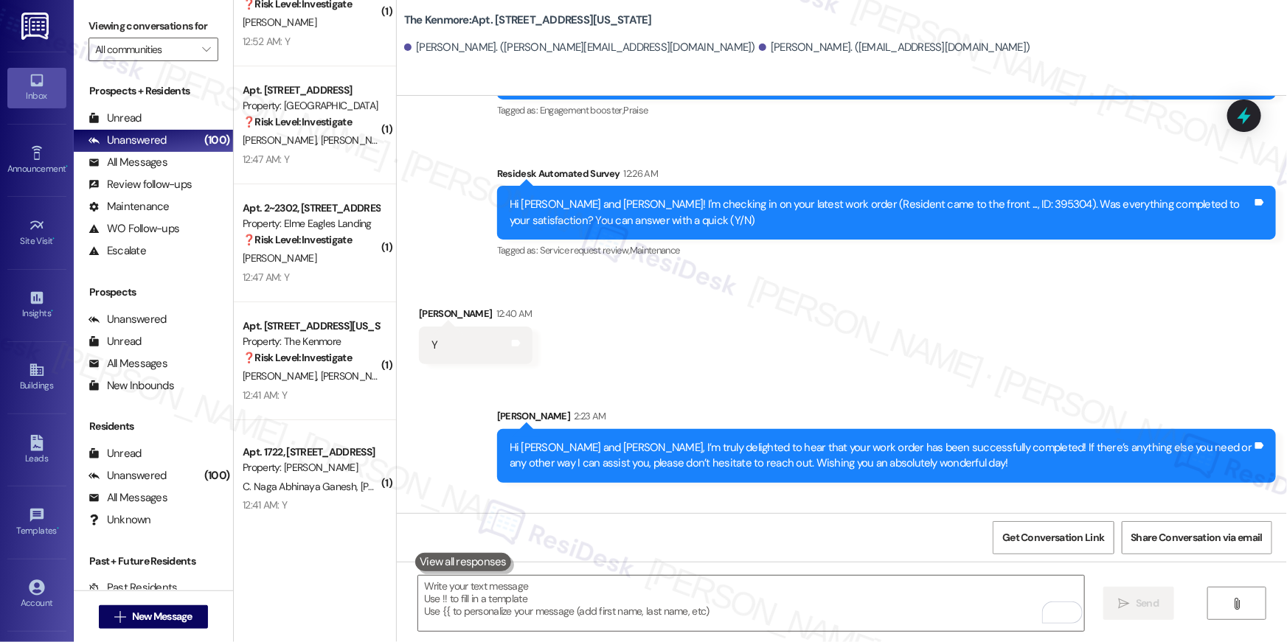
scroll to position [3993, 0]
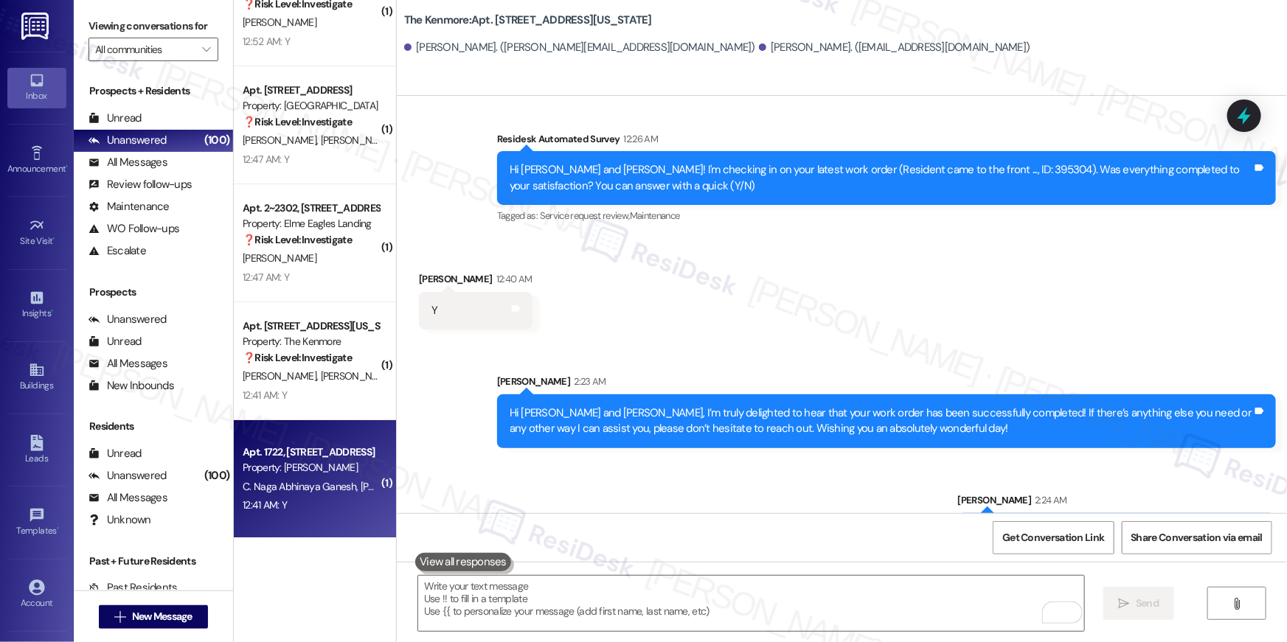
click at [305, 467] on div "Property: [PERSON_NAME]" at bounding box center [311, 467] width 136 height 15
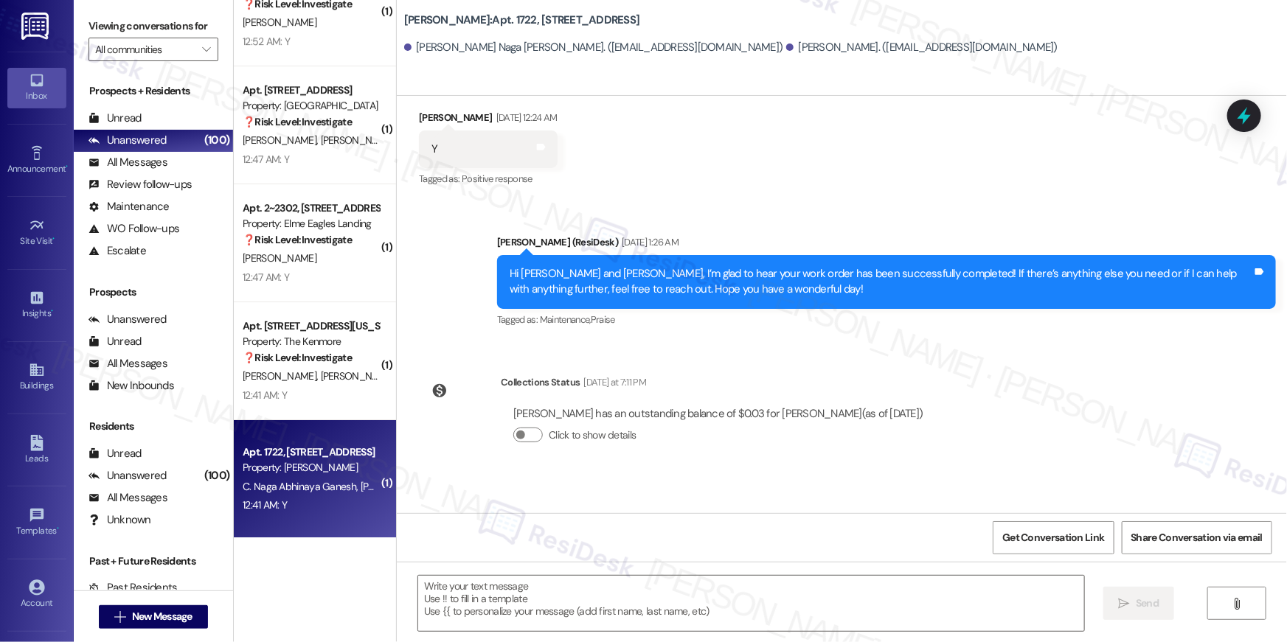
type textarea "Fetching suggested responses. Please feel free to read through the conversation…"
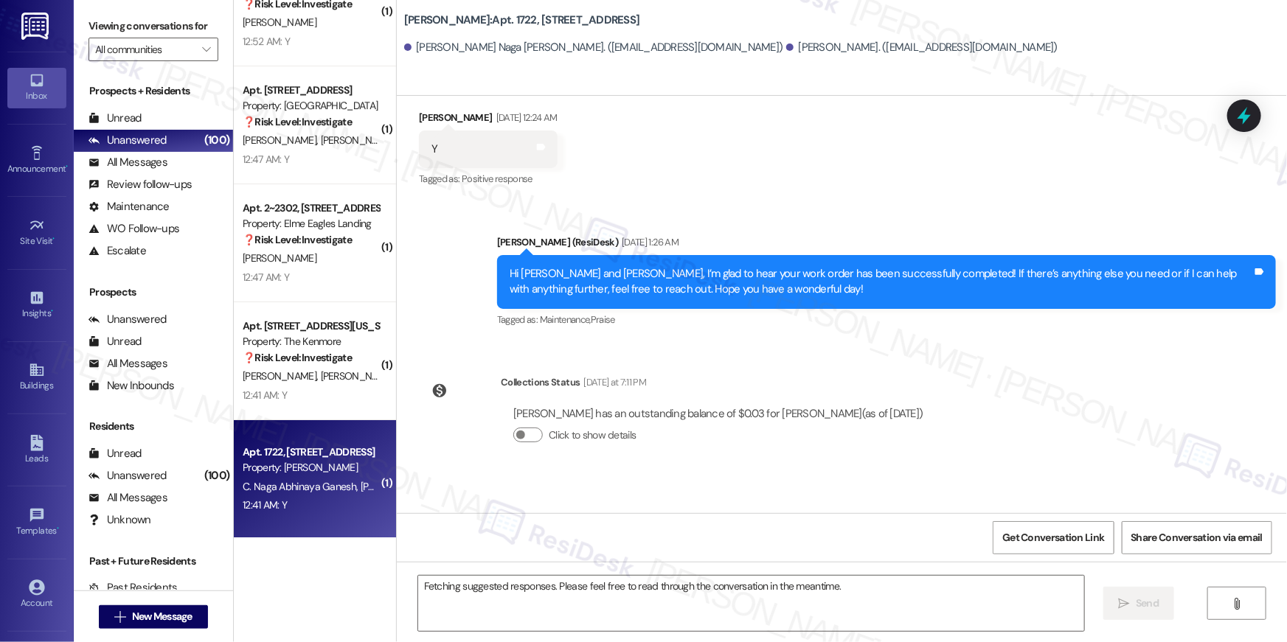
scroll to position [465, 0]
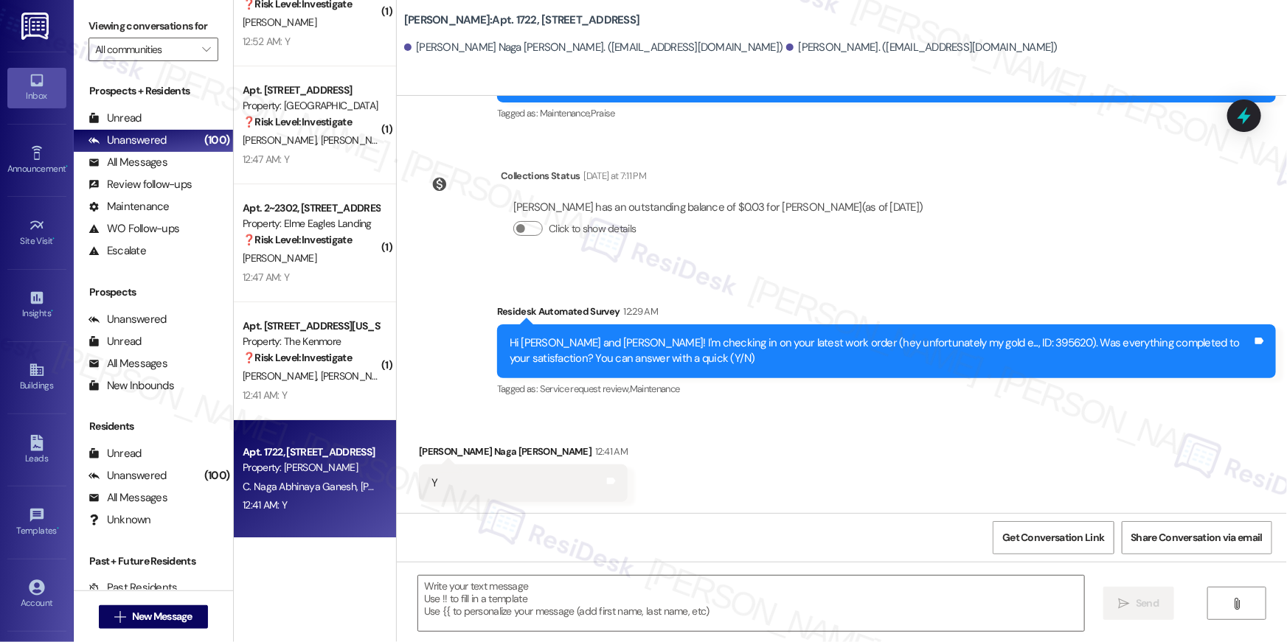
click at [653, 568] on div " Send " at bounding box center [842, 617] width 890 height 111
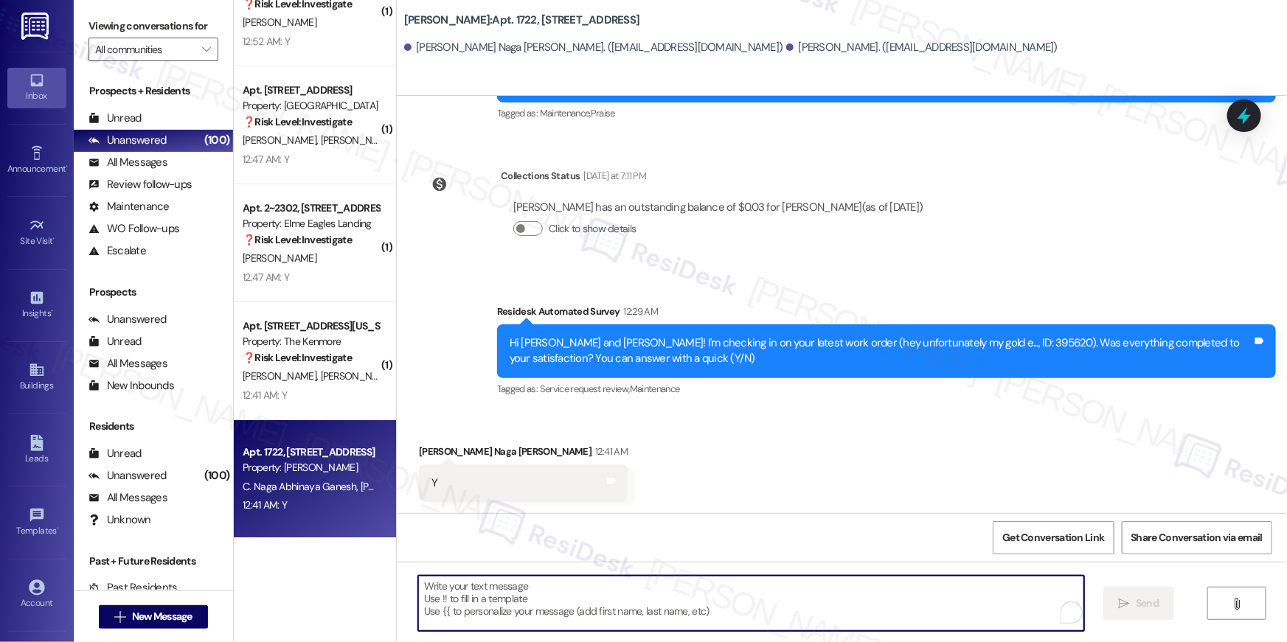
drag, startPoint x: 661, startPoint y: 589, endPoint x: 698, endPoint y: 487, distance: 109.2
click at [660, 589] on textarea "To enrich screen reader interactions, please activate Accessibility in Grammarl…" at bounding box center [751, 603] width 666 height 55
click at [684, 592] on textarea "To enrich screen reader interactions, please activate Accessibility in Grammarl…" at bounding box center [751, 603] width 666 height 55
click at [669, 592] on textarea "To enrich screen reader interactions, please activate Accessibility in Grammarl…" at bounding box center [751, 603] width 666 height 55
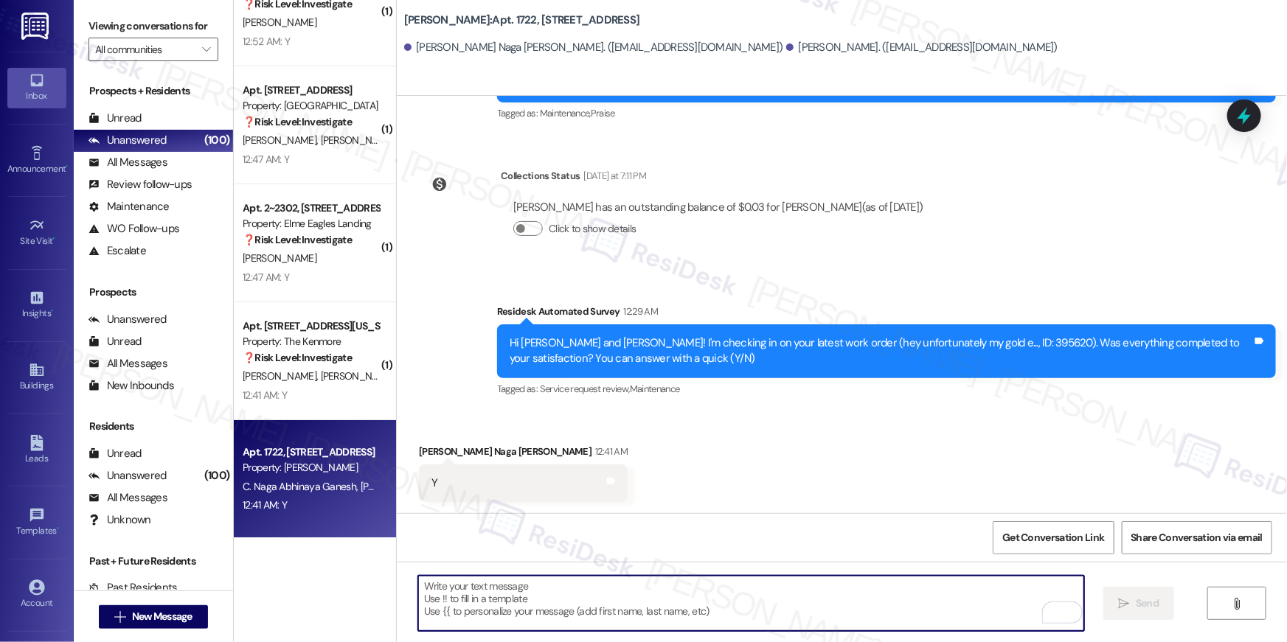
click at [669, 592] on textarea "To enrich screen reader interactions, please activate Accessibility in Grammarl…" at bounding box center [751, 603] width 666 height 55
paste textarea "Hi {{first_name}}, I’m truly delighted to hear that your work order has been su…"
type textarea "Hi {{first_name}}, I’m truly delighted to hear that your work order has been su…"
click at [931, 594] on textarea "To enrich screen reader interactions, please activate Accessibility in Grammarl…" at bounding box center [751, 603] width 666 height 55
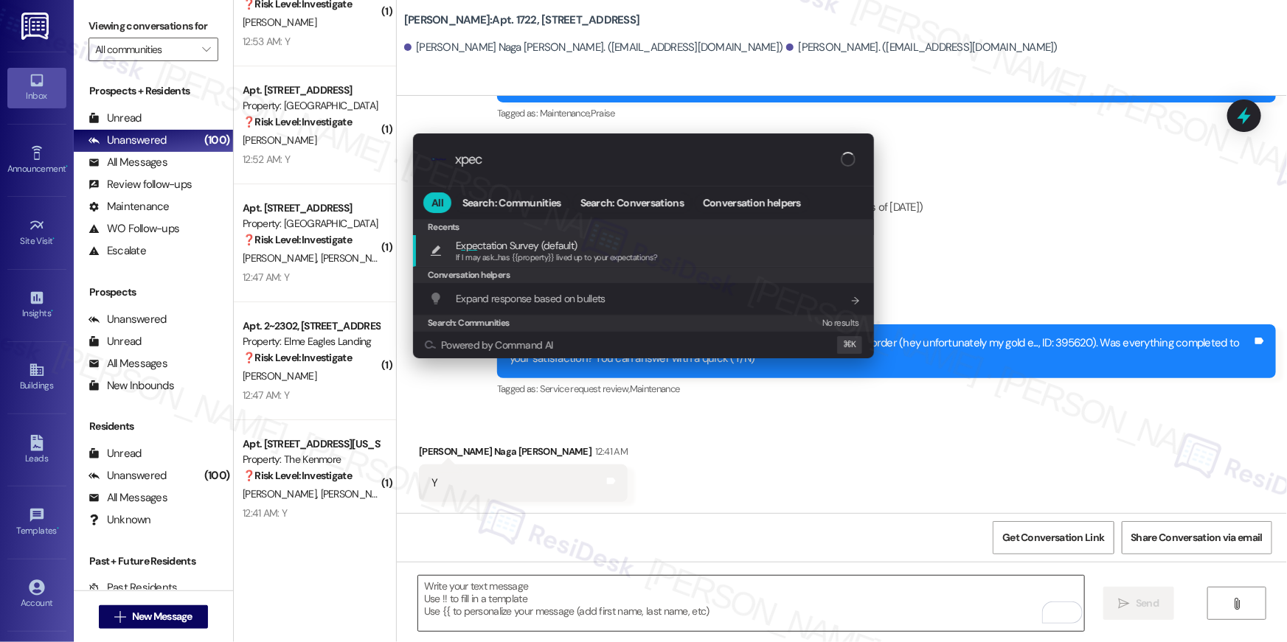
type input "xpect"
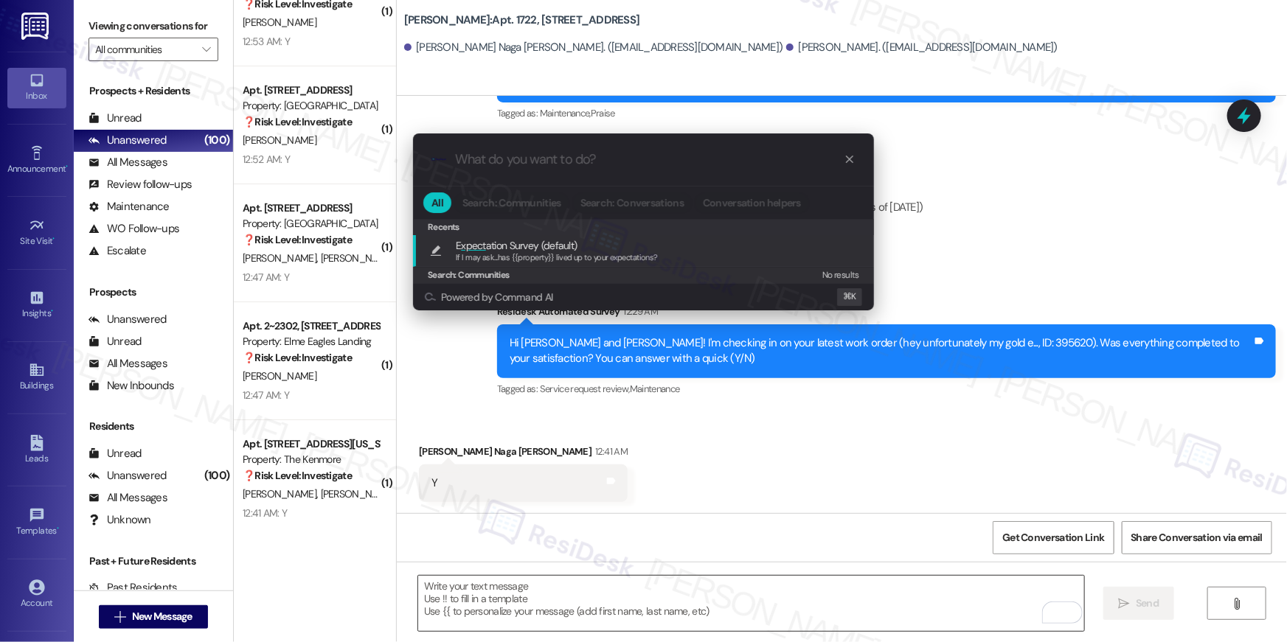
type textarea "If I may ask...has {{property}} lived up to your expectations?"
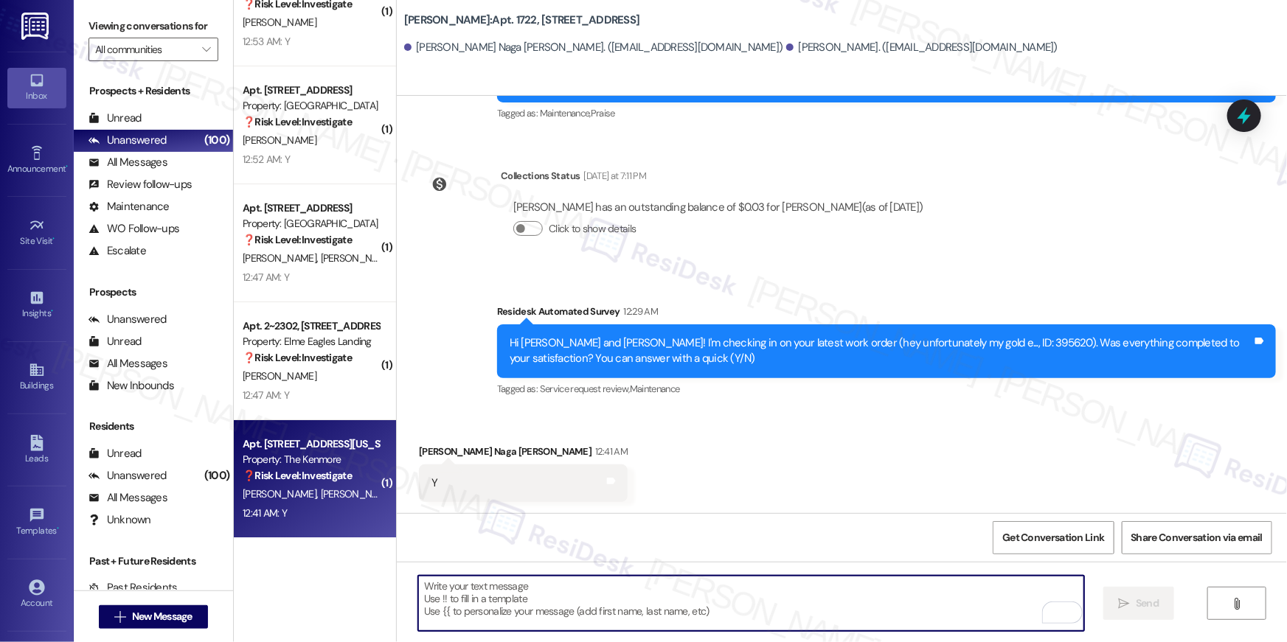
click at [346, 474] on strong "❓ Risk Level: Investigate" at bounding box center [297, 475] width 109 height 13
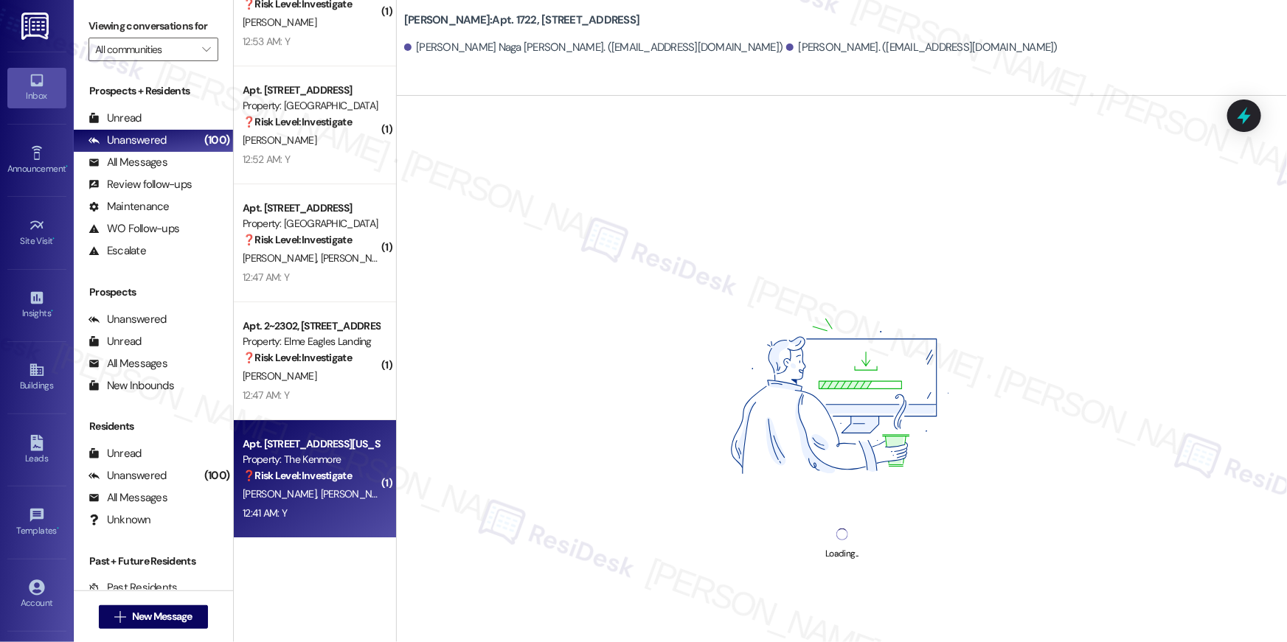
click at [346, 474] on strong "❓ Risk Level: Investigate" at bounding box center [297, 475] width 109 height 13
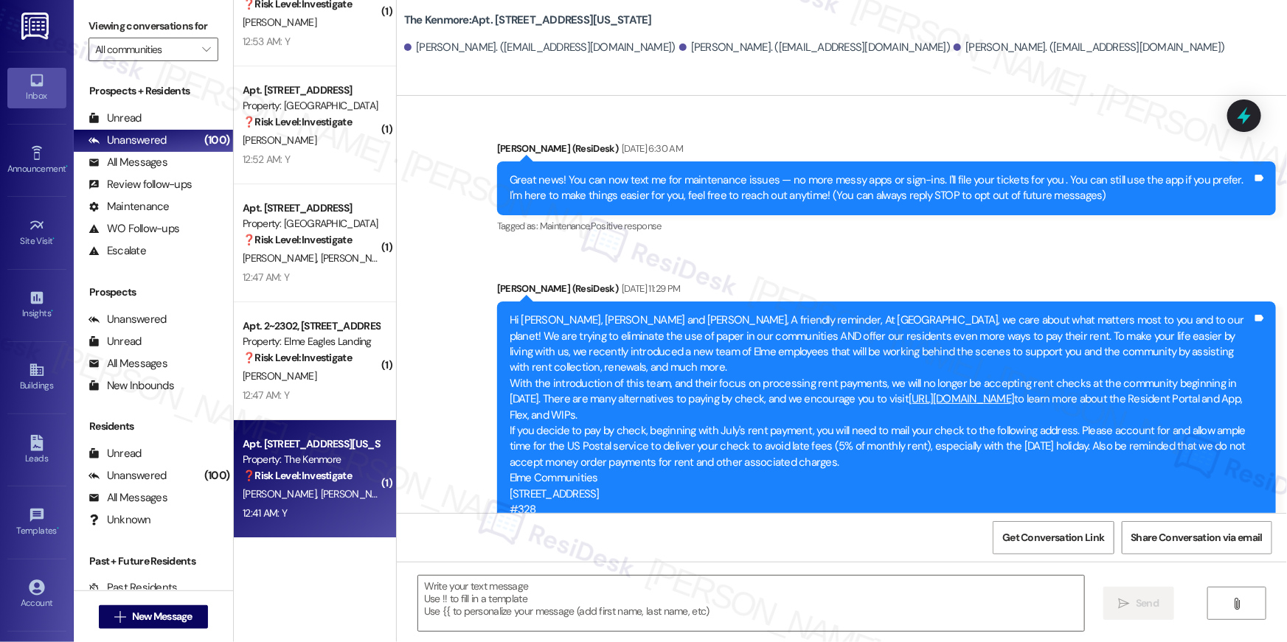
scroll to position [7139, 0]
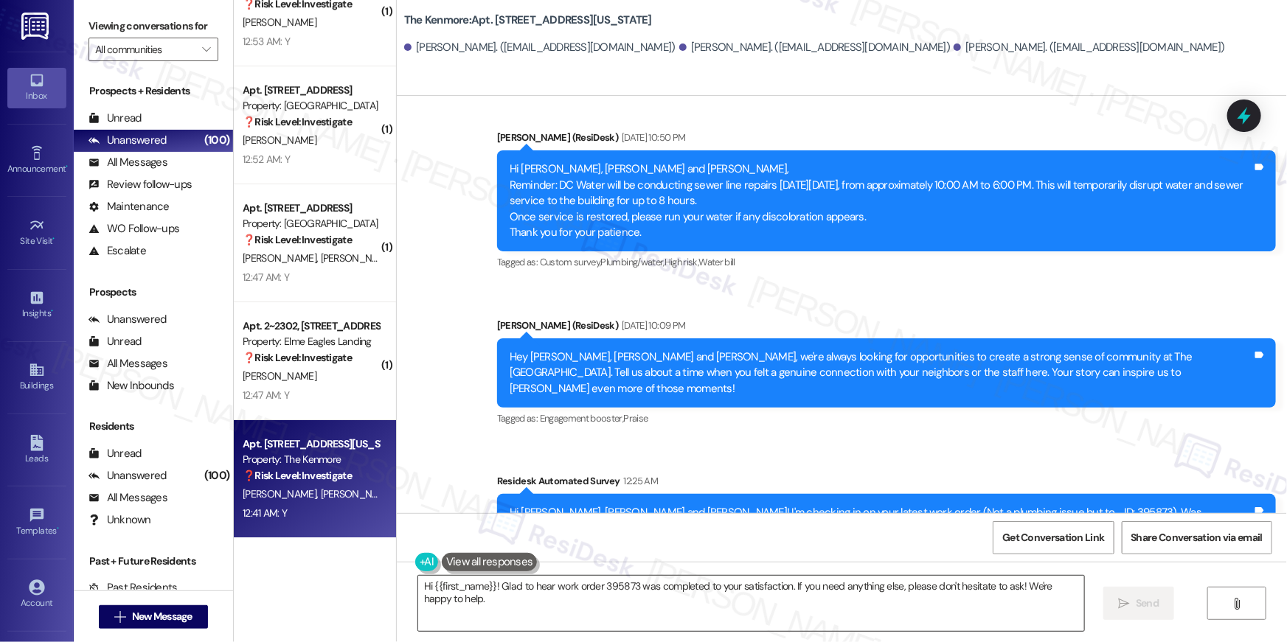
click at [835, 617] on textarea "Hi {{first_name}}! Glad to hear work order 395873 was completed to your satisfa…" at bounding box center [751, 603] width 666 height 55
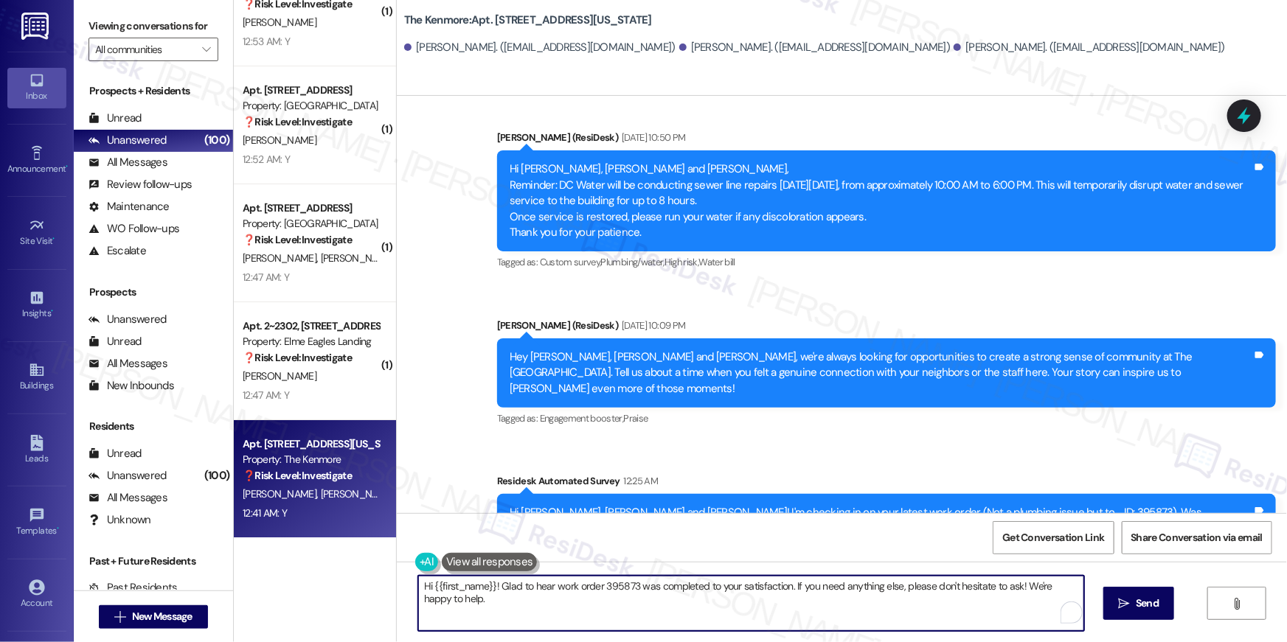
click at [732, 604] on textarea "Hi {{first_name}}! Glad to hear work order 395873 was completed to your satisfa…" at bounding box center [751, 603] width 666 height 55
paste textarea ", I’m truly delighted to hear that your work order has been successfully comple…"
type textarea "Hi {{first_name}}, I’m truly delighted to hear that your work order has been su…"
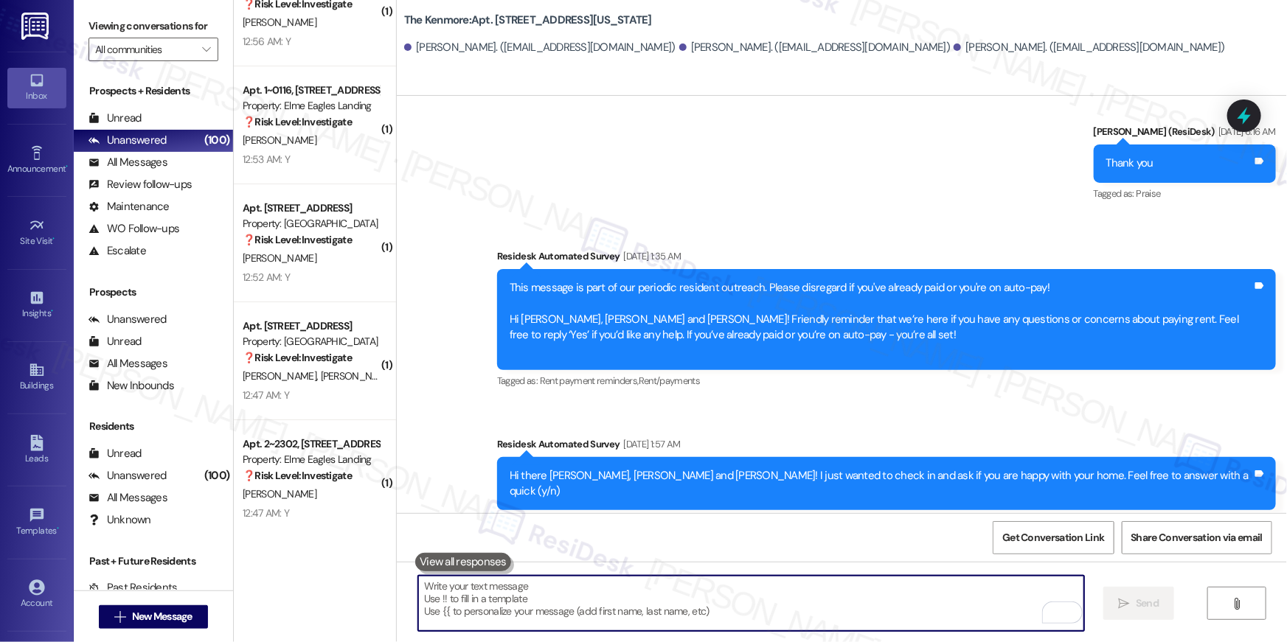
scroll to position [4999, 0]
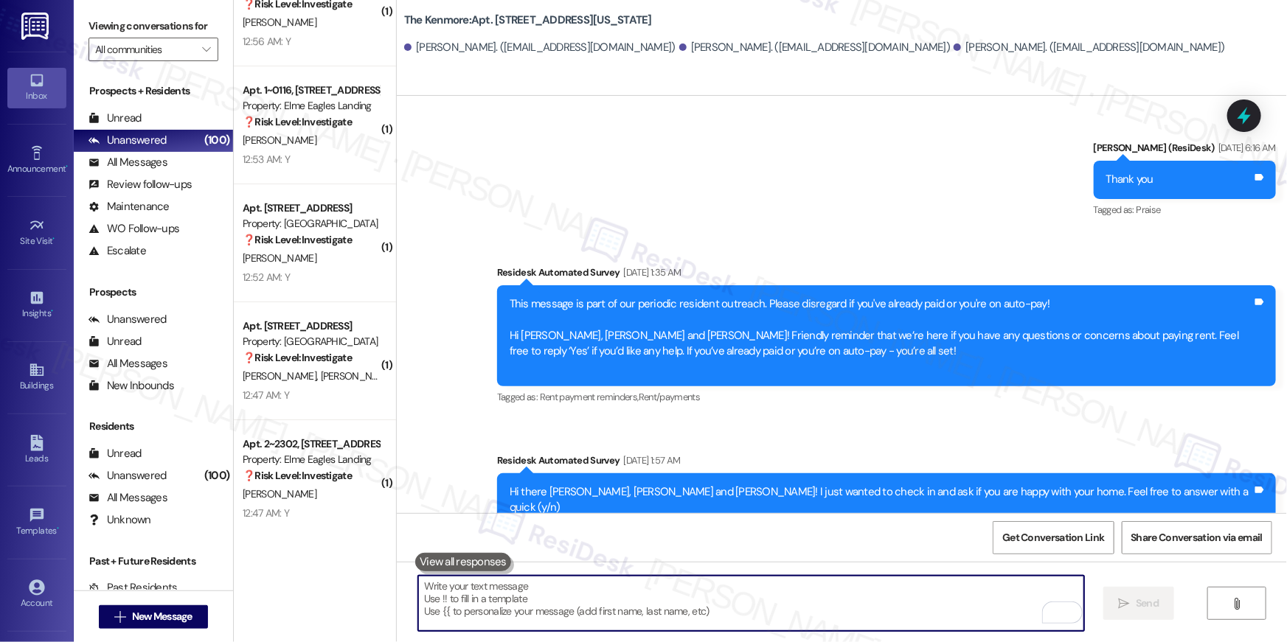
click at [787, 602] on textarea "To enrich screen reader interactions, please activate Accessibility in Grammarl…" at bounding box center [751, 603] width 666 height 55
paste textarea "Hi {{first_name}}, I’m truly delighted to hear that your work order has been su…"
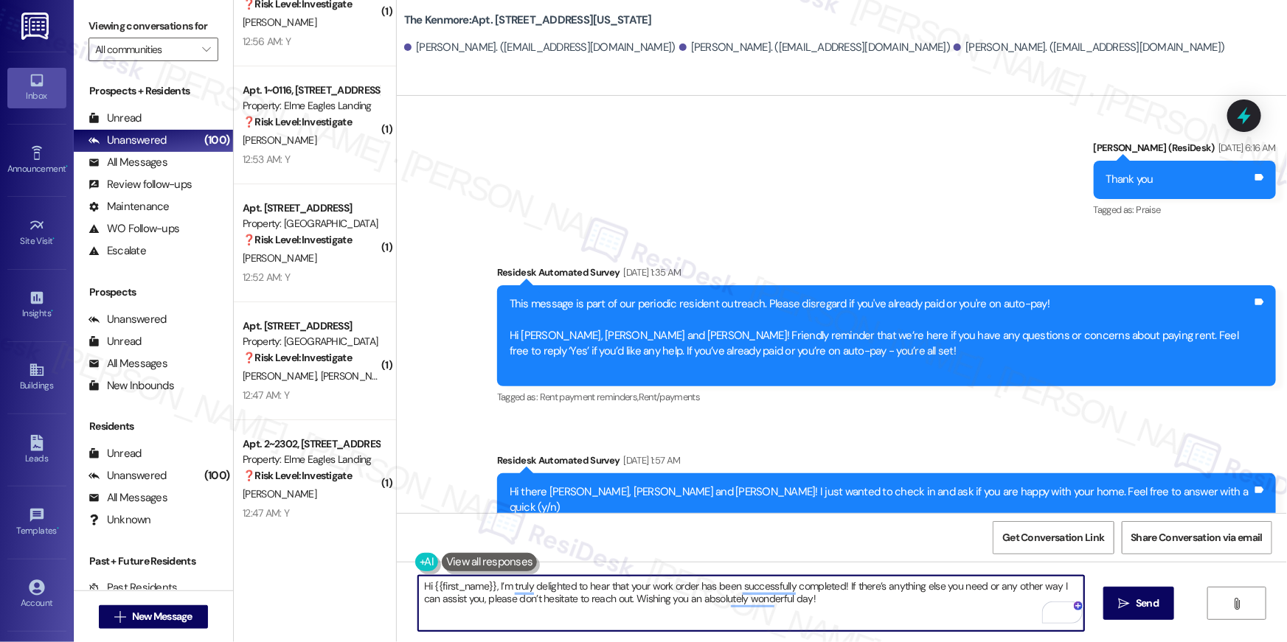
type textarea "Hi {{first_name}}, I’m truly delighted to hear that your work order has been su…"
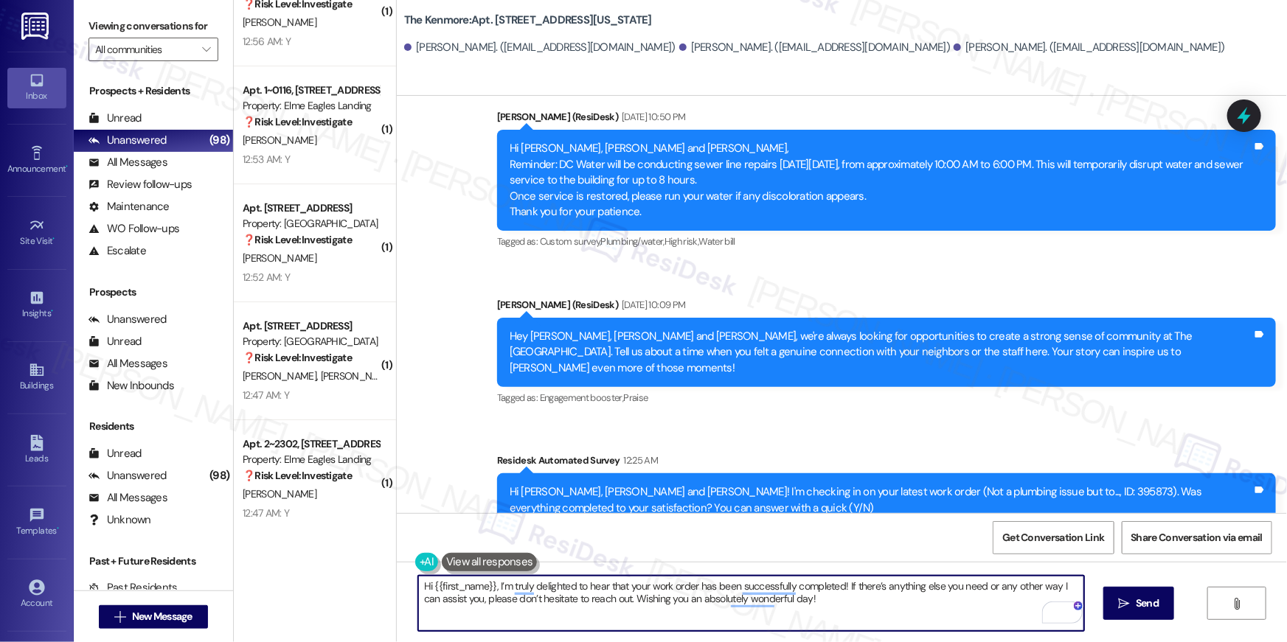
scroll to position [7257, 0]
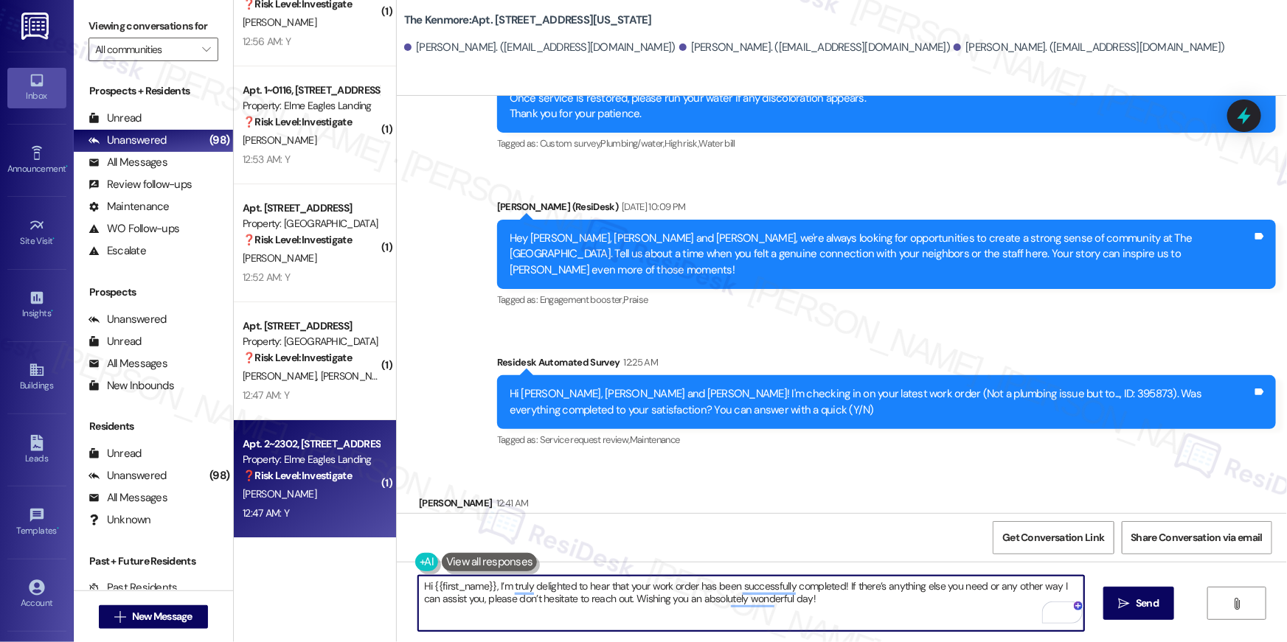
click at [291, 494] on div "[PERSON_NAME]" at bounding box center [310, 494] width 139 height 18
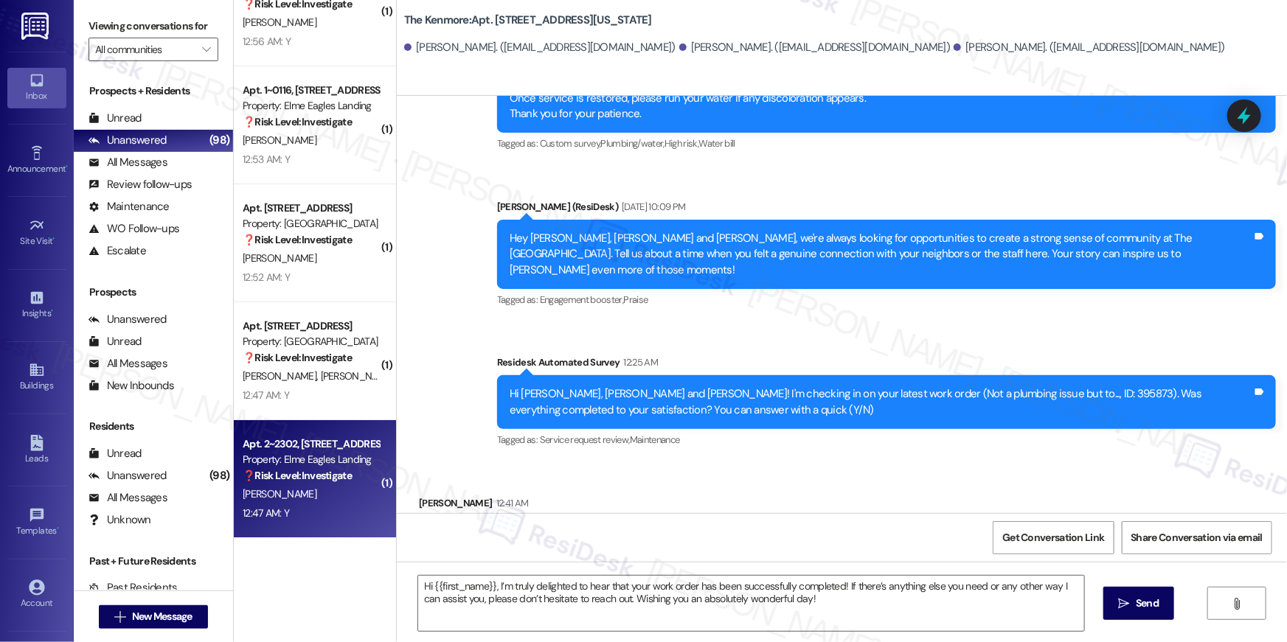
type textarea "Fetching suggested responses. Please feel free to read through the conversation…"
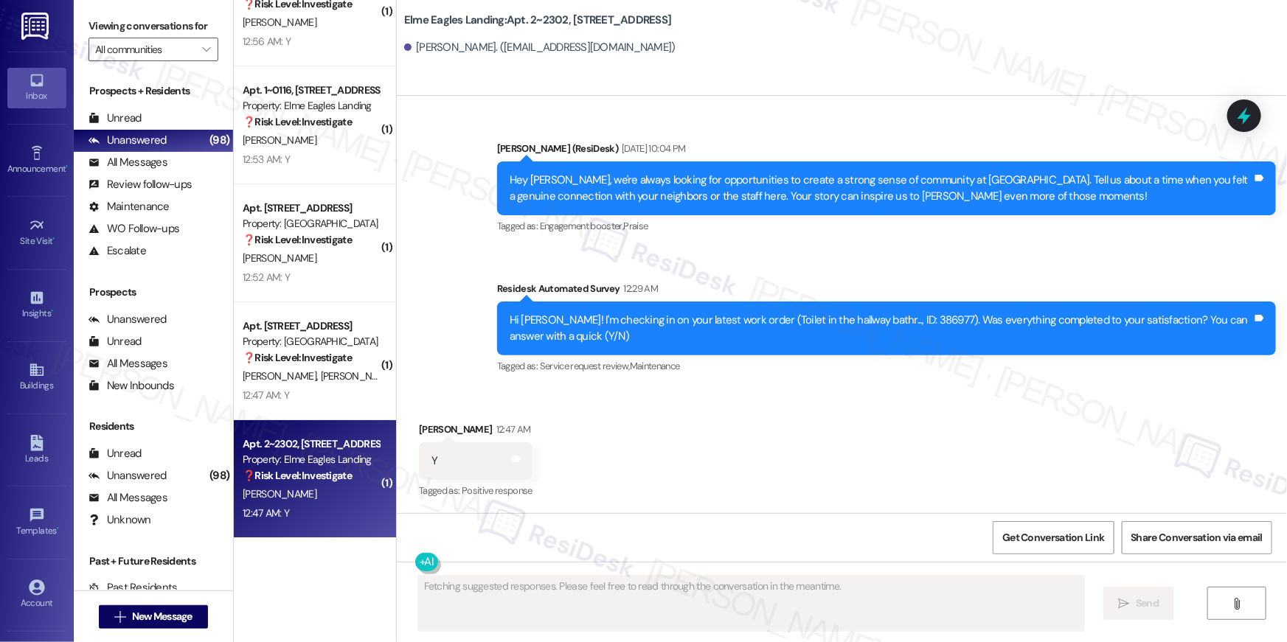
scroll to position [400, 0]
